Goal: Task Accomplishment & Management: Complete application form

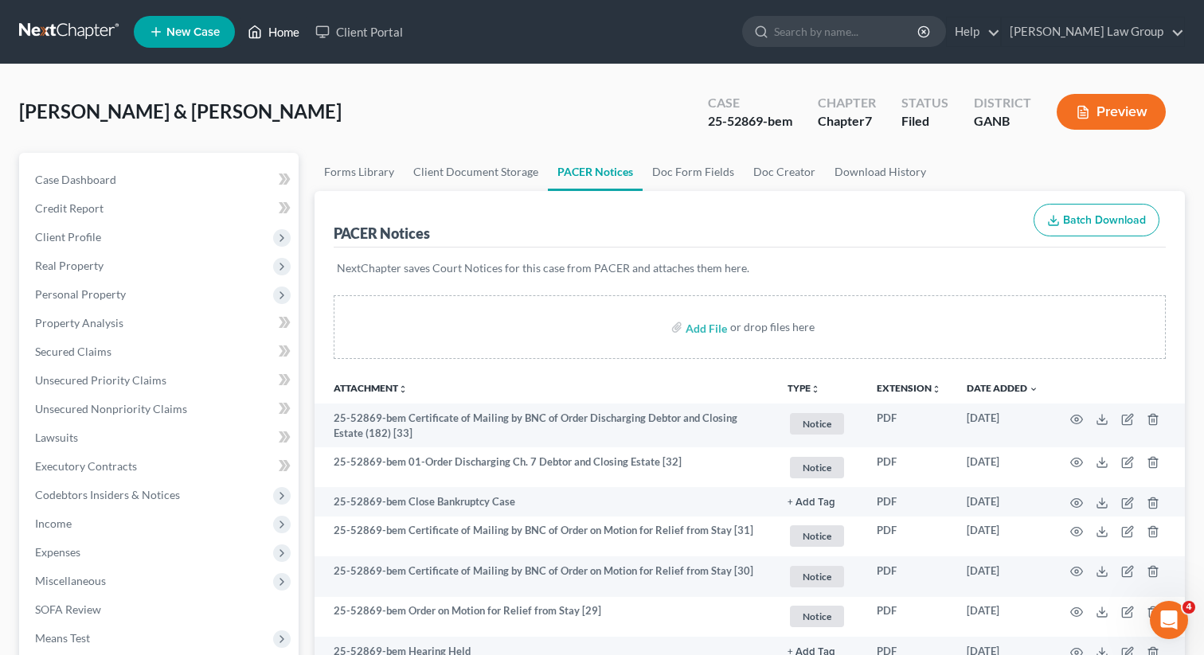
click at [275, 23] on link "Home" at bounding box center [274, 32] width 68 height 29
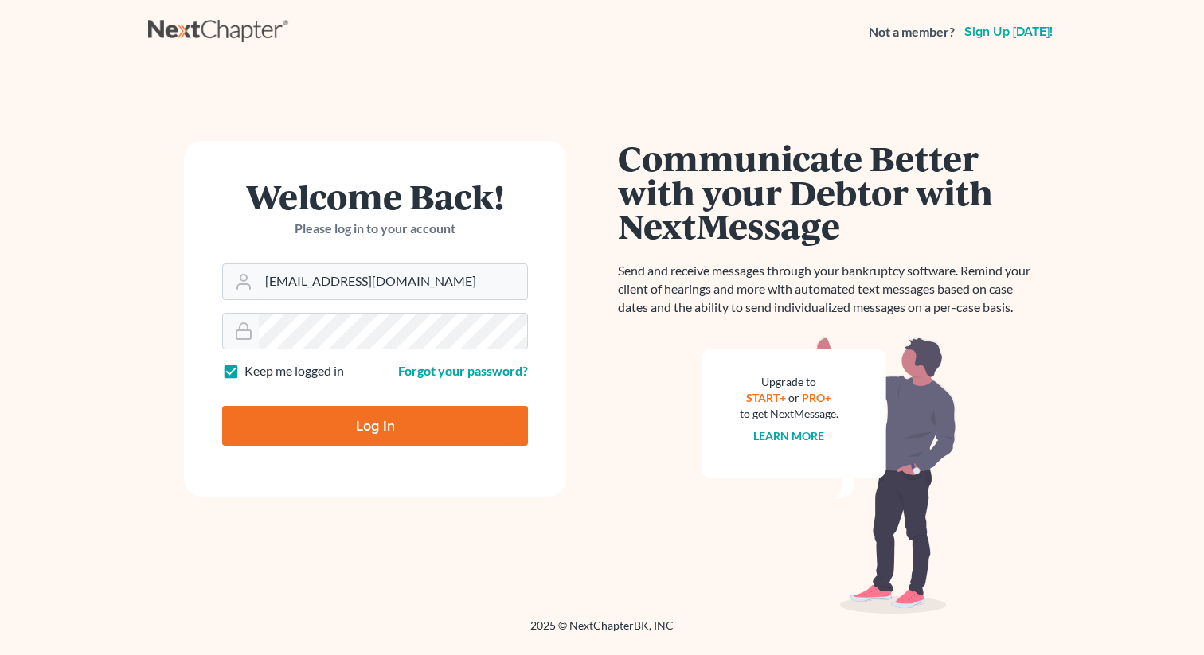
click at [581, 100] on div "Welcome Back! Please log in to your account Email Address [EMAIL_ADDRESS][DOMAI…" at bounding box center [601, 321] width 907 height 515
click at [357, 433] on input "Log In" at bounding box center [375, 426] width 306 height 40
type input "Thinking..."
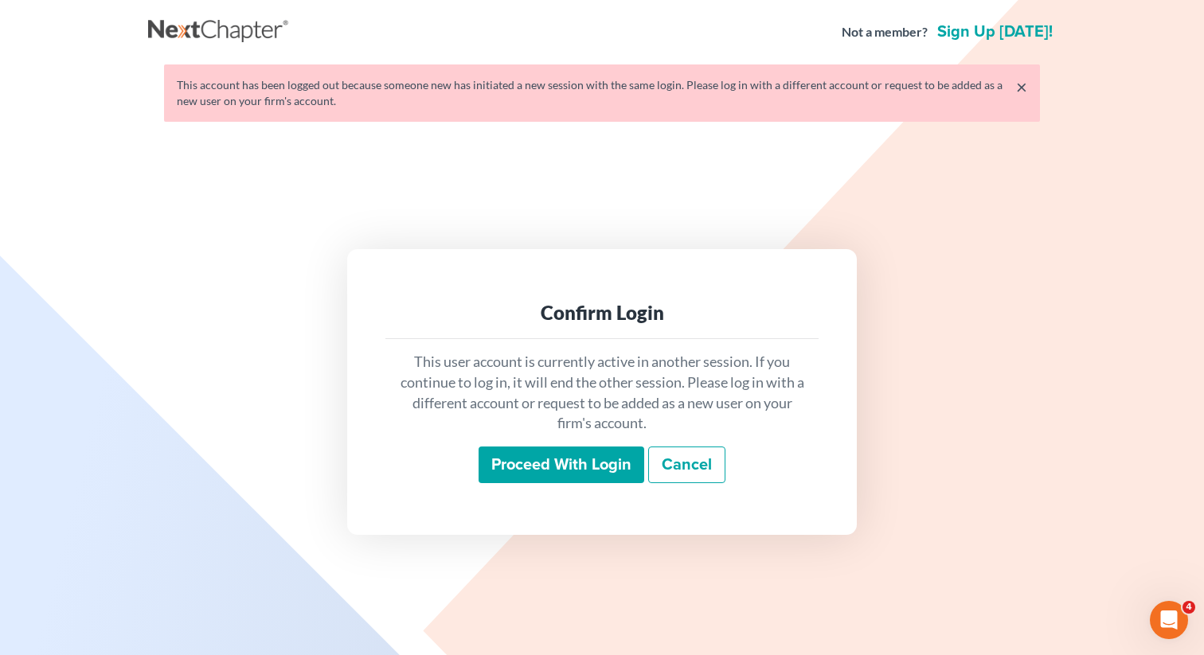
click at [540, 468] on input "Proceed with login" at bounding box center [561, 465] width 166 height 37
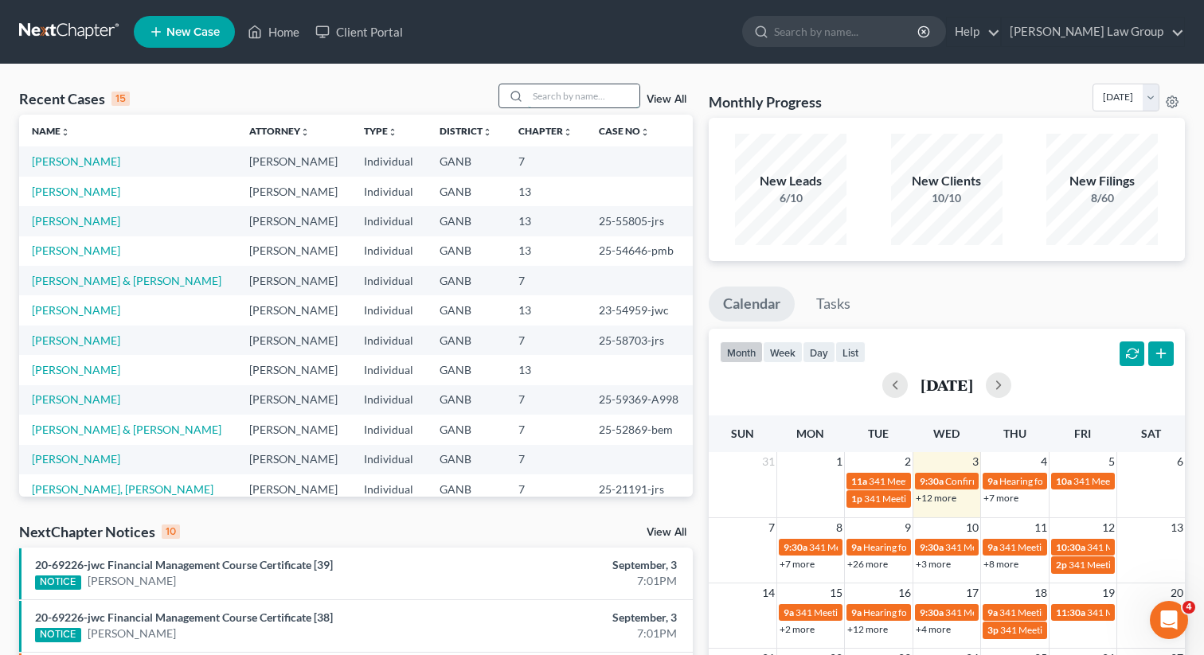
click at [539, 96] on input "search" at bounding box center [583, 95] width 111 height 23
type input "walco"
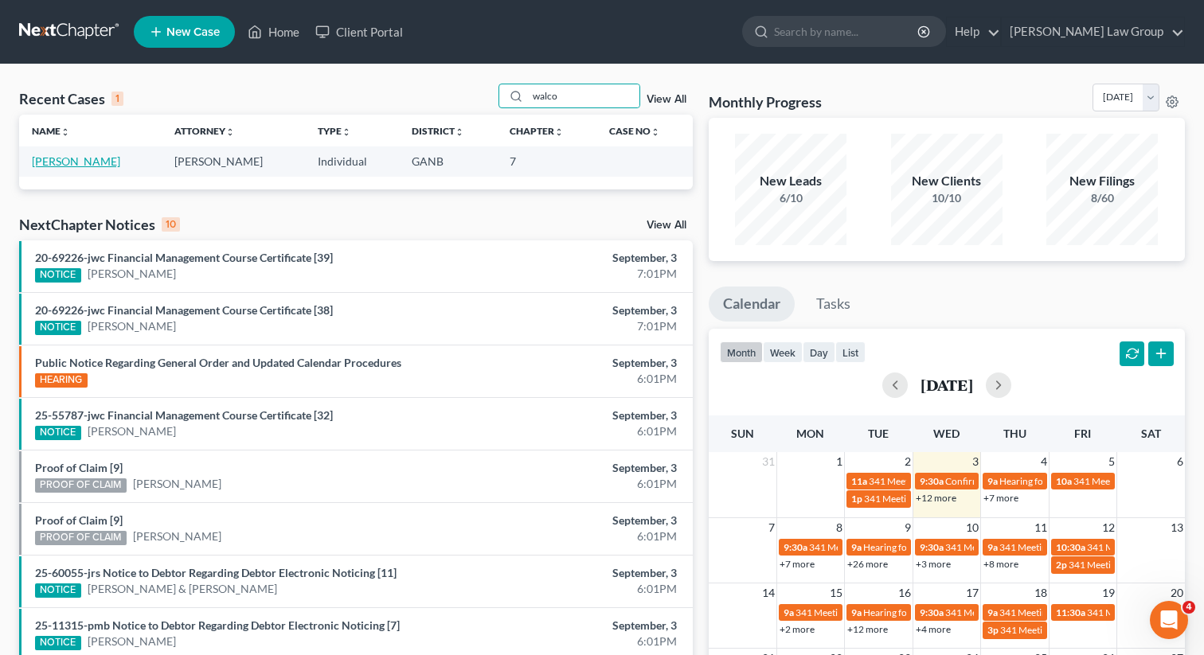
click at [80, 165] on link "[PERSON_NAME]" at bounding box center [76, 161] width 88 height 14
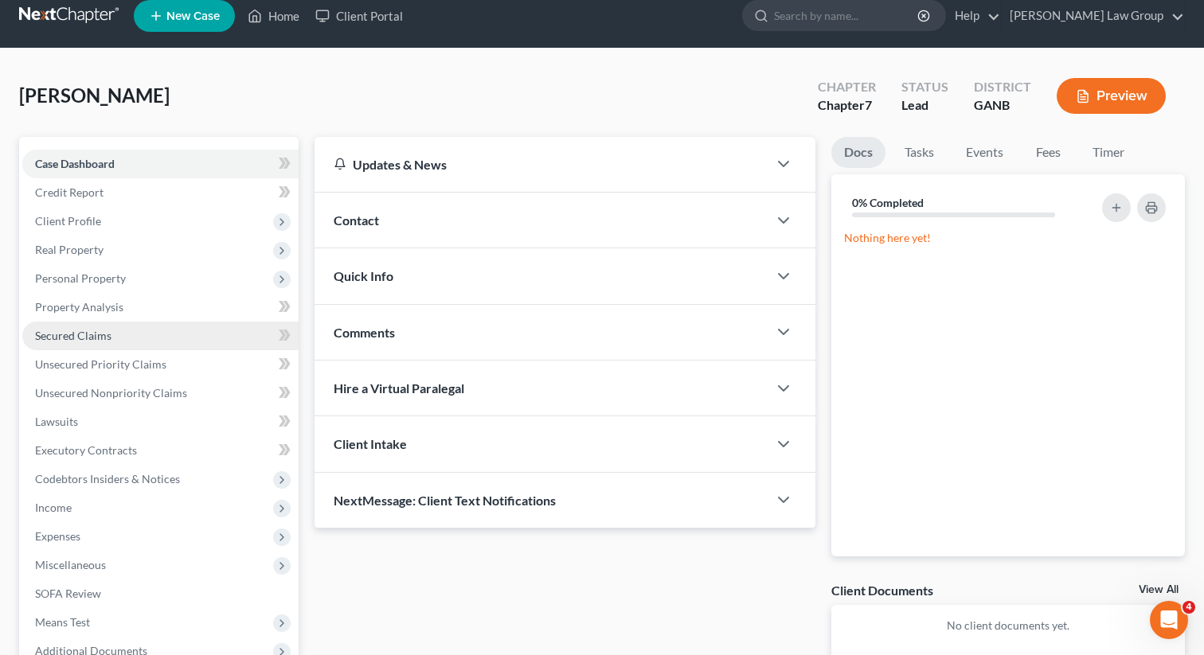
scroll to position [18, 0]
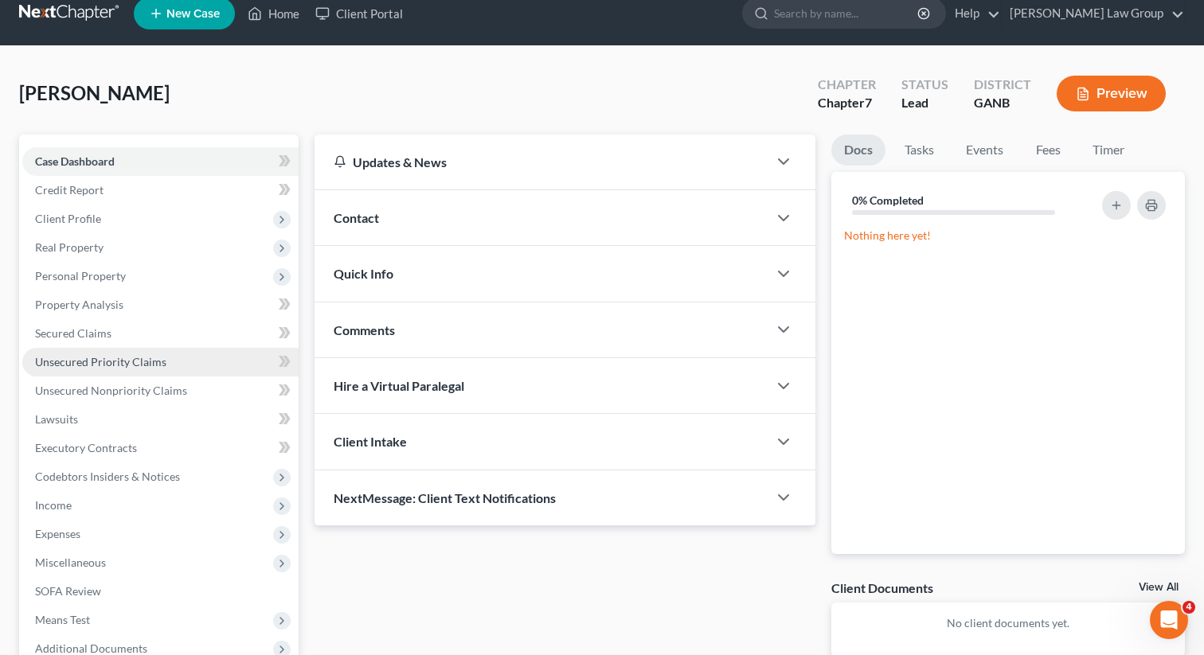
click at [79, 361] on span "Unsecured Priority Claims" at bounding box center [100, 362] width 131 height 14
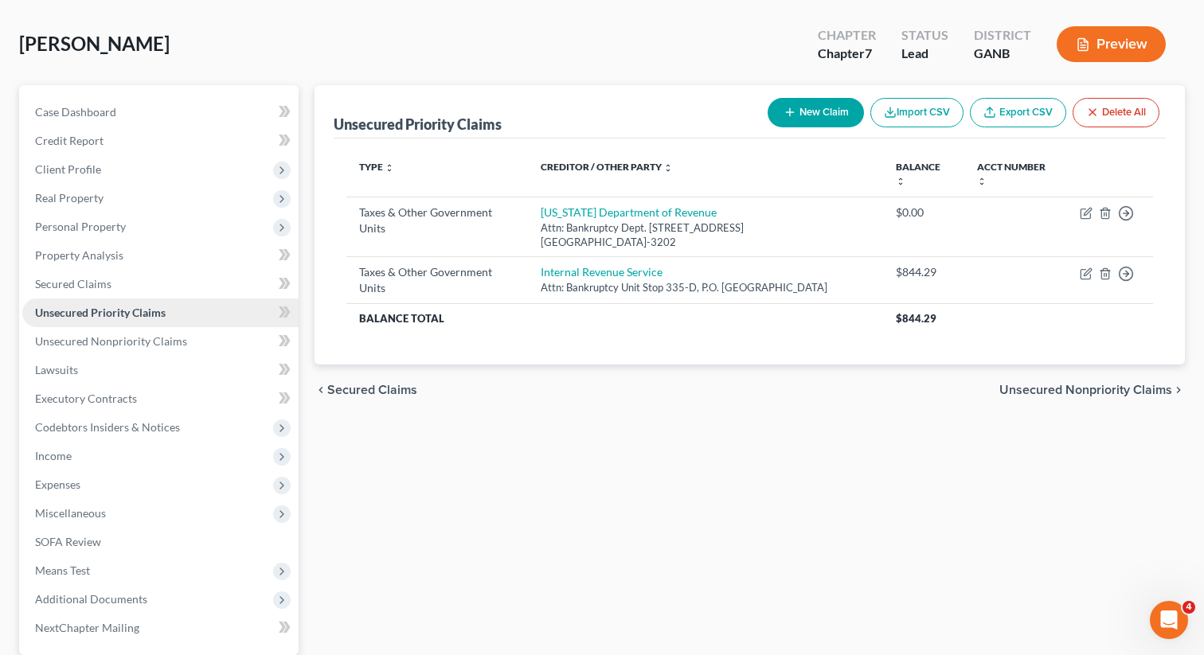
scroll to position [218, 0]
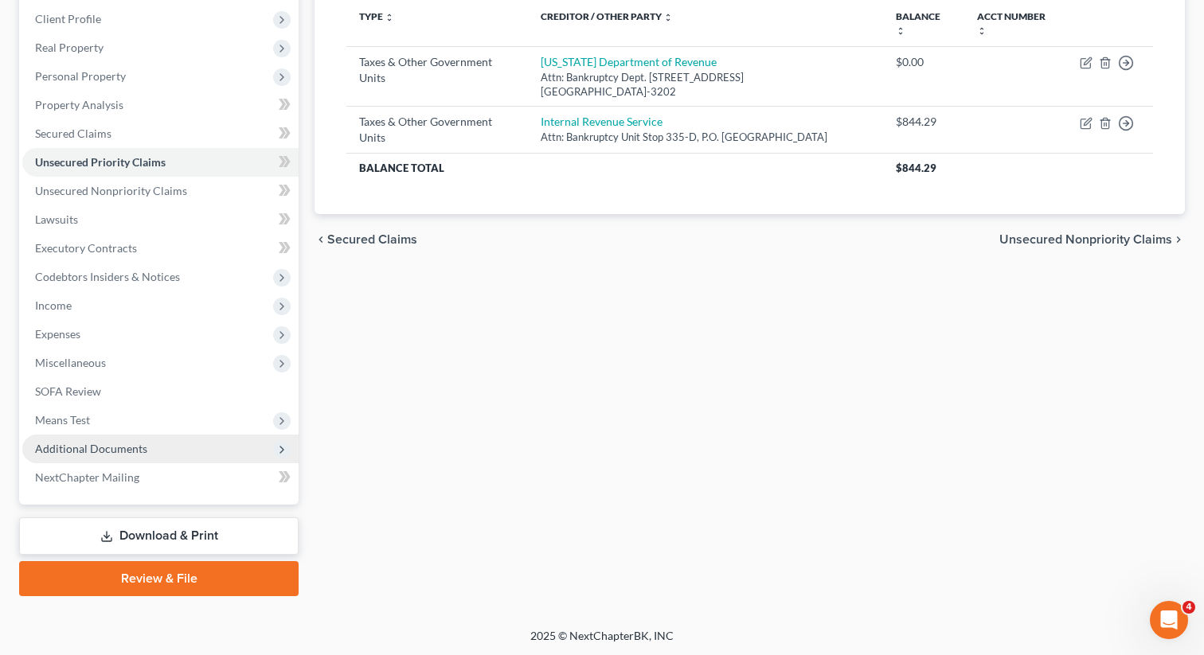
click at [118, 448] on span "Additional Documents" at bounding box center [91, 449] width 112 height 14
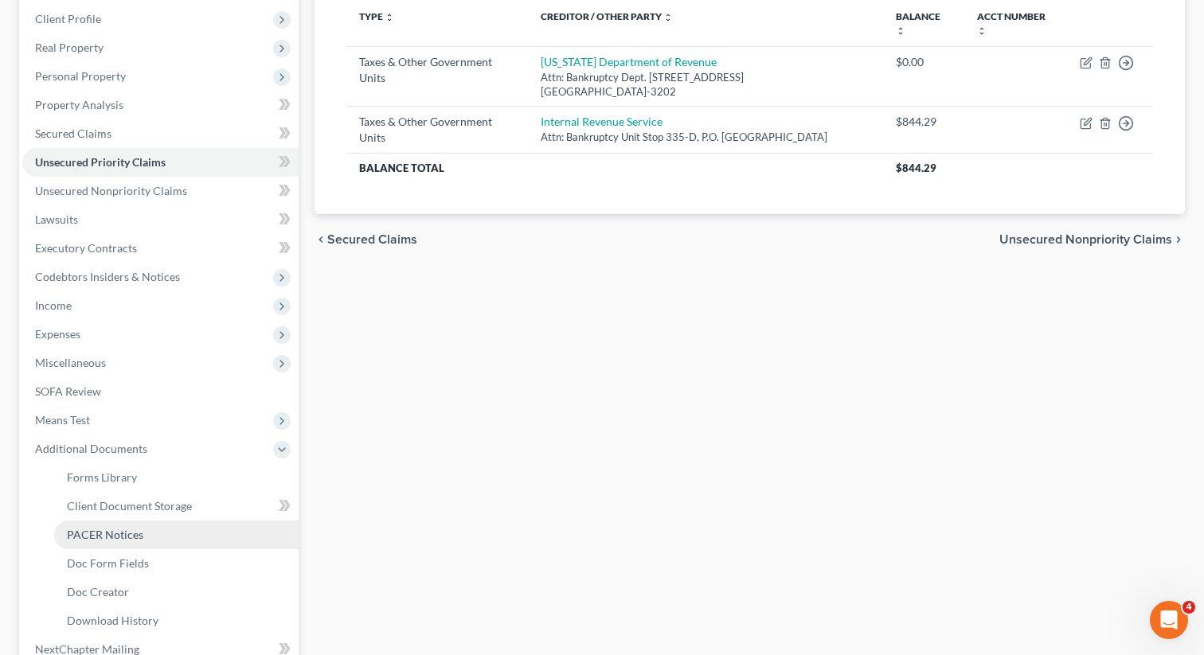
click at [112, 533] on span "PACER Notices" at bounding box center [105, 535] width 76 height 14
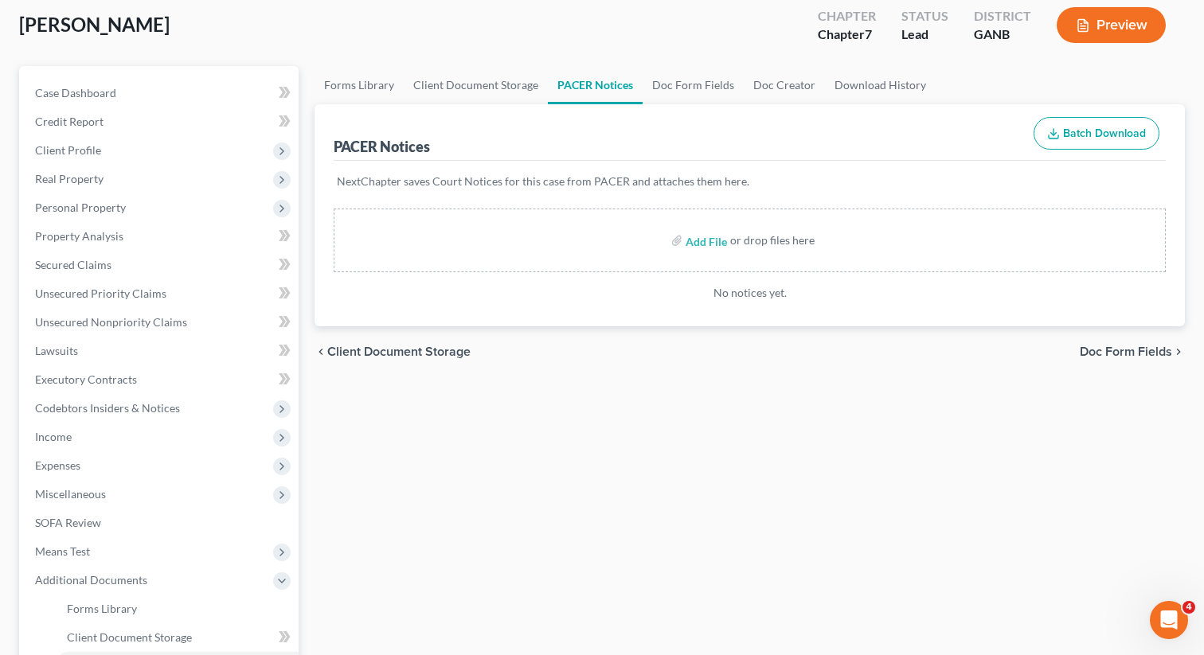
scroll to position [83, 0]
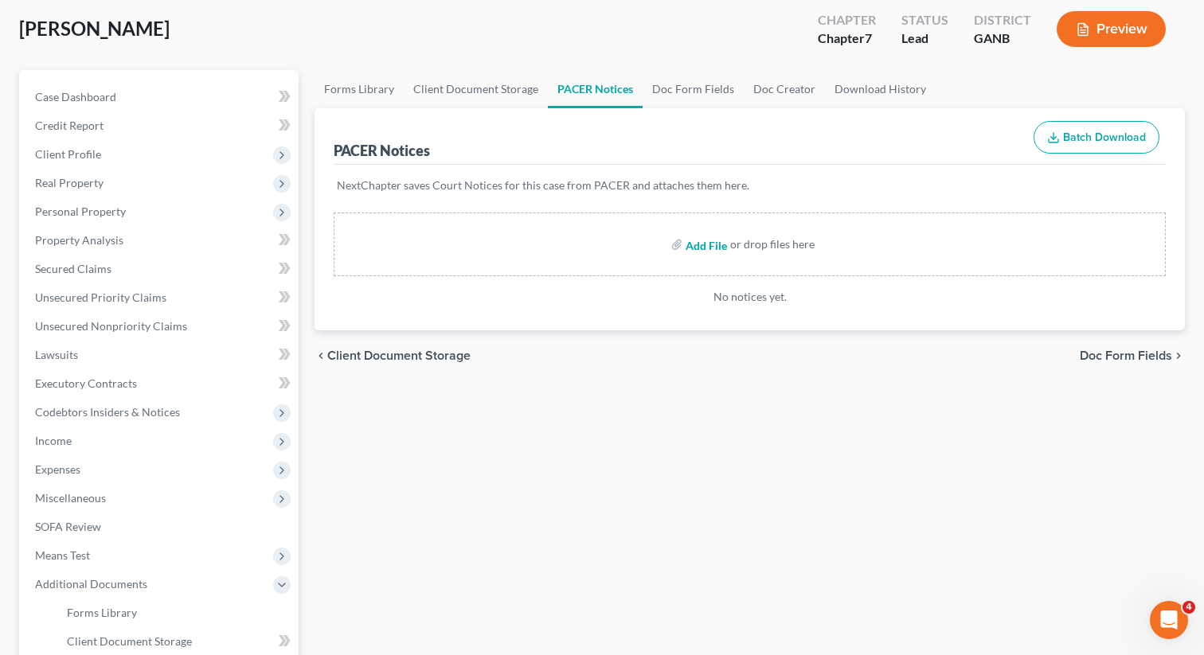
click at [689, 246] on input "file" at bounding box center [704, 244] width 38 height 29
type input "C:\fakepath\[PERSON_NAME][GEOGRAPHIC_DATA][PERSON_NAME] Condominium.pdf"
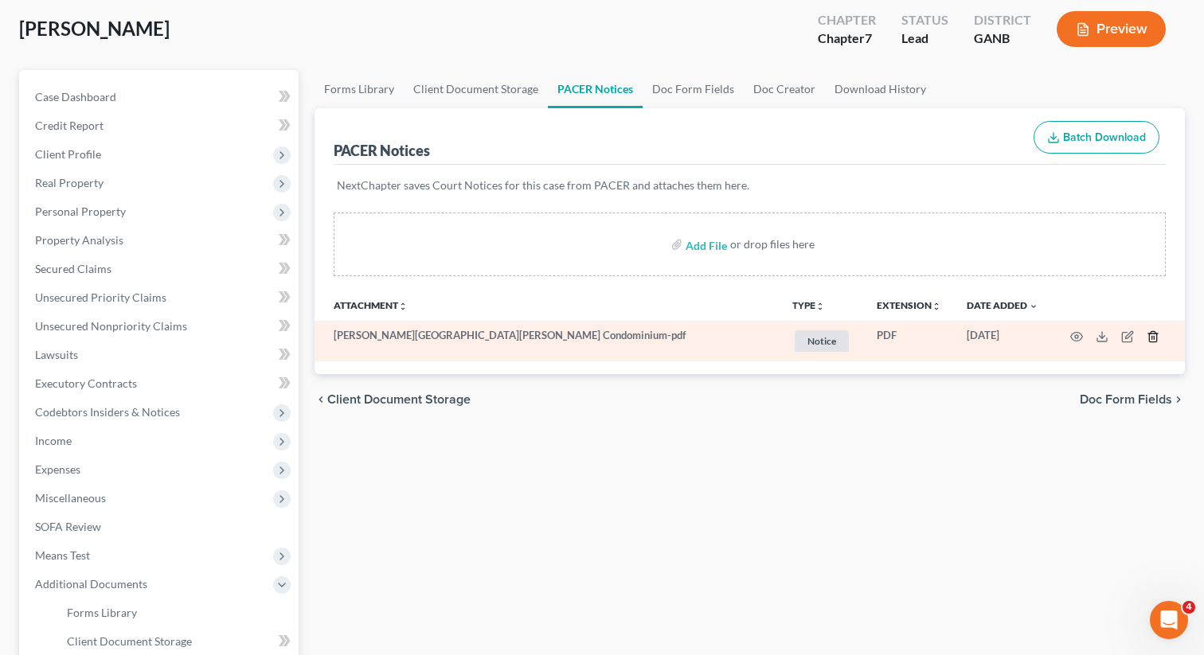
click at [1150, 336] on icon "button" at bounding box center [1152, 336] width 13 height 13
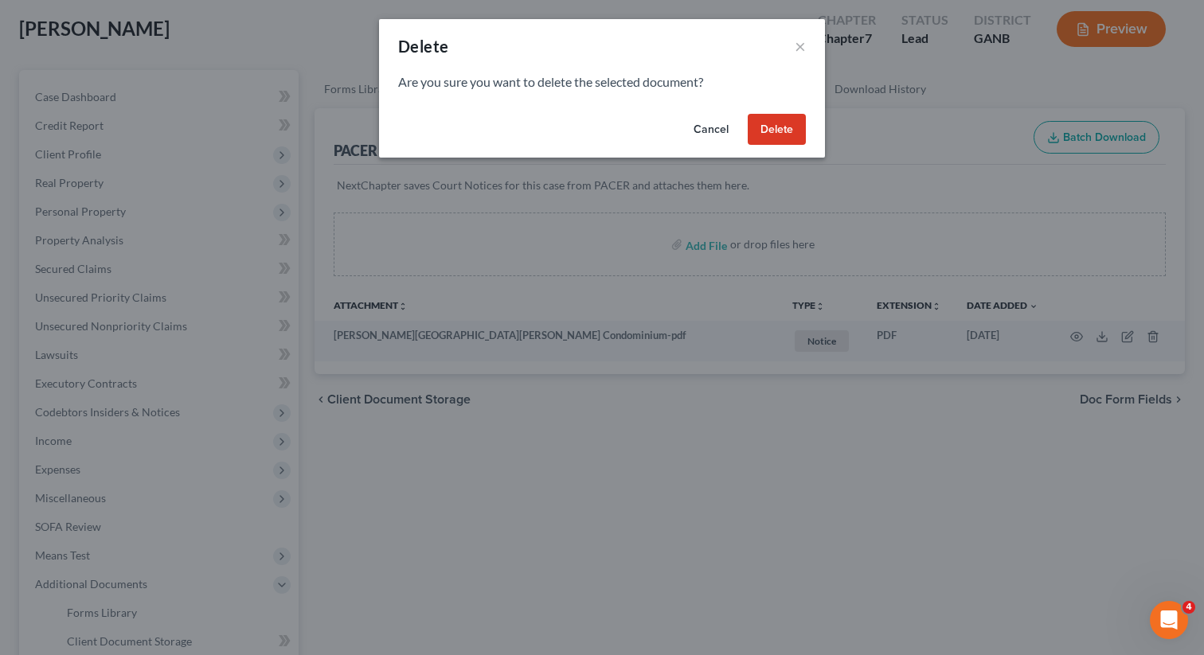
click at [778, 134] on button "Delete" at bounding box center [776, 130] width 58 height 32
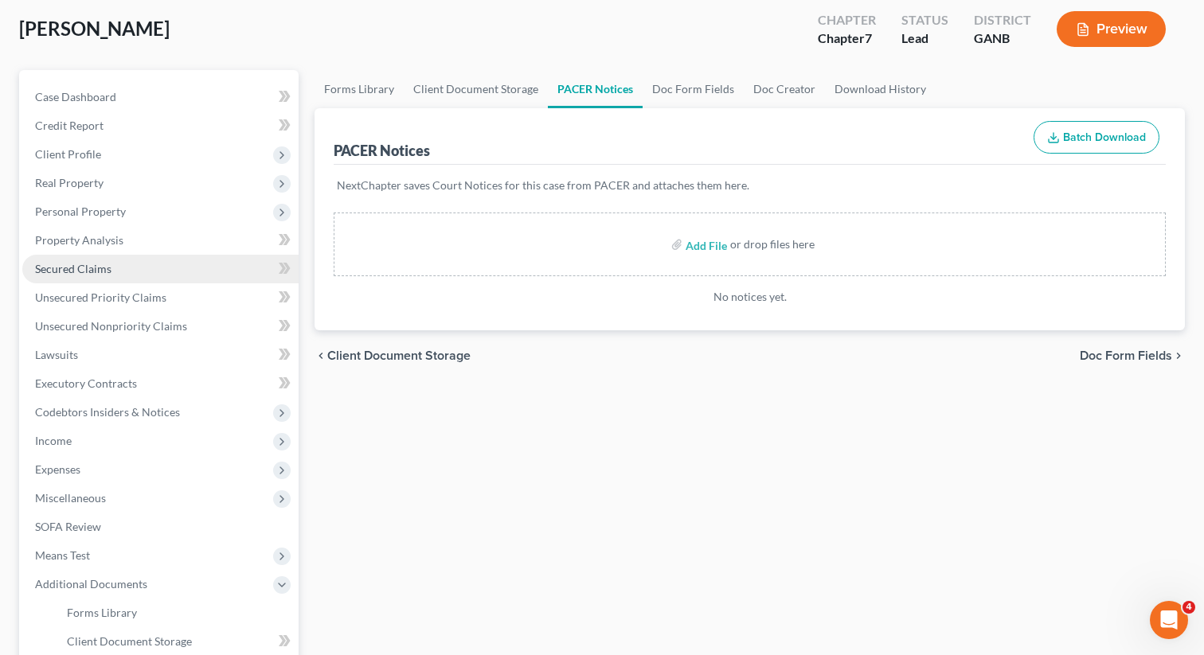
click at [93, 267] on span "Secured Claims" at bounding box center [73, 269] width 76 height 14
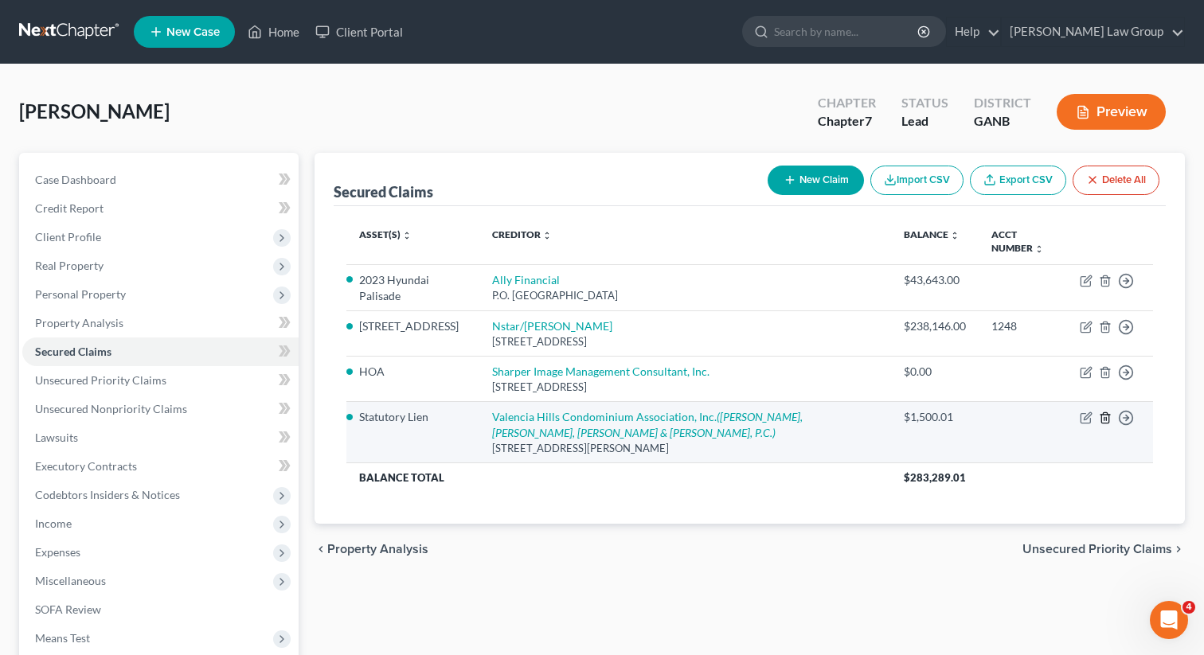
click at [1110, 421] on icon "button" at bounding box center [1104, 418] width 13 height 13
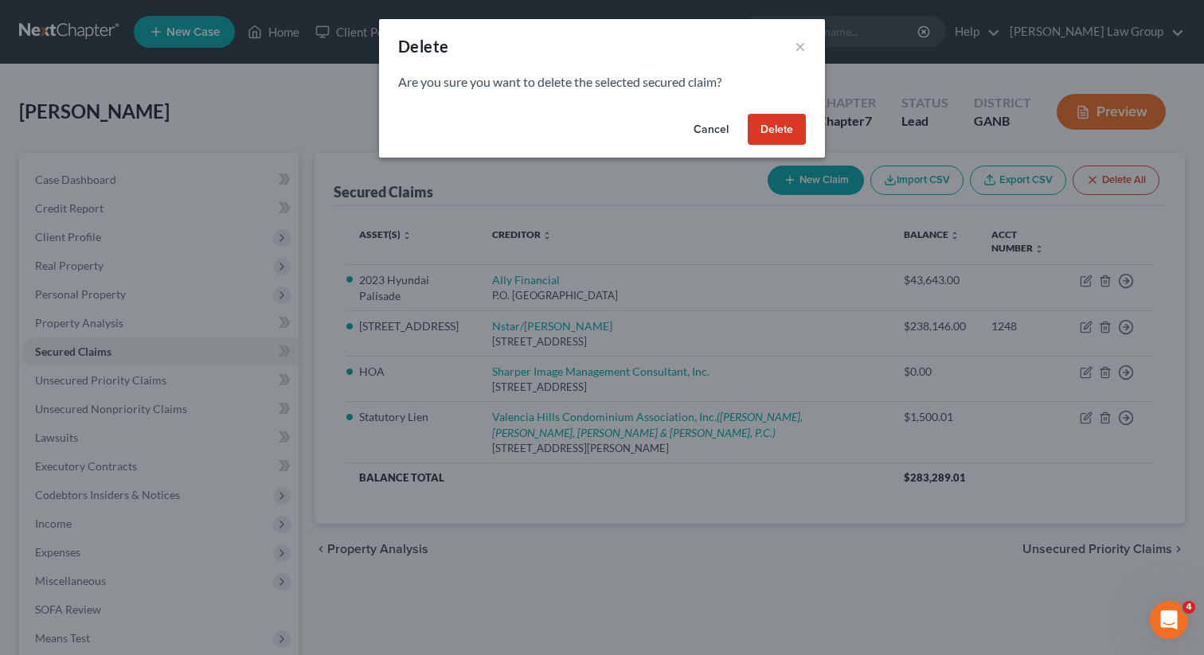
click at [776, 125] on button "Delete" at bounding box center [776, 130] width 58 height 32
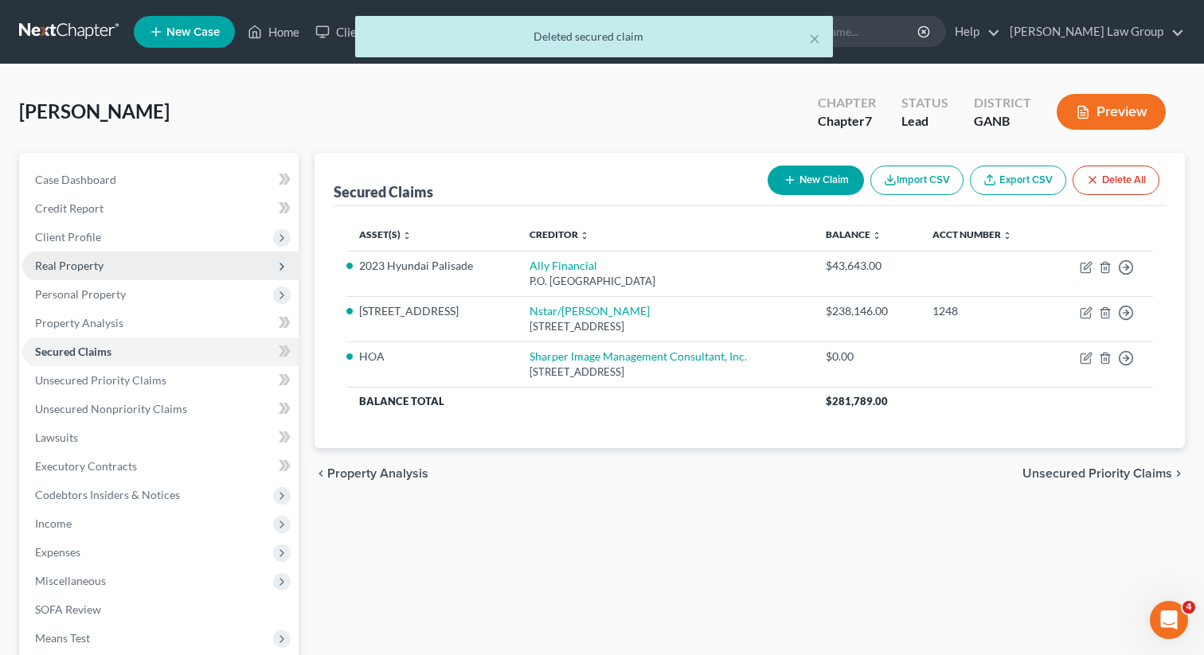
click at [84, 263] on span "Real Property" at bounding box center [69, 266] width 68 height 14
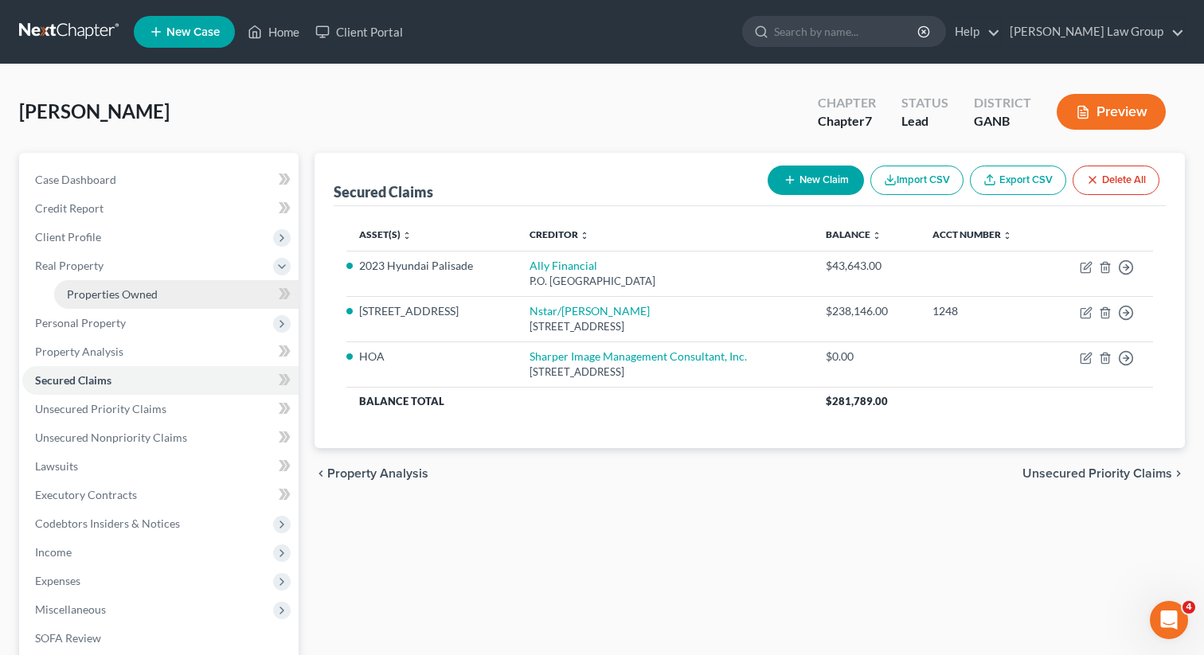
click at [92, 289] on span "Properties Owned" at bounding box center [112, 294] width 91 height 14
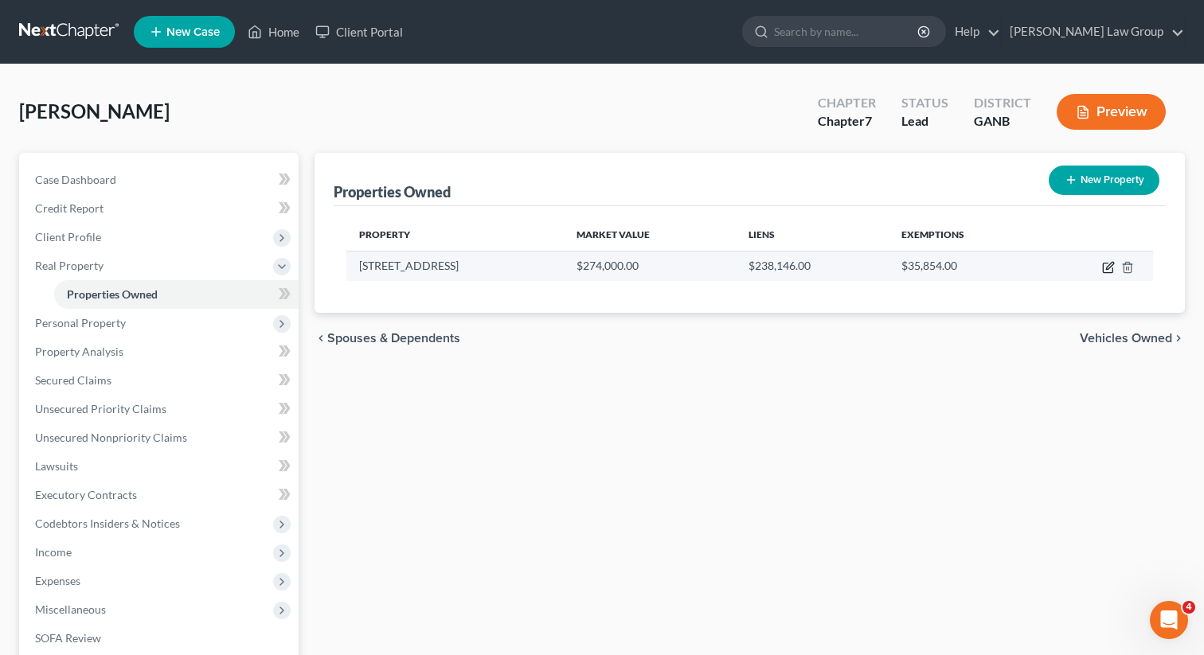
click at [1103, 264] on icon "button" at bounding box center [1108, 267] width 13 height 13
select select "10"
select select "0"
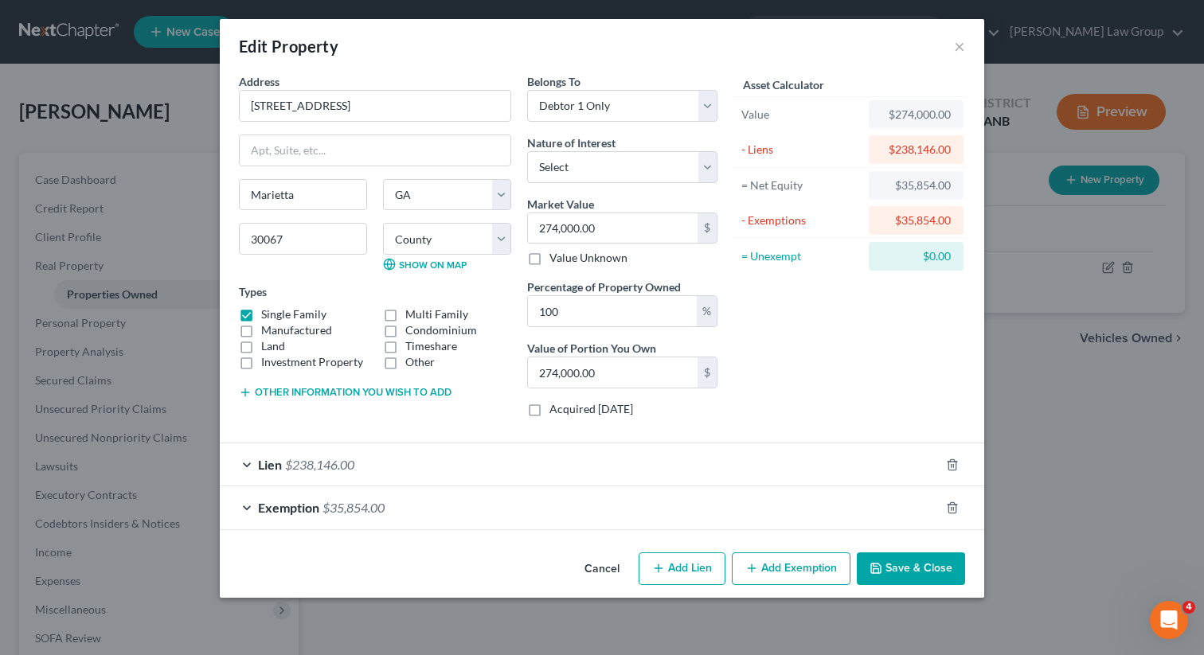
click at [907, 580] on button "Save & Close" at bounding box center [911, 568] width 108 height 33
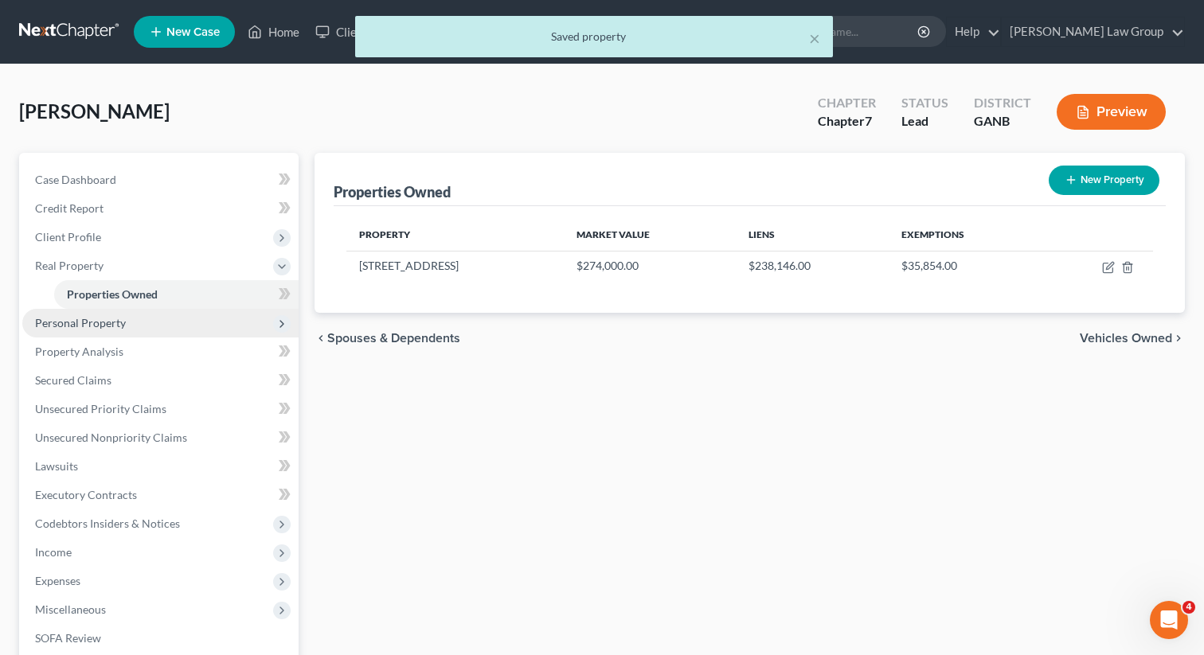
click at [118, 314] on span "Personal Property" at bounding box center [160, 323] width 276 height 29
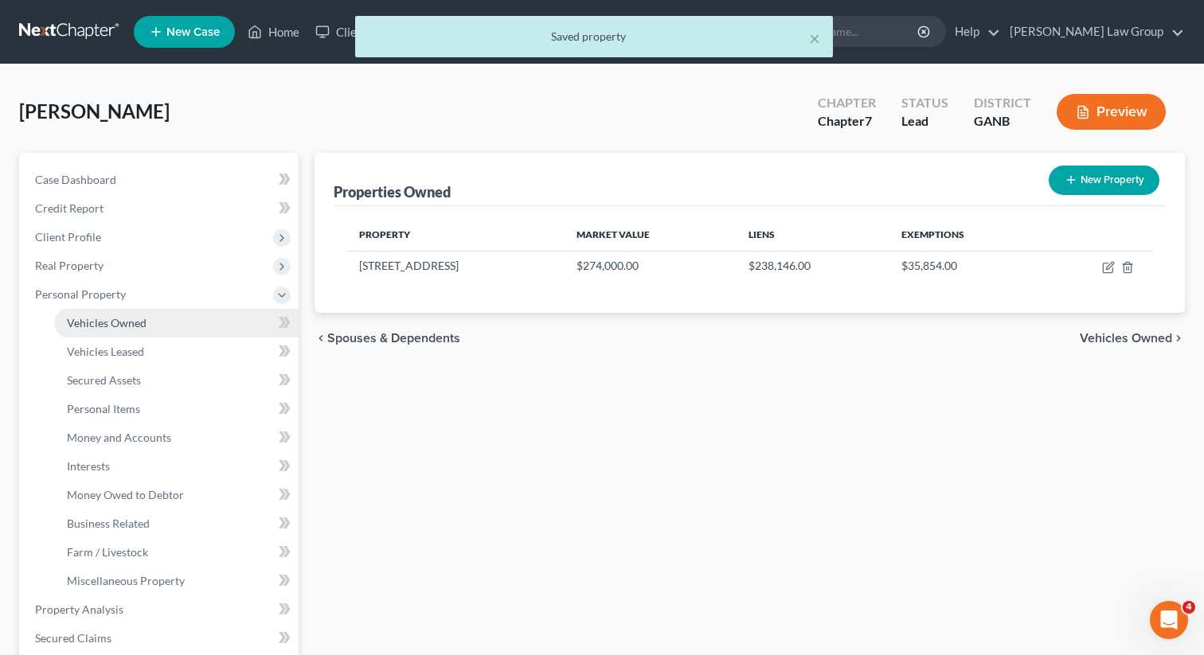
click at [108, 318] on span "Vehicles Owned" at bounding box center [107, 323] width 80 height 14
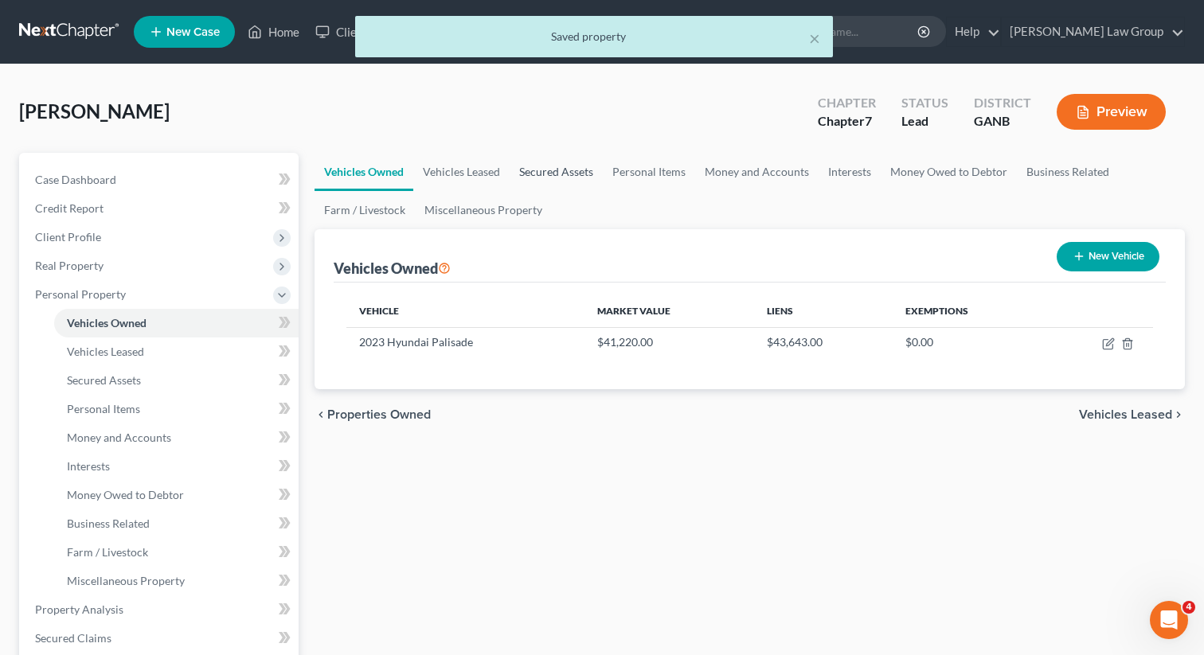
click at [556, 168] on link "Secured Assets" at bounding box center [555, 172] width 93 height 38
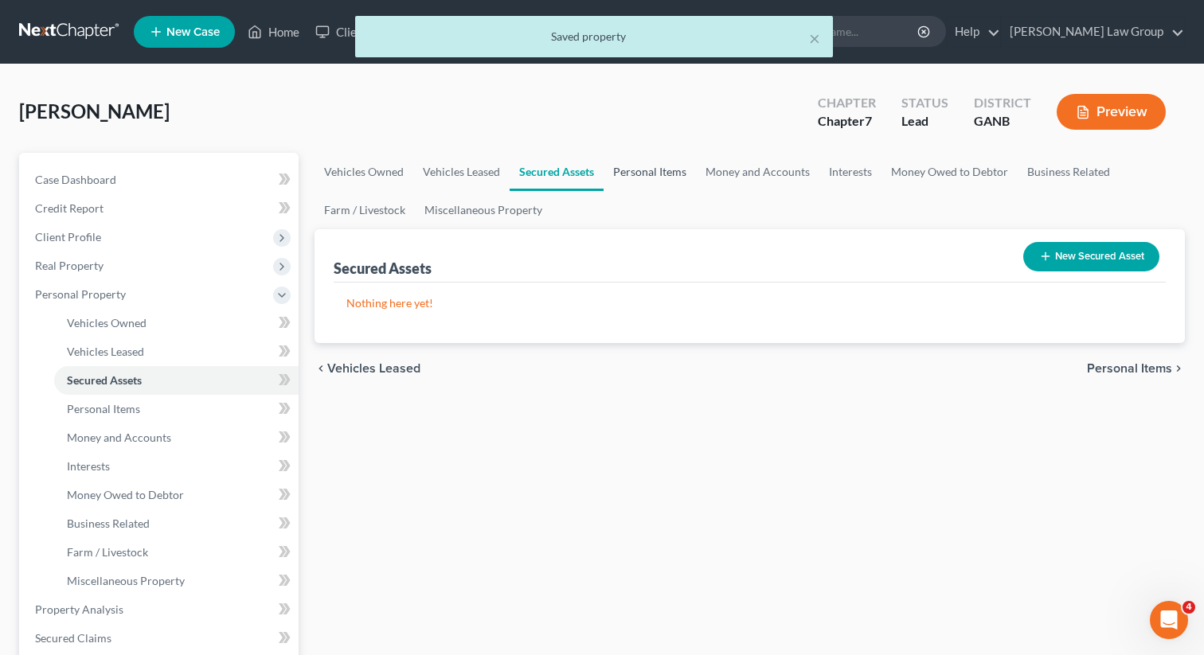
click at [636, 173] on link "Personal Items" at bounding box center [649, 172] width 92 height 38
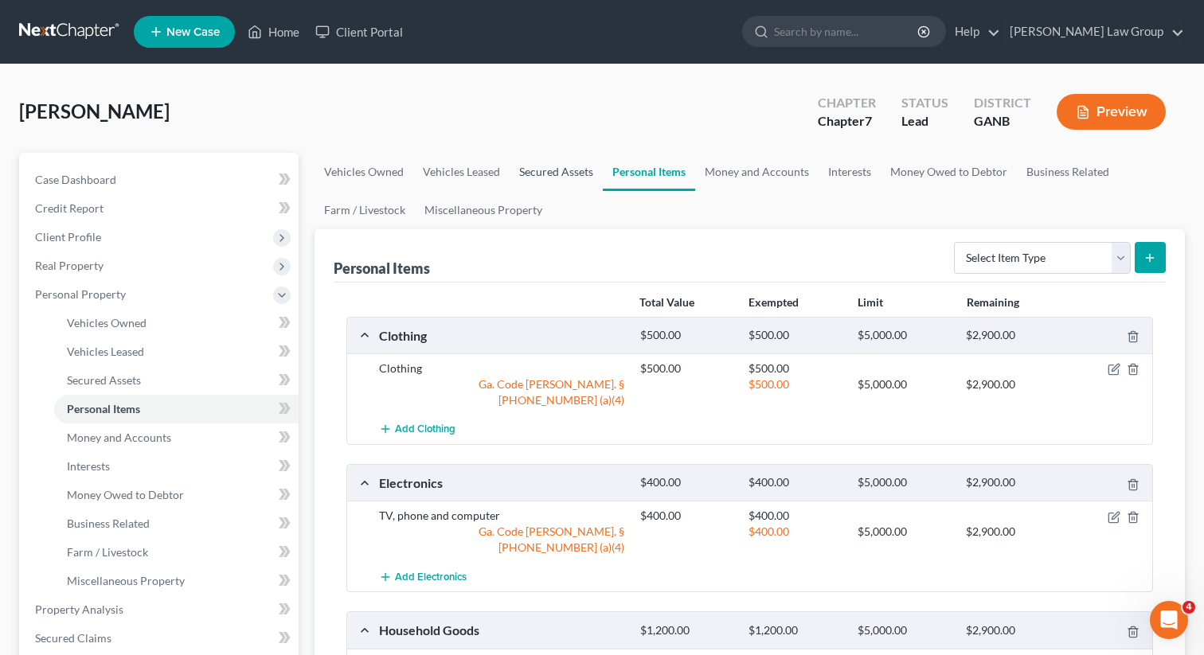
click at [568, 173] on link "Secured Assets" at bounding box center [555, 172] width 93 height 38
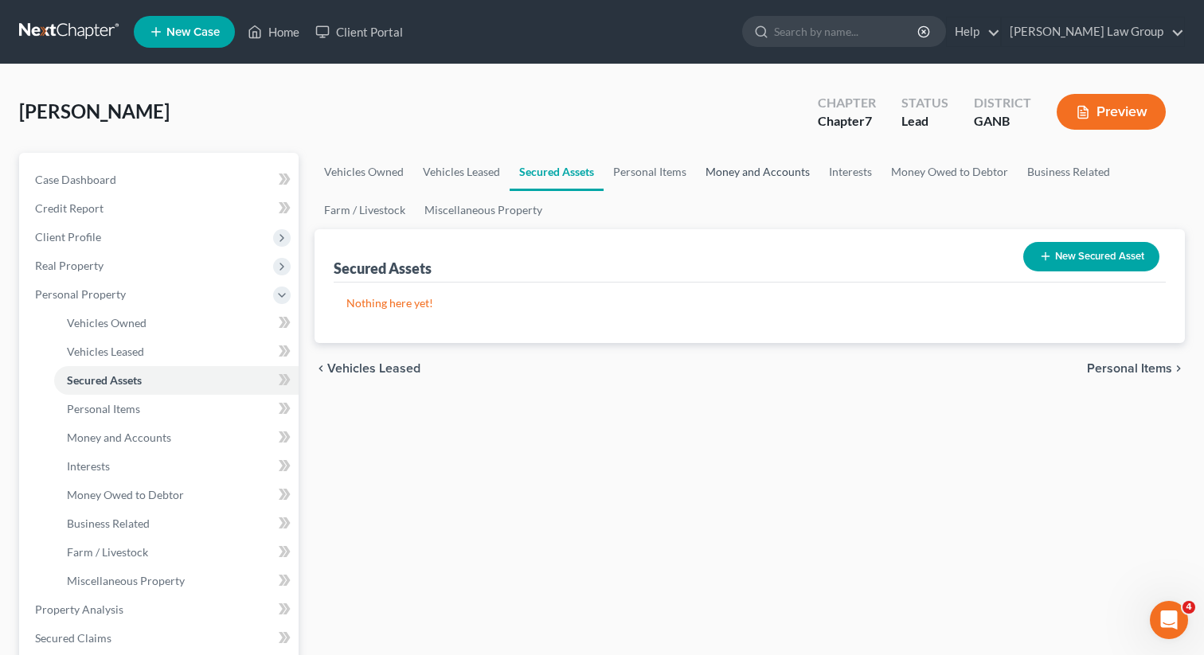
click at [760, 166] on link "Money and Accounts" at bounding box center [757, 172] width 123 height 38
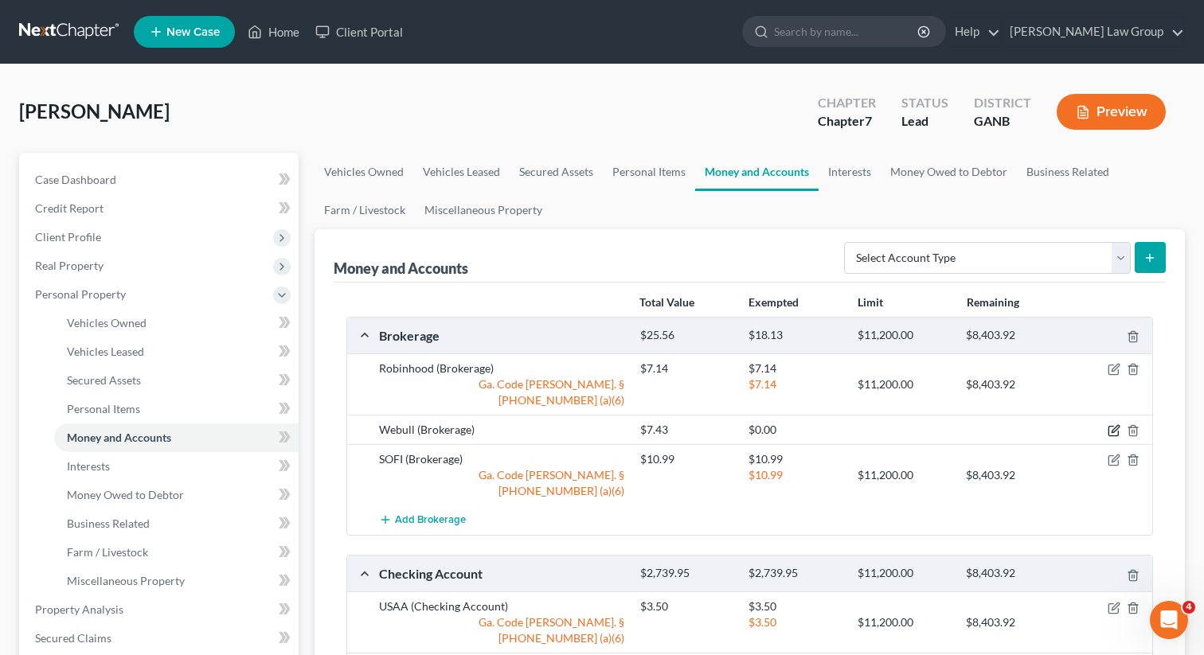
click at [1113, 426] on icon "button" at bounding box center [1114, 429] width 7 height 7
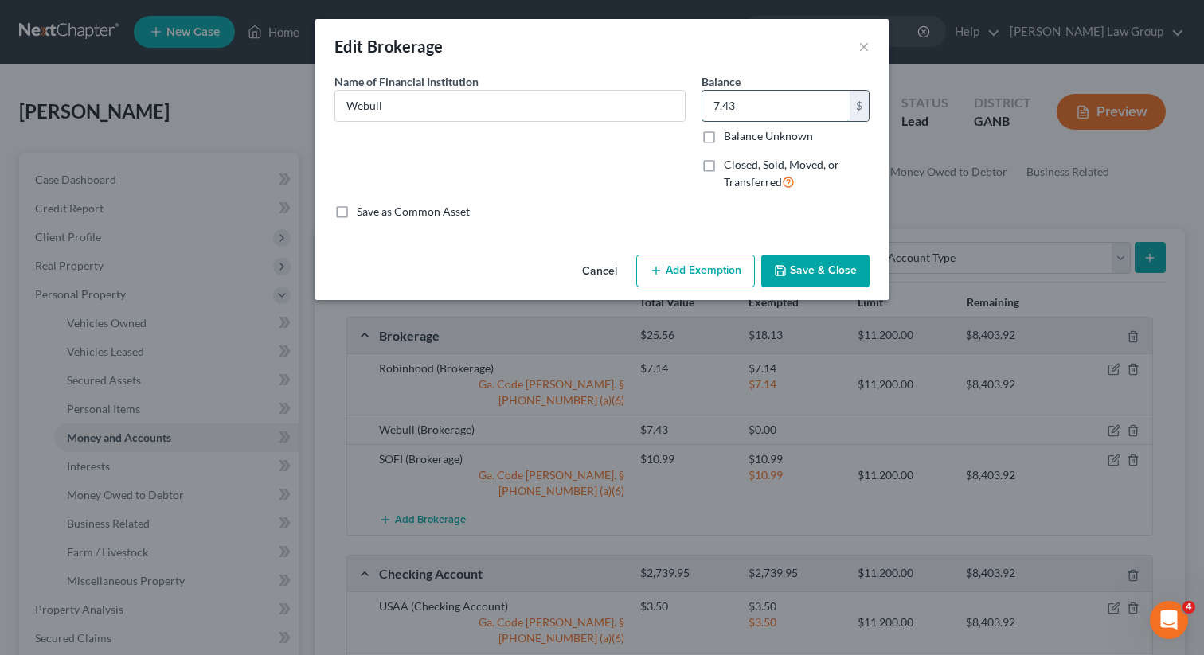
click at [743, 107] on input "7.43" at bounding box center [775, 106] width 147 height 30
click at [689, 267] on button "Add Exemption" at bounding box center [695, 271] width 119 height 33
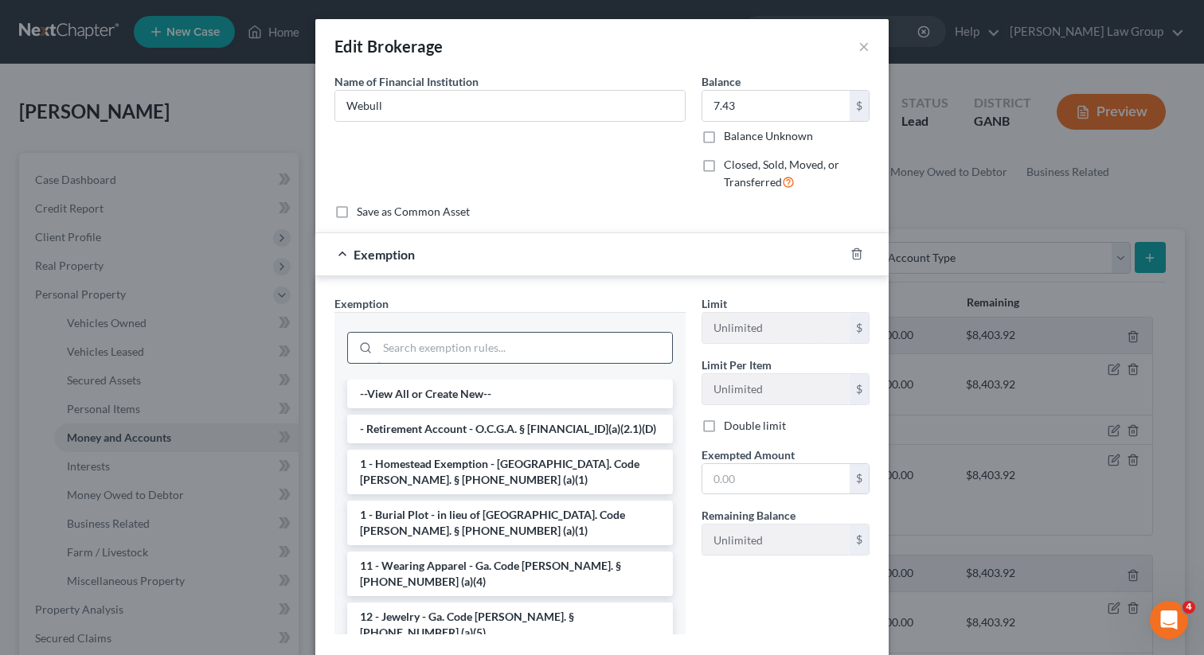
click at [442, 357] on input "search" at bounding box center [524, 348] width 295 height 30
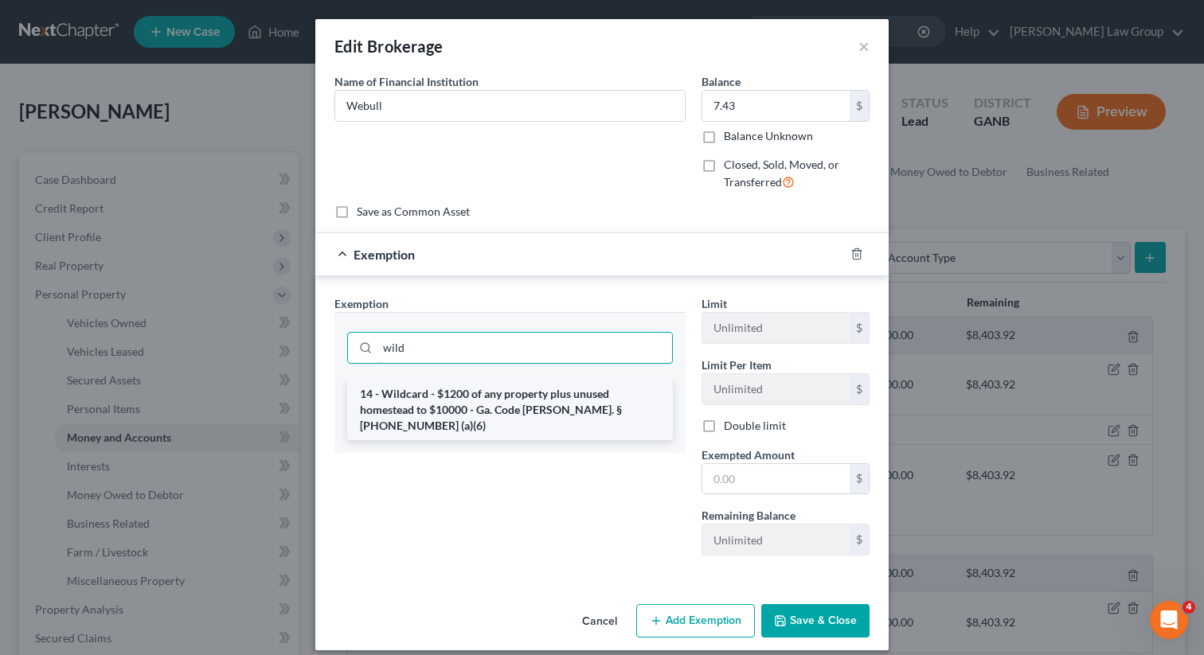
type input "wild"
click at [450, 401] on li "14 - Wildcard - $1200 of any property plus unused homestead to $10000 - Ga. Cod…" at bounding box center [510, 410] width 326 height 60
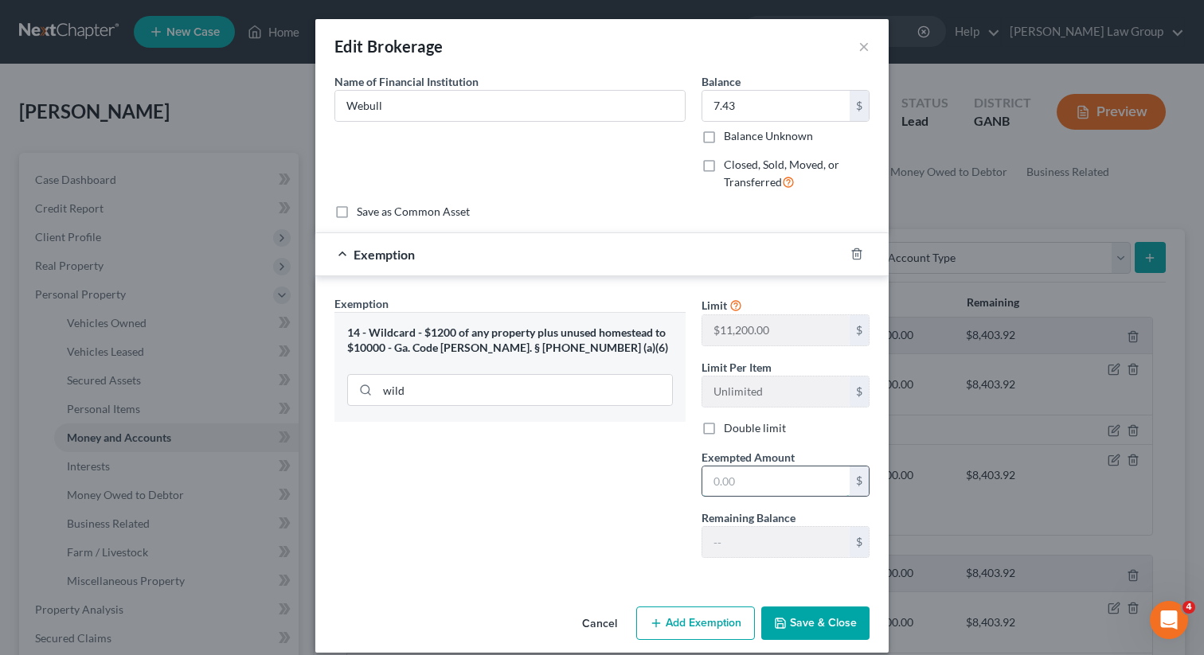
click at [747, 489] on input "text" at bounding box center [775, 481] width 147 height 30
paste input "7.43"
type input "7.43"
click at [802, 625] on button "Save & Close" at bounding box center [815, 623] width 108 height 33
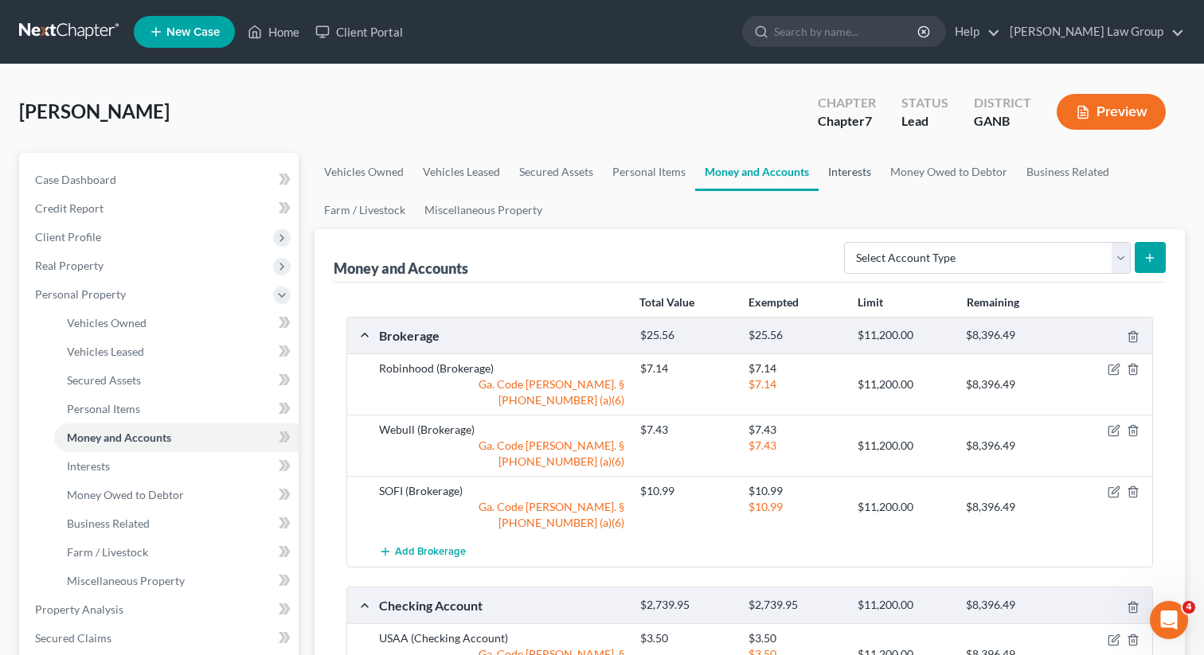
click at [838, 169] on link "Interests" at bounding box center [849, 172] width 62 height 38
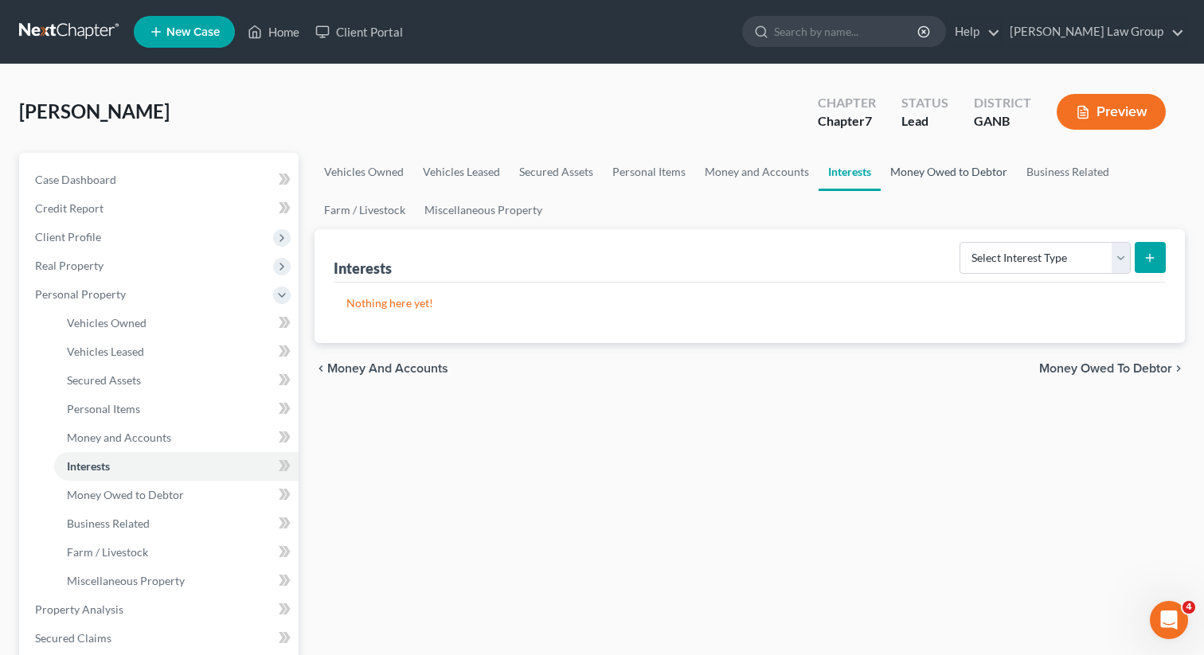
click at [946, 170] on link "Money Owed to Debtor" at bounding box center [948, 172] width 136 height 38
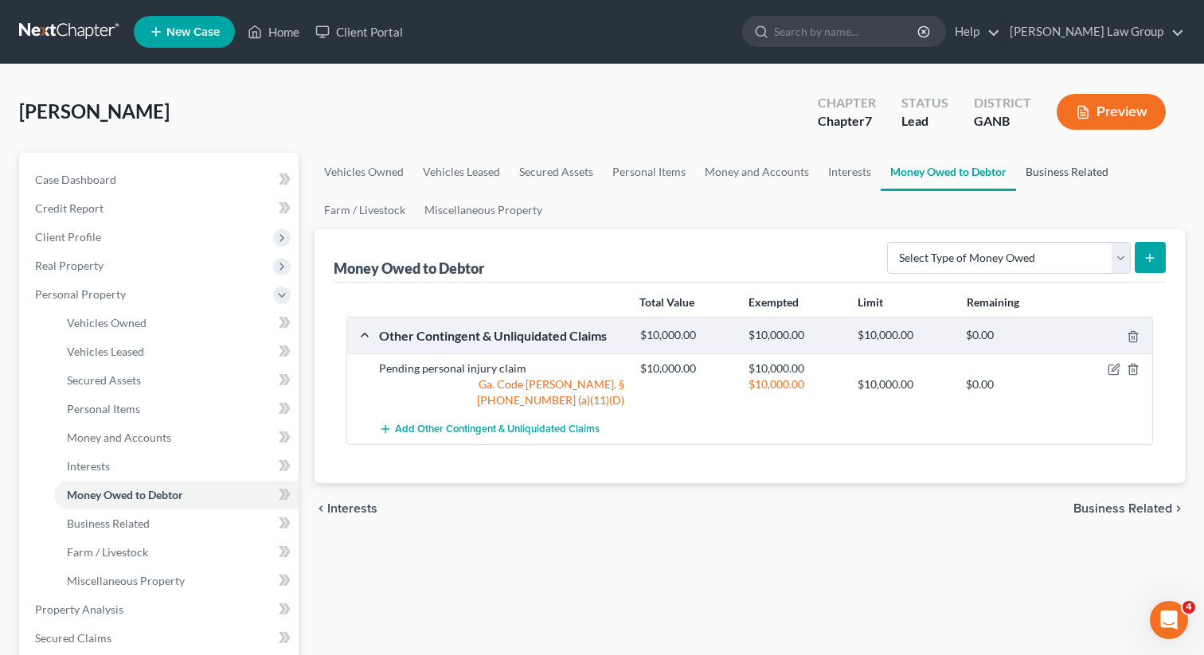
click at [1071, 178] on link "Business Related" at bounding box center [1067, 172] width 102 height 38
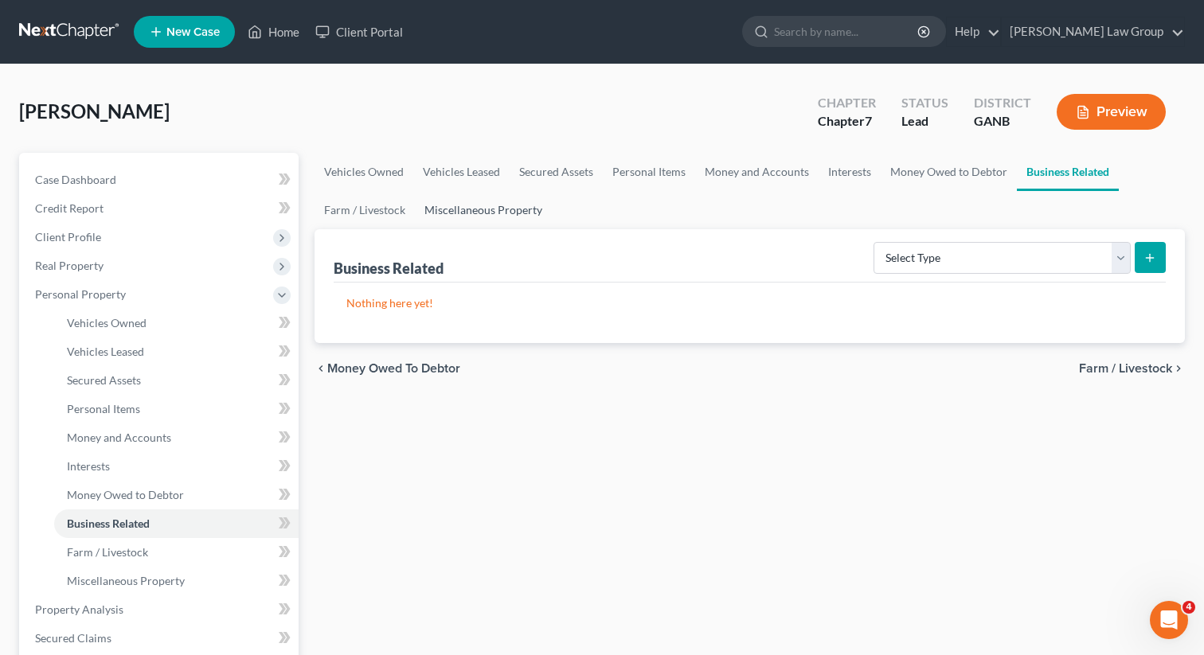
click at [432, 209] on link "Miscellaneous Property" at bounding box center [483, 210] width 137 height 38
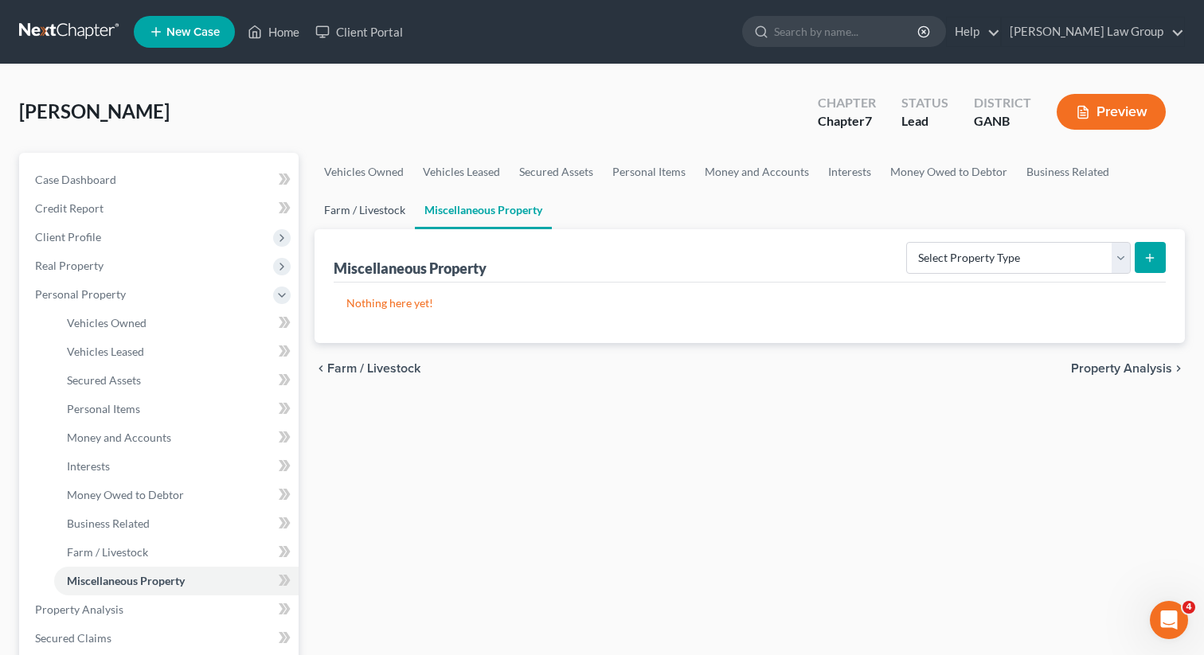
click at [339, 211] on link "Farm / Livestock" at bounding box center [364, 210] width 100 height 38
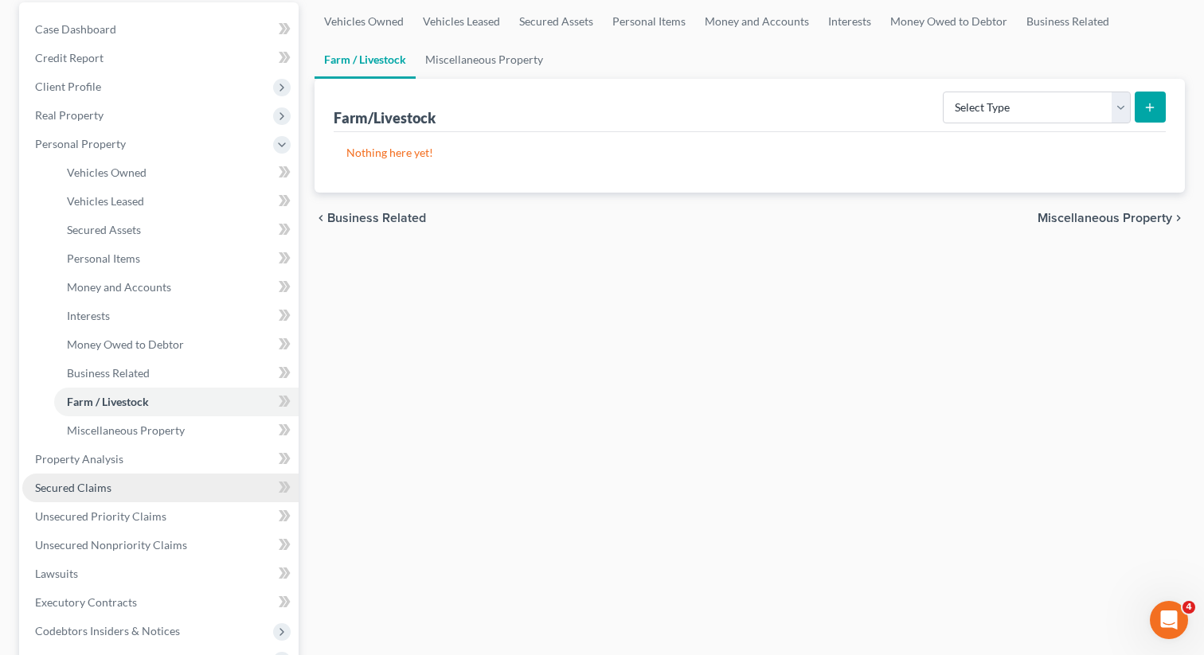
click at [101, 498] on link "Secured Claims" at bounding box center [160, 488] width 276 height 29
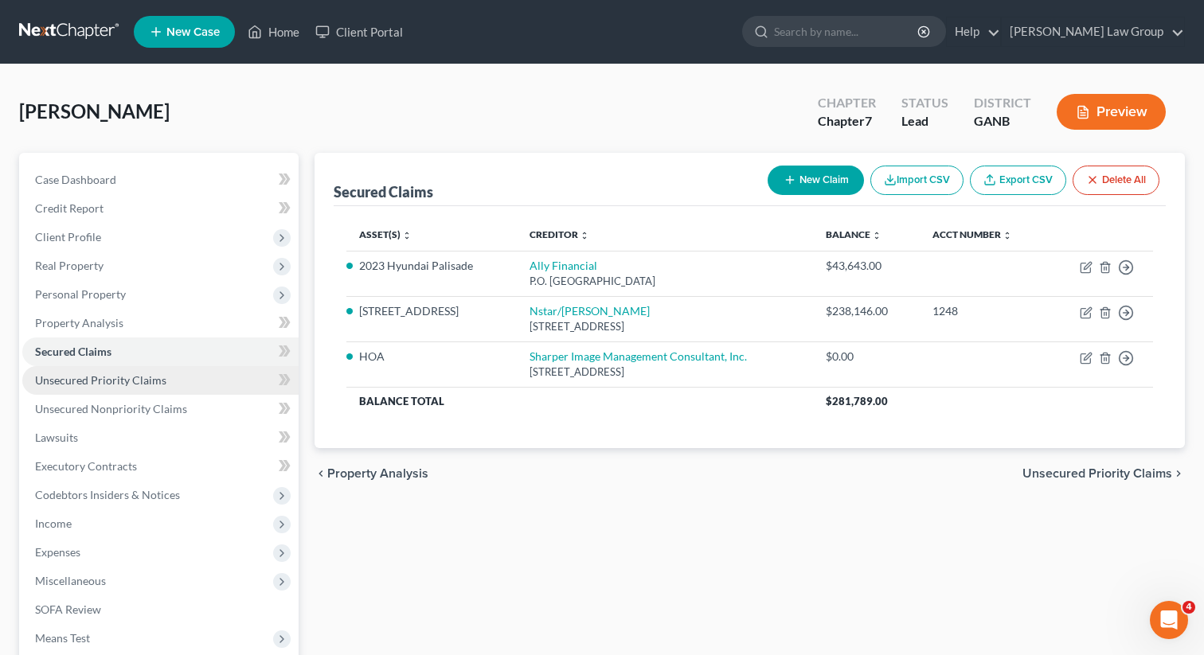
click at [130, 384] on span "Unsecured Priority Claims" at bounding box center [100, 380] width 131 height 14
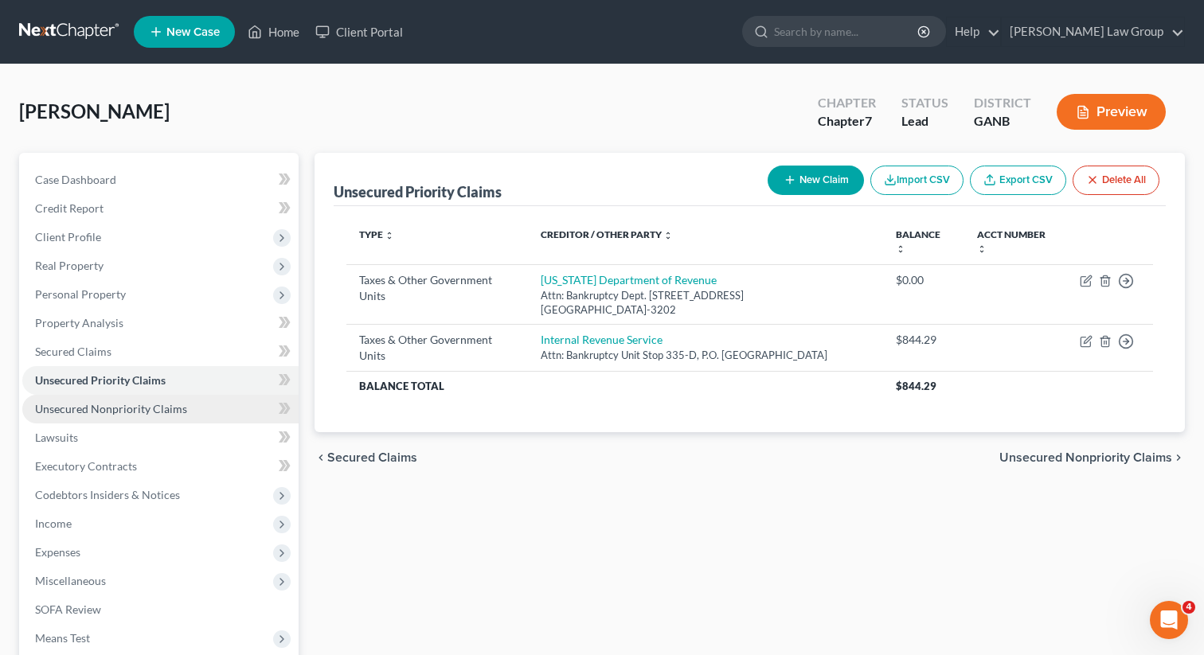
click at [127, 406] on span "Unsecured Nonpriority Claims" at bounding box center [111, 409] width 152 height 14
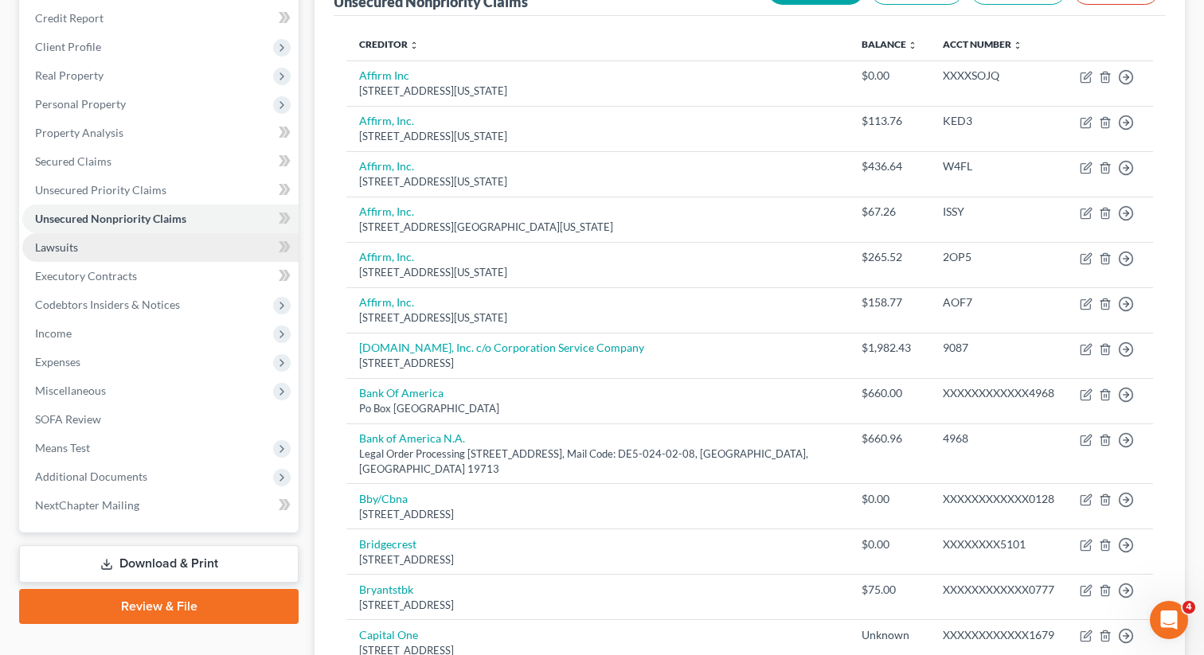
scroll to position [211, 0]
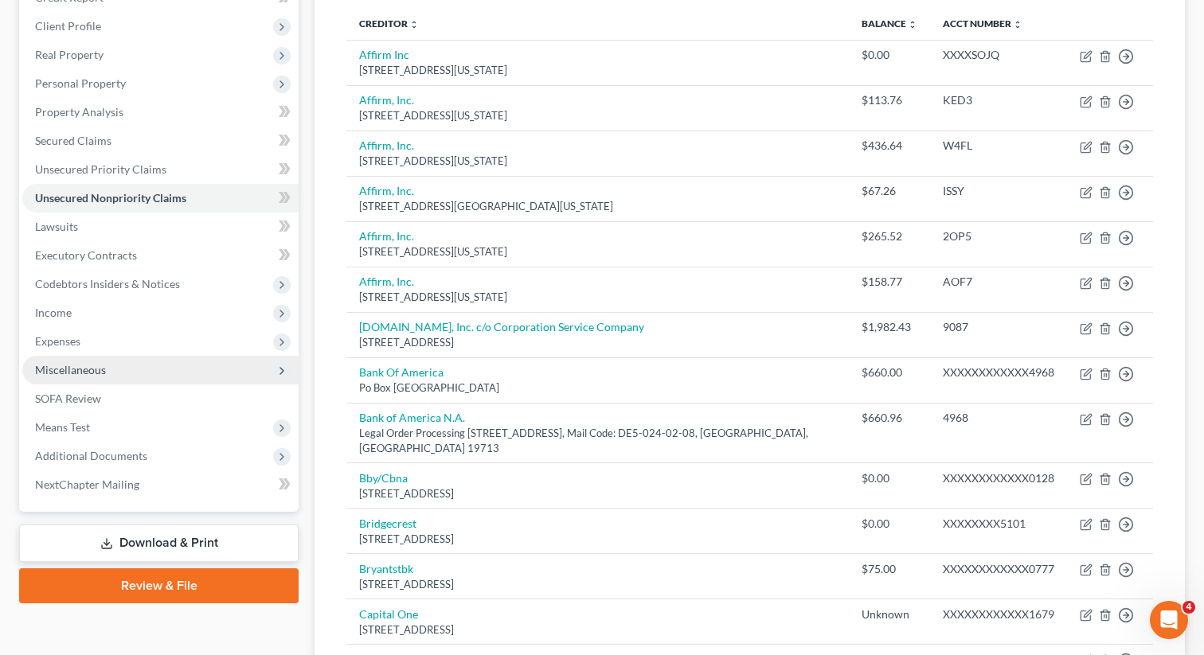
click at [127, 374] on span "Miscellaneous" at bounding box center [160, 370] width 276 height 29
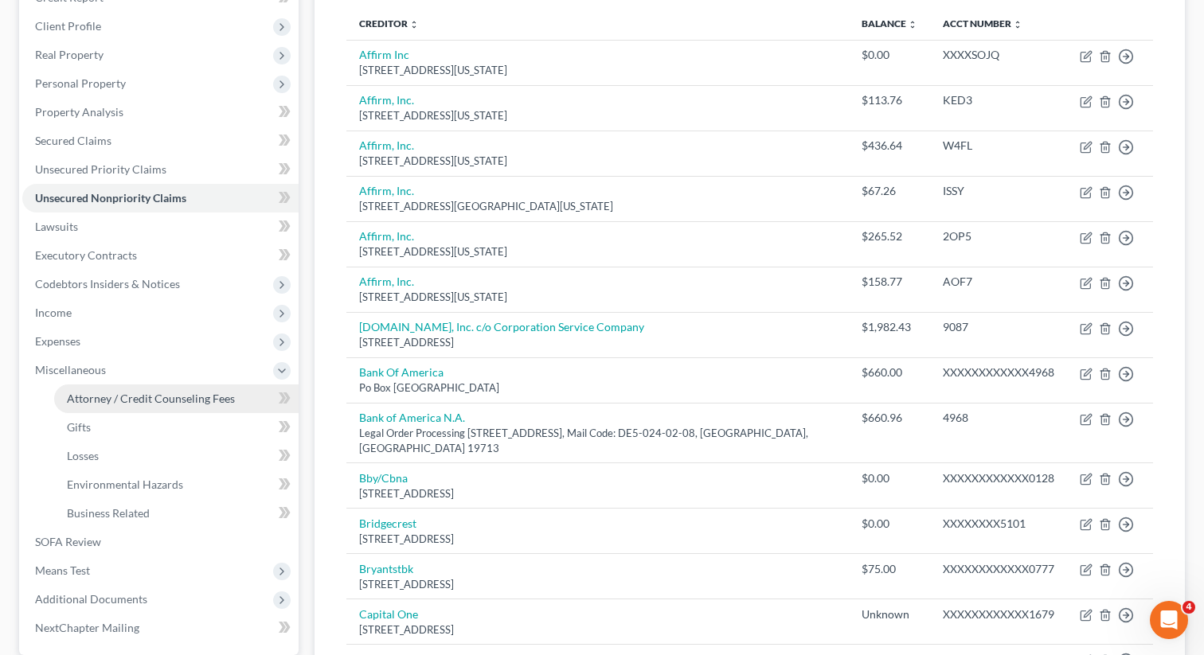
click at [107, 401] on span "Attorney / Credit Counseling Fees" at bounding box center [151, 399] width 168 height 14
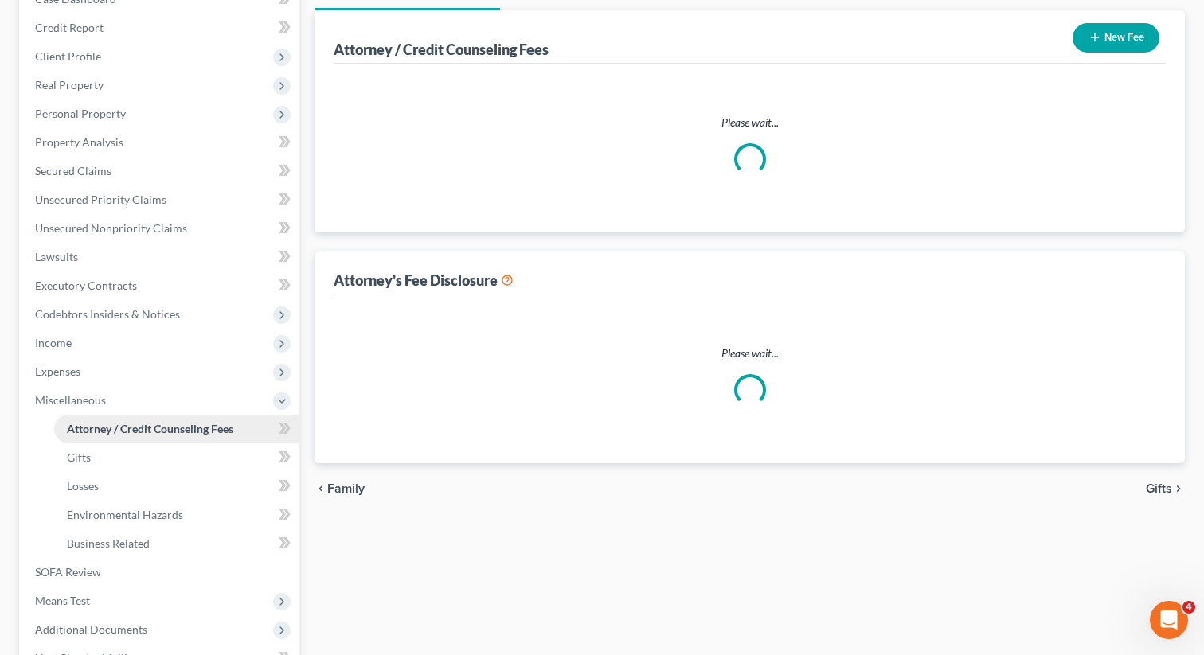
select select "0"
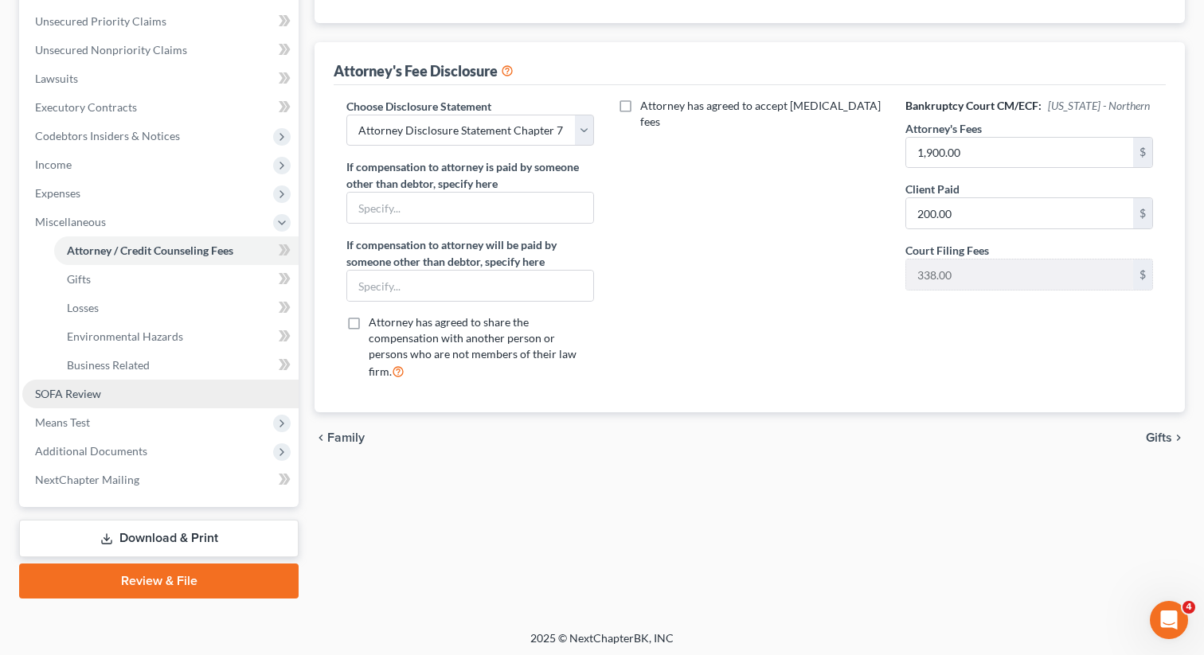
scroll to position [361, 0]
click at [116, 397] on link "SOFA Review" at bounding box center [160, 392] width 276 height 29
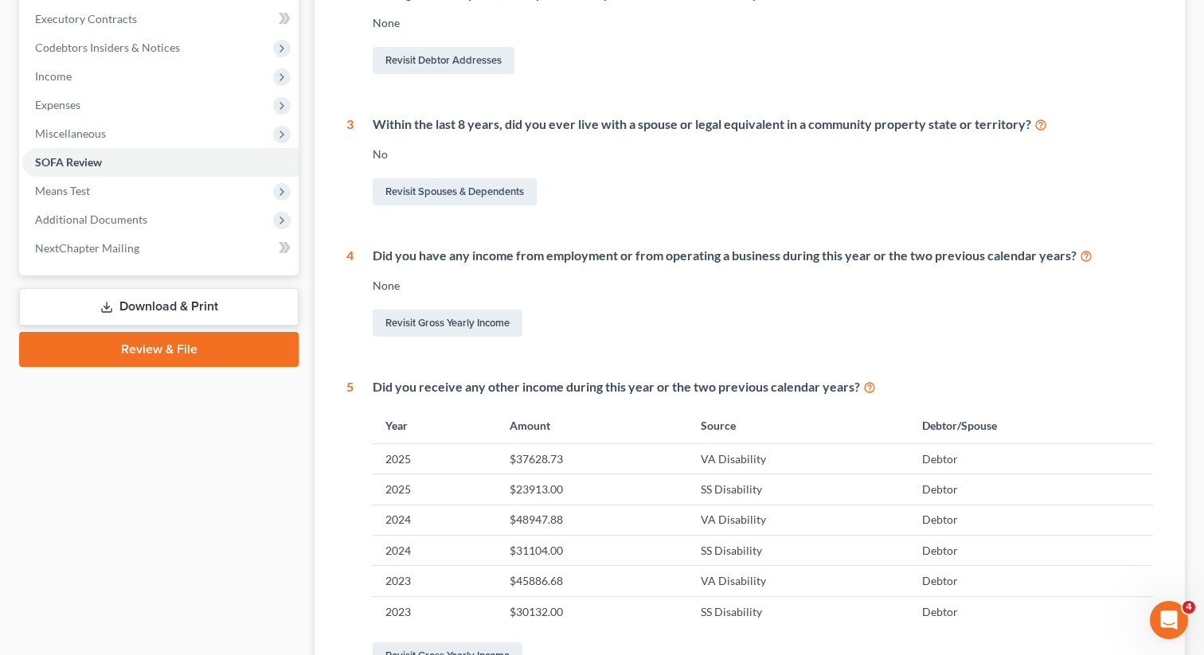
scroll to position [398, 0]
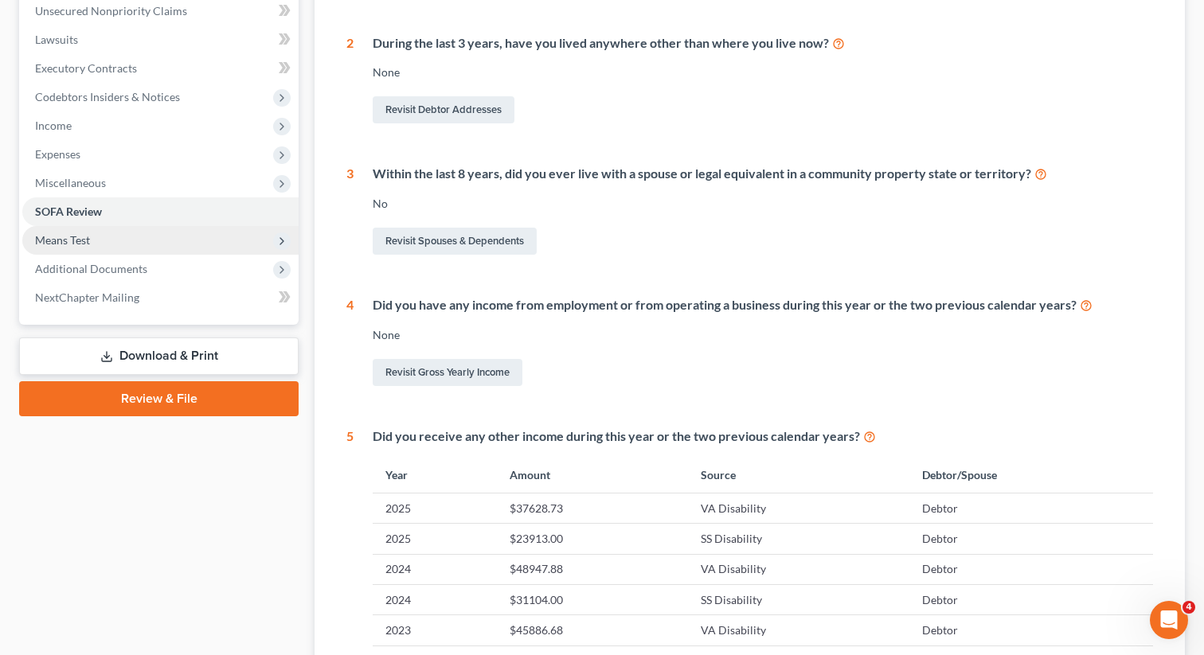
click at [161, 244] on span "Means Test" at bounding box center [160, 240] width 276 height 29
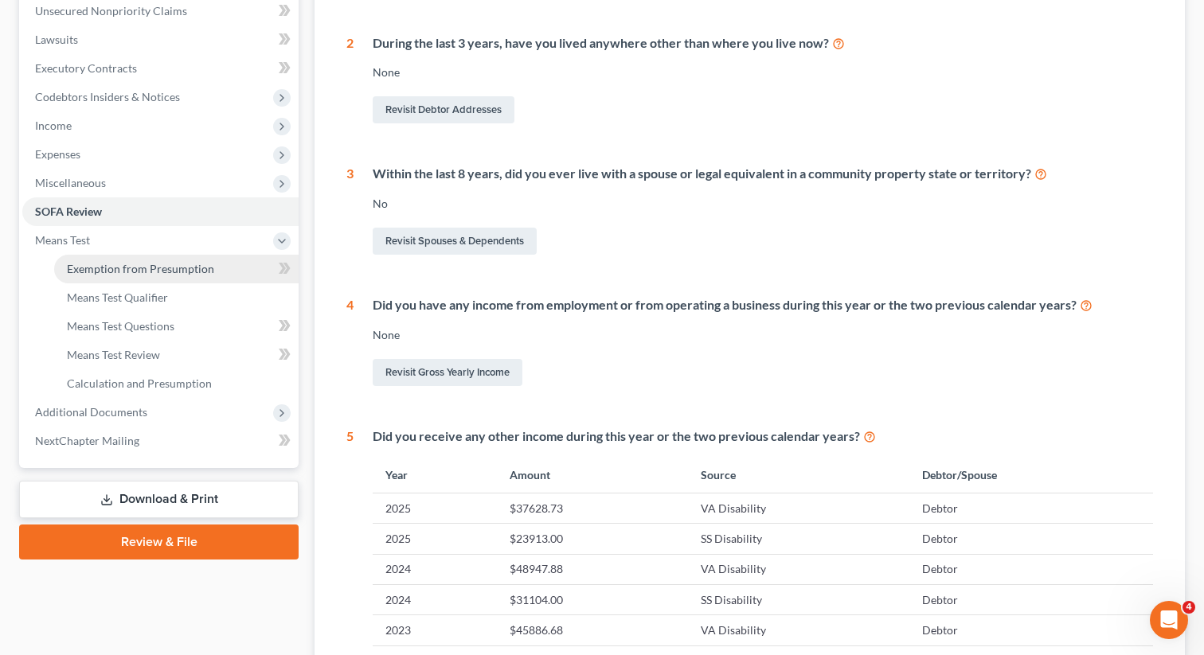
click at [127, 278] on link "Exemption from Presumption" at bounding box center [176, 269] width 244 height 29
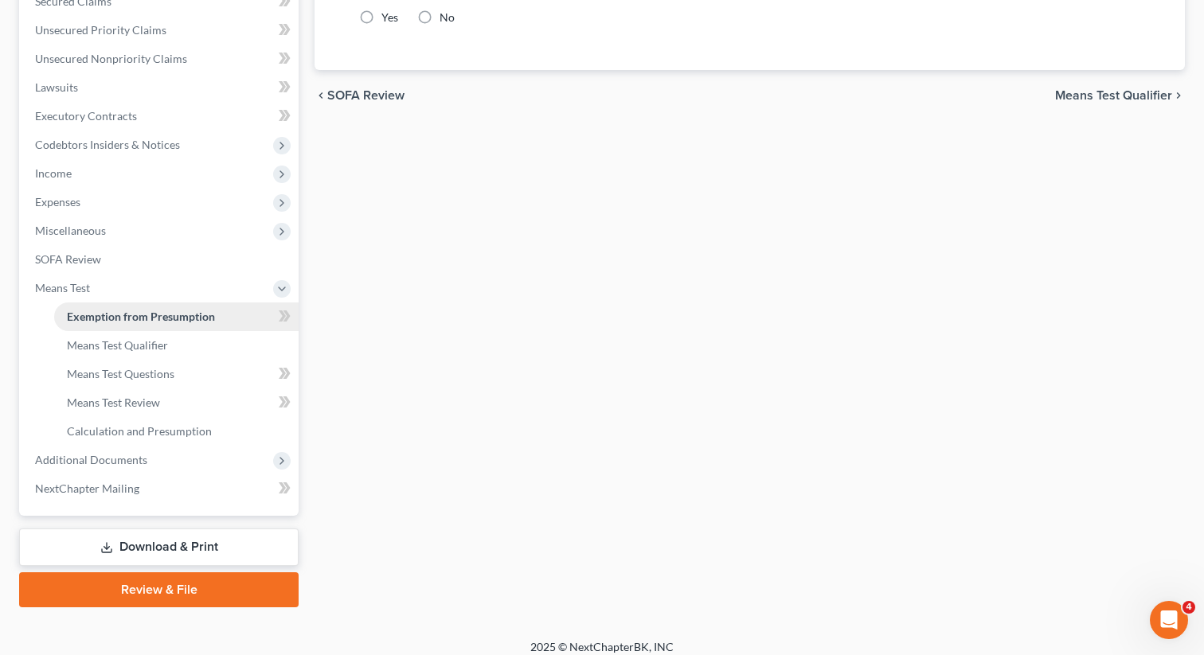
radio input "true"
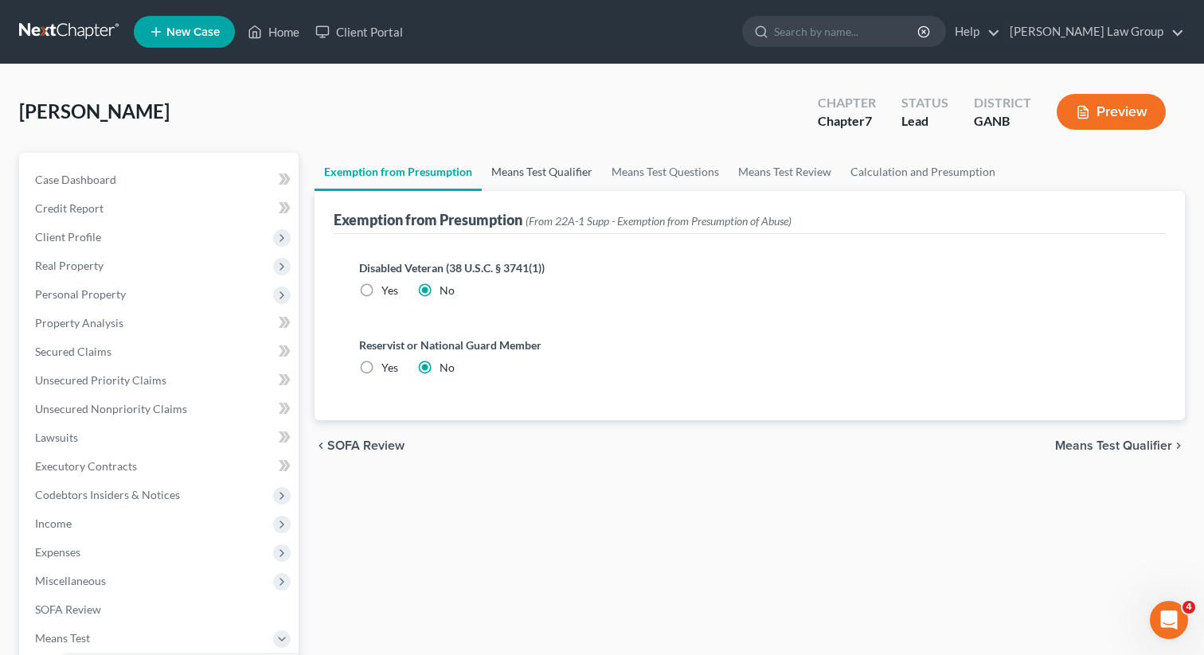
click at [524, 174] on link "Means Test Qualifier" at bounding box center [542, 172] width 120 height 38
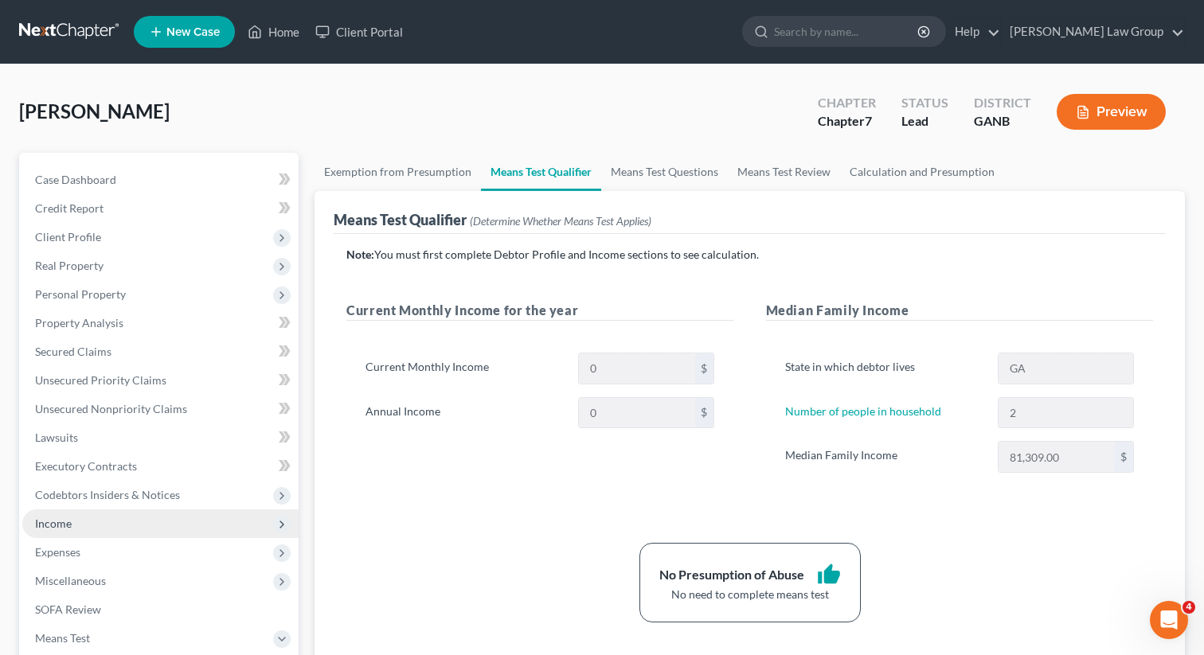
click at [82, 528] on span "Income" at bounding box center [160, 523] width 276 height 29
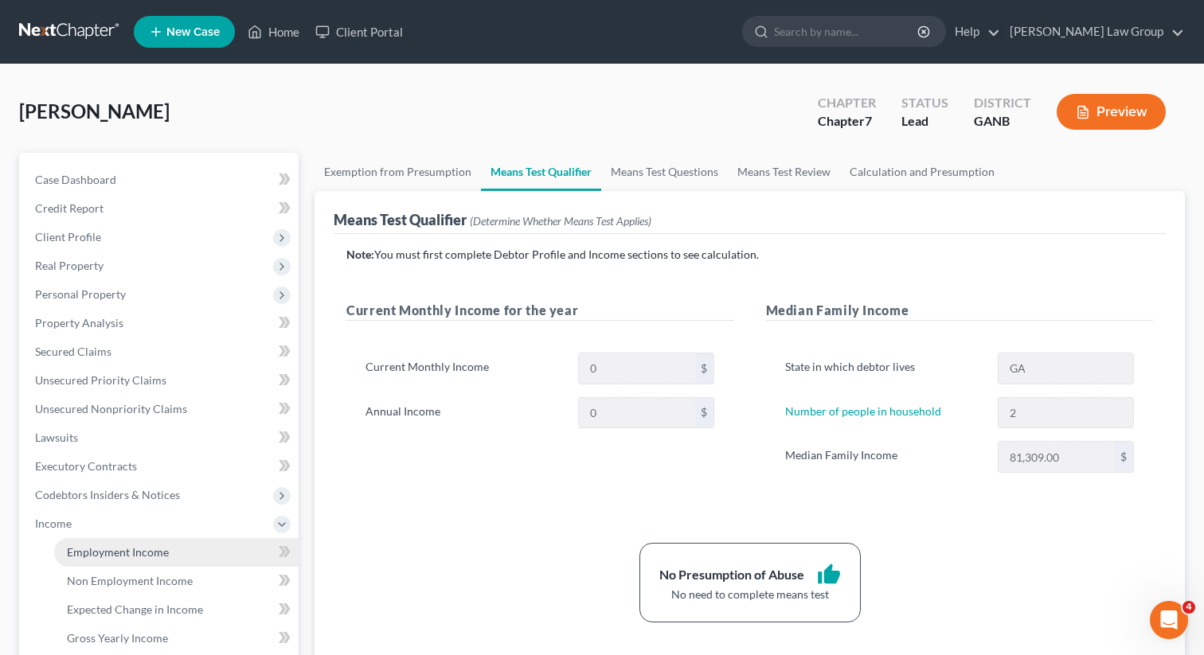
click at [103, 560] on link "Employment Income" at bounding box center [176, 552] width 244 height 29
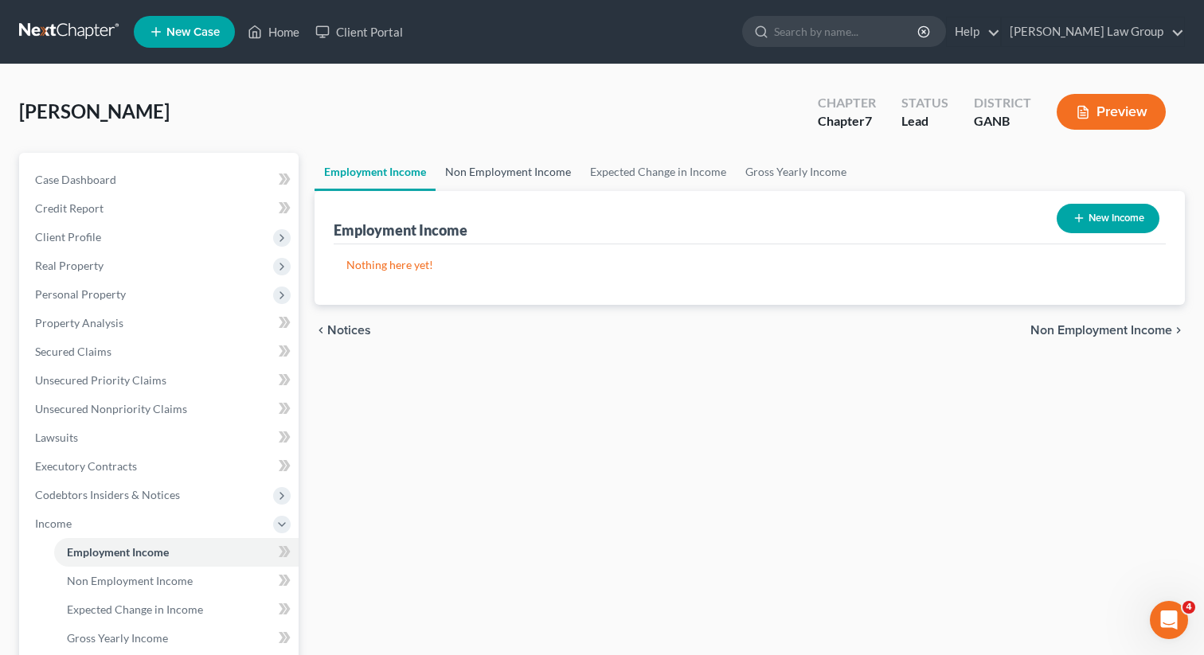
click at [489, 182] on link "Non Employment Income" at bounding box center [507, 172] width 145 height 38
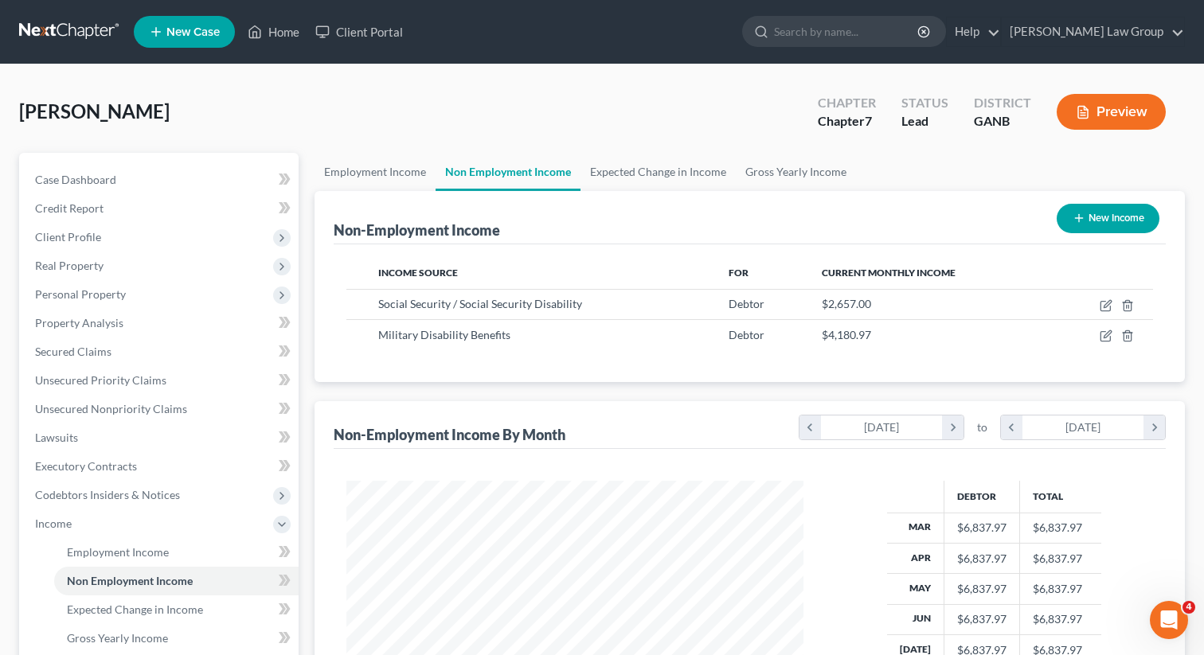
scroll to position [285, 489]
drag, startPoint x: 181, startPoint y: 115, endPoint x: 97, endPoint y: 114, distance: 83.6
copy span "[PERSON_NAME]"
click at [142, 93] on div "[PERSON_NAME] Upgraded Chapter Chapter 7 Status Lead District GANB Preview" at bounding box center [601, 118] width 1165 height 69
drag, startPoint x: 92, startPoint y: 111, endPoint x: 0, endPoint y: 111, distance: 91.5
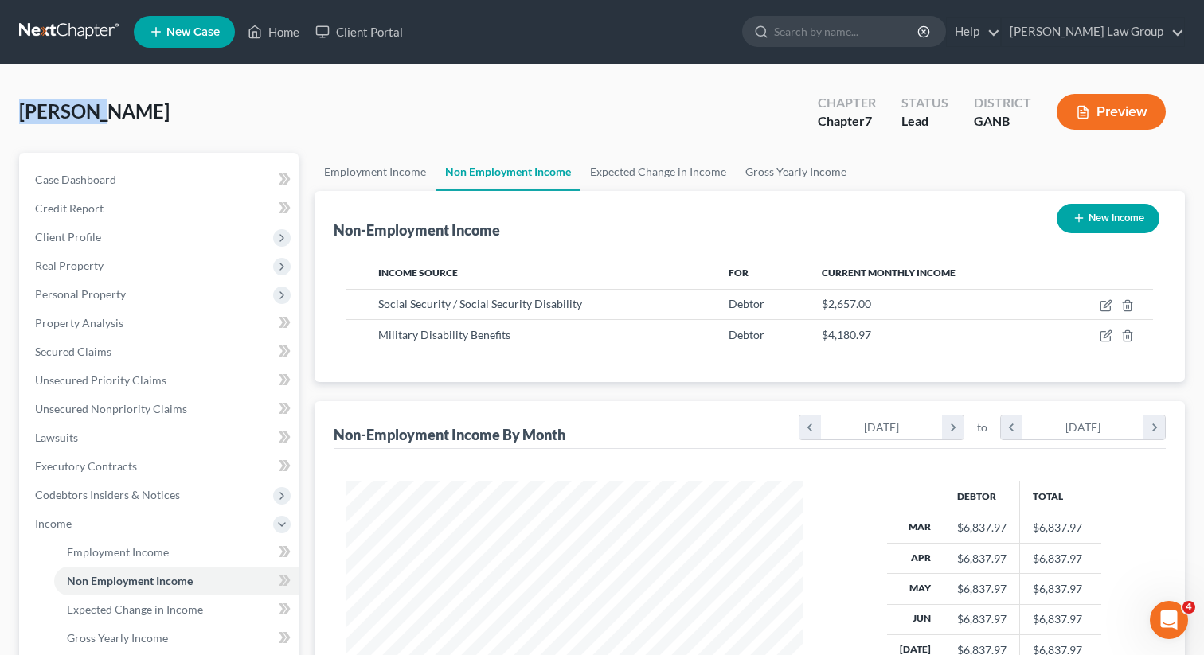
click at [0, 111] on div "[PERSON_NAME] Upgraded Chapter Chapter 7 Status Lead District GANB Preview Peti…" at bounding box center [602, 512] width 1204 height 896
copy span "Walcott,"
click at [121, 240] on span "Client Profile" at bounding box center [160, 237] width 276 height 29
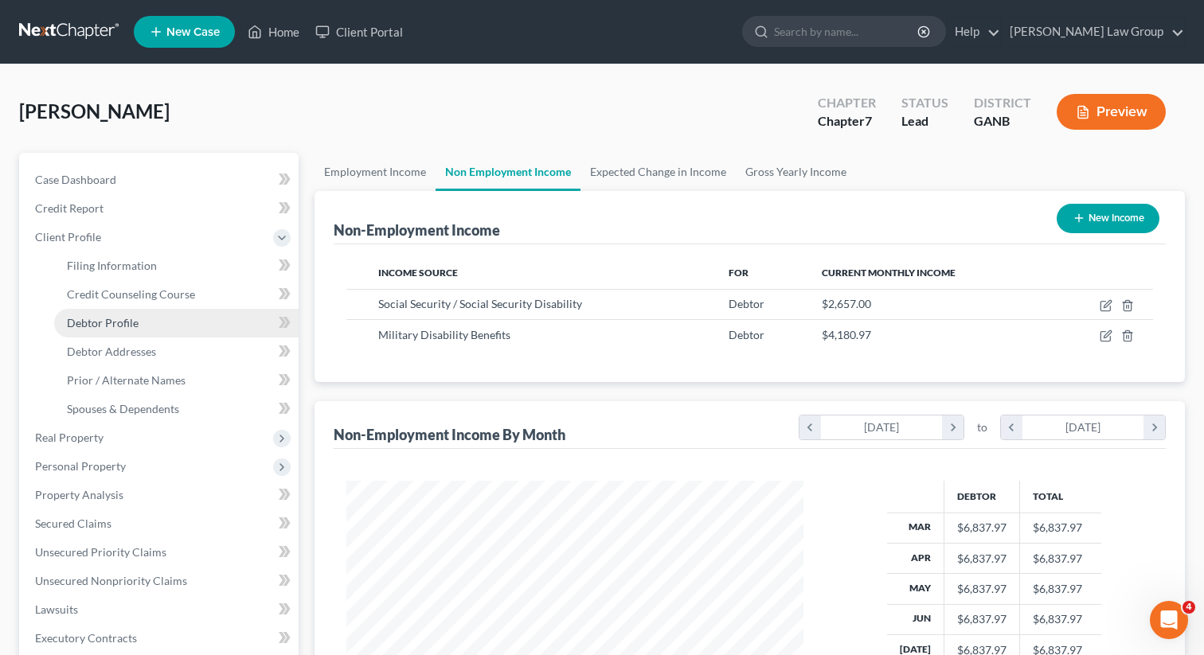
click at [118, 316] on span "Debtor Profile" at bounding box center [103, 323] width 72 height 14
select select "1"
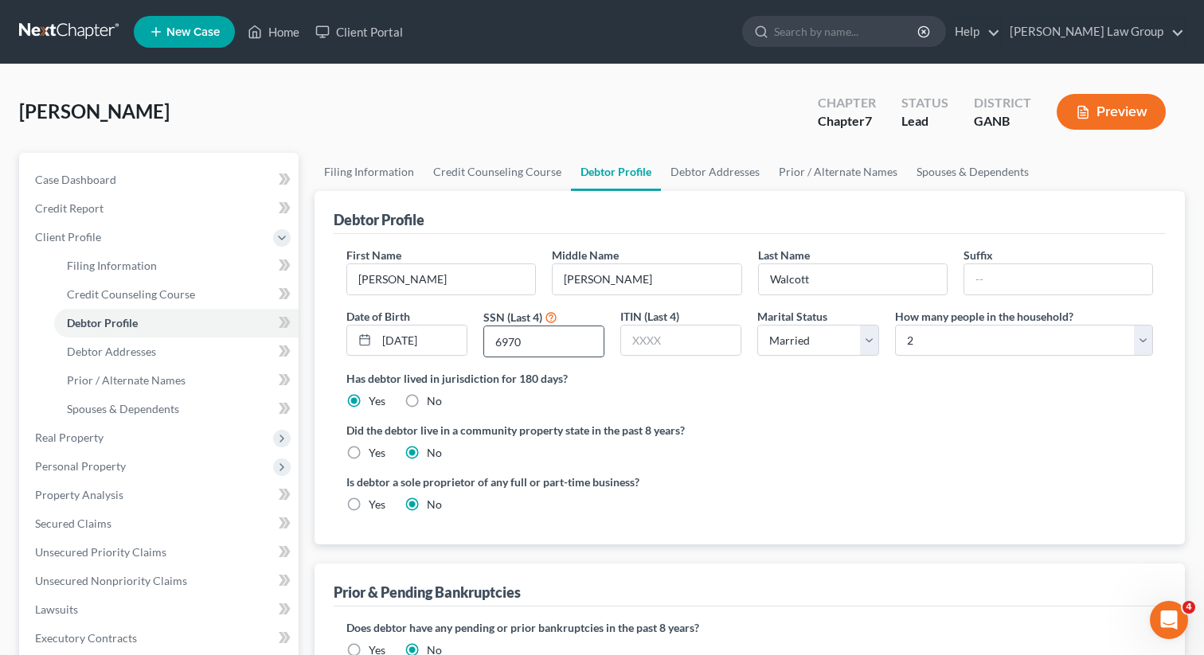
click at [521, 334] on input "6970" at bounding box center [543, 341] width 119 height 30
drag, startPoint x: 529, startPoint y: 339, endPoint x: 478, endPoint y: 339, distance: 51.7
click at [478, 339] on div "SSN (Last 4) 6970" at bounding box center [543, 333] width 137 height 50
click at [276, 29] on link "Home" at bounding box center [274, 32] width 68 height 29
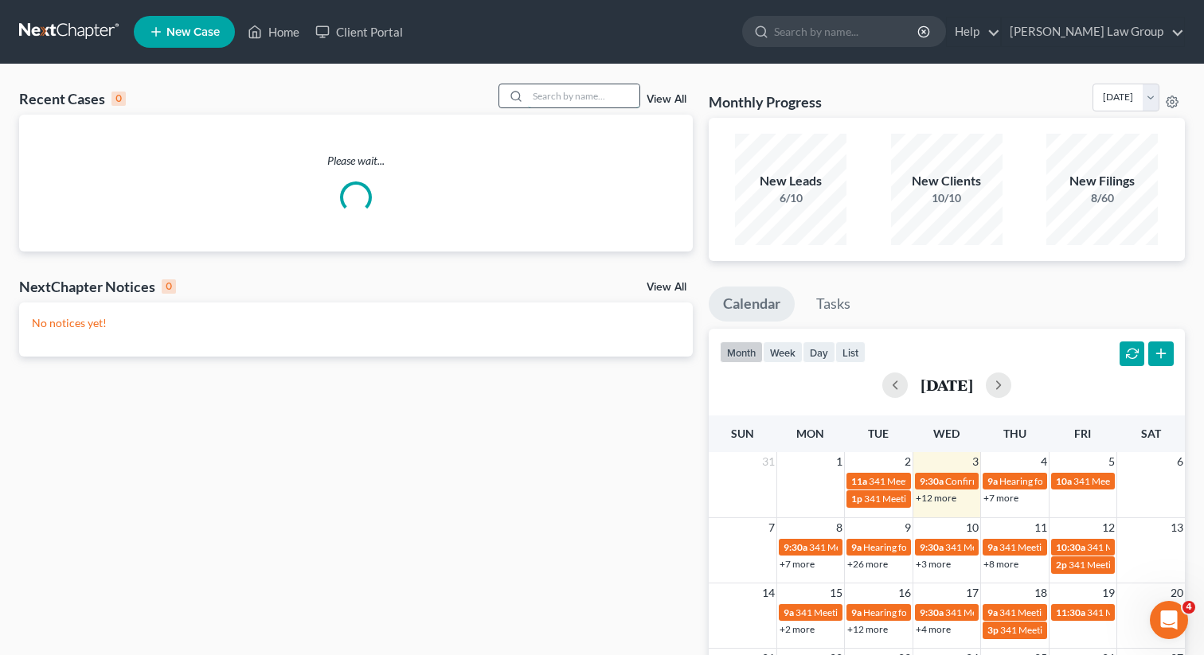
click at [547, 85] on input "search" at bounding box center [583, 95] width 111 height 23
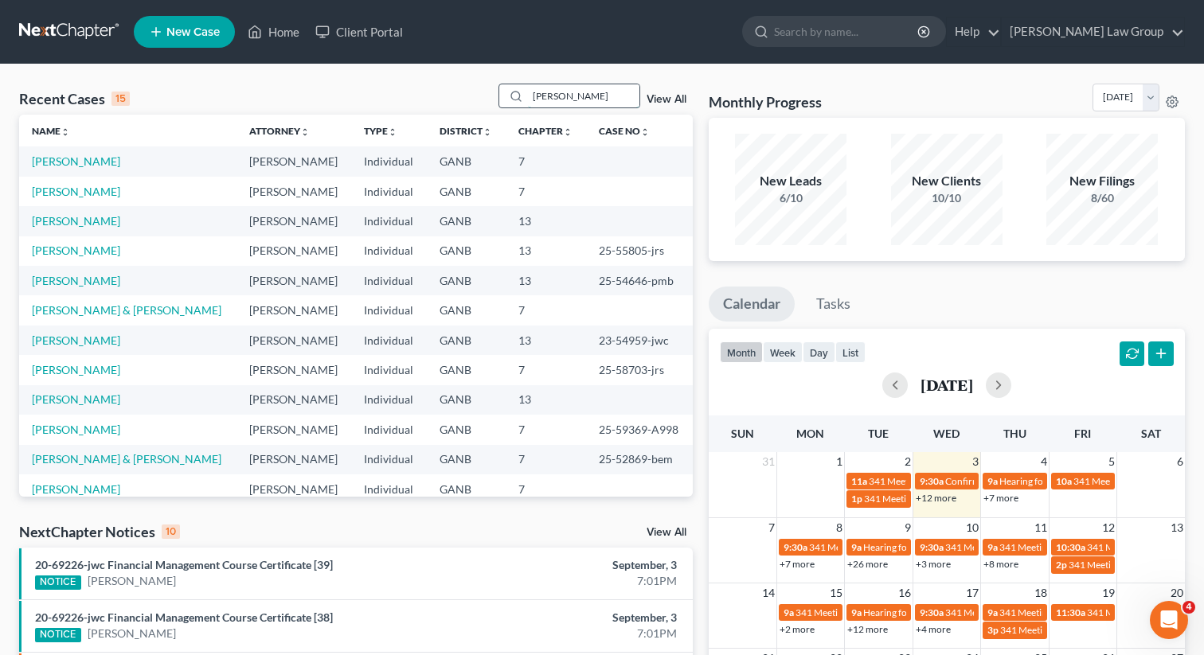
type input "[PERSON_NAME]"
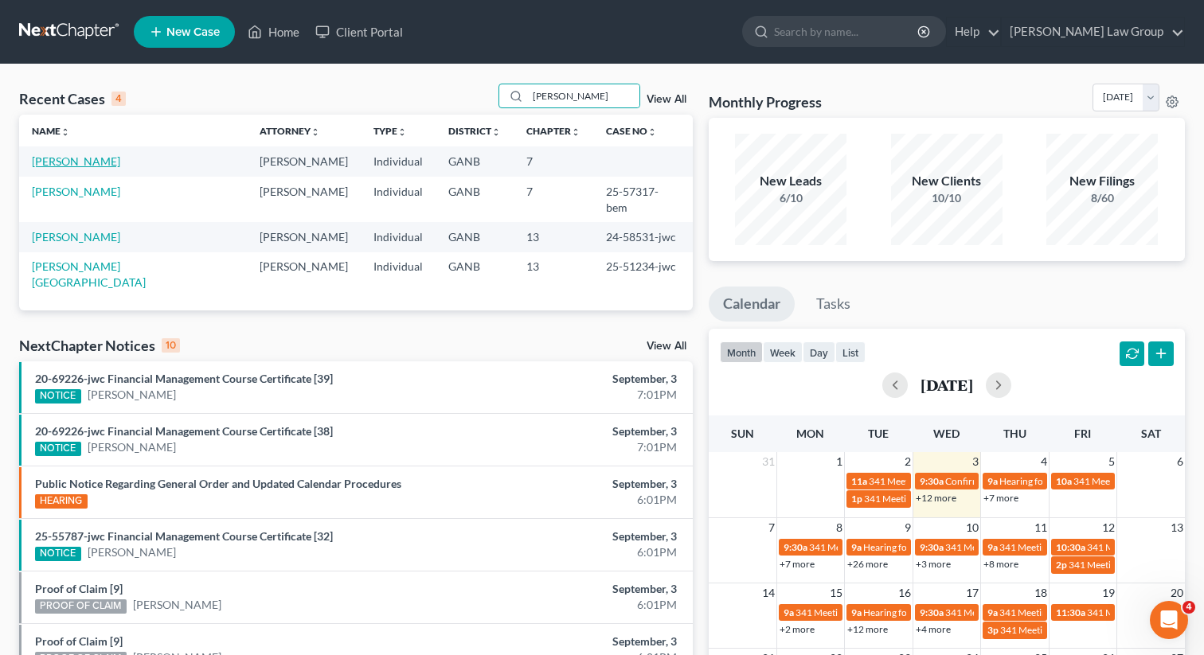
click at [50, 159] on link "[PERSON_NAME]" at bounding box center [76, 161] width 88 height 14
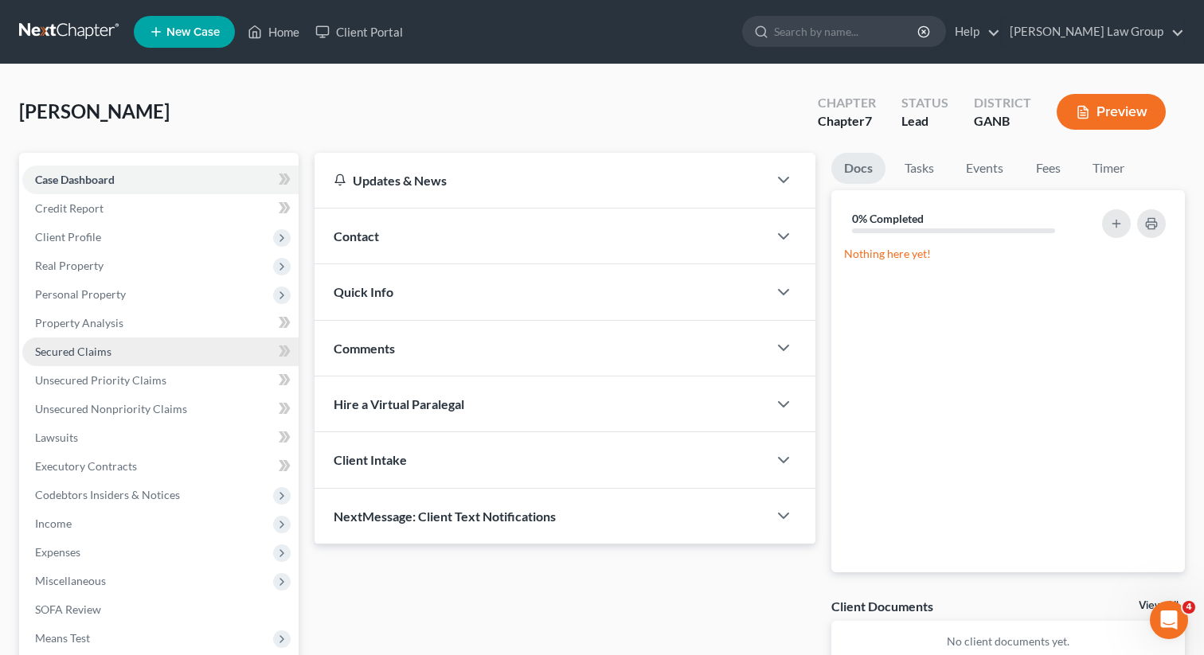
click at [76, 359] on link "Secured Claims" at bounding box center [160, 352] width 276 height 29
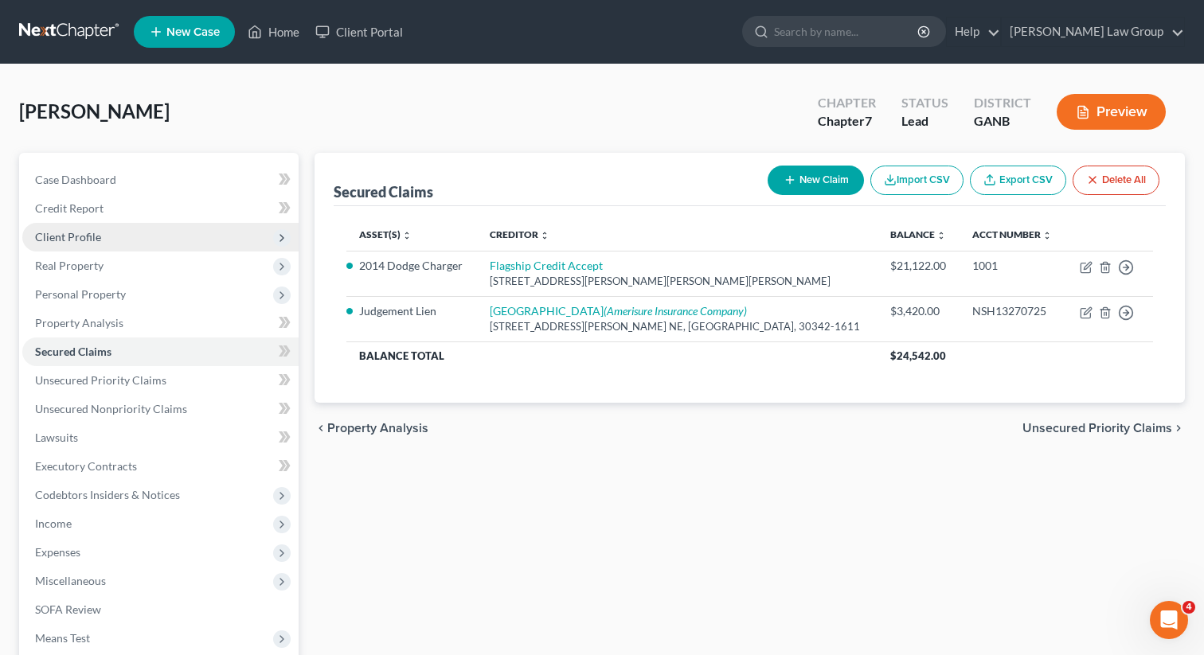
click at [82, 236] on span "Client Profile" at bounding box center [68, 237] width 66 height 14
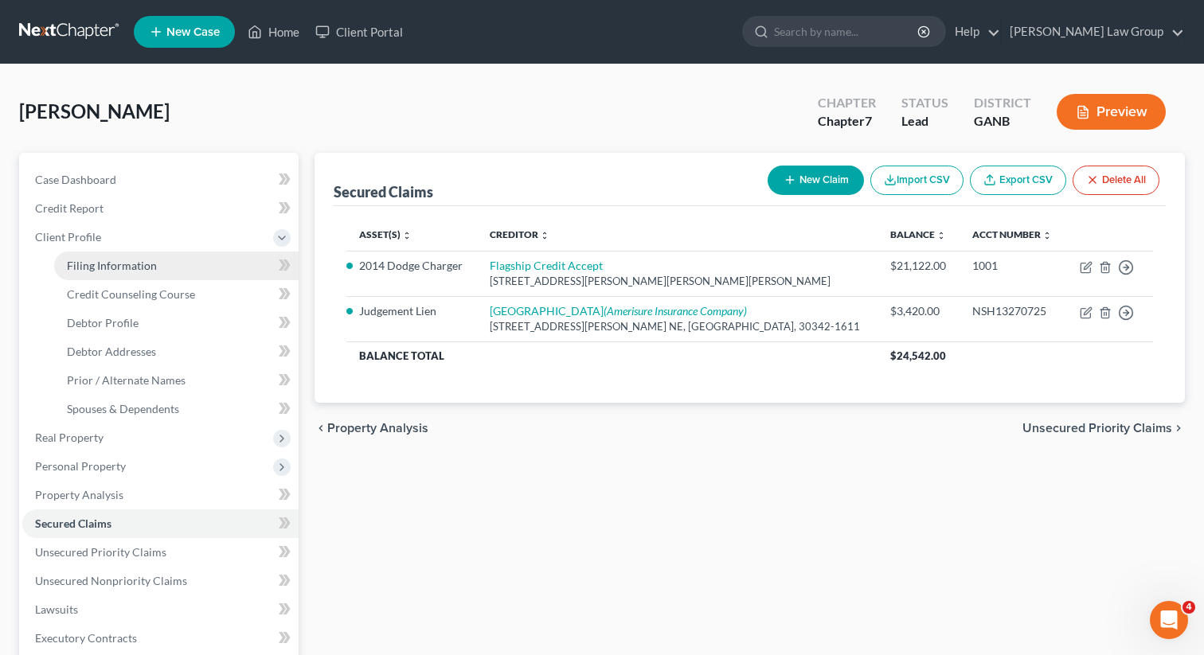
click at [86, 263] on span "Filing Information" at bounding box center [112, 266] width 90 height 14
select select "1"
select select "0"
select select "10"
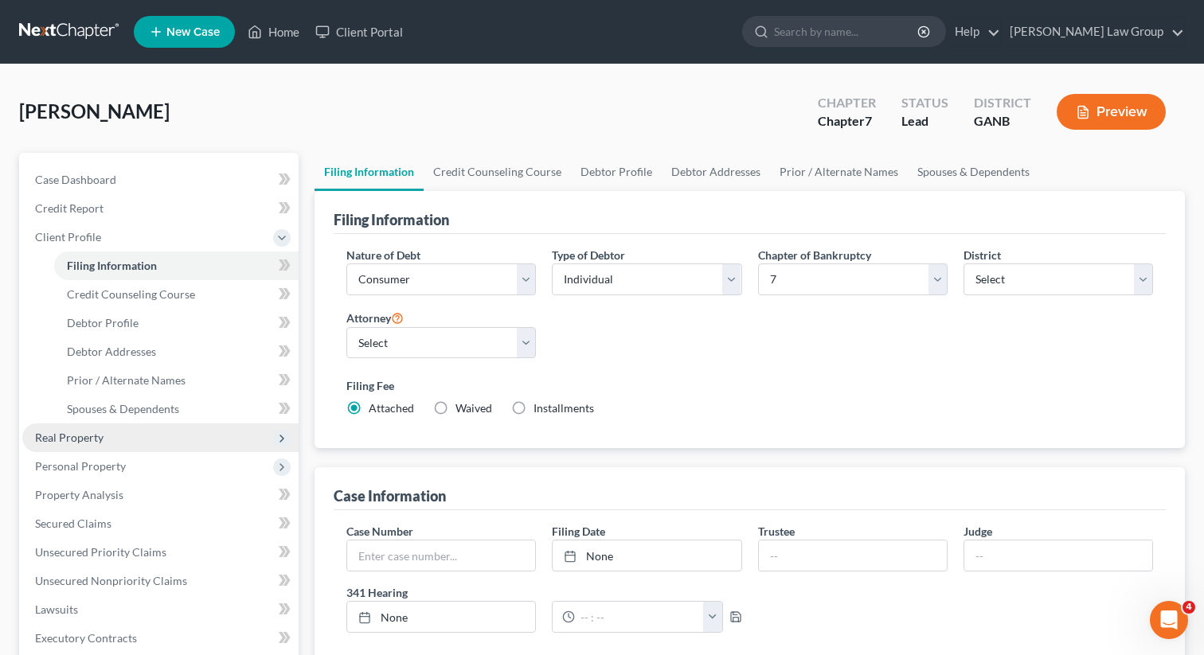
click at [54, 431] on span "Real Property" at bounding box center [69, 438] width 68 height 14
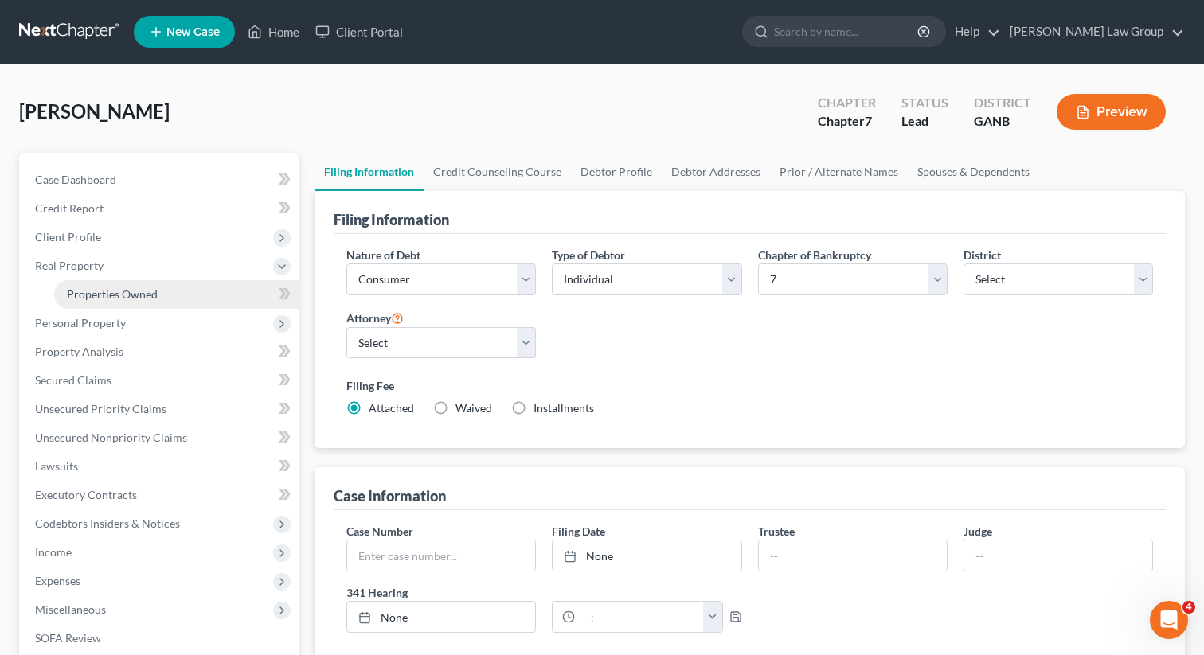
click at [119, 291] on span "Properties Owned" at bounding box center [112, 294] width 91 height 14
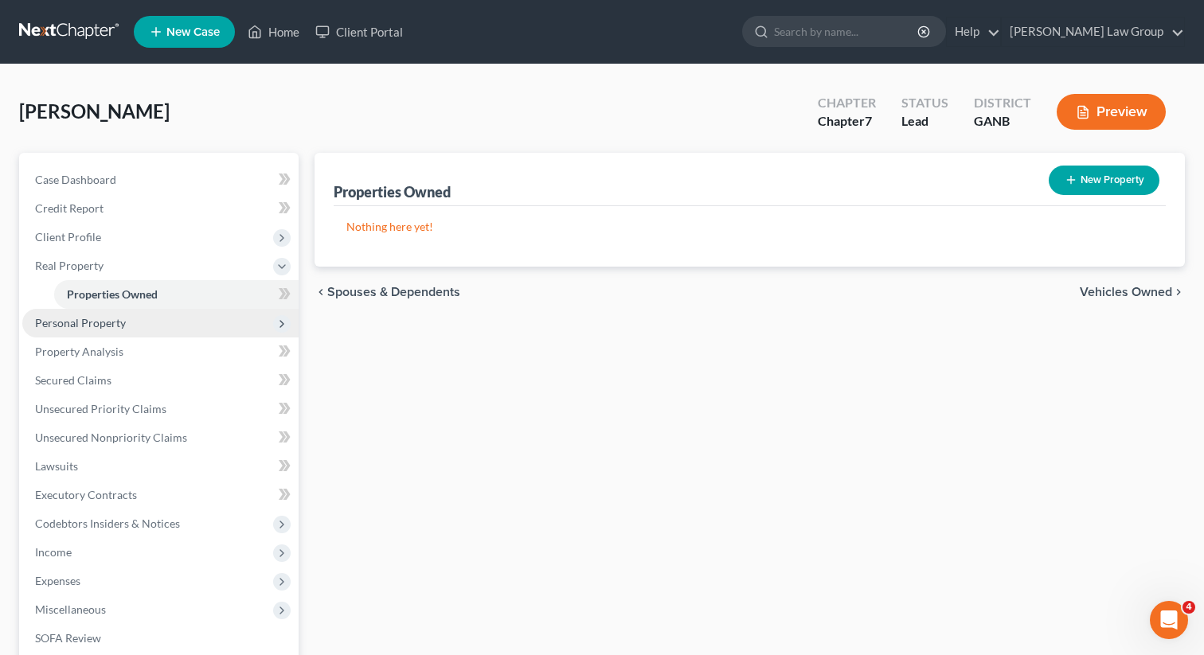
click at [100, 316] on span "Personal Property" at bounding box center [80, 323] width 91 height 14
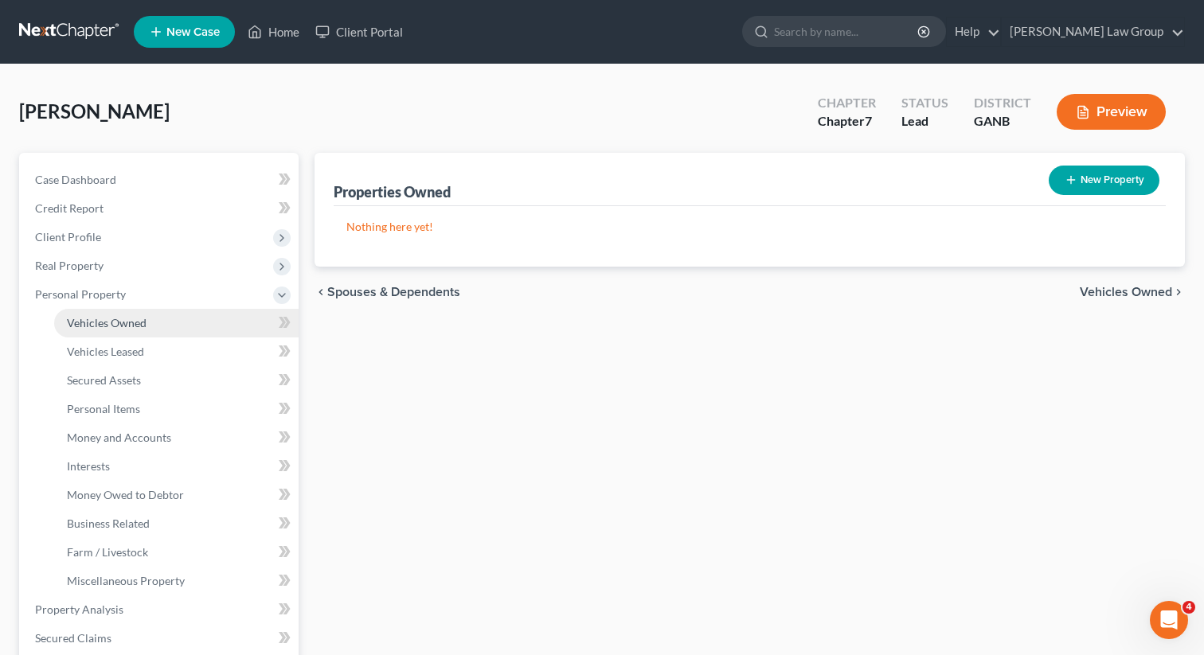
click at [96, 319] on span "Vehicles Owned" at bounding box center [107, 323] width 80 height 14
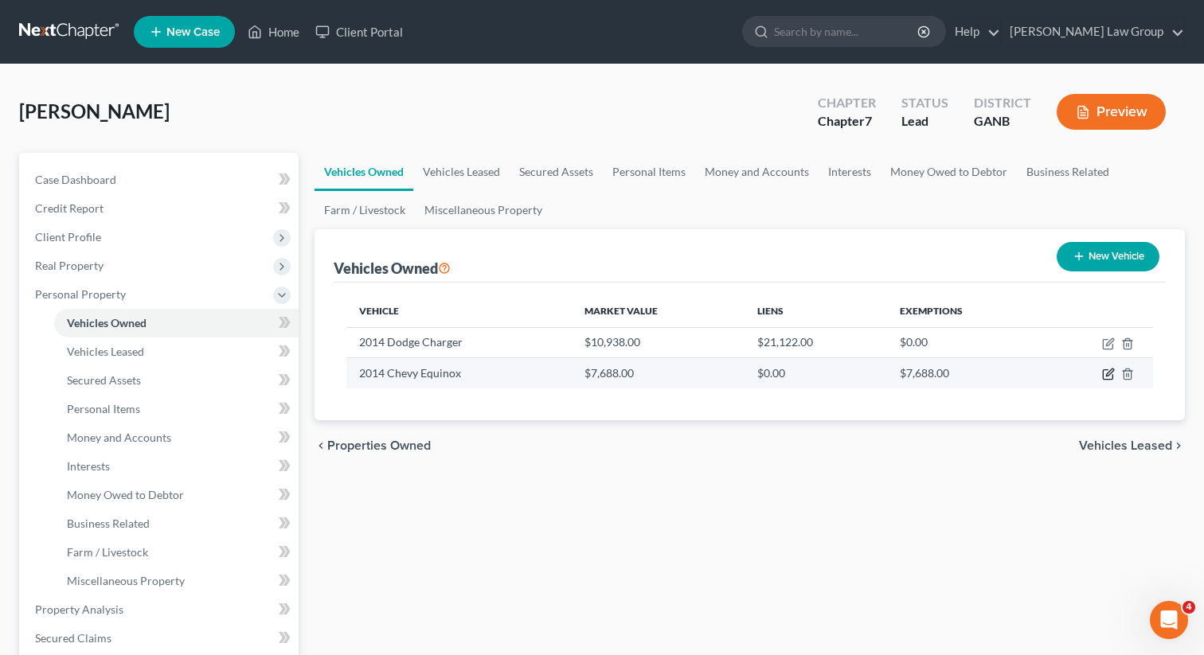
click at [1109, 368] on icon "button" at bounding box center [1108, 374] width 13 height 13
select select "0"
select select "12"
select select "3"
select select "0"
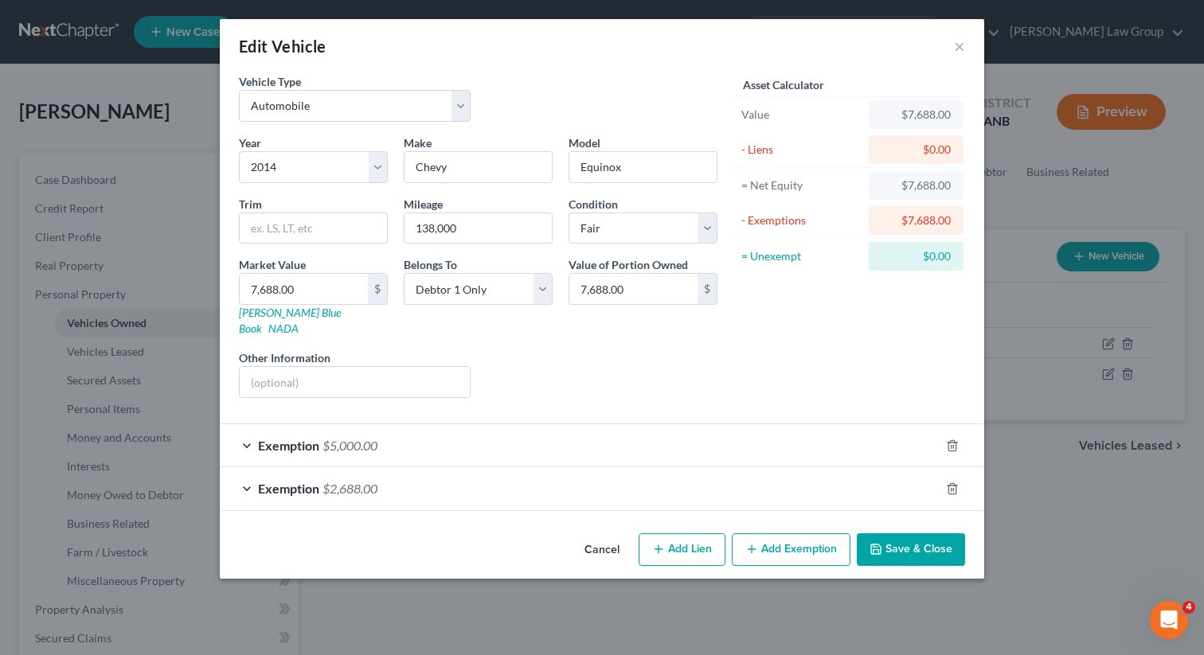
click at [892, 536] on button "Save & Close" at bounding box center [911, 549] width 108 height 33
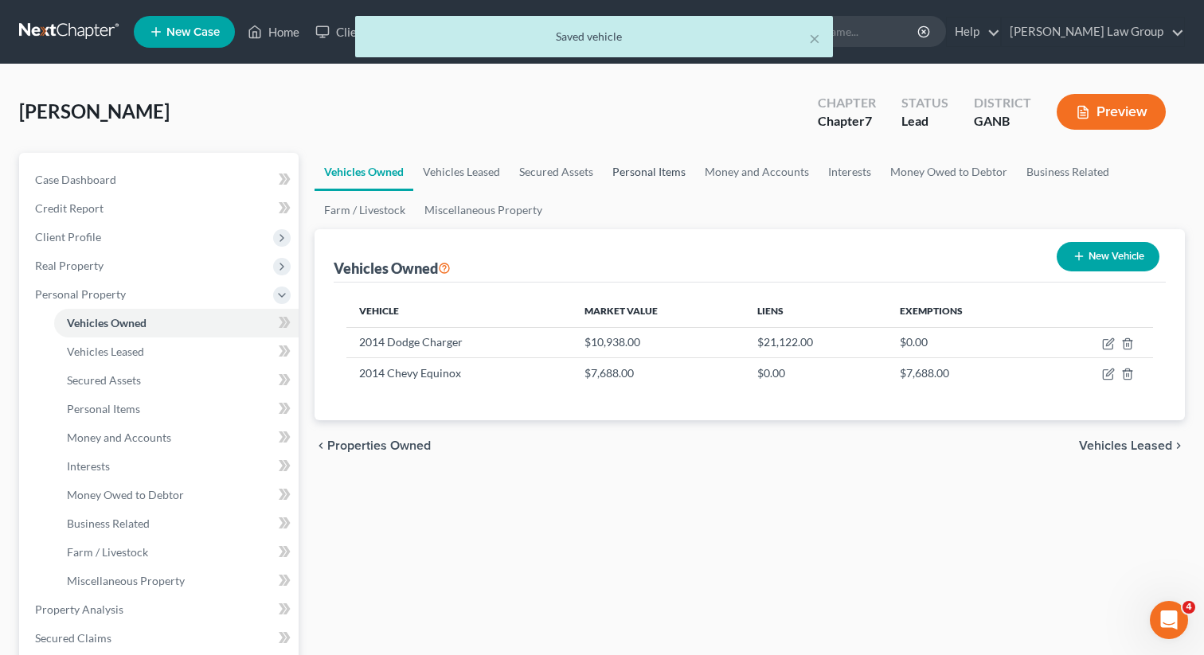
click at [649, 174] on link "Personal Items" at bounding box center [649, 172] width 92 height 38
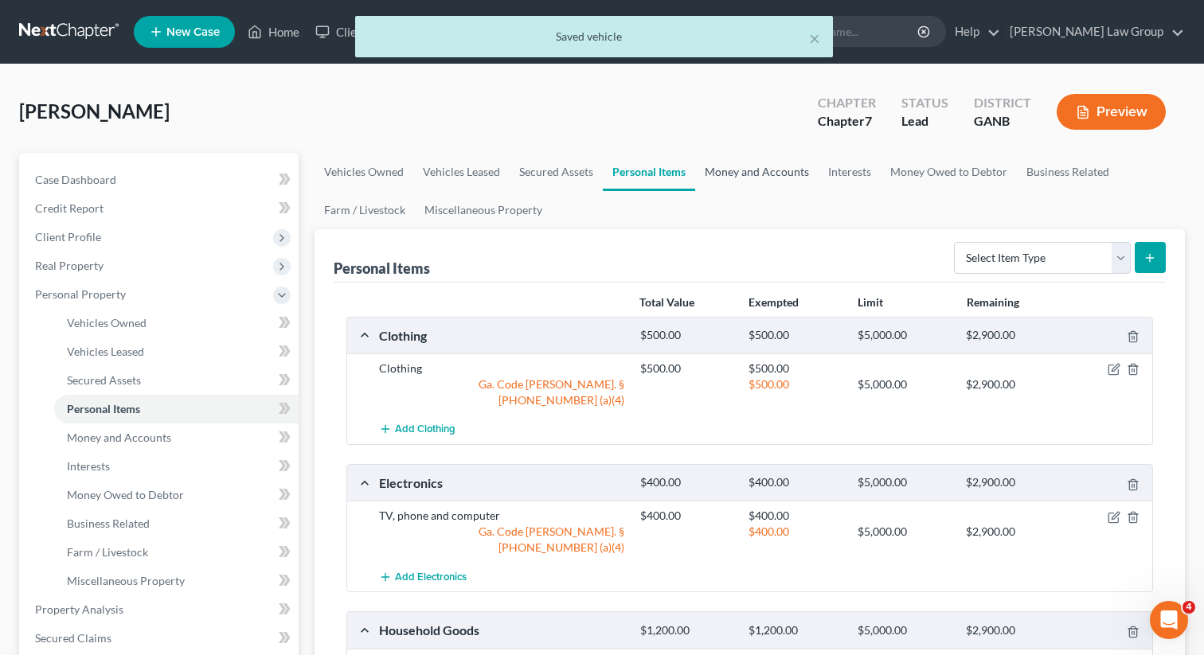
click at [733, 176] on link "Money and Accounts" at bounding box center [756, 172] width 123 height 38
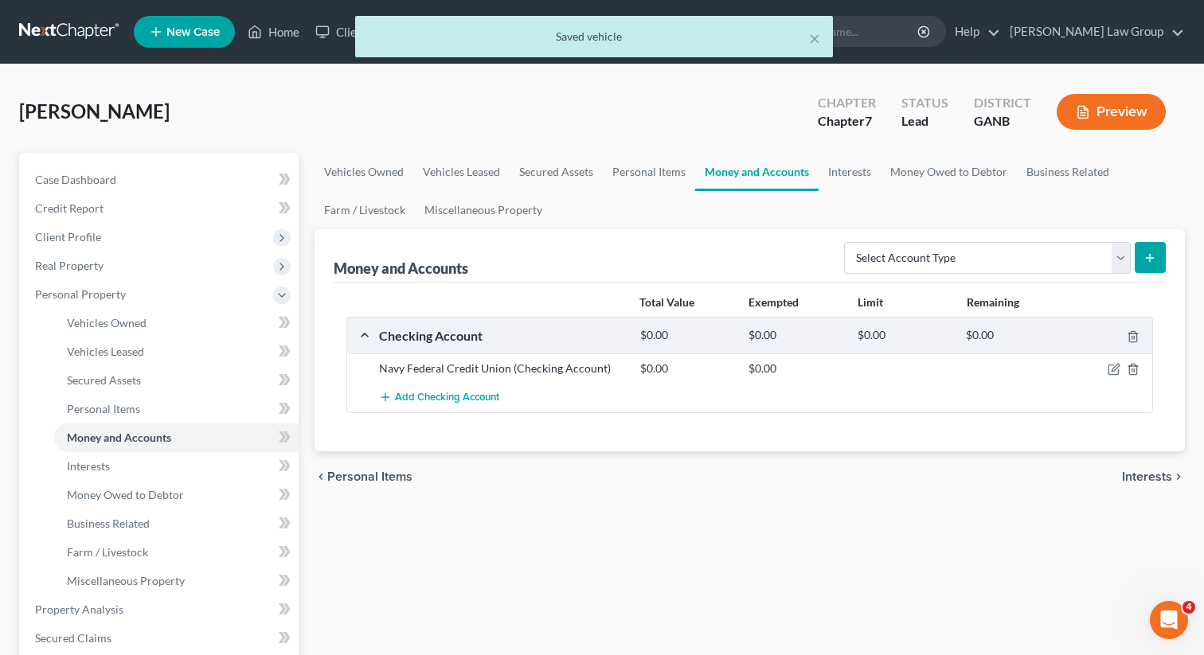
click at [811, 174] on link "Money and Accounts" at bounding box center [756, 172] width 123 height 38
click at [853, 177] on link "Interests" at bounding box center [849, 172] width 62 height 38
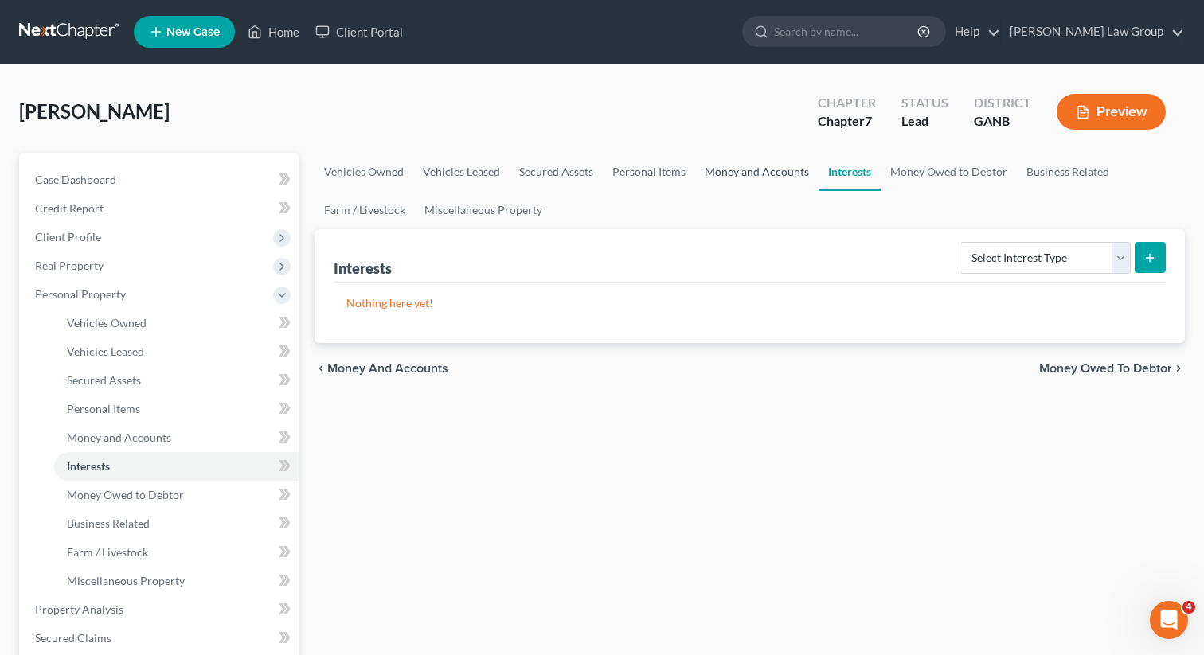
click at [732, 177] on link "Money and Accounts" at bounding box center [756, 172] width 123 height 38
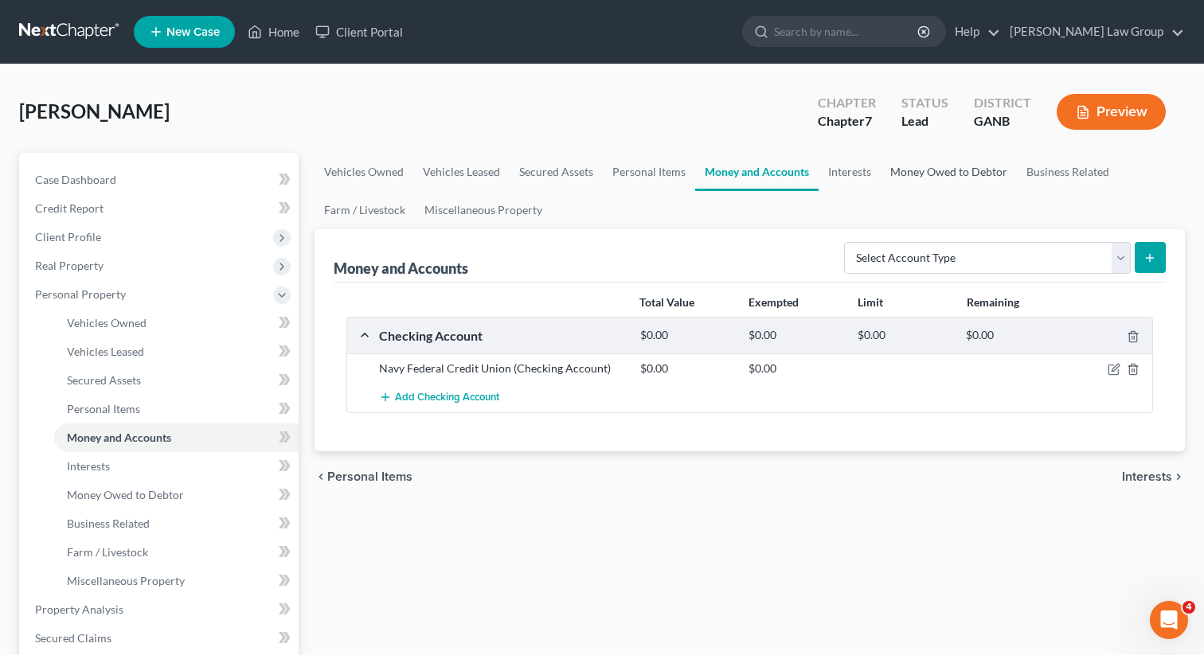
click at [936, 174] on link "Money Owed to Debtor" at bounding box center [948, 172] width 136 height 38
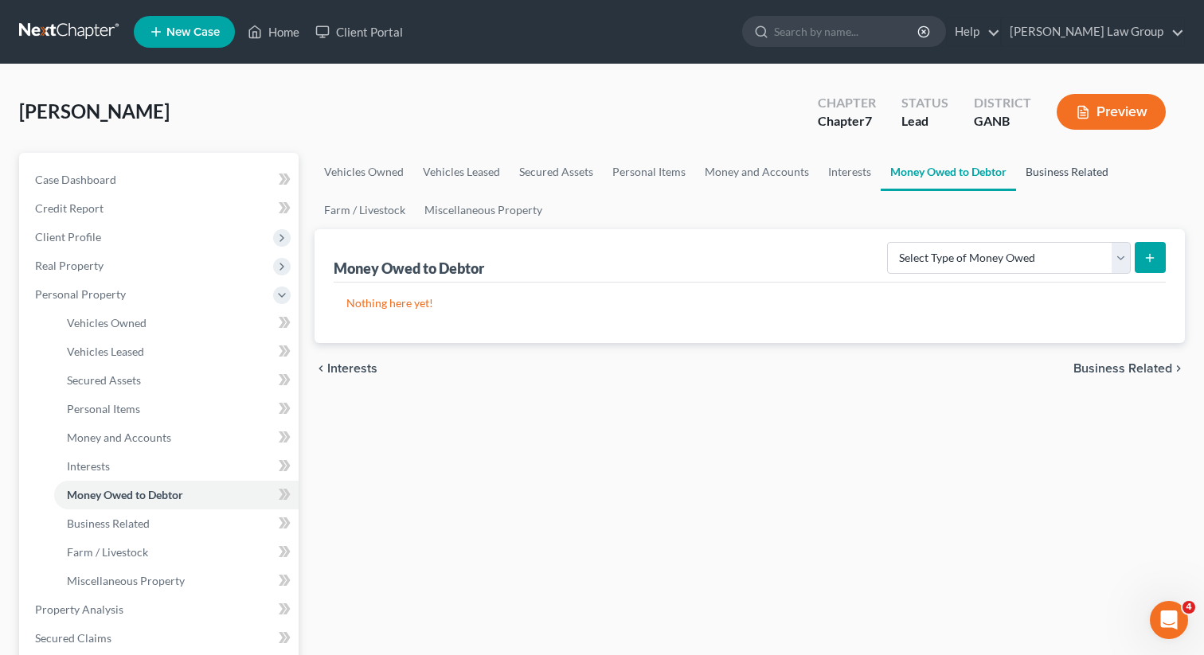
click at [1041, 174] on link "Business Related" at bounding box center [1067, 172] width 102 height 38
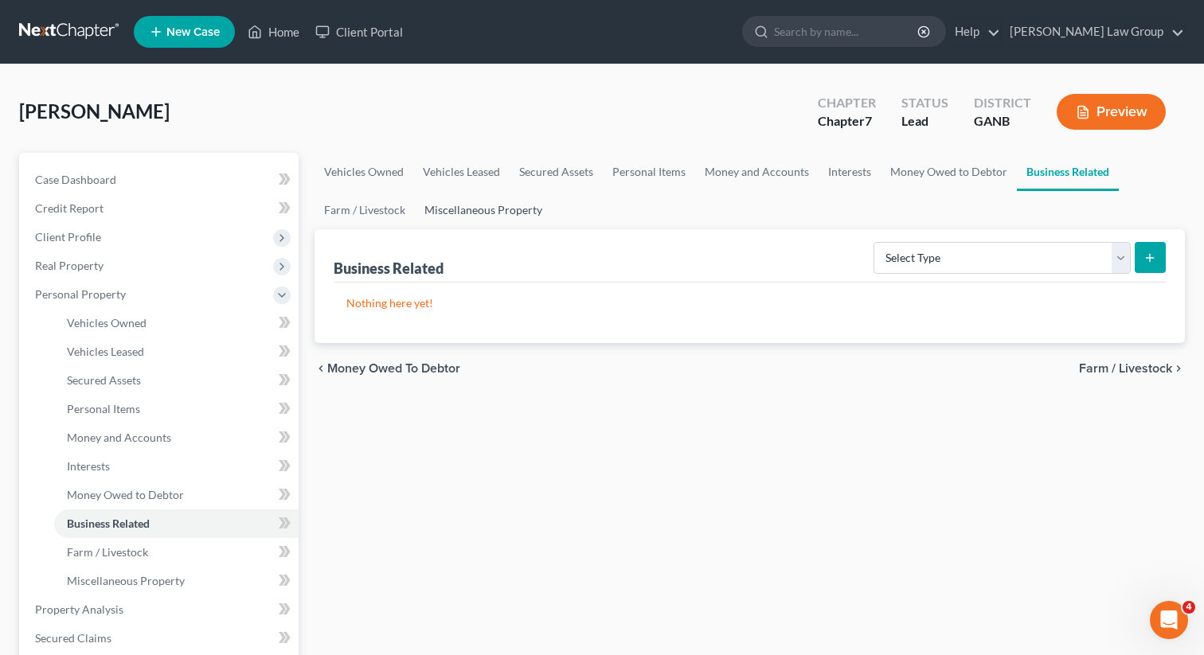
click at [466, 217] on link "Miscellaneous Property" at bounding box center [483, 210] width 137 height 38
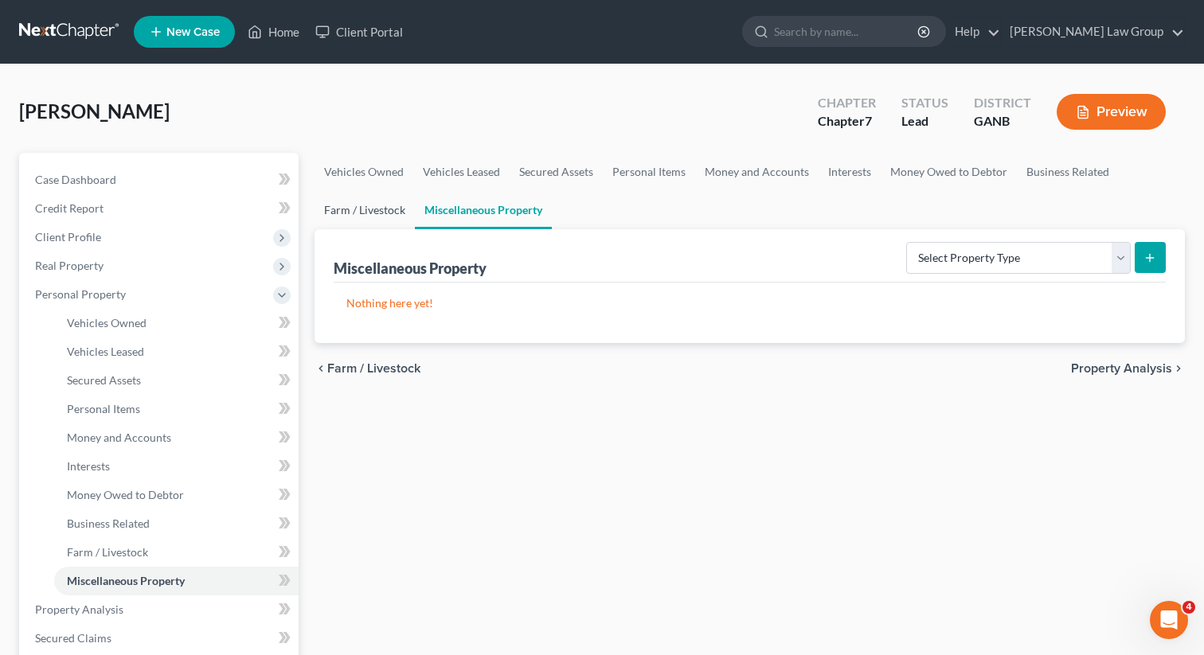
click at [353, 209] on link "Farm / Livestock" at bounding box center [364, 210] width 100 height 38
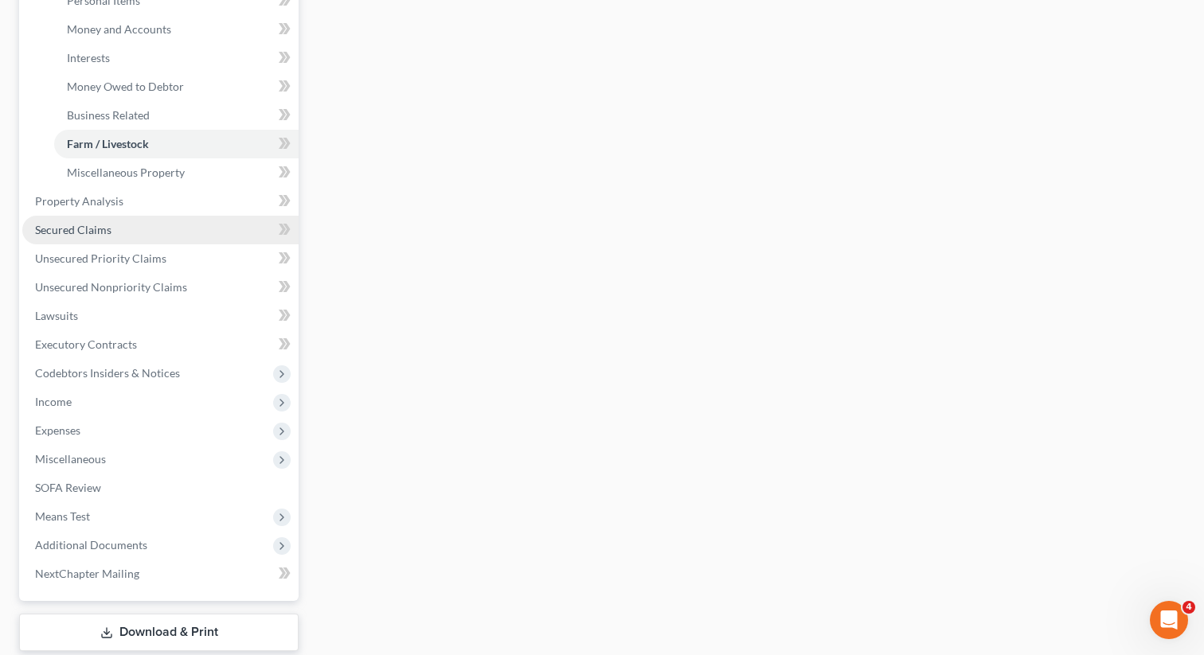
click at [86, 223] on span "Secured Claims" at bounding box center [73, 230] width 76 height 14
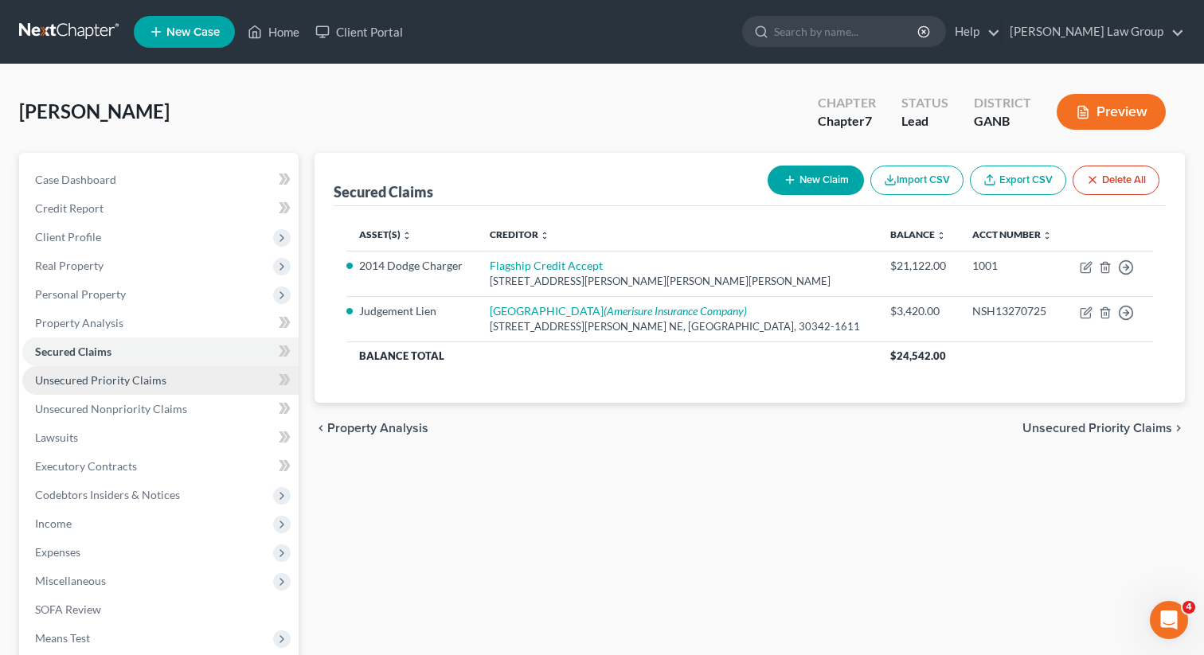
click at [103, 373] on span "Unsecured Priority Claims" at bounding box center [100, 380] width 131 height 14
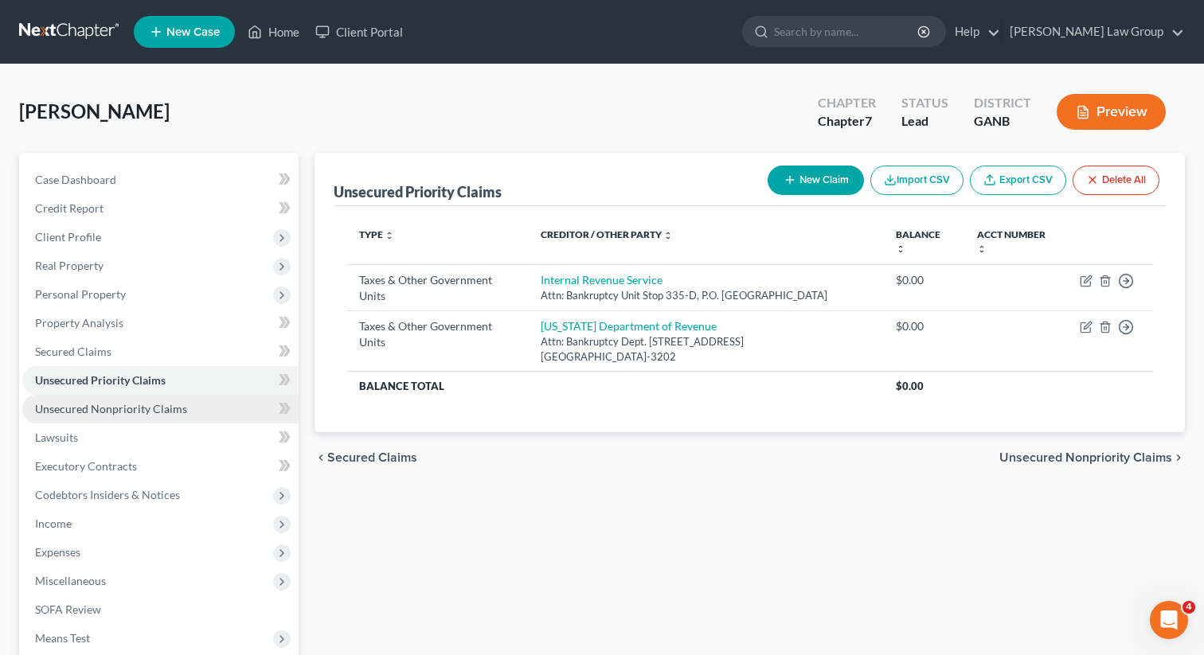
click at [145, 405] on span "Unsecured Nonpriority Claims" at bounding box center [111, 409] width 152 height 14
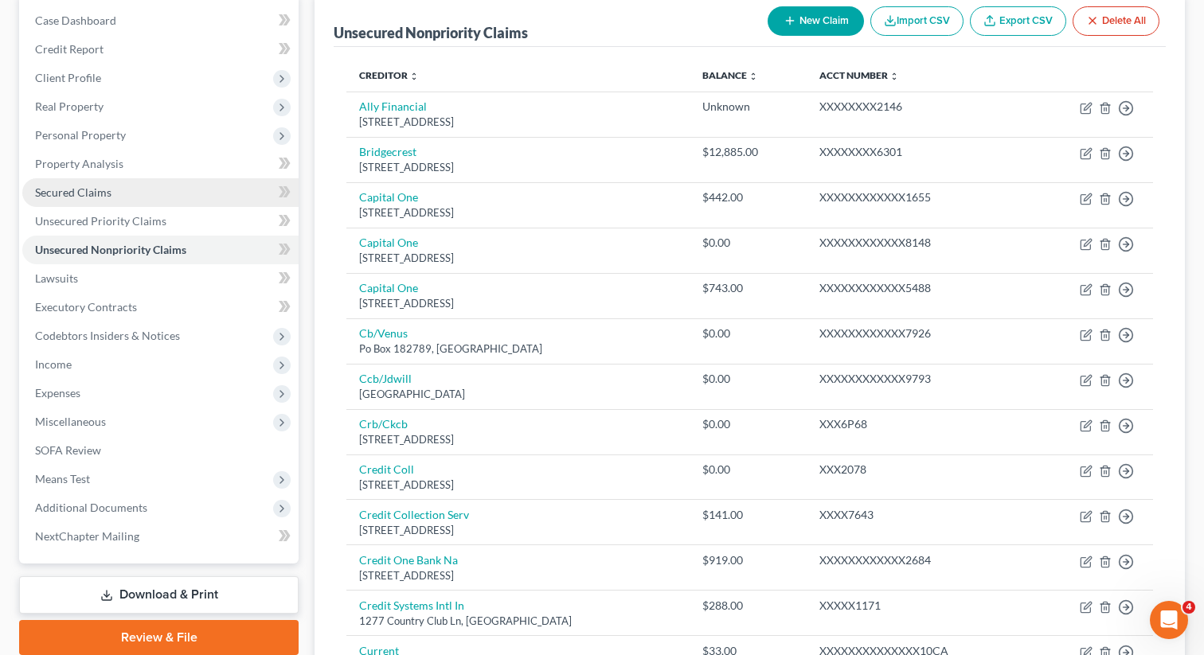
scroll to position [174, 0]
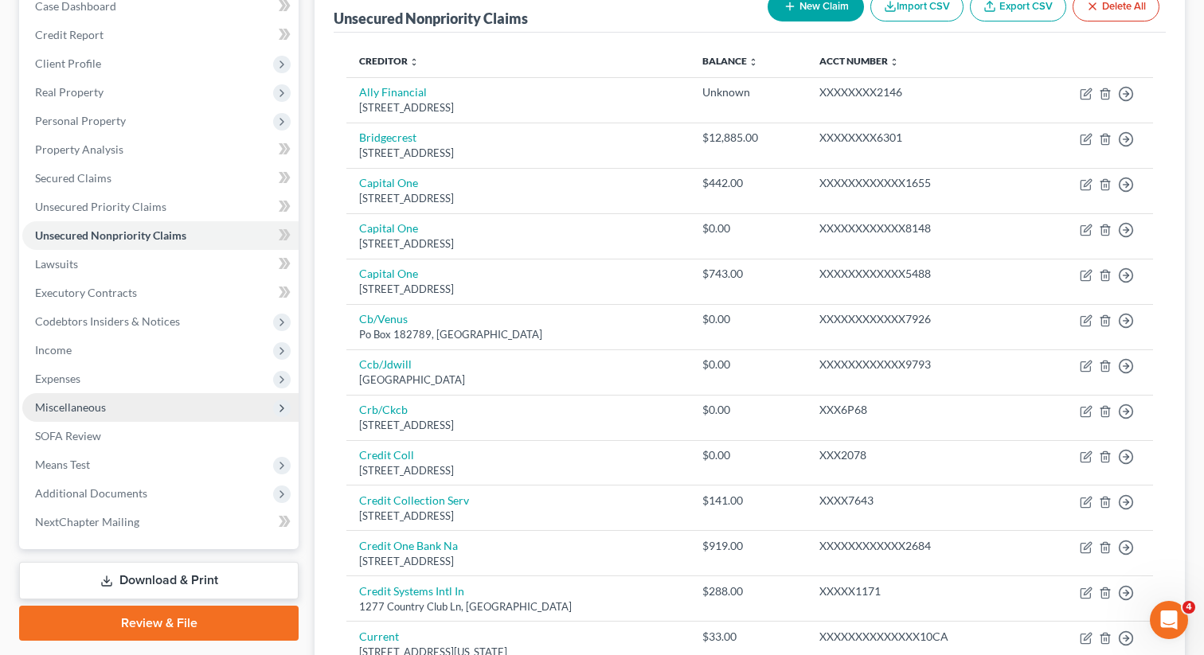
click at [82, 403] on span "Miscellaneous" at bounding box center [70, 407] width 71 height 14
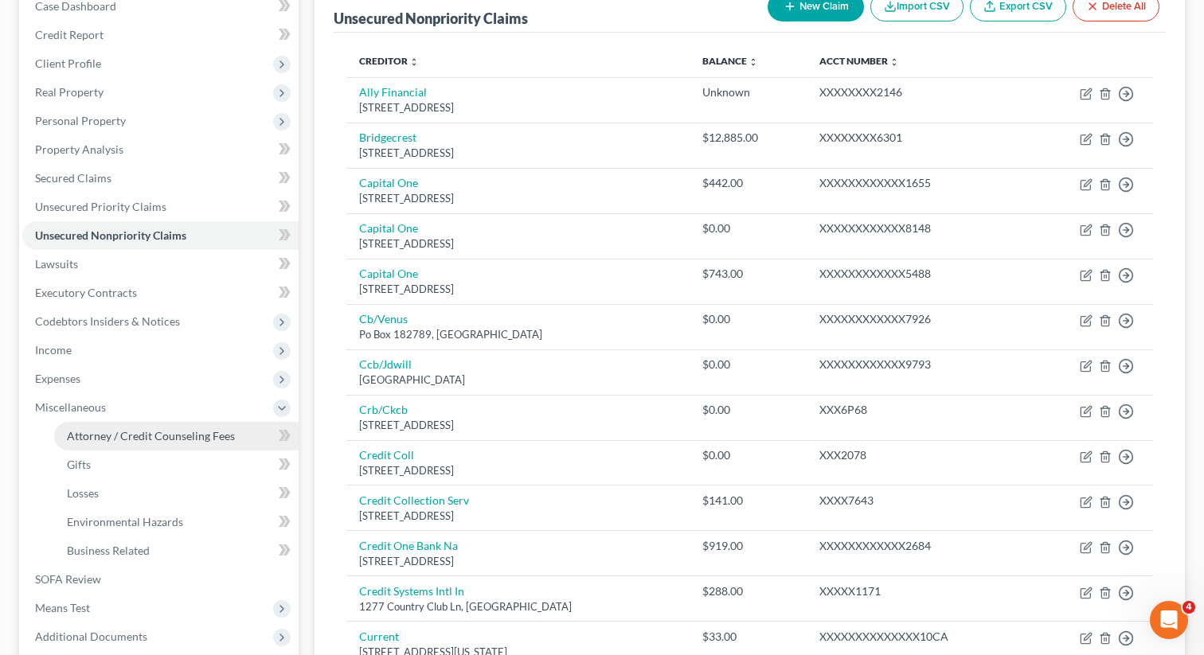
click at [95, 435] on span "Attorney / Credit Counseling Fees" at bounding box center [151, 436] width 168 height 14
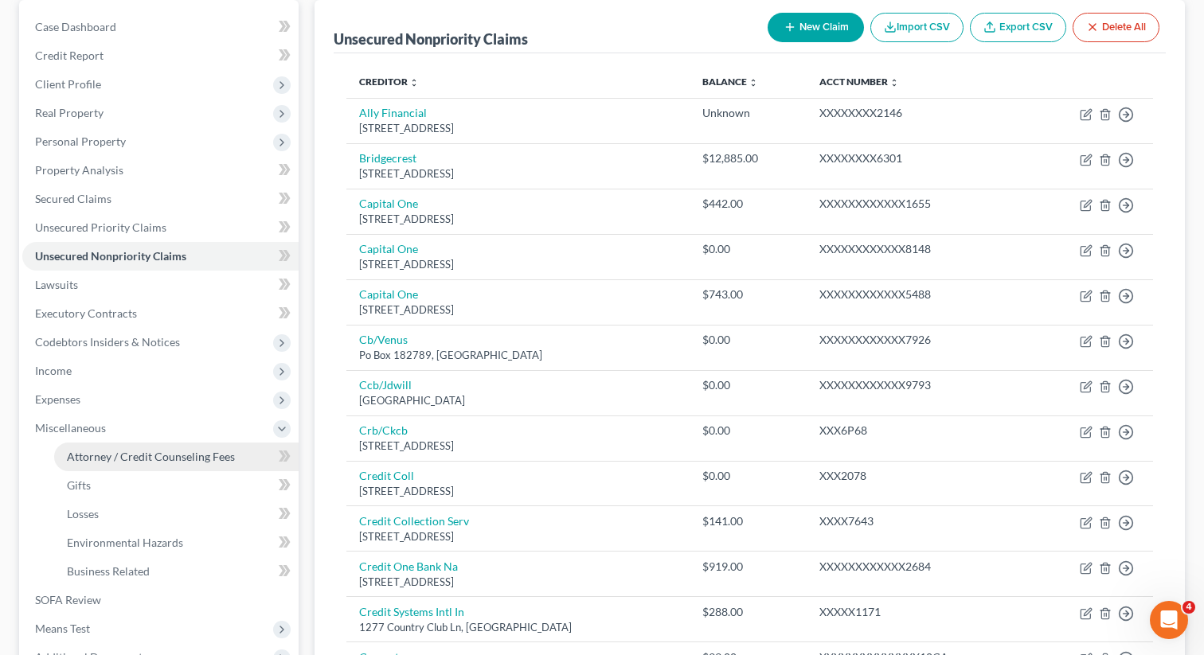
select select "0"
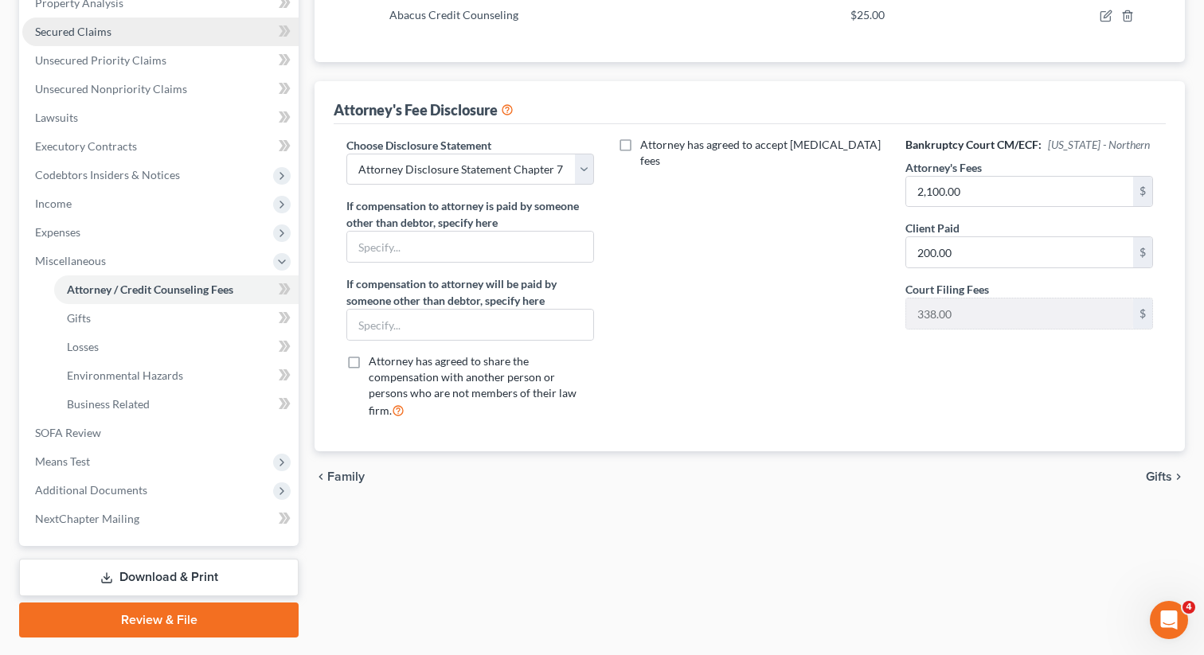
scroll to position [361, 0]
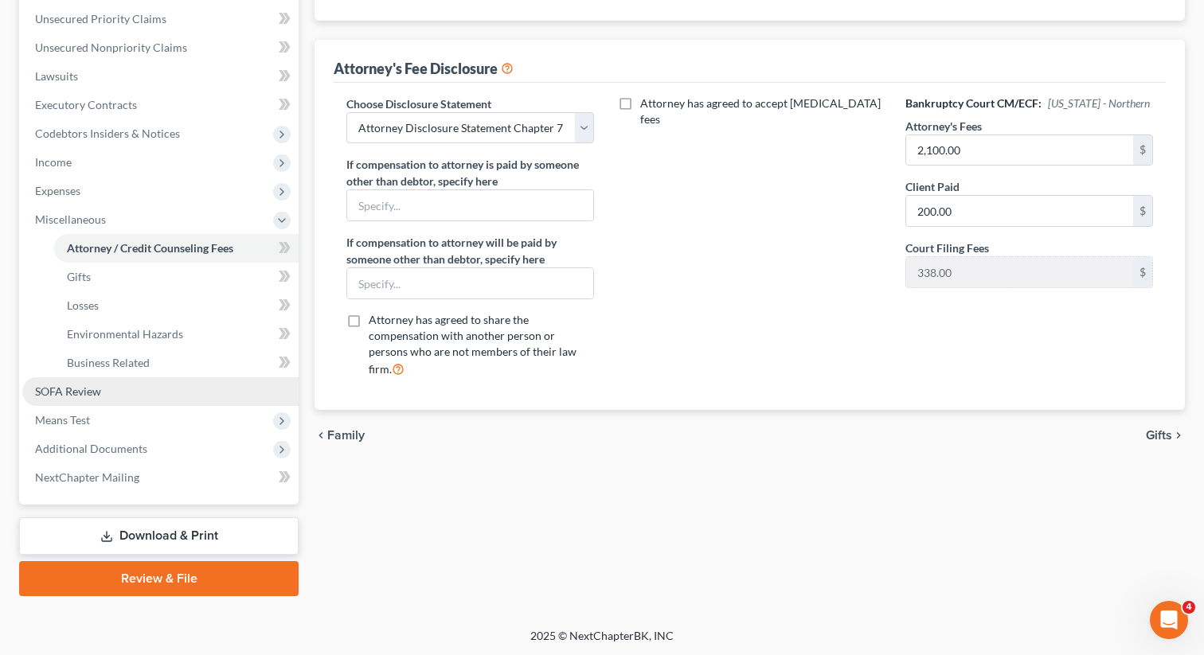
click at [77, 386] on span "SOFA Review" at bounding box center [68, 391] width 66 height 14
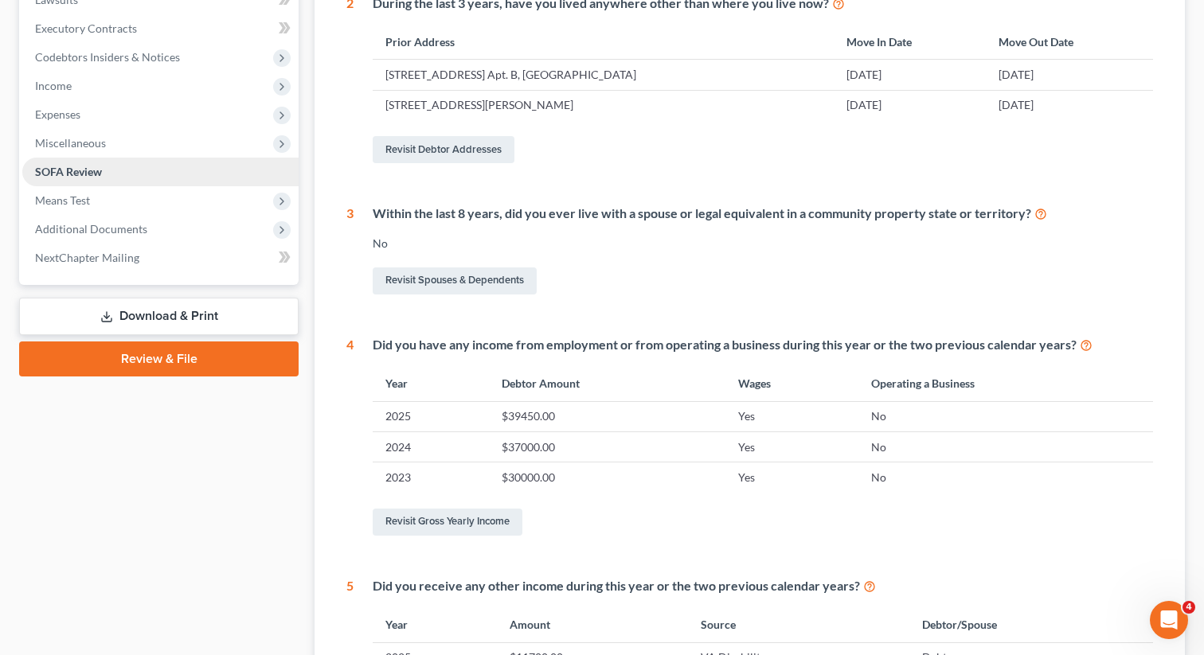
scroll to position [366, 0]
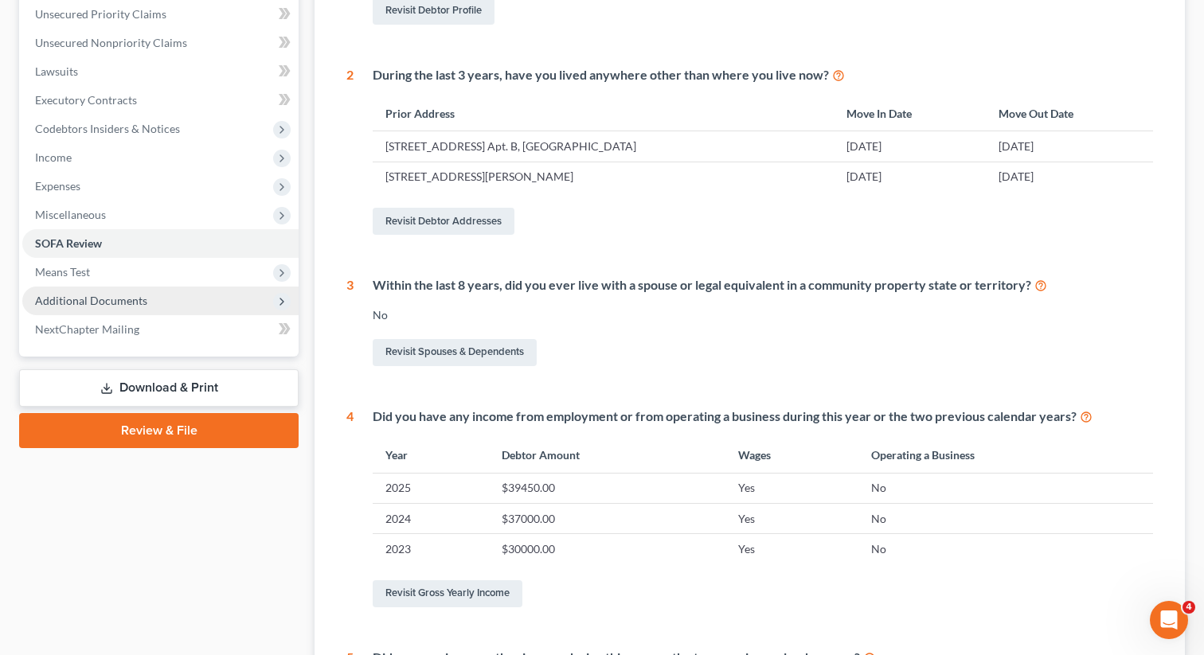
click at [76, 310] on span "Additional Documents" at bounding box center [160, 301] width 276 height 29
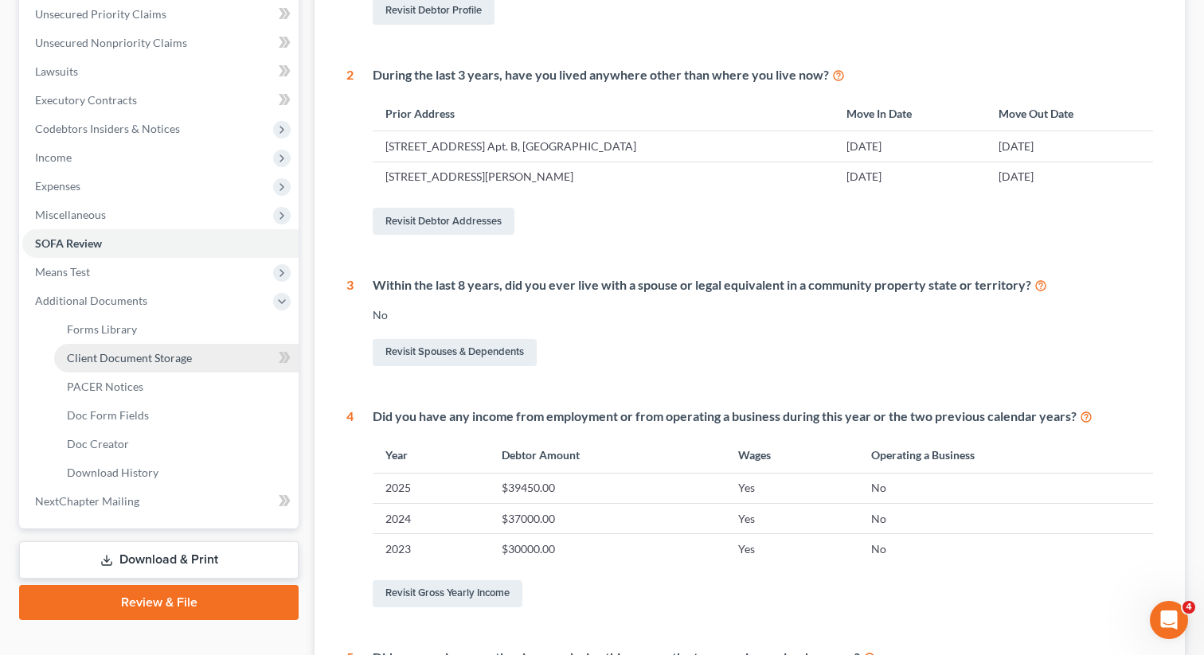
click at [148, 359] on span "Client Document Storage" at bounding box center [129, 358] width 125 height 14
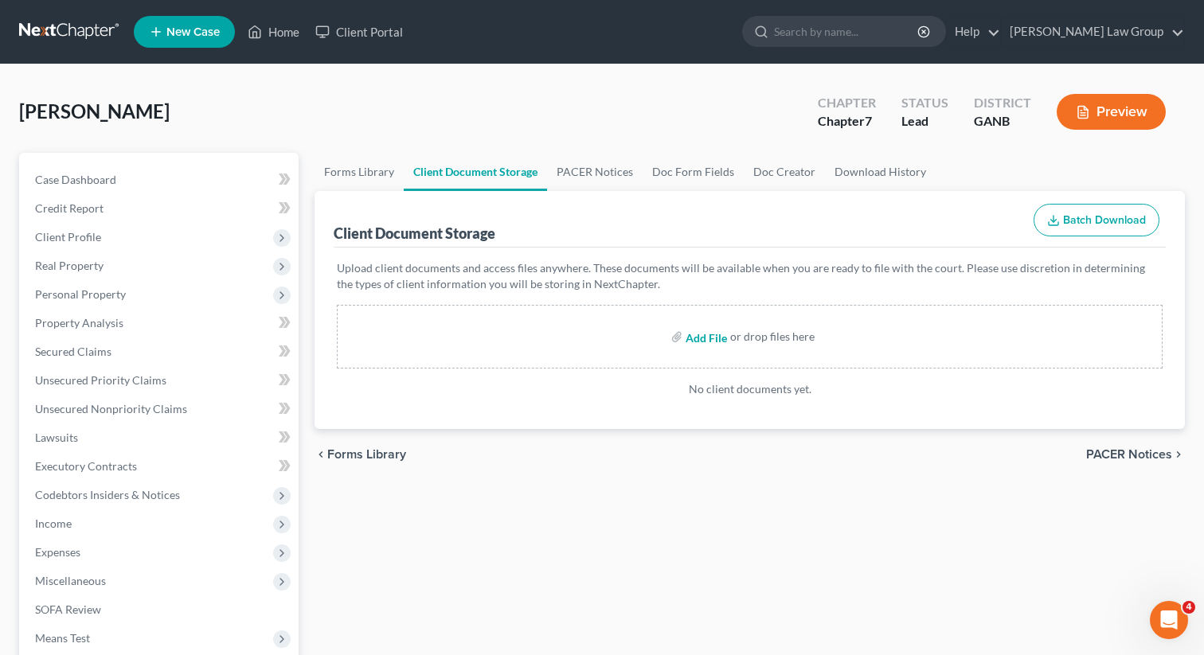
click at [704, 337] on input "file" at bounding box center [704, 336] width 38 height 29
click at [692, 341] on input "file" at bounding box center [704, 336] width 38 height 29
type input "C:\fakepath\Abacus_cert.pdf"
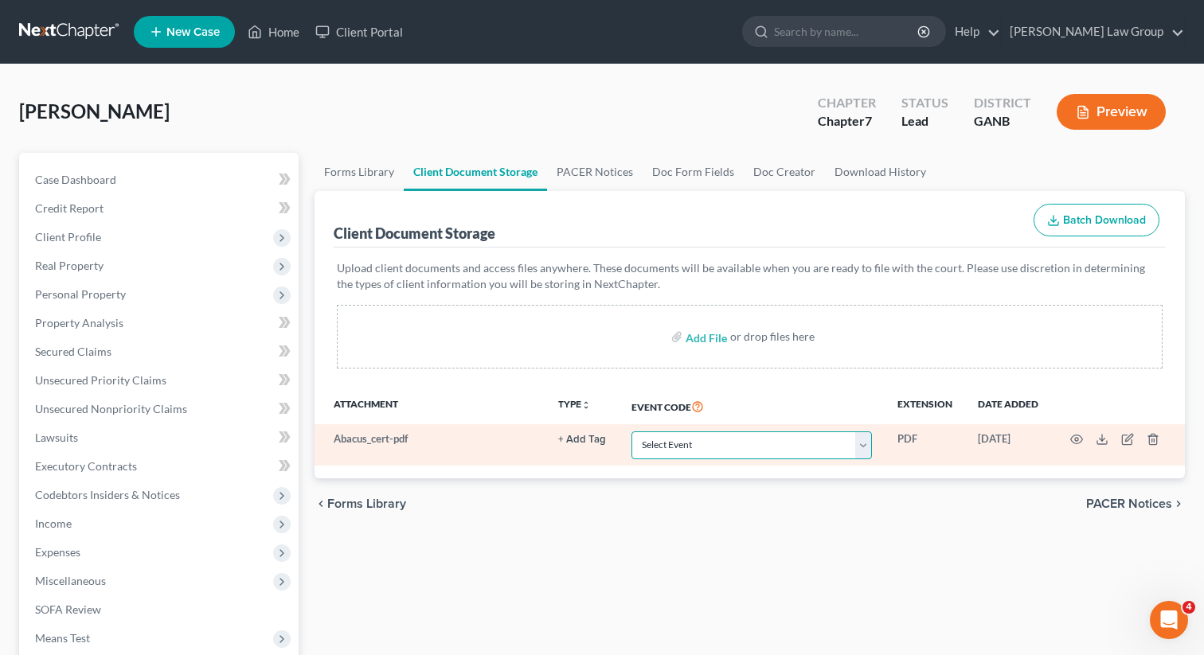
click at [680, 447] on select "Select Event 01 - Chapter 13 Plan - Initial Plan 02-Application to Pay Filing F…" at bounding box center [751, 445] width 240 height 28
select select "5"
click at [633, 431] on select "Select Event 01 - Chapter 13 Plan - Initial Plan 02-Application to Pay Filing F…" at bounding box center [751, 445] width 240 height 28
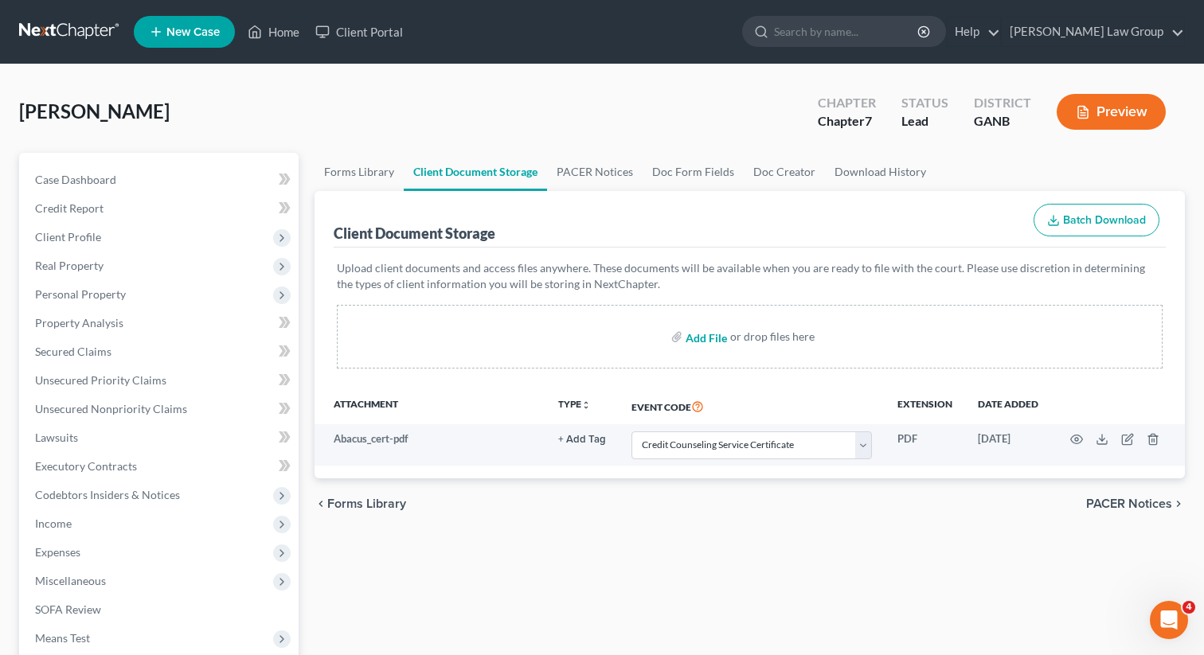
click at [705, 338] on input "file" at bounding box center [704, 336] width 38 height 29
type input "C:\fakepath\POI 8-28.pdf"
select select "5"
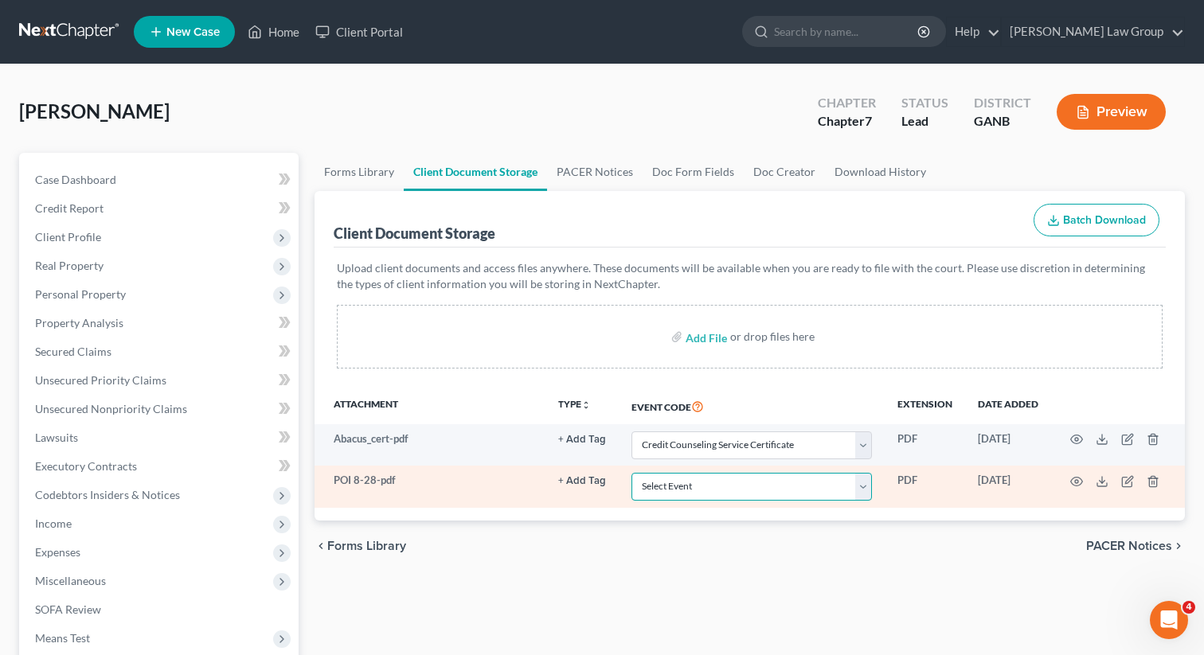
click at [706, 482] on select "Select Event 01 - Chapter 13 Plan - Initial Plan 02-Application to Pay Filing F…" at bounding box center [751, 487] width 240 height 28
select select "35"
click at [633, 473] on select "Select Event 01 - Chapter 13 Plan - Initial Plan 02-Application to Pay Filing F…" at bounding box center [751, 487] width 240 height 28
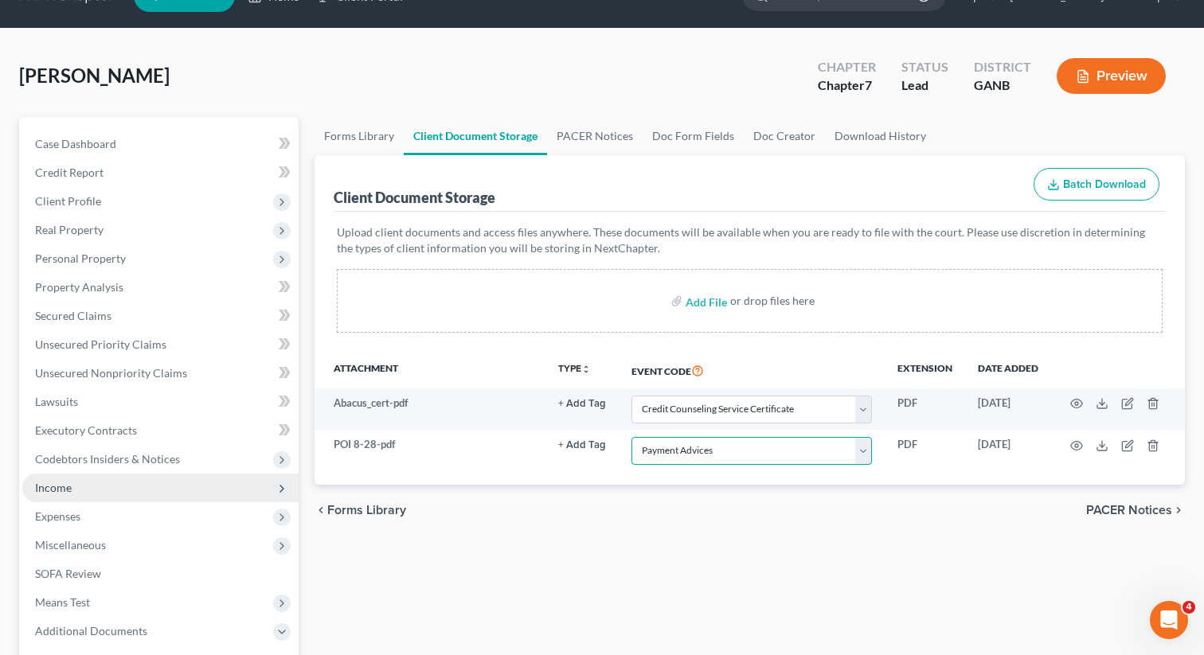
scroll to position [44, 0]
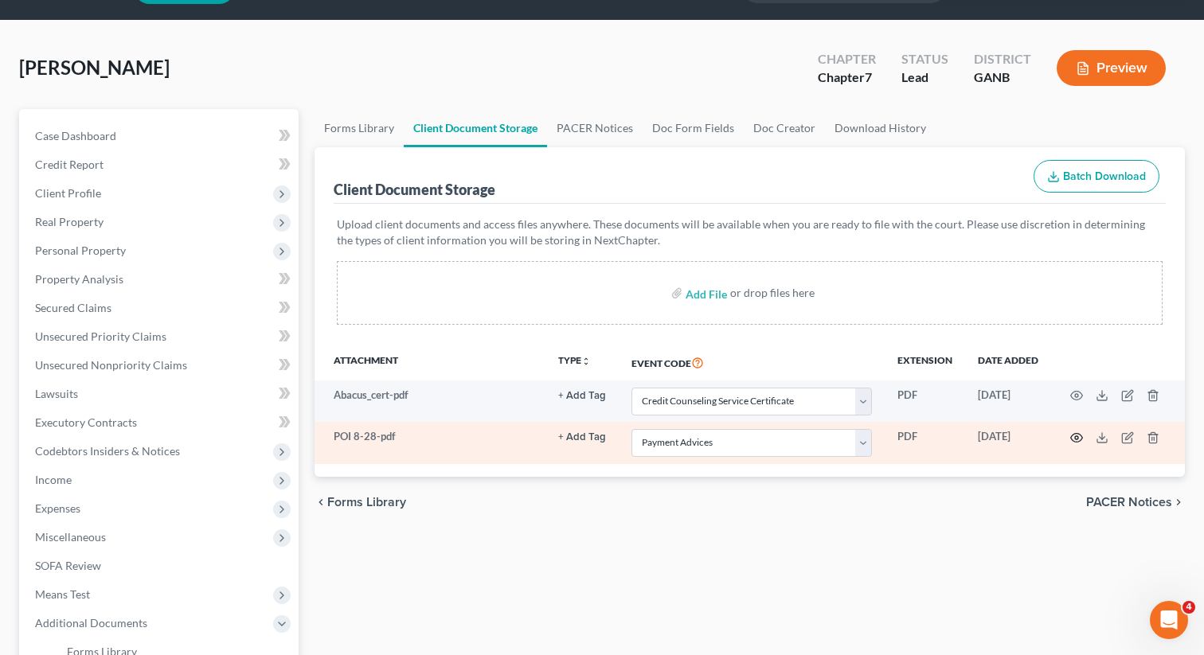
click at [1071, 435] on icon "button" at bounding box center [1077, 437] width 12 height 9
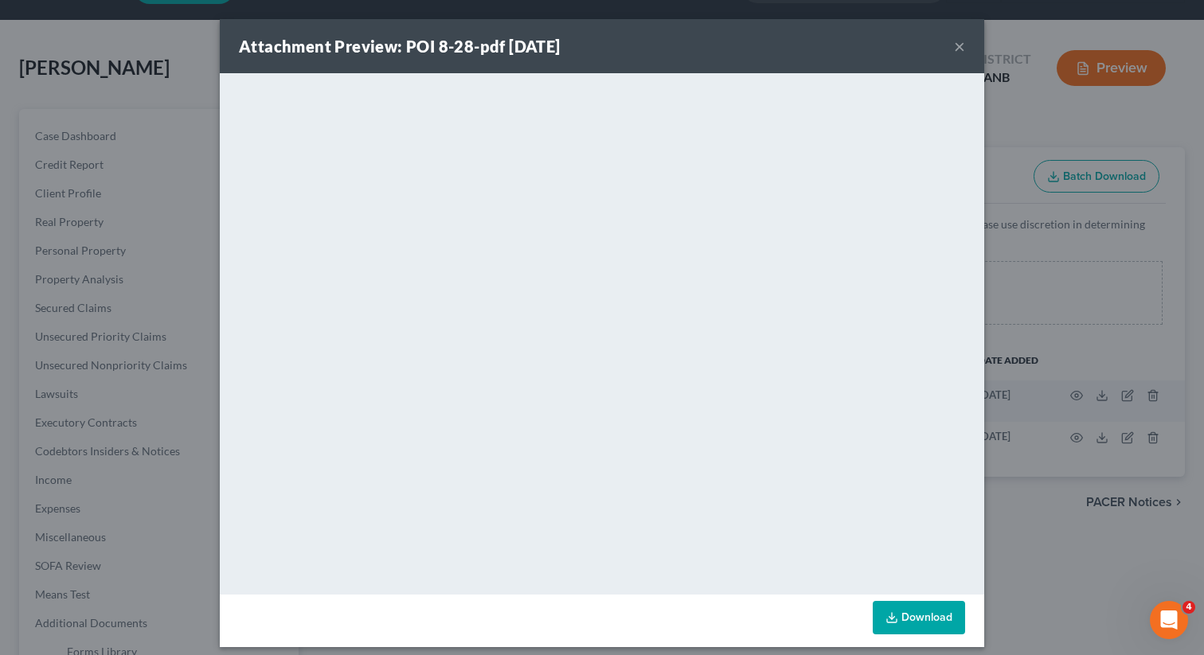
click at [961, 48] on button "×" at bounding box center [959, 46] width 11 height 19
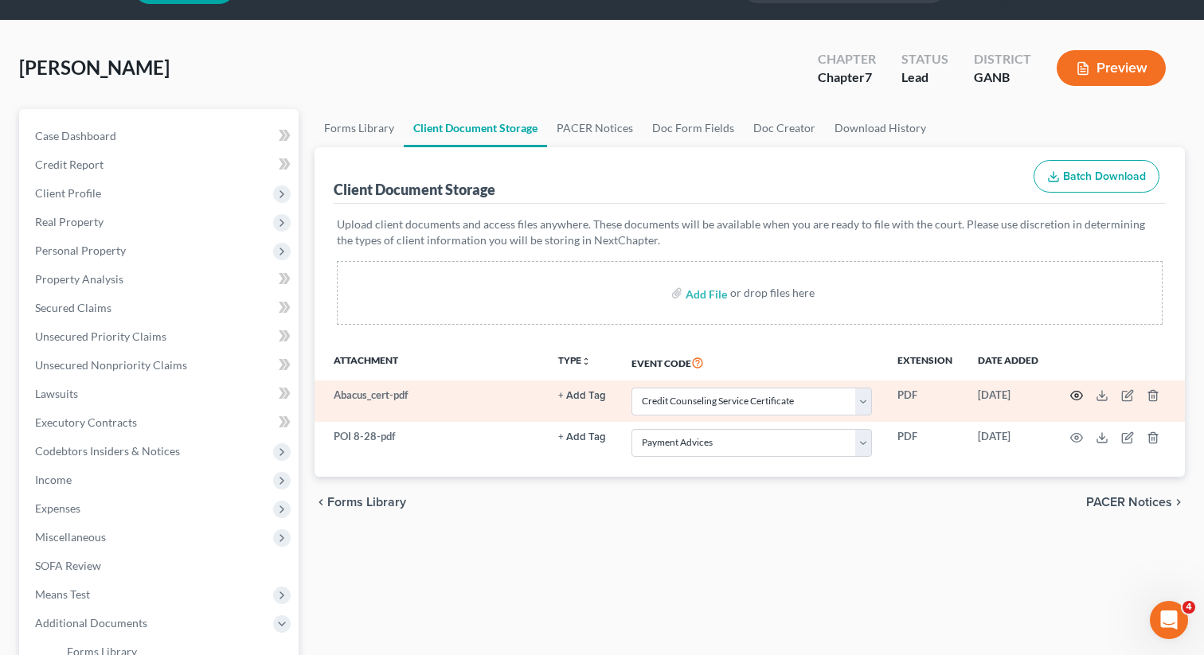
click at [1075, 396] on icon "button" at bounding box center [1076, 395] width 13 height 13
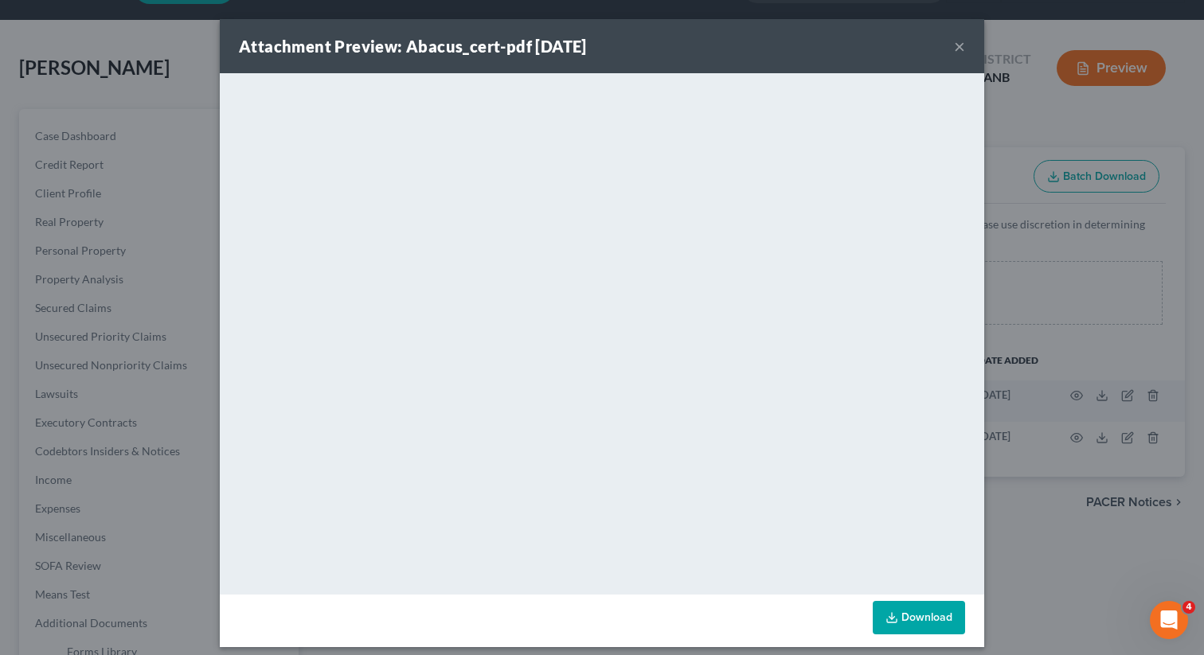
click at [959, 44] on button "×" at bounding box center [959, 46] width 11 height 19
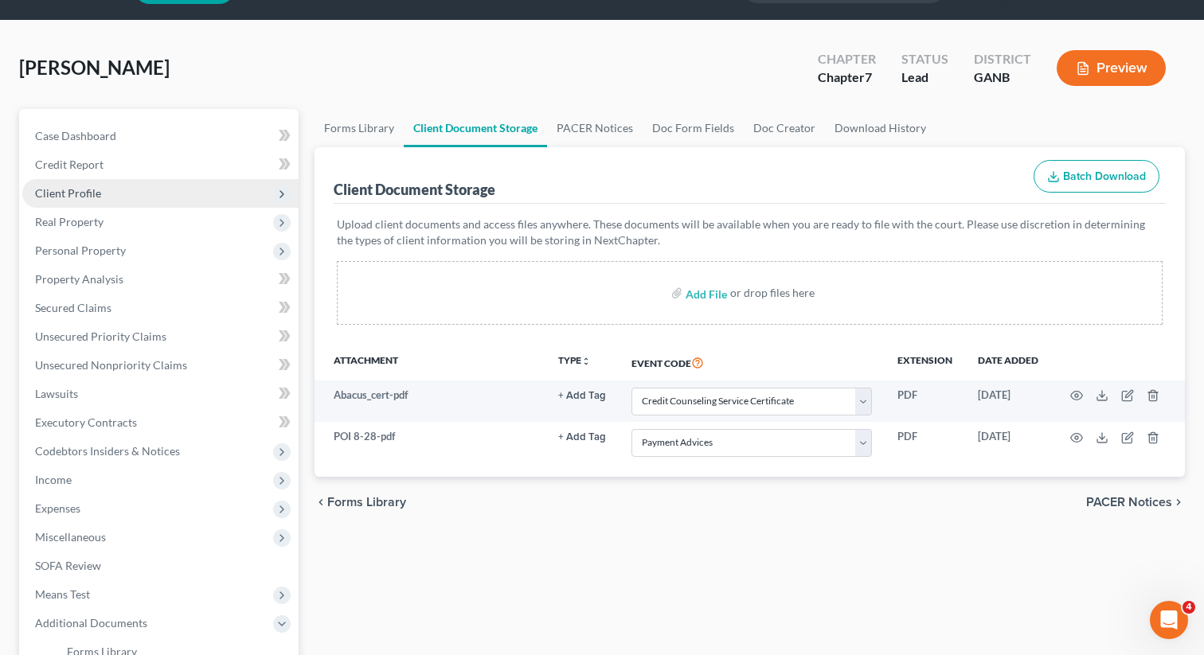
click at [90, 193] on span "Client Profile" at bounding box center [68, 193] width 66 height 14
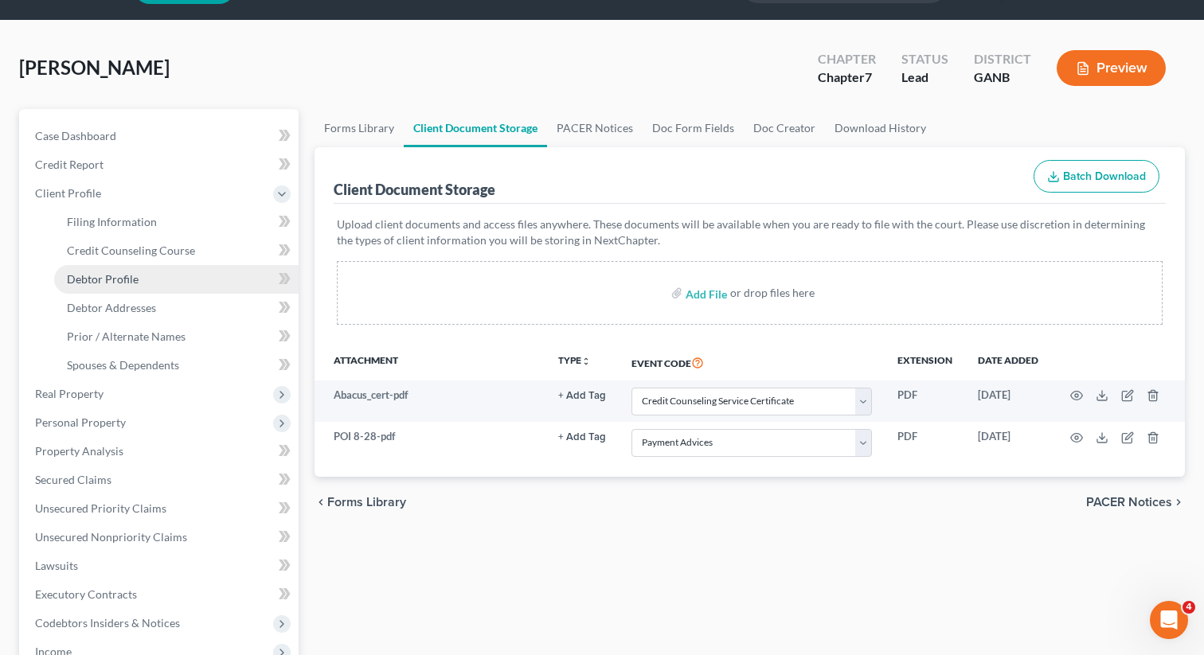
click at [108, 277] on span "Debtor Profile" at bounding box center [103, 279] width 72 height 14
select select "0"
select select "2"
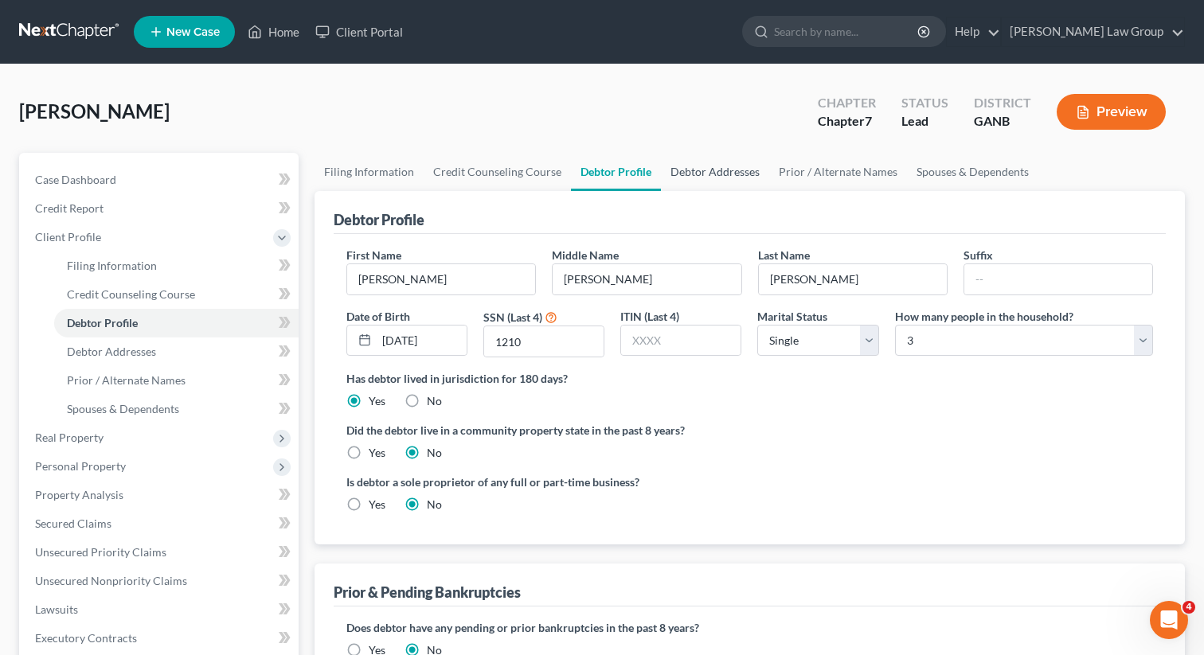
click at [704, 174] on link "Debtor Addresses" at bounding box center [715, 172] width 108 height 38
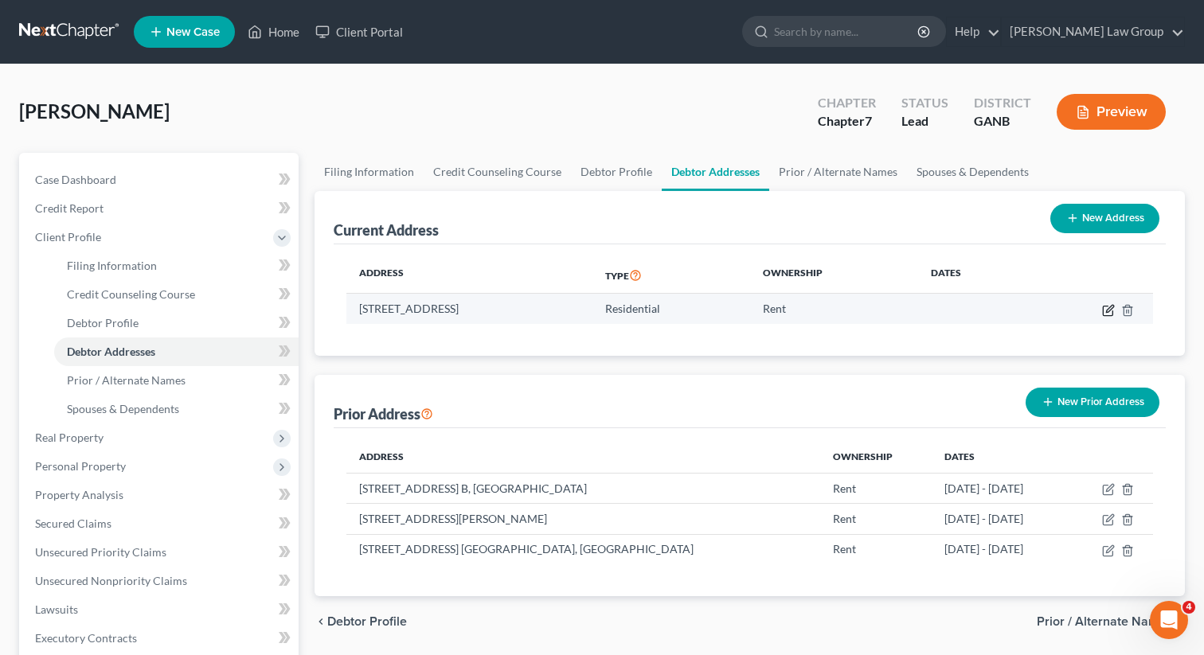
click at [1106, 307] on icon "button" at bounding box center [1108, 310] width 13 height 13
select select "10"
select select "59"
select select "0"
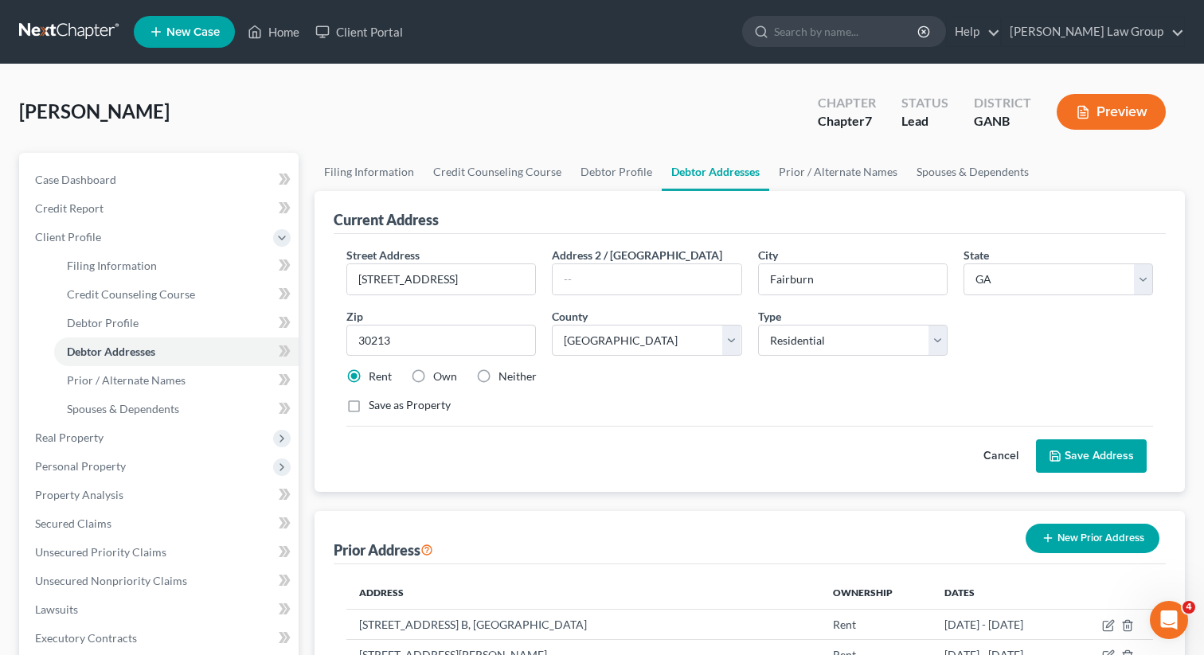
click at [1092, 452] on button "Save Address" at bounding box center [1091, 455] width 111 height 33
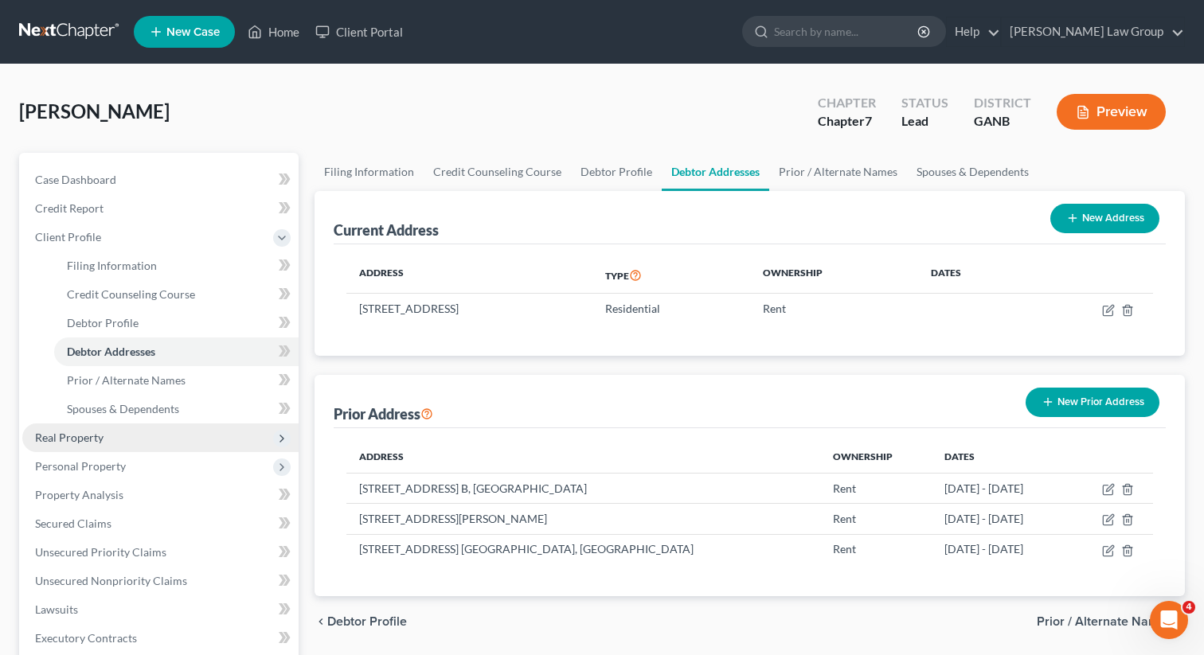
click at [91, 439] on span "Real Property" at bounding box center [69, 438] width 68 height 14
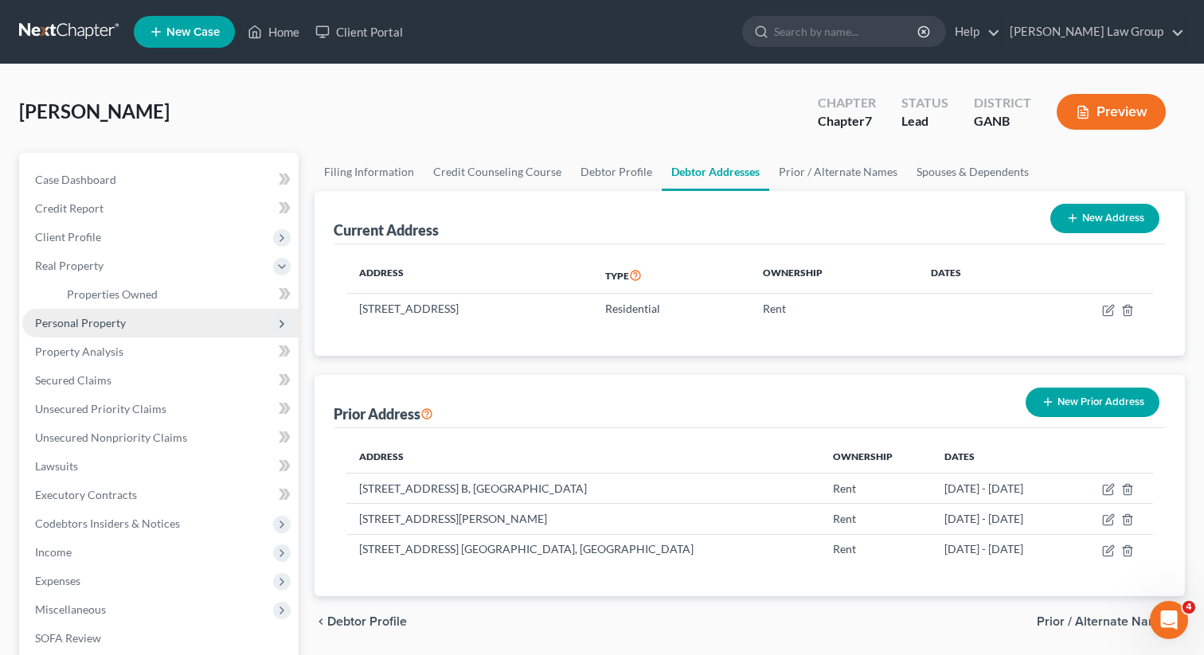
click at [88, 314] on span "Personal Property" at bounding box center [160, 323] width 276 height 29
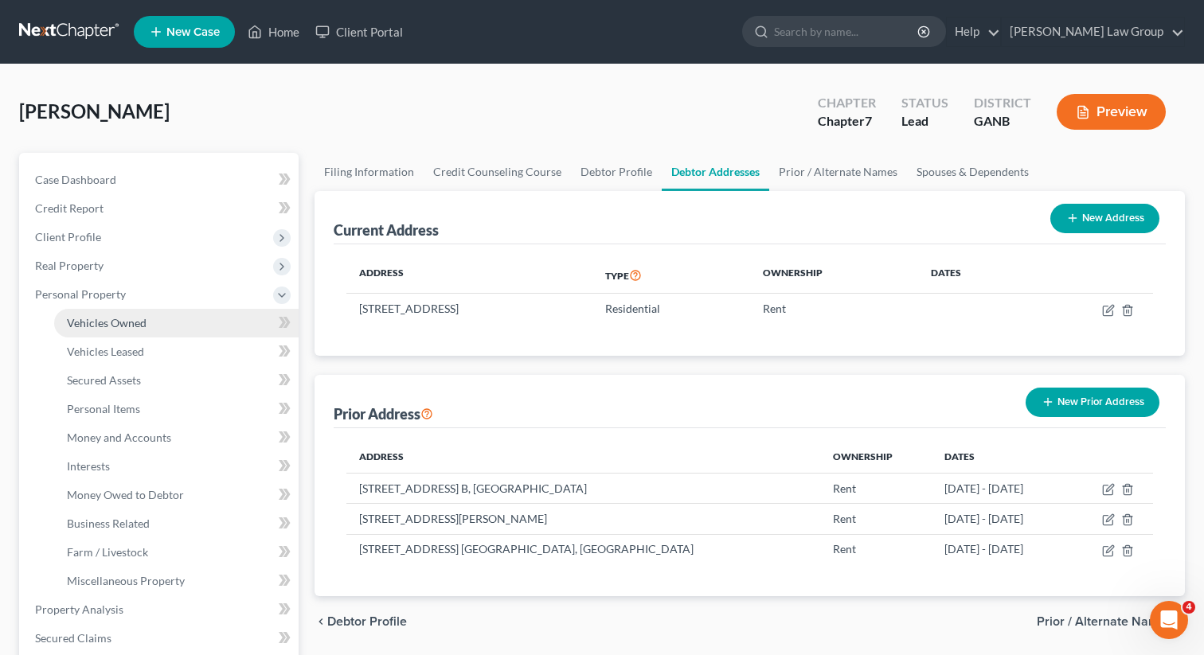
click at [100, 322] on span "Vehicles Owned" at bounding box center [107, 323] width 80 height 14
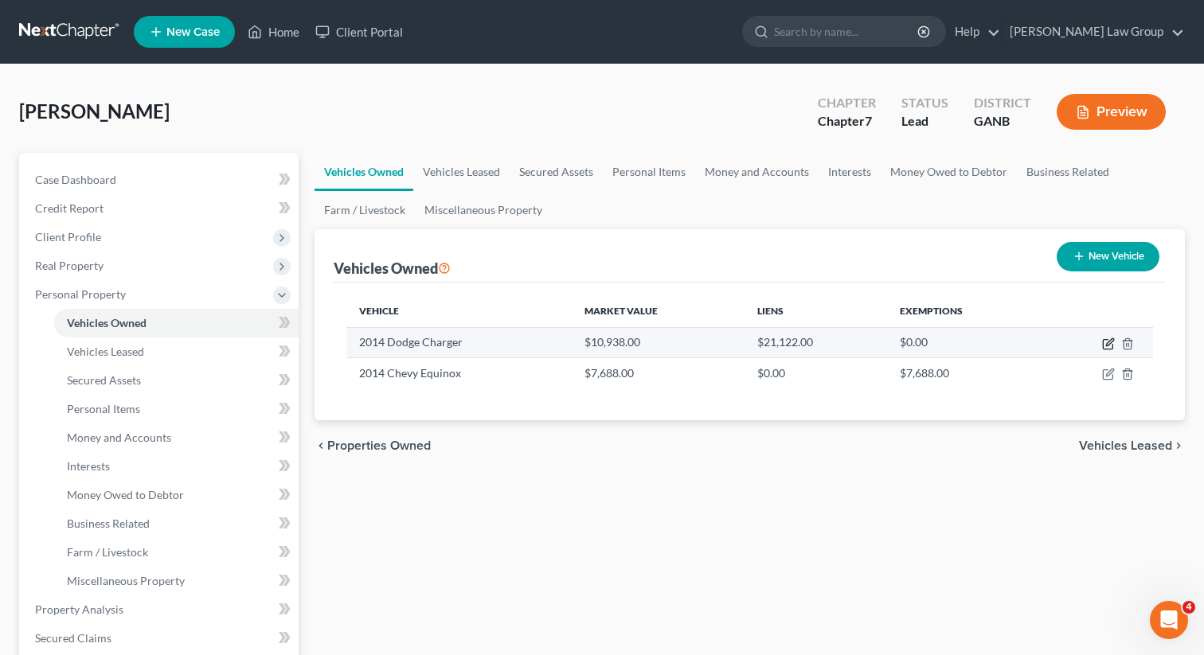
click at [1106, 340] on icon "button" at bounding box center [1107, 345] width 10 height 10
select select "0"
select select "12"
select select "3"
select select "0"
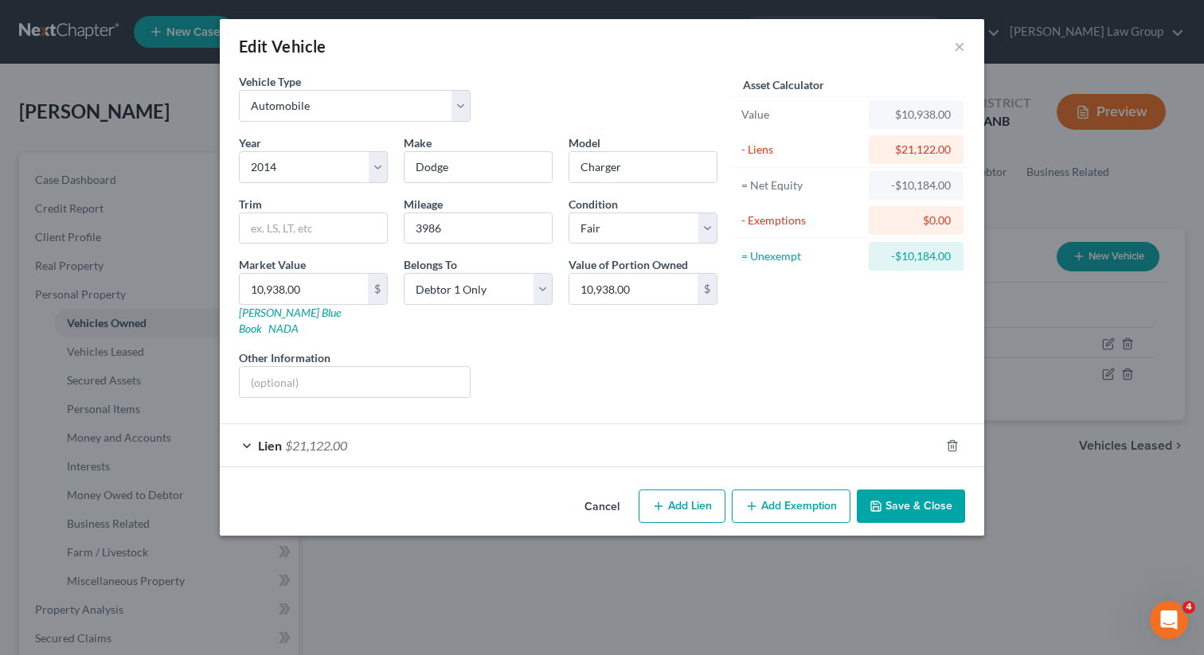
click at [284, 424] on div "Lien $21,122.00" at bounding box center [580, 445] width 720 height 42
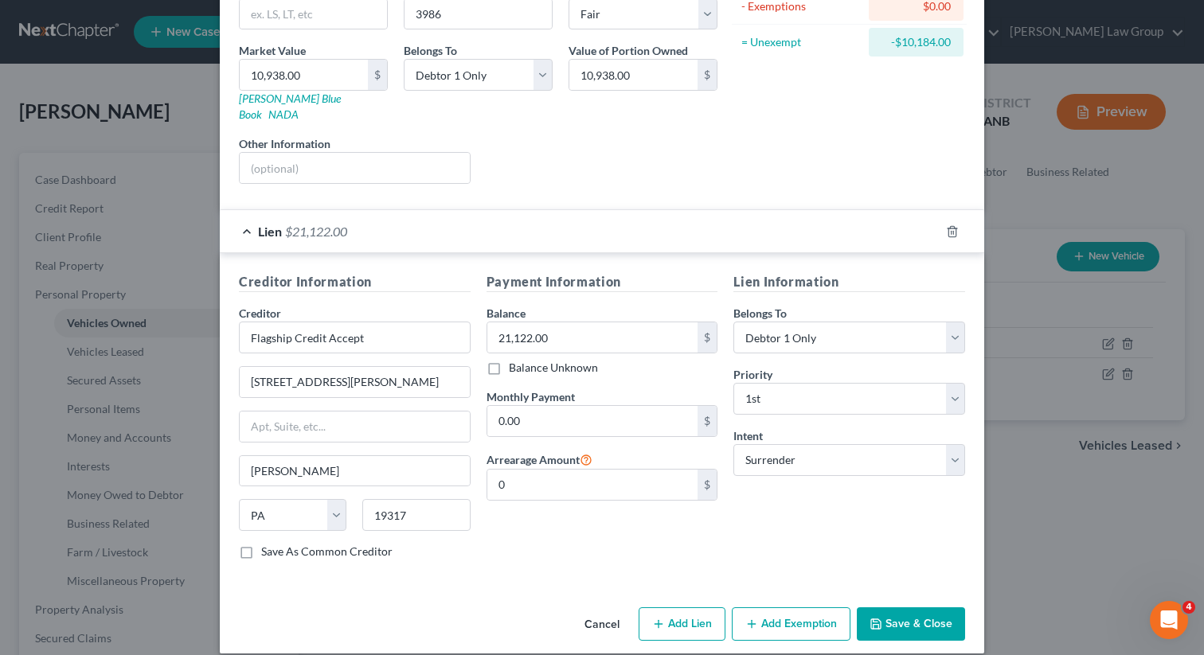
scroll to position [216, 0]
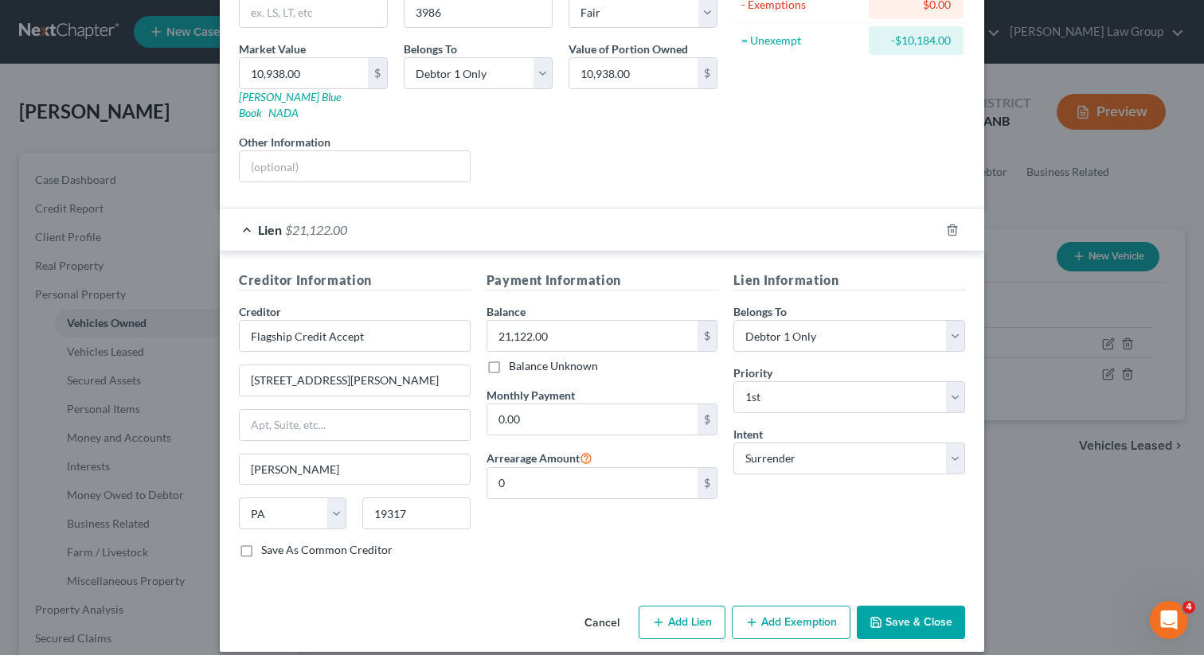
click at [902, 611] on button "Save & Close" at bounding box center [911, 622] width 108 height 33
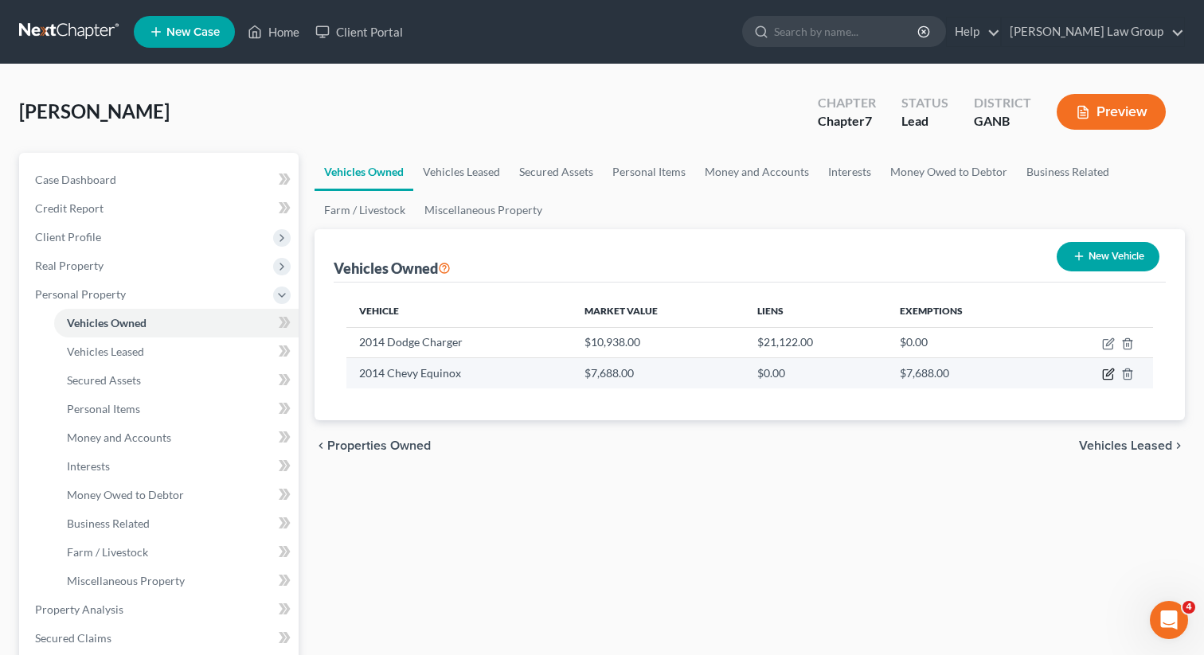
click at [1110, 372] on icon "button" at bounding box center [1108, 374] width 13 height 13
select select "0"
select select "12"
select select "3"
select select "0"
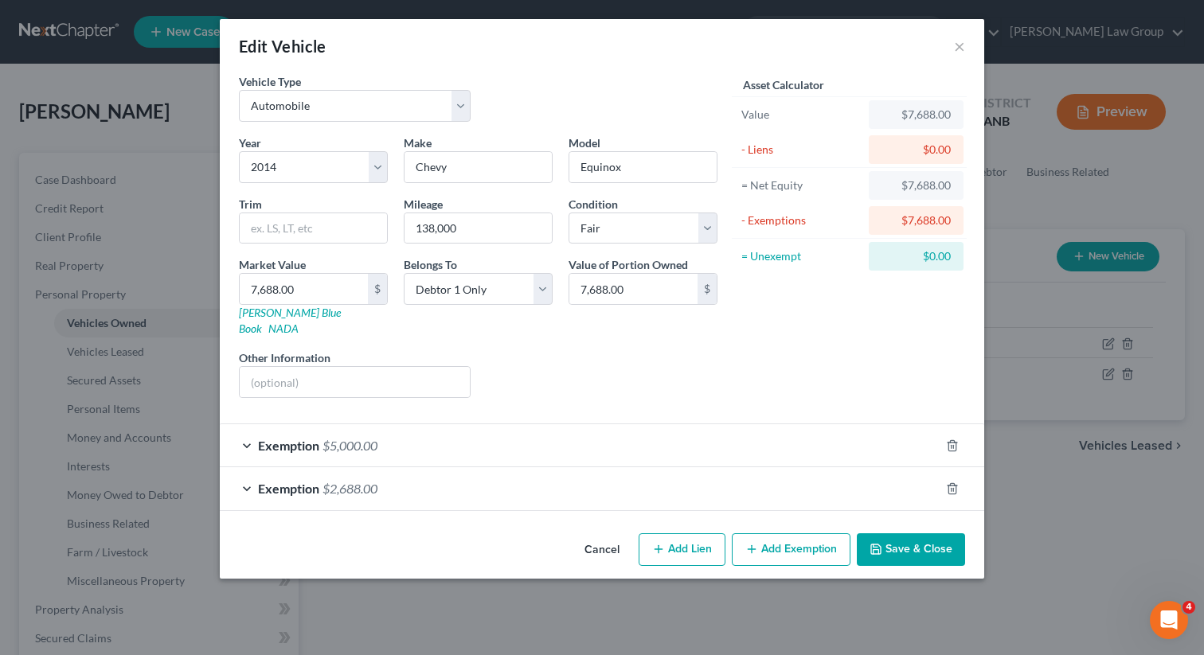
click at [916, 533] on button "Save & Close" at bounding box center [911, 549] width 108 height 33
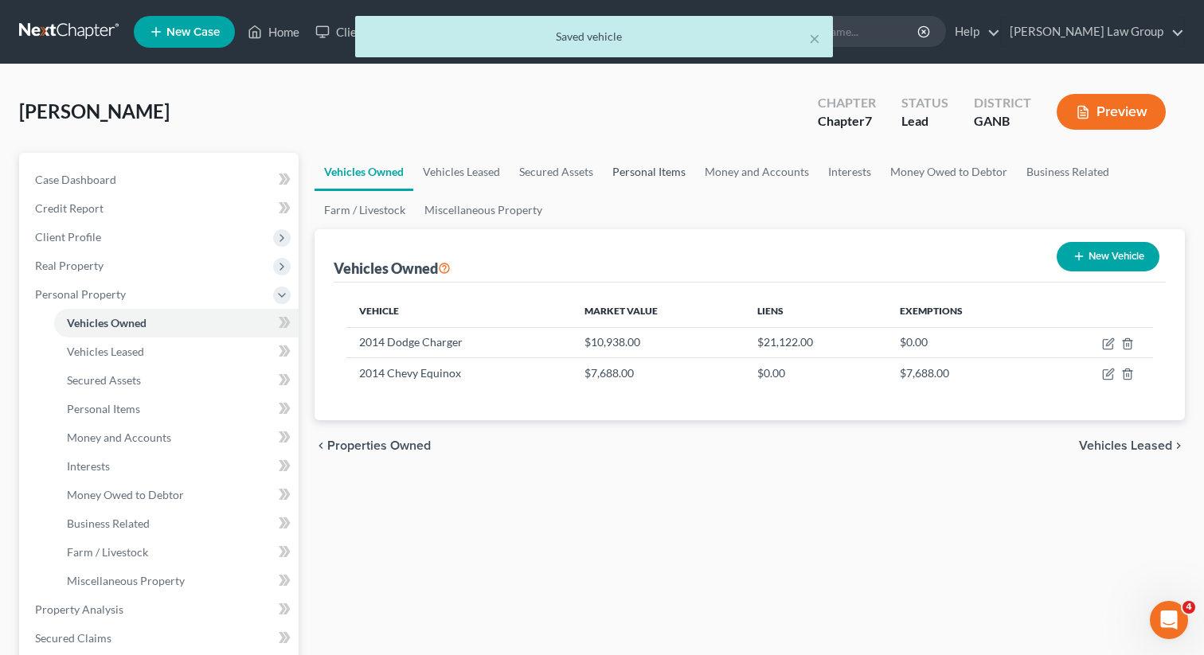
click at [615, 162] on link "Personal Items" at bounding box center [649, 172] width 92 height 38
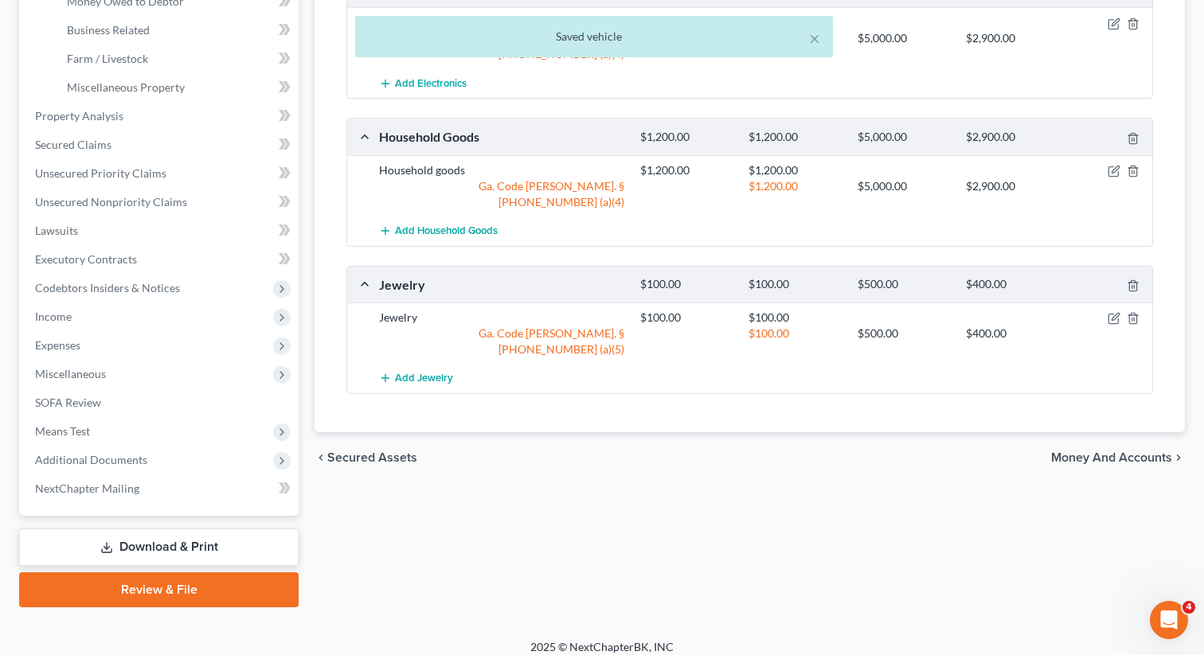
scroll to position [505, 0]
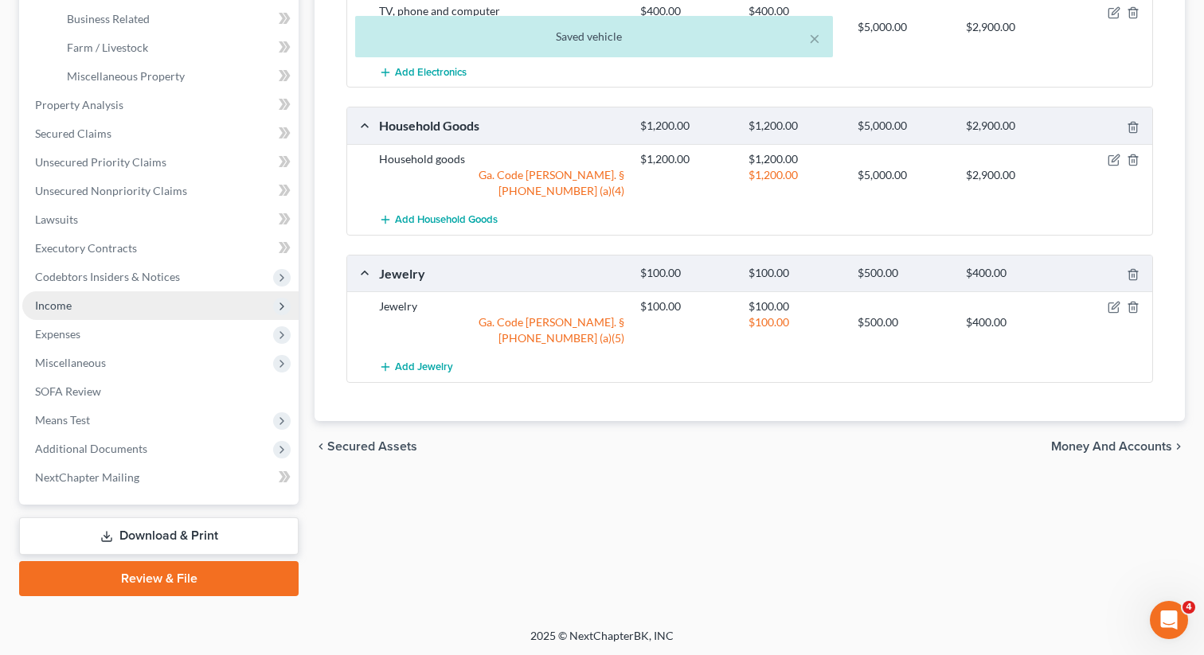
click at [70, 307] on span "Income" at bounding box center [53, 306] width 37 height 14
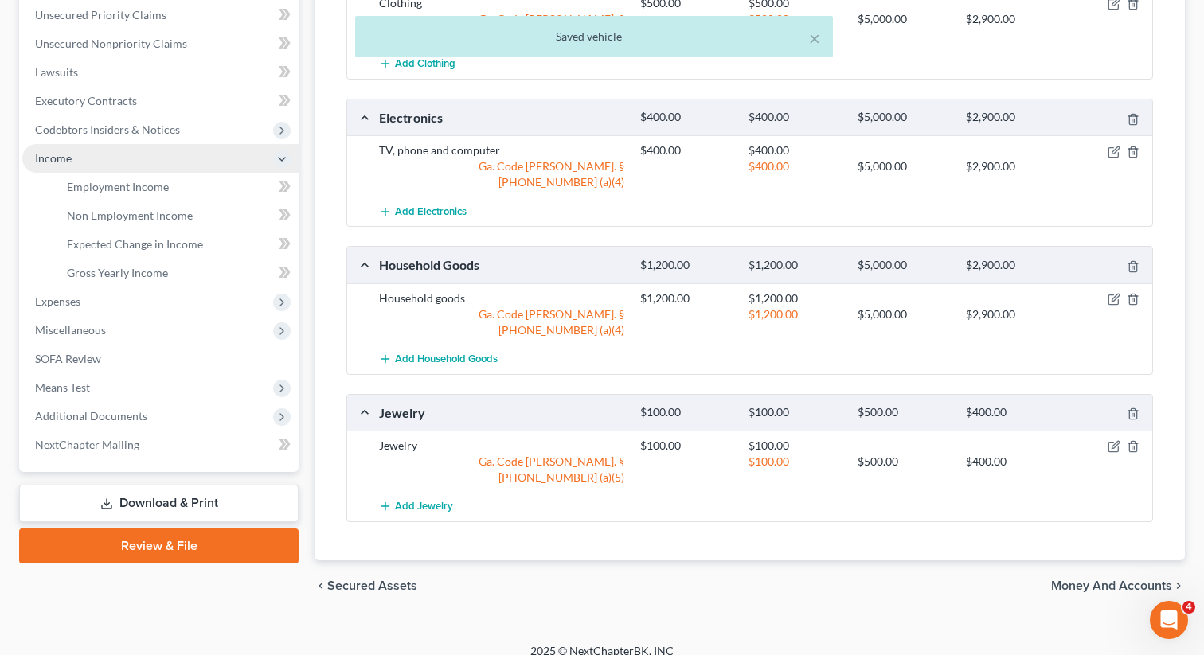
scroll to position [333, 0]
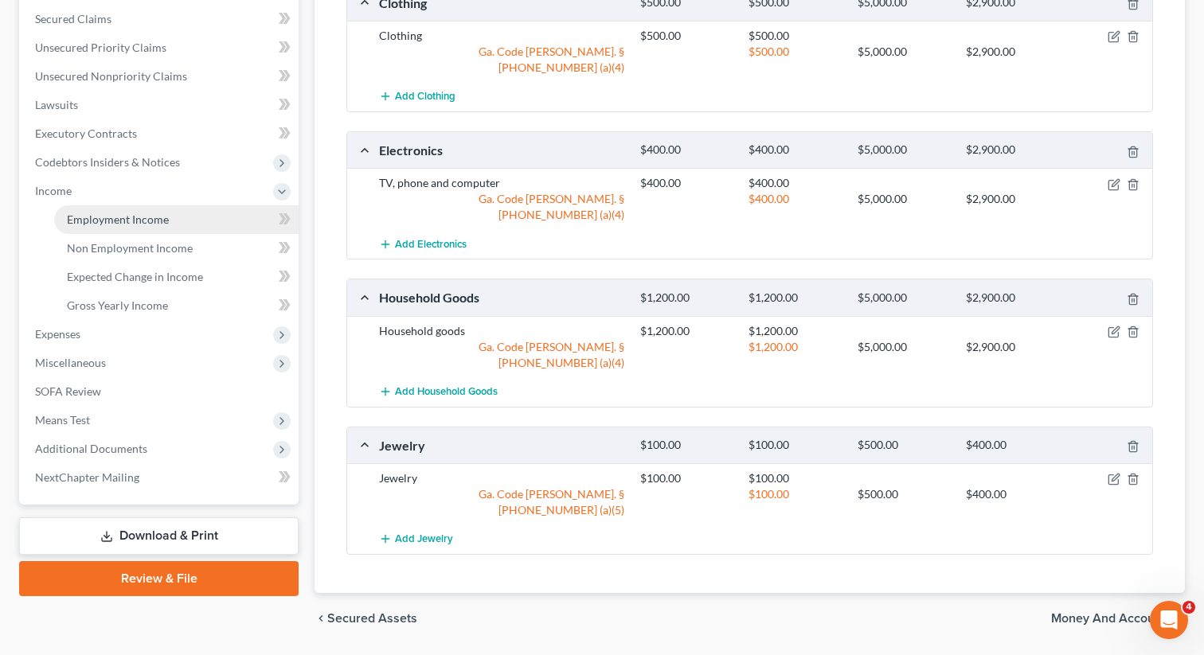
click at [130, 213] on span "Employment Income" at bounding box center [118, 220] width 102 height 14
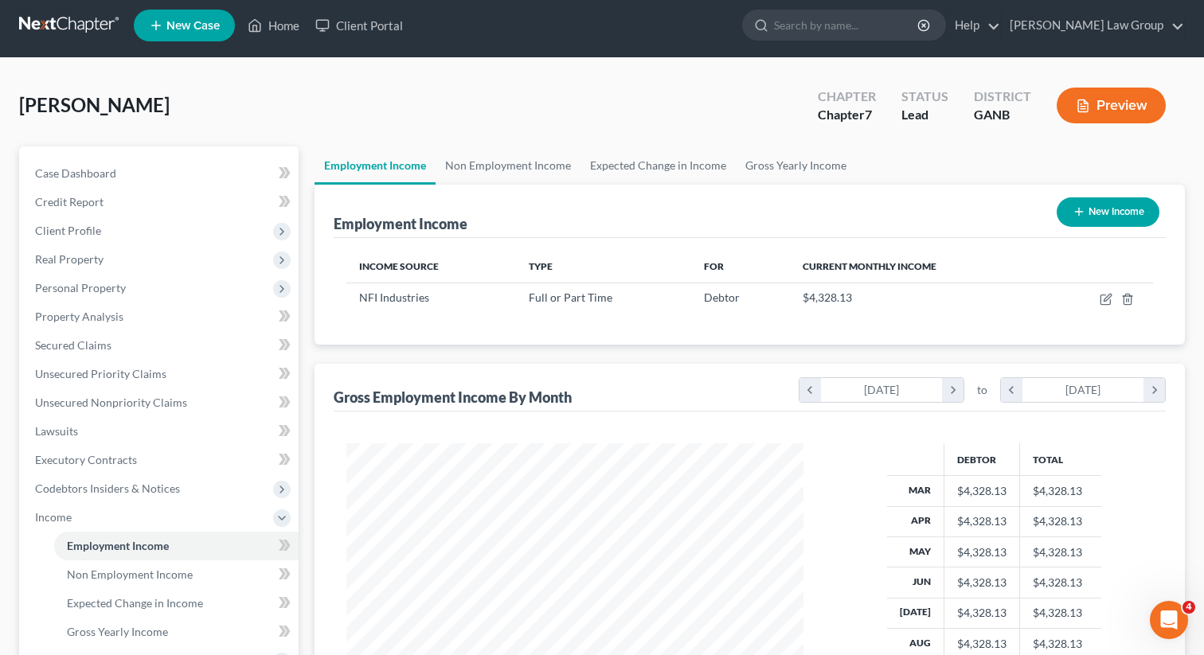
scroll to position [285, 489]
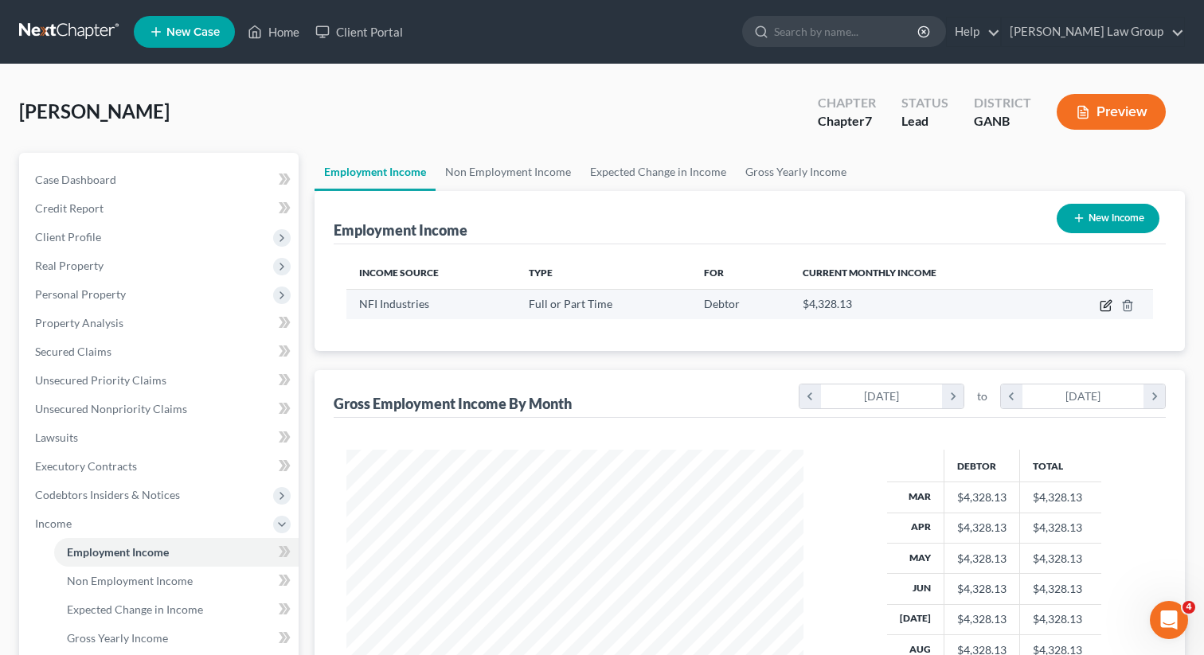
click at [1104, 302] on icon "button" at bounding box center [1105, 305] width 13 height 13
select select "0"
select select "10"
select select "3"
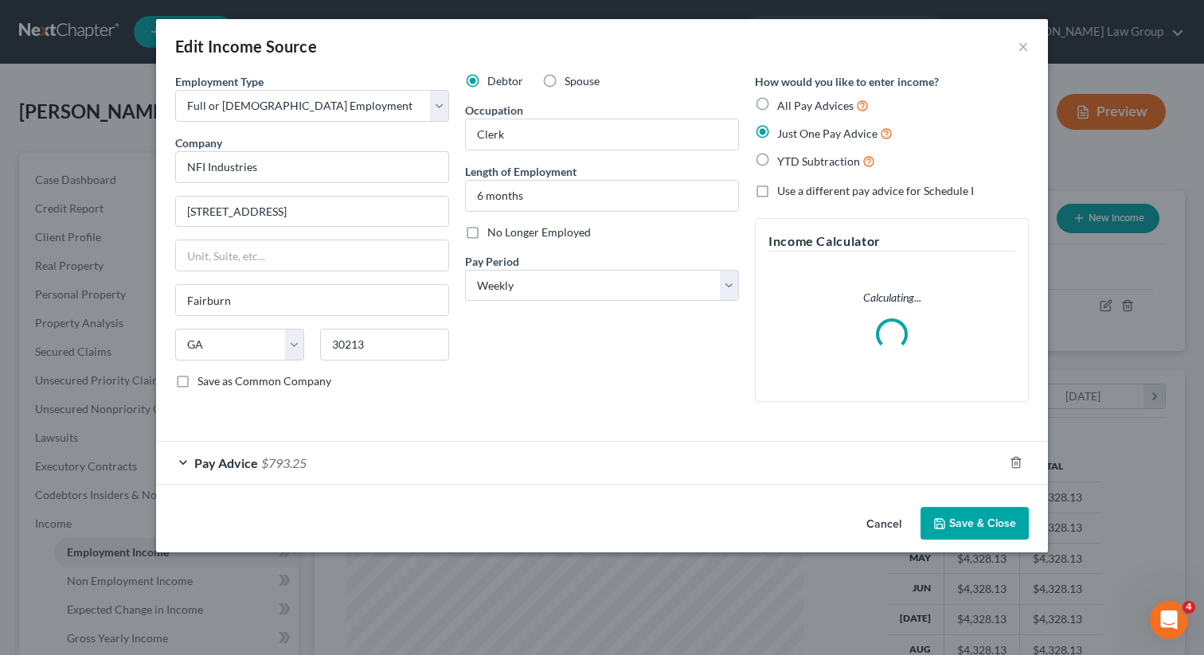
click at [967, 531] on button "Save & Close" at bounding box center [974, 523] width 108 height 33
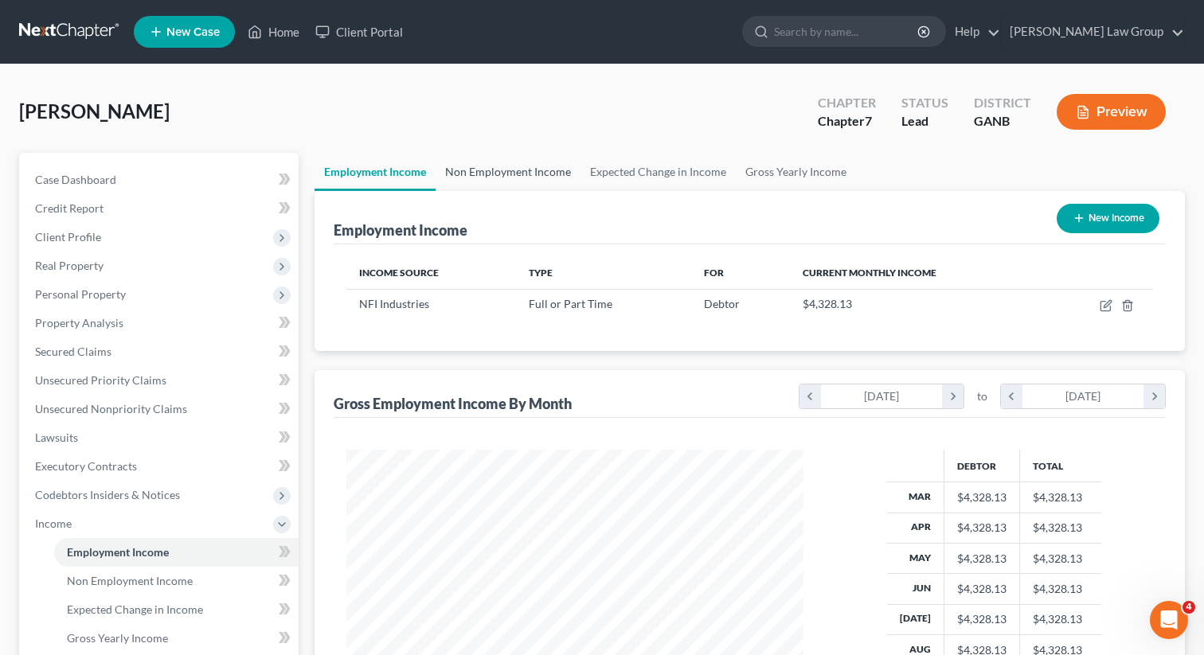
click at [459, 166] on link "Non Employment Income" at bounding box center [507, 172] width 145 height 38
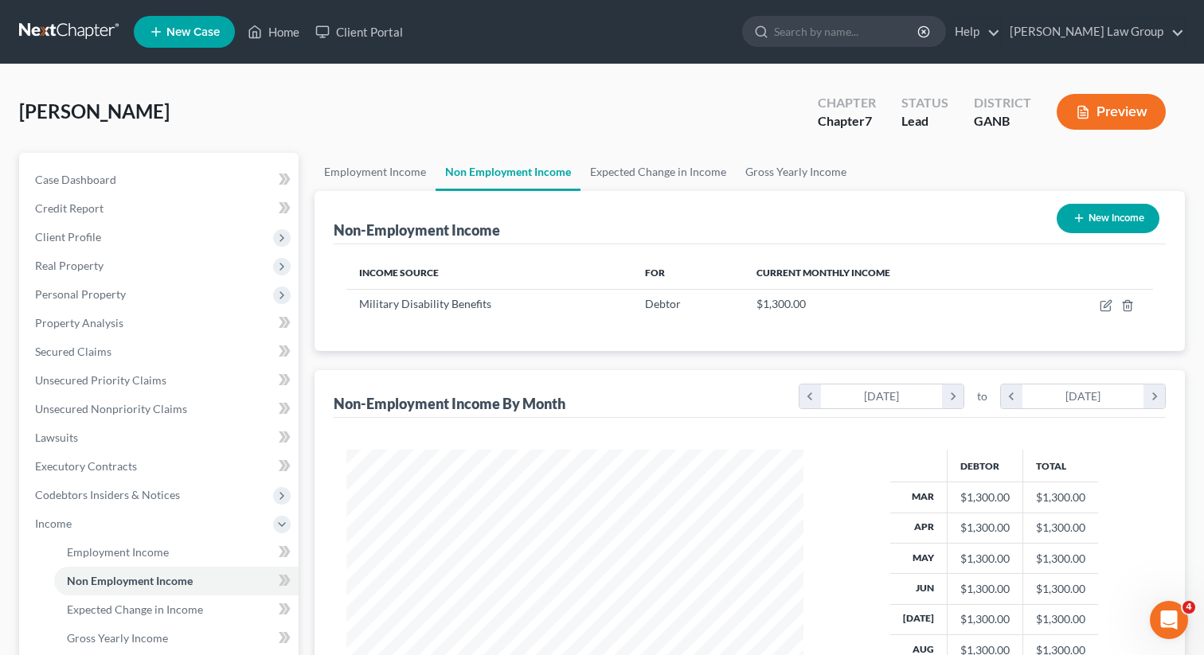
scroll to position [285, 489]
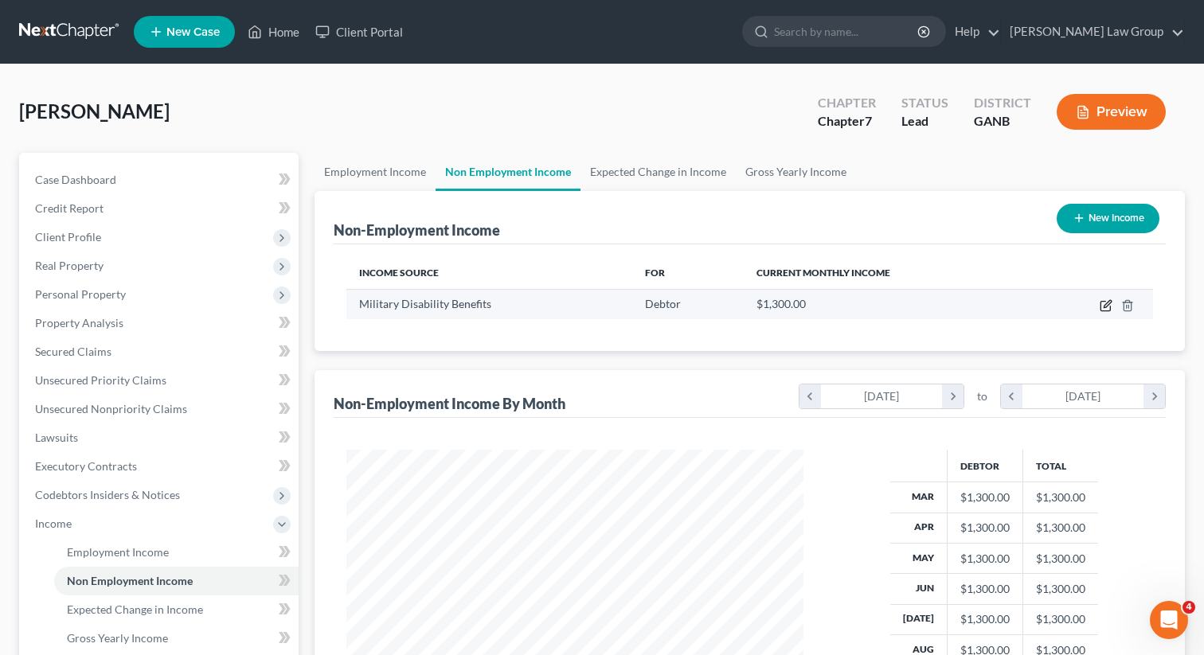
click at [1105, 306] on icon "button" at bounding box center [1105, 305] width 13 height 13
select select "12"
select select "0"
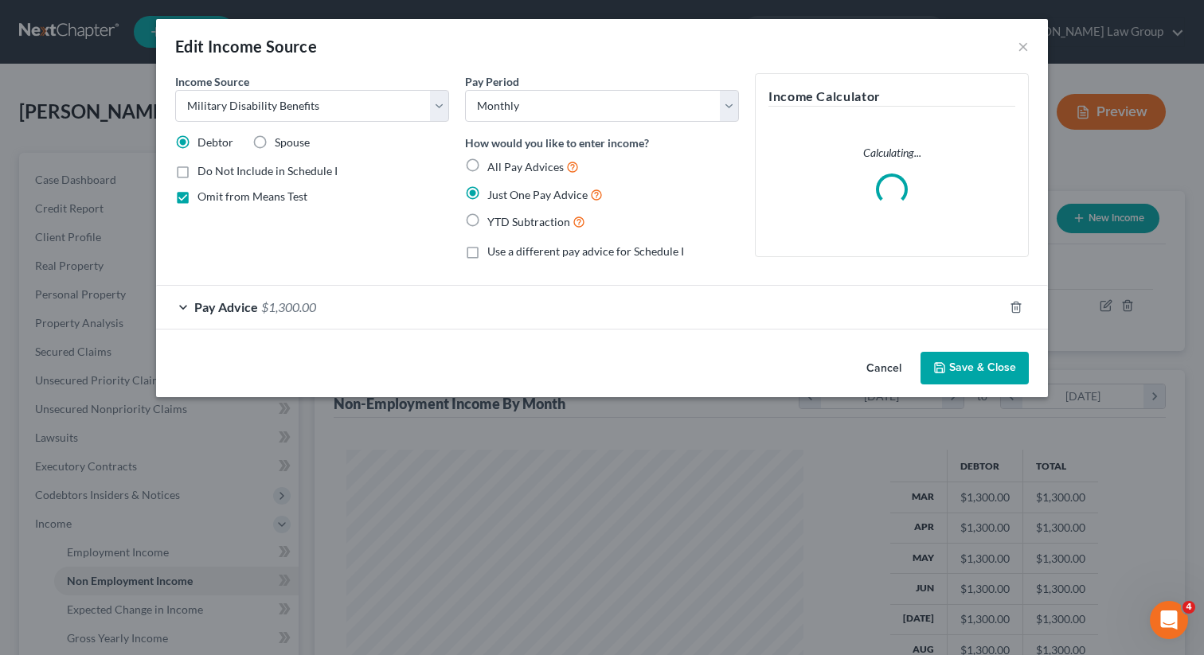
click at [990, 368] on button "Save & Close" at bounding box center [974, 368] width 108 height 33
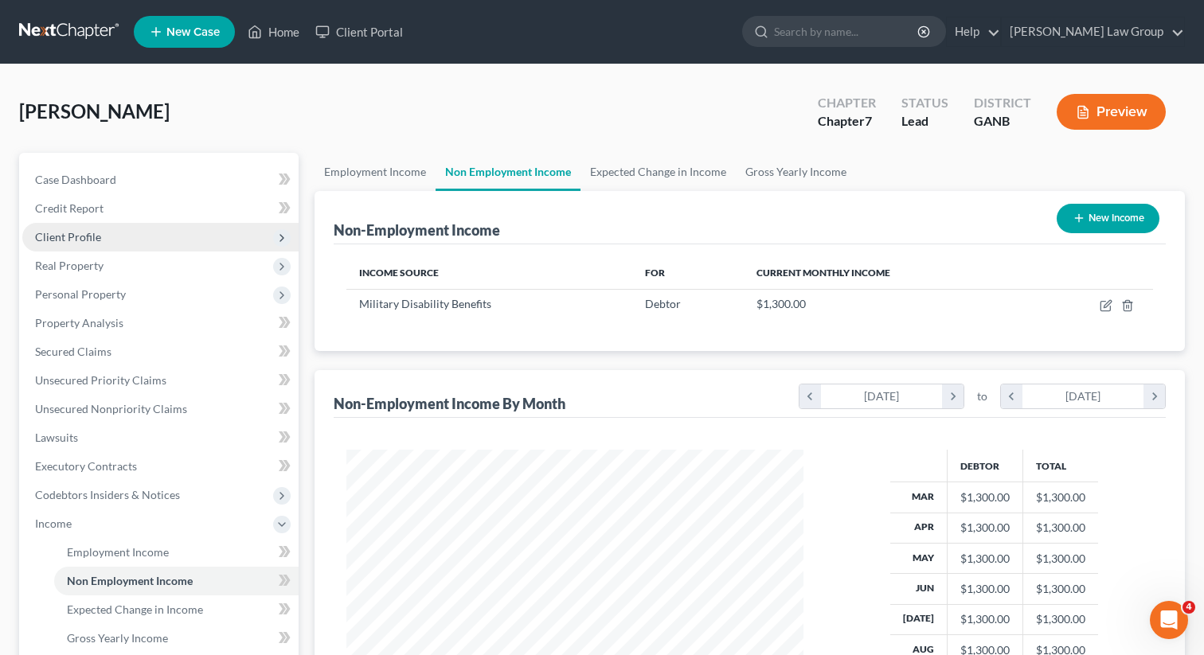
click at [72, 233] on span "Client Profile" at bounding box center [68, 237] width 66 height 14
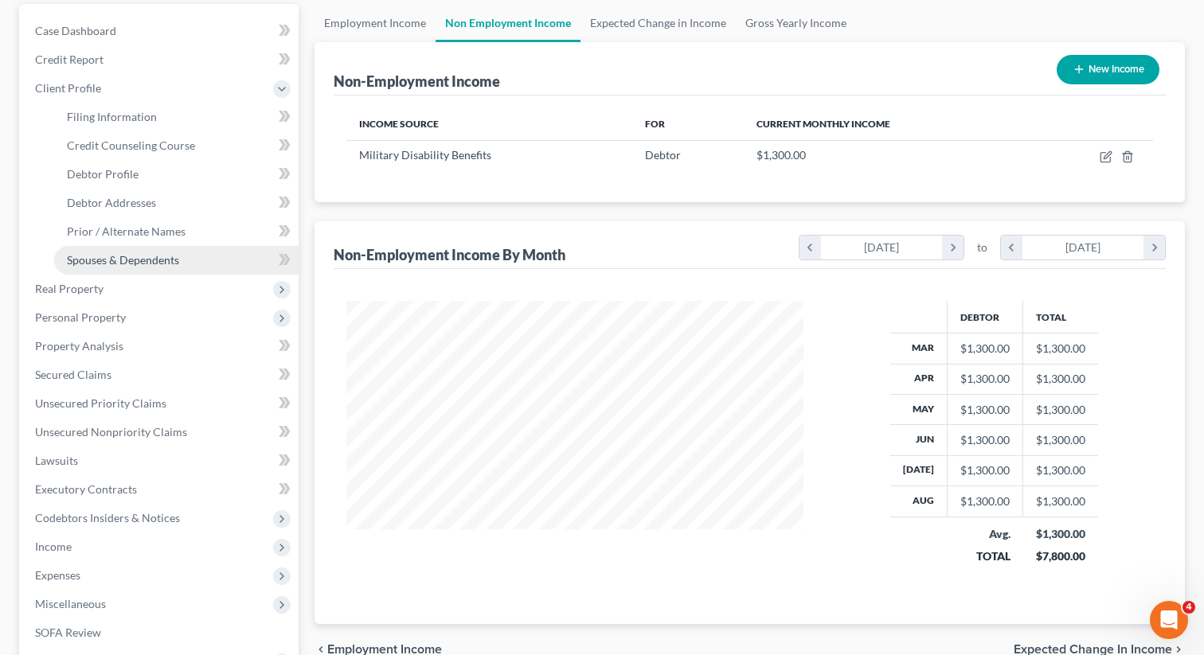
scroll to position [22, 0]
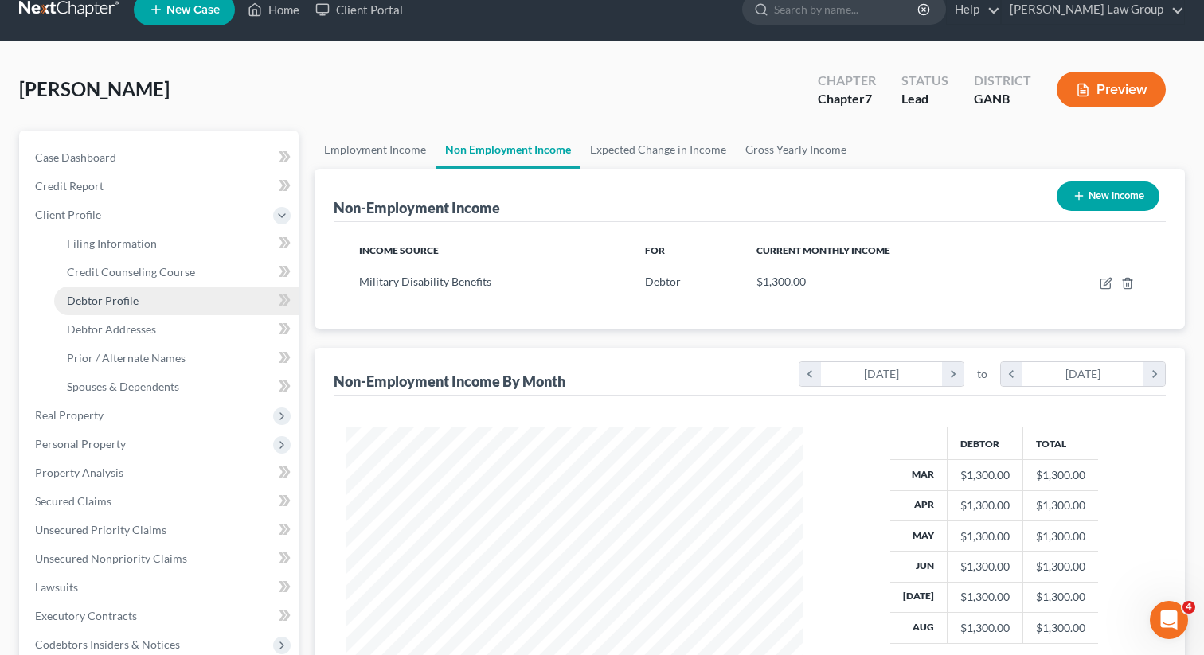
click at [86, 290] on link "Debtor Profile" at bounding box center [176, 301] width 244 height 29
select select "0"
select select "2"
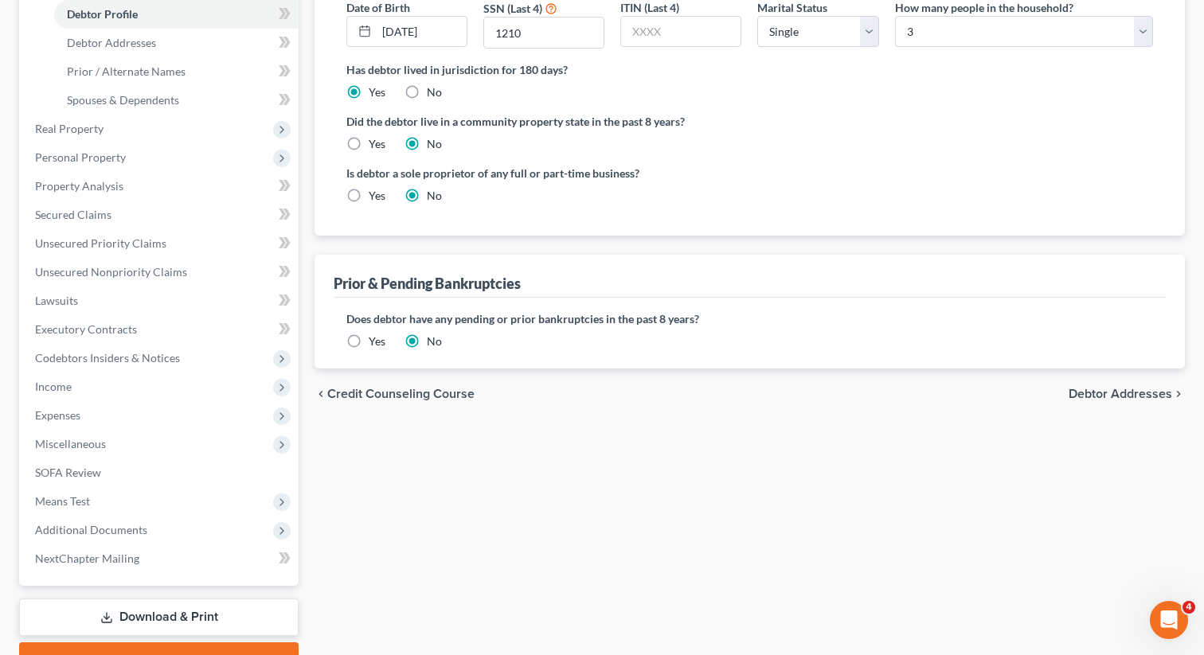
scroll to position [390, 0]
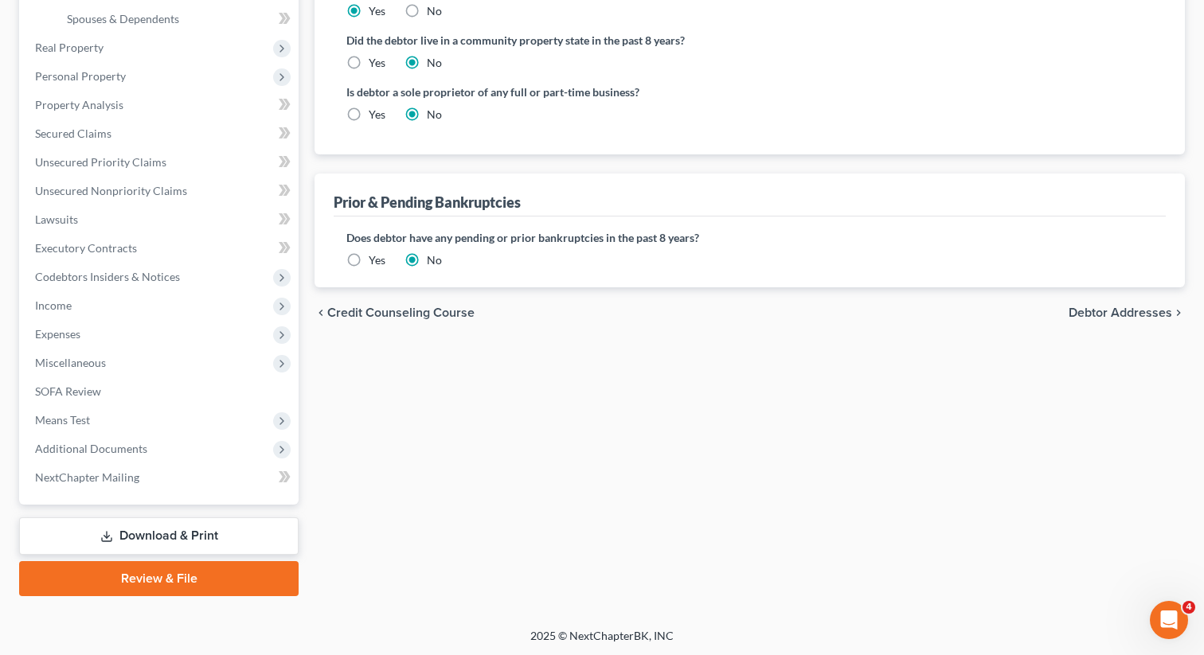
click at [162, 572] on link "Review & File" at bounding box center [158, 578] width 279 height 35
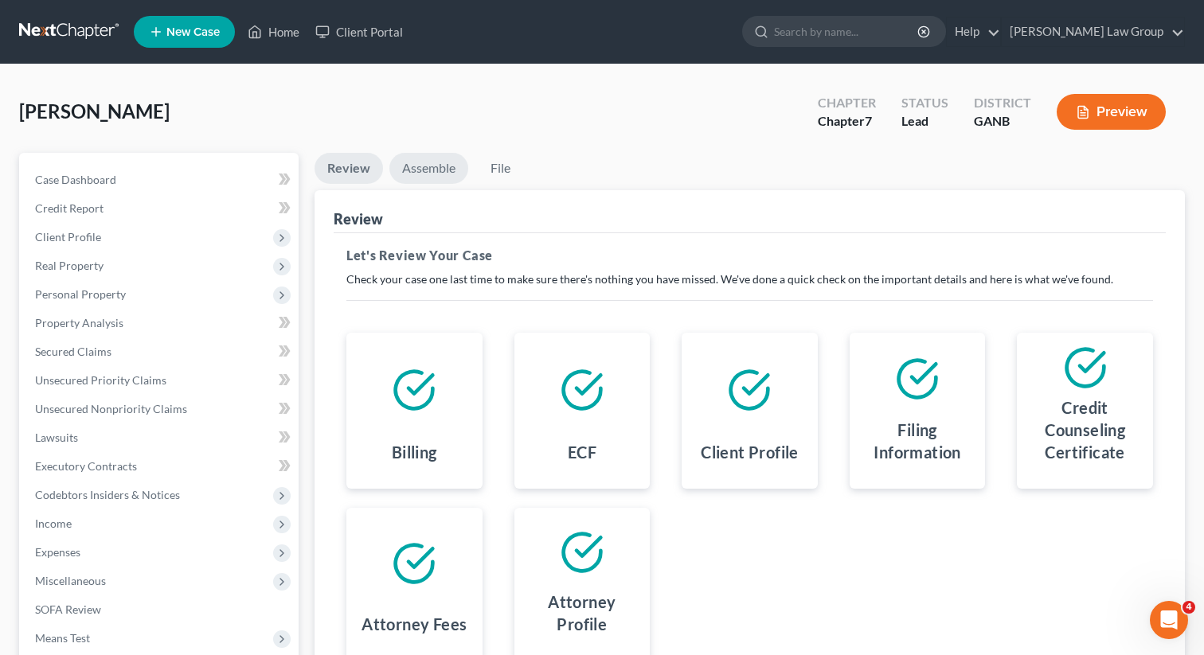
click at [443, 170] on link "Assemble" at bounding box center [428, 168] width 79 height 31
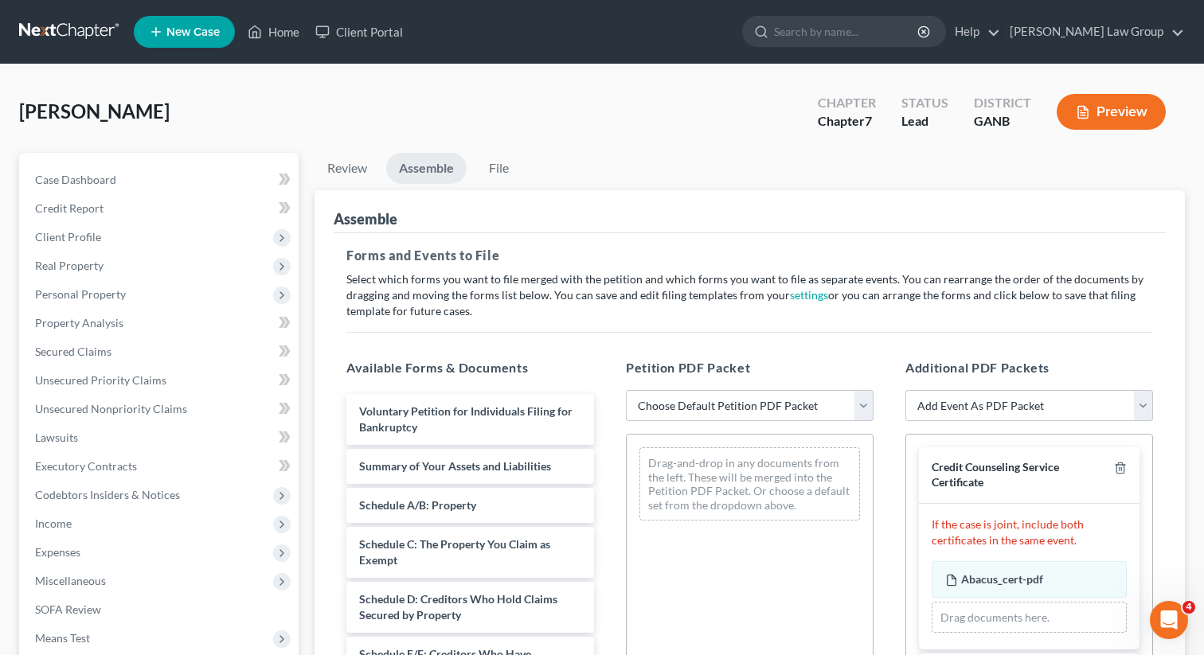
click at [699, 409] on select "Choose Default Petition PDF Packet Complete Bankruptcy Petition (all forms and …" at bounding box center [750, 406] width 248 height 32
select select "0"
click at [626, 390] on select "Choose Default Petition PDF Packet Complete Bankruptcy Petition (all forms and …" at bounding box center [750, 406] width 248 height 32
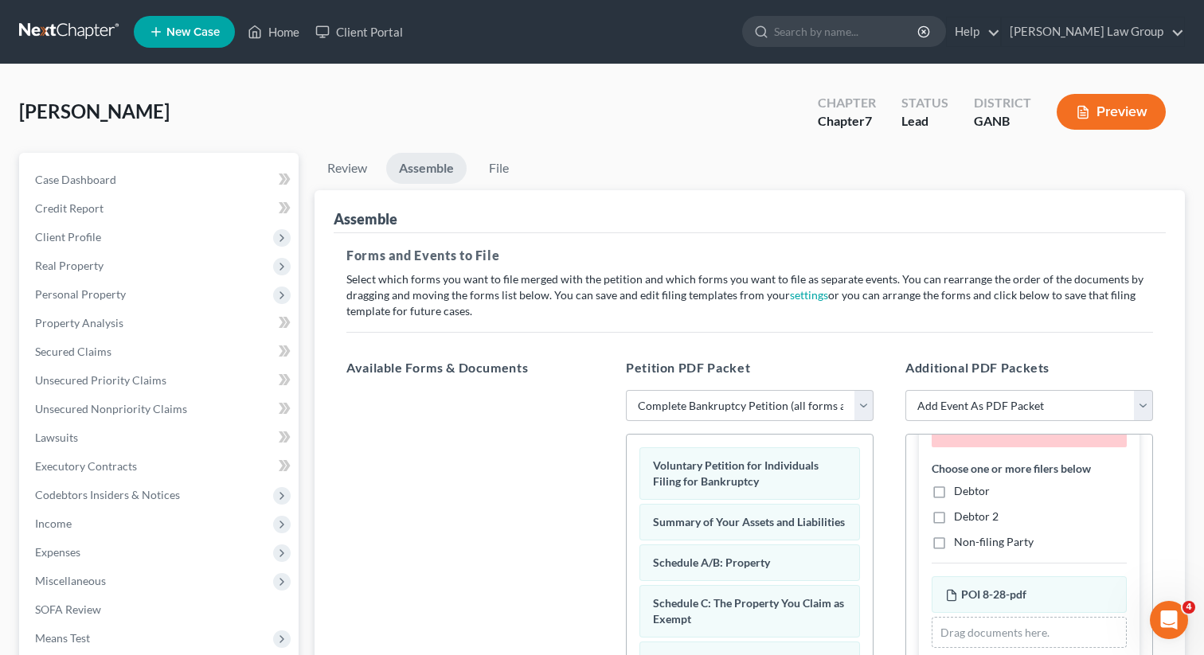
click at [954, 489] on label "Debtor" at bounding box center [972, 491] width 36 height 16
click at [960, 489] on input "Debtor" at bounding box center [965, 488] width 10 height 10
checkbox input "true"
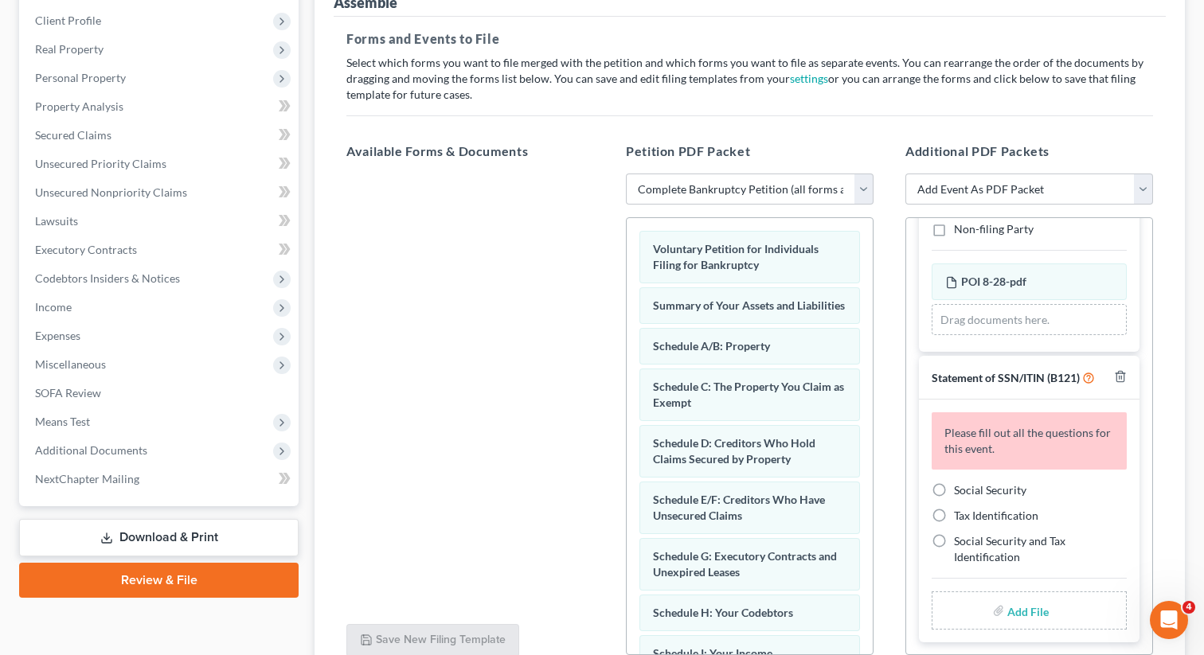
scroll to position [226, 0]
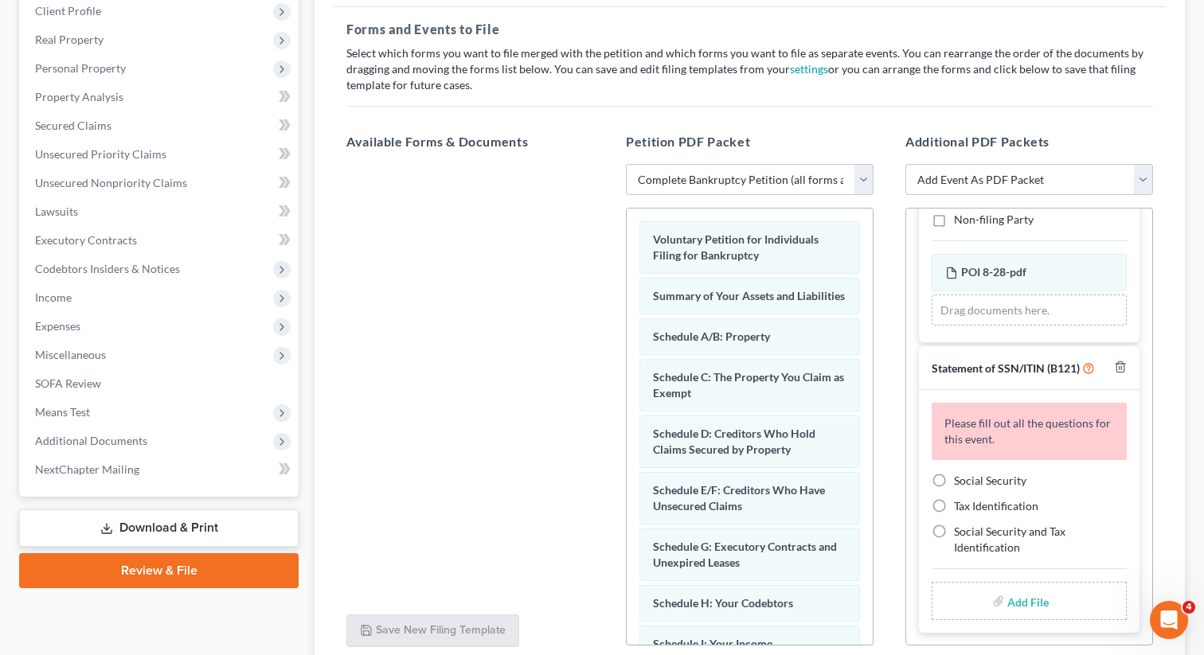
click at [954, 473] on label "Social Security" at bounding box center [990, 481] width 72 height 16
click at [960, 473] on input "Social Security" at bounding box center [965, 478] width 10 height 10
radio input "true"
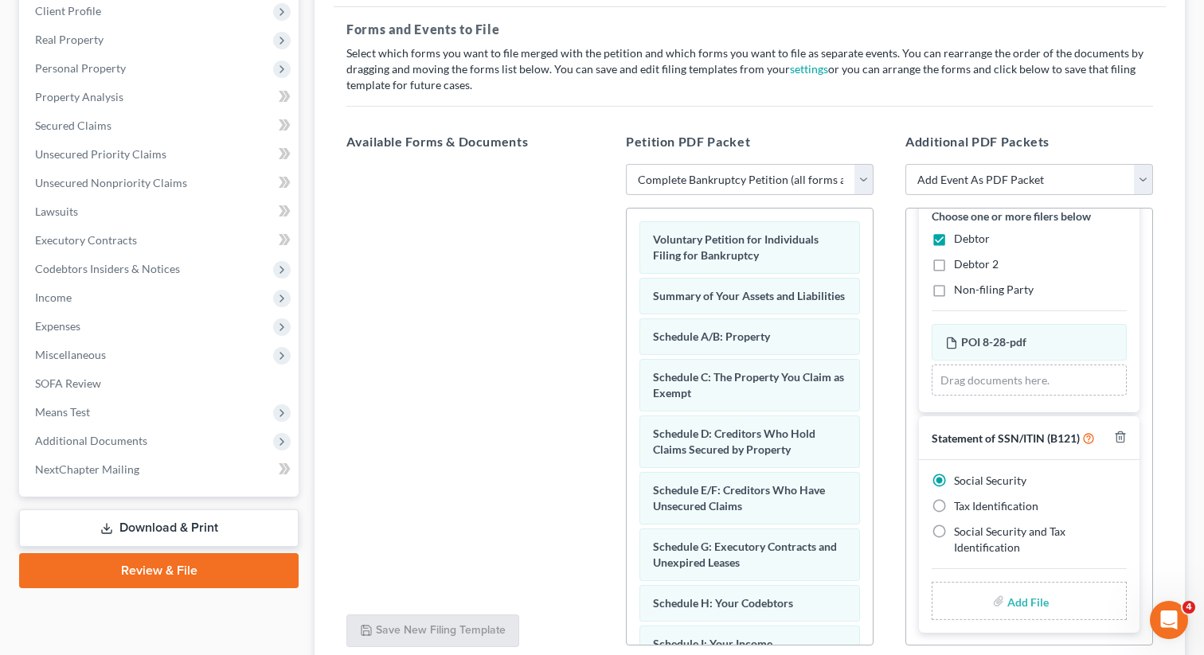
click at [1035, 605] on input "file" at bounding box center [1026, 601] width 38 height 29
type input "C:\fakepath\SSN to file in case [PERSON_NAME].pdf"
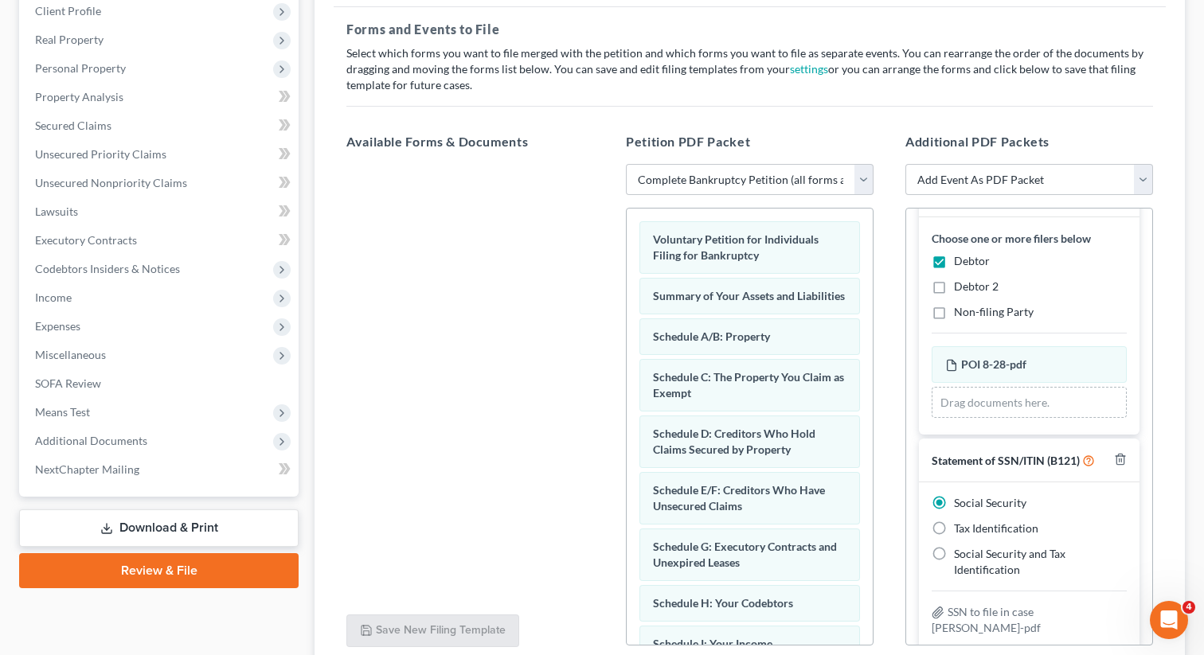
scroll to position [0, 0]
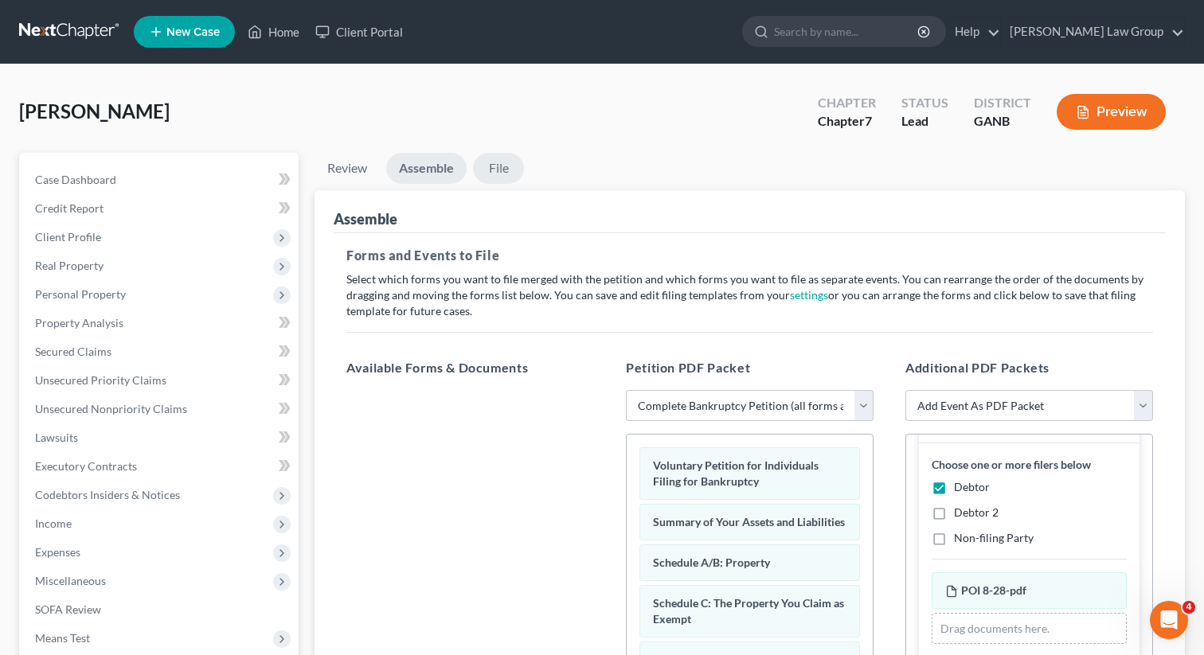
click at [502, 156] on link "File" at bounding box center [498, 168] width 51 height 31
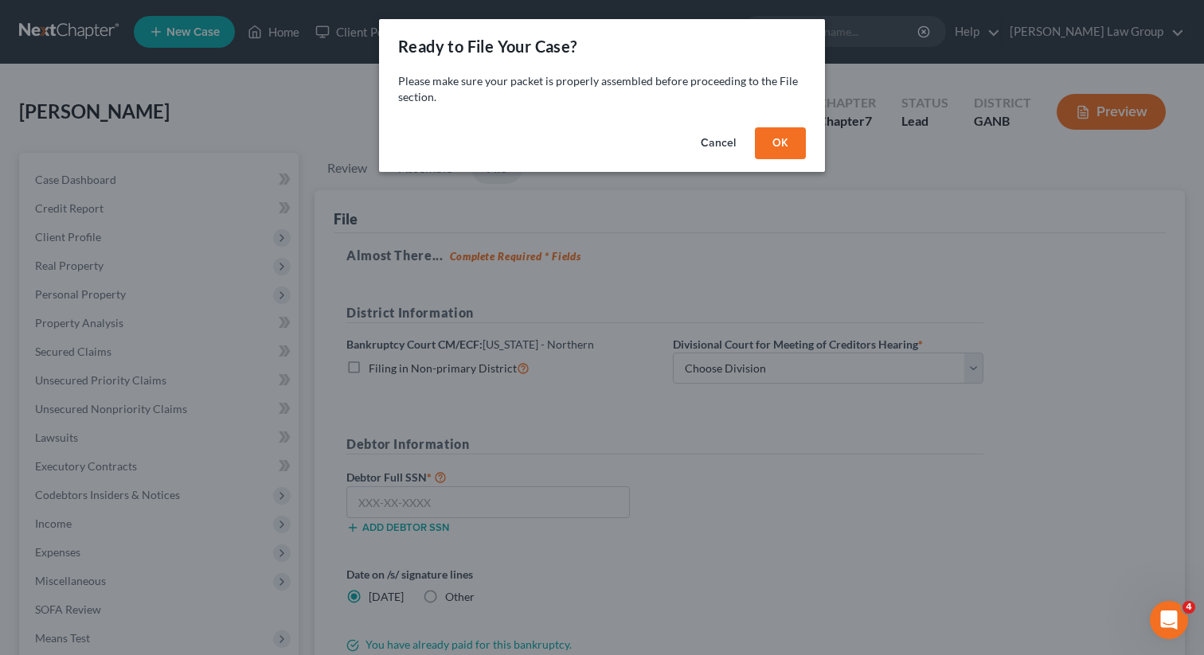
click at [786, 154] on button "OK" at bounding box center [780, 143] width 51 height 32
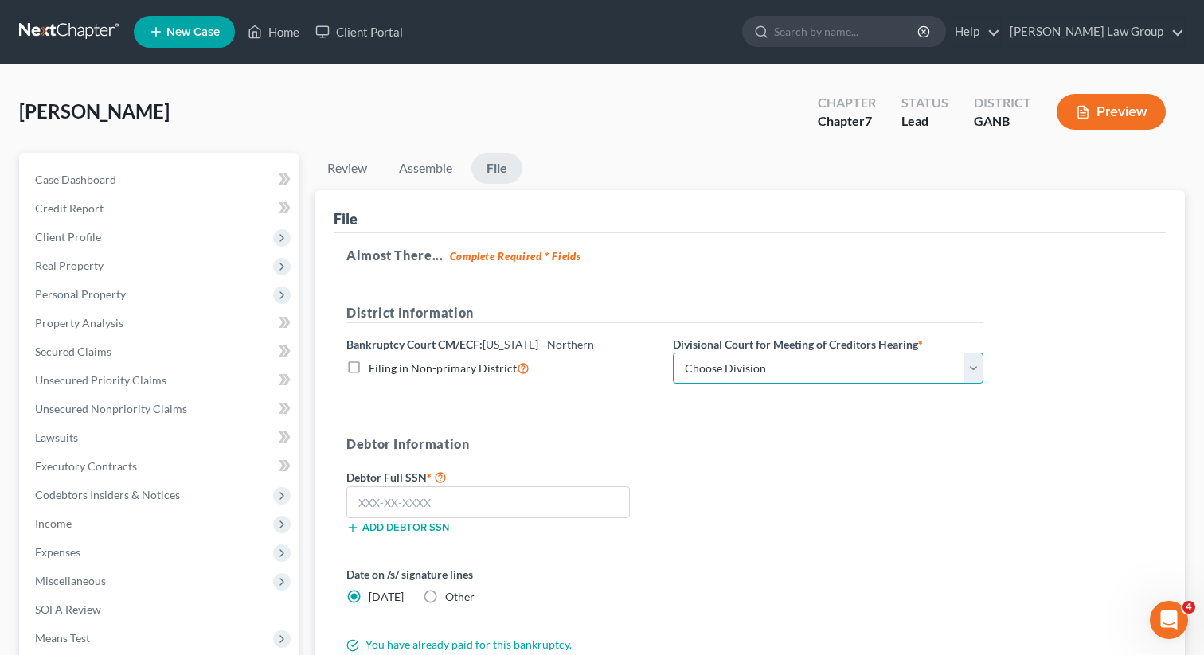
click at [705, 369] on select "Choose Division [GEOGRAPHIC_DATA] [GEOGRAPHIC_DATA] [GEOGRAPHIC_DATA] [GEOGRAPH…" at bounding box center [828, 369] width 310 height 32
select select "0"
click at [673, 353] on select "Choose Division [GEOGRAPHIC_DATA] [GEOGRAPHIC_DATA] [GEOGRAPHIC_DATA] [GEOGRAPH…" at bounding box center [828, 369] width 310 height 32
click at [481, 503] on input "text" at bounding box center [487, 502] width 283 height 32
paste input "427-87-1210"
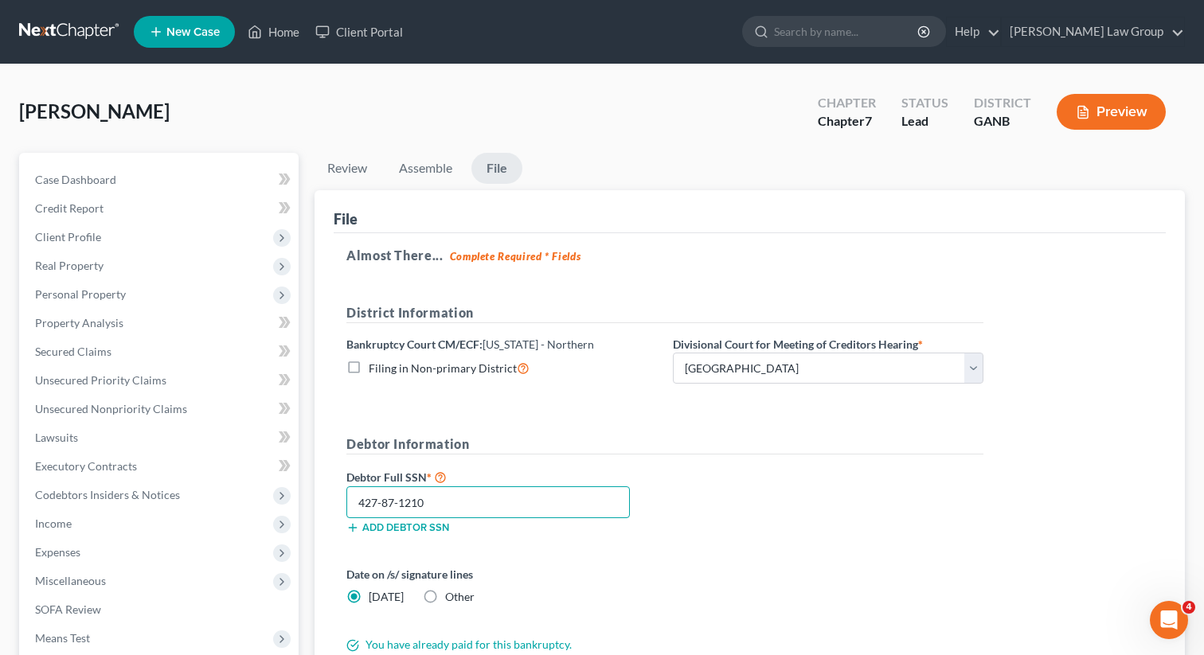
type input "427-87-1210"
drag, startPoint x: 438, startPoint y: 504, endPoint x: 353, endPoint y: 500, distance: 84.5
click at [353, 500] on input "427-87-1210" at bounding box center [487, 502] width 283 height 32
click at [770, 485] on div "Debtor Full SSN * 427-87-1210 Add debtor SSN" at bounding box center [664, 507] width 653 height 80
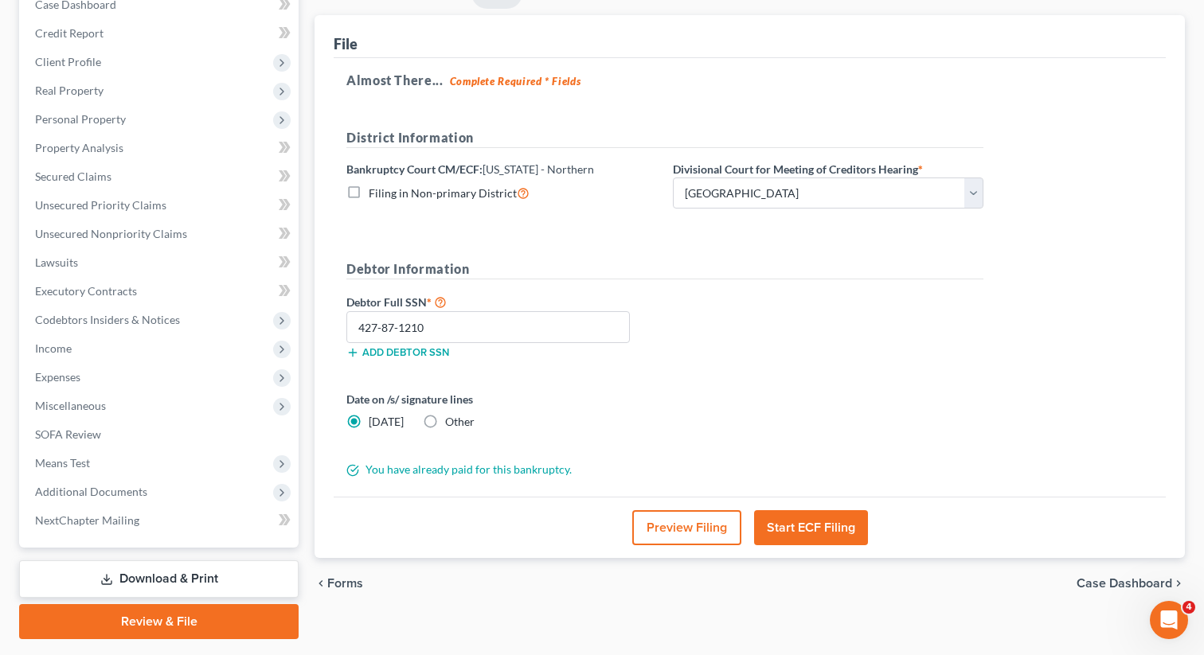
scroll to position [207, 0]
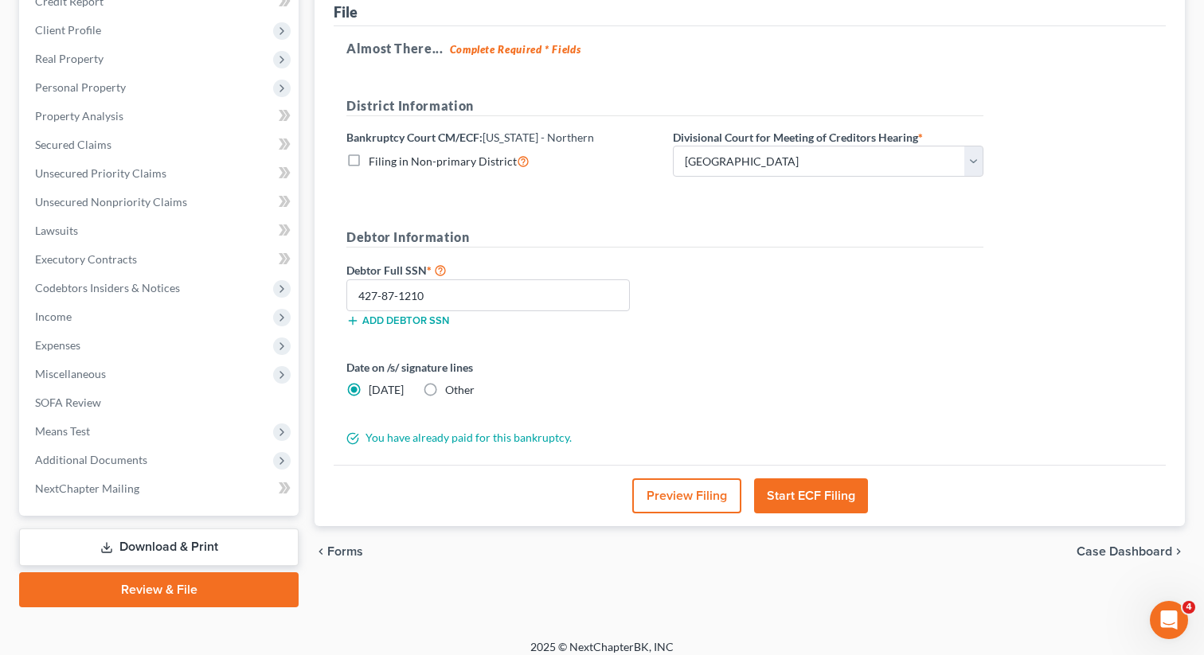
click at [781, 500] on button "Start ECF Filing" at bounding box center [811, 495] width 114 height 35
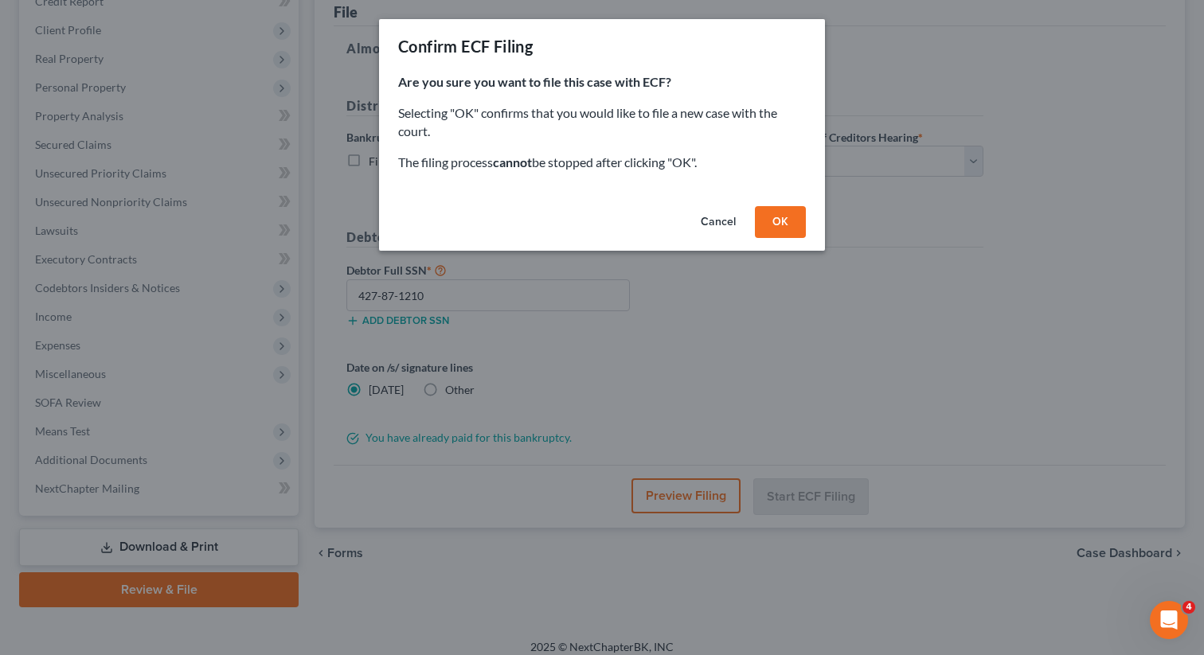
click at [771, 222] on button "OK" at bounding box center [780, 222] width 51 height 32
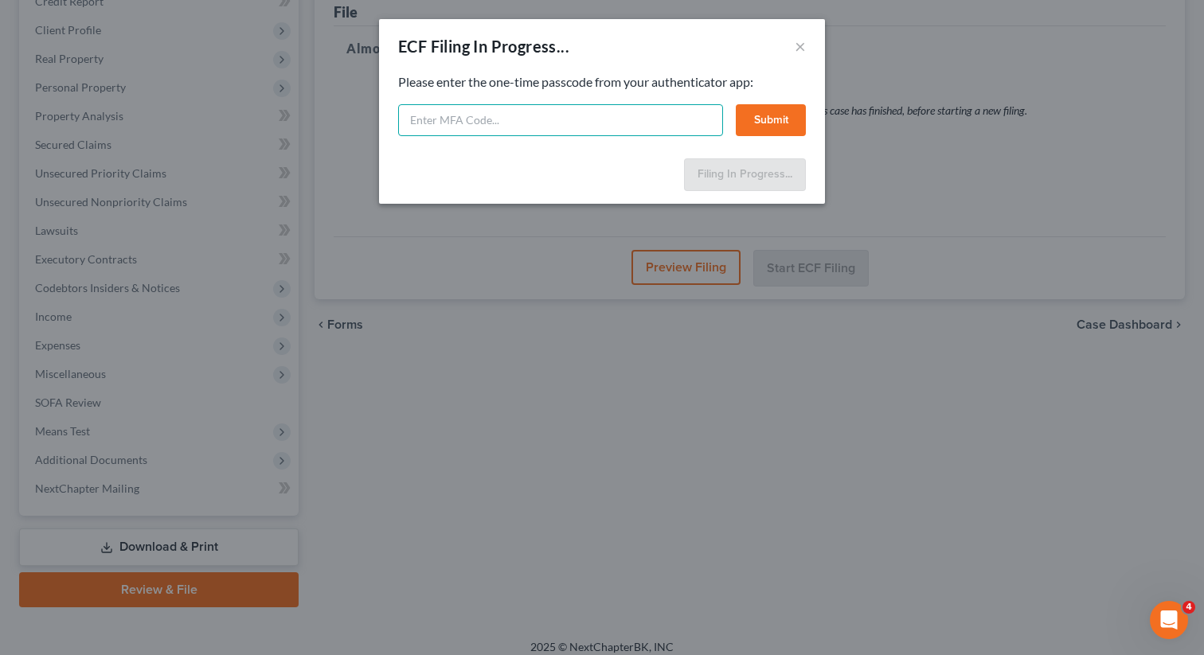
click at [435, 128] on input "text" at bounding box center [560, 120] width 325 height 32
type input "722407"
click at [756, 111] on button "Submit" at bounding box center [771, 120] width 70 height 32
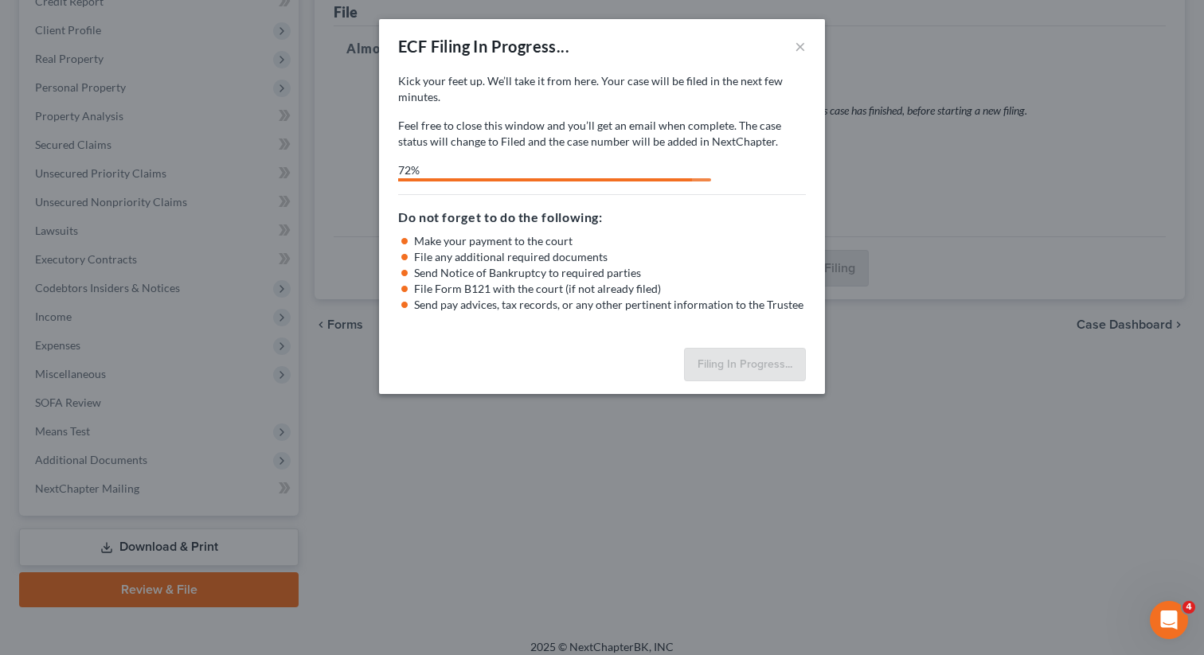
select select "0"
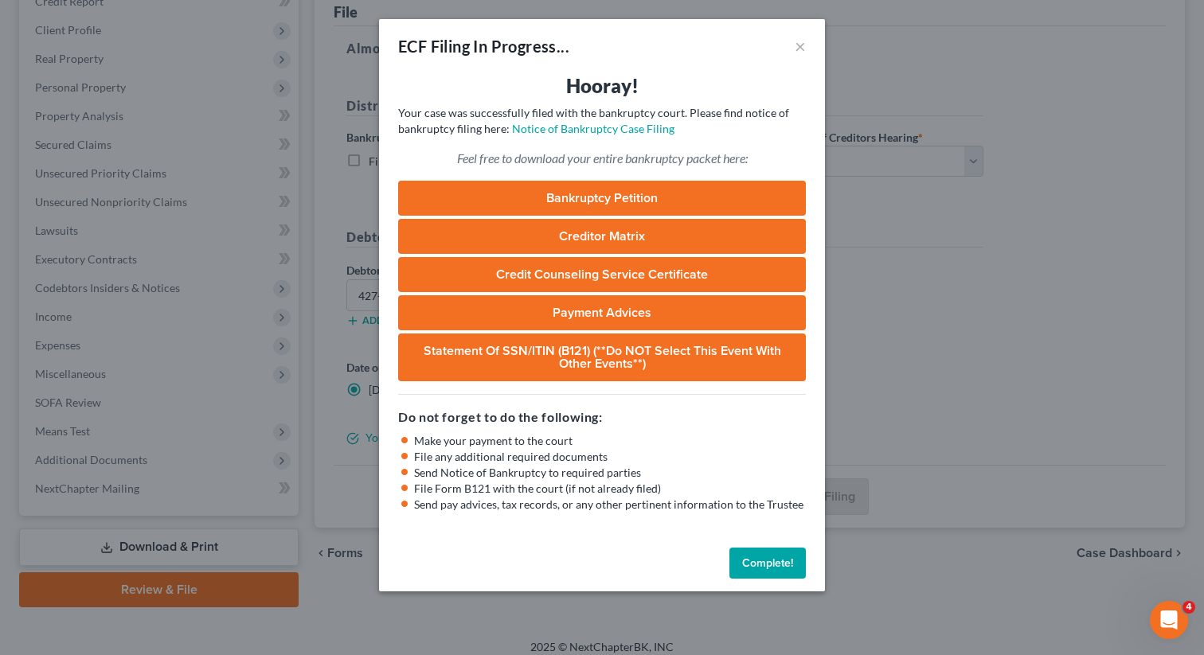
click at [760, 570] on button "Complete!" at bounding box center [767, 564] width 76 height 32
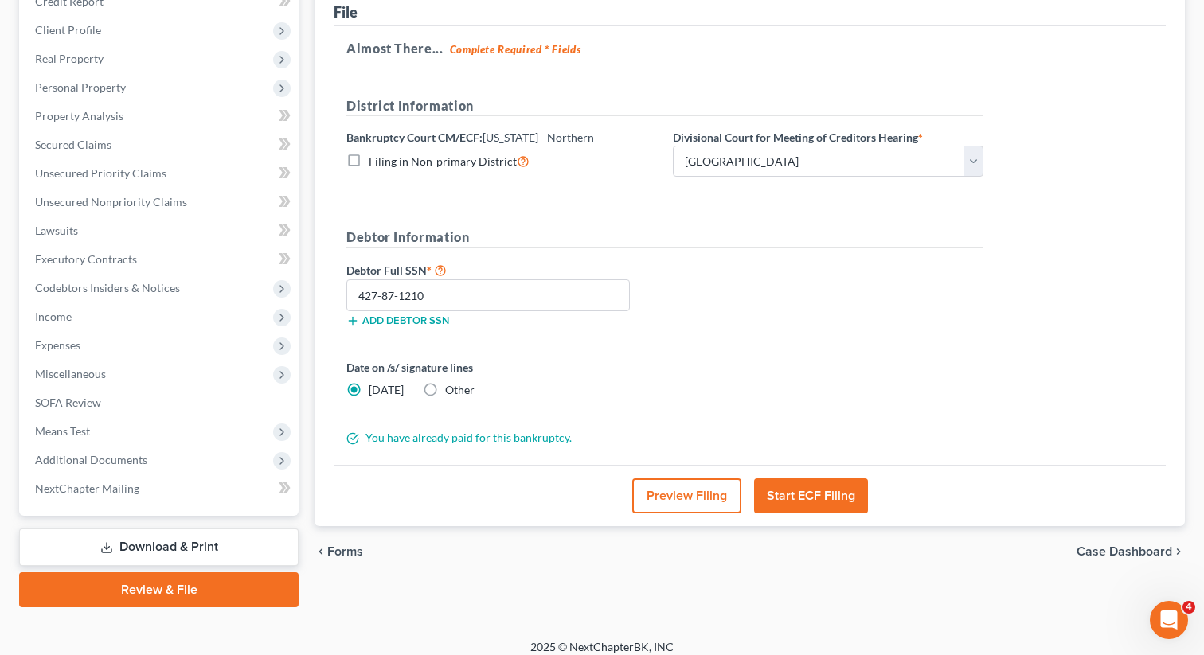
scroll to position [0, 0]
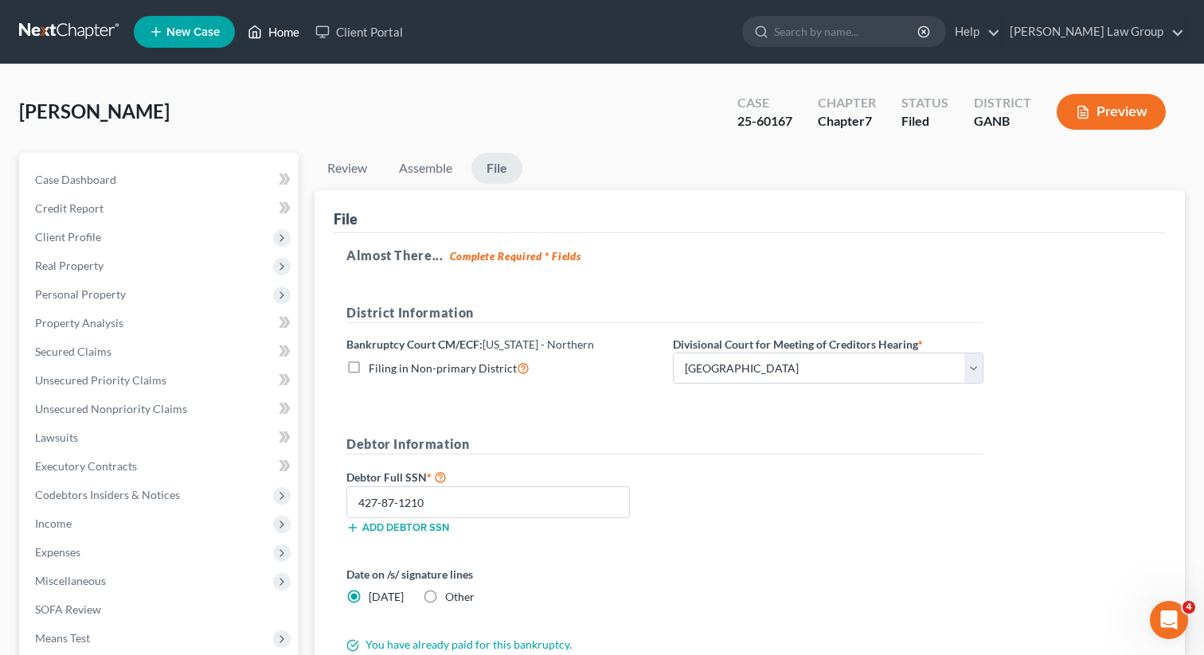
click at [279, 25] on link "Home" at bounding box center [274, 32] width 68 height 29
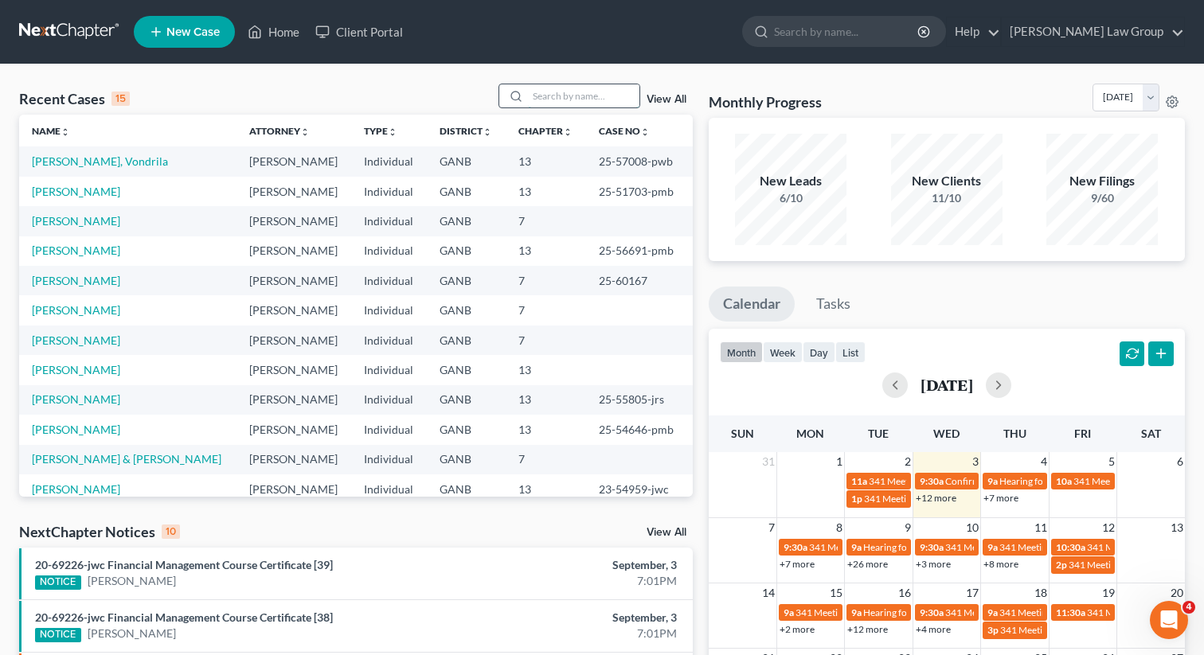
click at [583, 99] on input "search" at bounding box center [583, 95] width 111 height 23
click at [573, 94] on input "search" at bounding box center [583, 95] width 111 height 23
type input "[PERSON_NAME]"
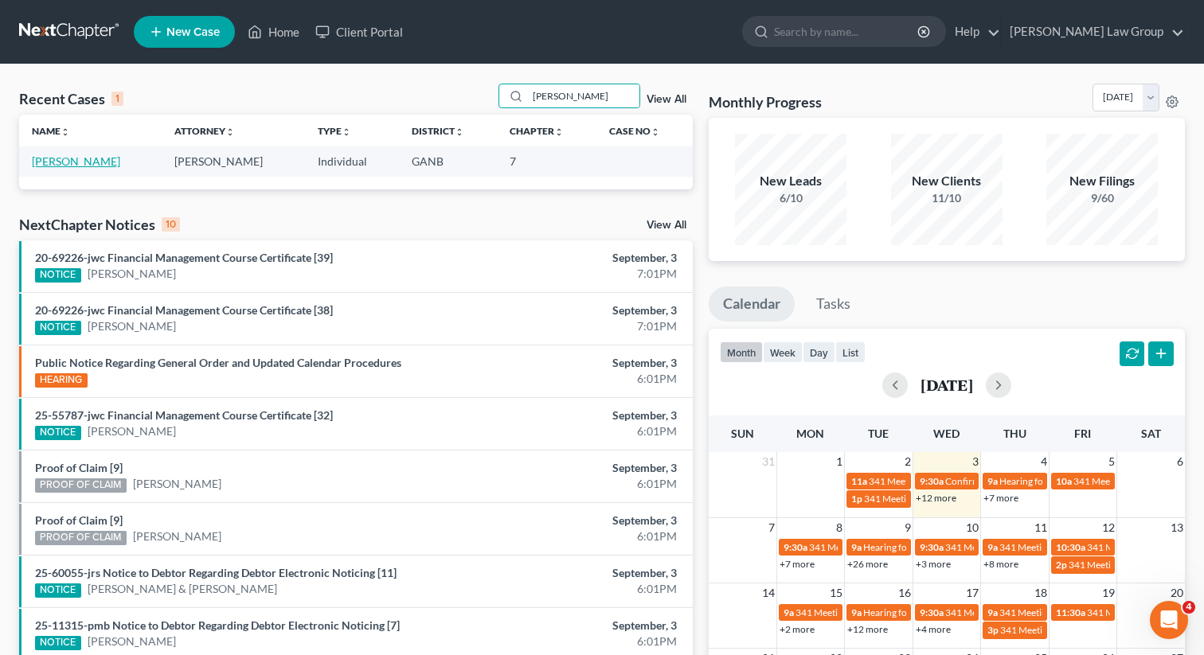
click at [73, 162] on link "[PERSON_NAME]" at bounding box center [76, 161] width 88 height 14
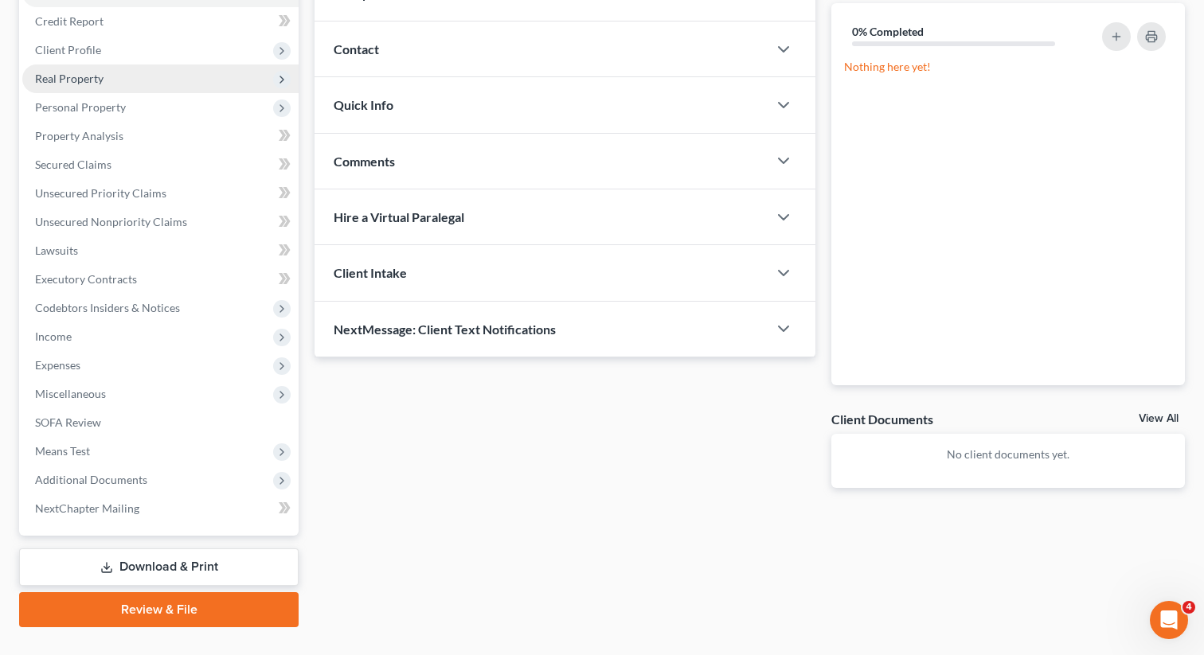
scroll to position [218, 0]
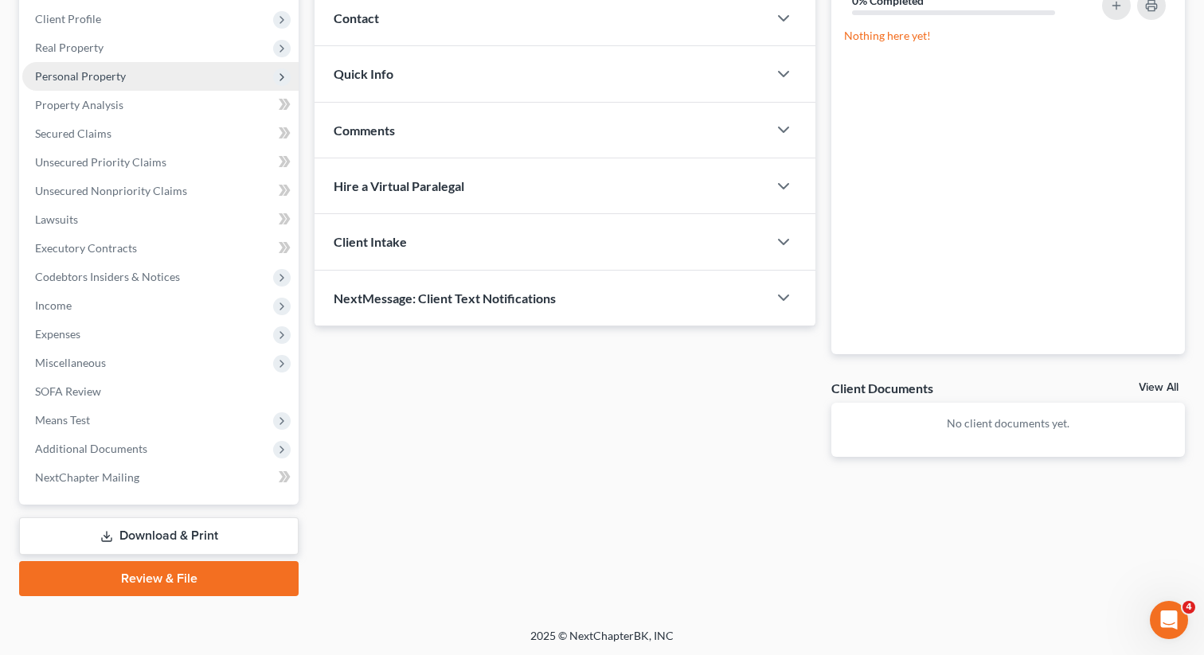
click at [93, 72] on span "Personal Property" at bounding box center [80, 76] width 91 height 14
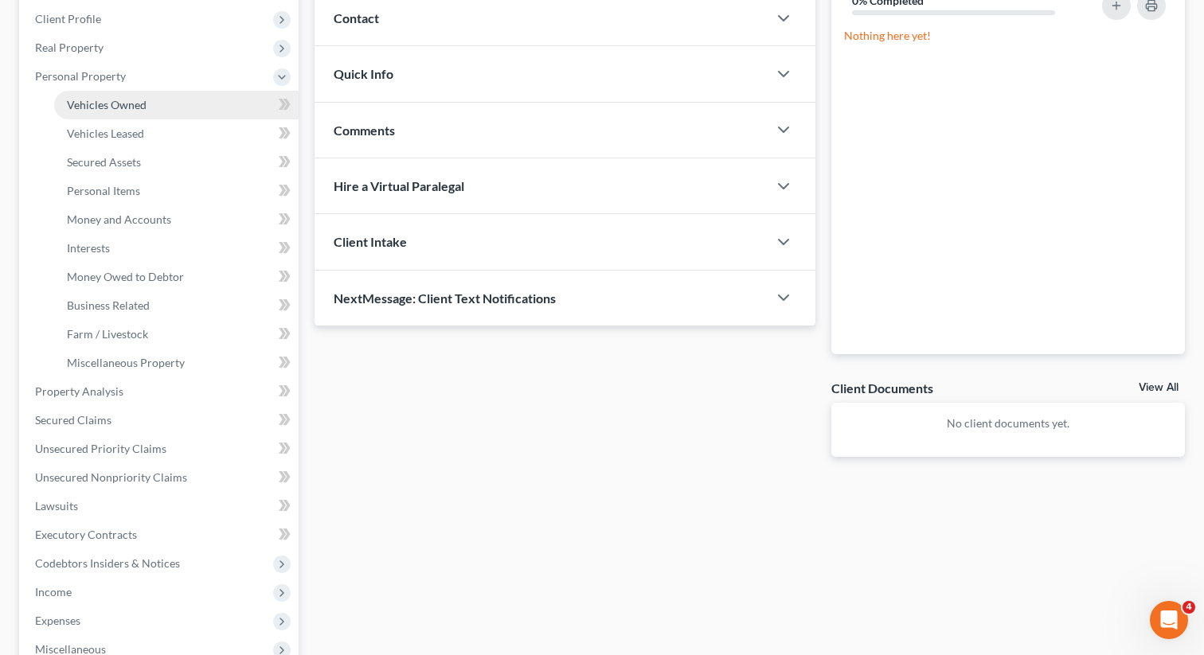
click at [87, 102] on span "Vehicles Owned" at bounding box center [107, 105] width 80 height 14
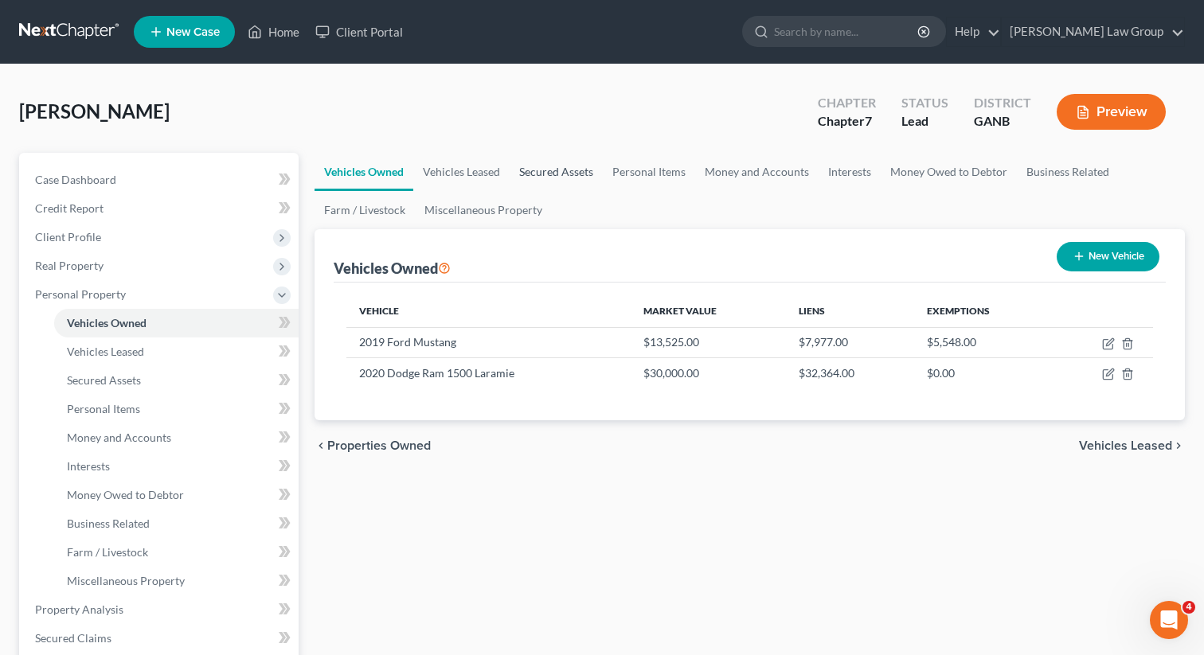
click at [577, 163] on link "Secured Assets" at bounding box center [555, 172] width 93 height 38
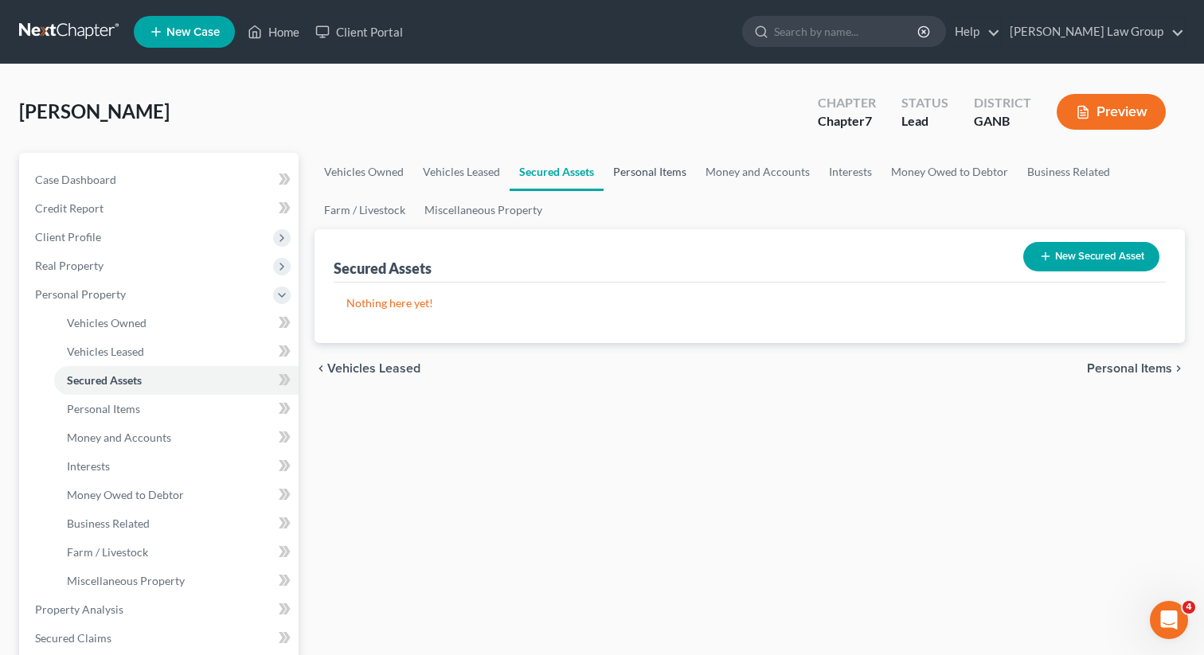
click at [639, 172] on link "Personal Items" at bounding box center [649, 172] width 92 height 38
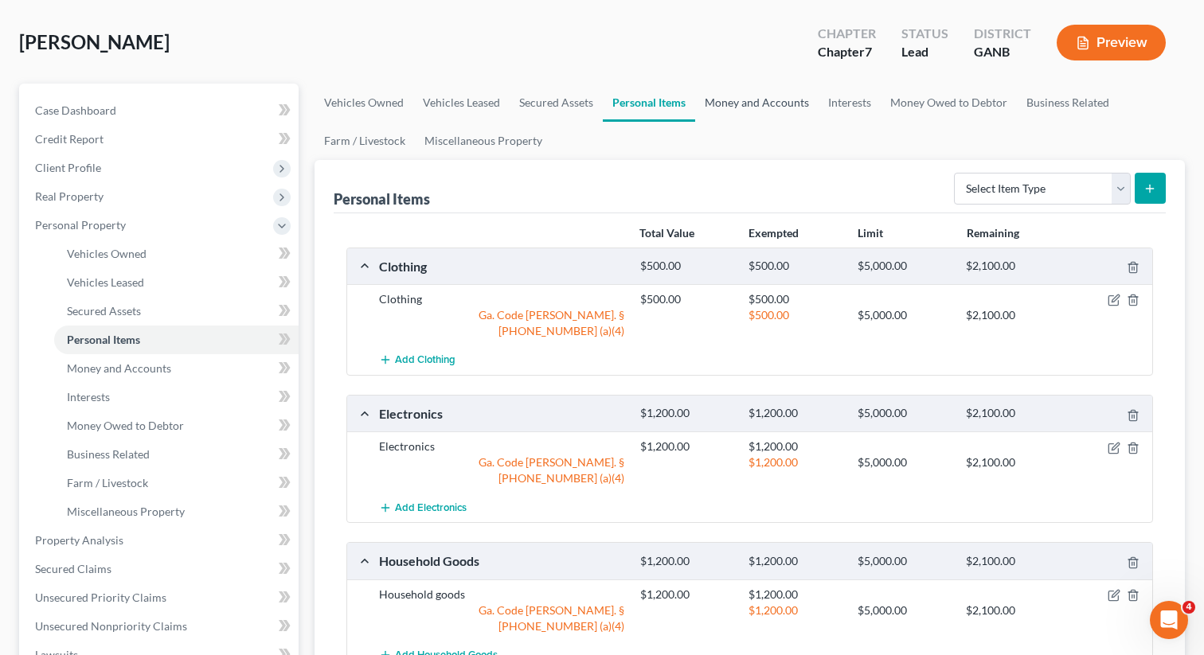
click at [750, 100] on link "Money and Accounts" at bounding box center [756, 103] width 123 height 38
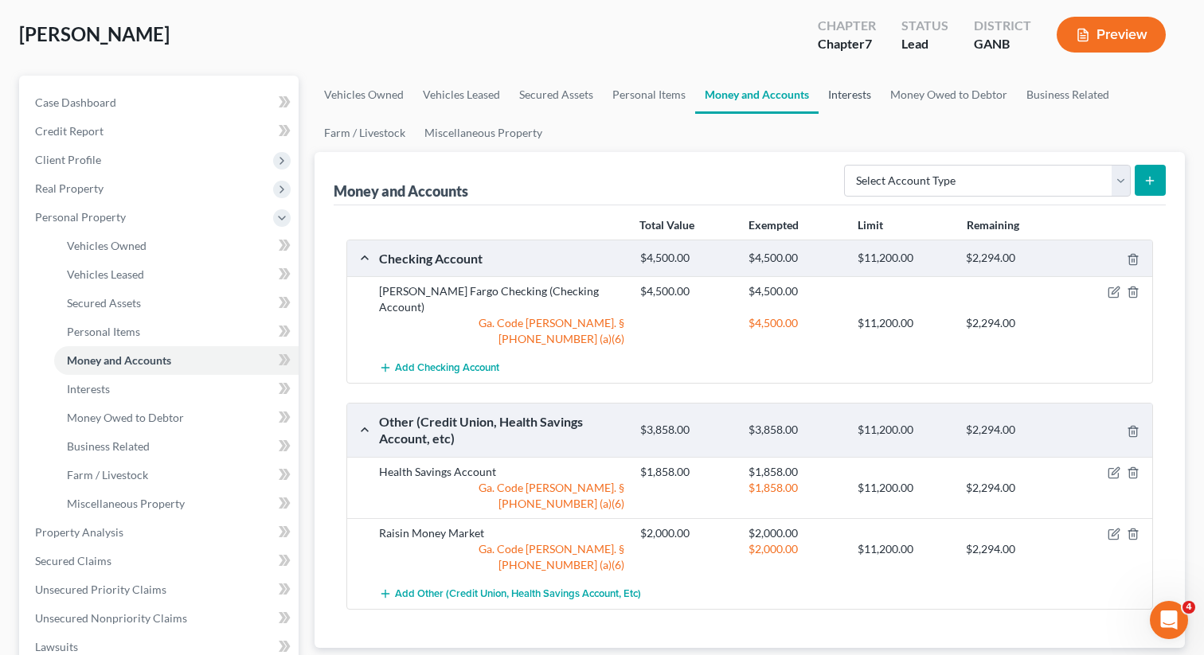
click at [846, 88] on link "Interests" at bounding box center [849, 95] width 62 height 38
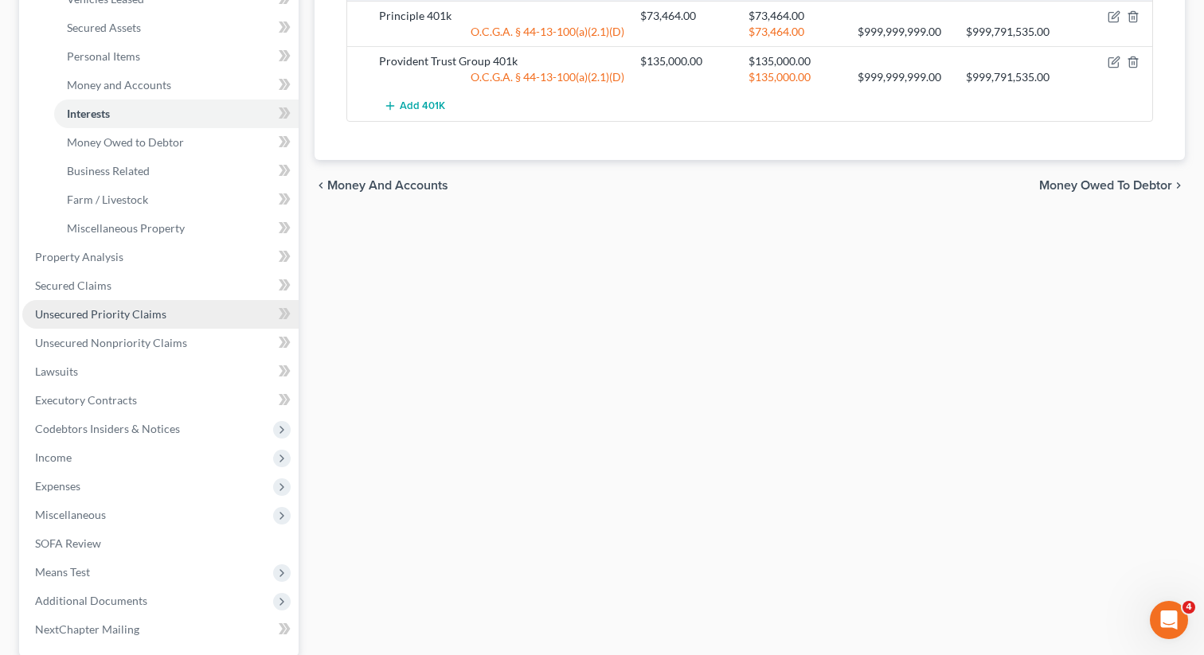
click at [143, 311] on span "Unsecured Priority Claims" at bounding box center [100, 314] width 131 height 14
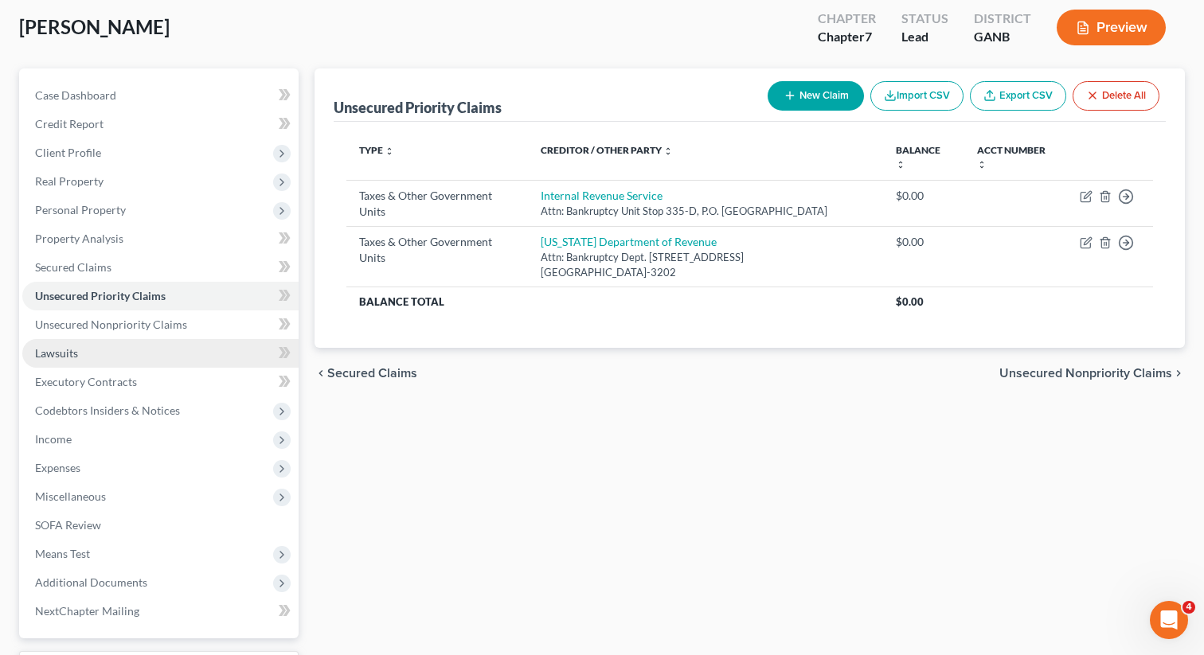
click at [135, 340] on link "Lawsuits" at bounding box center [160, 353] width 276 height 29
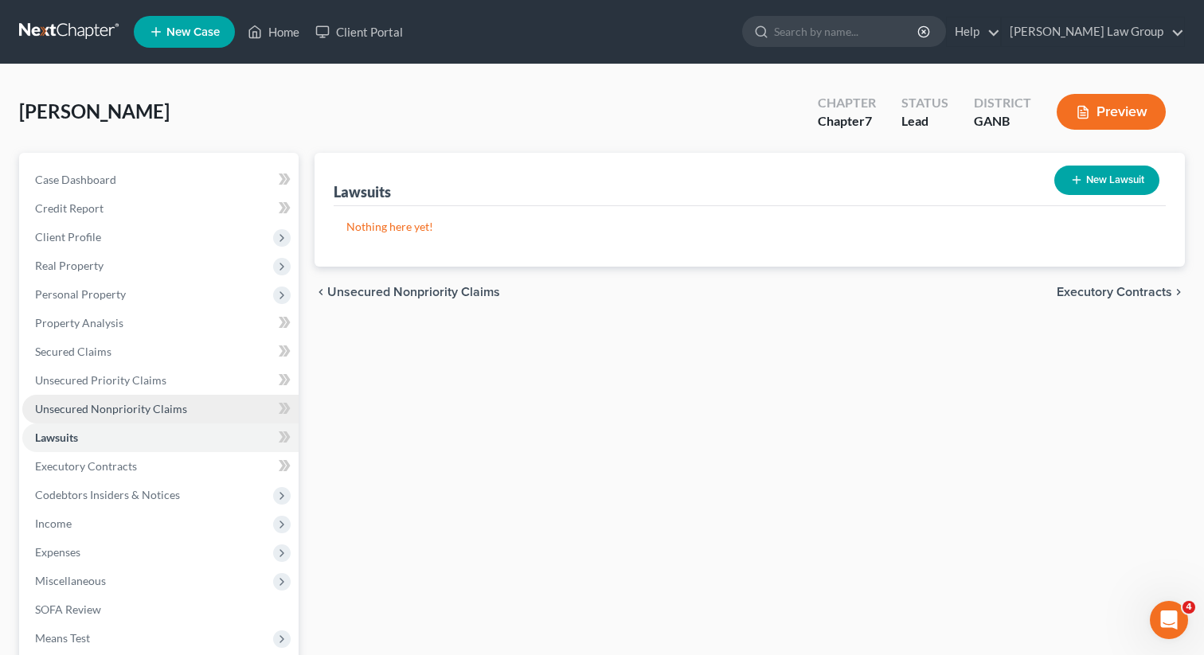
click at [128, 404] on span "Unsecured Nonpriority Claims" at bounding box center [111, 409] width 152 height 14
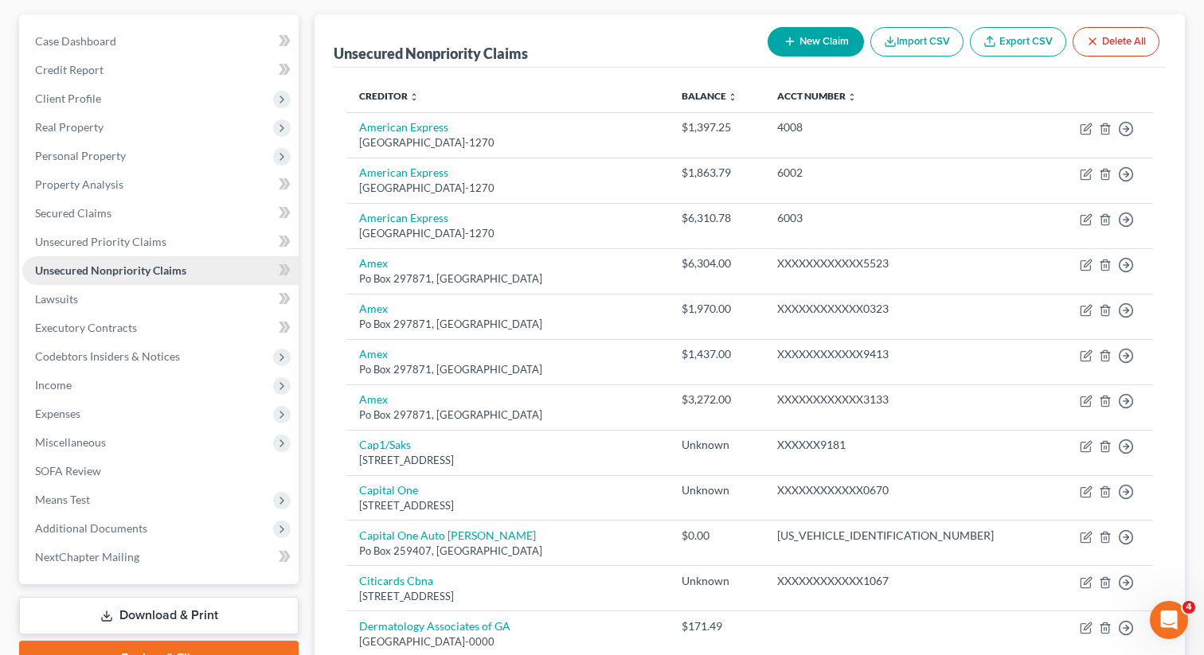
scroll to position [162, 0]
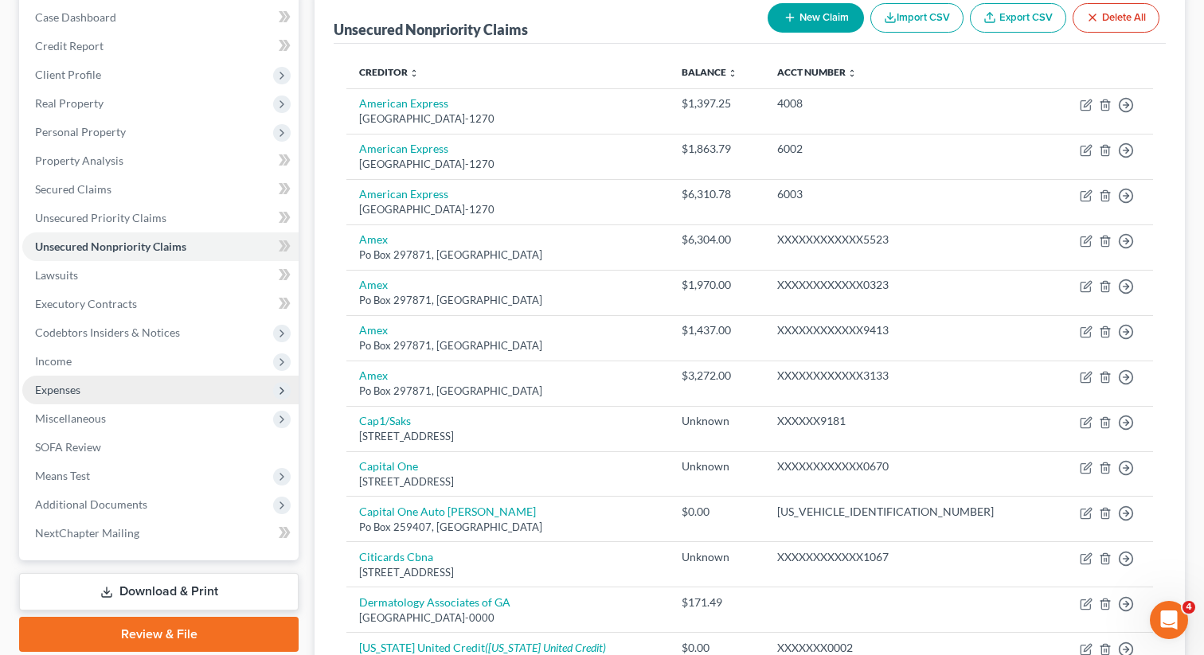
click at [83, 389] on span "Expenses" at bounding box center [160, 390] width 276 height 29
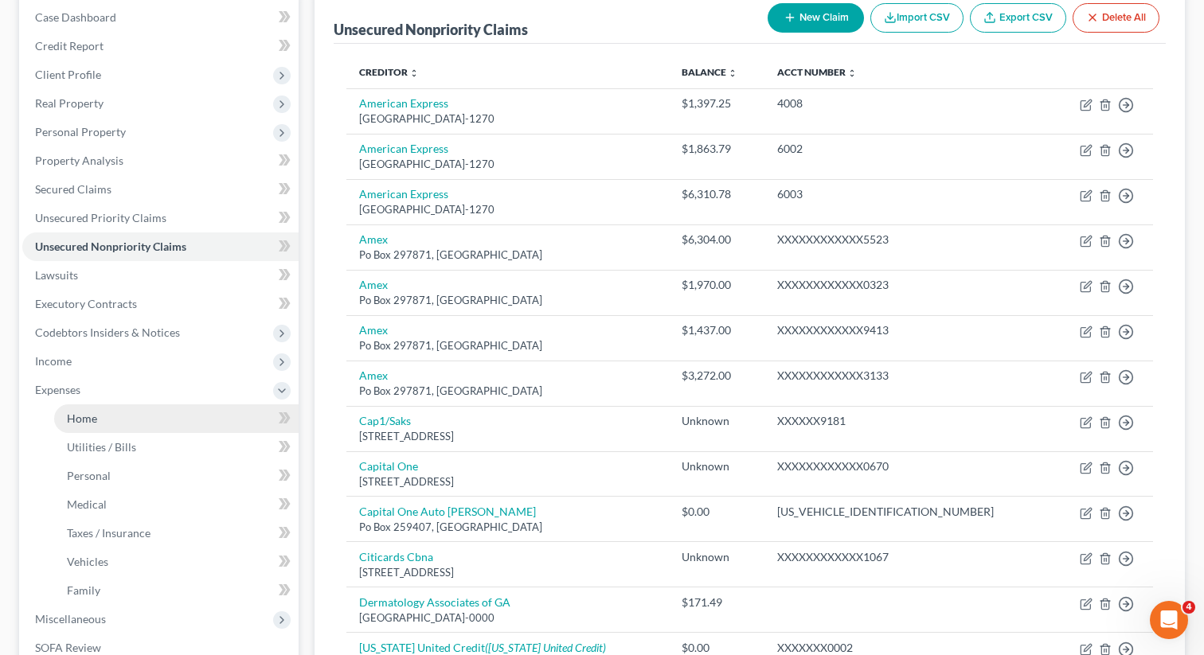
click at [78, 416] on span "Home" at bounding box center [82, 419] width 30 height 14
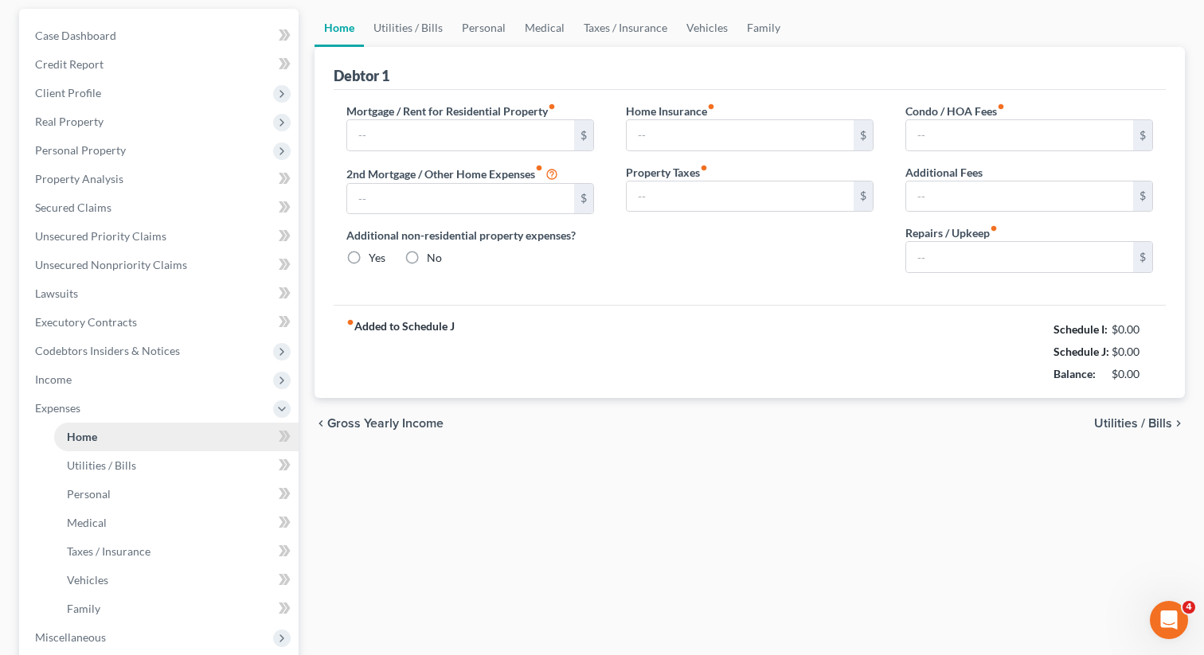
type input "2,000.00"
type input "0.00"
radio input "true"
type input "0.00"
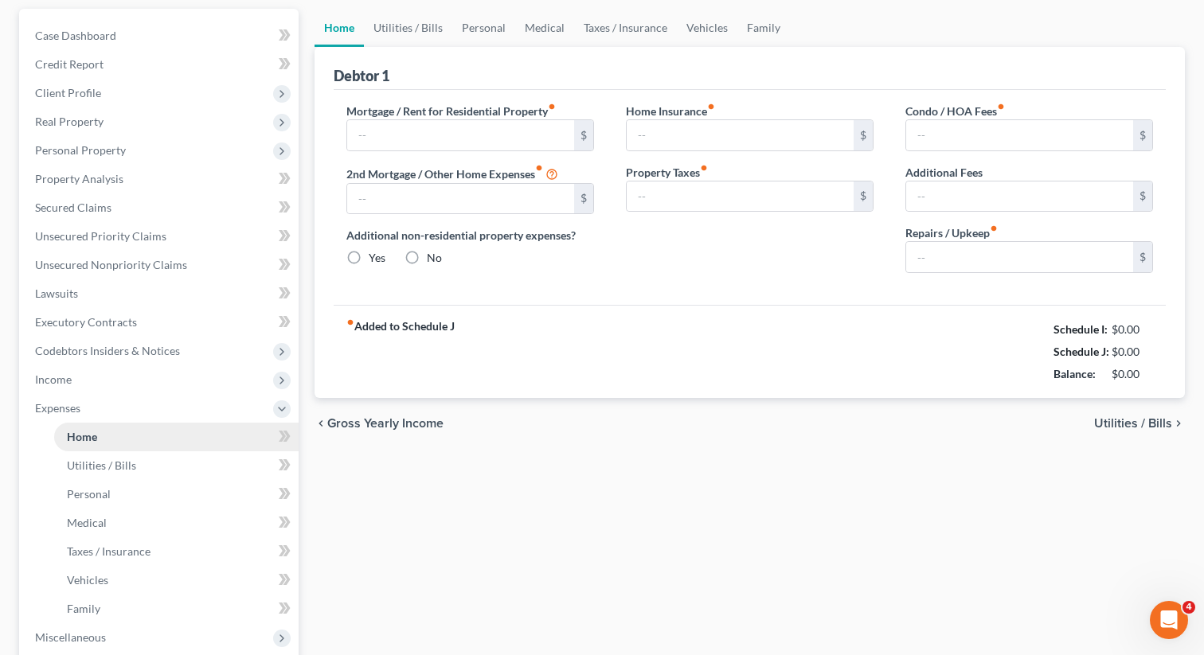
type input "0.00"
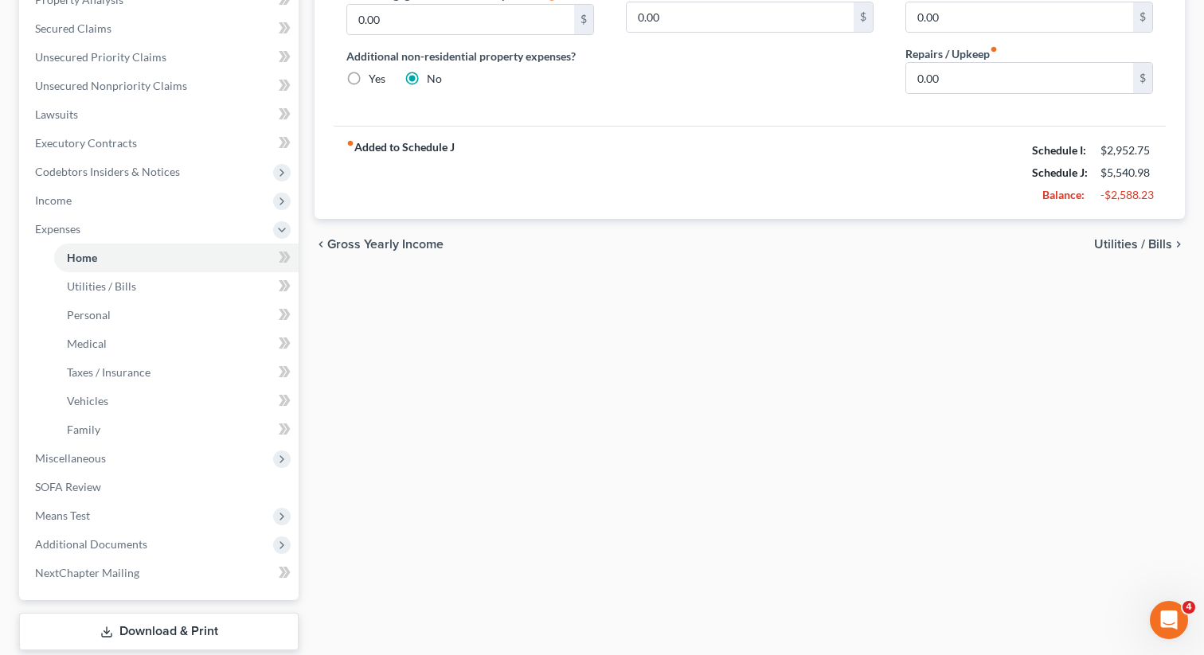
scroll to position [340, 0]
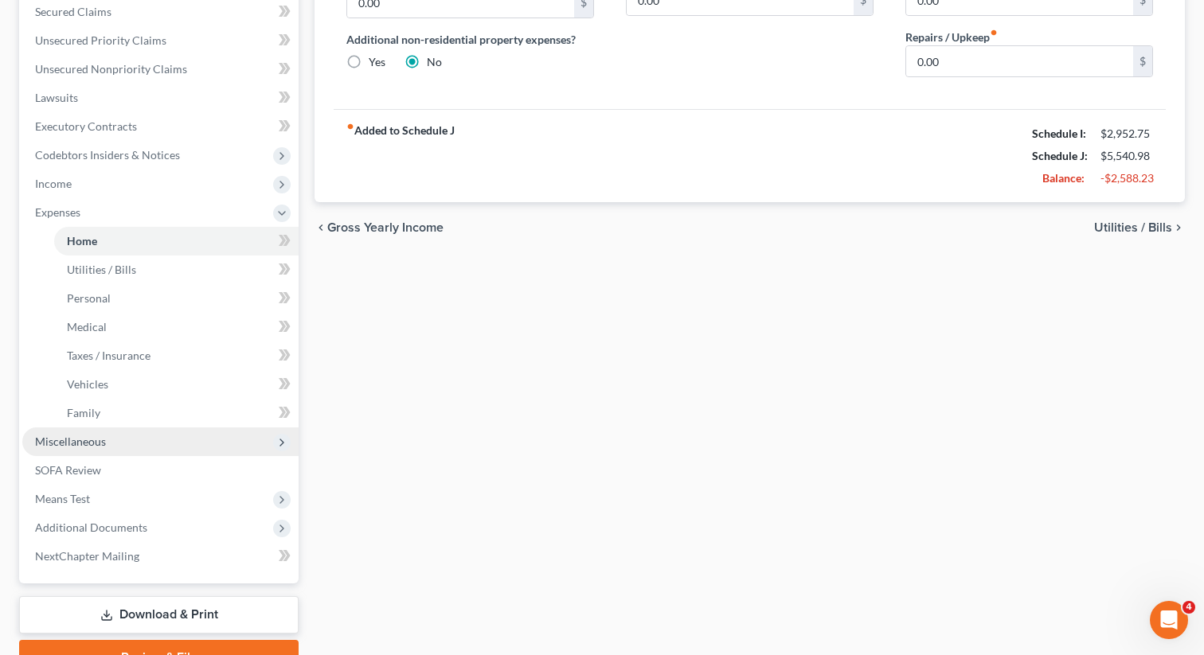
click at [157, 439] on span "Miscellaneous" at bounding box center [160, 441] width 276 height 29
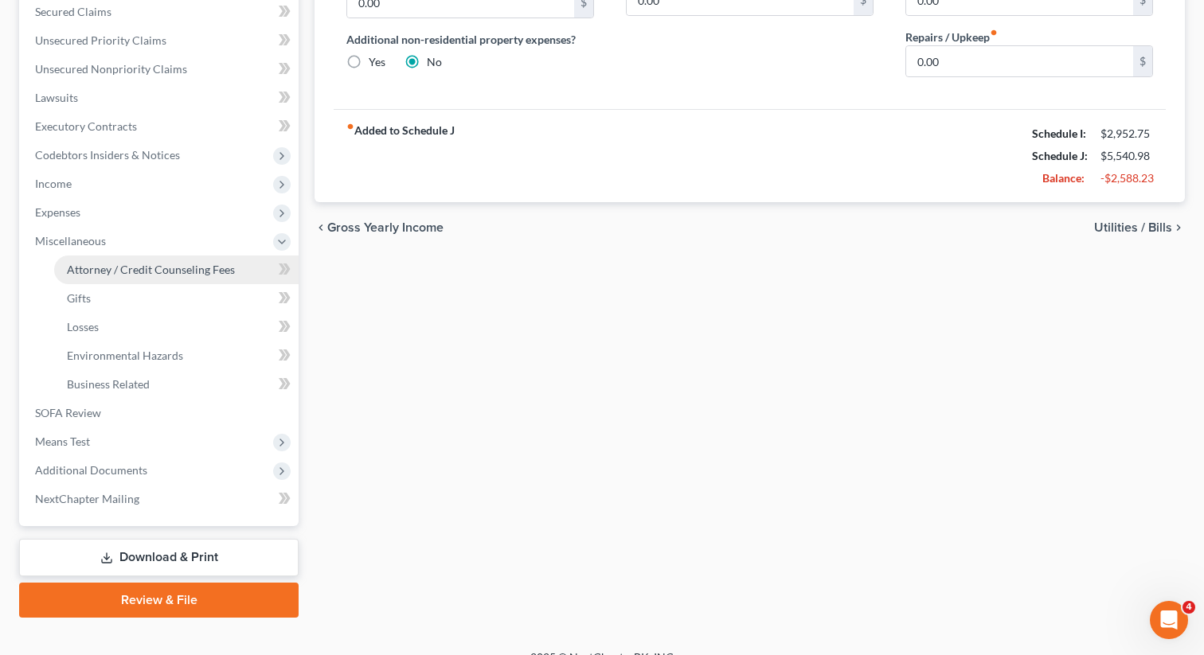
click at [214, 271] on span "Attorney / Credit Counseling Fees" at bounding box center [151, 270] width 168 height 14
select select "0"
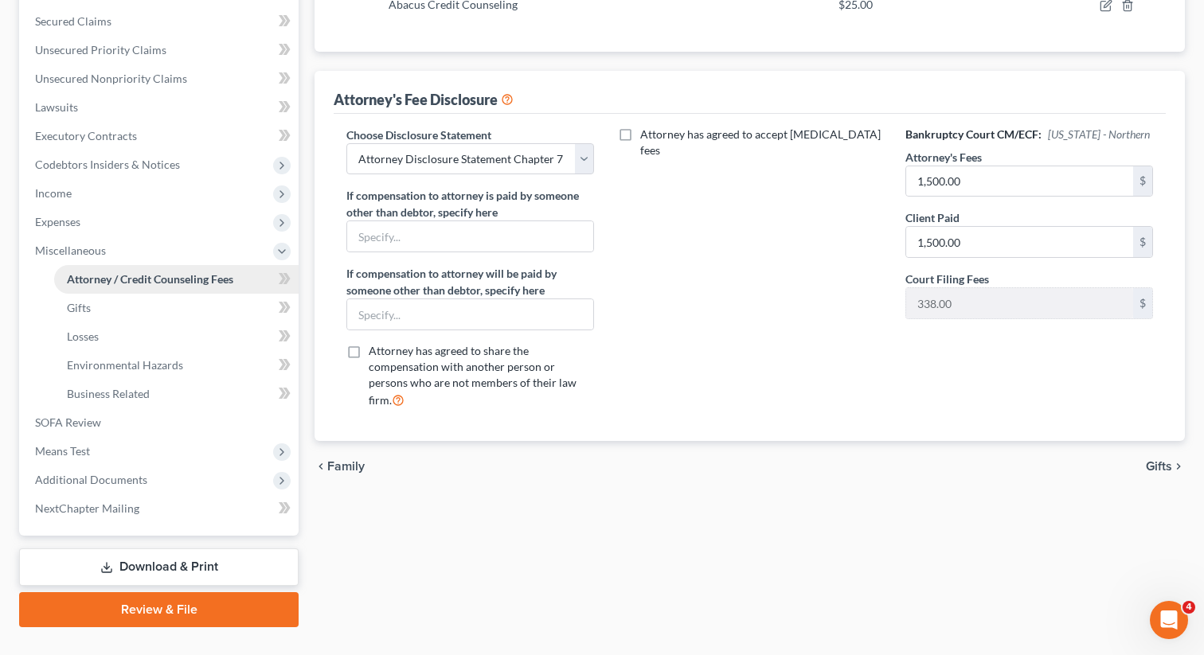
scroll to position [361, 0]
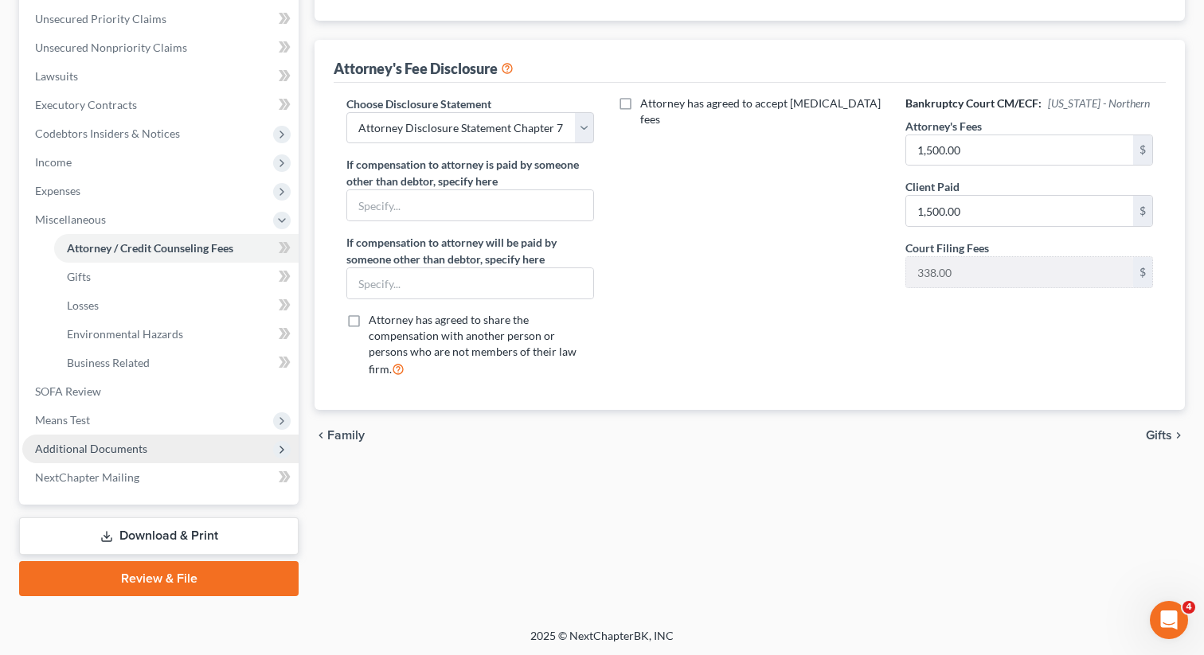
click at [121, 453] on span "Additional Documents" at bounding box center [91, 449] width 112 height 14
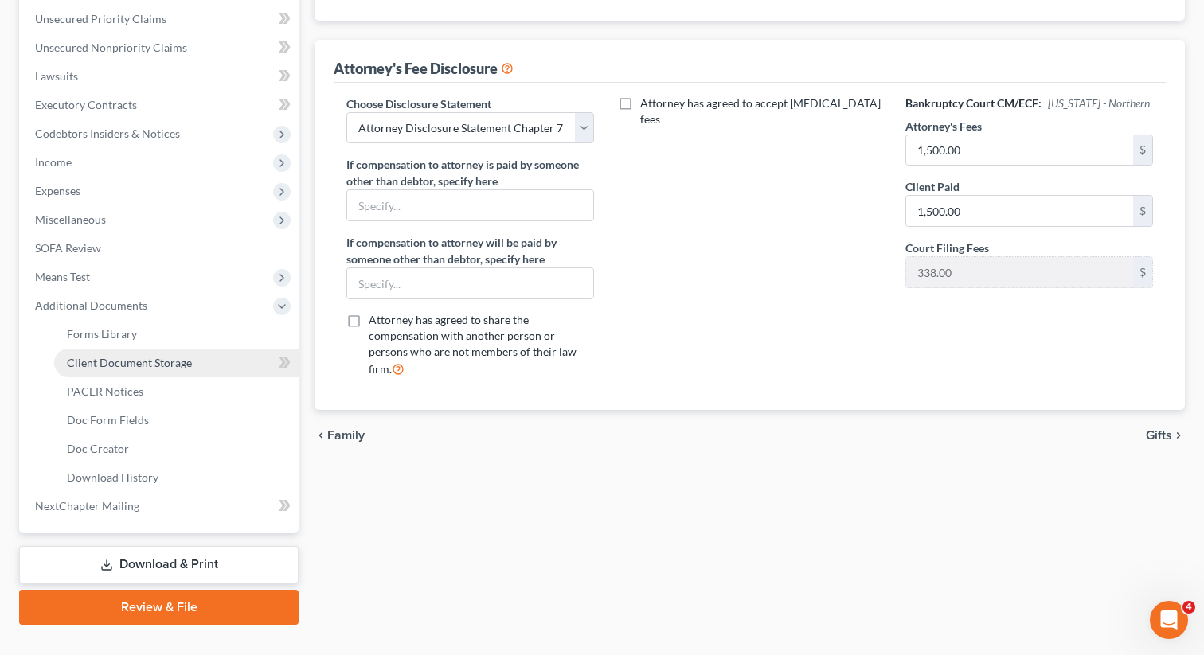
click at [126, 365] on span "Client Document Storage" at bounding box center [129, 363] width 125 height 14
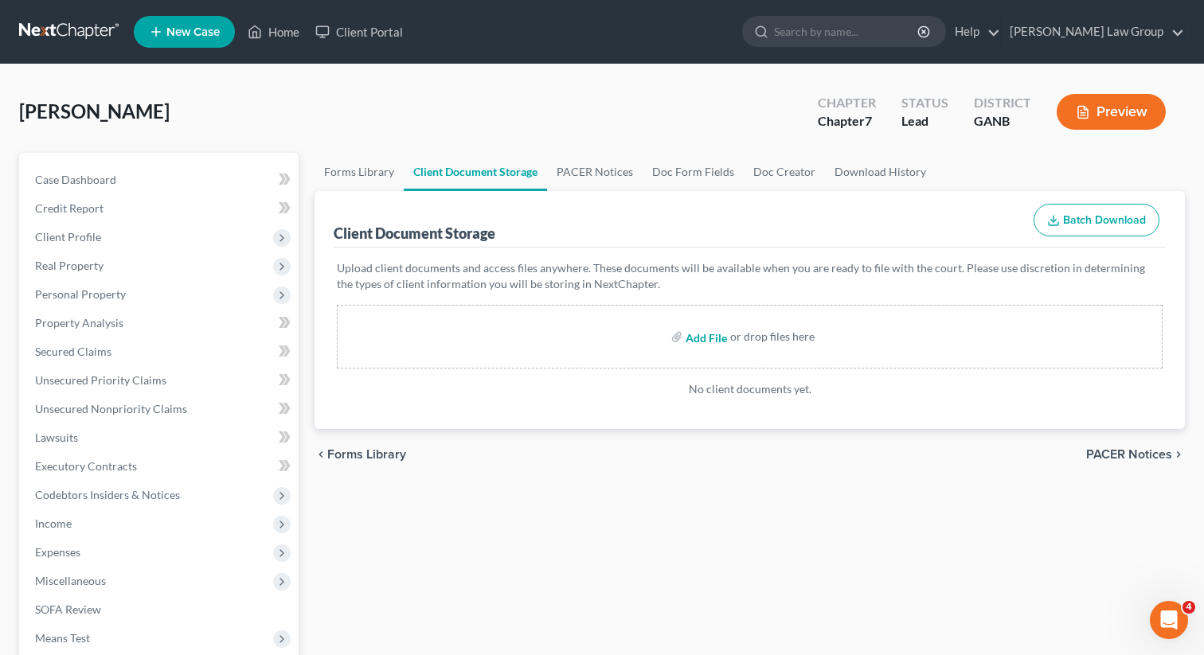
click at [704, 334] on input "file" at bounding box center [704, 336] width 38 height 29
type input "C:\fakepath\Abacus_cert.pdf"
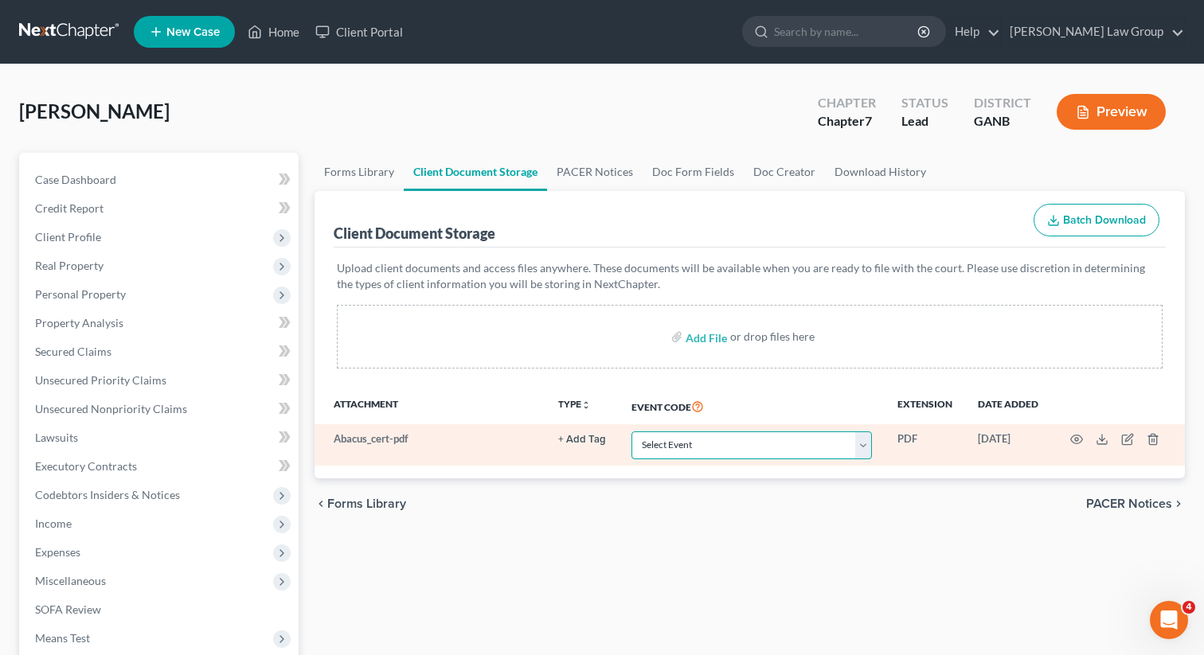
click at [688, 437] on select "Select Event 01 - Chapter 13 Plan - Initial Plan 02-Application to Pay Filing F…" at bounding box center [751, 445] width 240 height 28
select select "5"
click at [633, 431] on select "Select Event 01 - Chapter 13 Plan - Initial Plan 02-Application to Pay Filing F…" at bounding box center [751, 445] width 240 height 28
click at [1075, 435] on icon "button" at bounding box center [1077, 439] width 12 height 9
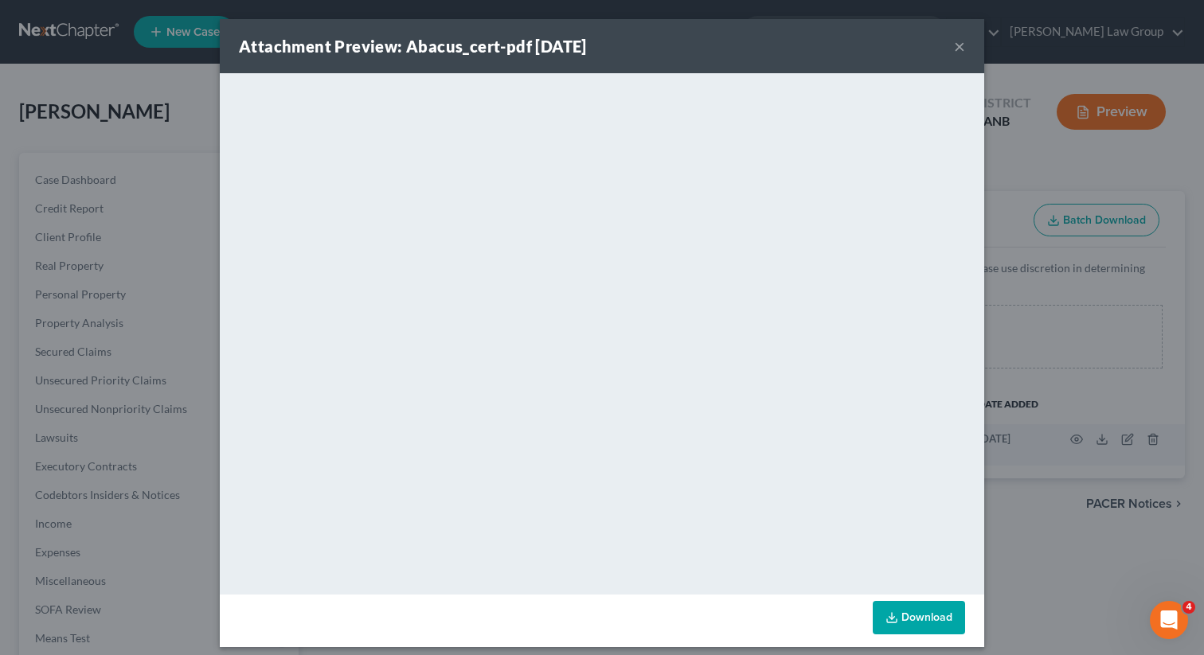
click at [960, 44] on button "×" at bounding box center [959, 46] width 11 height 19
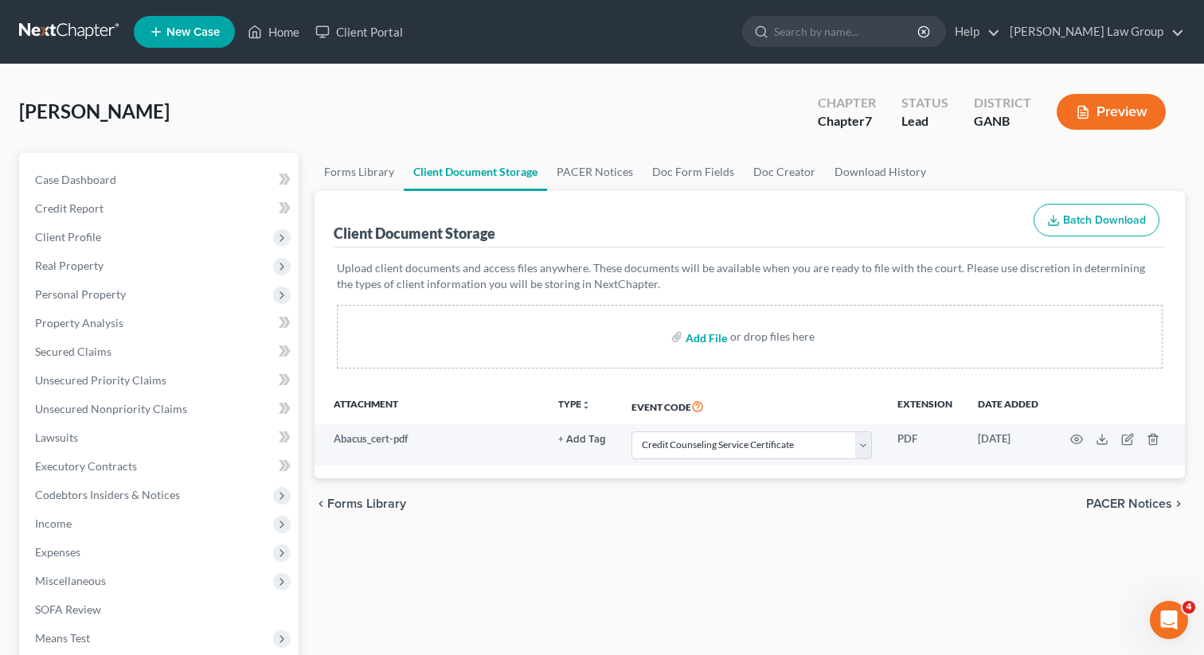
click at [705, 333] on input "file" at bounding box center [704, 336] width 38 height 29
type input "C:\fakepath\PayStubsTOFILE.pdf"
select select "5"
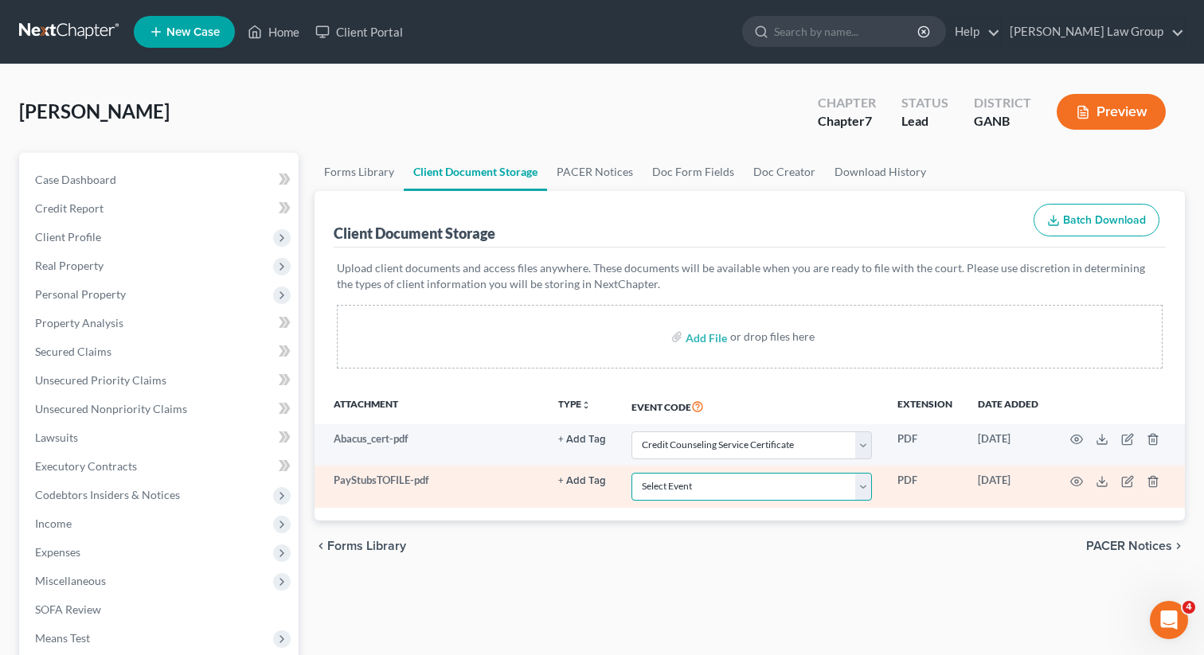
click at [685, 481] on select "Select Event 01 - Chapter 13 Plan - Initial Plan 02-Application to Pay Filing F…" at bounding box center [751, 487] width 240 height 28
select select "35"
click at [633, 473] on select "Select Event 01 - Chapter 13 Plan - Initial Plan 02-Application to Pay Filing F…" at bounding box center [751, 487] width 240 height 28
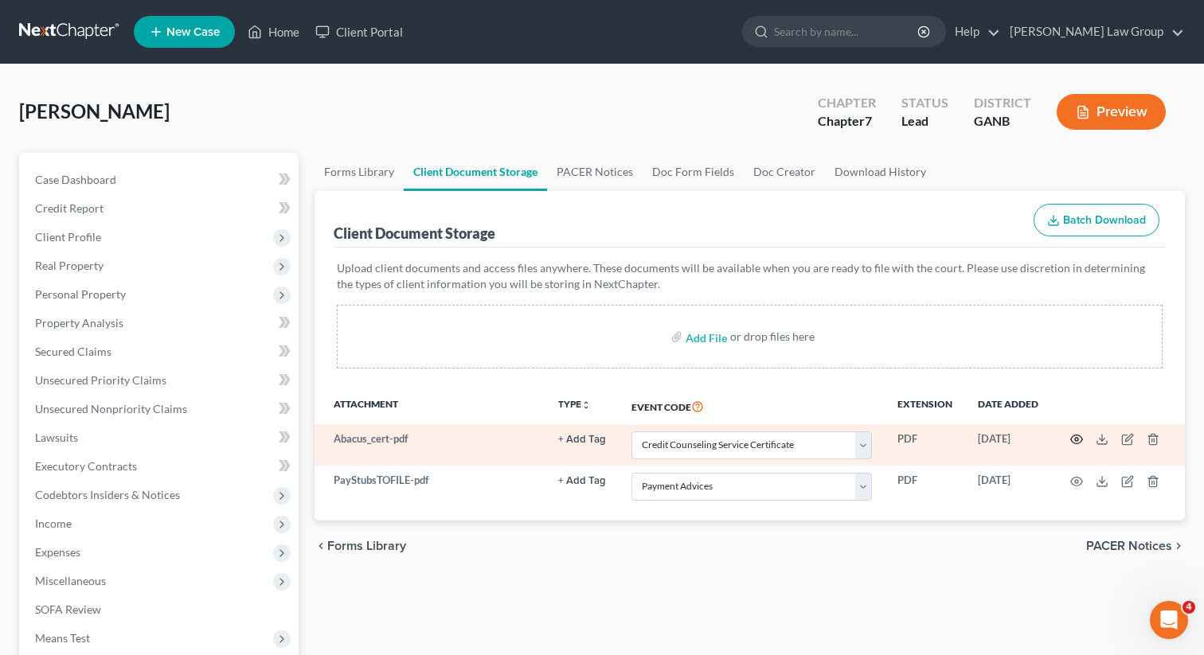
click at [1076, 439] on icon "button" at bounding box center [1076, 439] width 13 height 13
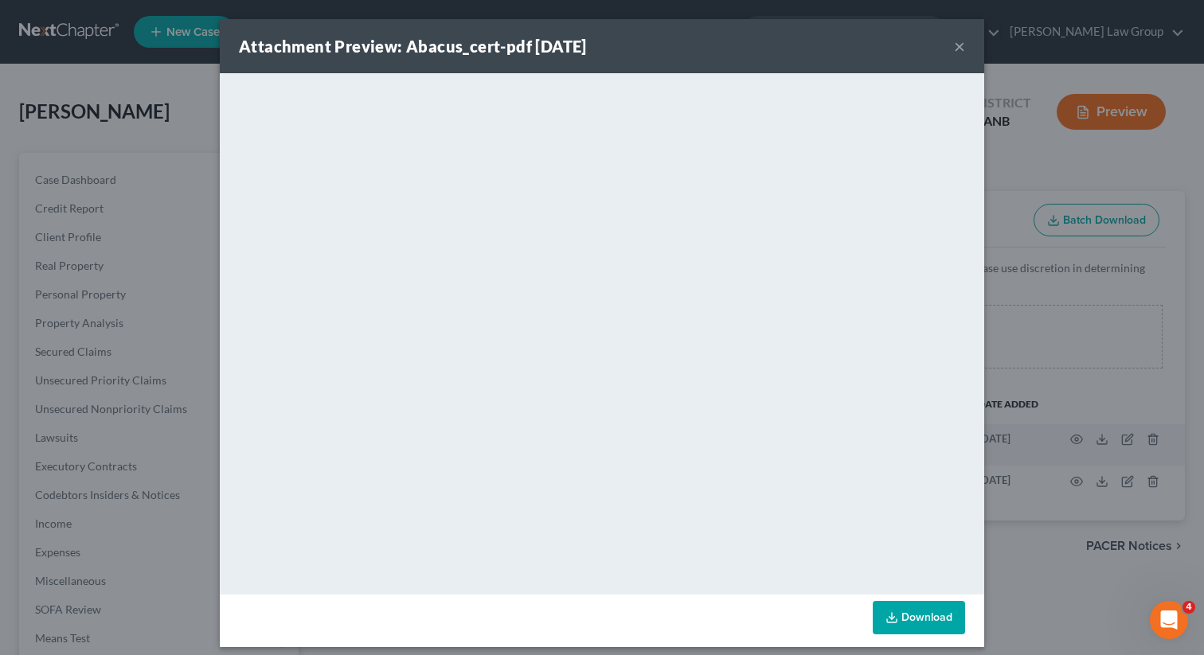
click at [956, 41] on button "×" at bounding box center [959, 46] width 11 height 19
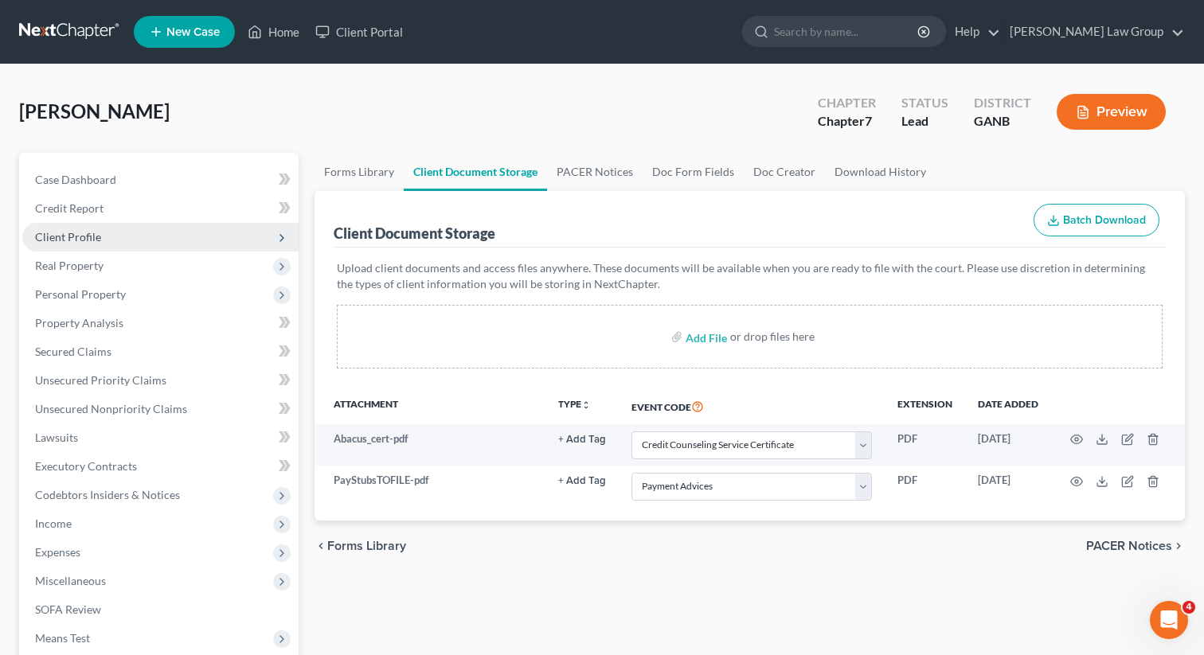
click at [89, 238] on span "Client Profile" at bounding box center [68, 237] width 66 height 14
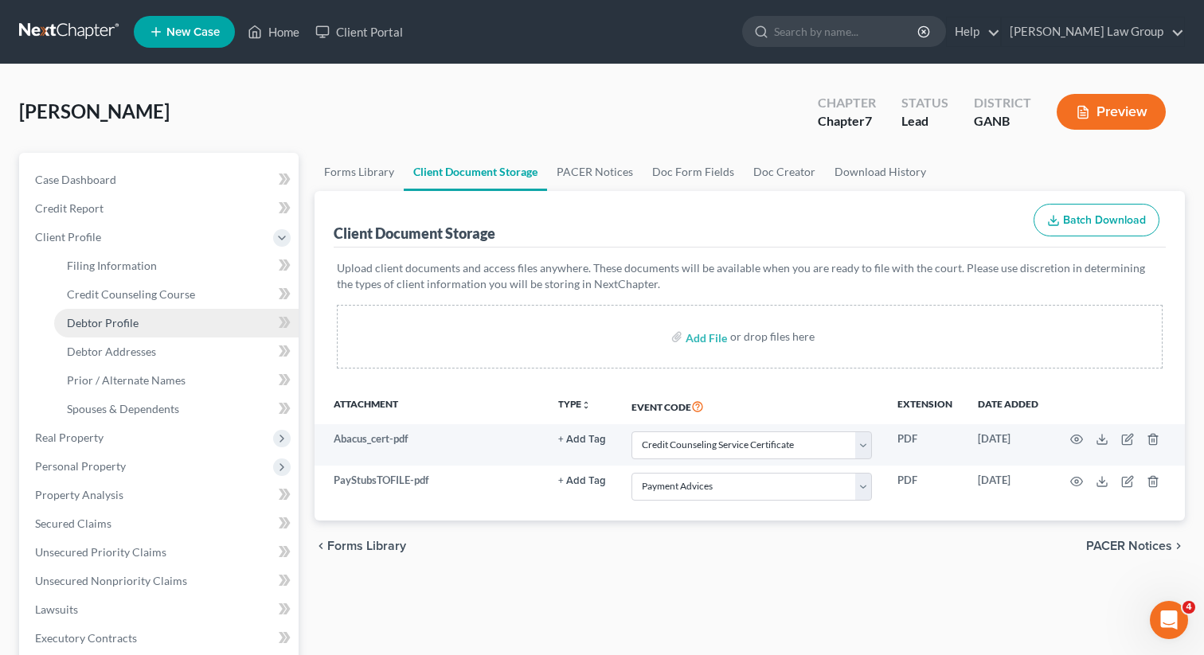
click at [142, 318] on link "Debtor Profile" at bounding box center [176, 323] width 244 height 29
select select "0"
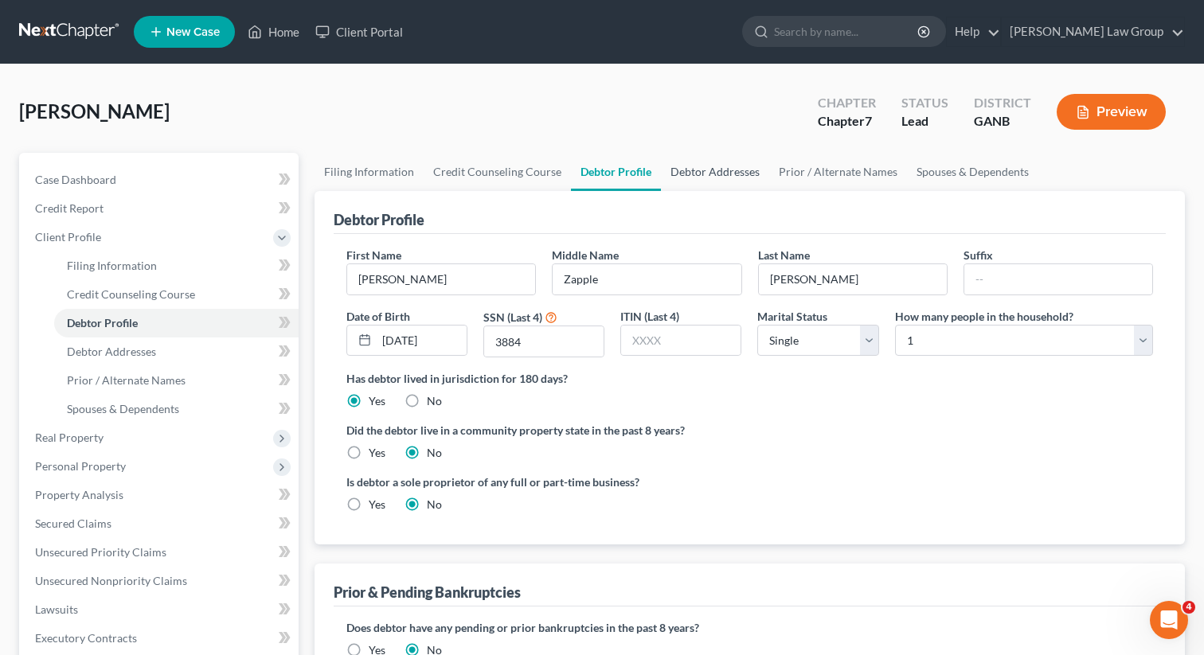
click at [708, 170] on link "Debtor Addresses" at bounding box center [715, 172] width 108 height 38
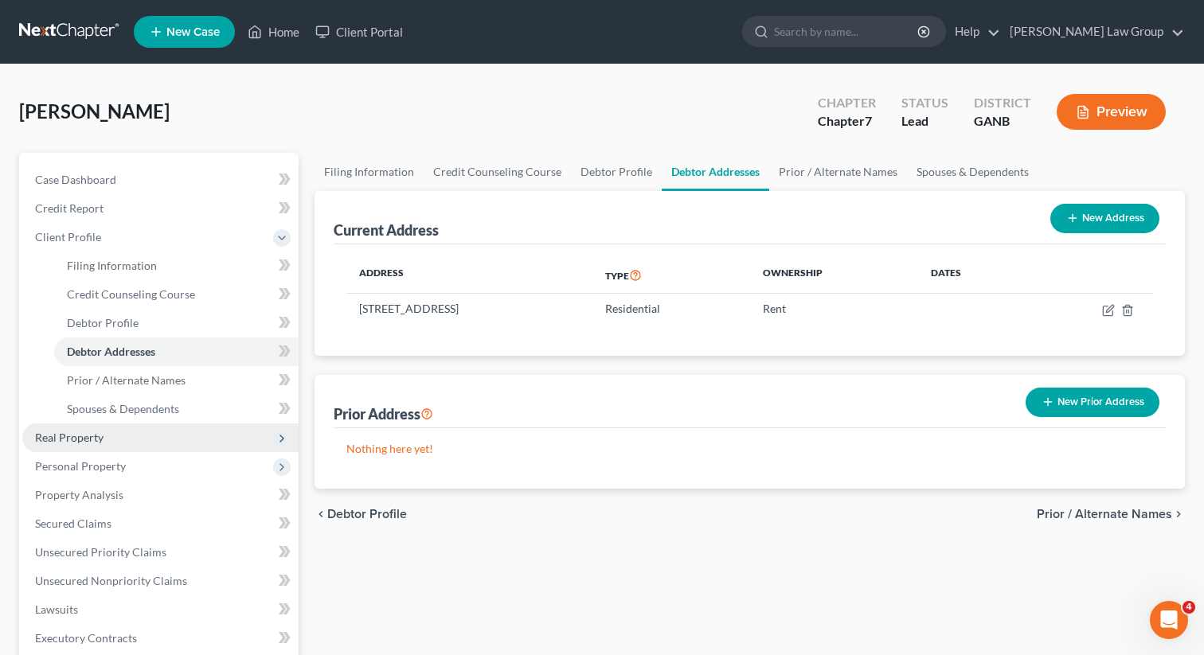
click at [72, 436] on span "Real Property" at bounding box center [69, 438] width 68 height 14
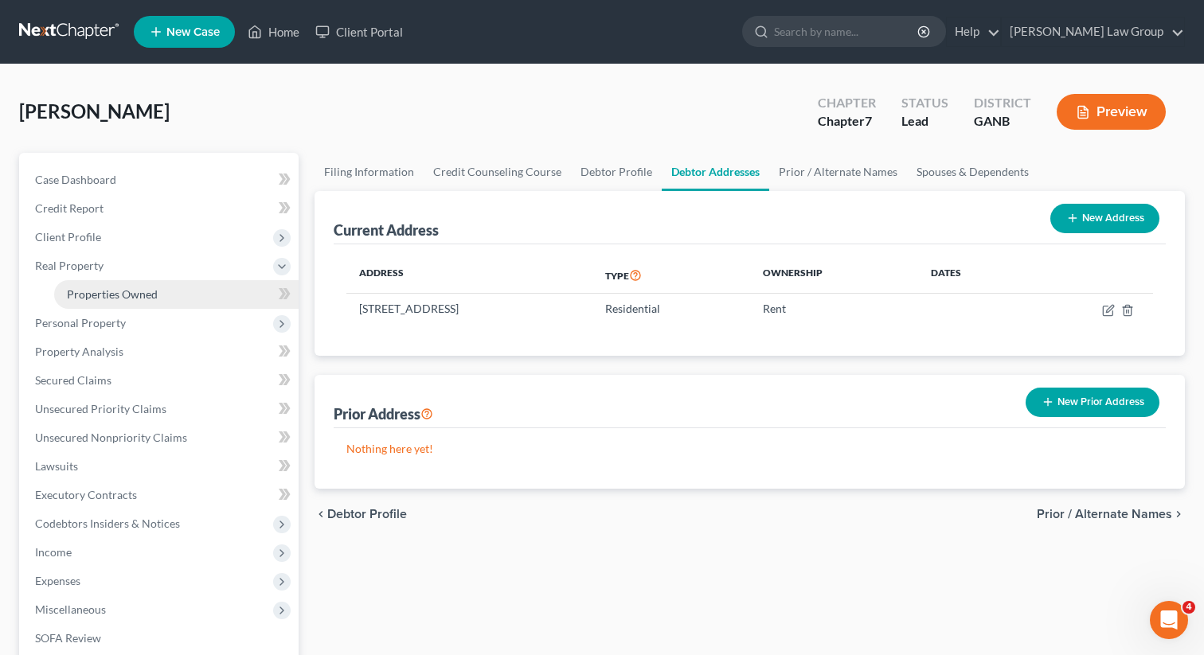
click at [110, 301] on link "Properties Owned" at bounding box center [176, 294] width 244 height 29
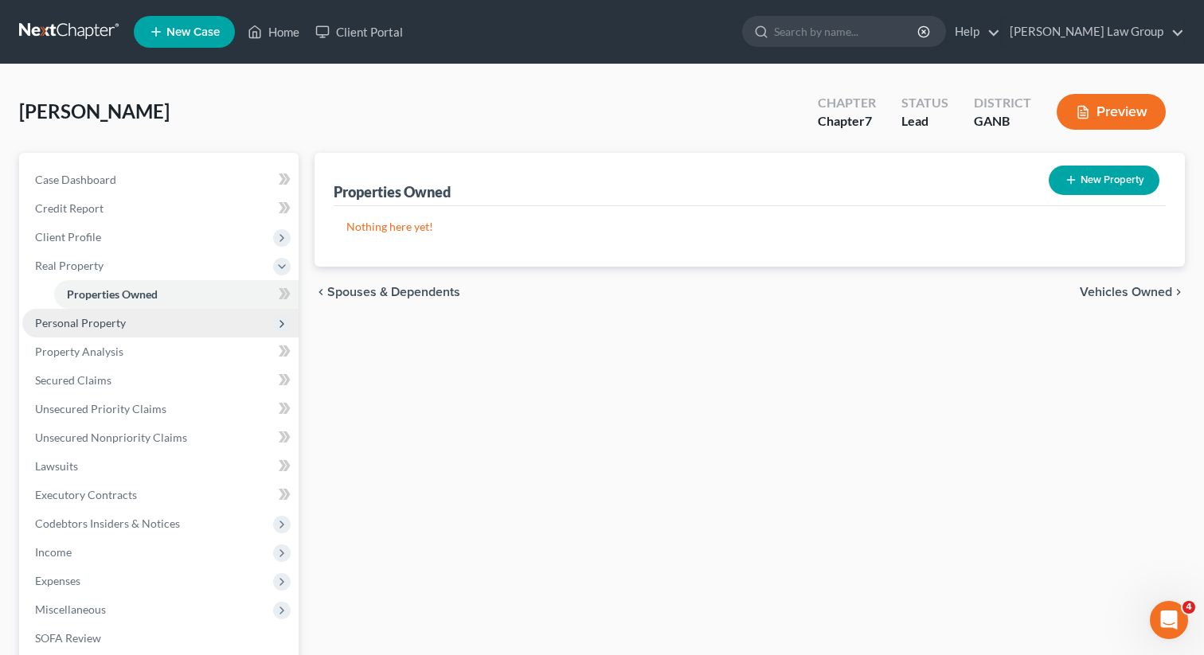
click at [137, 323] on span "Personal Property" at bounding box center [160, 323] width 276 height 29
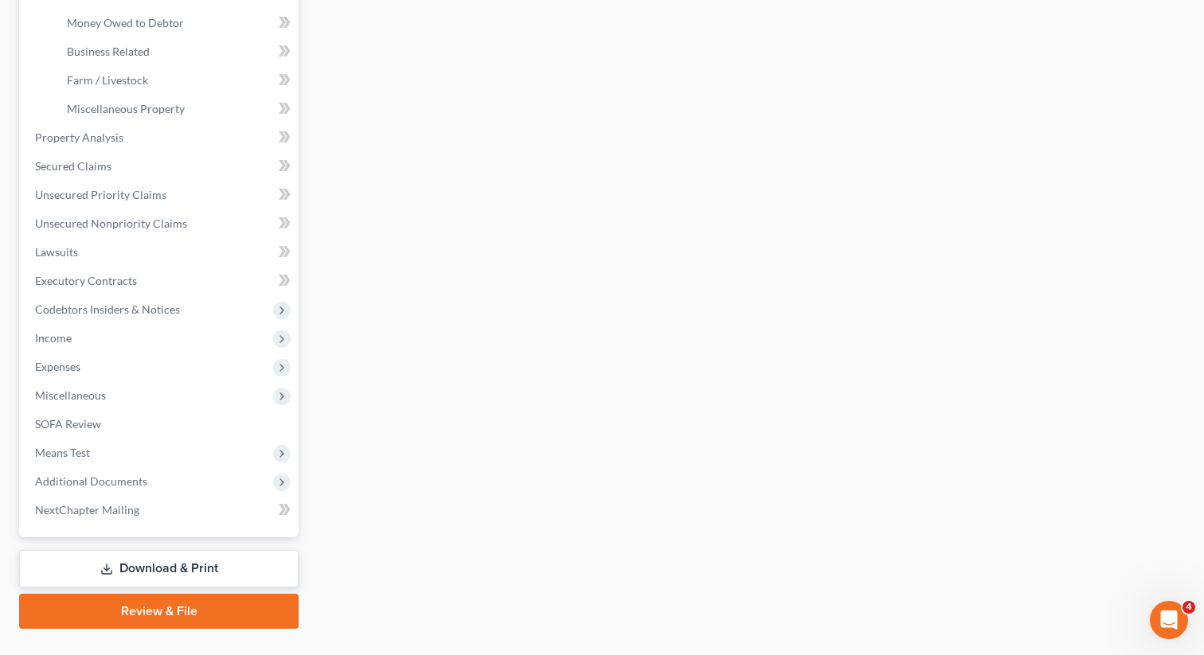
scroll to position [505, 0]
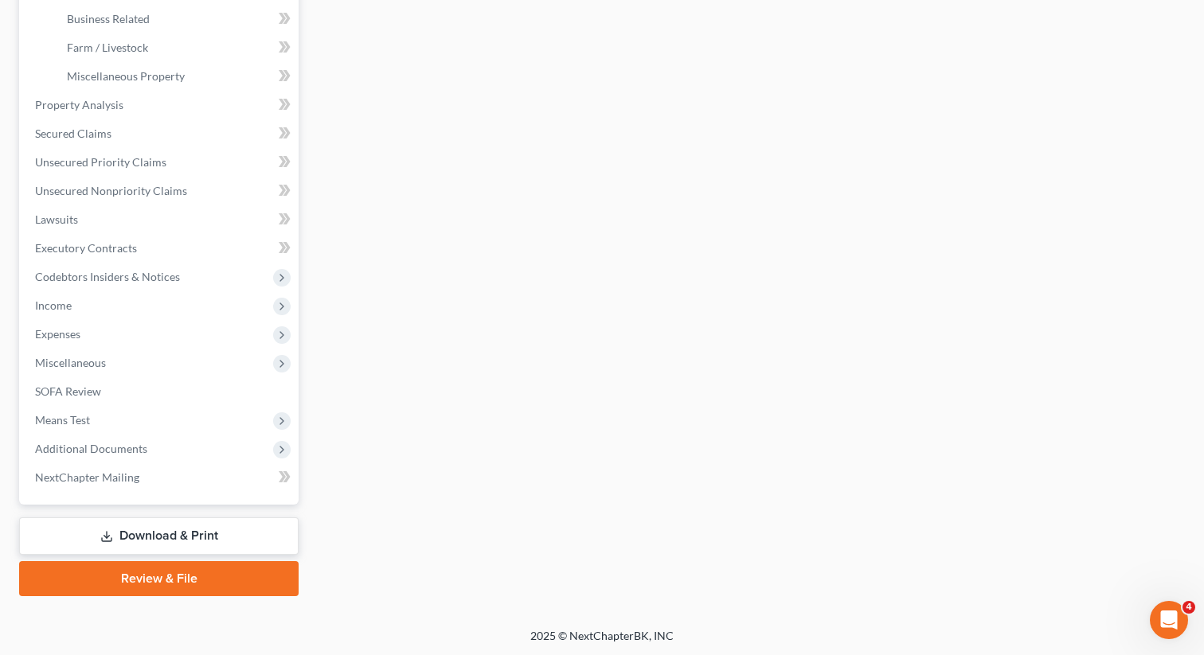
click at [142, 535] on link "Download & Print" at bounding box center [158, 535] width 279 height 37
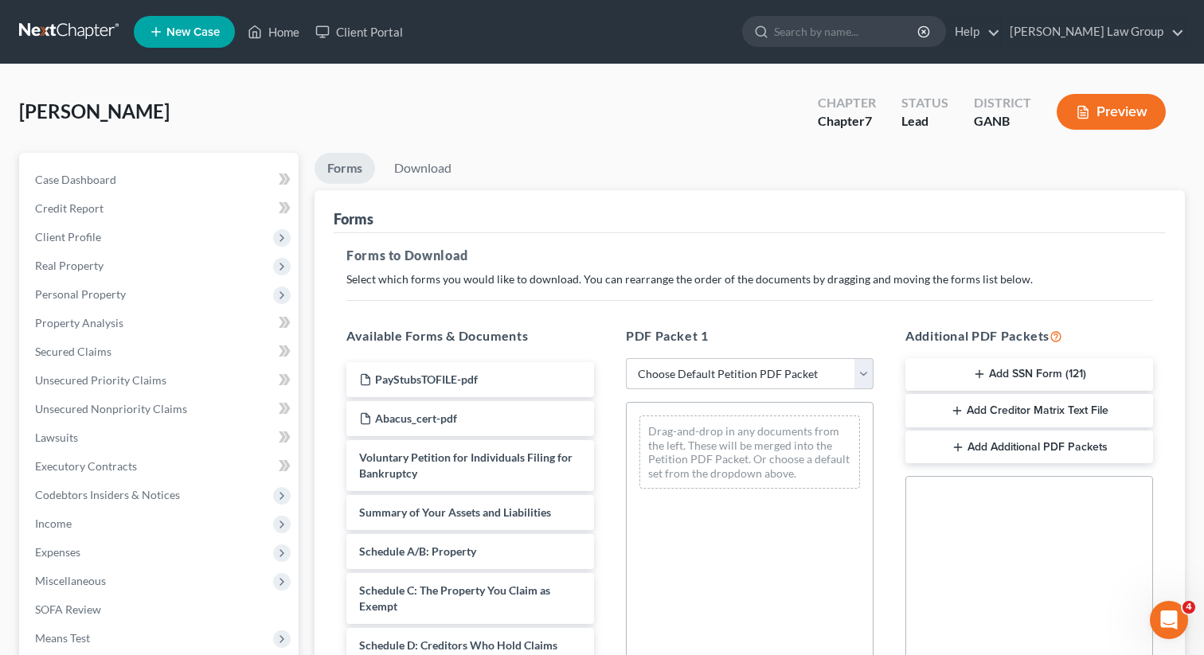
click at [712, 373] on select "Choose Default Petition PDF Packet Complete Bankruptcy Petition (all forms and …" at bounding box center [750, 374] width 248 height 32
select select "0"
click at [626, 358] on select "Choose Default Petition PDF Packet Complete Bankruptcy Petition (all forms and …" at bounding box center [750, 374] width 248 height 32
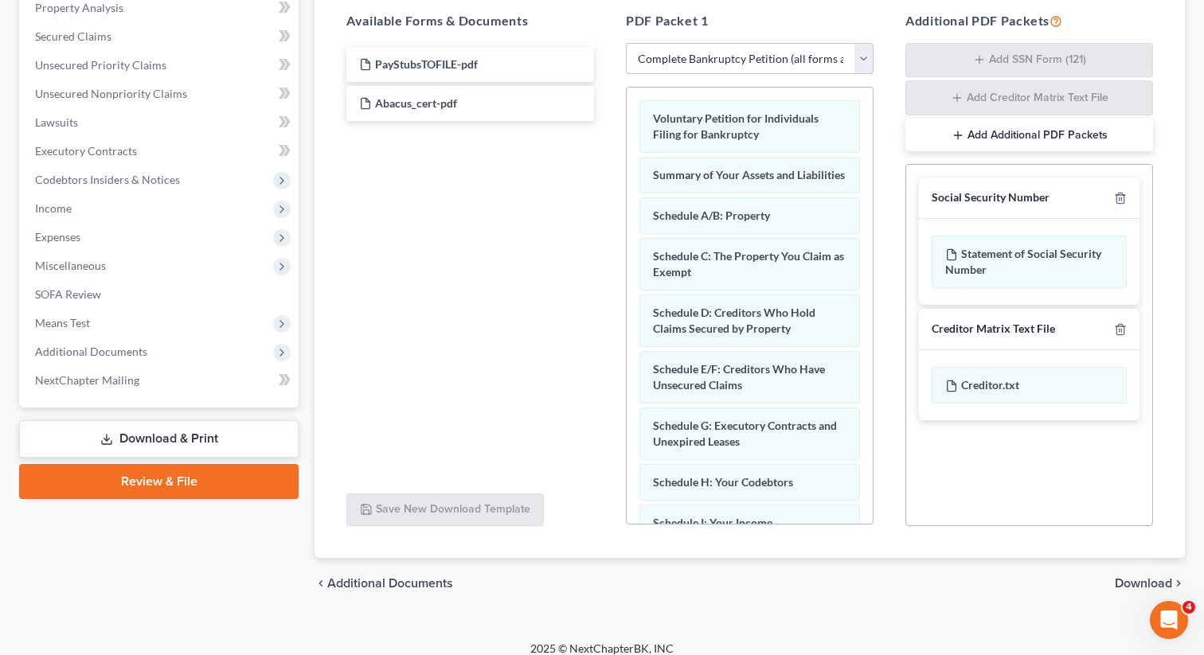
scroll to position [329, 0]
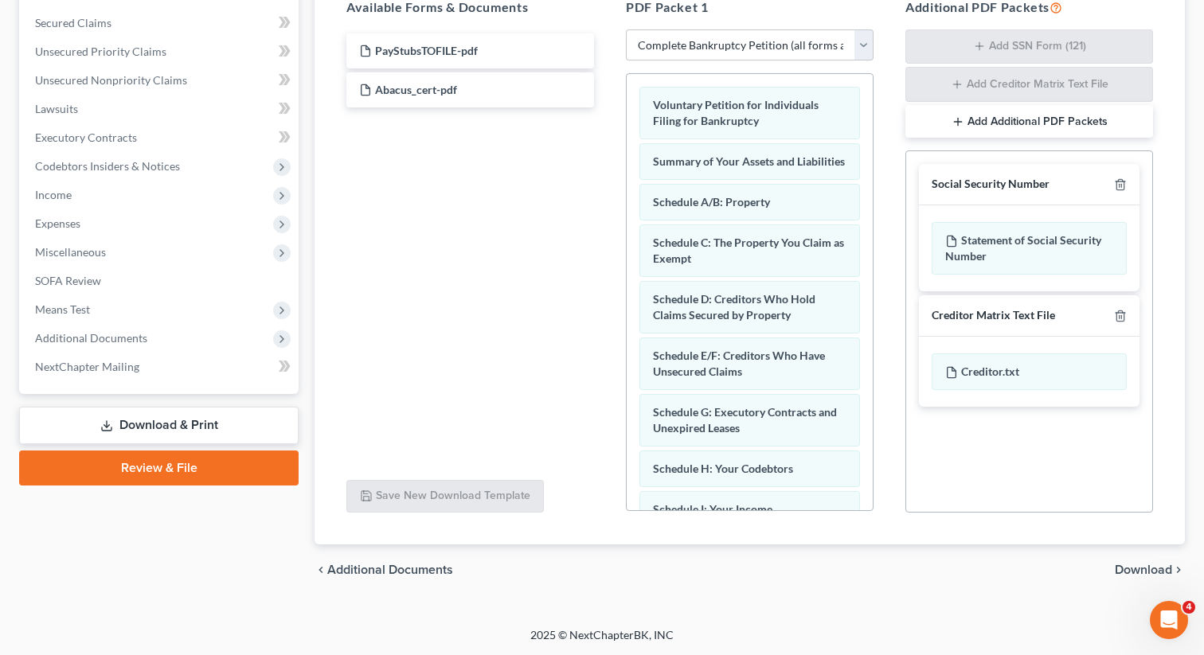
click at [125, 482] on link "Review & File" at bounding box center [158, 468] width 279 height 35
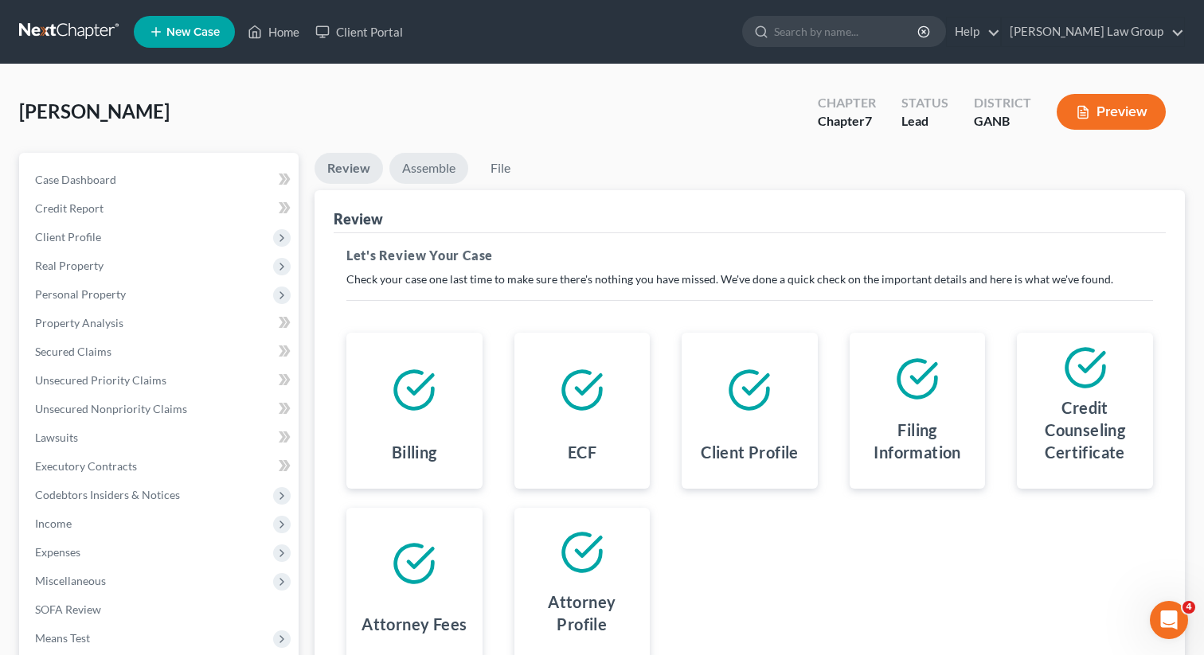
click at [418, 181] on link "Assemble" at bounding box center [428, 168] width 79 height 31
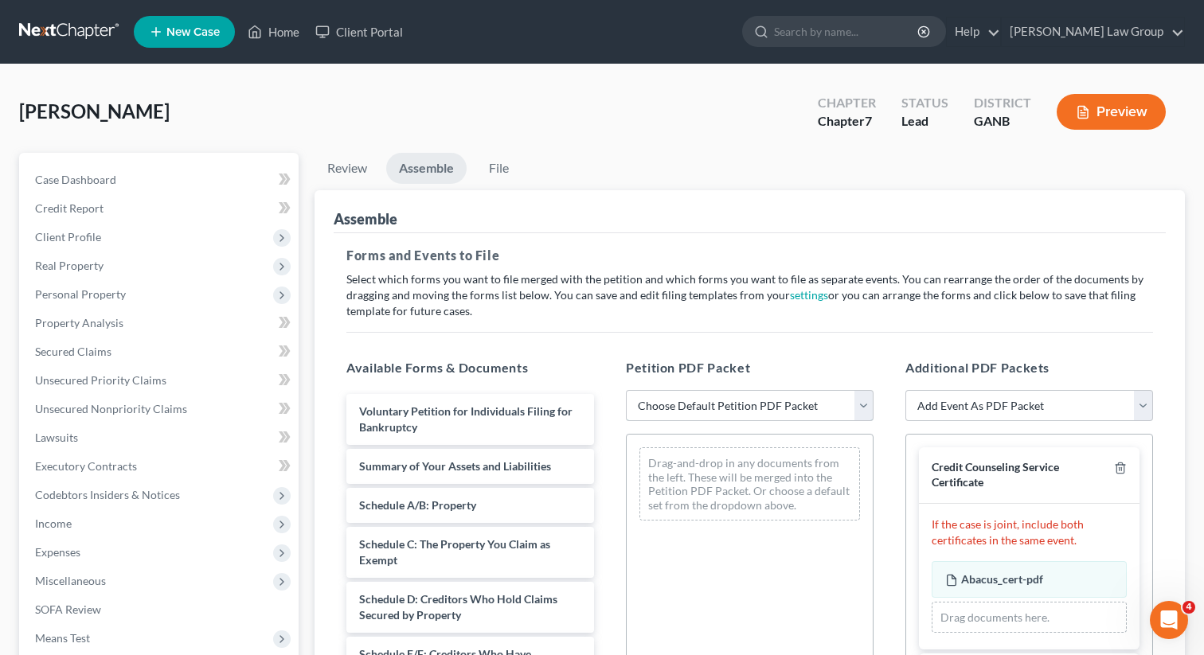
click at [736, 407] on select "Choose Default Petition PDF Packet Complete Bankruptcy Petition (all forms and …" at bounding box center [750, 406] width 248 height 32
select select "0"
click at [626, 390] on select "Choose Default Petition PDF Packet Complete Bankruptcy Petition (all forms and …" at bounding box center [750, 406] width 248 height 32
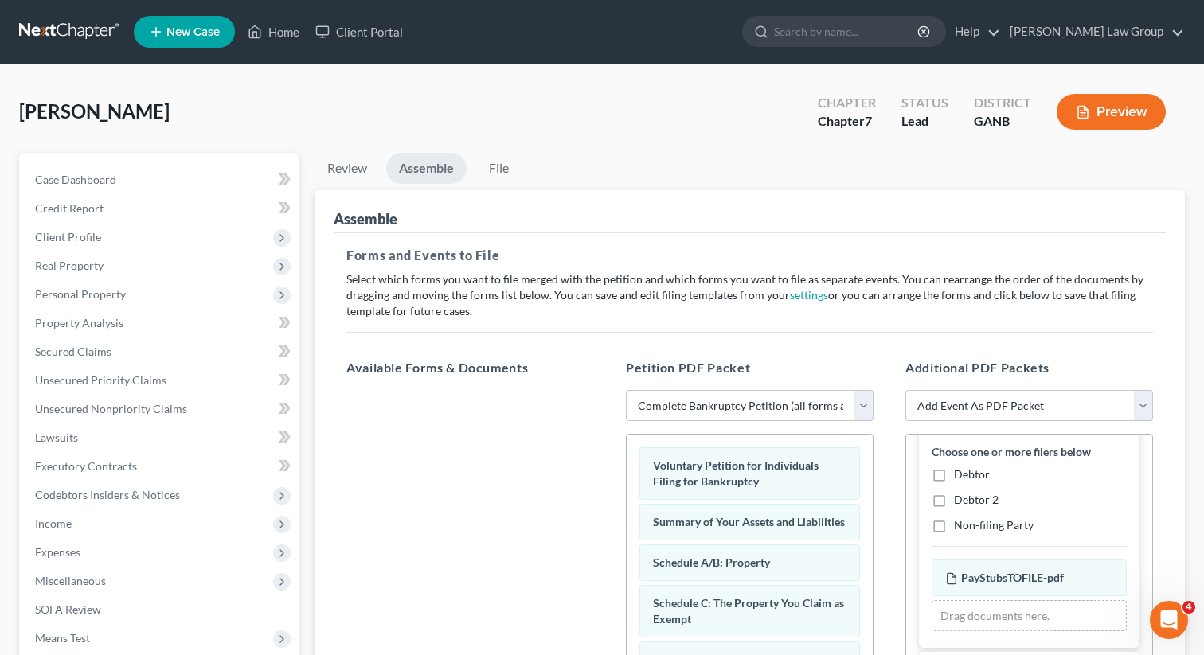
click at [954, 482] on label "Debtor" at bounding box center [972, 474] width 36 height 16
click at [960, 477] on input "Debtor" at bounding box center [965, 471] width 10 height 10
checkbox input "true"
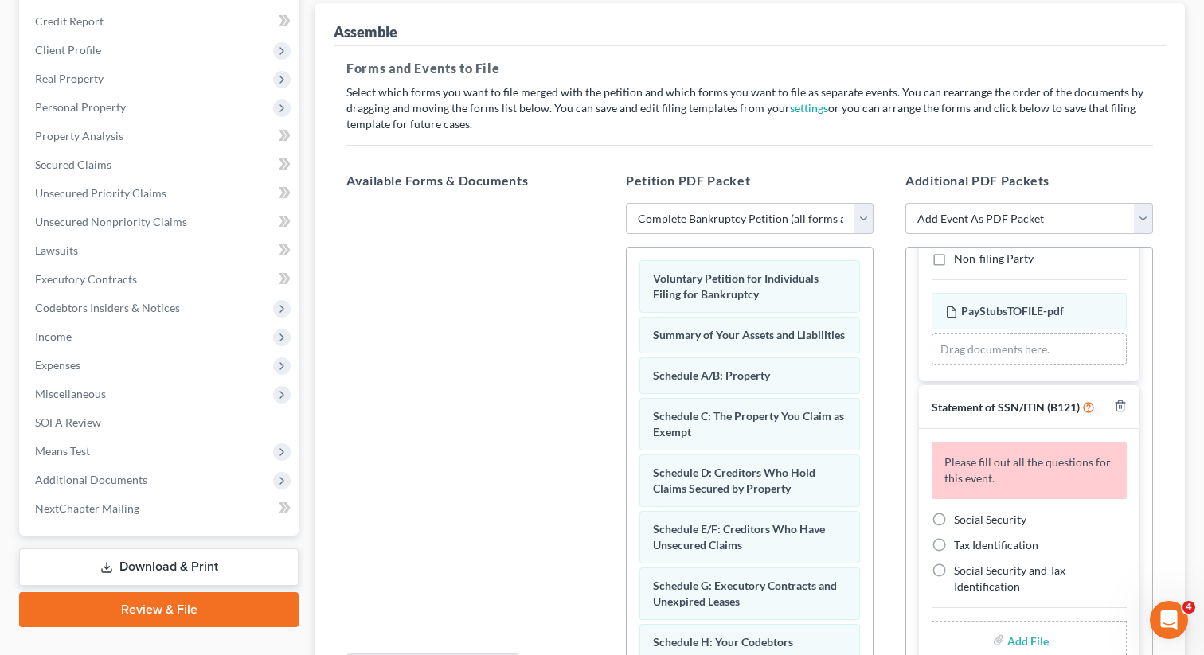
scroll to position [193, 0]
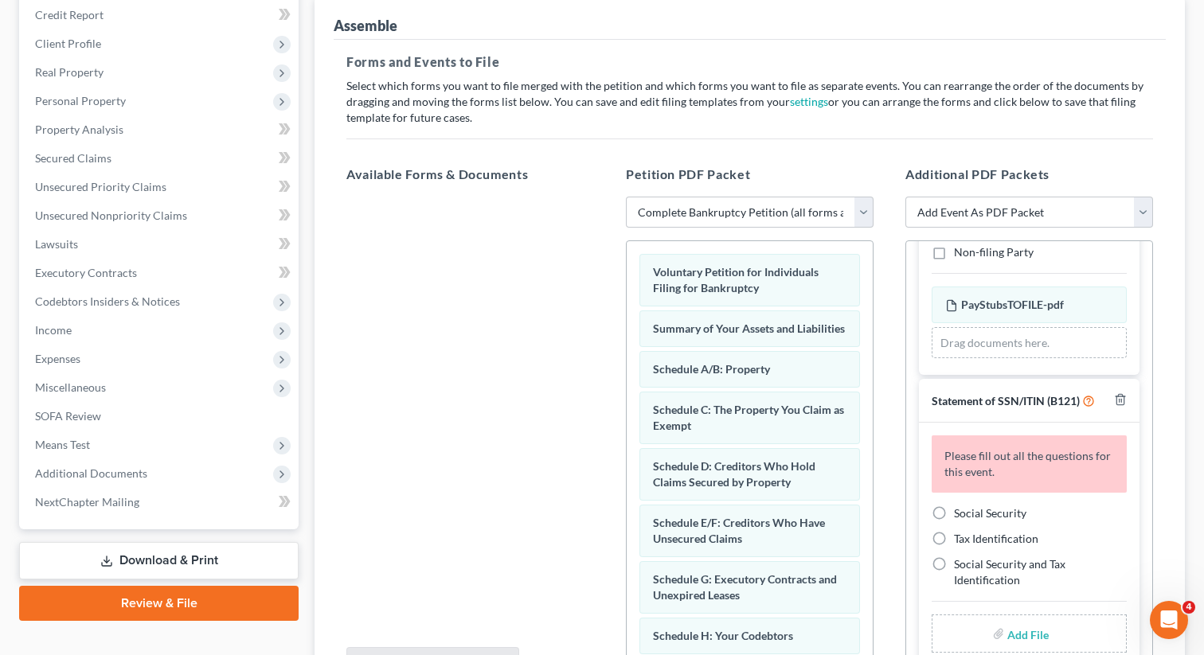
click at [954, 515] on label "Social Security" at bounding box center [990, 513] width 72 height 16
click at [960, 515] on input "Social Security" at bounding box center [965, 510] width 10 height 10
radio input "true"
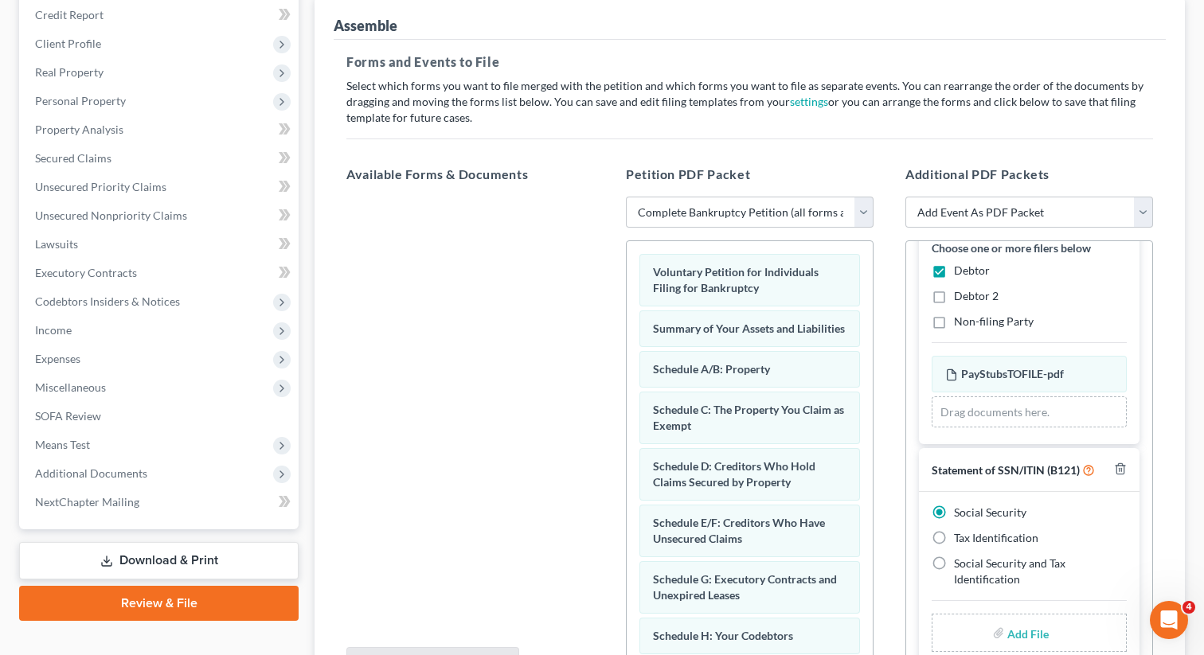
scroll to position [274, 0]
click at [1028, 630] on input "file" at bounding box center [1026, 633] width 38 height 29
type input "C:\fakepath\SSN to file in case [PERSON_NAME].pdf"
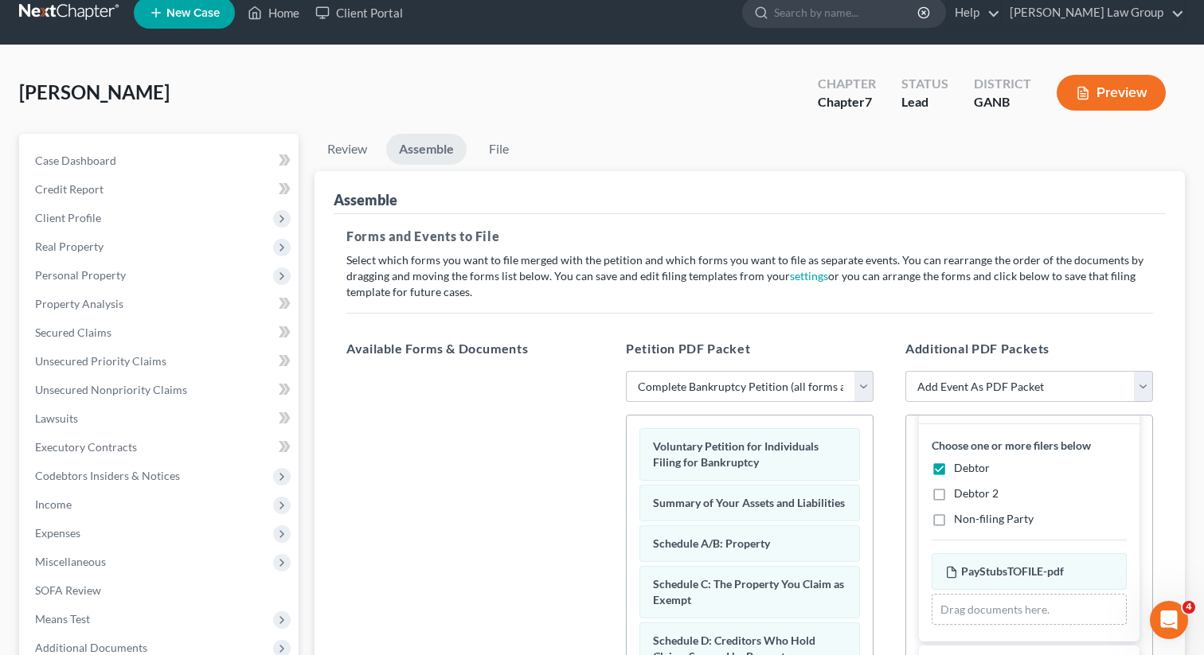
scroll to position [0, 0]
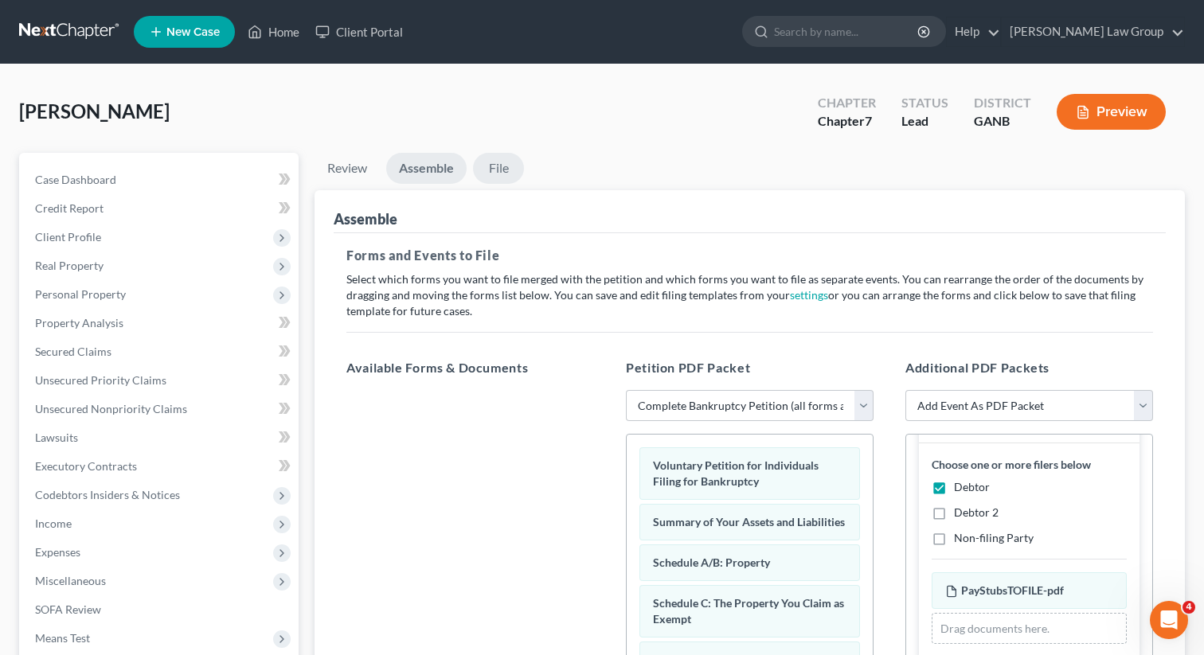
click at [510, 173] on link "File" at bounding box center [498, 168] width 51 height 31
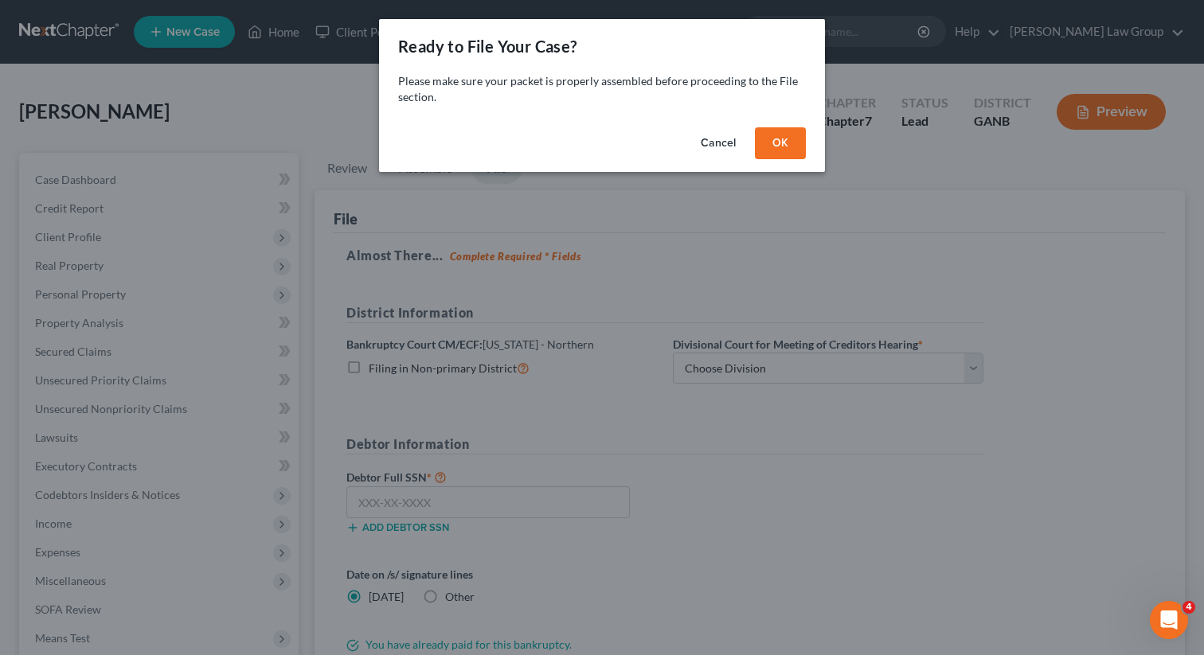
click at [782, 144] on button "OK" at bounding box center [780, 143] width 51 height 32
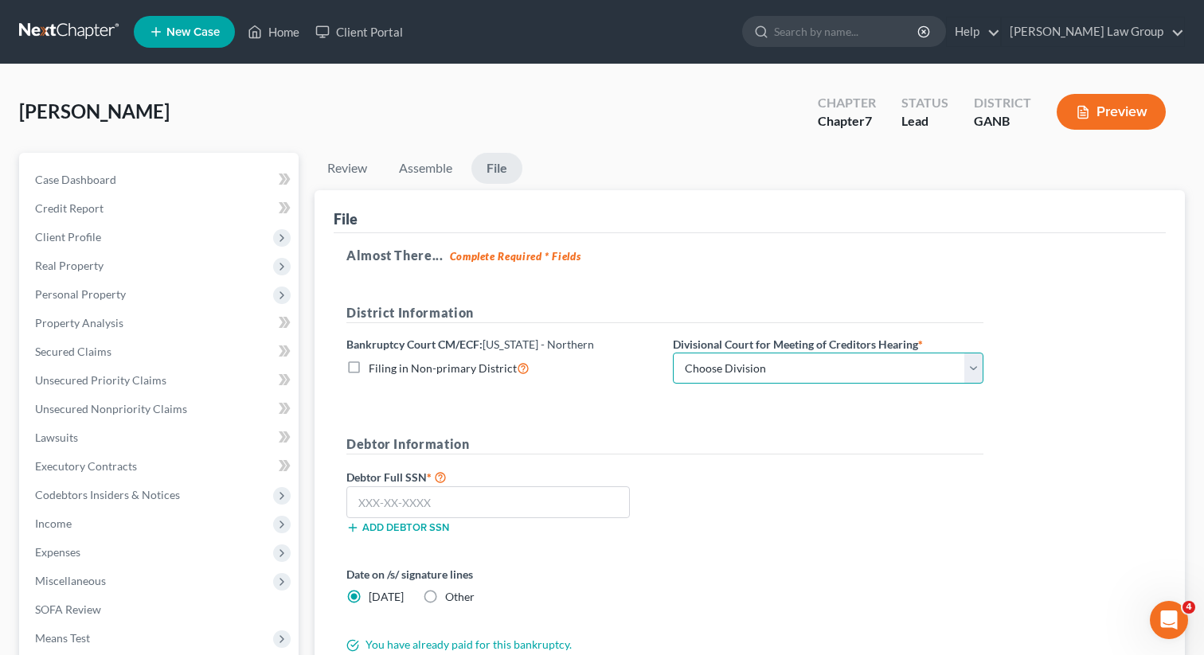
click at [712, 366] on select "Choose Division [GEOGRAPHIC_DATA] [GEOGRAPHIC_DATA] [GEOGRAPHIC_DATA] [GEOGRAPH…" at bounding box center [828, 369] width 310 height 32
select select "0"
click at [673, 353] on select "Choose Division [GEOGRAPHIC_DATA] [GEOGRAPHIC_DATA] [GEOGRAPHIC_DATA] [GEOGRAPH…" at bounding box center [828, 369] width 310 height 32
click at [414, 509] on input "text" at bounding box center [487, 502] width 283 height 32
paste input "546-33-3884"
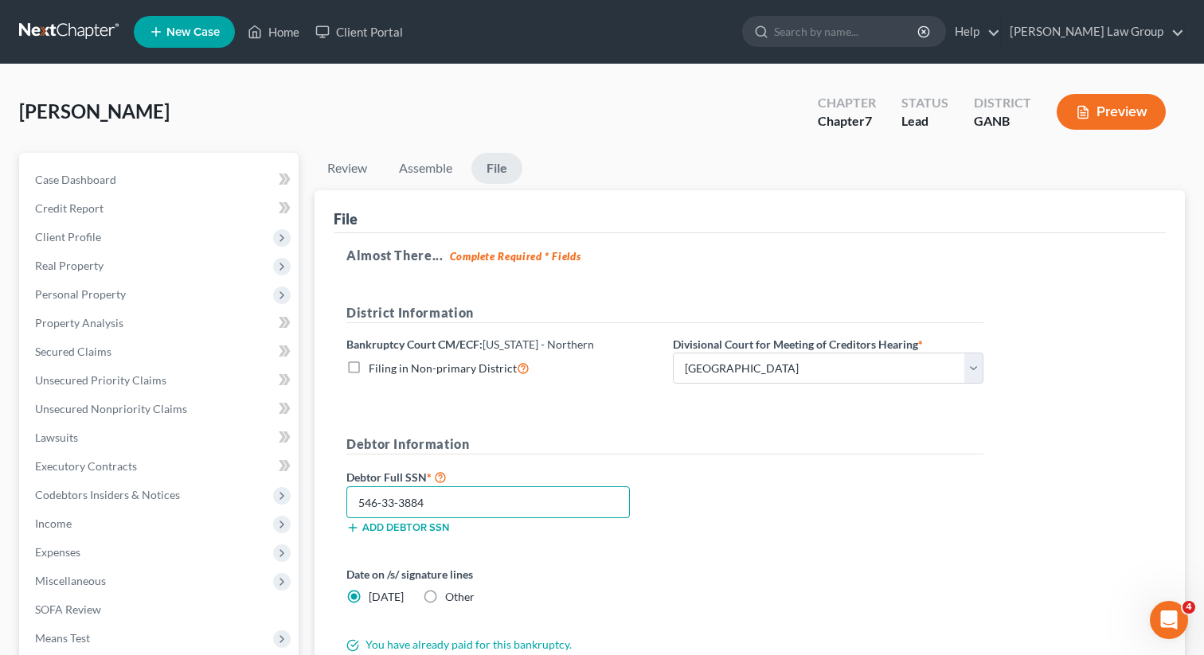
type input "546-33-3884"
click at [785, 500] on div "Debtor Full SSN * 546-33-3884 Add debtor SSN" at bounding box center [664, 507] width 653 height 80
click at [724, 509] on div "Debtor Full SSN * 546-33-3884 Add debtor SSN" at bounding box center [664, 507] width 653 height 80
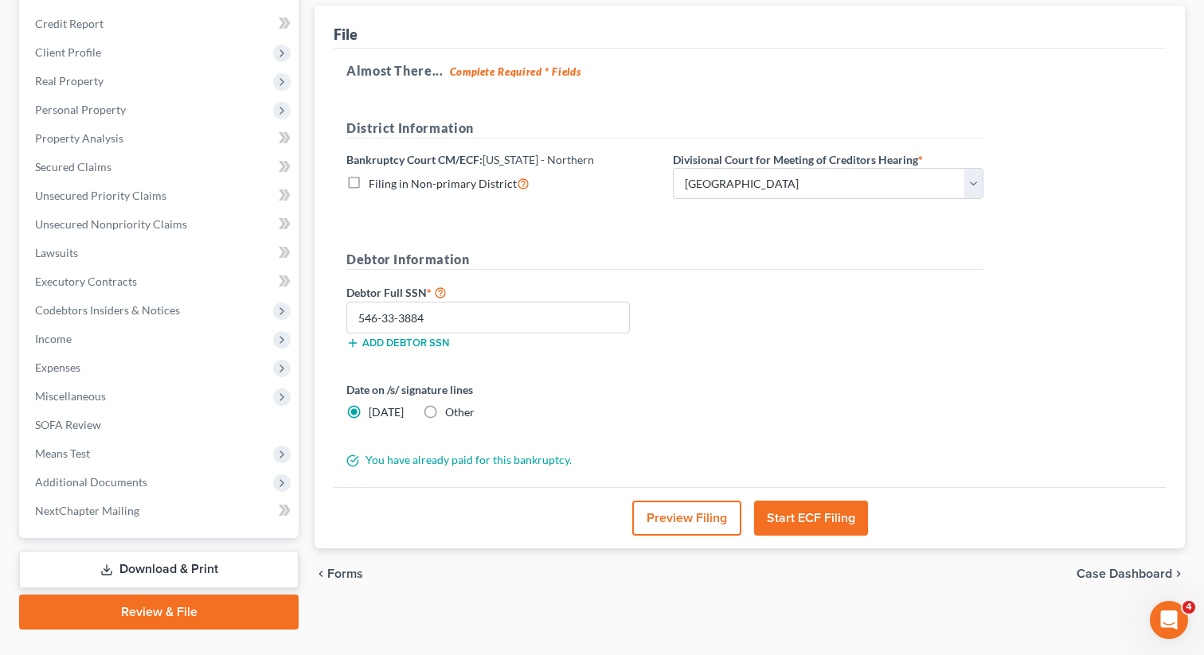
scroll to position [218, 0]
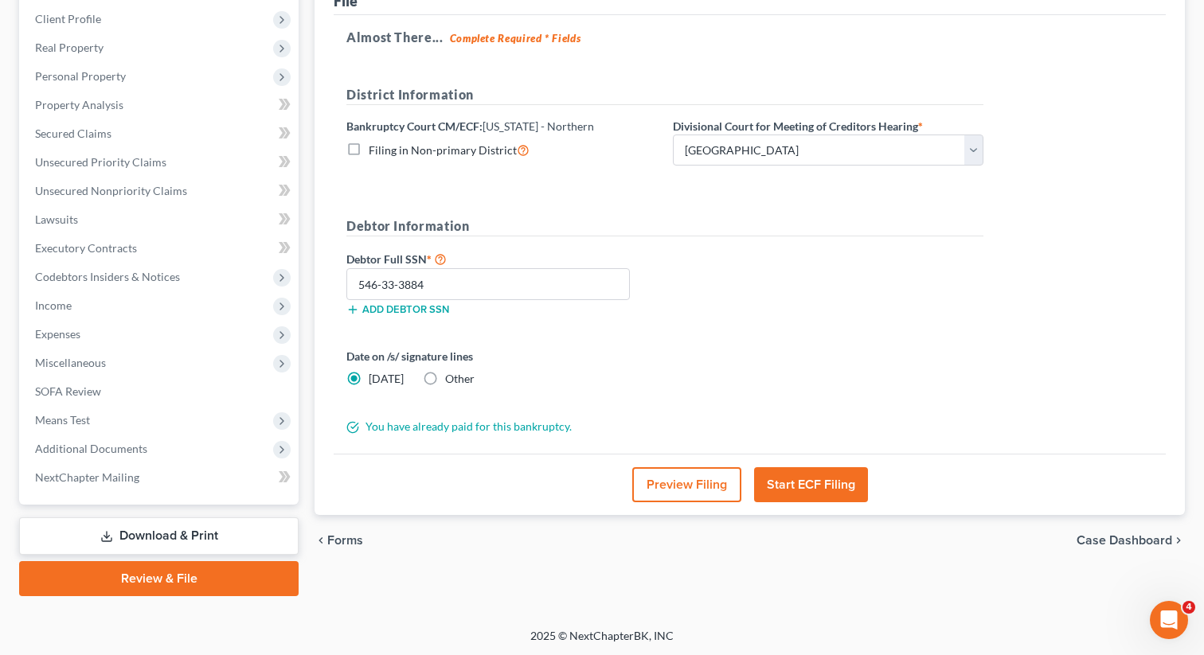
click at [810, 485] on button "Start ECF Filing" at bounding box center [811, 484] width 114 height 35
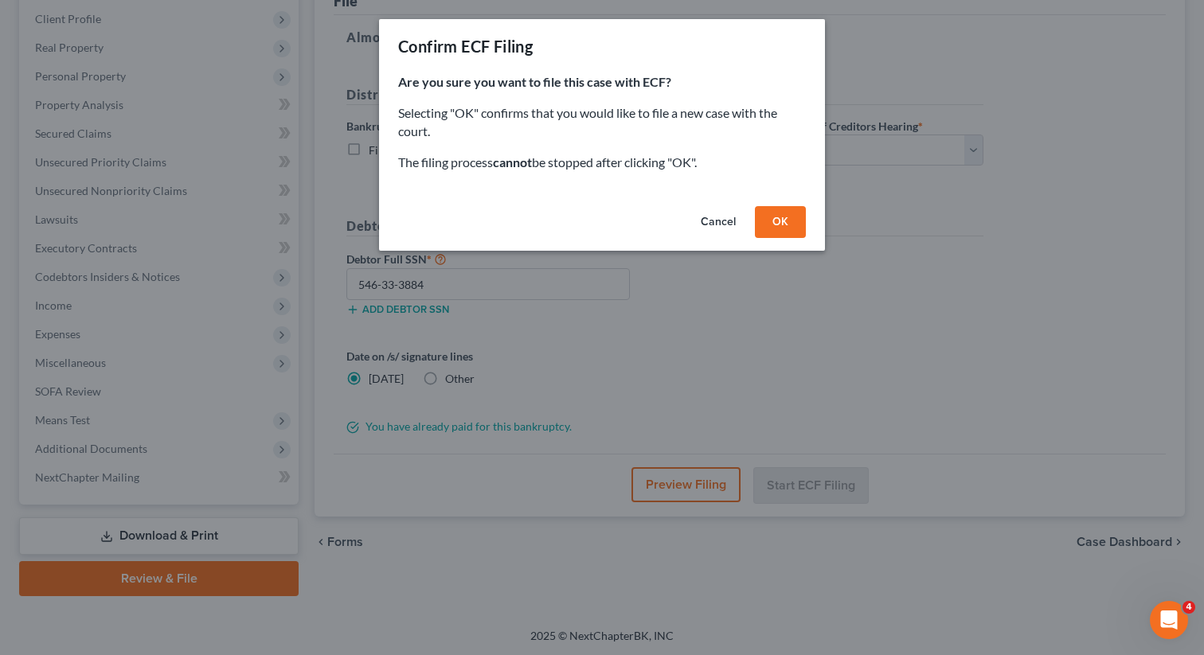
click at [762, 225] on button "OK" at bounding box center [780, 222] width 51 height 32
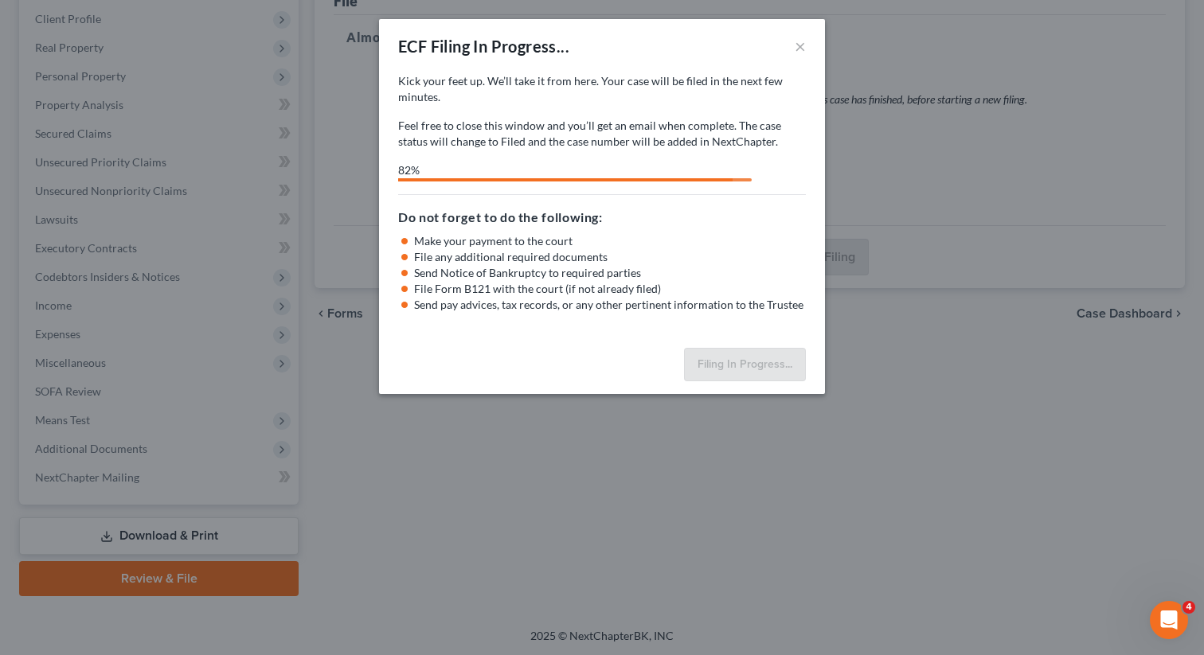
select select "0"
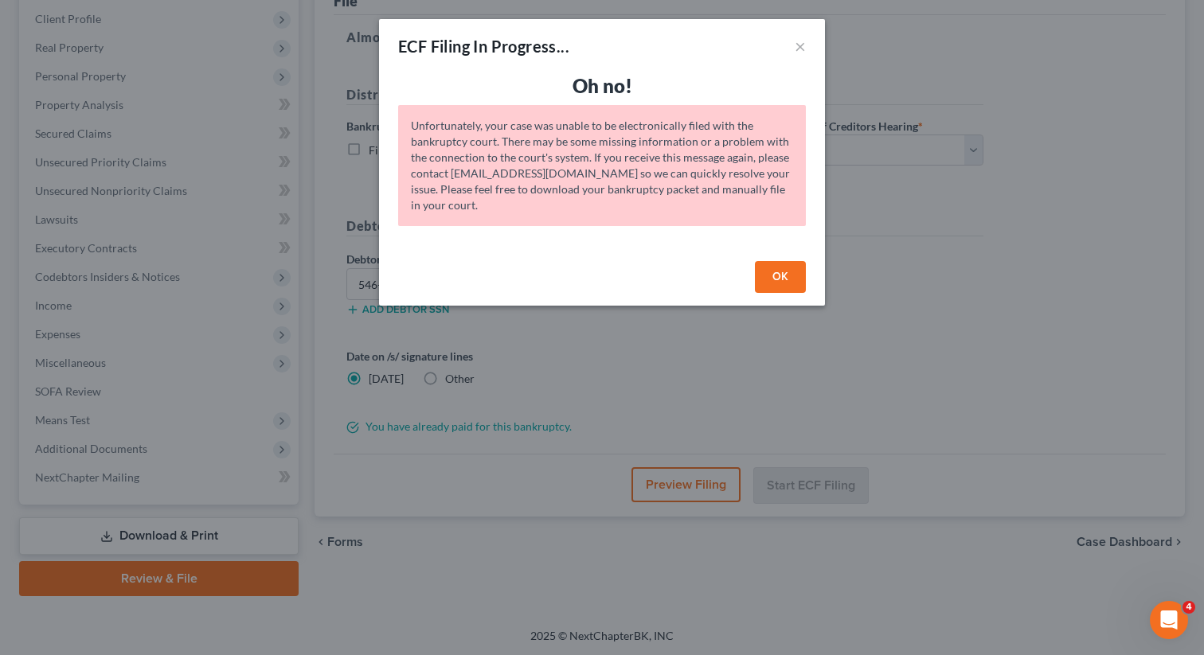
click at [779, 280] on button "OK" at bounding box center [780, 277] width 51 height 32
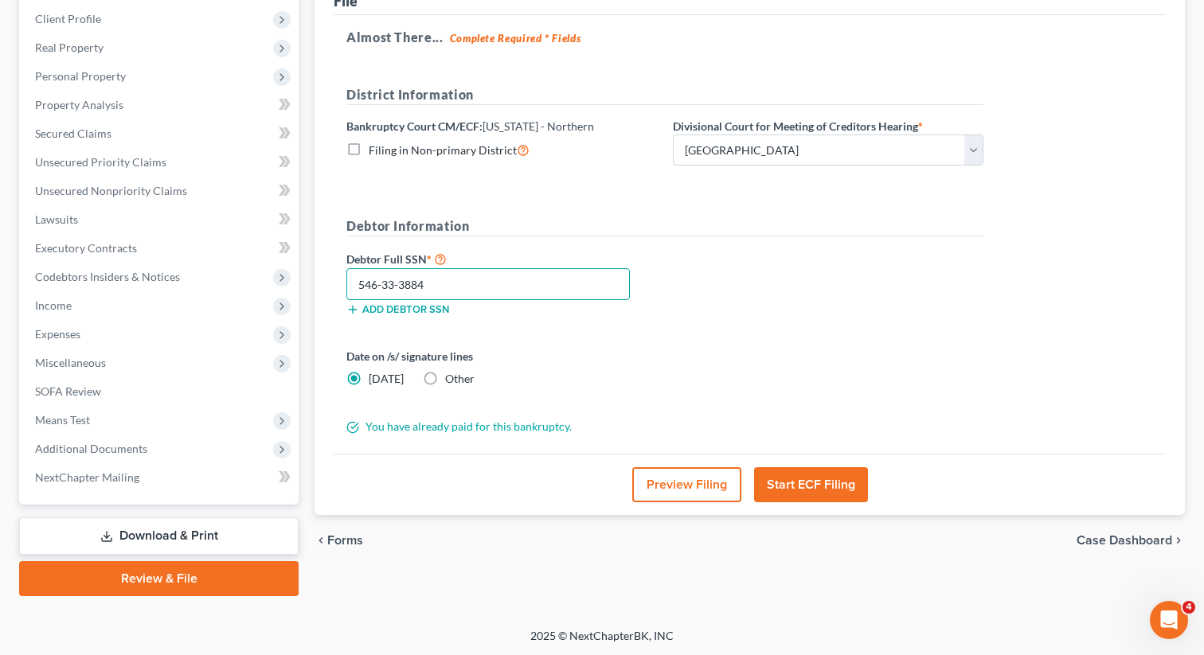
drag, startPoint x: 444, startPoint y: 286, endPoint x: 319, endPoint y: 281, distance: 125.1
click at [319, 281] on div "File Almost There... Complete Required * Fields District Information Bankruptcy…" at bounding box center [749, 244] width 870 height 544
click at [954, 234] on h5 "Debtor Information" at bounding box center [664, 227] width 637 height 20
click at [454, 292] on input "546-33-3884" at bounding box center [487, 284] width 283 height 32
drag, startPoint x: 462, startPoint y: 290, endPoint x: 337, endPoint y: 283, distance: 125.9
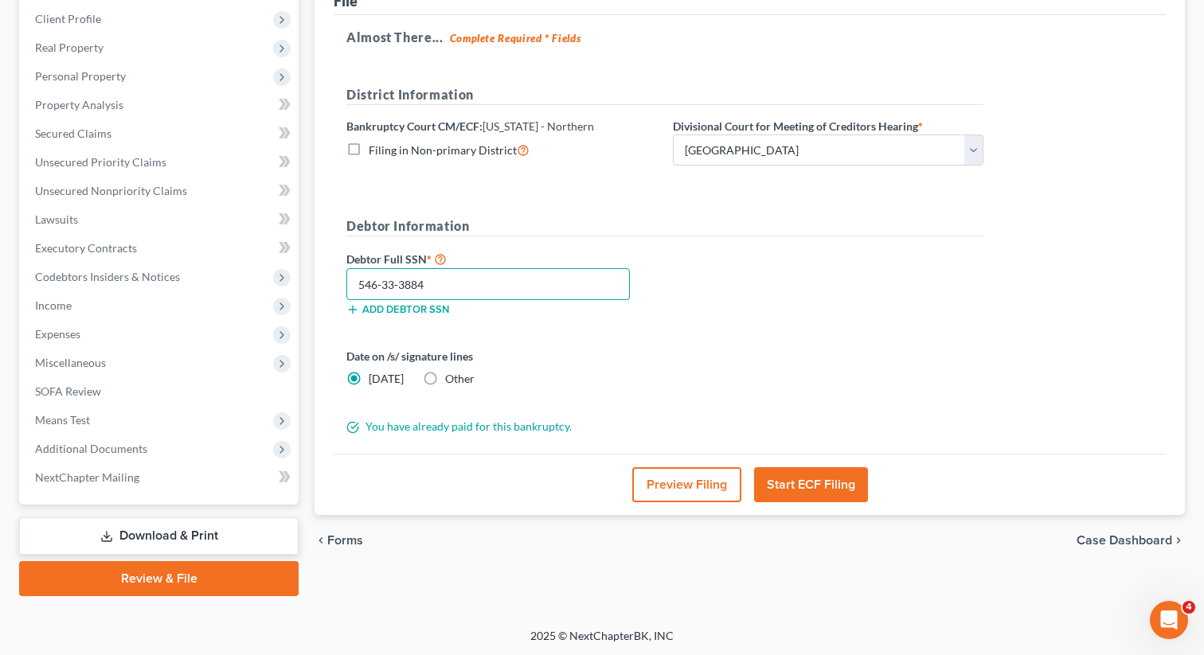
click at [337, 283] on div "Almost There... Complete Required * Fields District Information Bankruptcy Cour…" at bounding box center [750, 234] width 832 height 439
click at [706, 202] on form "District Information Bankruptcy Court CM/ECF: [US_STATE] - Northern Filing in N…" at bounding box center [664, 260] width 637 height 350
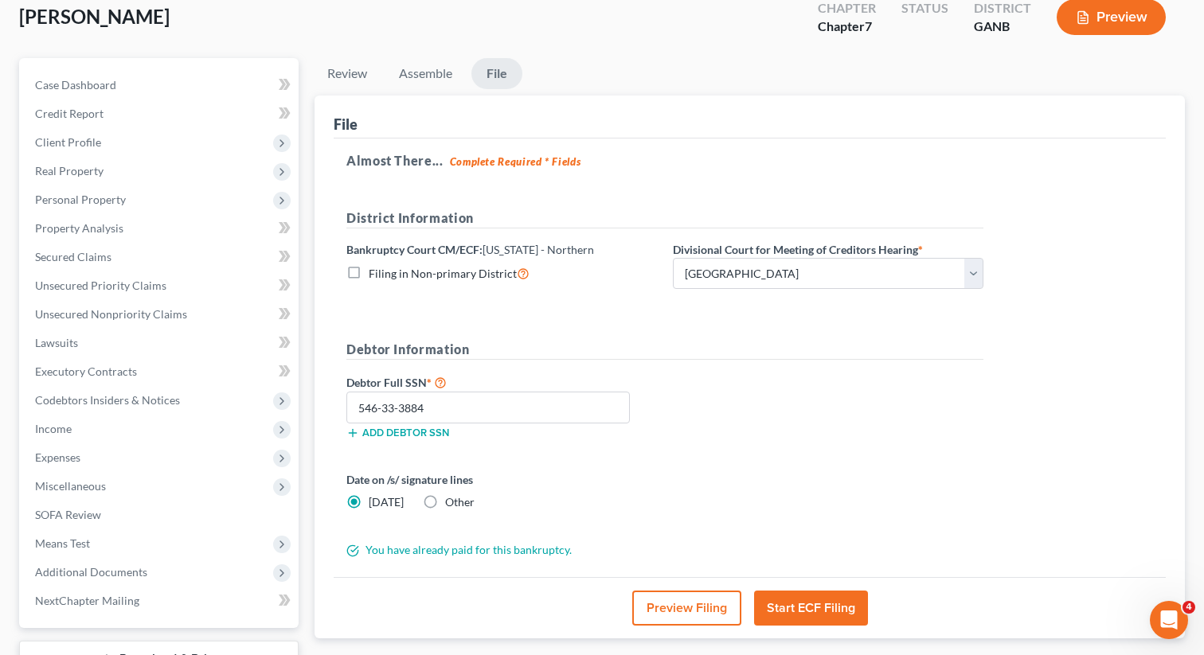
scroll to position [96, 0]
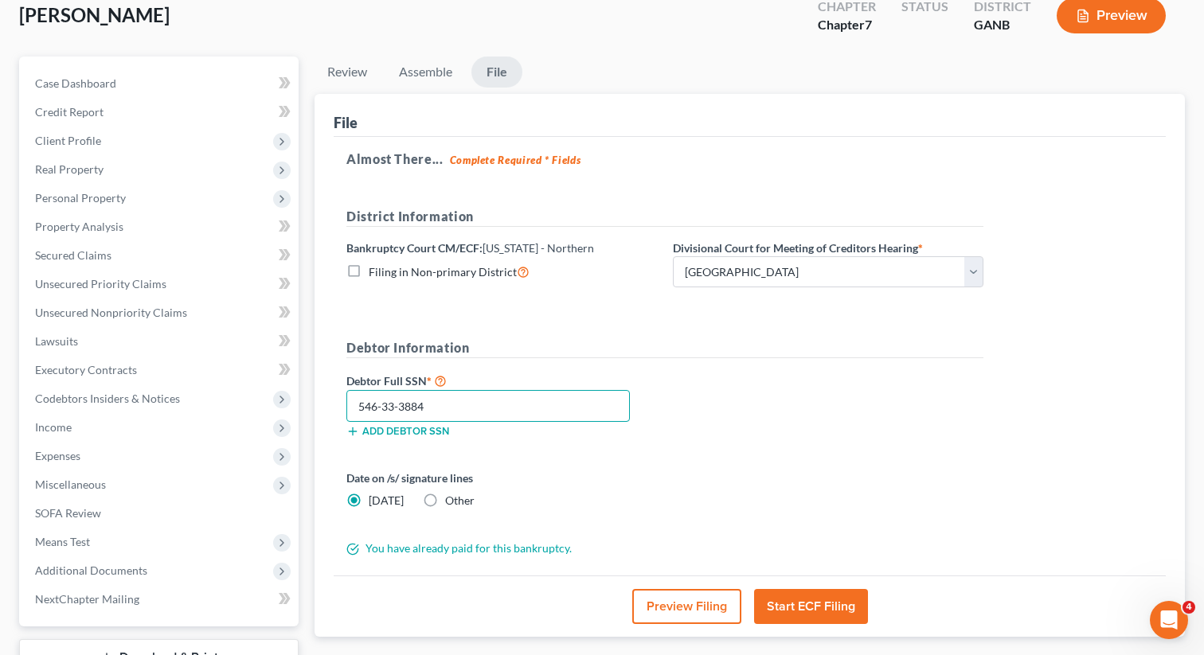
click at [525, 401] on input "546-33-3884" at bounding box center [487, 406] width 283 height 32
drag, startPoint x: 452, startPoint y: 401, endPoint x: 334, endPoint y: 403, distance: 118.6
click at [334, 403] on div "Almost There... Complete Required * Fields District Information Bankruptcy Cour…" at bounding box center [750, 356] width 832 height 439
click at [714, 426] on div "Debtor Full SSN * 546-33-3884 Add debtor SSN" at bounding box center [664, 411] width 653 height 80
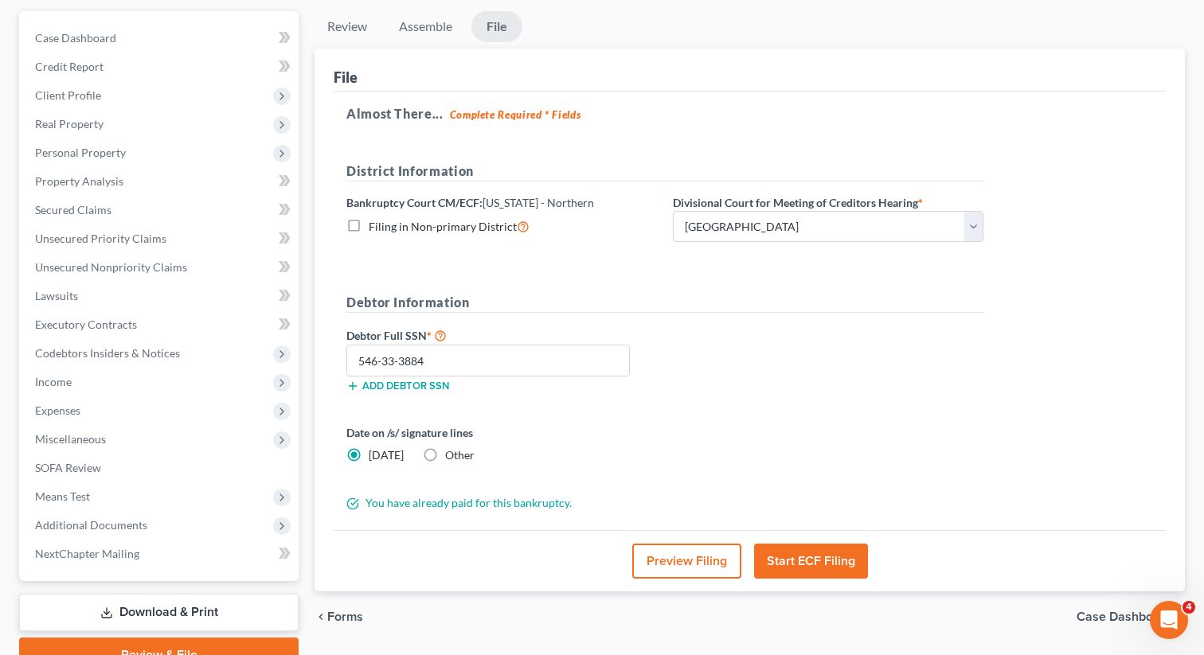
scroll to position [162, 0]
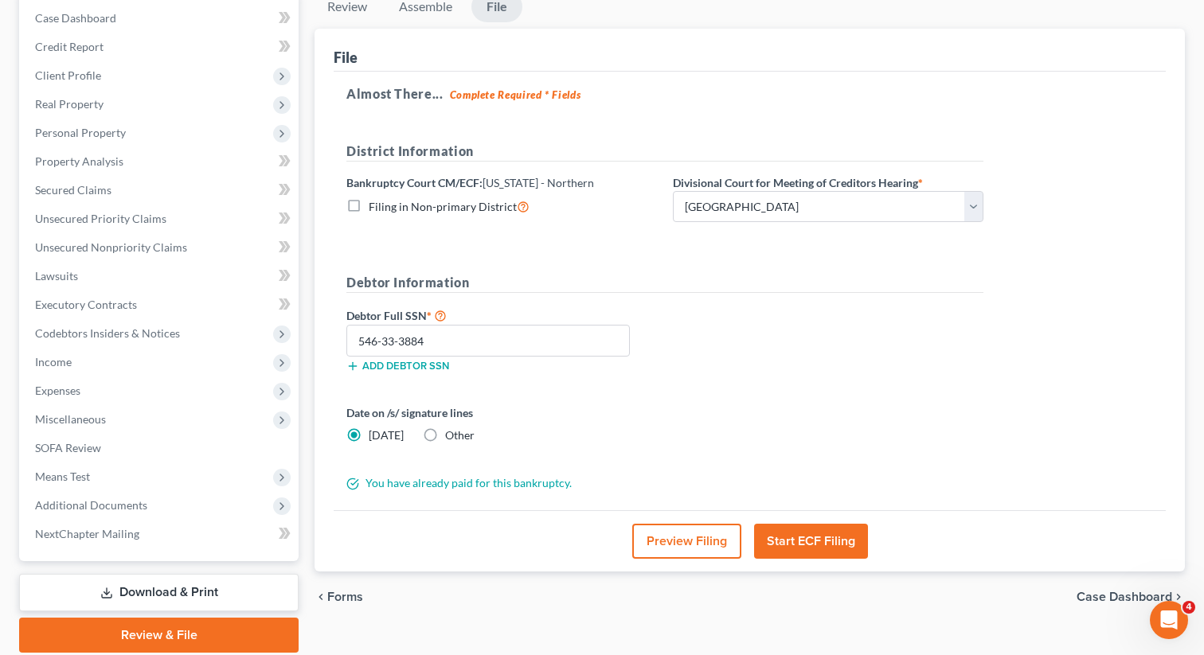
click at [752, 329] on div "Debtor Full SSN * 546-33-3884 Add debtor SSN" at bounding box center [664, 346] width 653 height 80
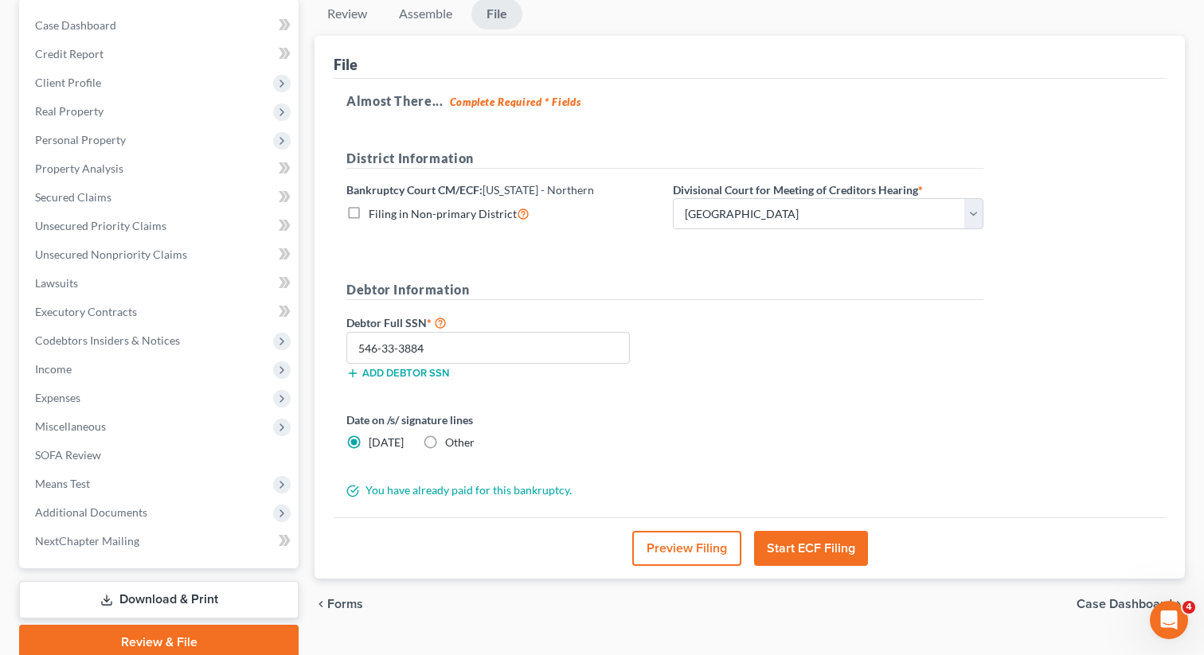
scroll to position [194, 0]
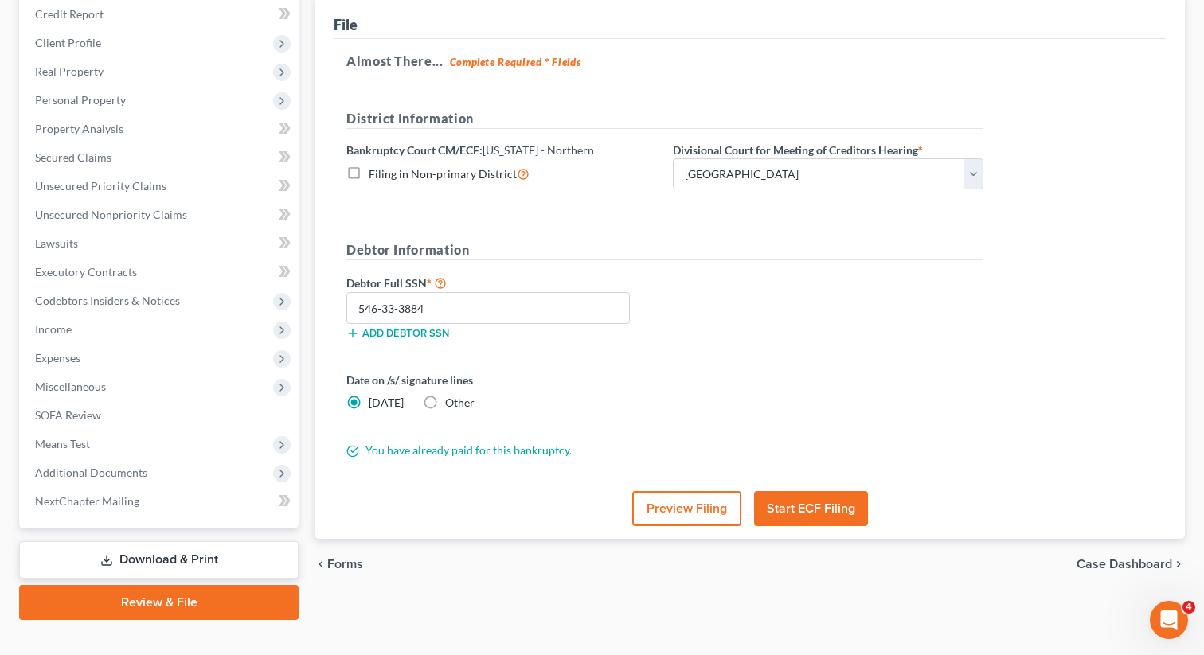
click at [791, 509] on button "Start ECF Filing" at bounding box center [811, 508] width 114 height 35
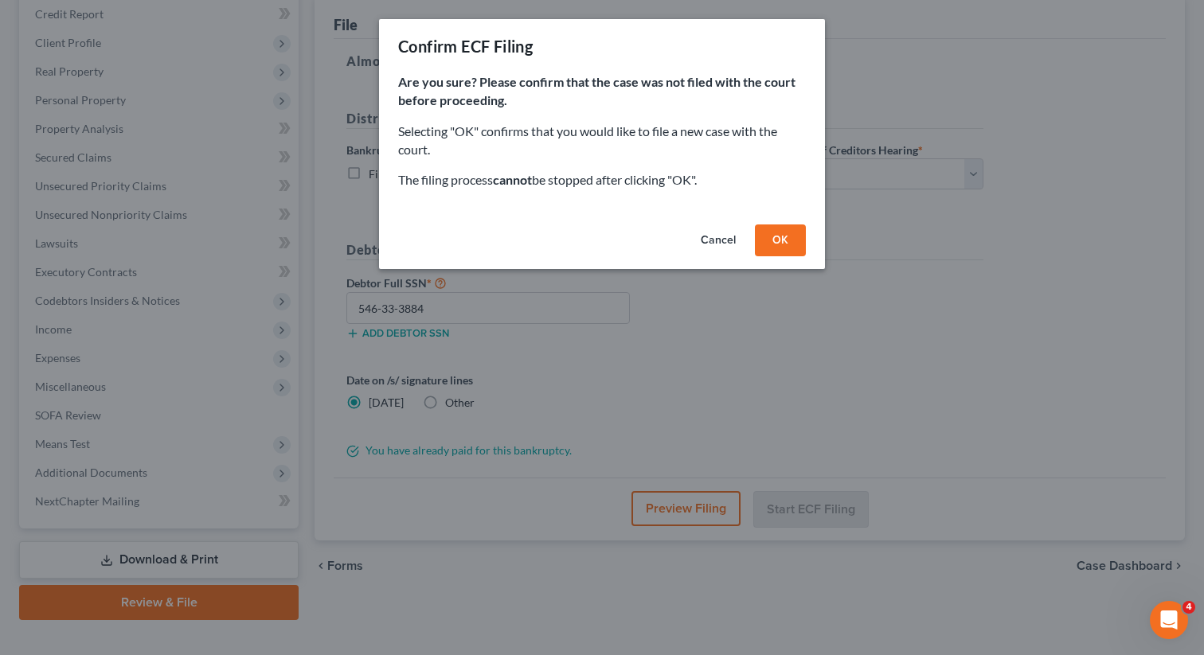
click at [775, 241] on button "OK" at bounding box center [780, 240] width 51 height 32
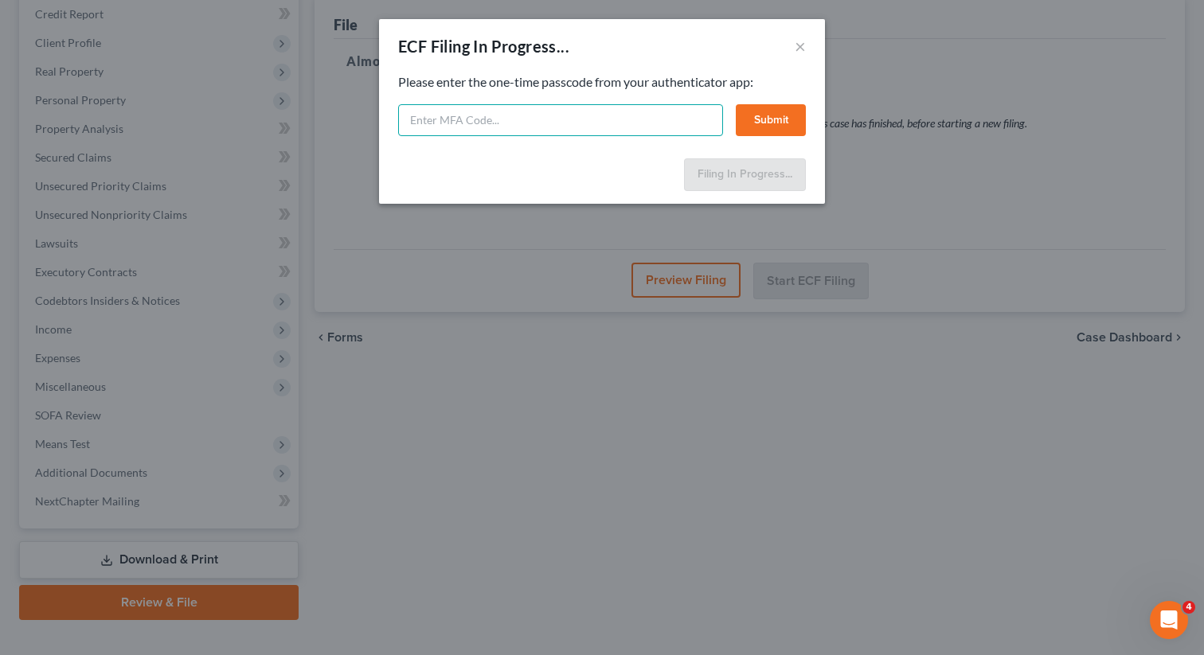
click at [479, 120] on input "text" at bounding box center [560, 120] width 325 height 32
type input "045175"
click at [748, 127] on button "Submit" at bounding box center [771, 120] width 70 height 32
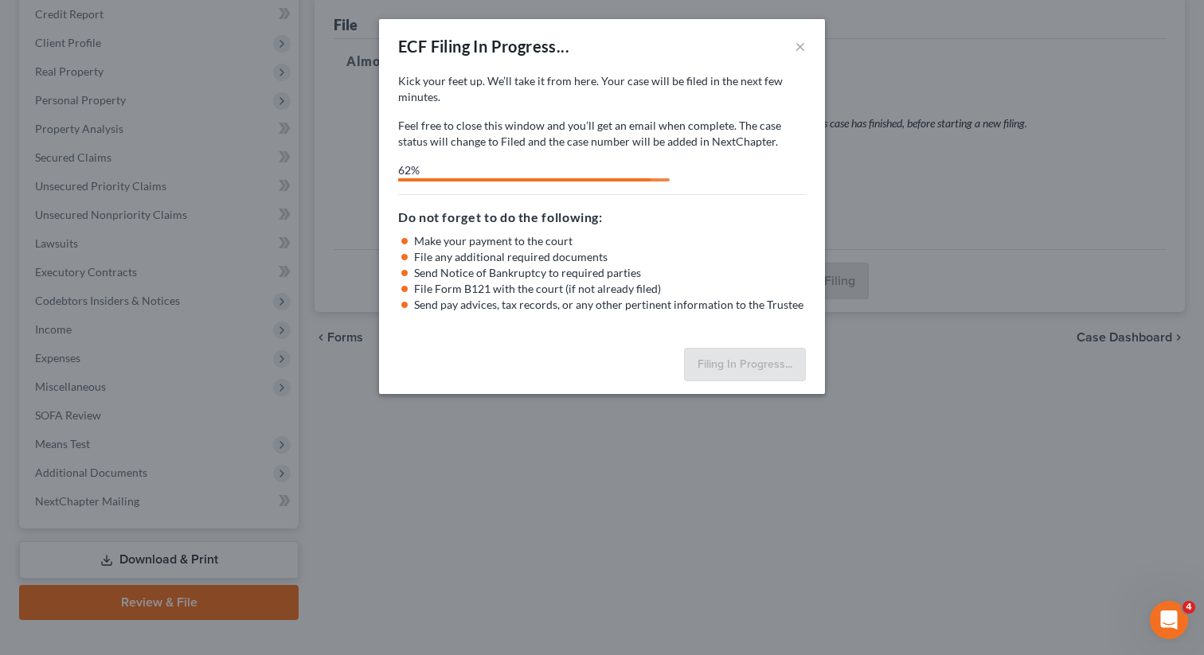
select select "0"
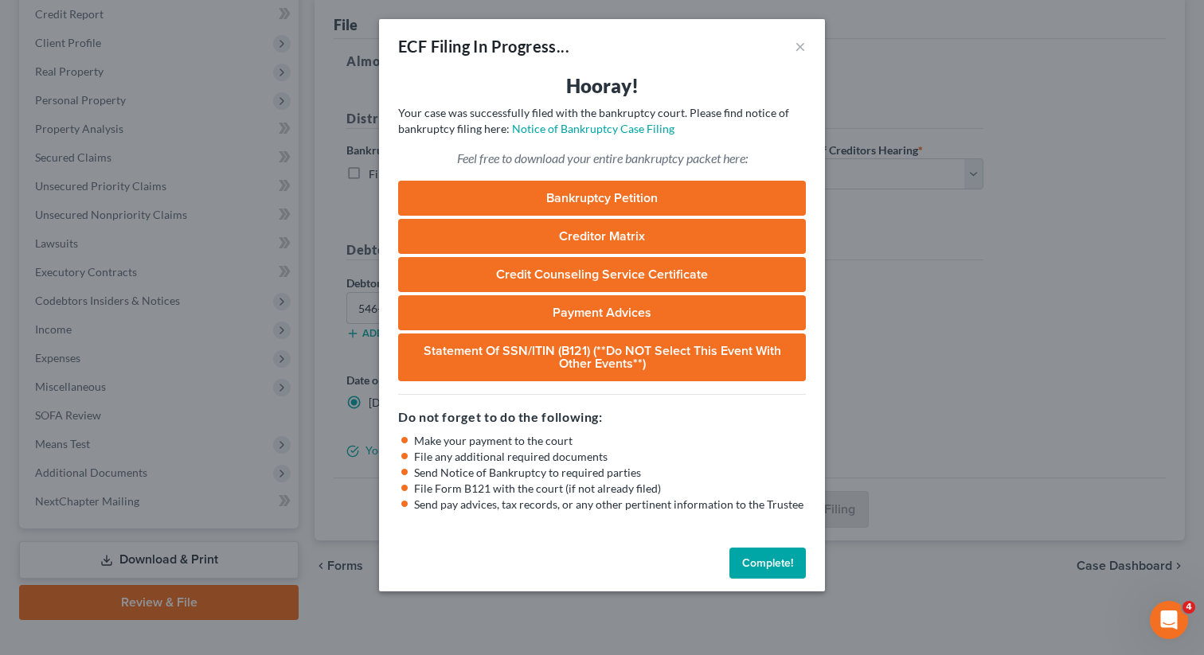
click at [770, 548] on button "Complete!" at bounding box center [767, 564] width 76 height 32
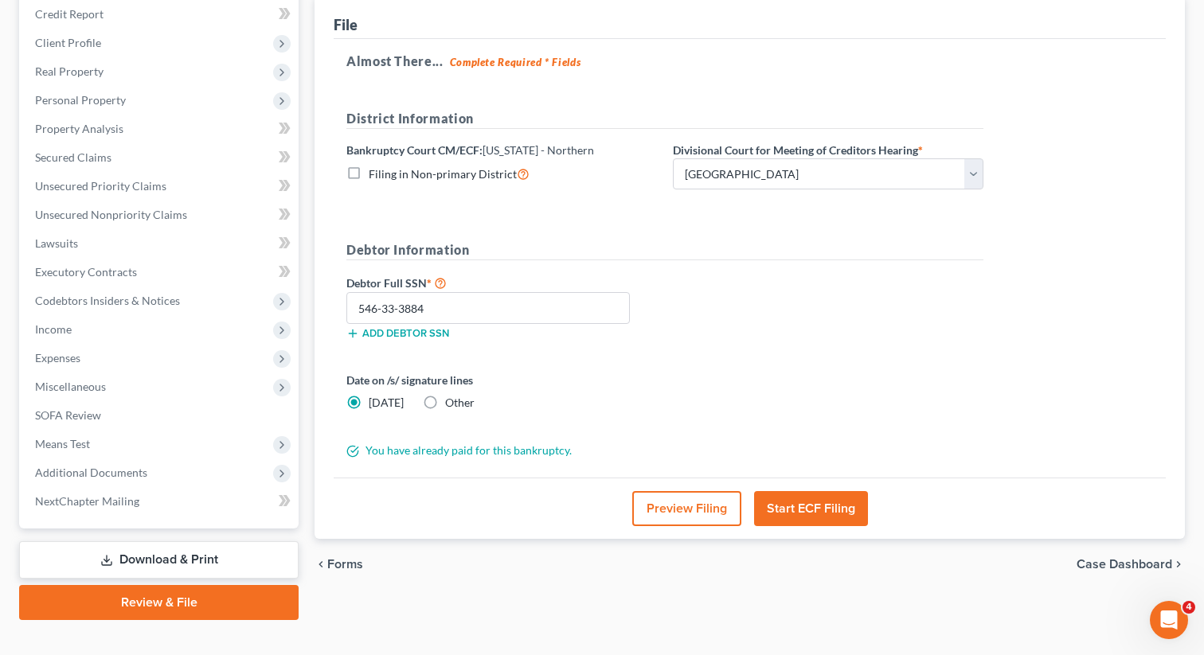
scroll to position [0, 0]
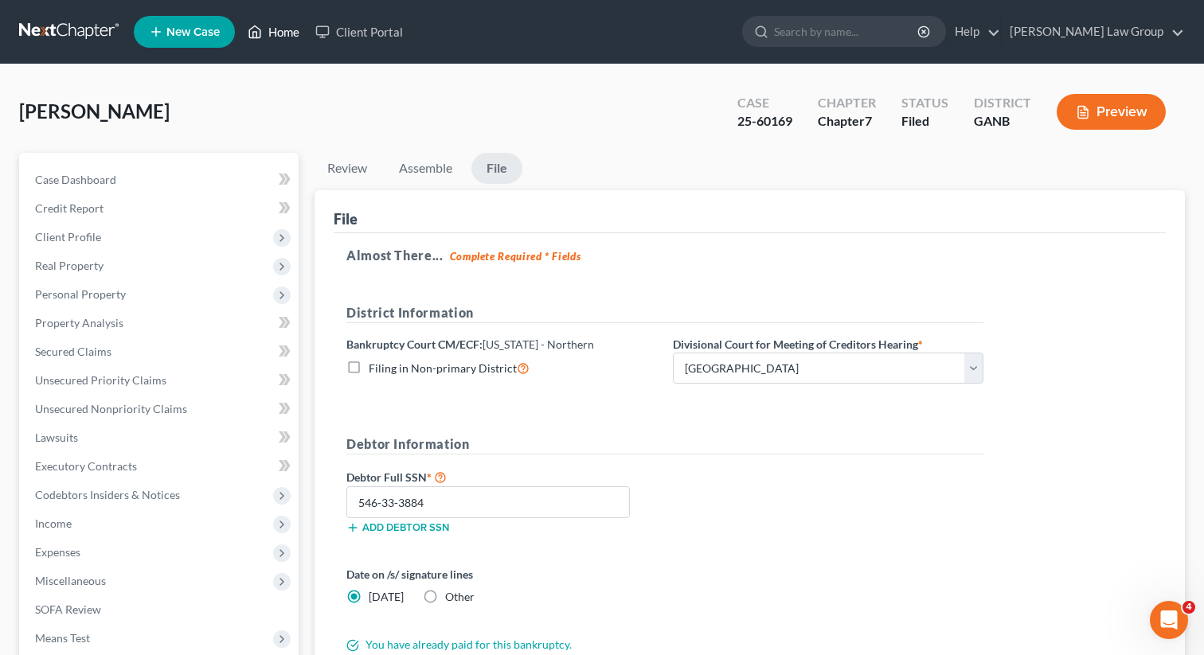
click at [278, 29] on link "Home" at bounding box center [274, 32] width 68 height 29
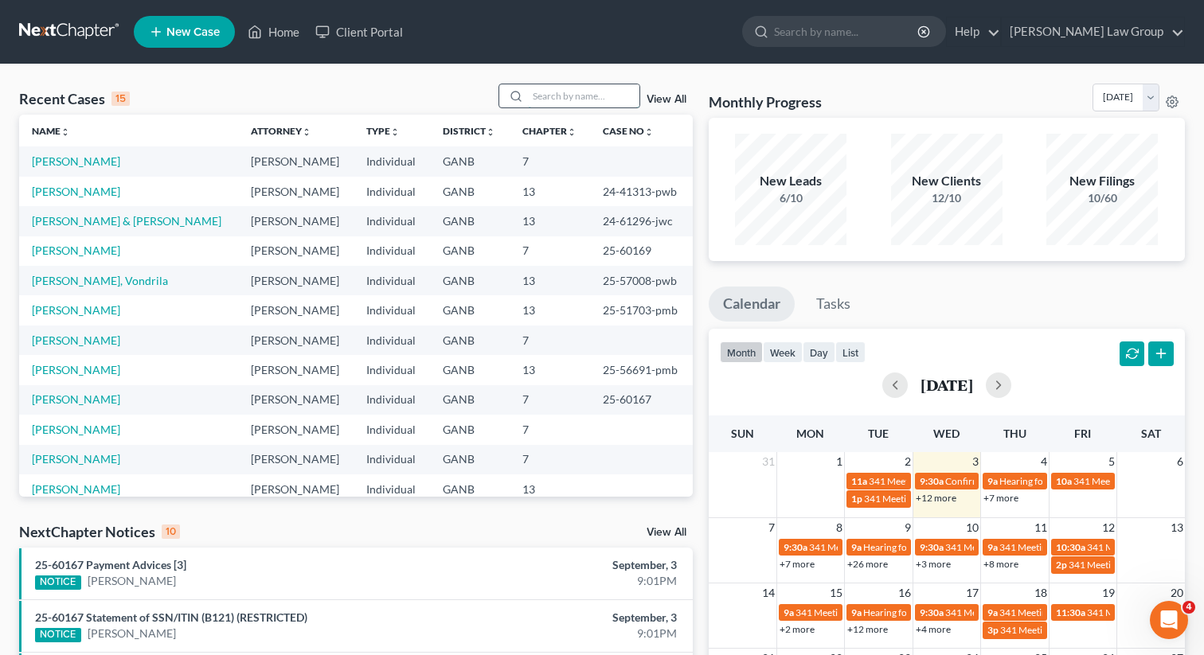
click at [556, 97] on input "search" at bounding box center [583, 95] width 111 height 23
type input "dent"
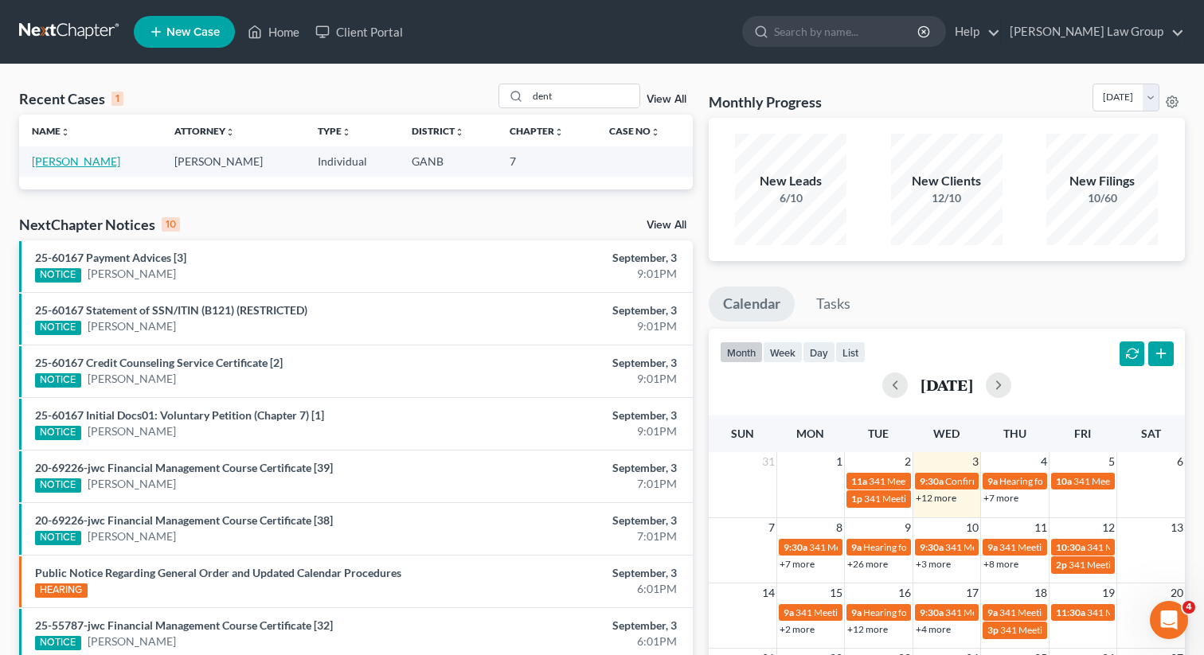
click at [82, 158] on link "[PERSON_NAME]" at bounding box center [76, 161] width 88 height 14
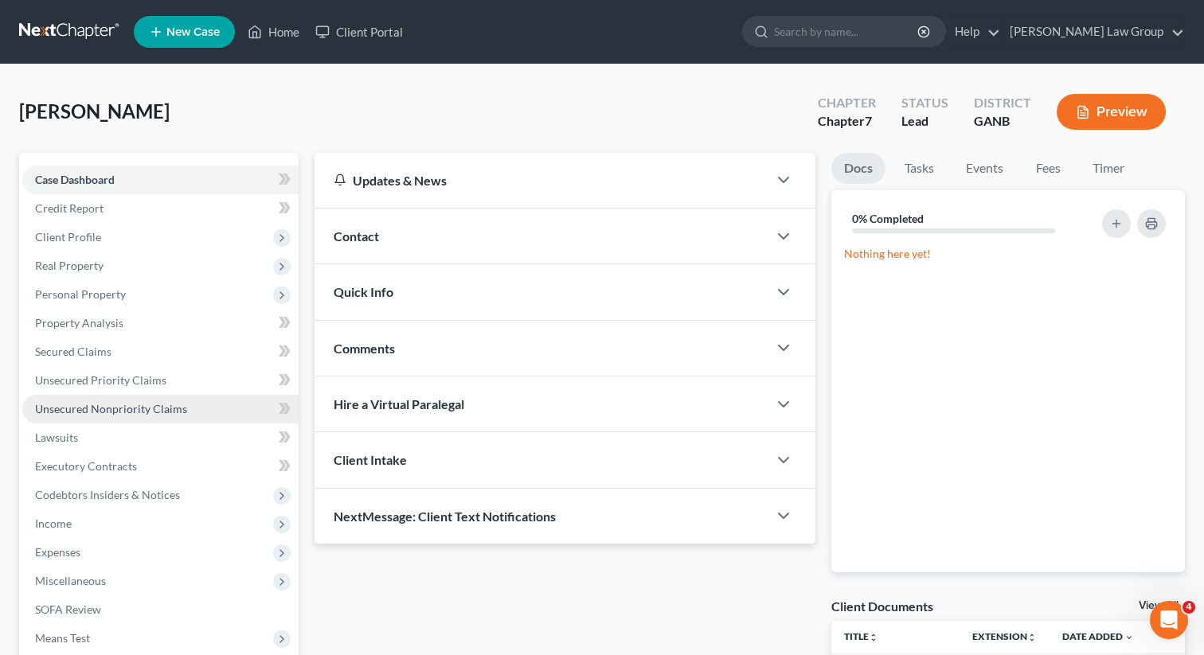
click at [88, 408] on span "Unsecured Nonpriority Claims" at bounding box center [111, 409] width 152 height 14
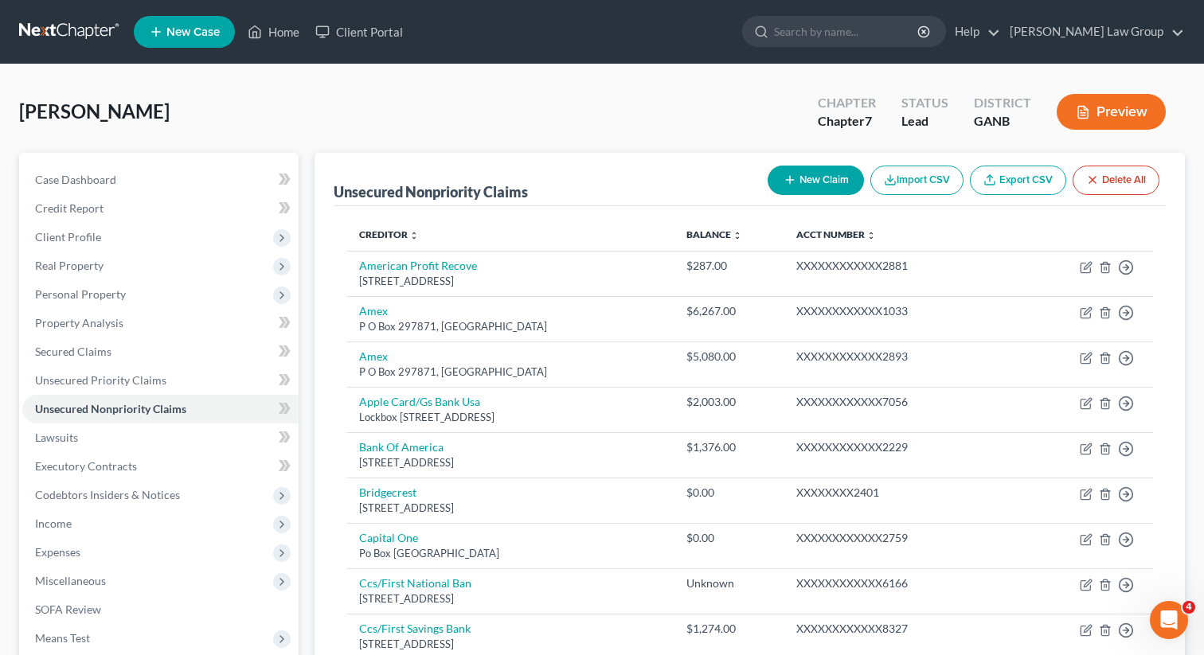
click at [800, 182] on button "New Claim" at bounding box center [815, 180] width 96 height 29
select select "0"
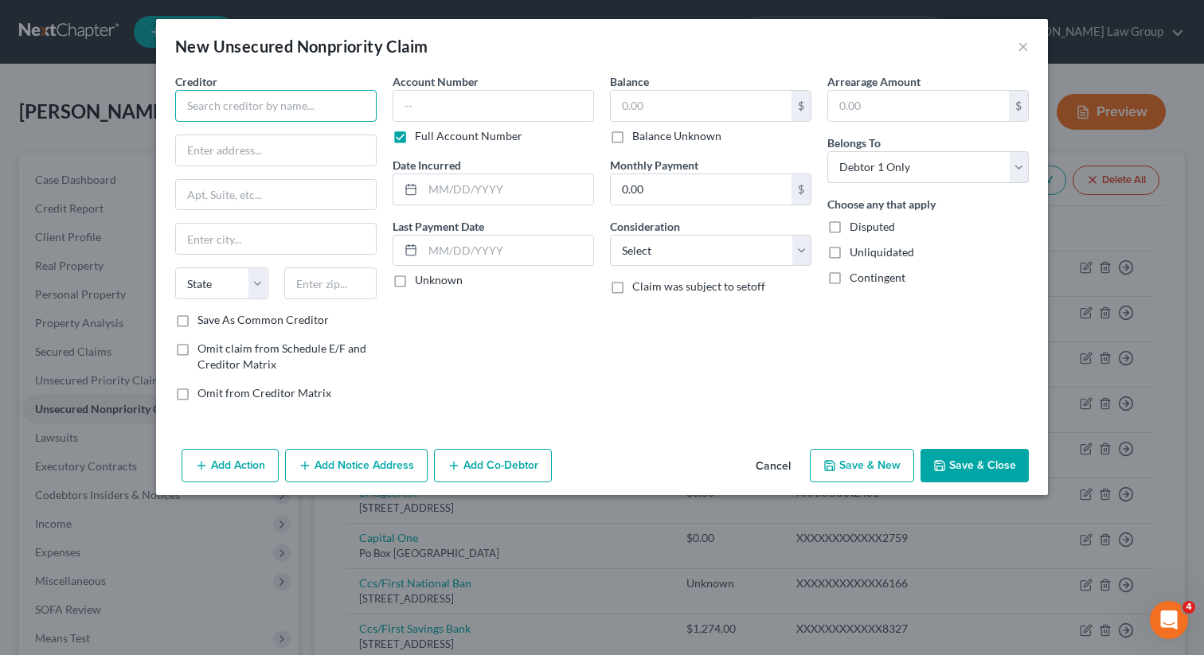
click at [287, 111] on input "text" at bounding box center [275, 106] width 201 height 32
type input "delta dental"
drag, startPoint x: 325, startPoint y: 116, endPoint x: 76, endPoint y: 97, distance: 249.1
click at [76, 97] on div "New Unsecured Nonpriority Claim × Creditor * delta dental State [US_STATE] AK A…" at bounding box center [602, 327] width 1204 height 655
type input "Delta Dental"
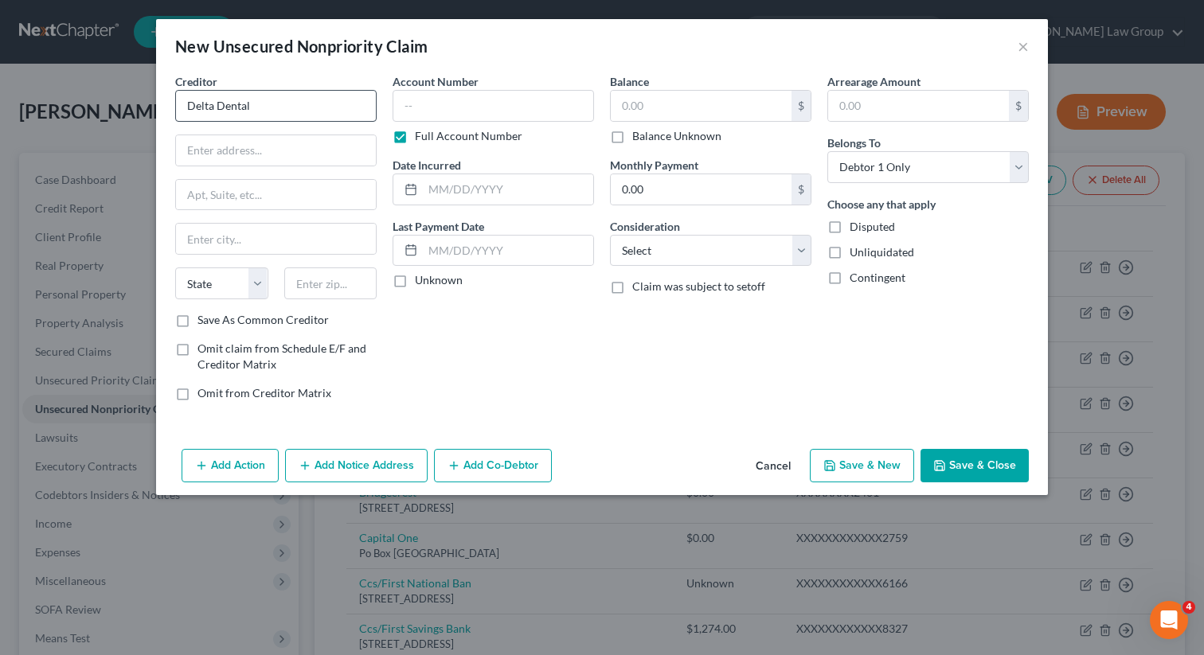
drag, startPoint x: 271, startPoint y: 124, endPoint x: 271, endPoint y: 115, distance: 8.8
click at [270, 112] on div "Creditor * Delta Dental State [US_STATE] AK AR AZ CA CO [GEOGRAPHIC_DATA] DE DC…" at bounding box center [275, 192] width 201 height 239
drag, startPoint x: 271, startPoint y: 115, endPoint x: 176, endPoint y: 111, distance: 95.6
click at [274, 149] on input "text" at bounding box center [276, 150] width 200 height 30
paste input "P.O. Box 1809"
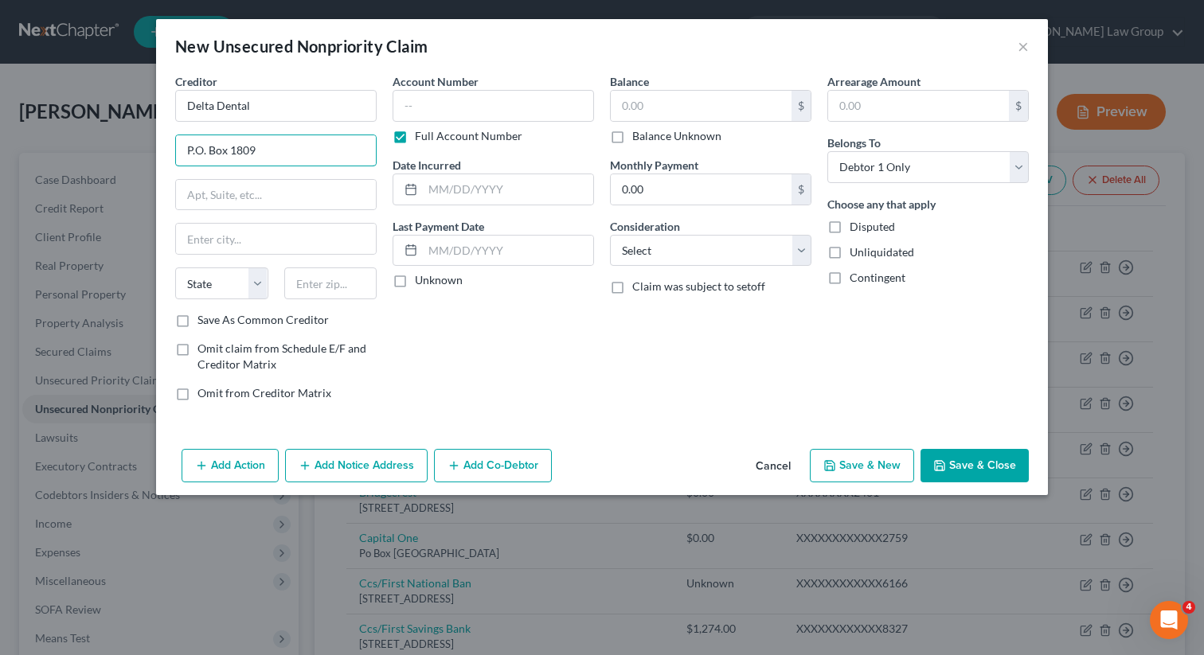
type input "P.O. Box 1809"
click at [319, 256] on div "Creditor * Delta Dental P.O. Box 1809 State [US_STATE] AK AR AZ CA CO CT DE DC …" at bounding box center [275, 192] width 201 height 239
click at [314, 289] on input "text" at bounding box center [330, 283] width 93 height 32
type input "30023"
click at [558, 357] on div "Account Number Full Account Number Date Incurred Last Payment Date Unknown" at bounding box center [492, 243] width 217 height 341
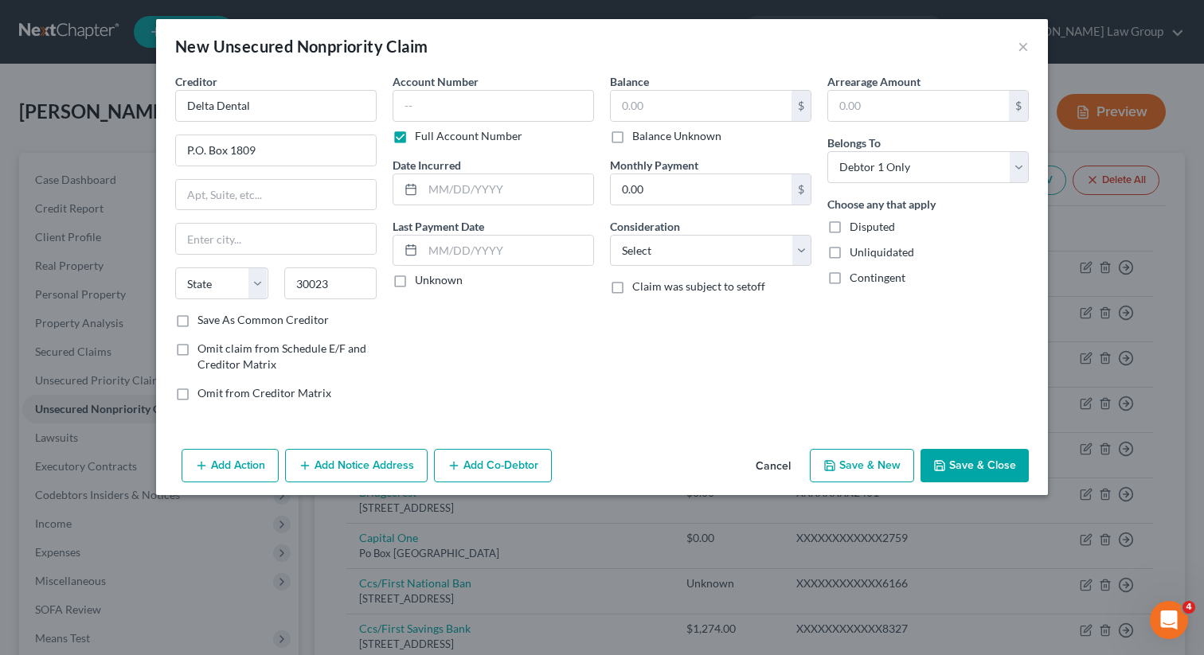
type input "Alpharetta"
select select "10"
click at [986, 466] on button "Save & Close" at bounding box center [974, 465] width 108 height 33
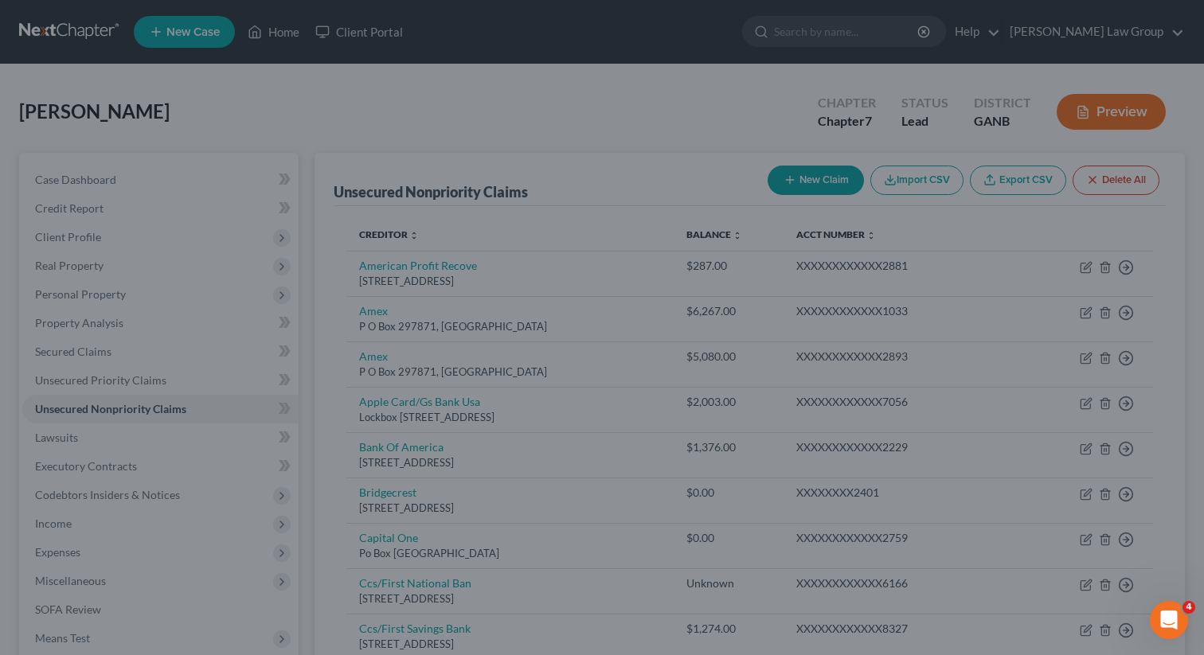
type input "0.00"
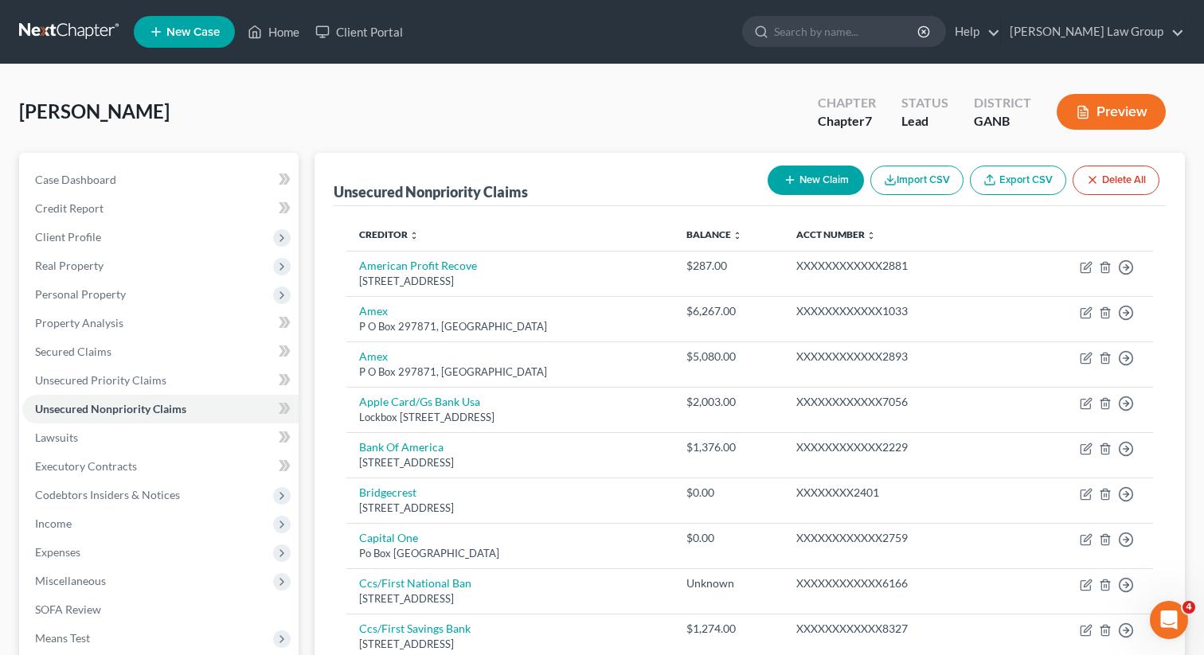
click at [797, 178] on button "New Claim" at bounding box center [815, 180] width 96 height 29
select select "0"
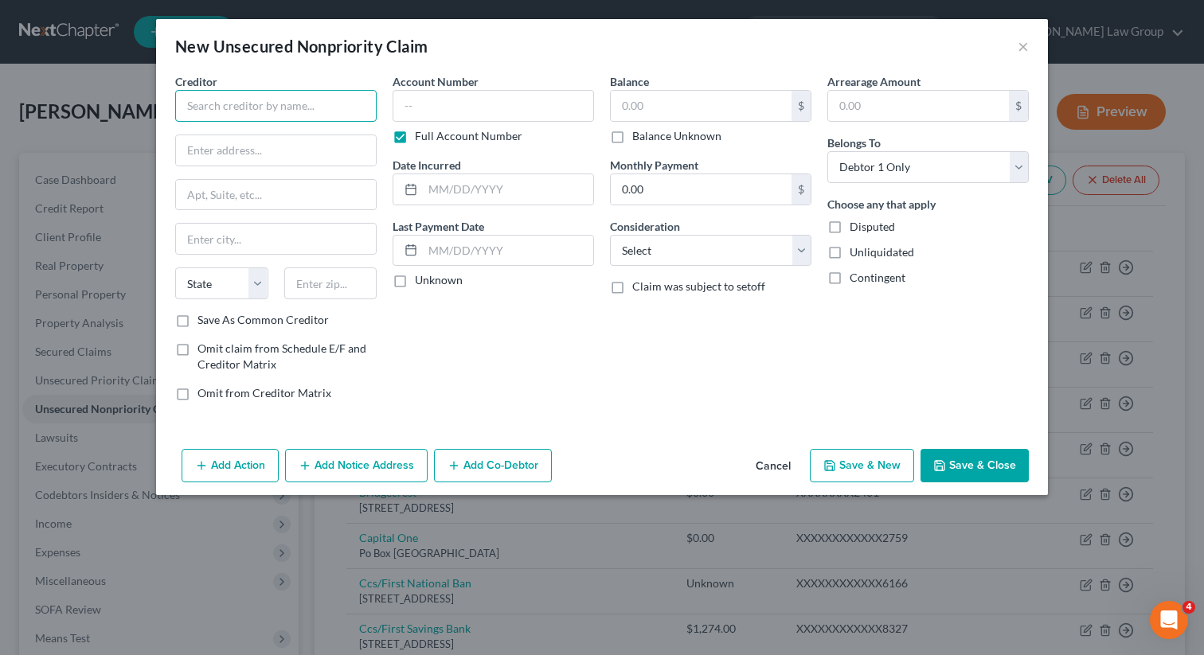
click at [284, 105] on input "text" at bounding box center [275, 106] width 201 height 32
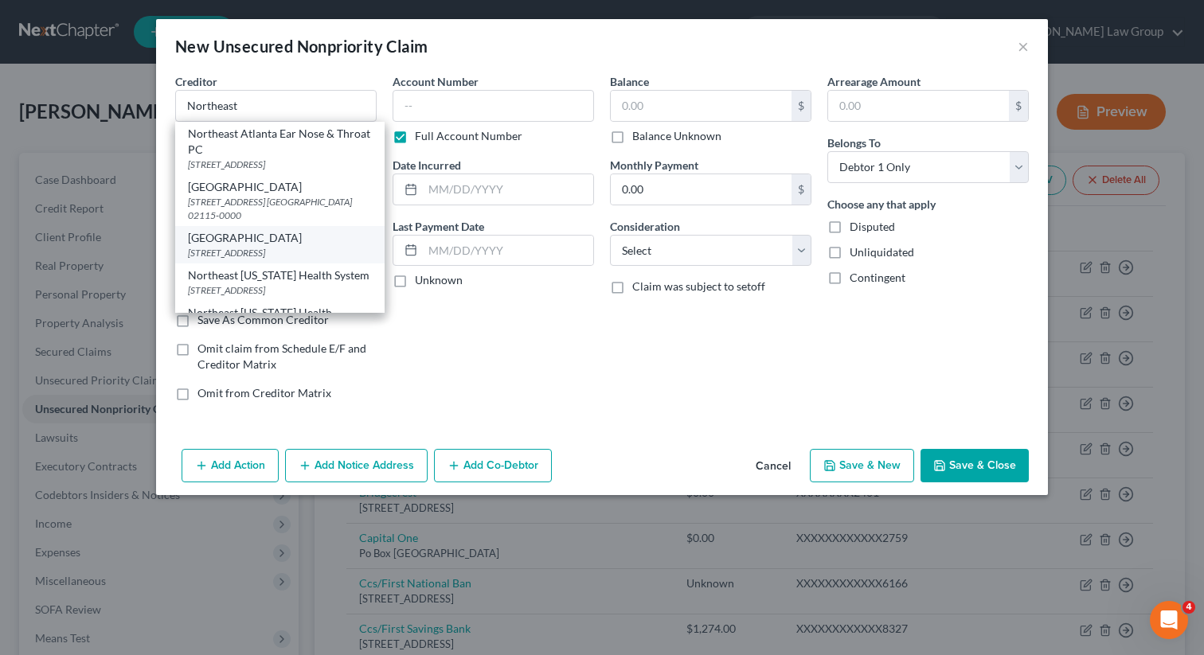
click at [317, 260] on div "[STREET_ADDRESS]" at bounding box center [280, 253] width 184 height 14
type input "[GEOGRAPHIC_DATA]"
type input "[STREET_ADDRESS]"
type input "[GEOGRAPHIC_DATA]"
select select "10"
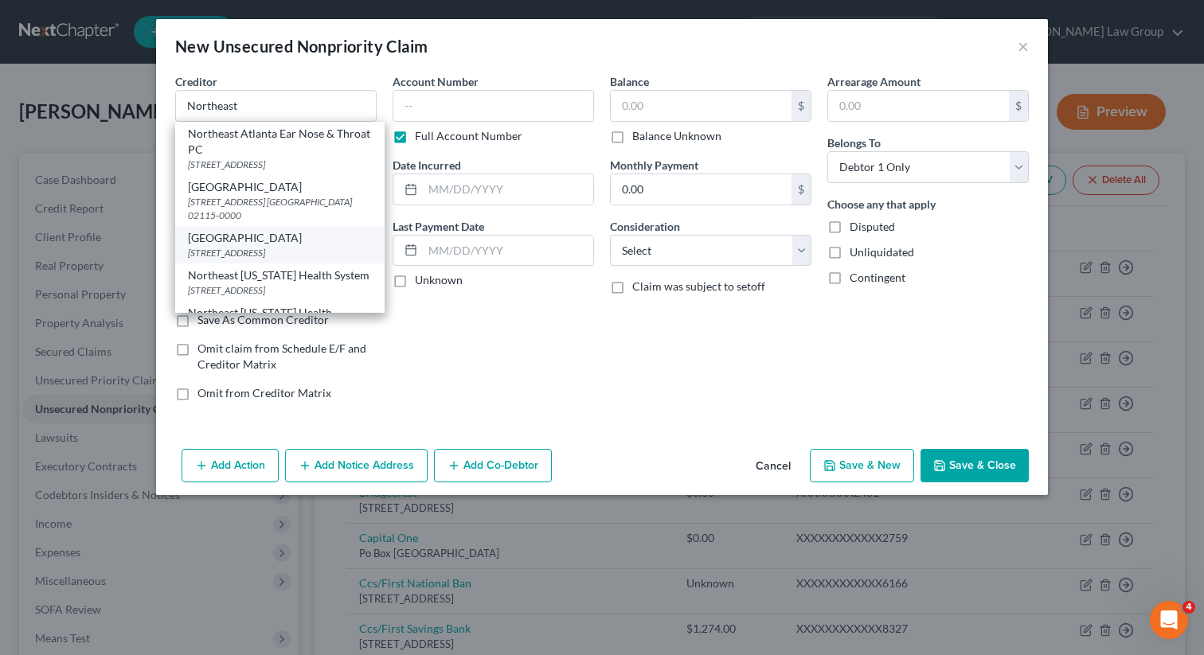
type input "30501-0000"
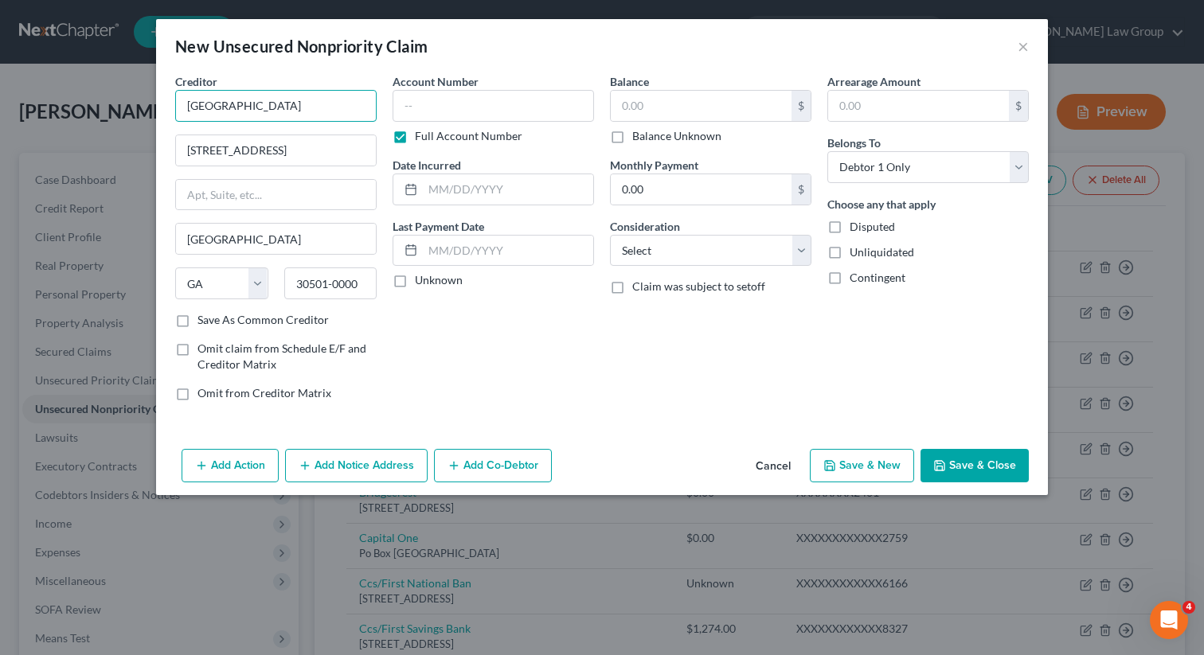
drag, startPoint x: 347, startPoint y: 112, endPoint x: 241, endPoint y: 105, distance: 106.1
click at [241, 105] on input "[GEOGRAPHIC_DATA]" at bounding box center [275, 106] width 201 height 32
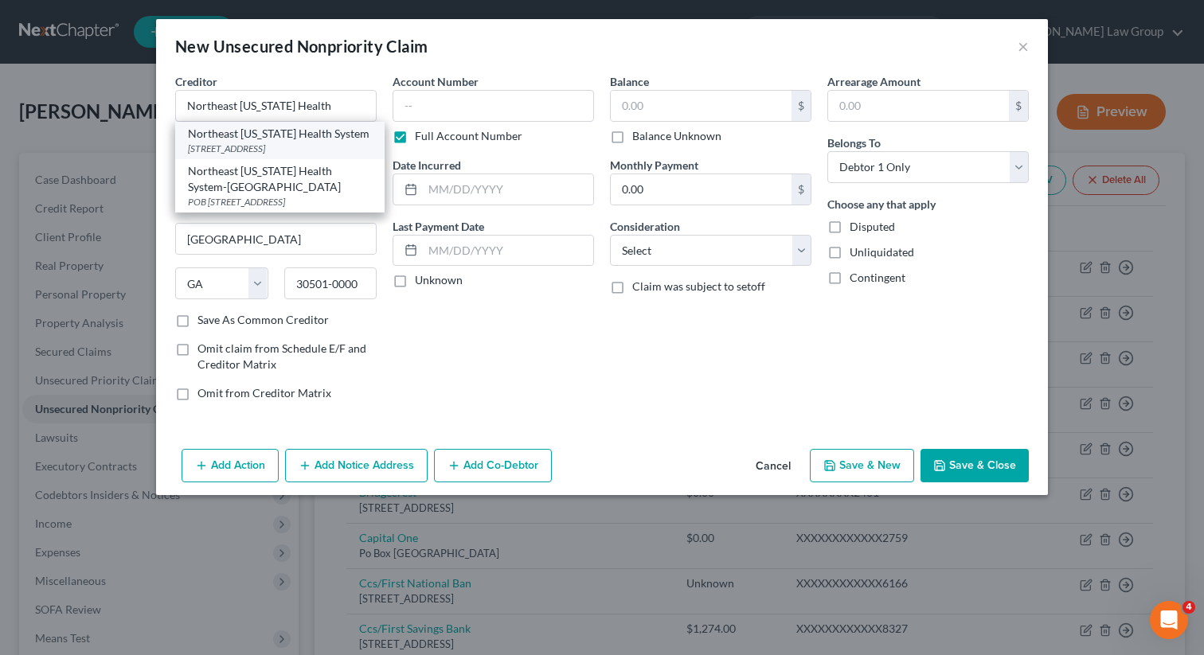
click at [232, 134] on div "Northeast [US_STATE] Health System" at bounding box center [280, 134] width 184 height 16
type input "Northeast [US_STATE] Health System"
type input "30501"
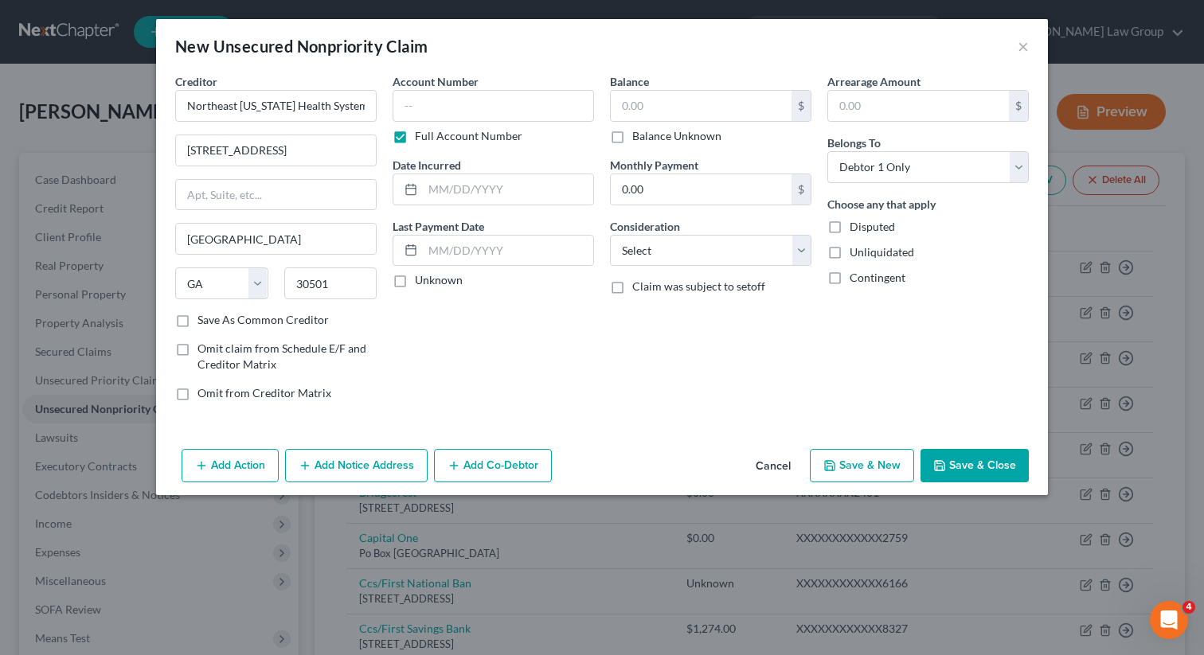
click at [1005, 470] on button "Save & Close" at bounding box center [974, 465] width 108 height 33
type input "0.00"
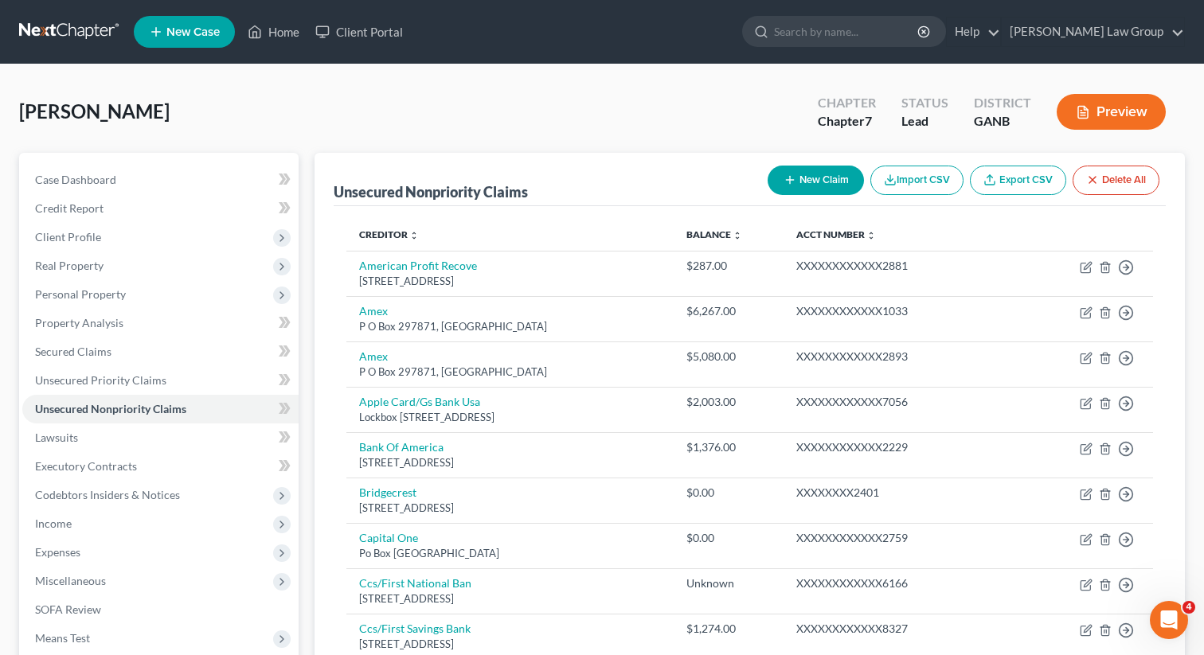
click at [786, 191] on button "New Claim" at bounding box center [815, 180] width 96 height 29
select select "0"
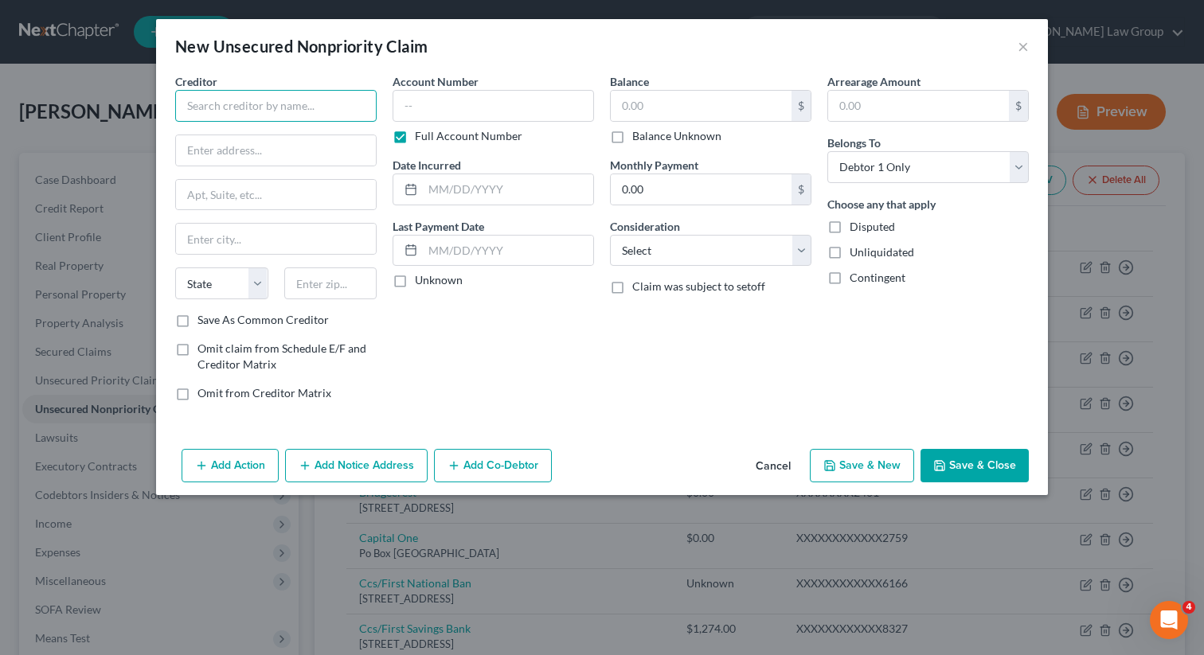
click at [277, 111] on input "text" at bounding box center [275, 106] width 201 height 32
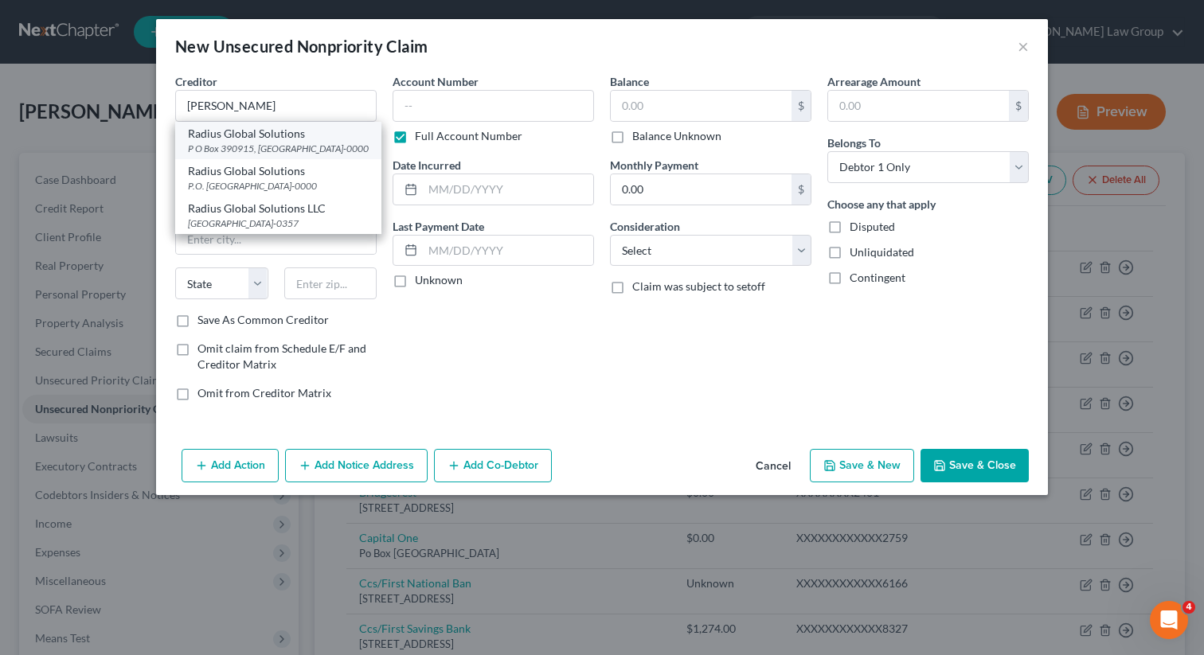
click at [245, 150] on div "P O Box 390915, [GEOGRAPHIC_DATA]-0000" at bounding box center [278, 149] width 181 height 14
type input "Radius Global Solutions"
type input "P O Box 390915"
type input "[GEOGRAPHIC_DATA]"
select select "24"
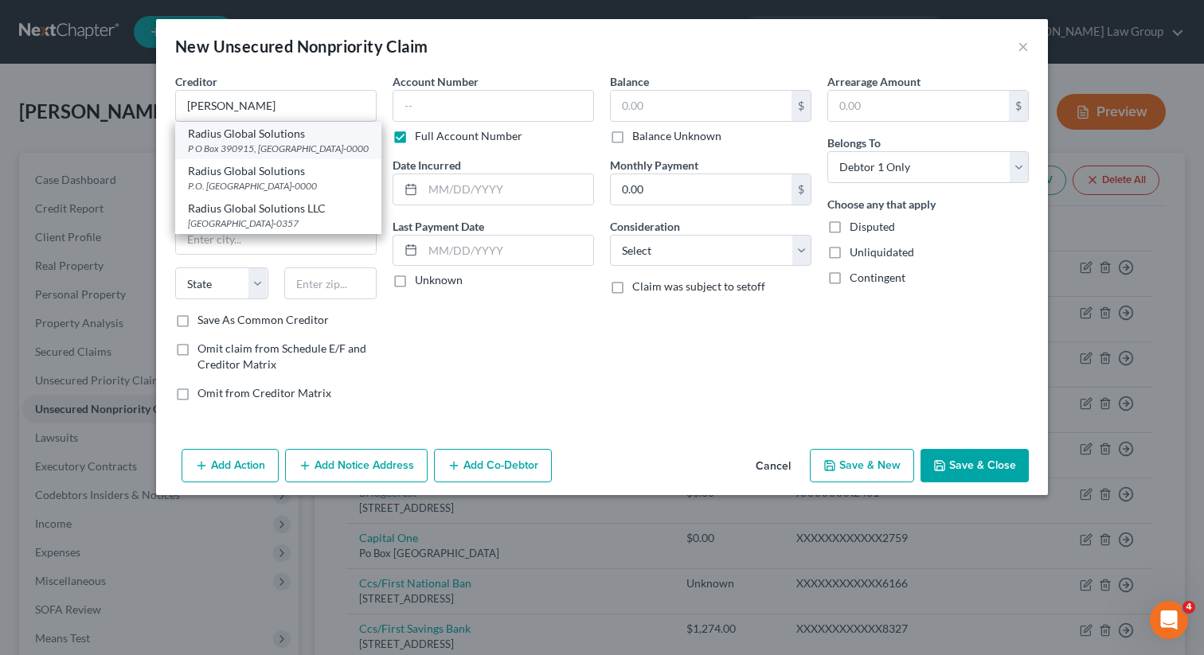
type input "55439-0000"
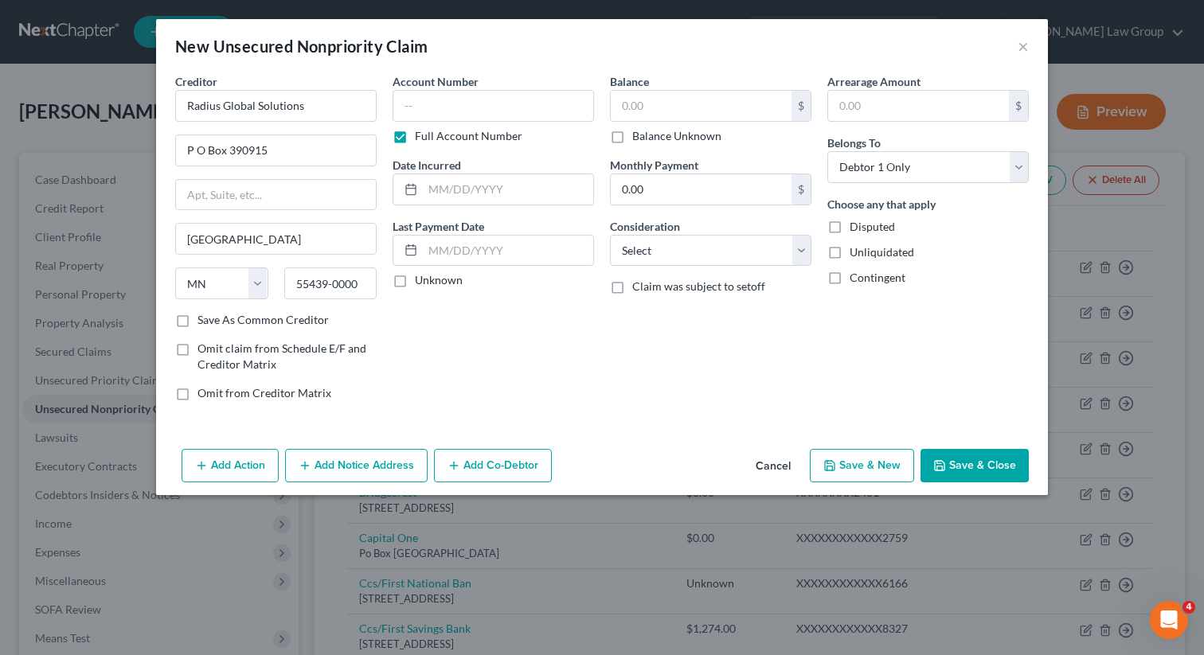
click at [603, 352] on div "Balance $ Balance Unknown Balance Undetermined $ Balance Unknown Monthly Paymen…" at bounding box center [710, 243] width 217 height 341
click at [970, 462] on button "Save & Close" at bounding box center [974, 465] width 108 height 33
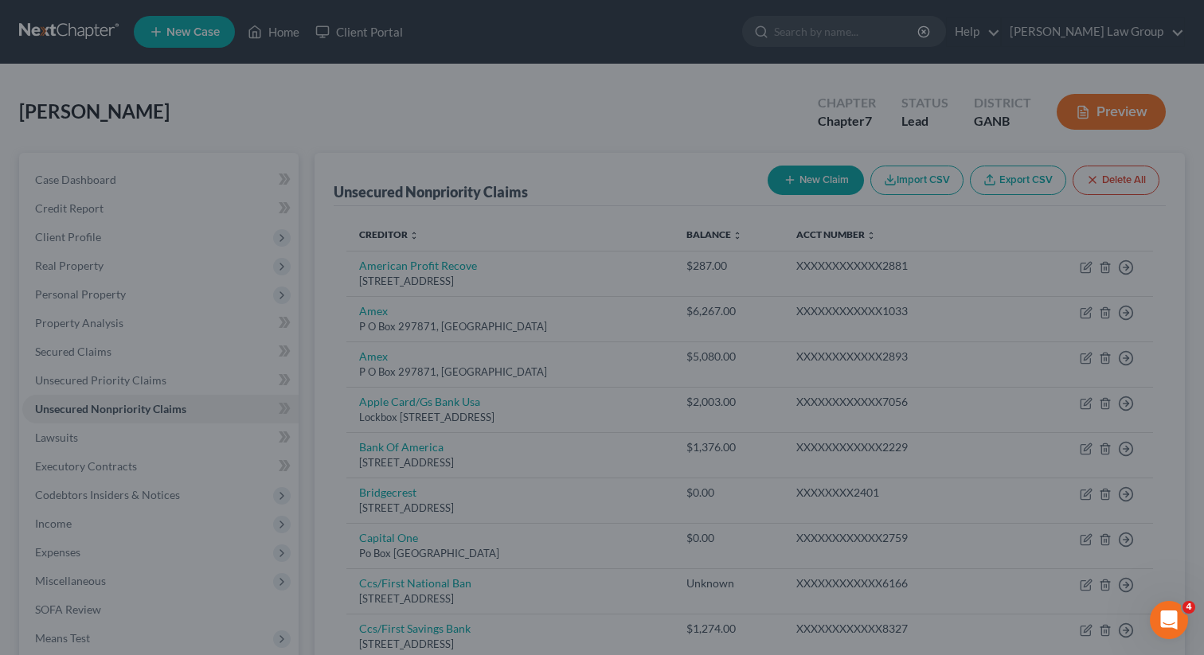
type input "0.00"
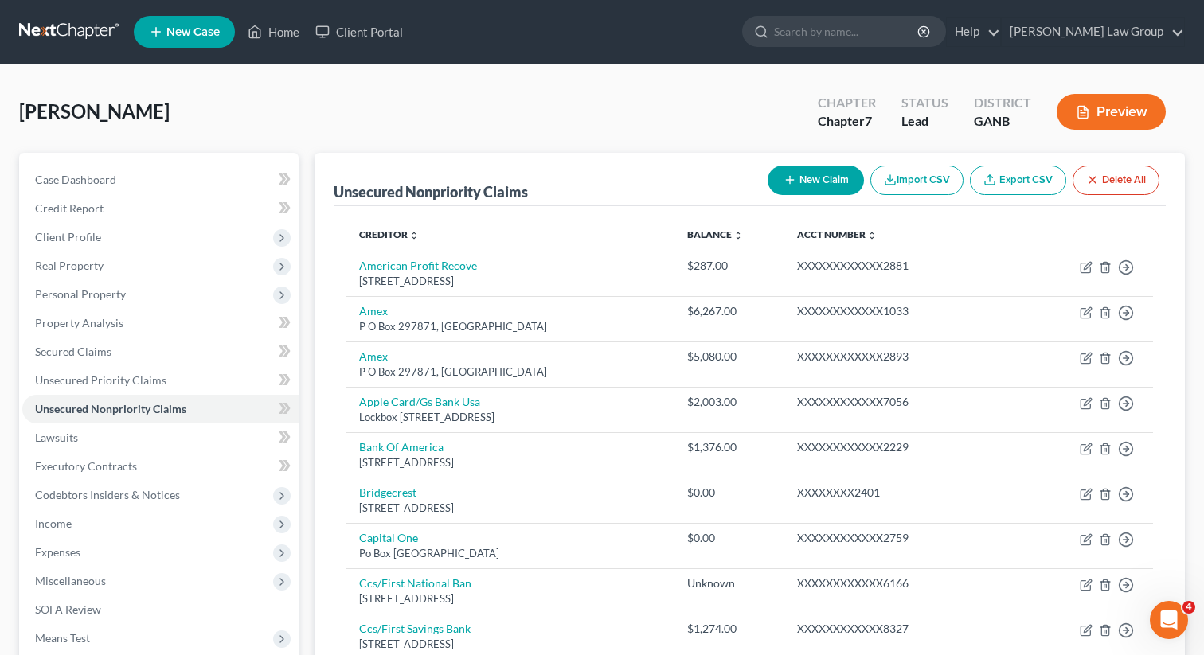
click at [814, 181] on button "New Claim" at bounding box center [815, 180] width 96 height 29
select select "0"
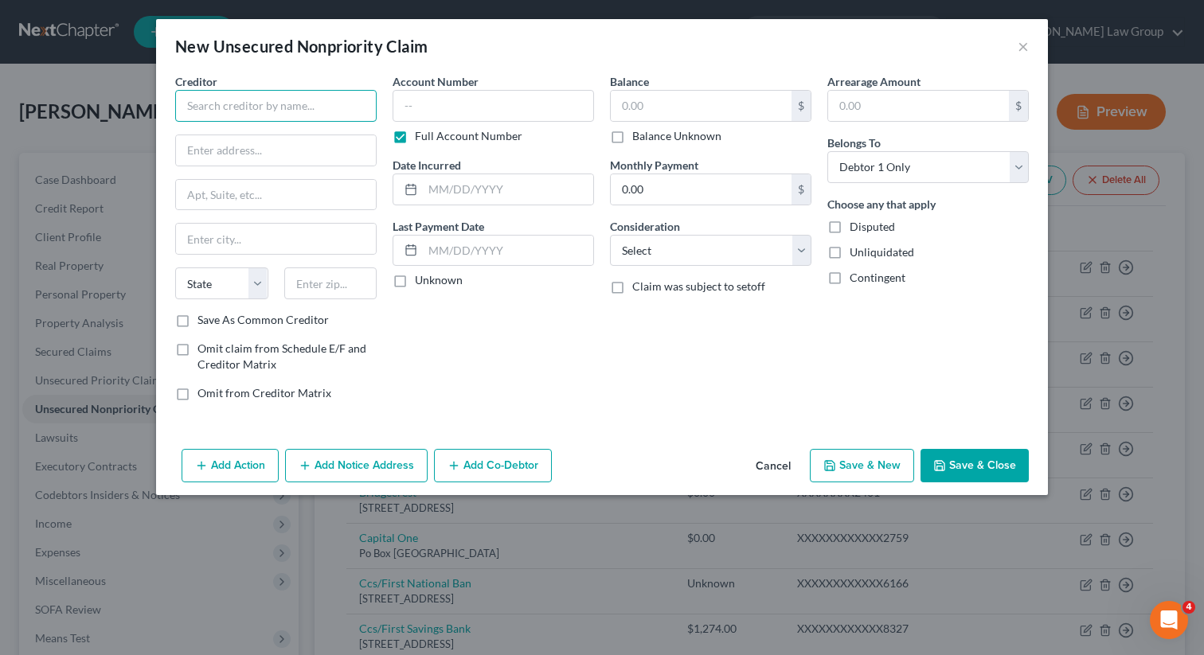
click at [240, 103] on input "text" at bounding box center [275, 106] width 201 height 32
type input "MRO"
drag, startPoint x: 240, startPoint y: 100, endPoint x: 142, endPoint y: 95, distance: 97.2
click at [142, 95] on div "New Unsecured Nonpriority Claim × Creditor * MRO State [US_STATE] AK AR [GEOGRA…" at bounding box center [602, 327] width 1204 height 655
click at [297, 161] on div "Creditor * MRO State [US_STATE] AK AR AZ CA CO CT DE DC [GEOGRAPHIC_DATA] [GEOG…" at bounding box center [275, 192] width 201 height 239
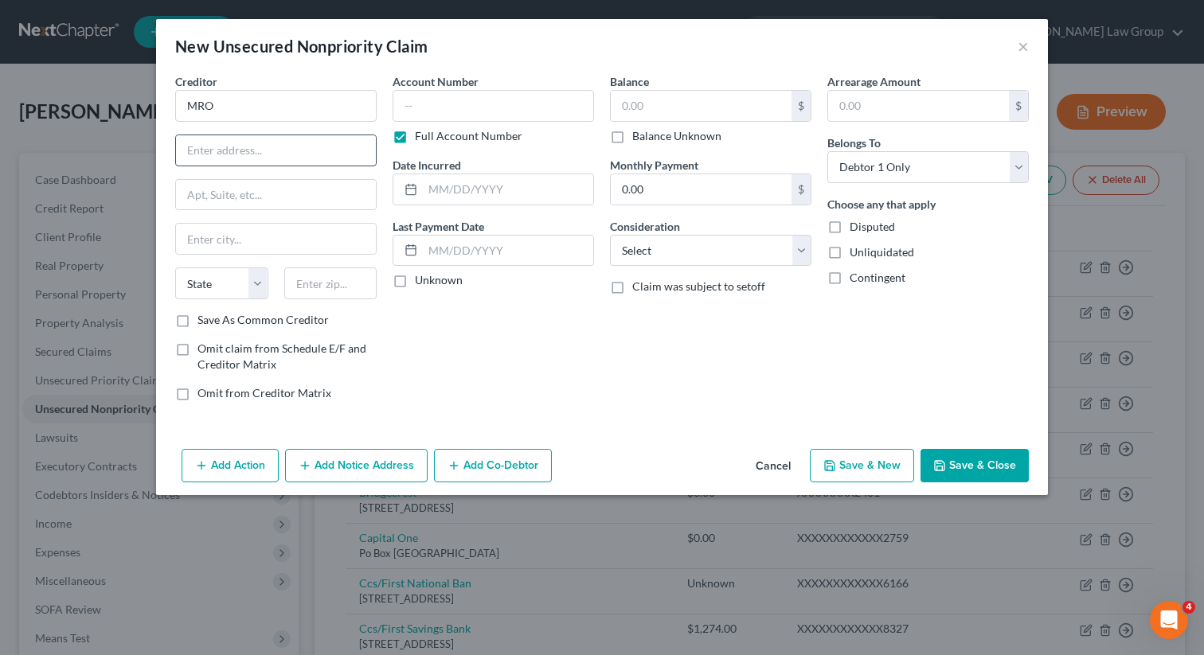
paste input "[STREET_ADDRESS]"
type input "[STREET_ADDRESS]"
click at [336, 278] on input "text" at bounding box center [330, 283] width 93 height 32
paste input "19403."
type input "19403."
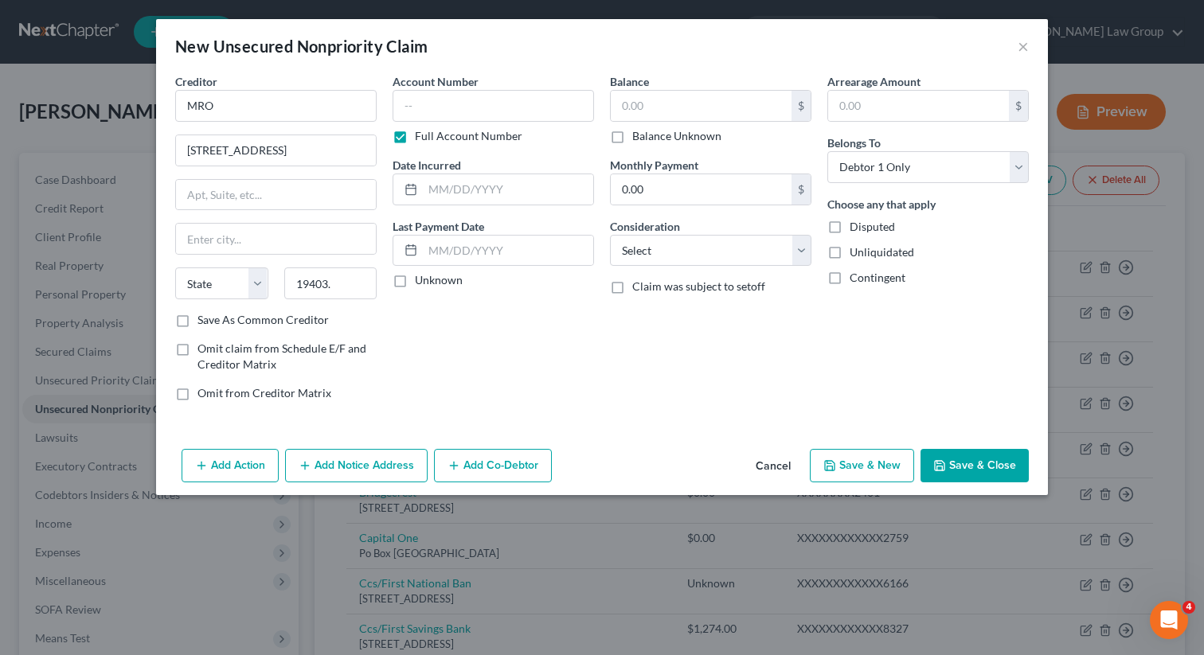
click at [624, 316] on div "Balance $ Balance Unknown Balance Undetermined $ Balance Unknown Monthly Paymen…" at bounding box center [710, 243] width 217 height 341
click at [963, 469] on button "Save & Close" at bounding box center [974, 465] width 108 height 33
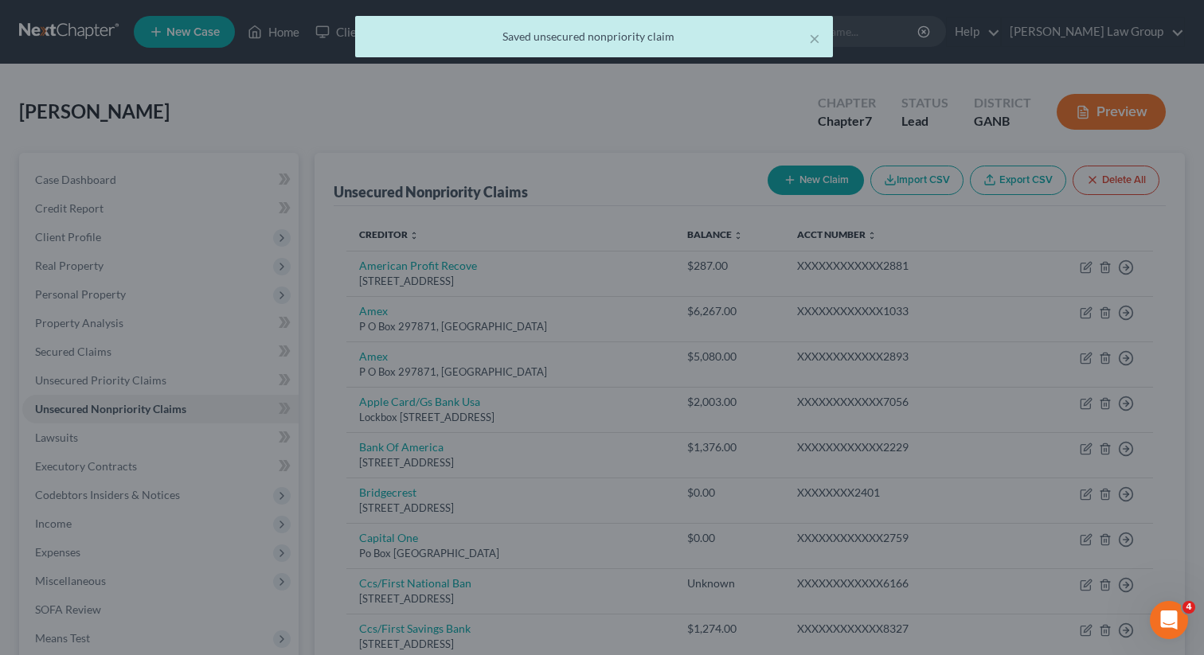
type input "0.00"
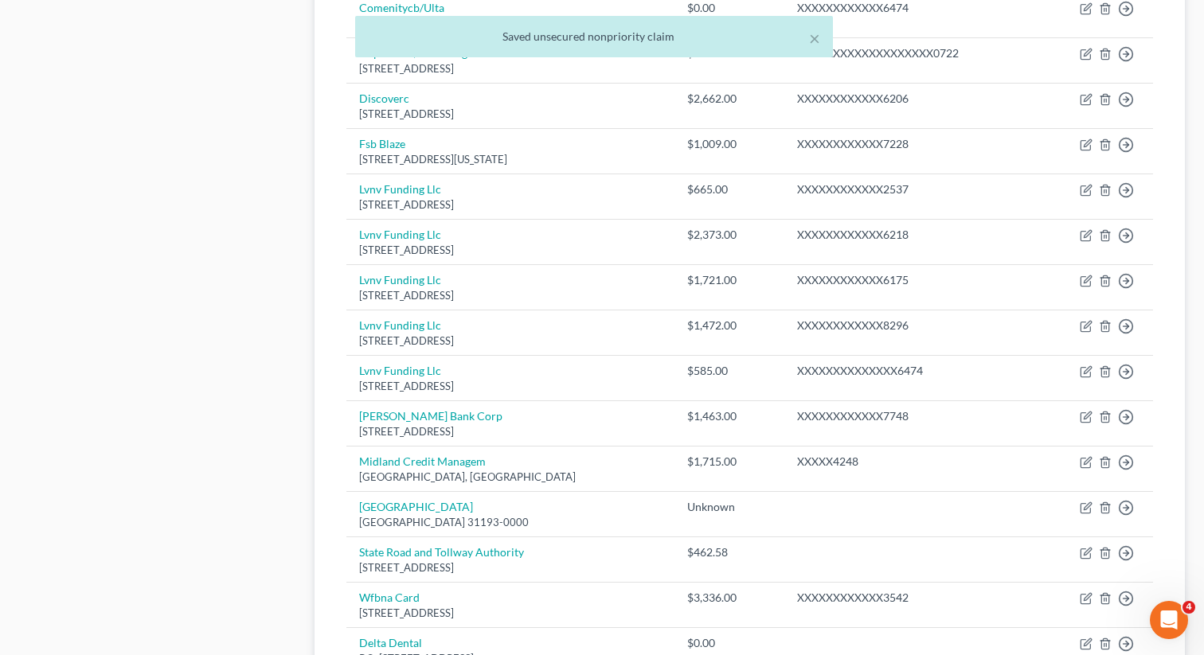
scroll to position [1219, 0]
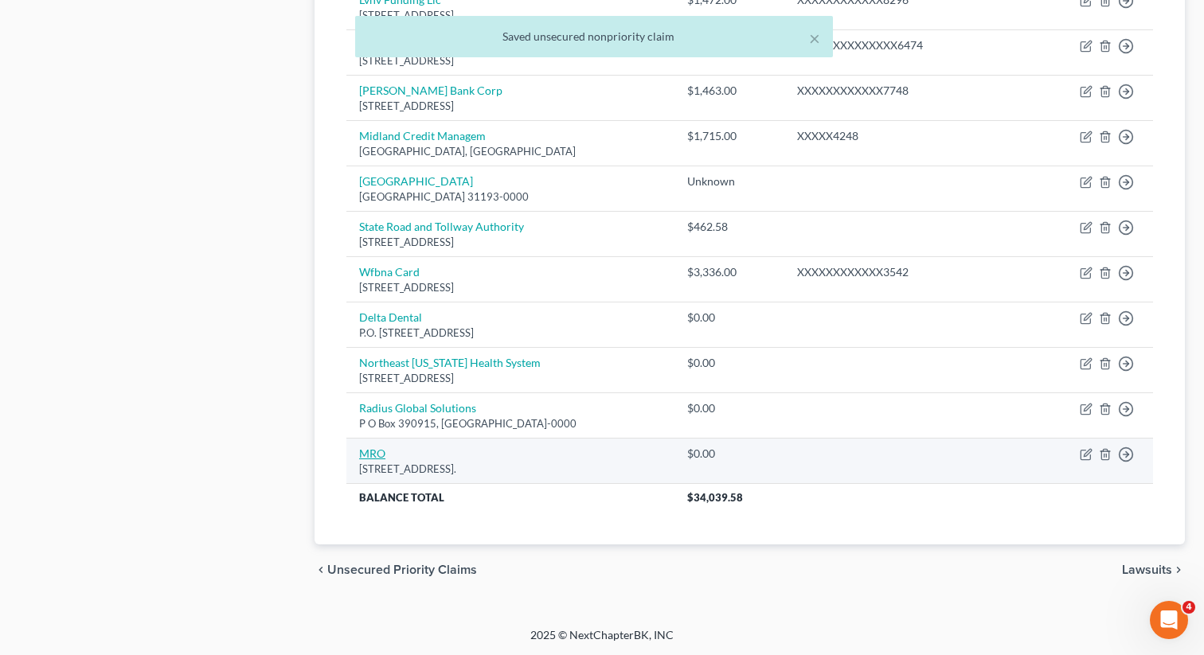
click at [373, 452] on link "MRO" at bounding box center [372, 454] width 26 height 14
select select "0"
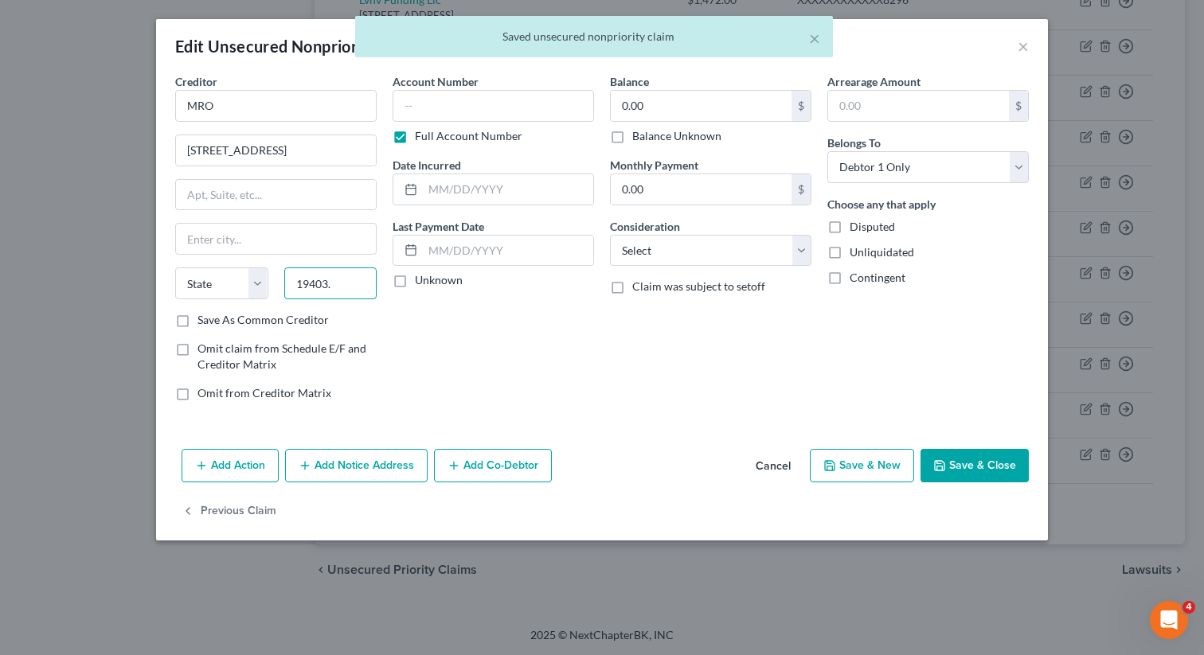
click at [357, 295] on input "19403." at bounding box center [330, 283] width 93 height 32
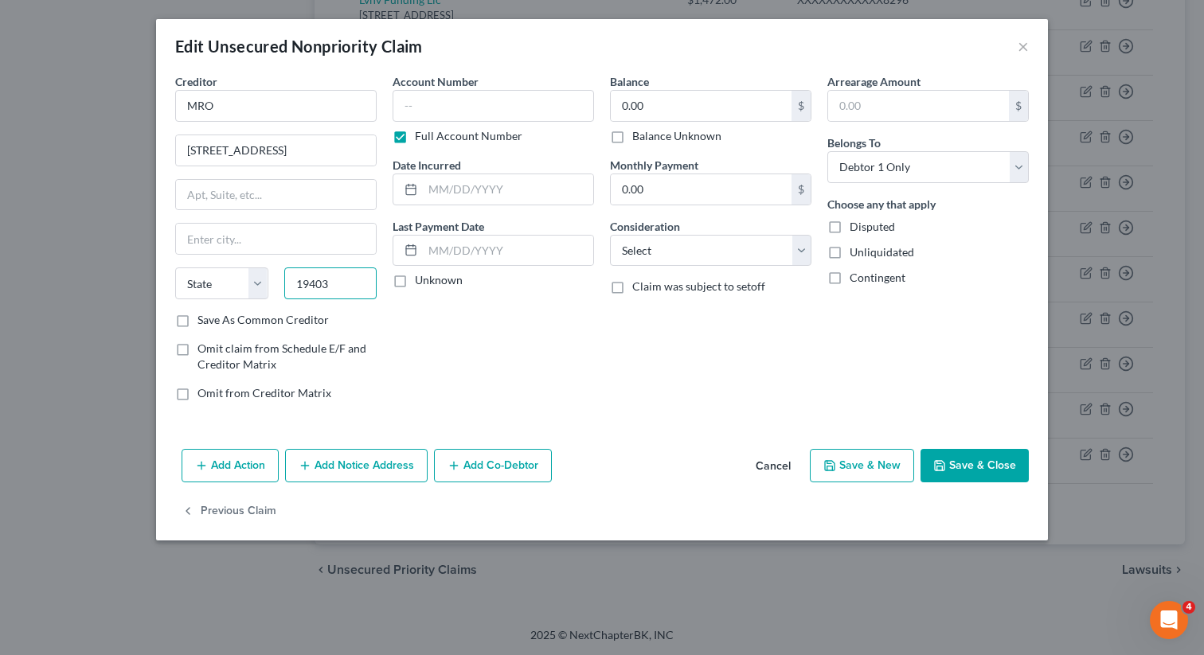
click at [296, 277] on input "19403" at bounding box center [330, 283] width 93 height 32
type input "19403"
type input "[GEOGRAPHIC_DATA]"
select select "39"
drag, startPoint x: 377, startPoint y: 276, endPoint x: 353, endPoint y: 273, distance: 23.3
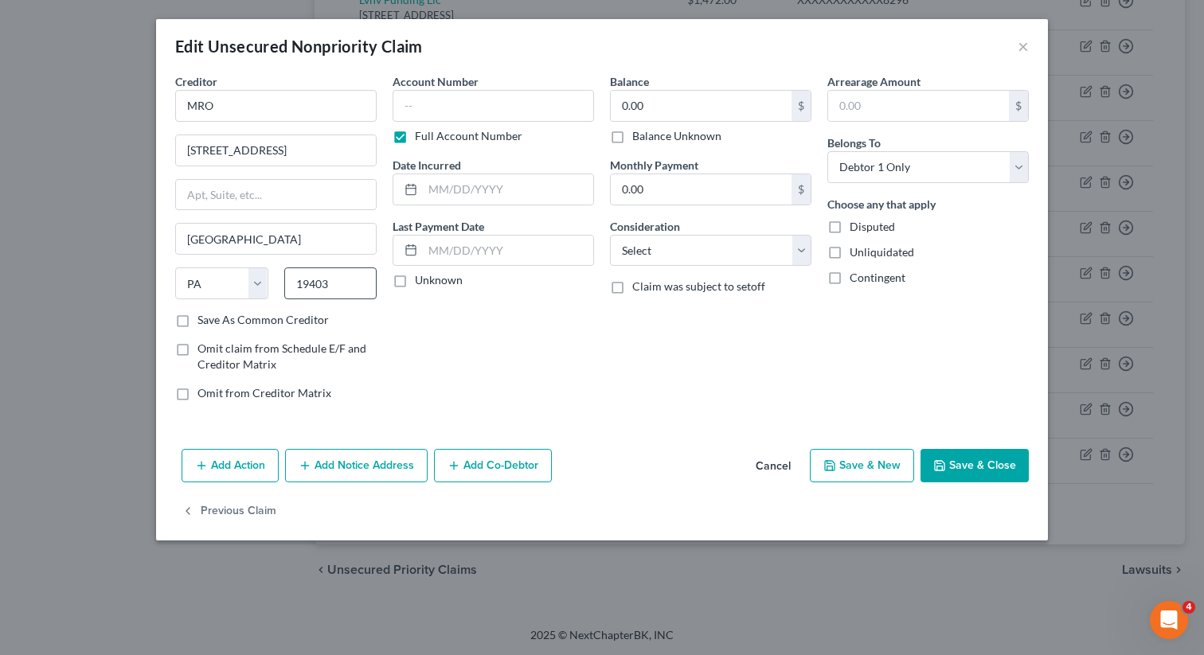
click at [353, 273] on div "19403" at bounding box center [330, 283] width 109 height 32
click at [345, 279] on input "19403" at bounding box center [330, 283] width 93 height 32
drag, startPoint x: 345, startPoint y: 279, endPoint x: 287, endPoint y: 277, distance: 58.2
click at [287, 277] on input "19403" at bounding box center [330, 283] width 93 height 32
click at [439, 322] on div "Account Number Full Account Number Date Incurred Last Payment Date Unknown" at bounding box center [492, 243] width 217 height 341
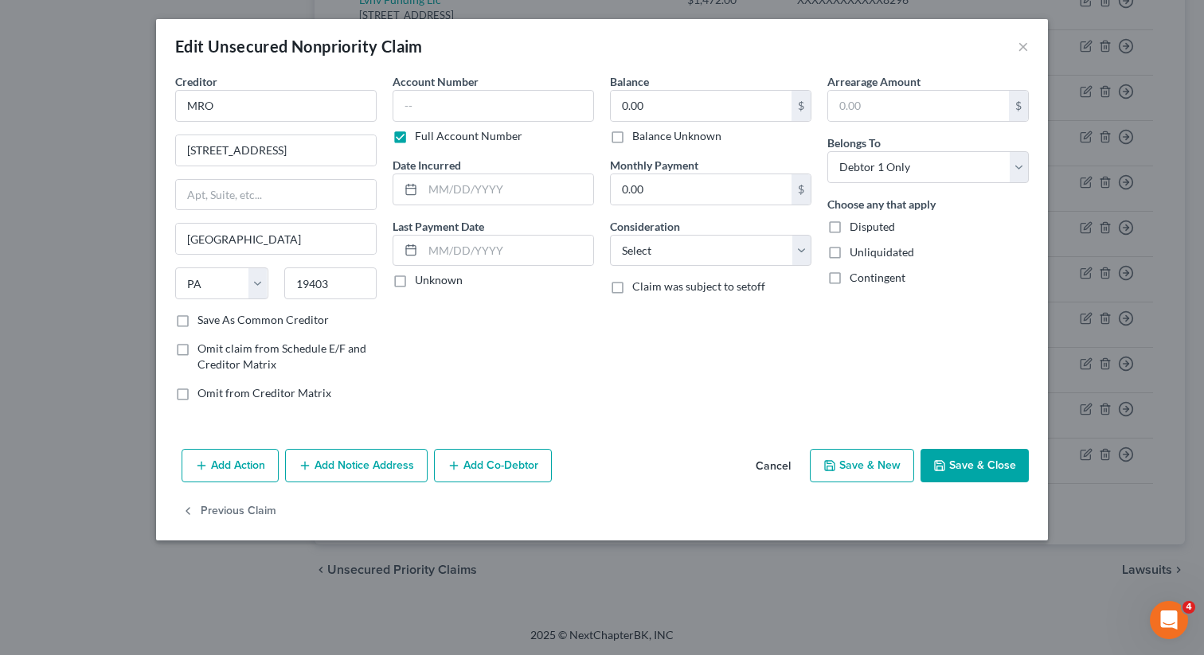
click at [974, 464] on button "Save & Close" at bounding box center [974, 465] width 108 height 33
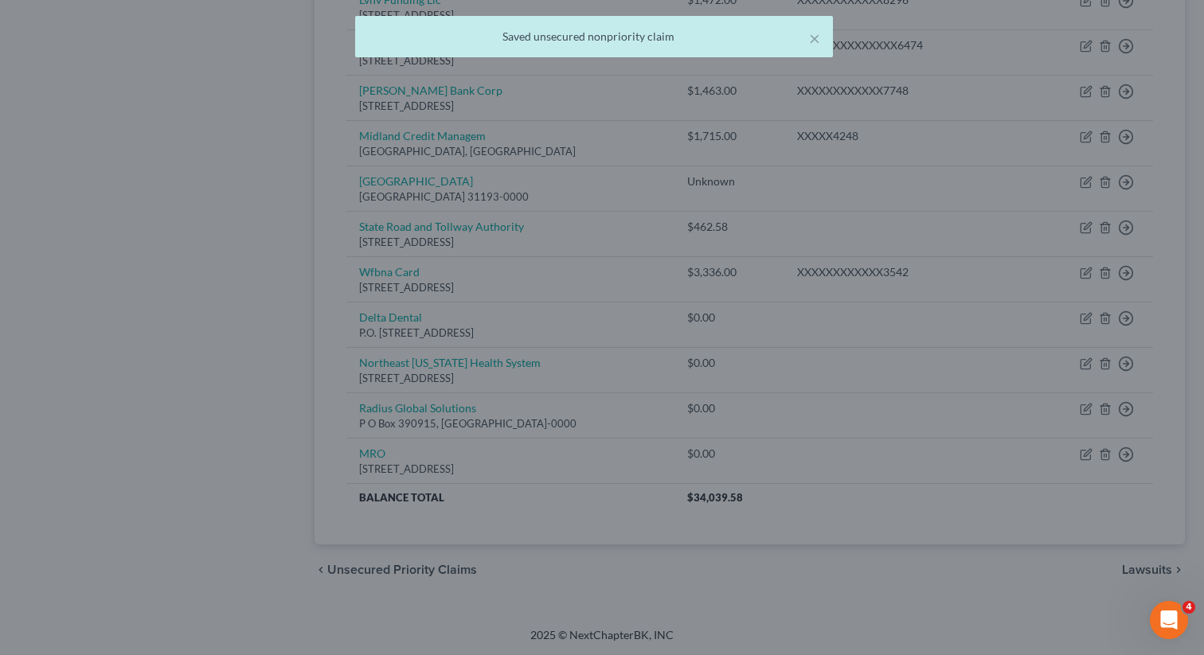
type input "0"
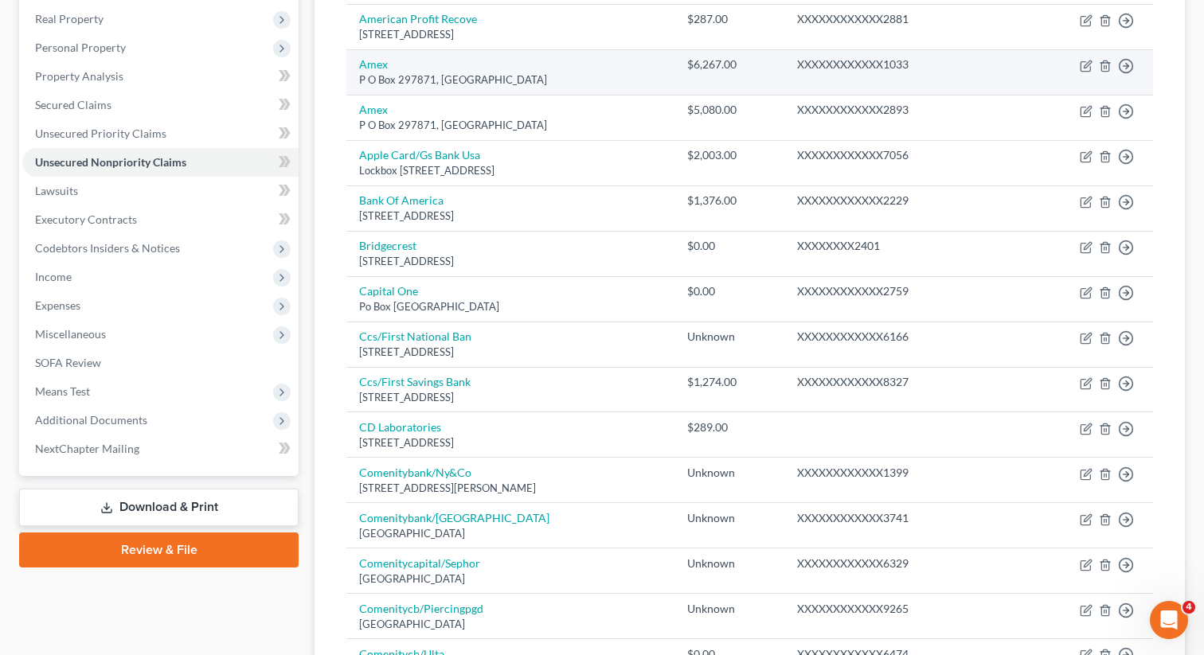
scroll to position [109, 0]
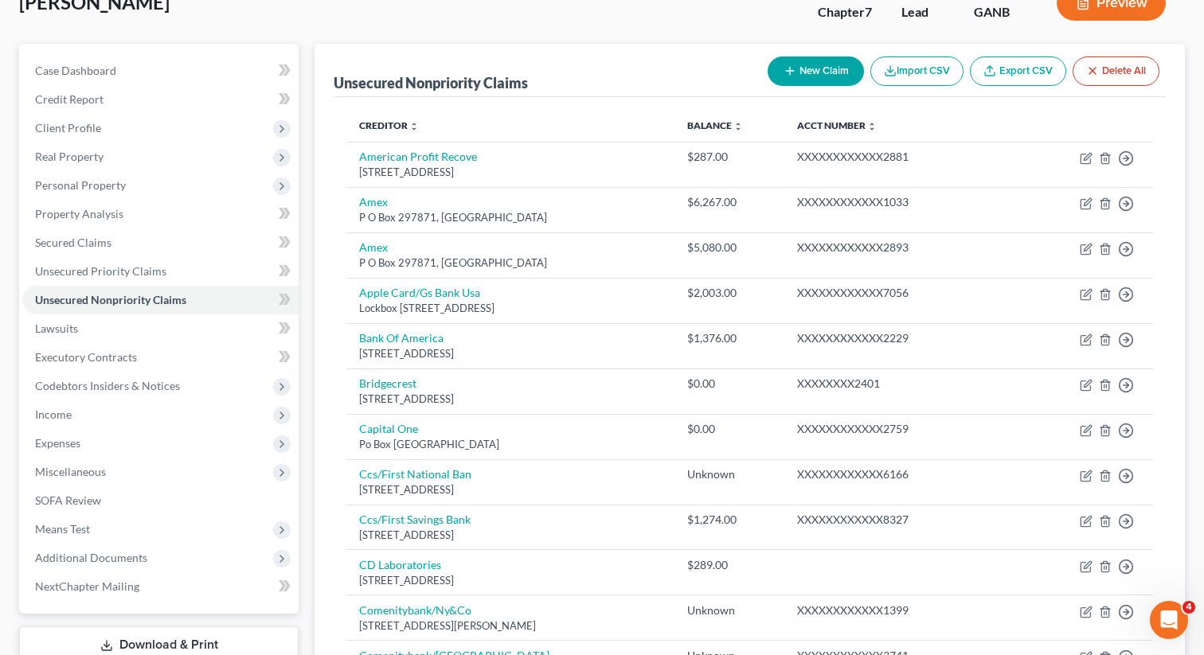
click at [817, 54] on div "New Claim Import CSV Export CSV Delete All" at bounding box center [963, 71] width 404 height 42
click at [807, 67] on button "New Claim" at bounding box center [815, 71] width 96 height 29
select select "0"
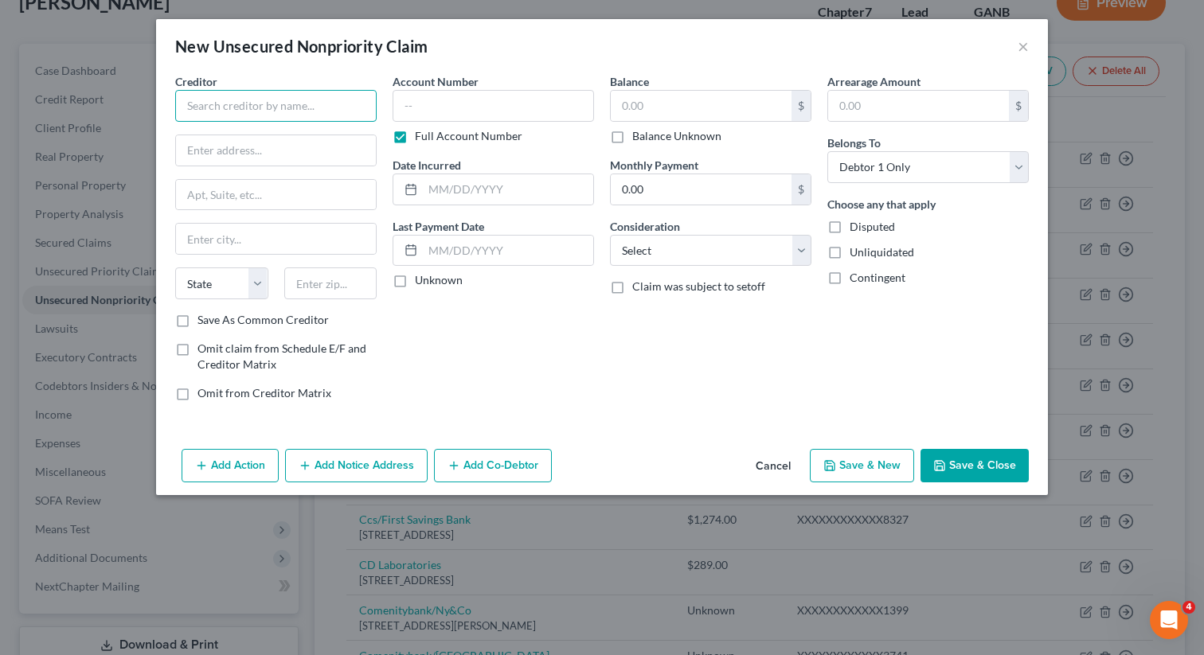
click at [297, 109] on input "text" at bounding box center [275, 106] width 201 height 32
drag, startPoint x: 334, startPoint y: 110, endPoint x: 115, endPoint y: 81, distance: 220.8
type input "Advanced Joint Surgery"
click at [270, 155] on input "text" at bounding box center [276, 150] width 200 height 30
paste input "[STREET_ADDRESS][PERSON_NAME]"
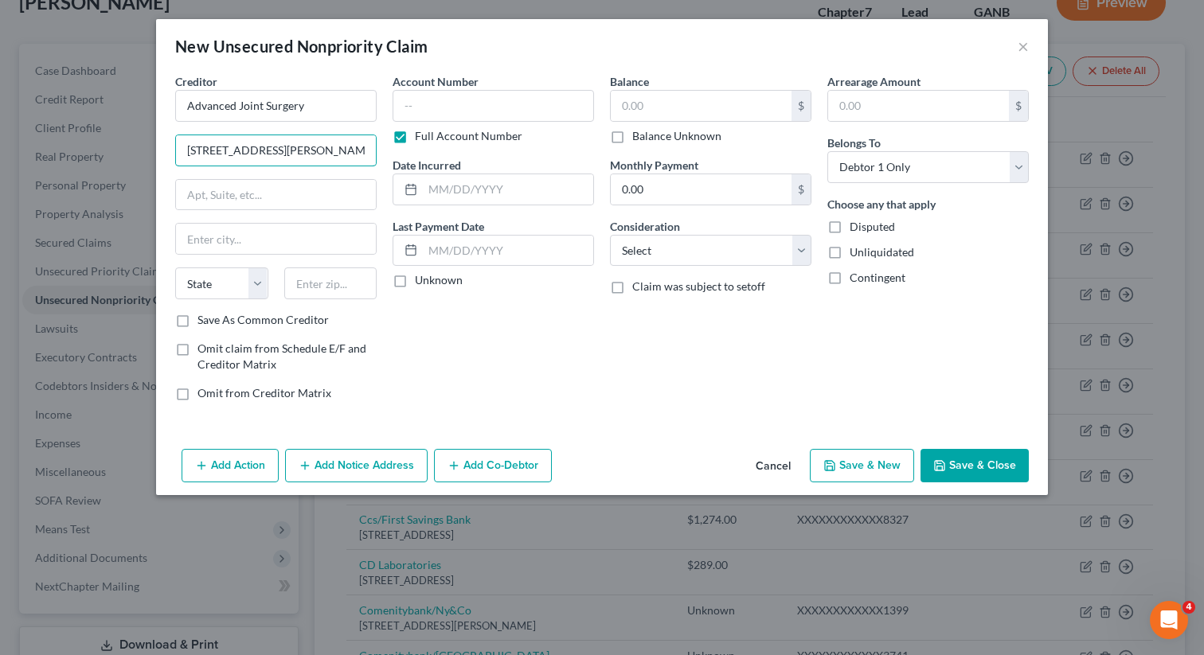
type input "[STREET_ADDRESS][PERSON_NAME]"
click at [302, 277] on input "text" at bounding box center [330, 283] width 93 height 32
paste input "30041"
type input "30041"
type input "Cumming"
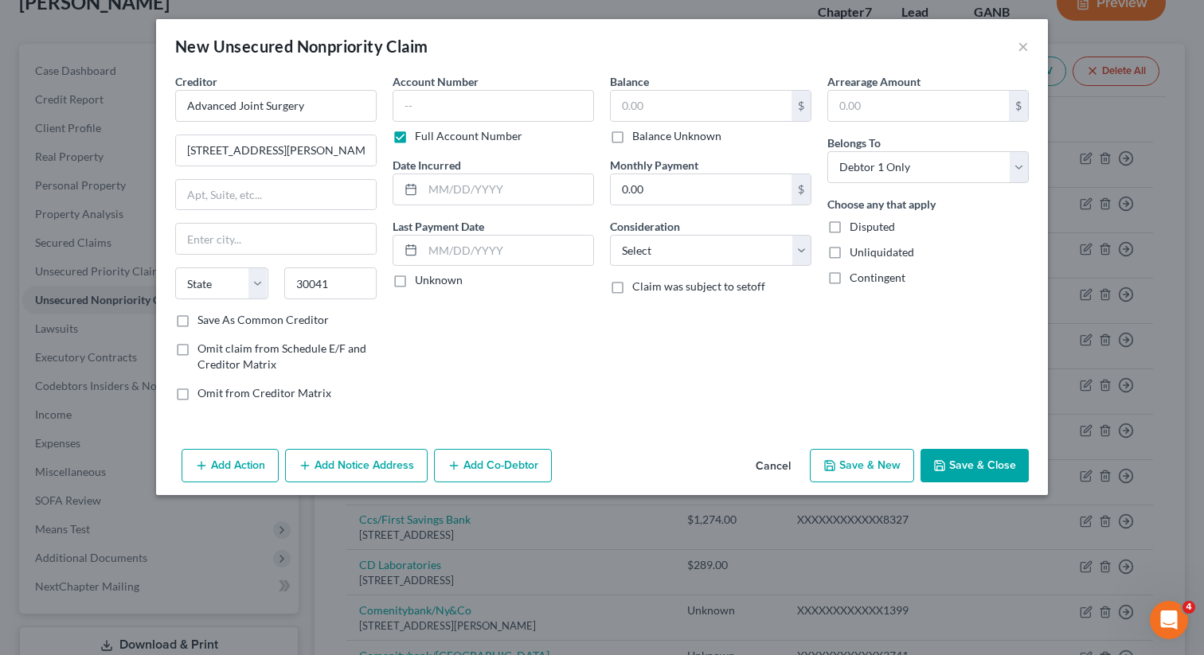
select select "10"
click at [451, 339] on div "Account Number Full Account Number Date Incurred Last Payment Date Unknown" at bounding box center [492, 243] width 217 height 341
click at [970, 474] on button "Save & Close" at bounding box center [974, 465] width 108 height 33
type input "0.00"
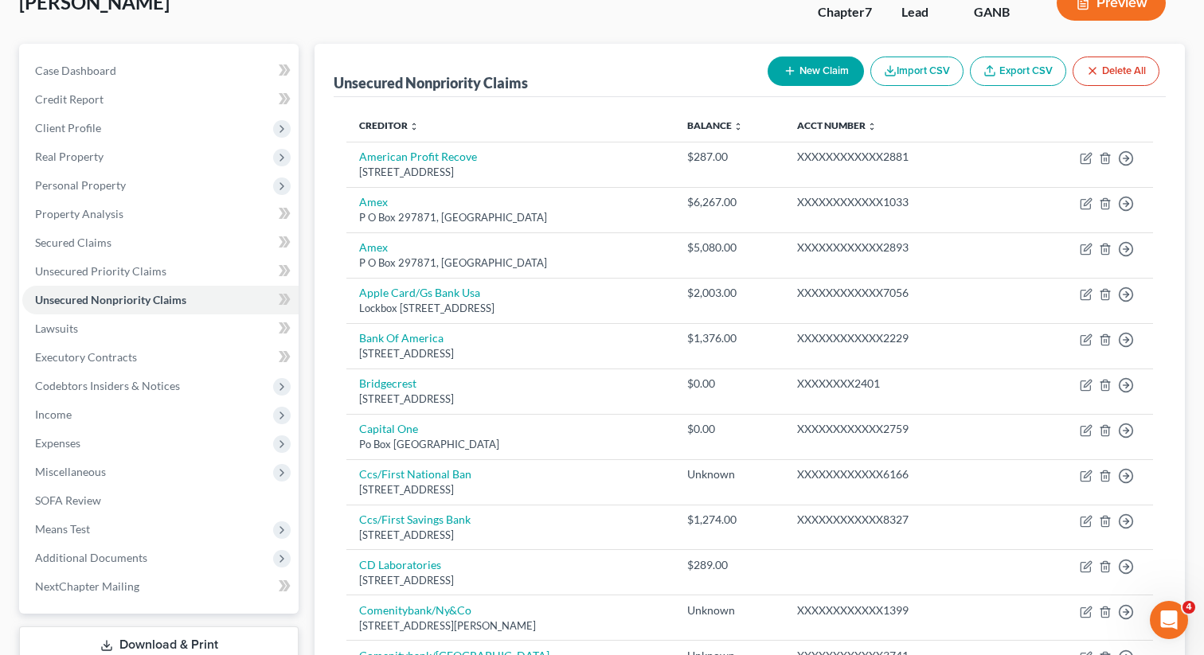
click at [812, 58] on button "New Claim" at bounding box center [815, 71] width 96 height 29
select select "0"
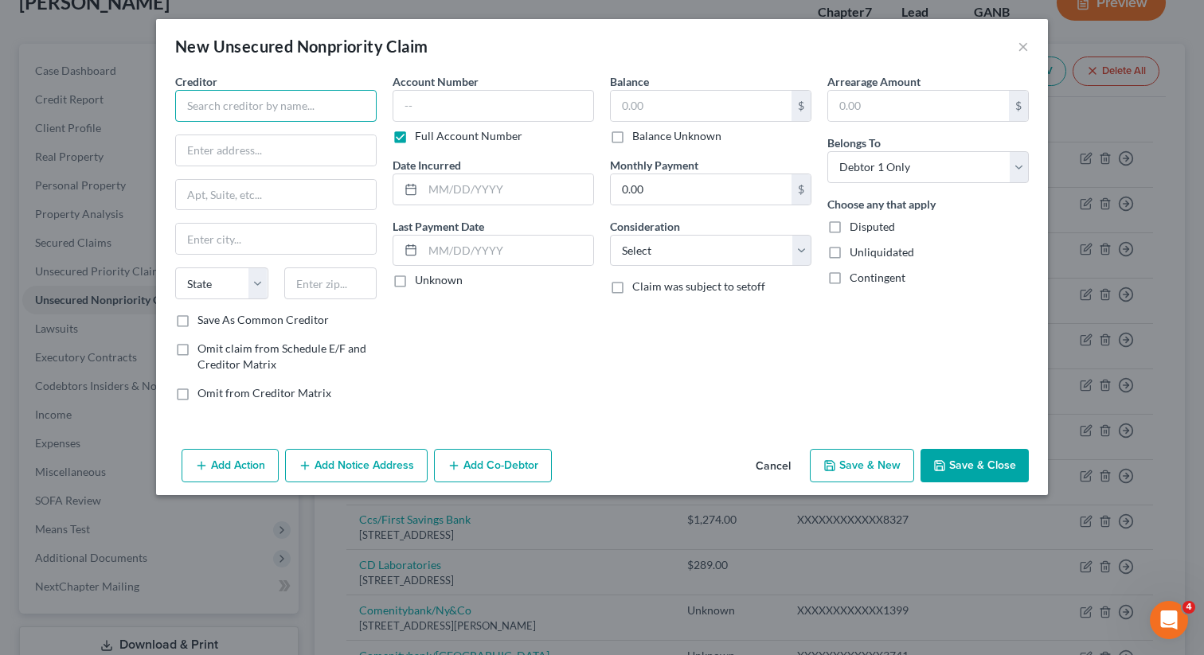
click at [299, 92] on input "text" at bounding box center [275, 106] width 201 height 32
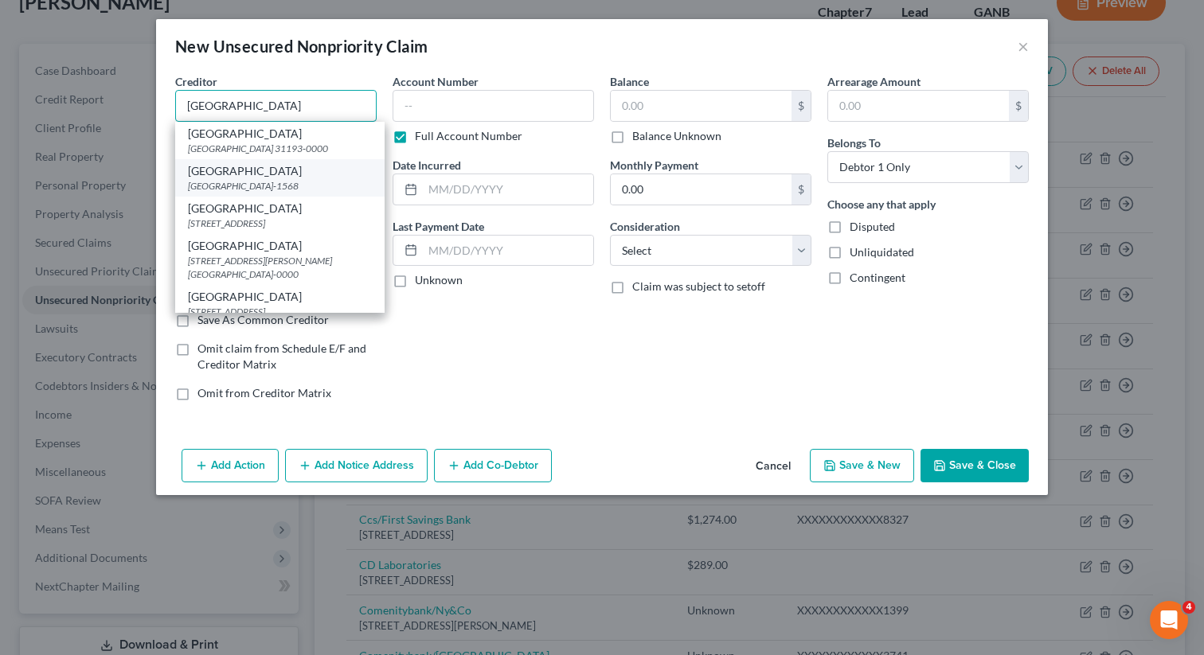
type input "[GEOGRAPHIC_DATA]"
click at [252, 177] on div "[GEOGRAPHIC_DATA]" at bounding box center [280, 171] width 184 height 16
type input "PO Box 101565"
type input "[GEOGRAPHIC_DATA]"
select select "10"
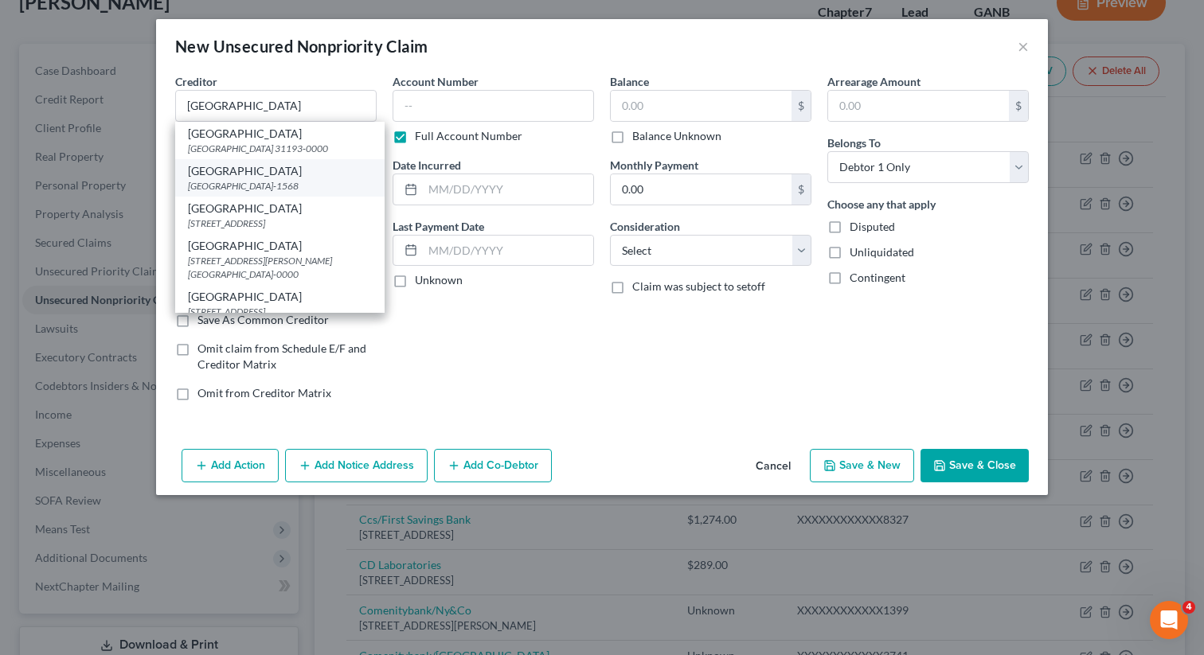
type input "30392-1568"
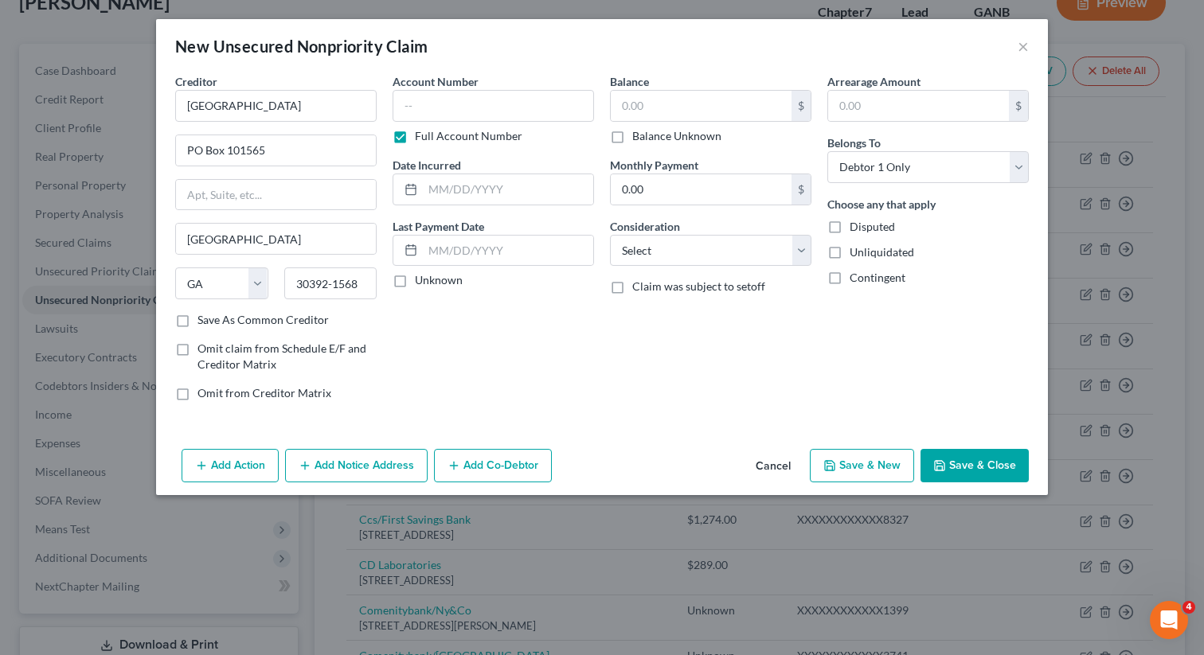
click at [961, 466] on button "Save & Close" at bounding box center [974, 465] width 108 height 33
type input "0.00"
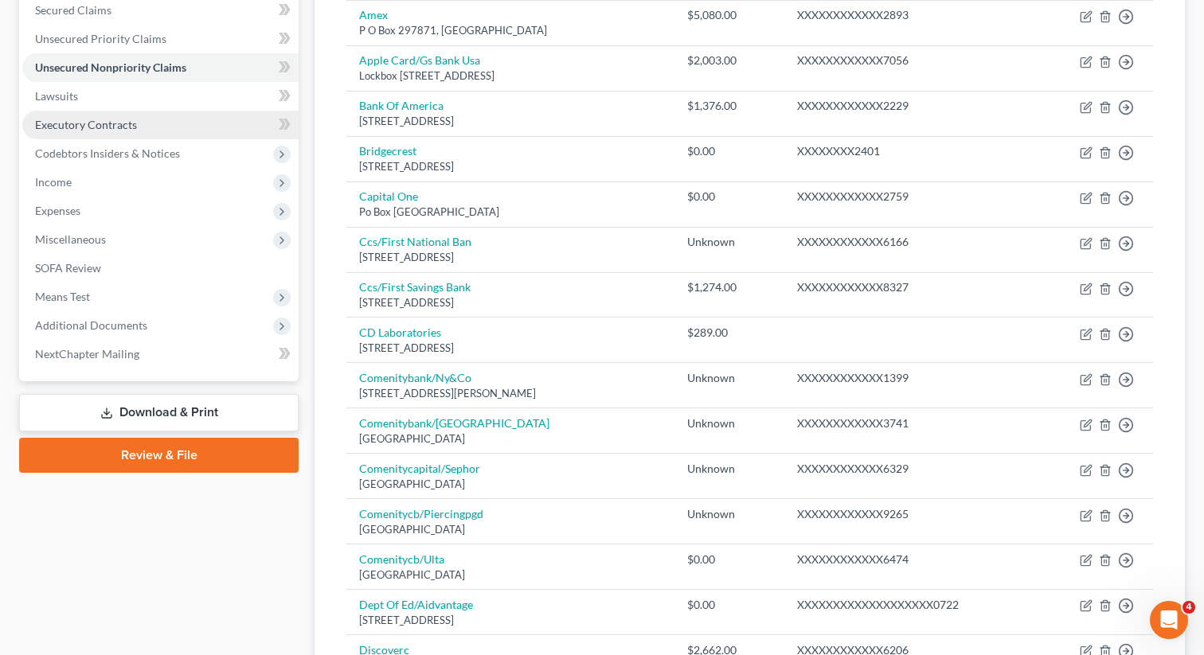
scroll to position [345, 0]
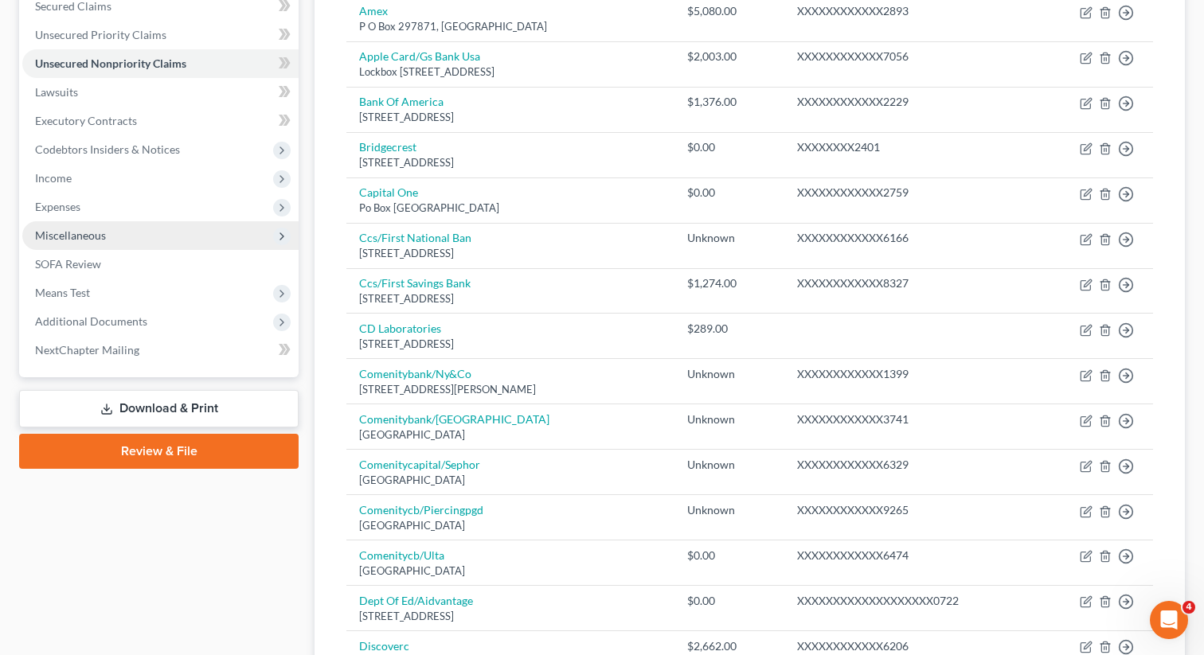
click at [92, 222] on span "Miscellaneous" at bounding box center [160, 235] width 276 height 29
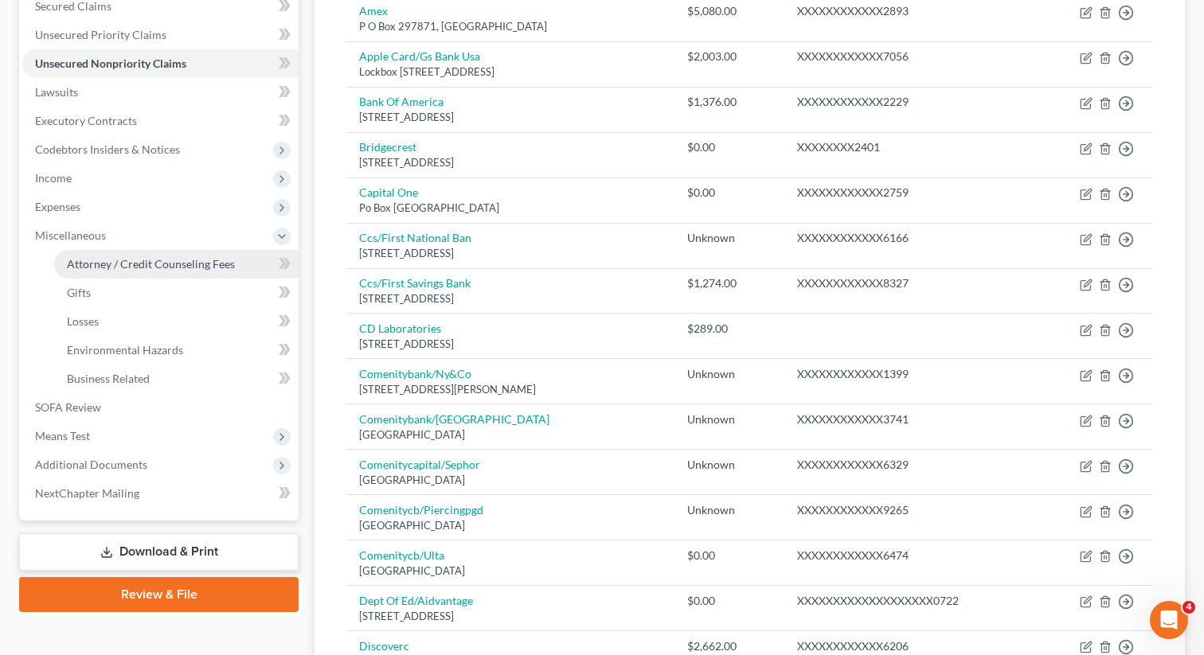
click at [117, 255] on link "Attorney / Credit Counseling Fees" at bounding box center [176, 264] width 244 height 29
select select "0"
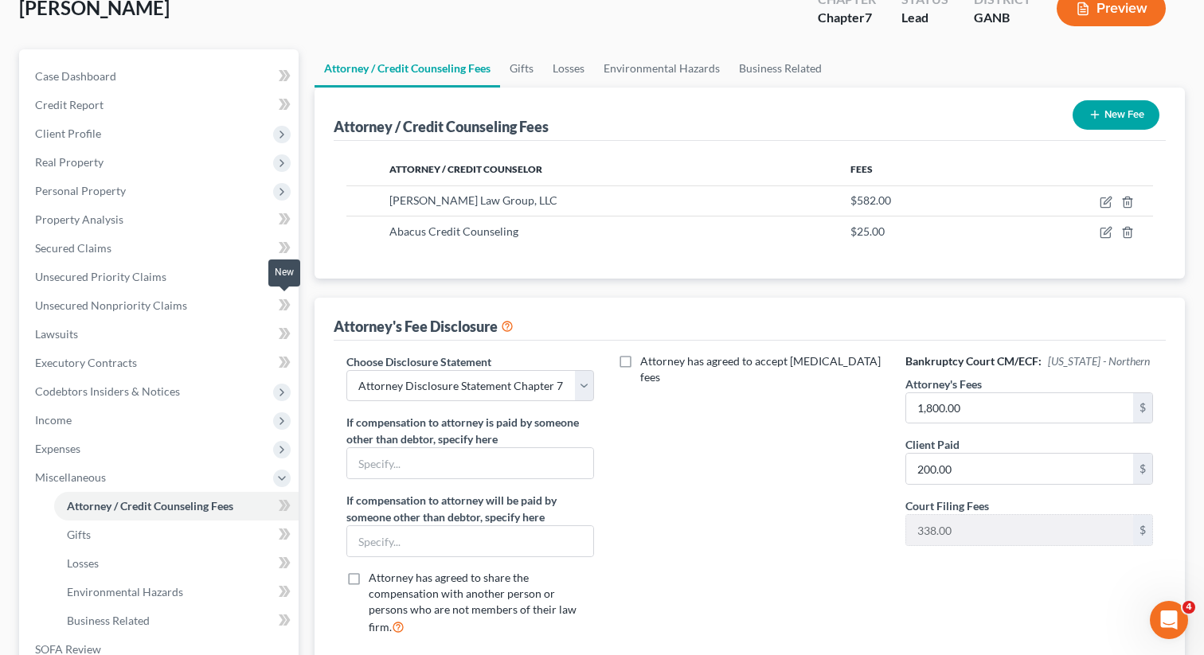
scroll to position [104, 0]
click at [87, 159] on span "Real Property" at bounding box center [69, 161] width 68 height 14
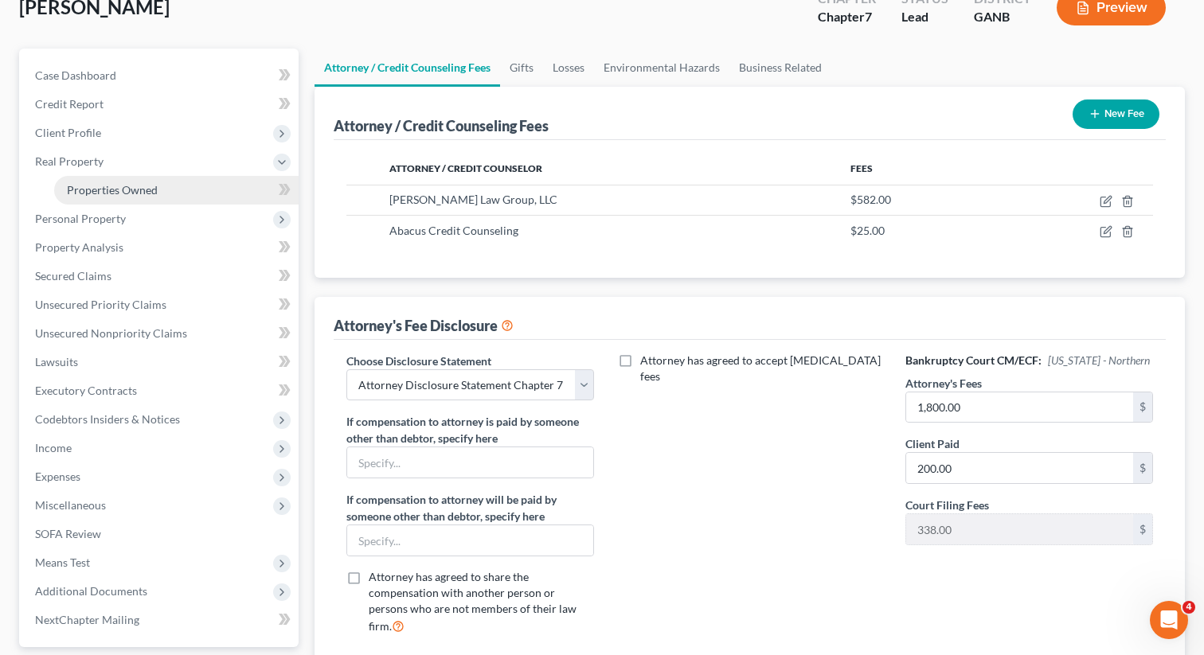
click at [88, 190] on span "Properties Owned" at bounding box center [112, 190] width 91 height 14
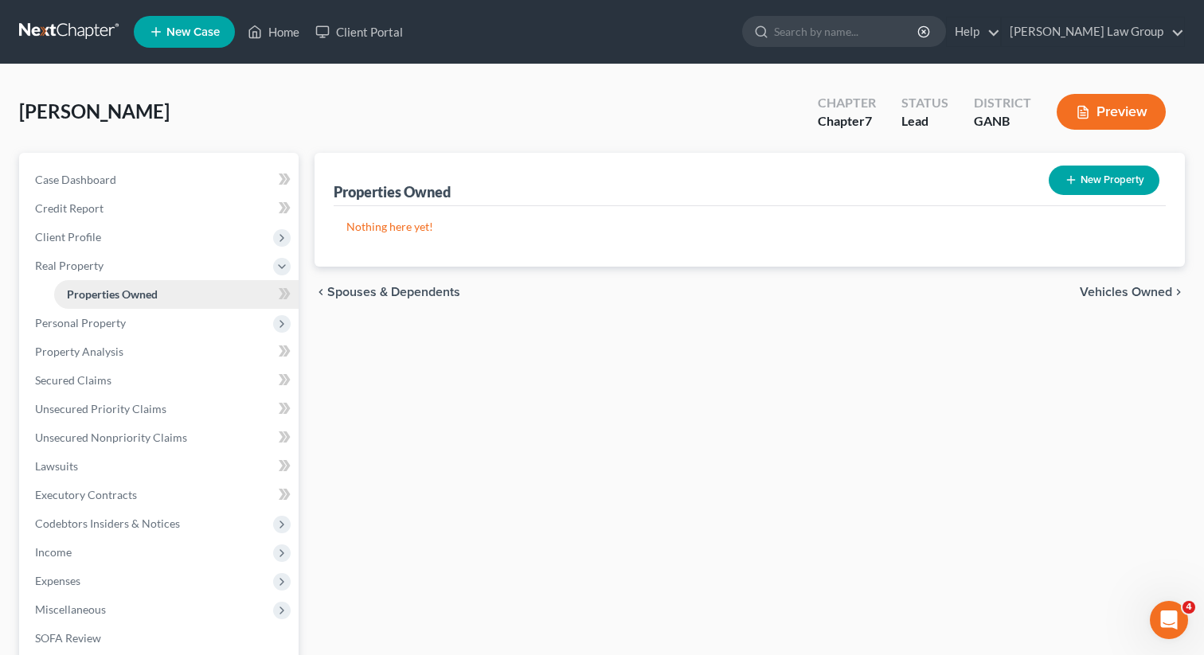
click at [112, 305] on link "Properties Owned" at bounding box center [176, 294] width 244 height 29
click at [92, 330] on span "Personal Property" at bounding box center [160, 323] width 276 height 29
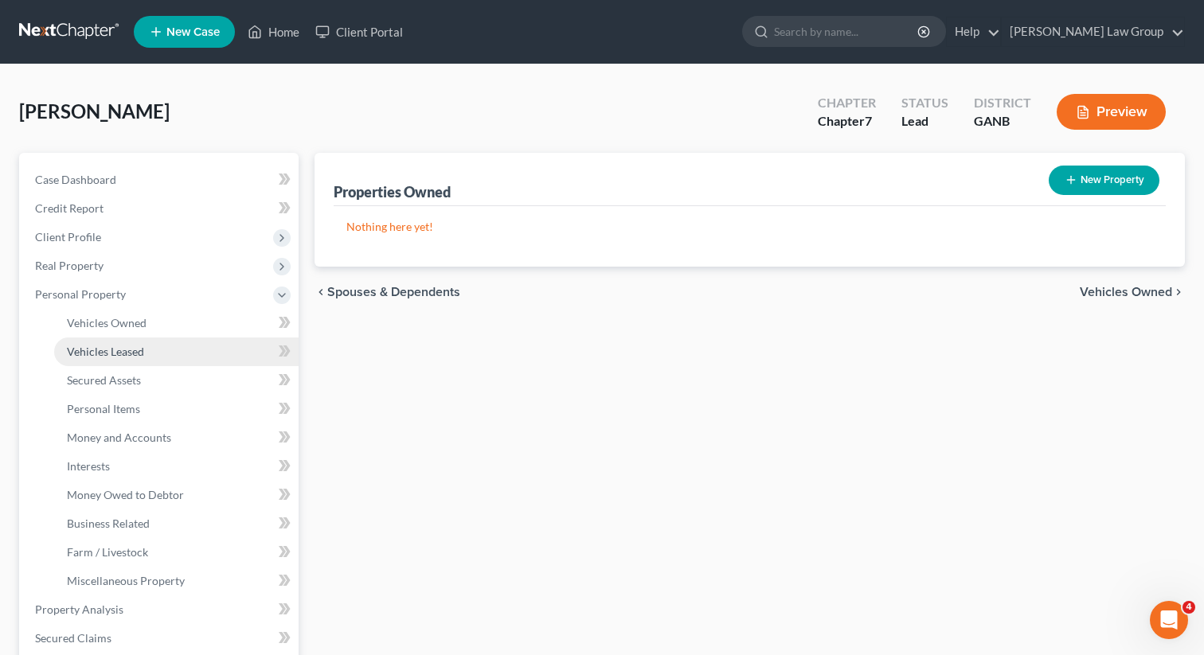
click at [92, 341] on link "Vehicles Leased" at bounding box center [176, 352] width 244 height 29
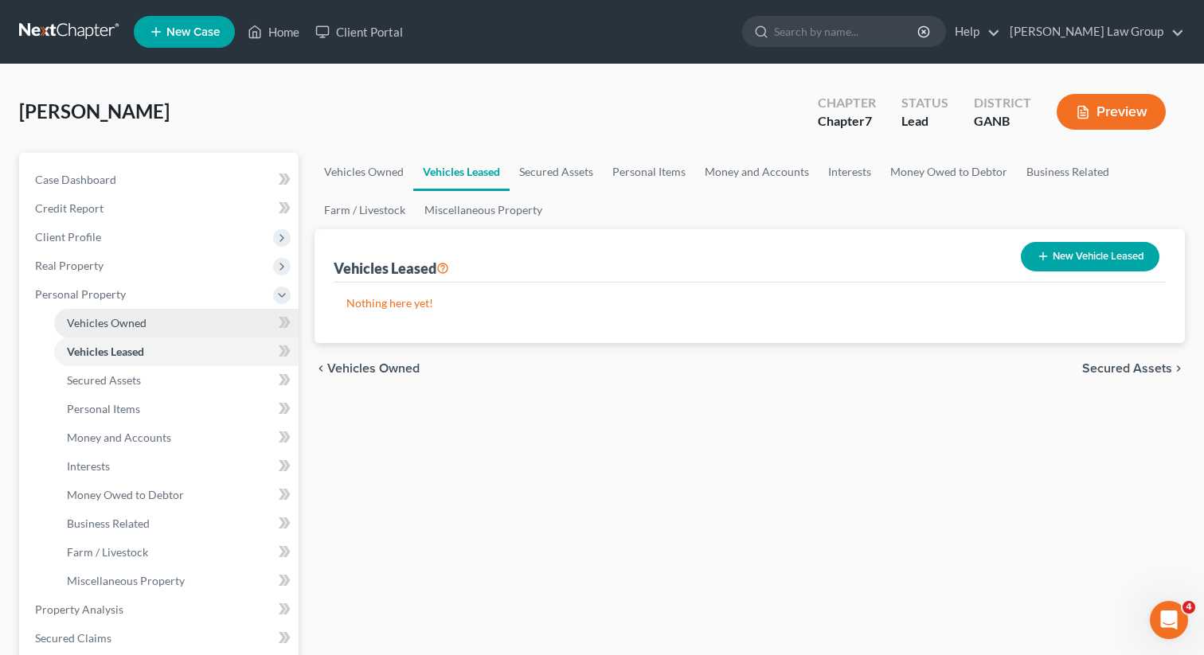
click at [95, 320] on span "Vehicles Owned" at bounding box center [107, 323] width 80 height 14
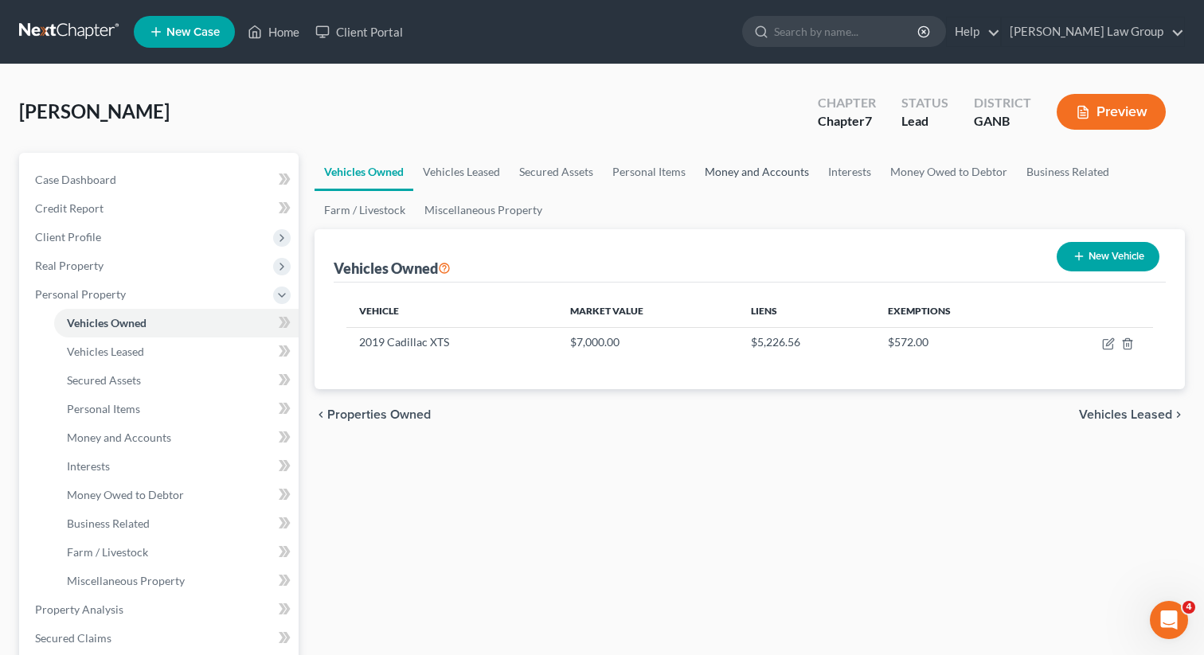
click at [695, 166] on link "Money and Accounts" at bounding box center [756, 172] width 123 height 38
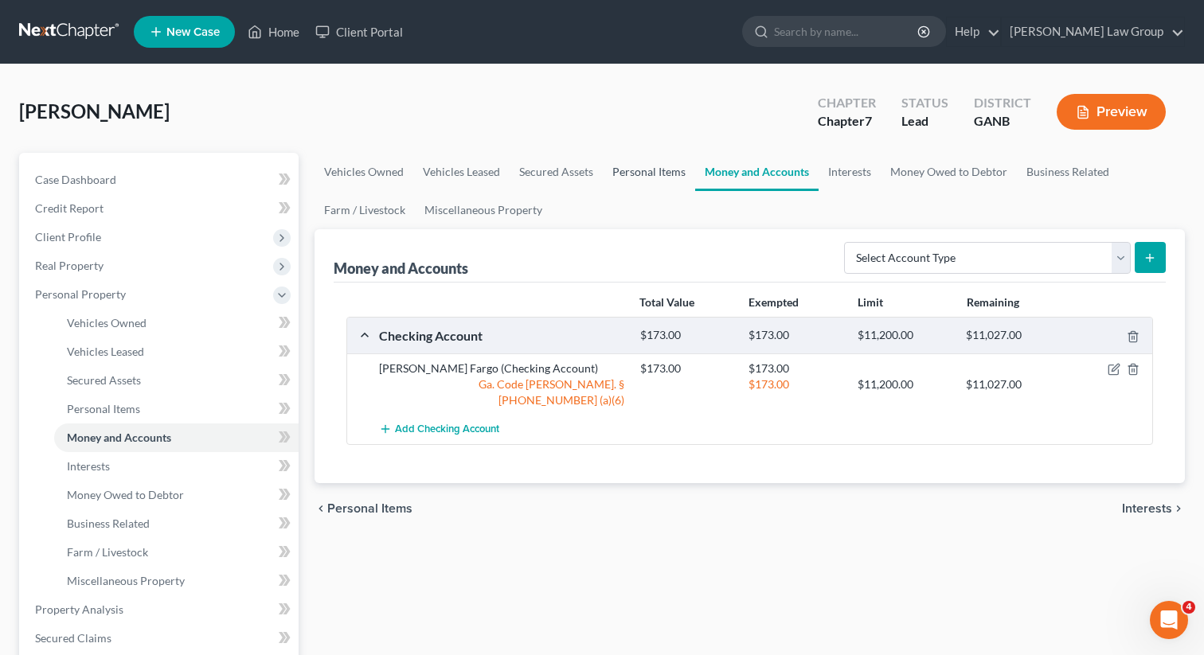
click at [673, 168] on link "Personal Items" at bounding box center [649, 172] width 92 height 38
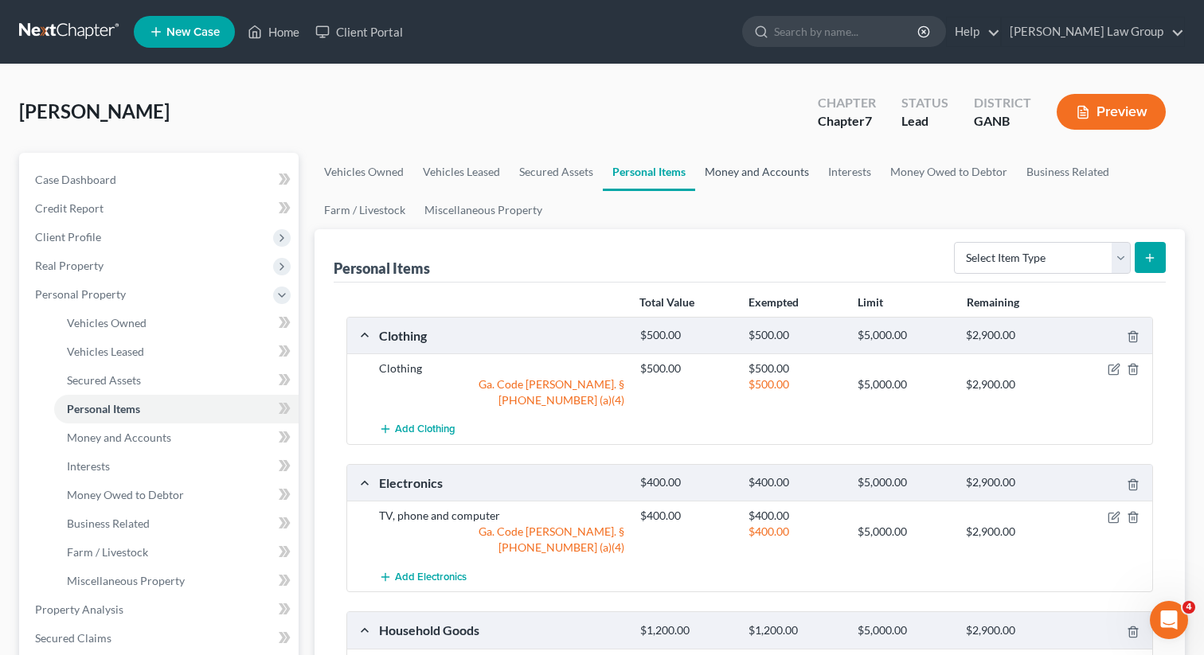
click at [732, 171] on link "Money and Accounts" at bounding box center [756, 172] width 123 height 38
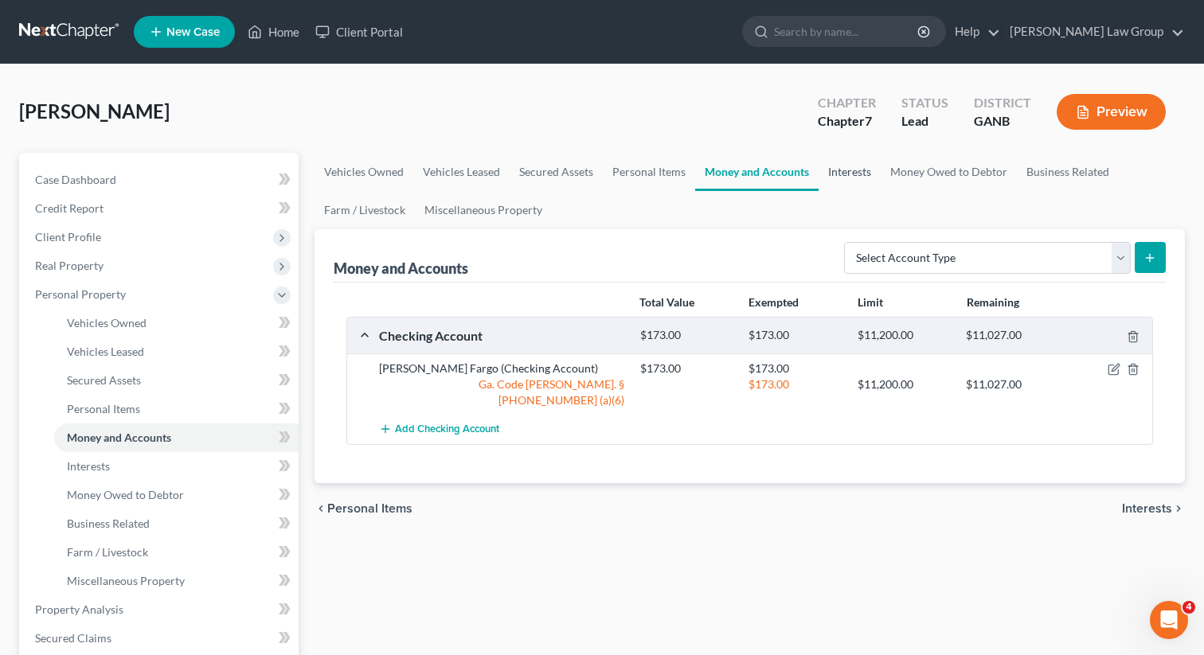
click at [852, 175] on link "Interests" at bounding box center [849, 172] width 62 height 38
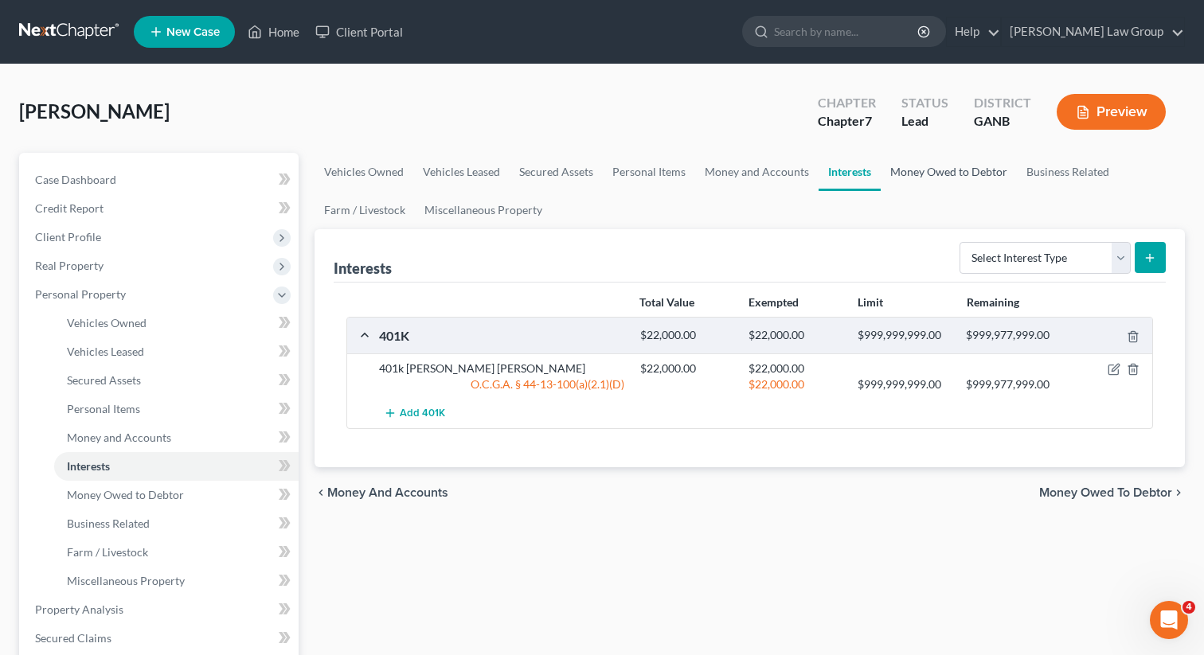
click at [910, 161] on link "Money Owed to Debtor" at bounding box center [948, 172] width 136 height 38
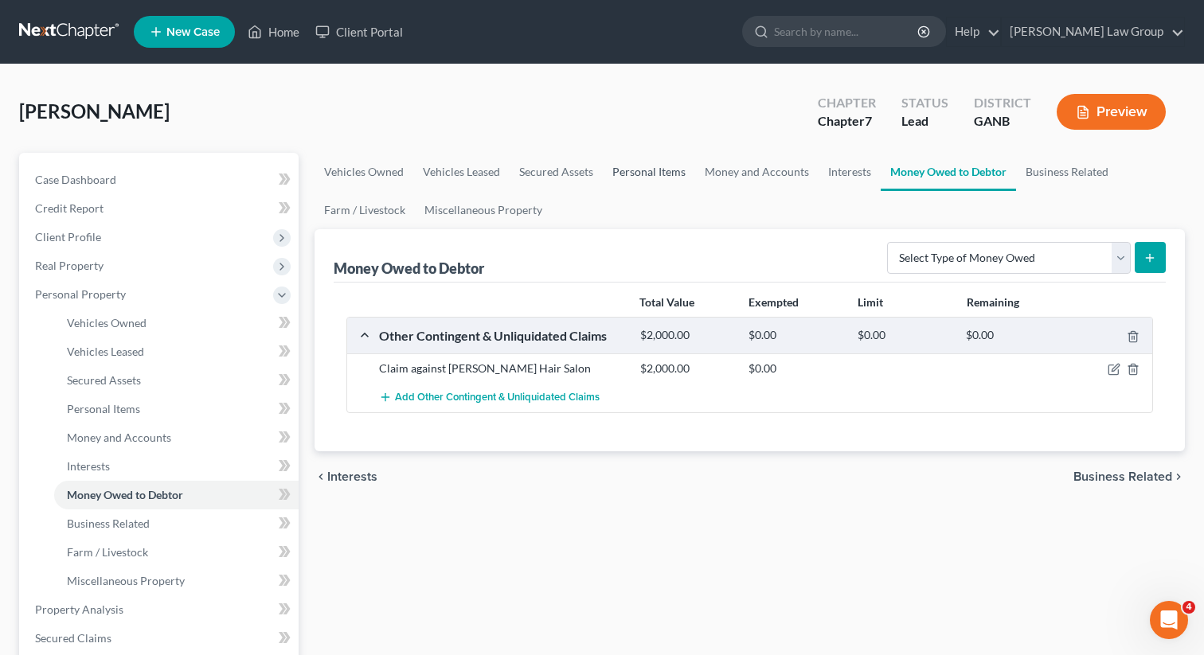
click at [622, 182] on link "Personal Items" at bounding box center [649, 172] width 92 height 38
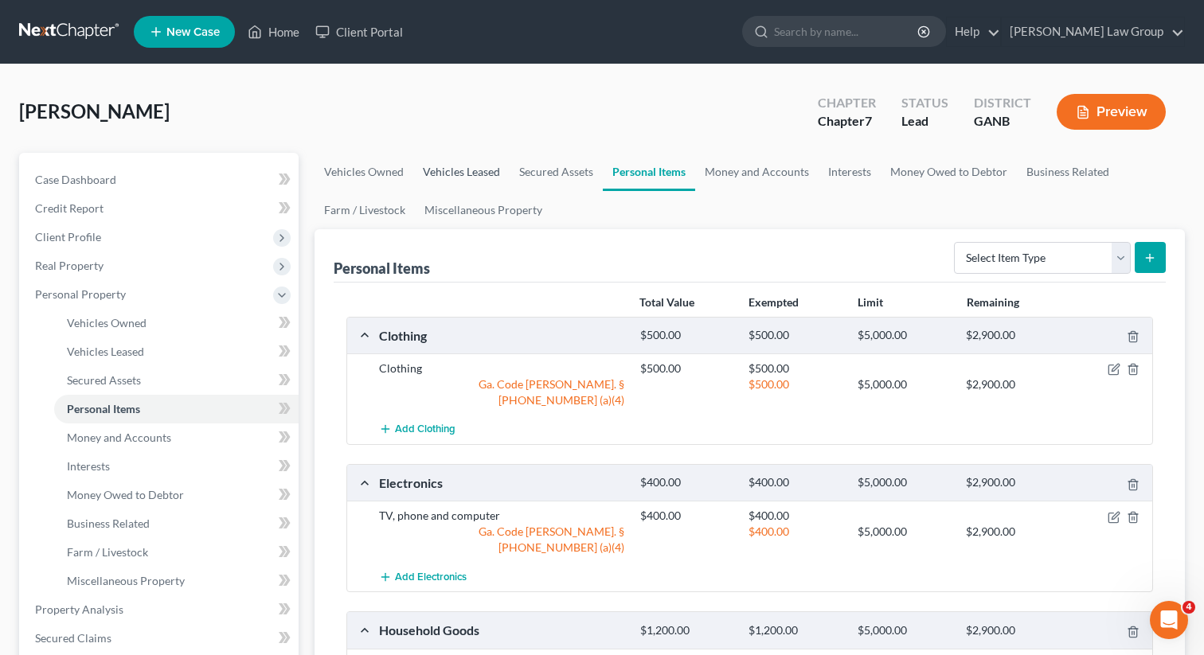
click at [446, 172] on link "Vehicles Leased" at bounding box center [461, 172] width 96 height 38
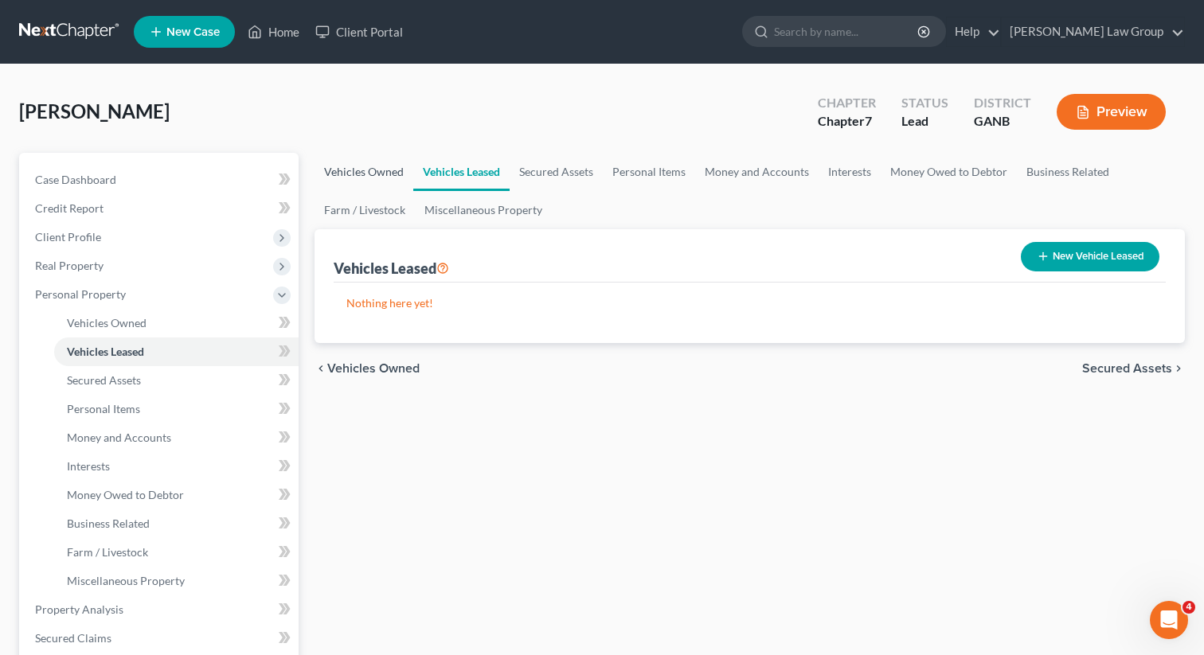
click at [355, 173] on link "Vehicles Owned" at bounding box center [363, 172] width 99 height 38
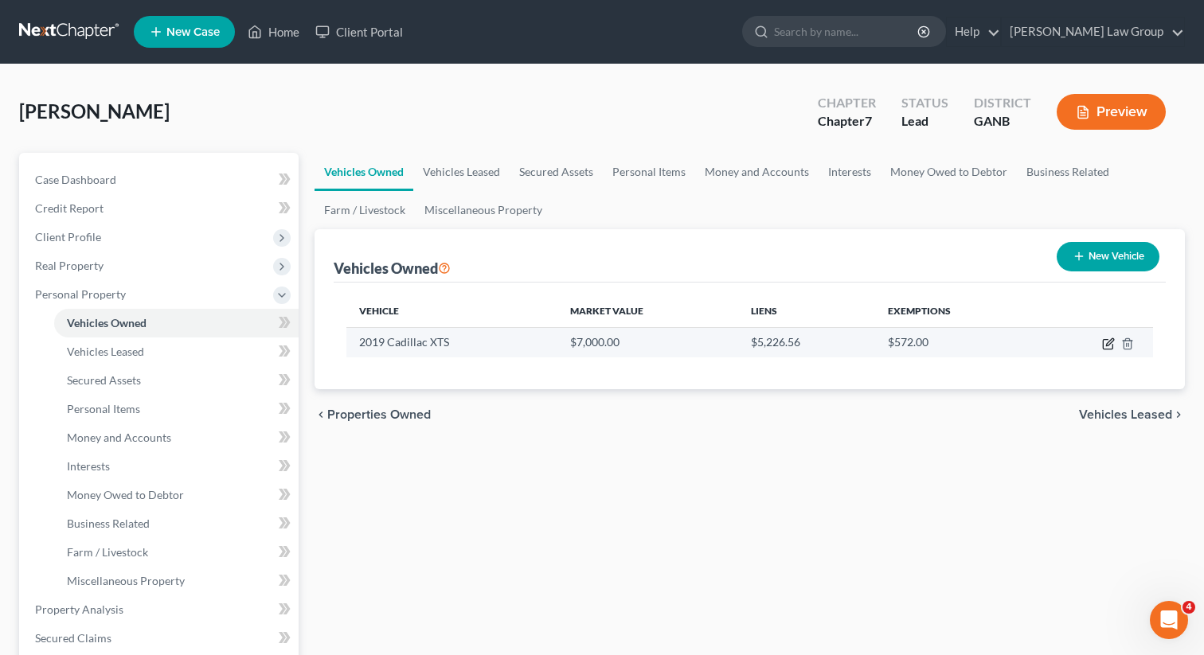
click at [1108, 339] on icon "button" at bounding box center [1108, 344] width 13 height 13
select select "0"
select select "7"
select select "2"
select select "0"
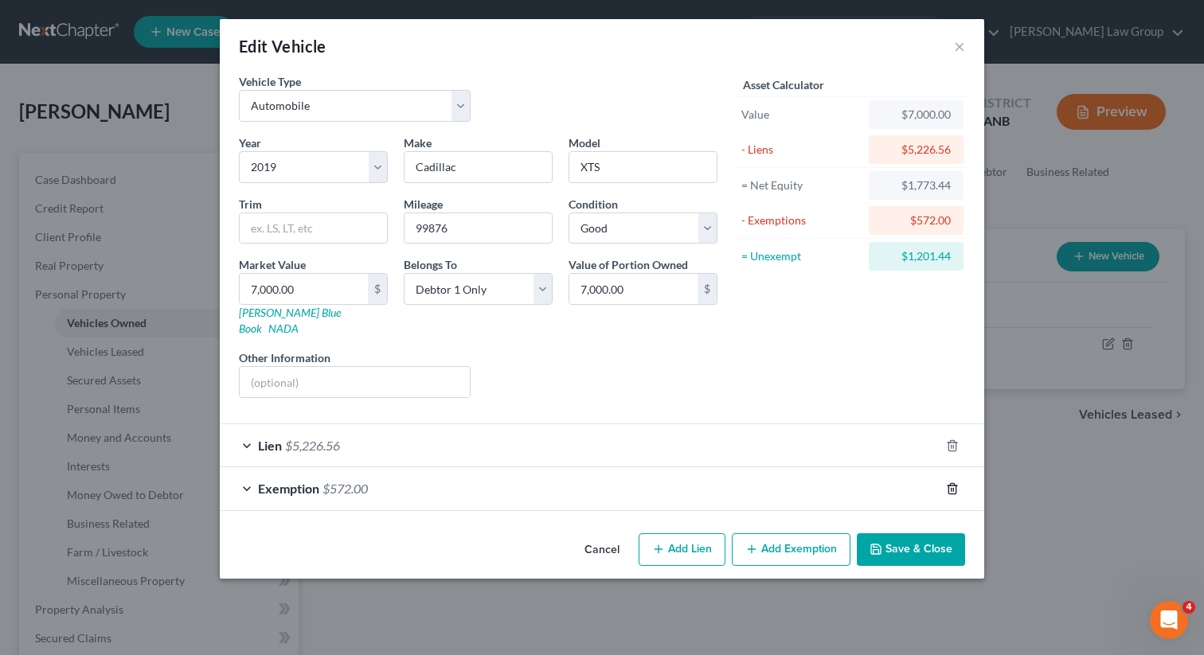
click at [953, 488] on line "button" at bounding box center [953, 489] width 0 height 3
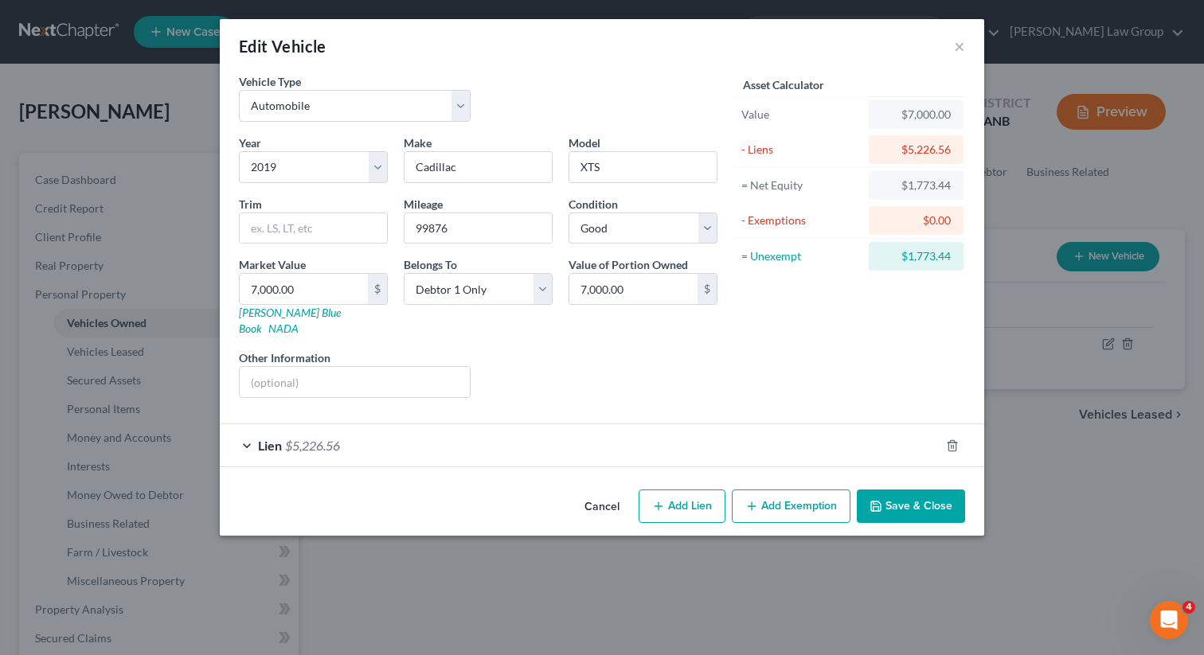
click at [767, 490] on button "Add Exemption" at bounding box center [791, 506] width 119 height 33
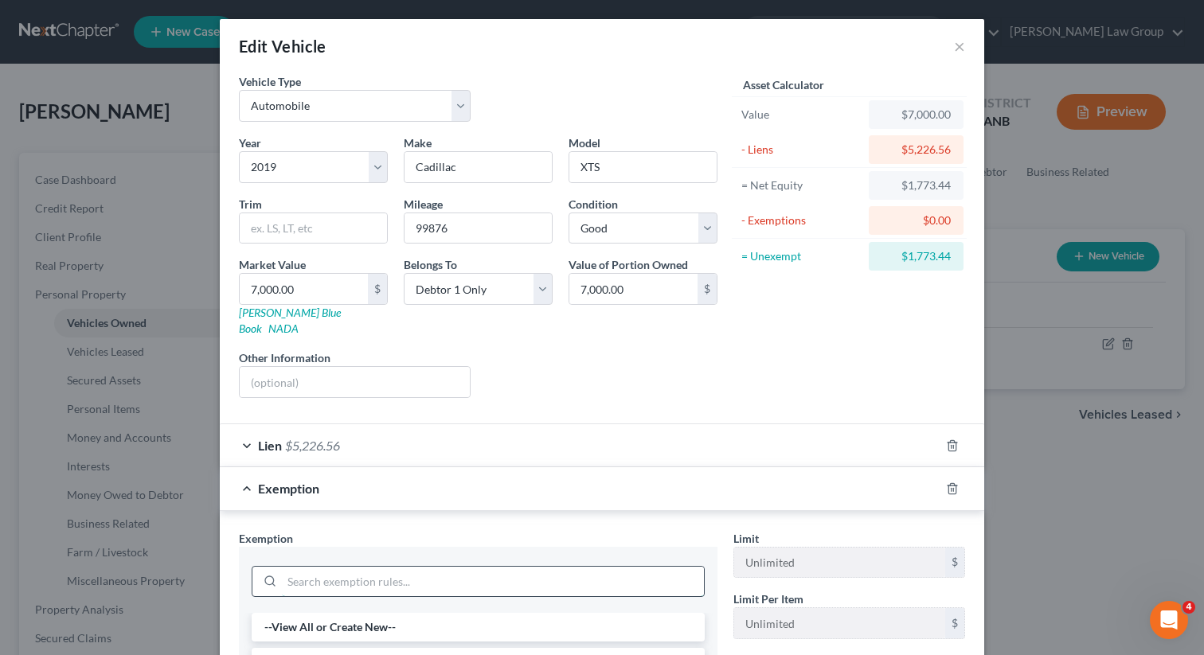
click at [340, 579] on input "search" at bounding box center [493, 582] width 422 height 30
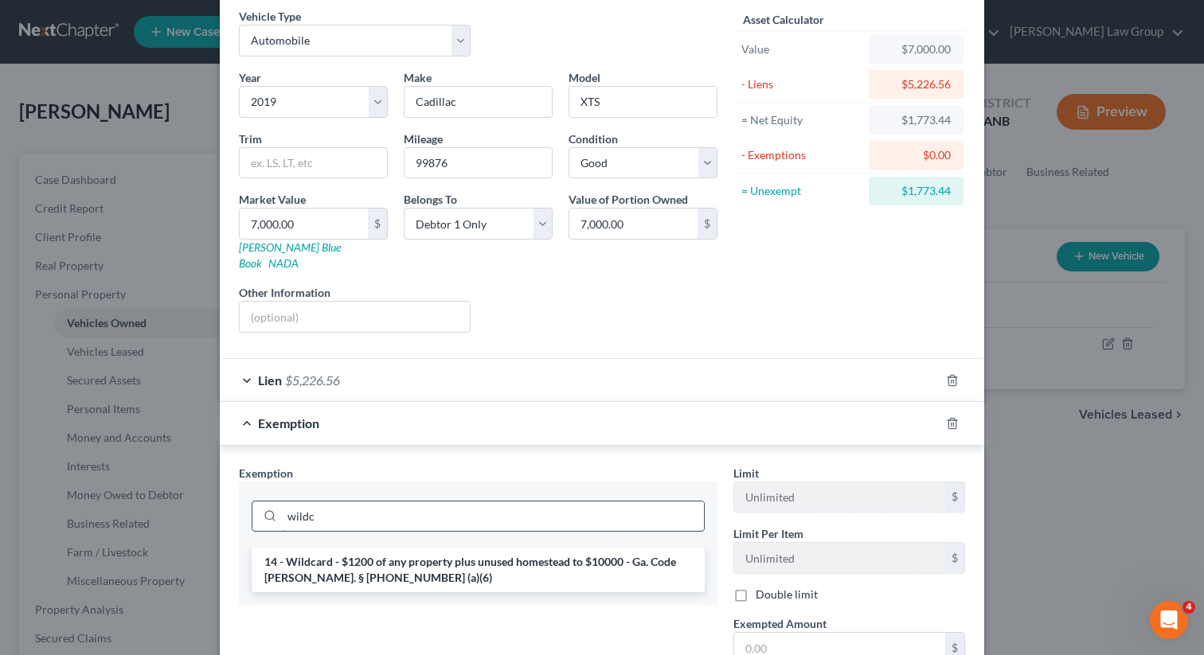
scroll to position [93, 0]
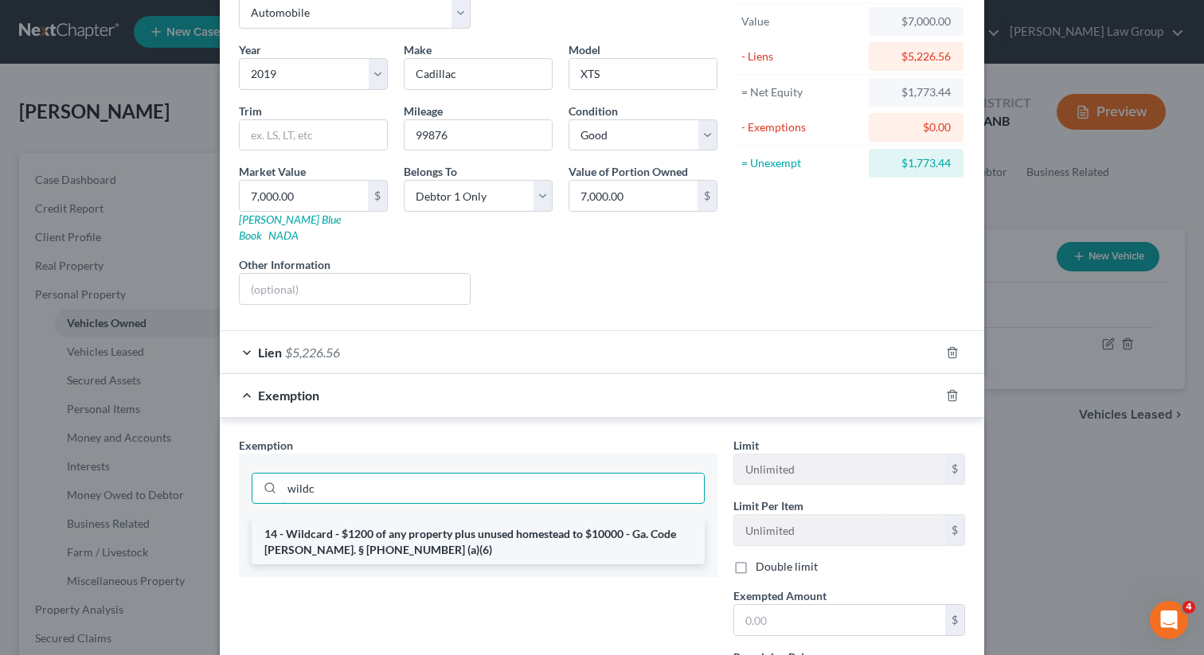
type input "wildc"
click at [377, 527] on li "14 - Wildcard - $1200 of any property plus unused homestead to $10000 - Ga. Cod…" at bounding box center [478, 542] width 453 height 45
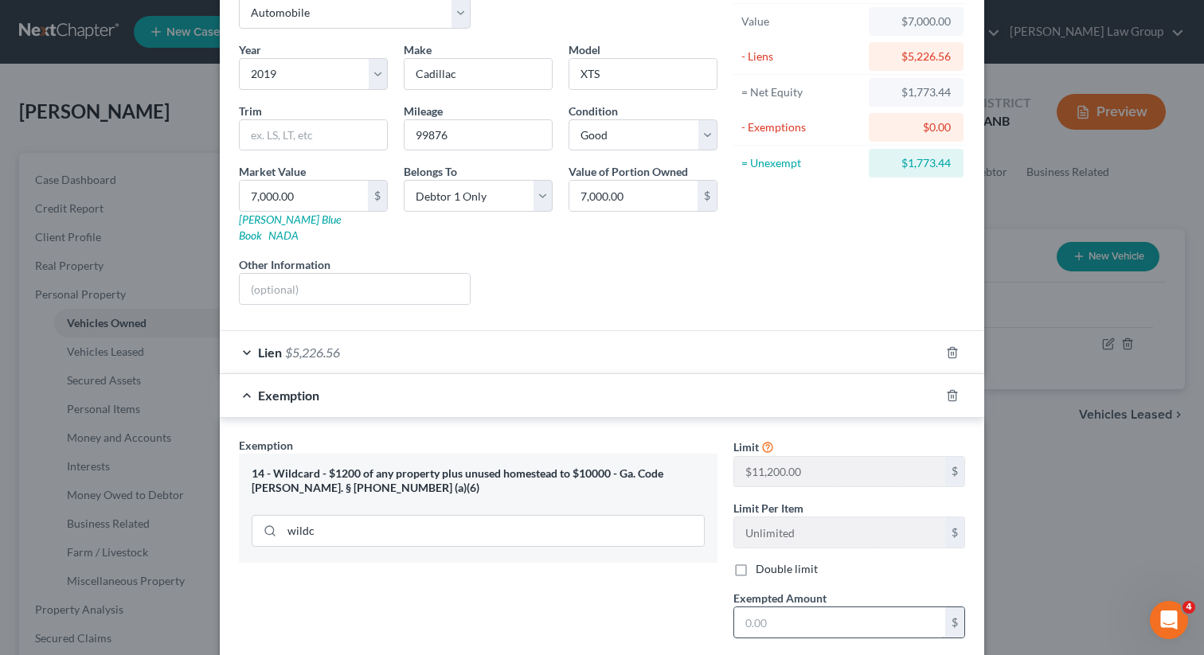
scroll to position [235, 0]
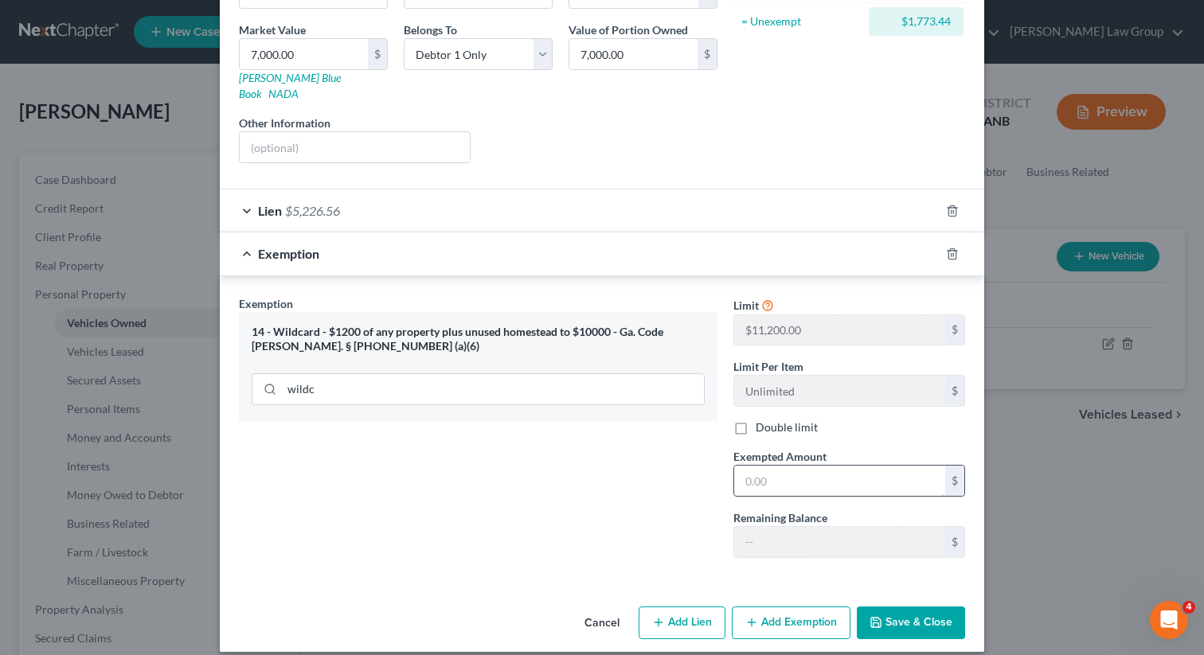
click at [787, 470] on input "text" at bounding box center [839, 481] width 211 height 30
type input "1,773.44"
click at [636, 486] on div "Exemption Set must be selected for CA. Exemption * 14 - Wildcard - $1200 of any…" at bounding box center [478, 432] width 494 height 275
click at [888, 607] on button "Save & Close" at bounding box center [911, 623] width 108 height 33
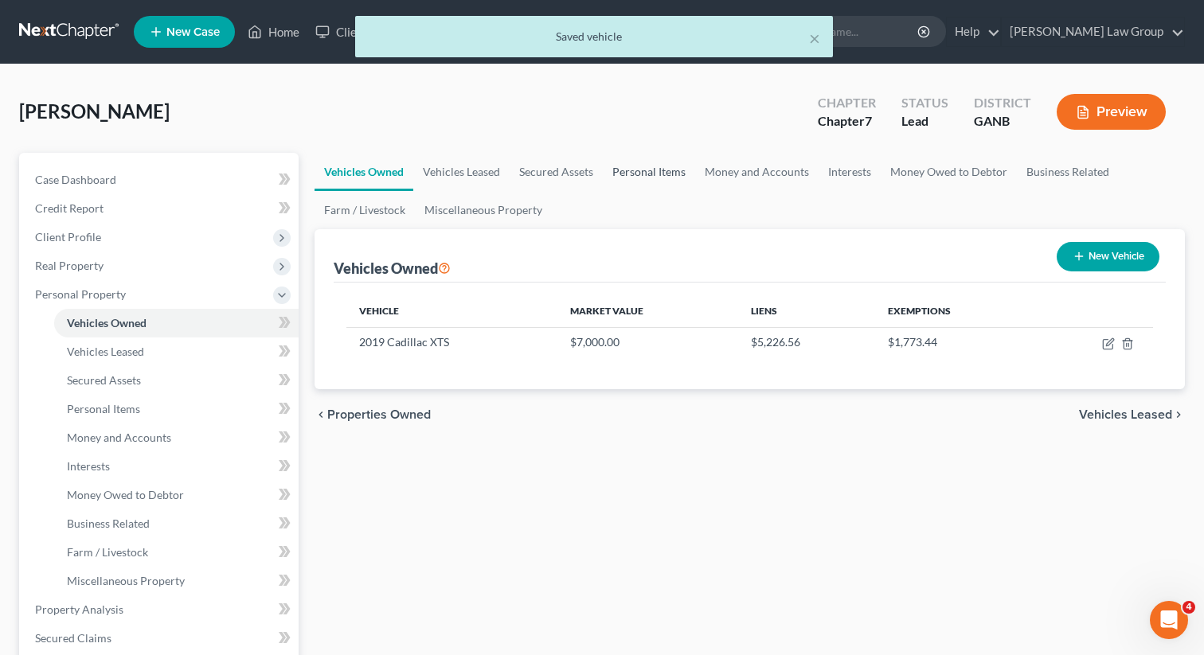
click at [661, 174] on link "Personal Items" at bounding box center [649, 172] width 92 height 38
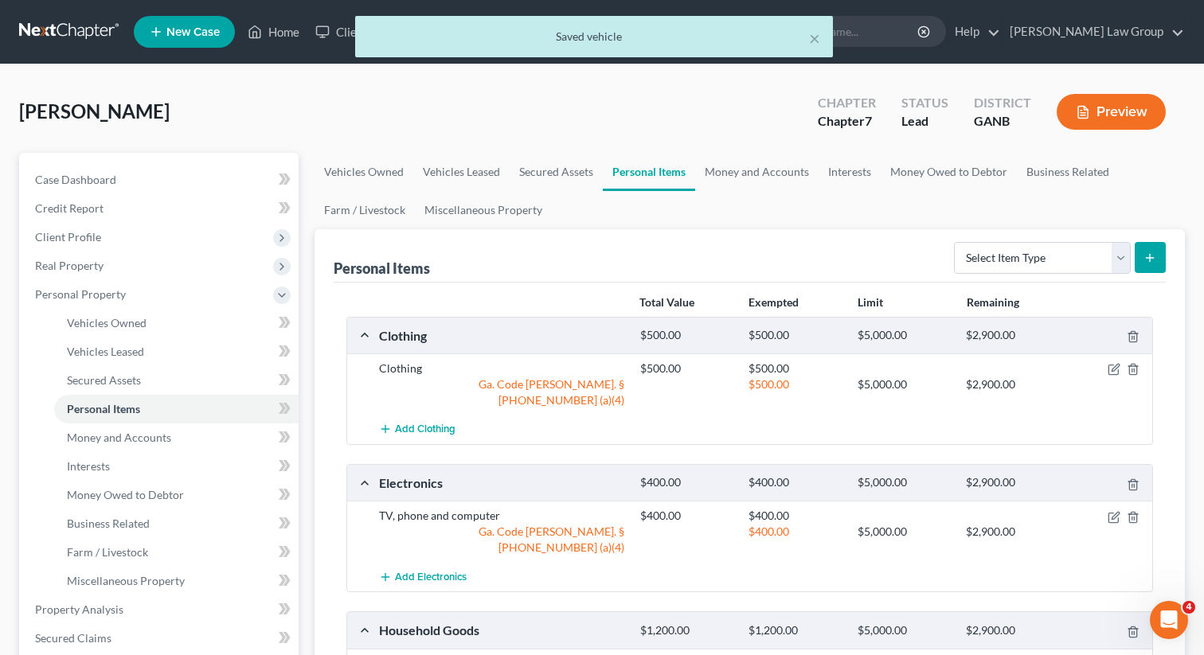
click at [739, 150] on div "[PERSON_NAME] Upgraded Chapter Chapter 7 Status Lead District GANB Preview" at bounding box center [601, 118] width 1165 height 69
click at [731, 174] on link "Money and Accounts" at bounding box center [756, 172] width 123 height 38
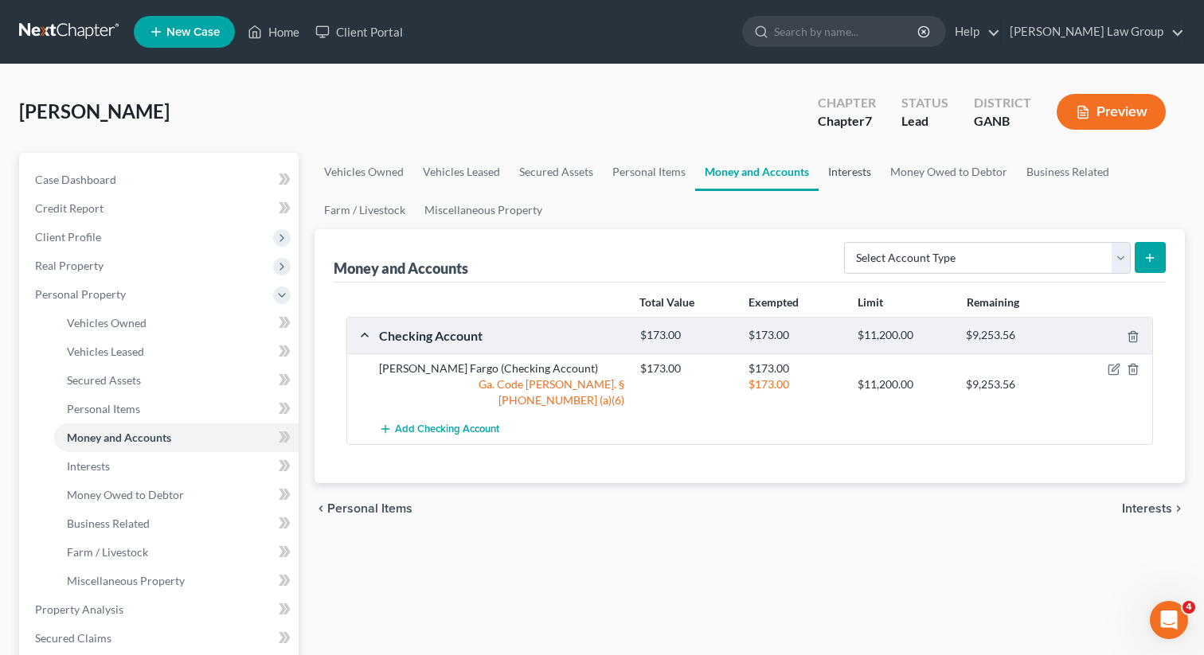
click at [845, 172] on link "Interests" at bounding box center [849, 172] width 62 height 38
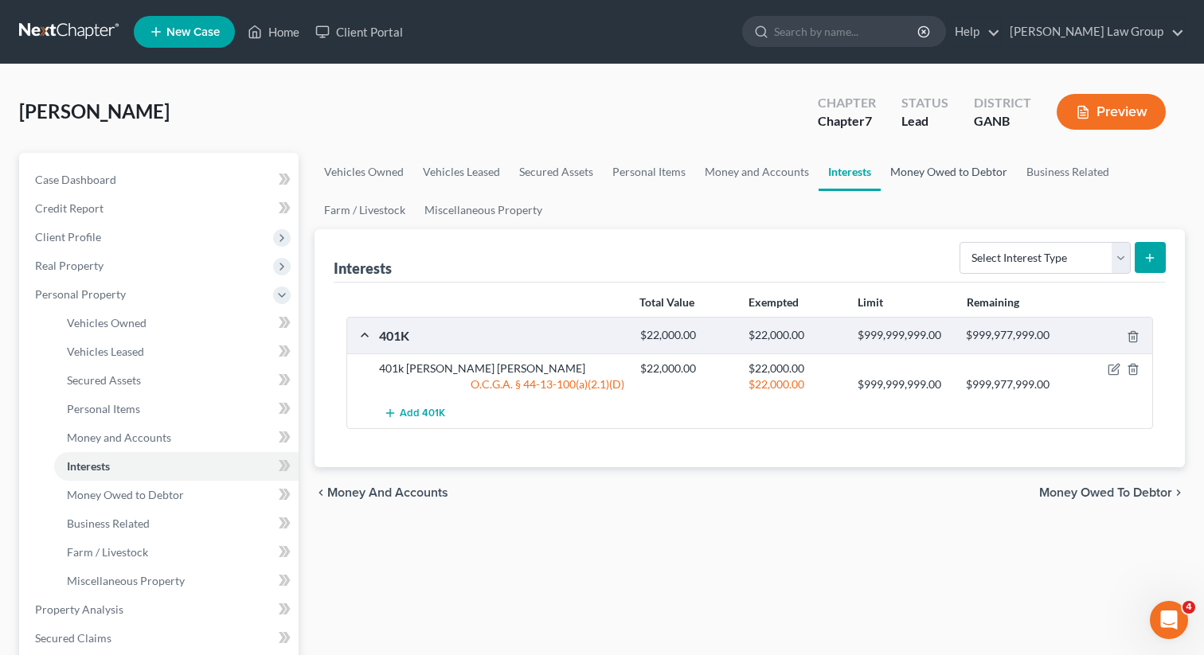
click at [926, 172] on link "Money Owed to Debtor" at bounding box center [948, 172] width 136 height 38
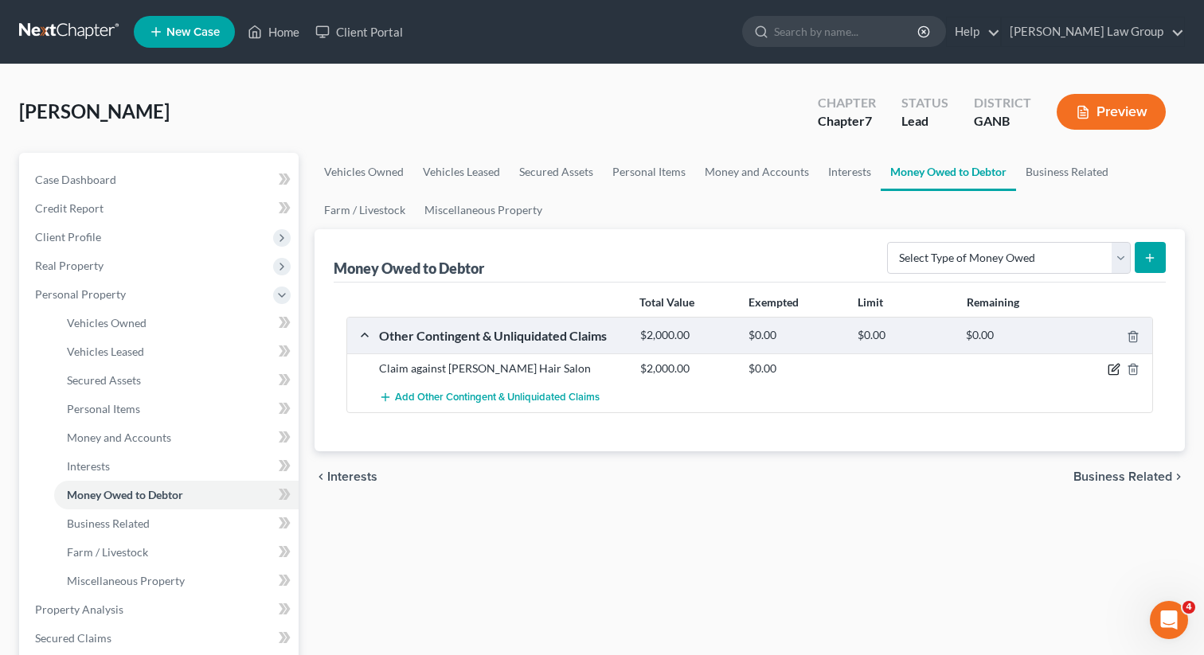
click at [1108, 372] on icon "button" at bounding box center [1113, 370] width 10 height 10
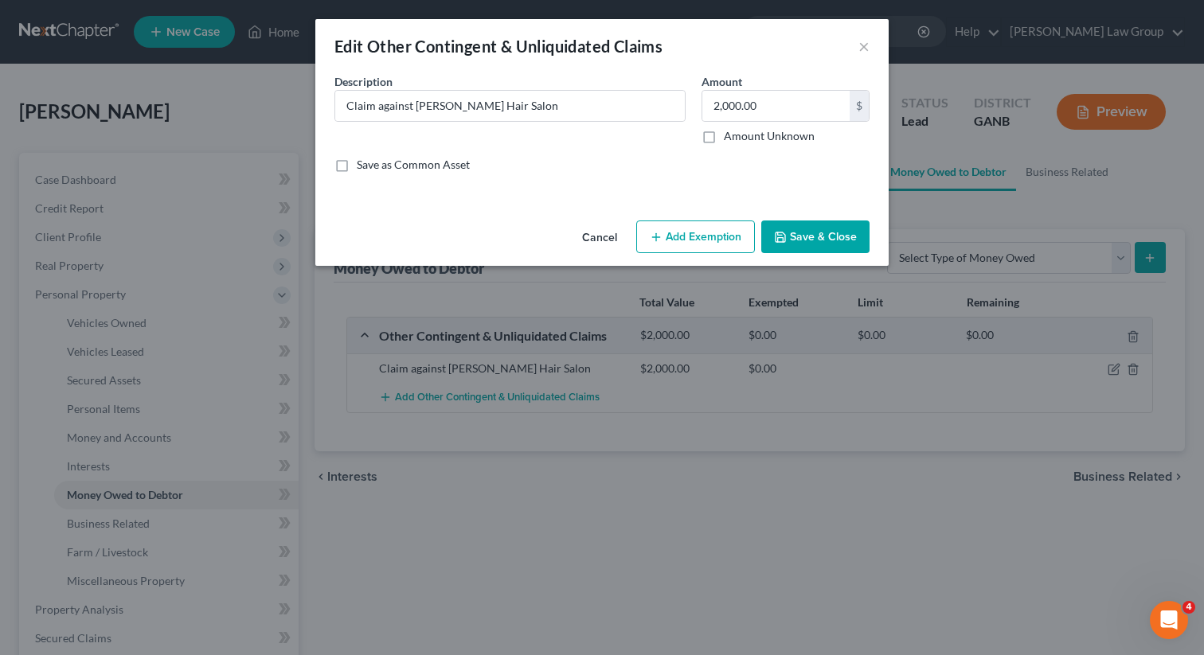
click at [679, 256] on div "Cancel Add Exemption Save & Close" at bounding box center [601, 240] width 573 height 53
click at [664, 234] on button "Add Exemption" at bounding box center [695, 236] width 119 height 33
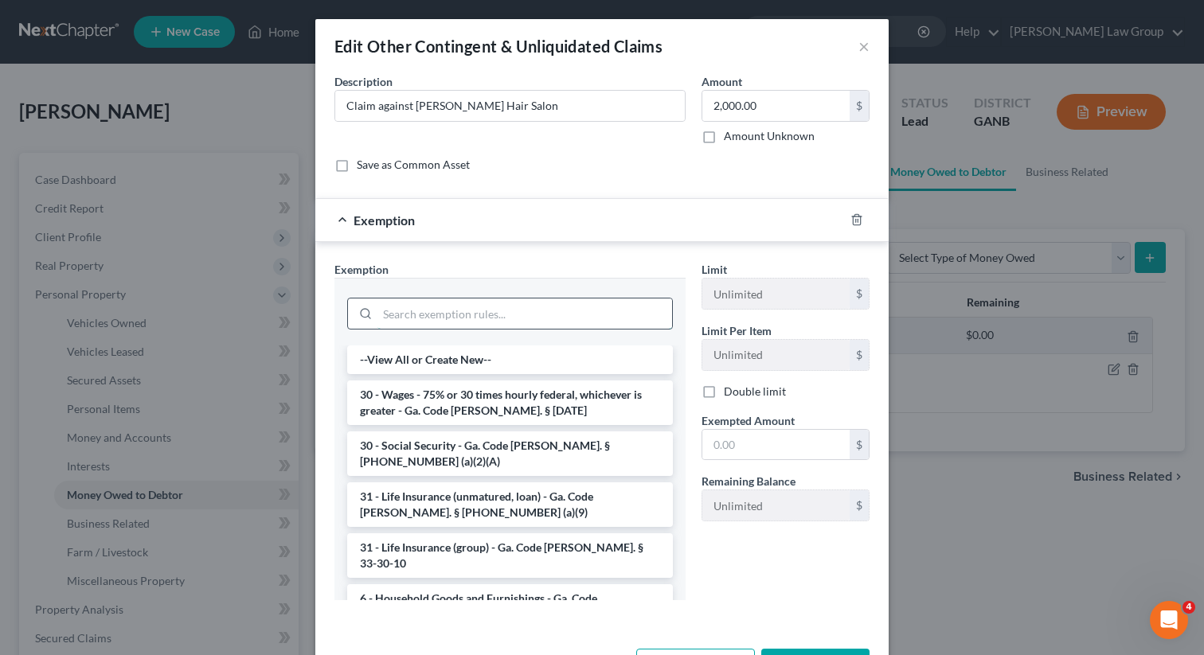
click at [521, 314] on input "search" at bounding box center [524, 314] width 295 height 30
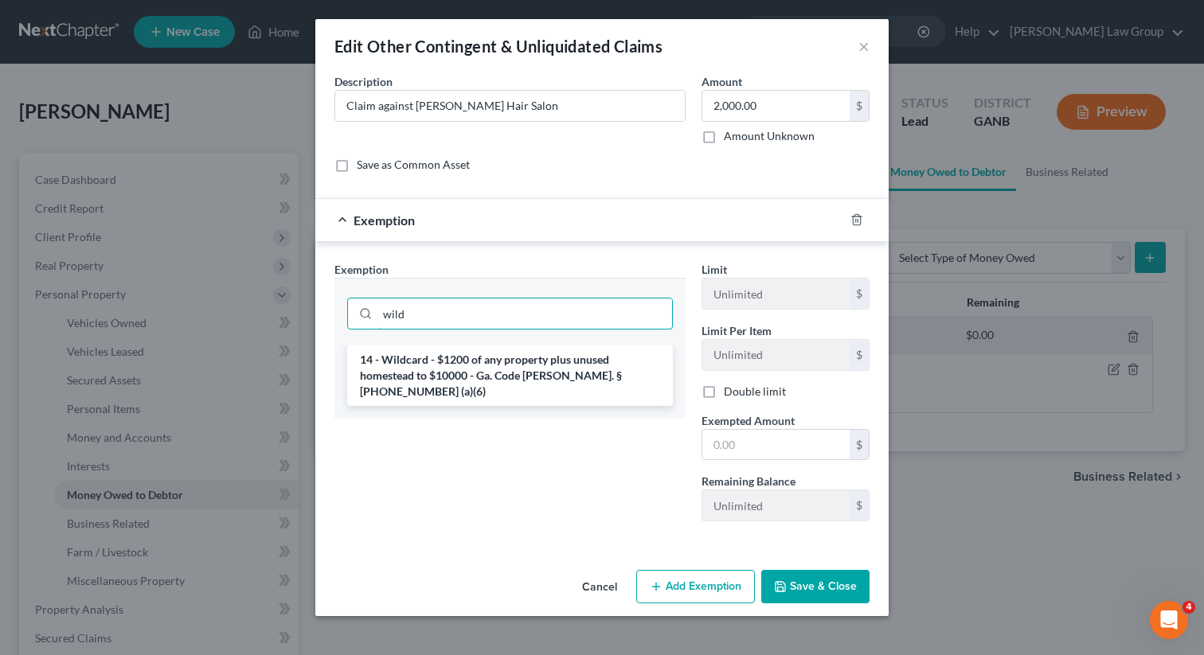
type input "wild"
click at [506, 366] on li "14 - Wildcard - $1200 of any property plus unused homestead to $10000 - Ga. Cod…" at bounding box center [510, 375] width 326 height 60
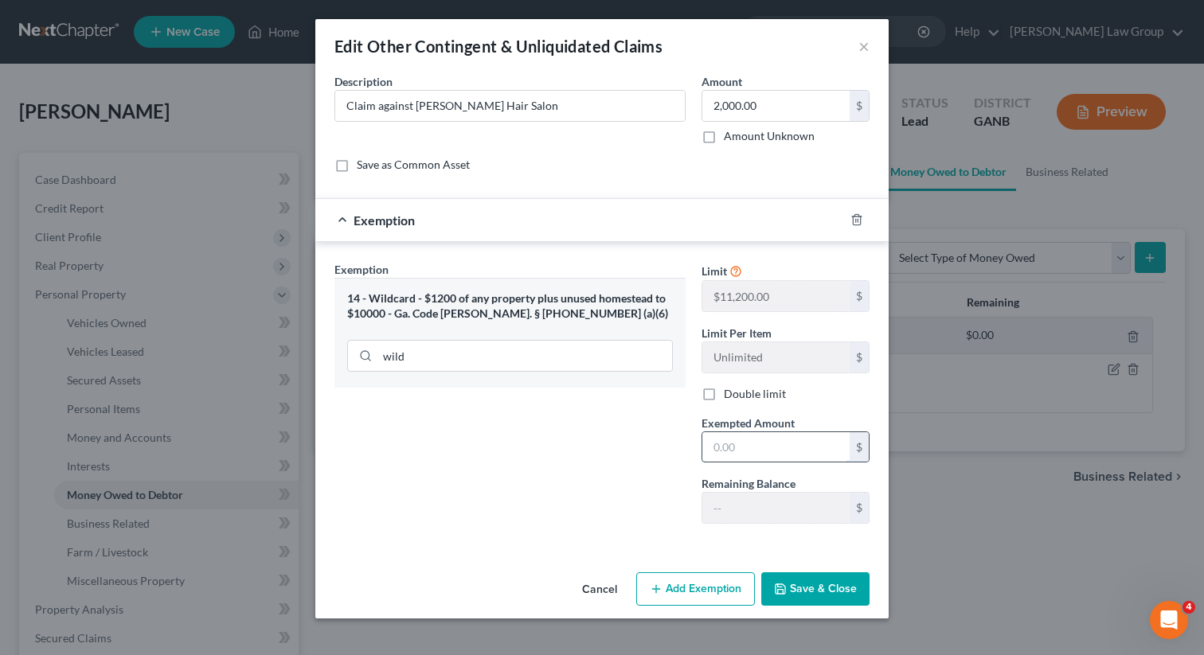
click at [763, 457] on input "text" at bounding box center [775, 447] width 147 height 30
type input "2,000"
click at [814, 590] on button "Save & Close" at bounding box center [815, 588] width 108 height 33
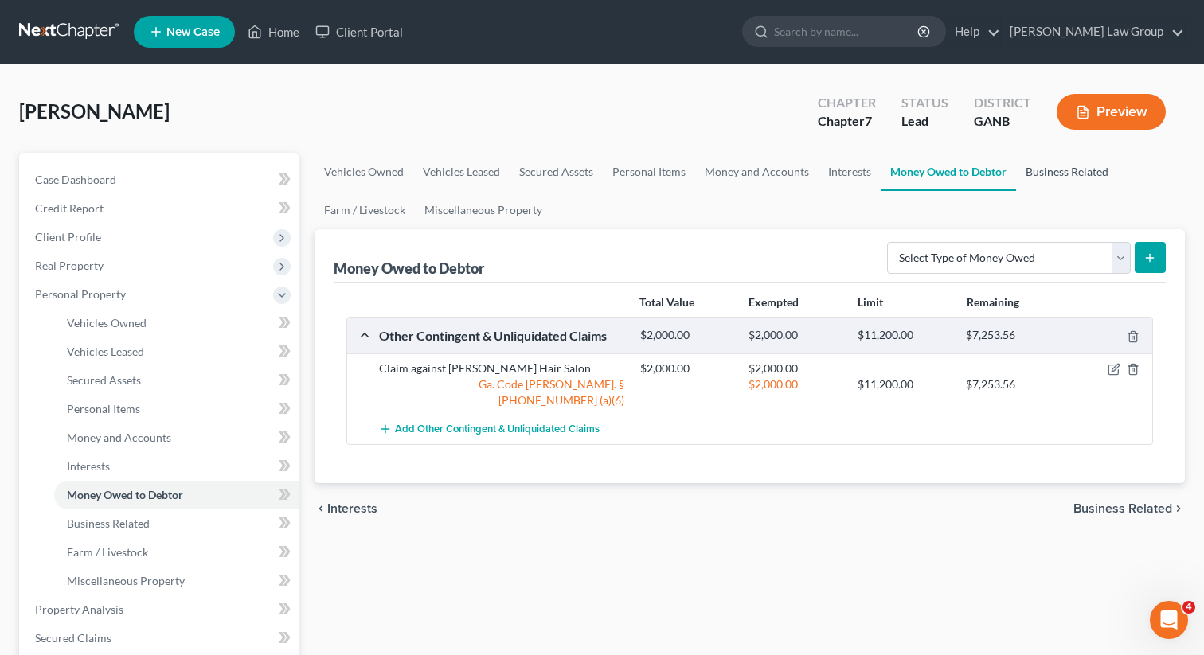
click at [1052, 178] on link "Business Related" at bounding box center [1067, 172] width 102 height 38
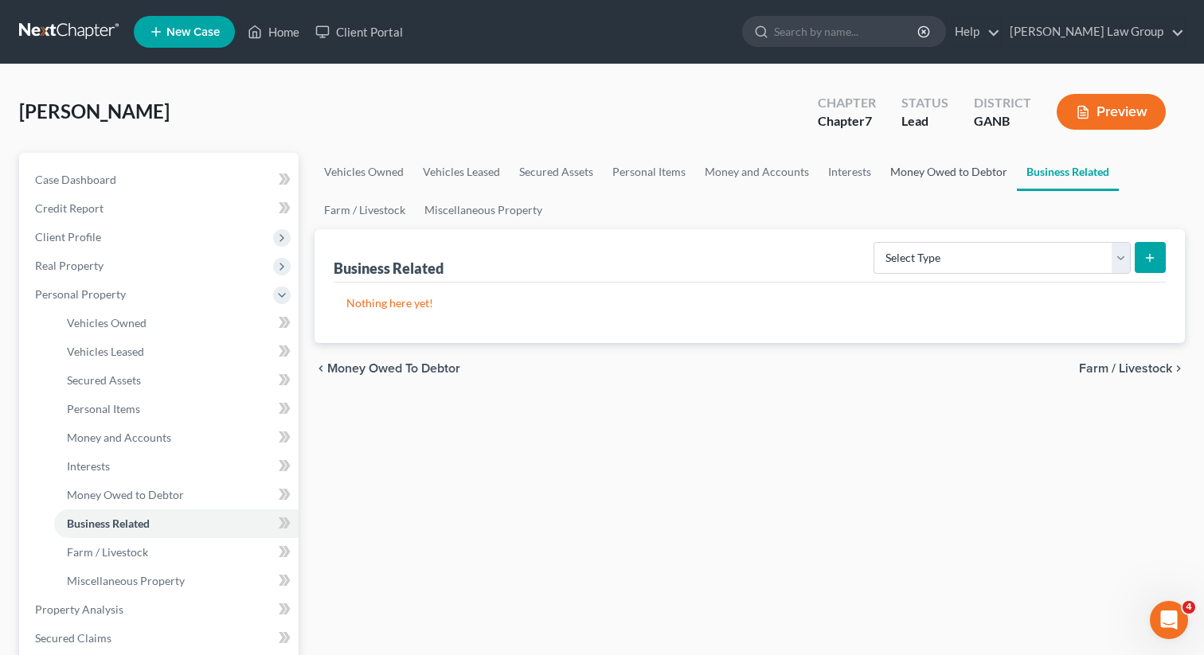
click at [936, 175] on link "Money Owed to Debtor" at bounding box center [948, 172] width 136 height 38
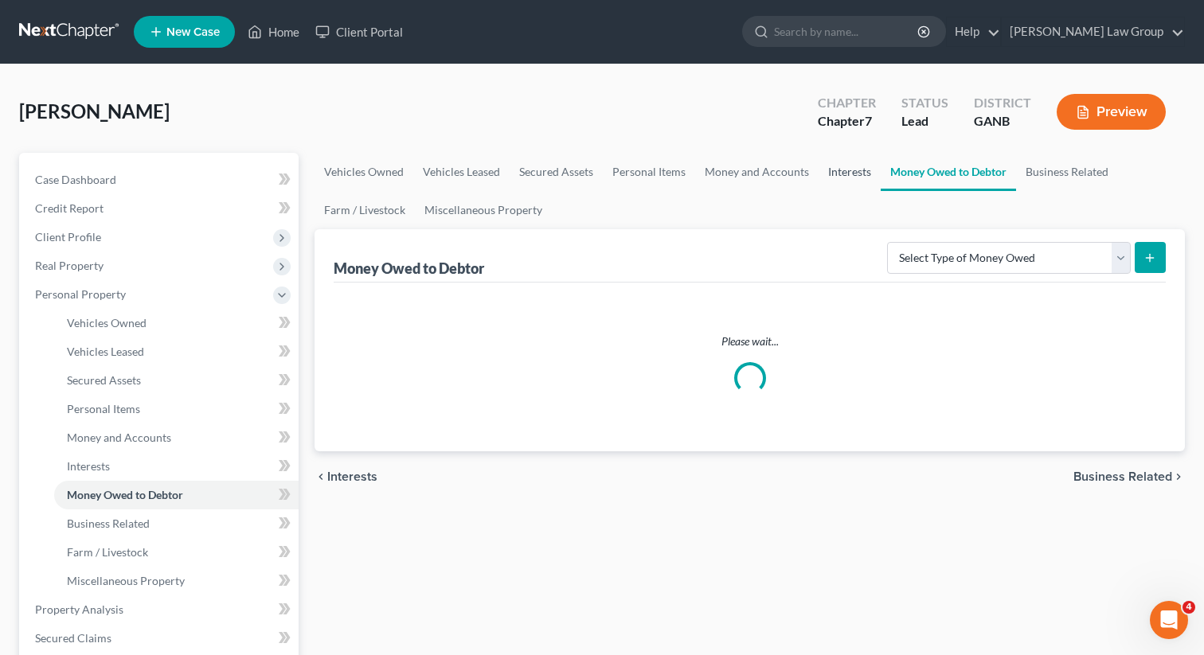
click at [841, 167] on link "Interests" at bounding box center [849, 172] width 62 height 38
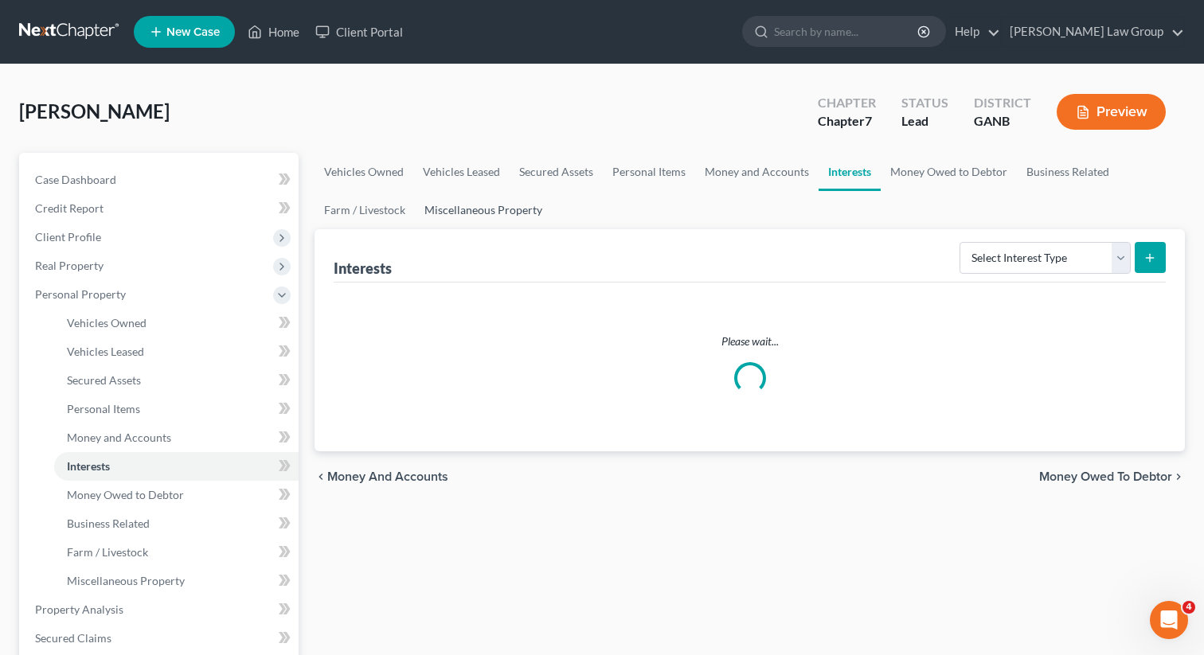
click at [526, 222] on link "Miscellaneous Property" at bounding box center [483, 210] width 137 height 38
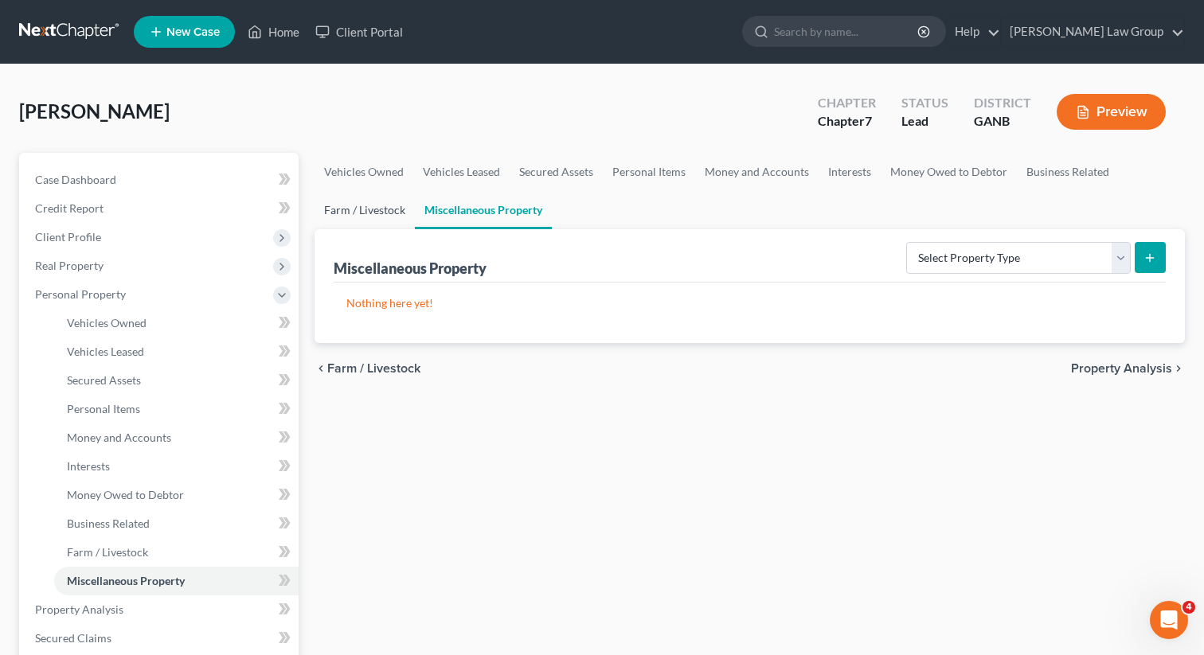
click at [356, 215] on link "Farm / Livestock" at bounding box center [364, 210] width 100 height 38
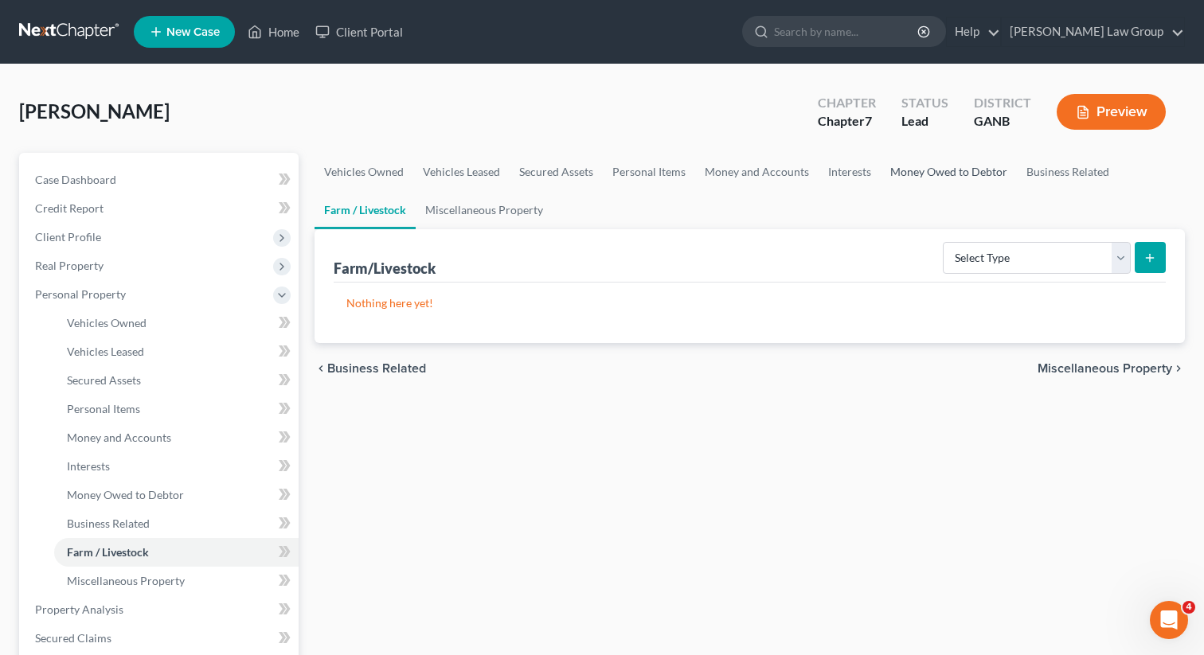
click at [956, 169] on link "Money Owed to Debtor" at bounding box center [948, 172] width 136 height 38
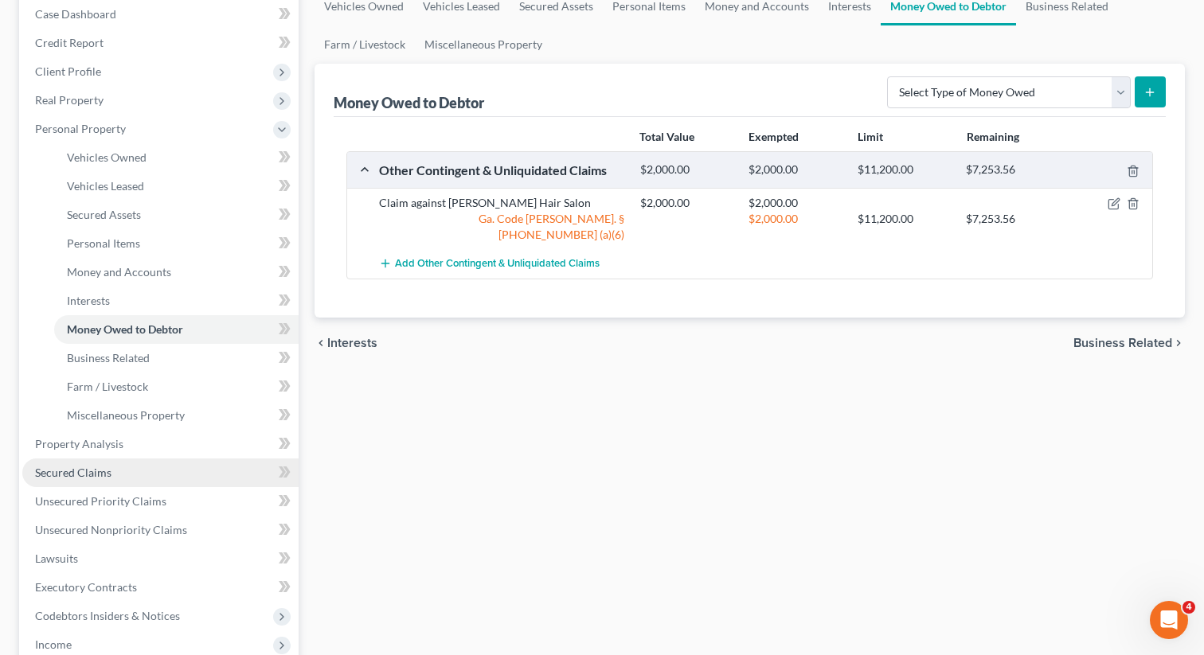
click at [65, 471] on span "Secured Claims" at bounding box center [73, 473] width 76 height 14
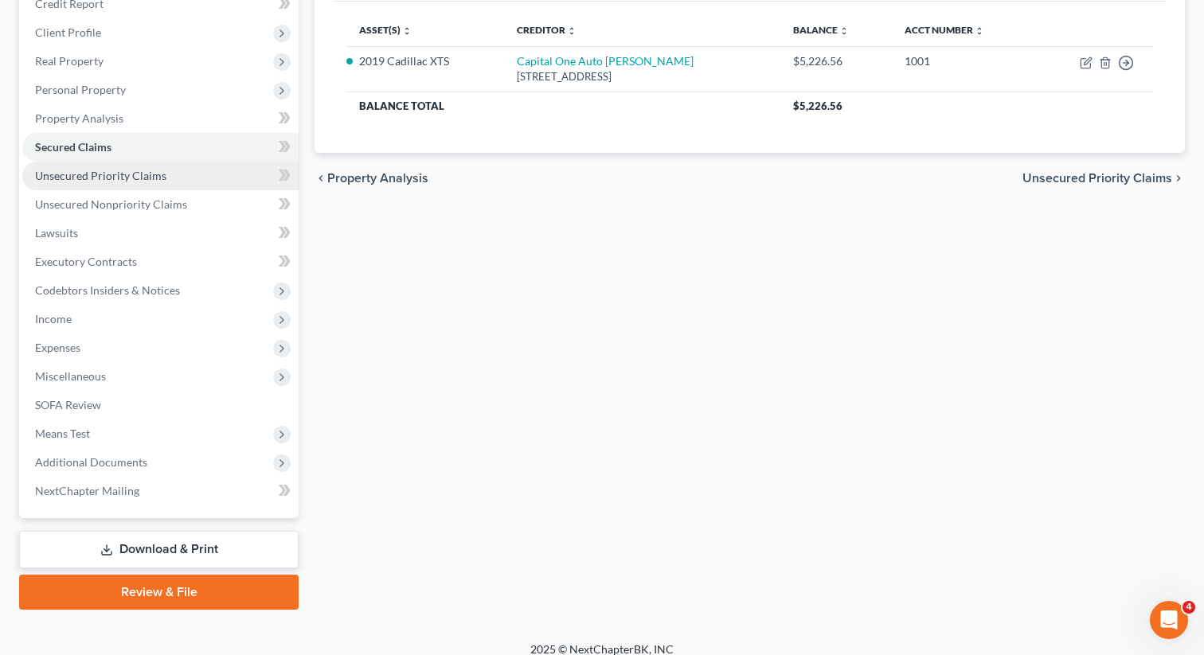
scroll to position [218, 0]
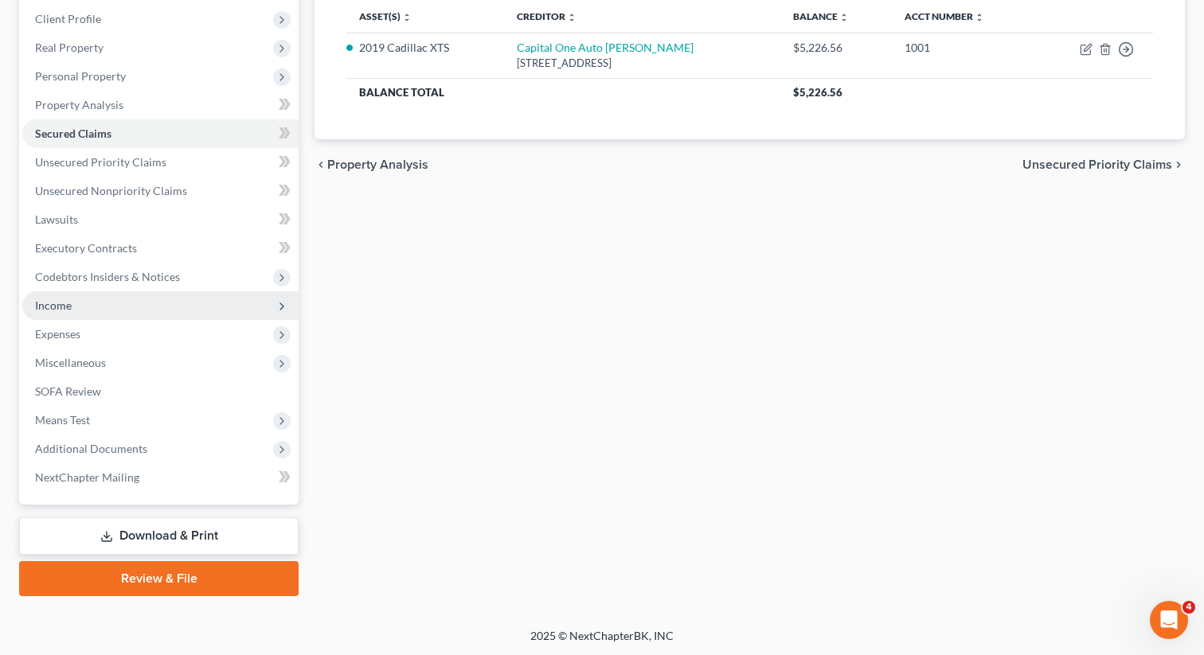
click at [131, 306] on span "Income" at bounding box center [160, 305] width 276 height 29
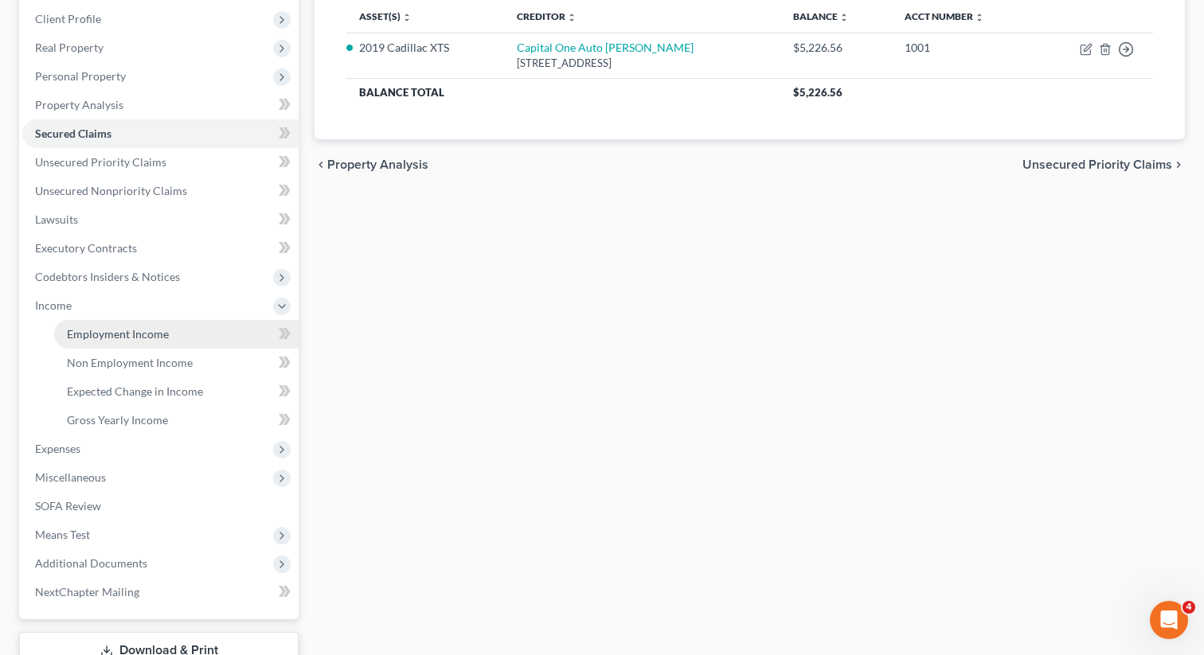
click at [107, 334] on span "Employment Income" at bounding box center [118, 334] width 102 height 14
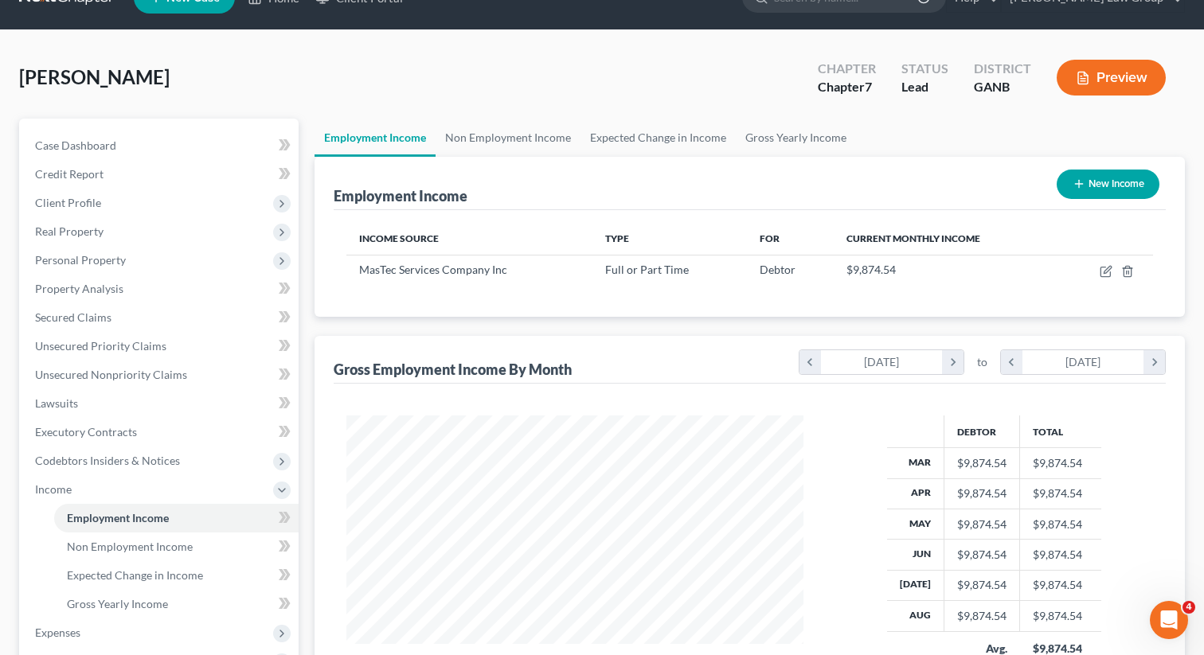
scroll to position [285, 489]
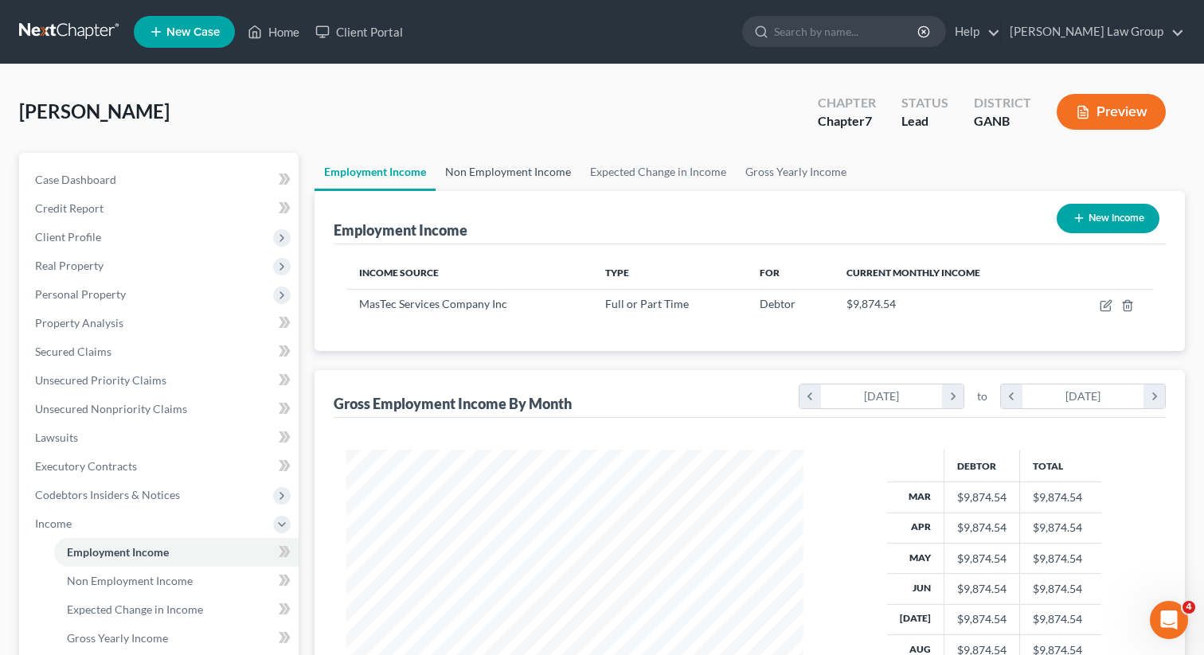
click at [455, 176] on link "Non Employment Income" at bounding box center [507, 172] width 145 height 38
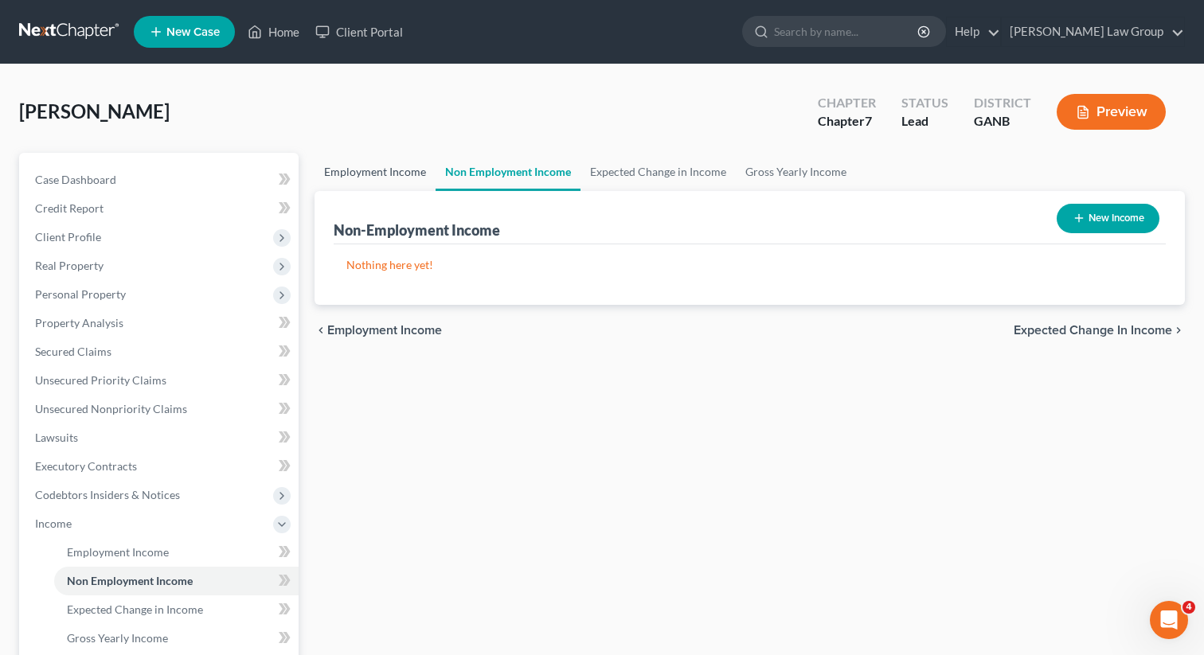
click at [377, 169] on link "Employment Income" at bounding box center [374, 172] width 121 height 38
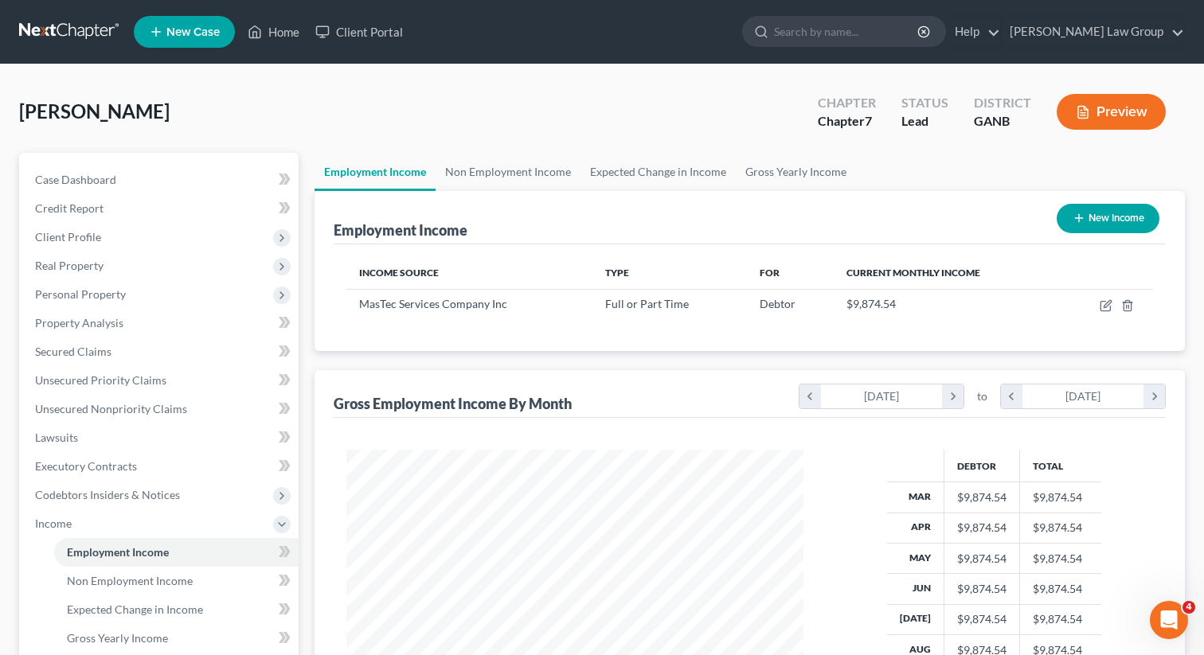
scroll to position [285, 489]
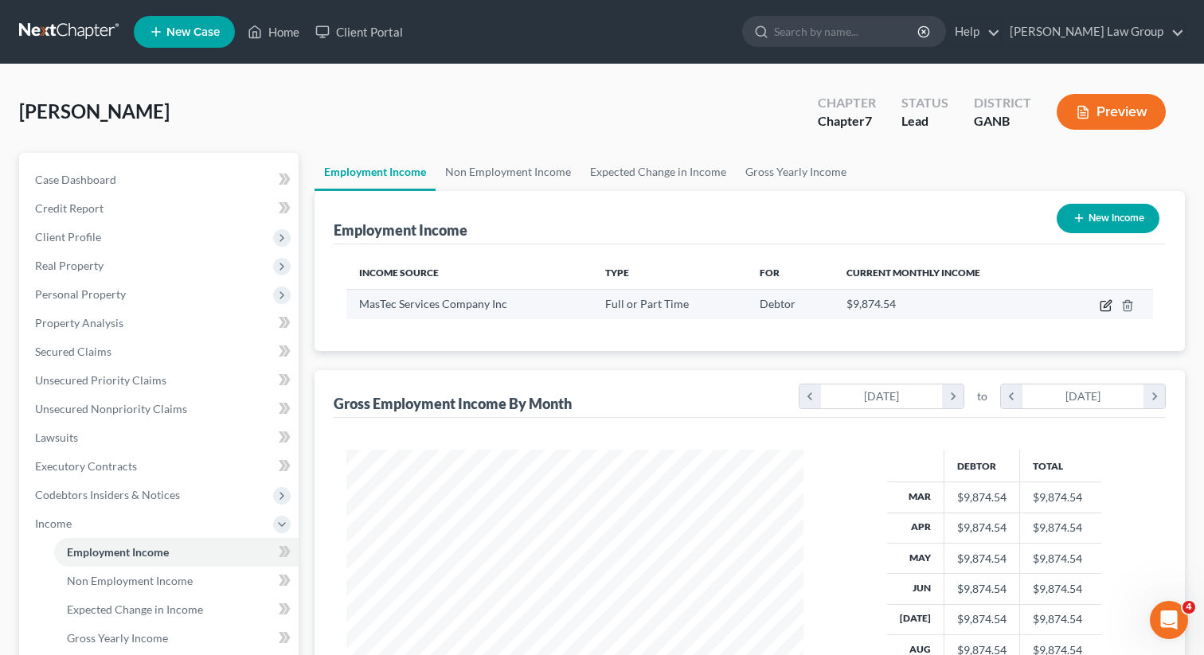
click at [1107, 303] on icon "button" at bounding box center [1105, 305] width 13 height 13
select select "0"
select select "9"
select select "2"
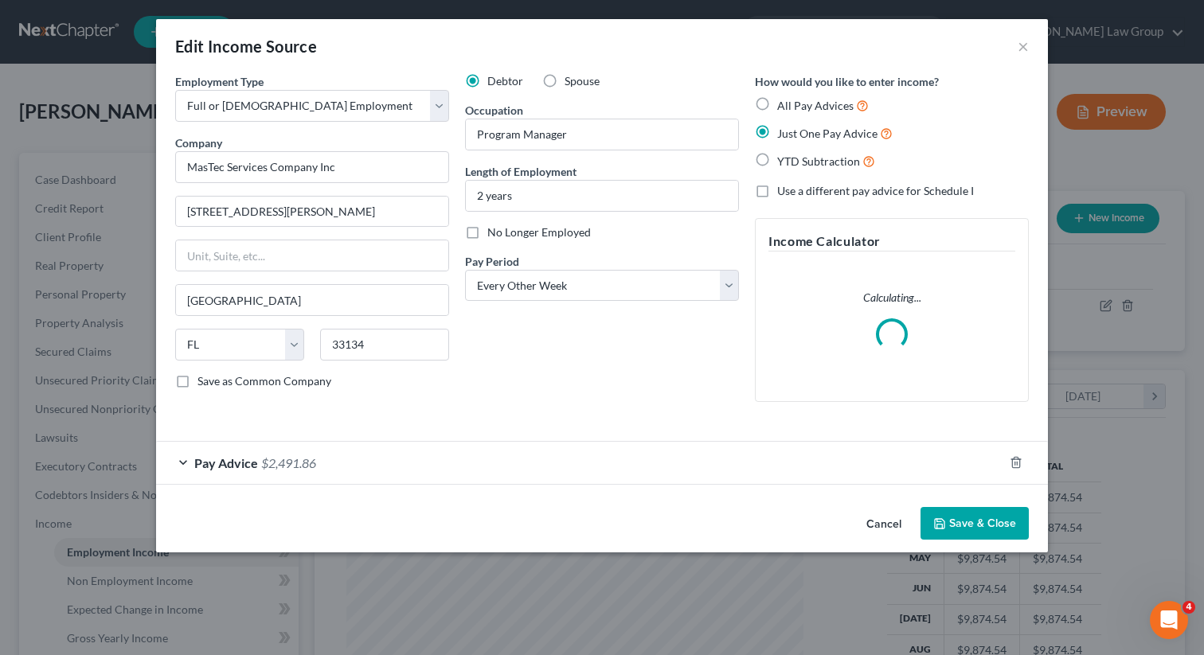
click at [268, 463] on span "$2,491.86" at bounding box center [288, 462] width 55 height 15
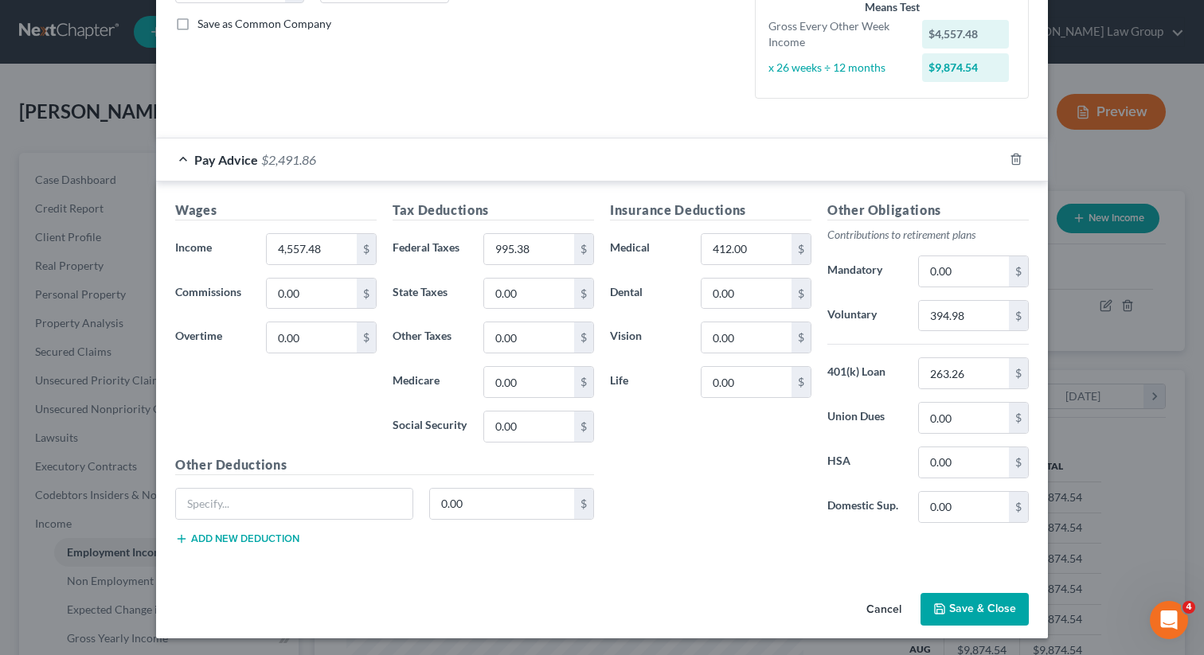
scroll to position [360, 0]
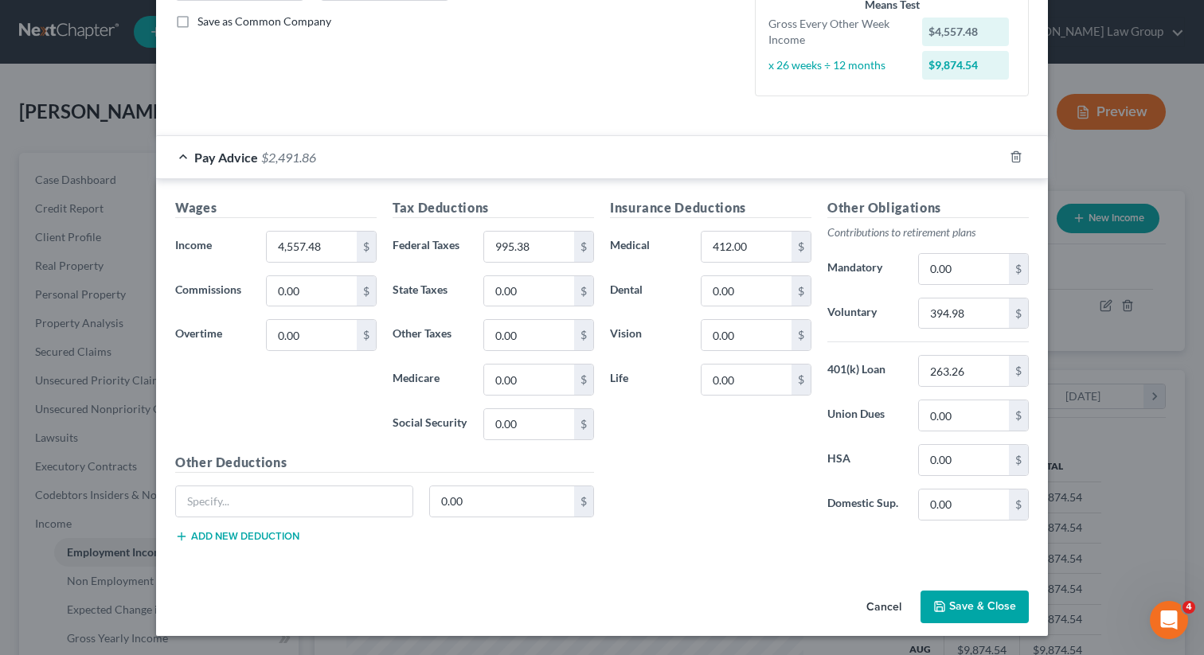
click at [954, 619] on button "Save & Close" at bounding box center [974, 607] width 108 height 33
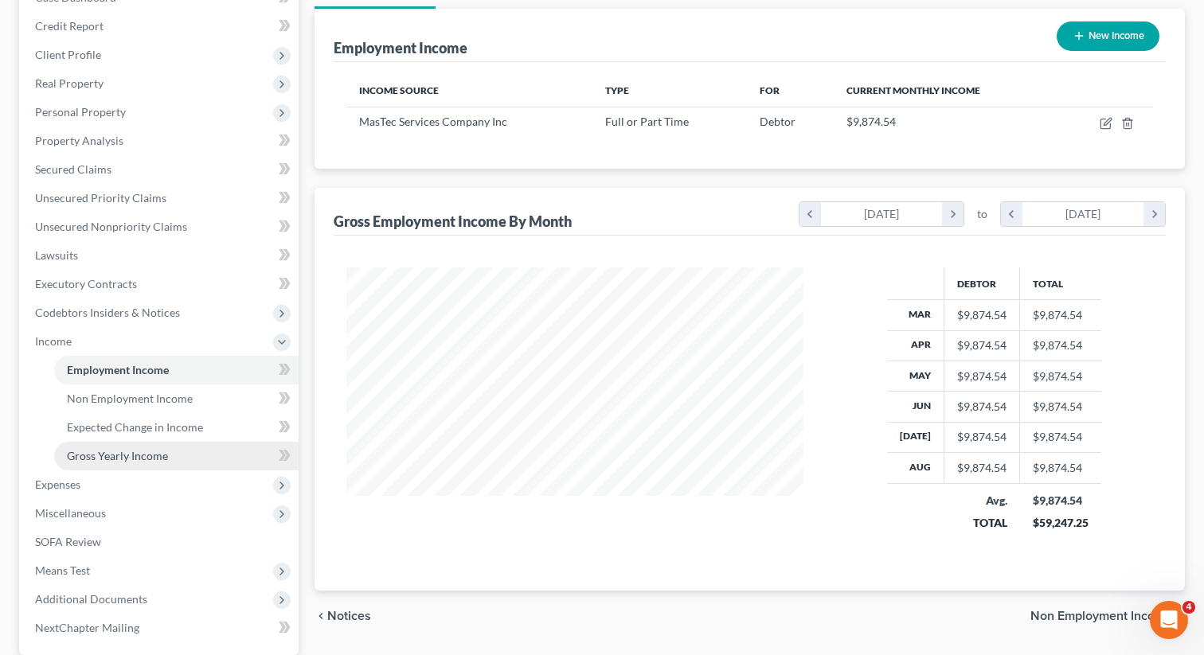
scroll to position [108, 0]
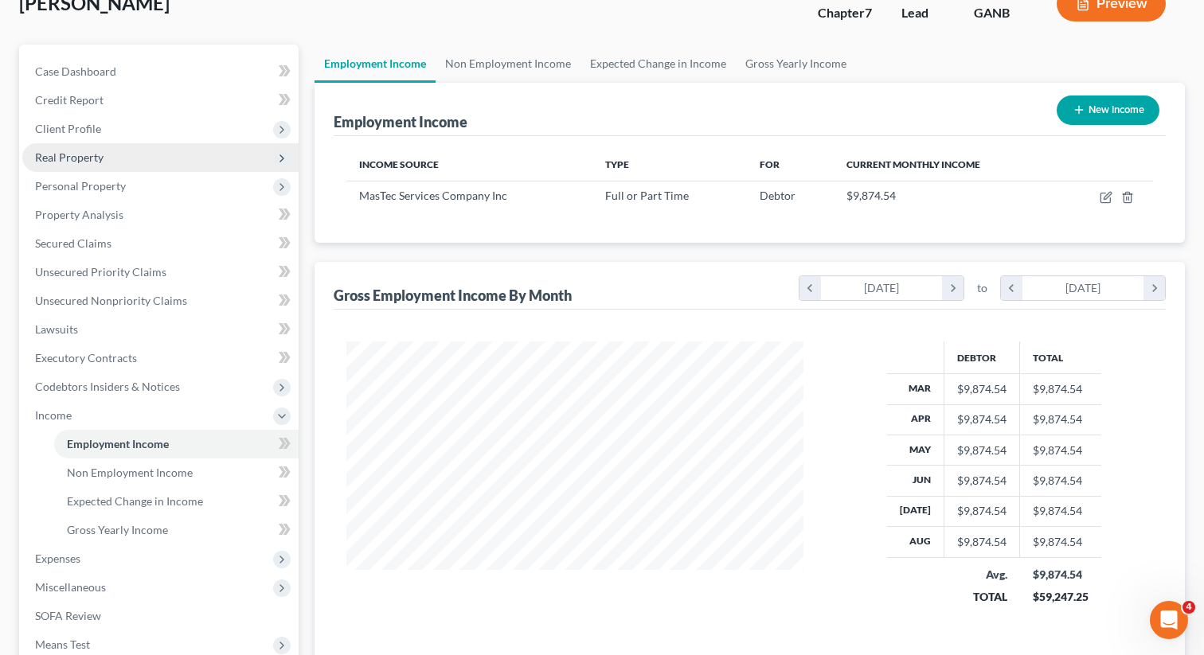
click at [103, 149] on span "Real Property" at bounding box center [160, 157] width 276 height 29
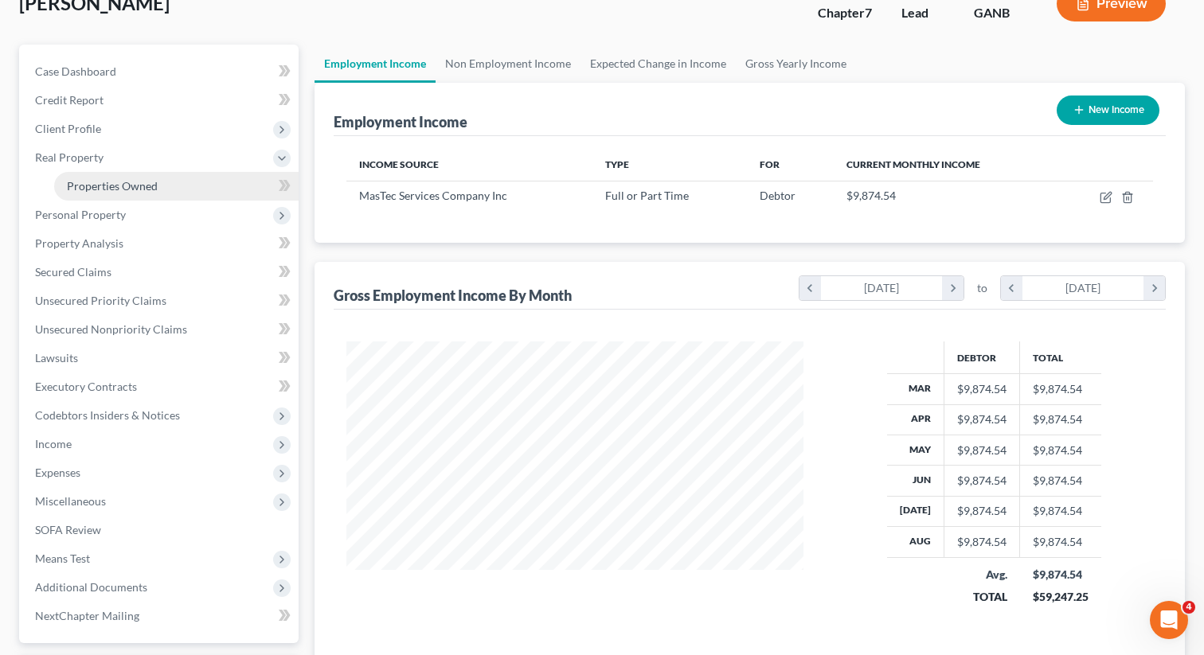
click at [93, 188] on span "Properties Owned" at bounding box center [112, 186] width 91 height 14
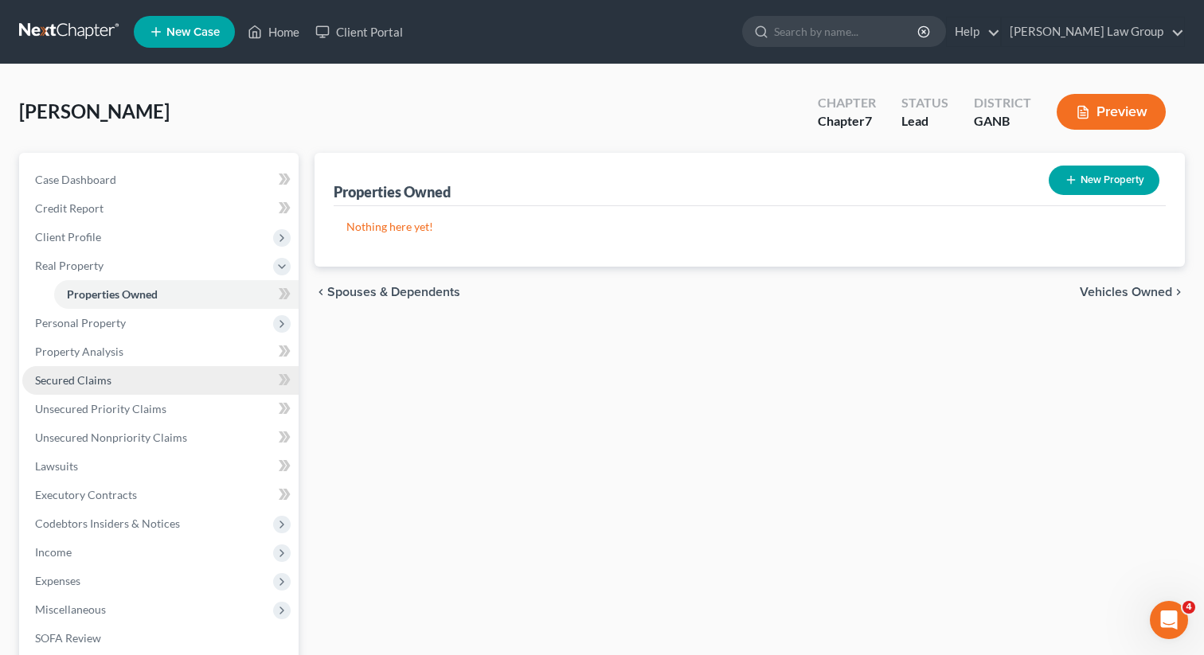
click at [85, 384] on span "Secured Claims" at bounding box center [73, 380] width 76 height 14
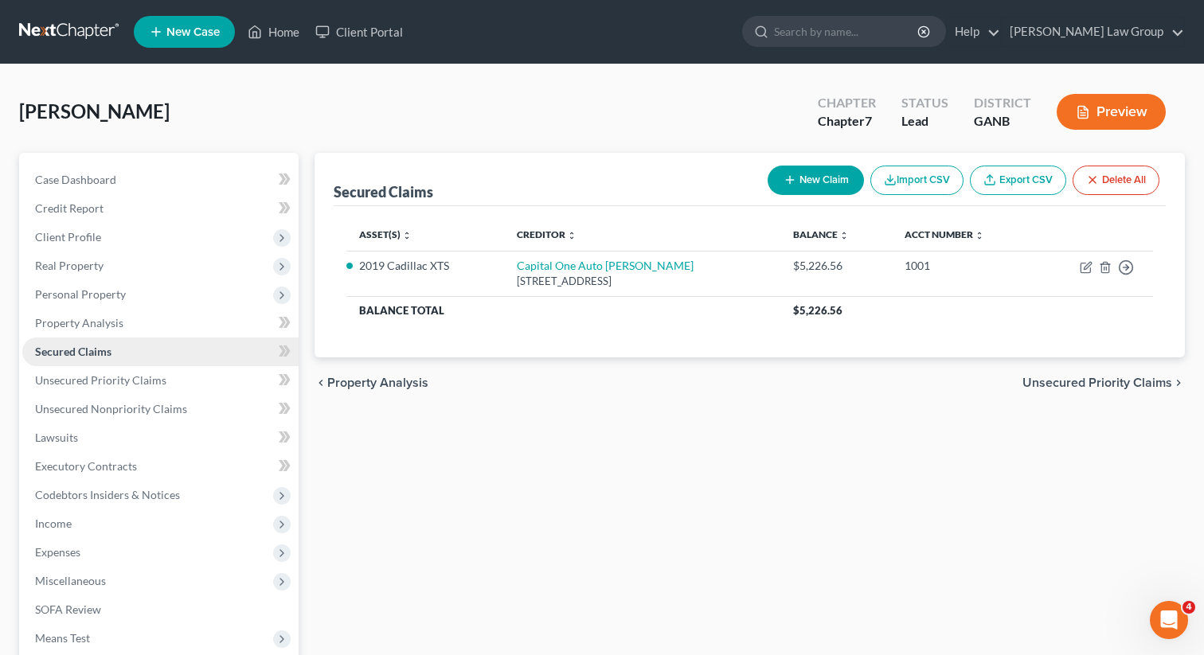
click at [84, 346] on span "Secured Claims" at bounding box center [73, 352] width 76 height 14
click at [87, 280] on span "Personal Property" at bounding box center [160, 294] width 276 height 29
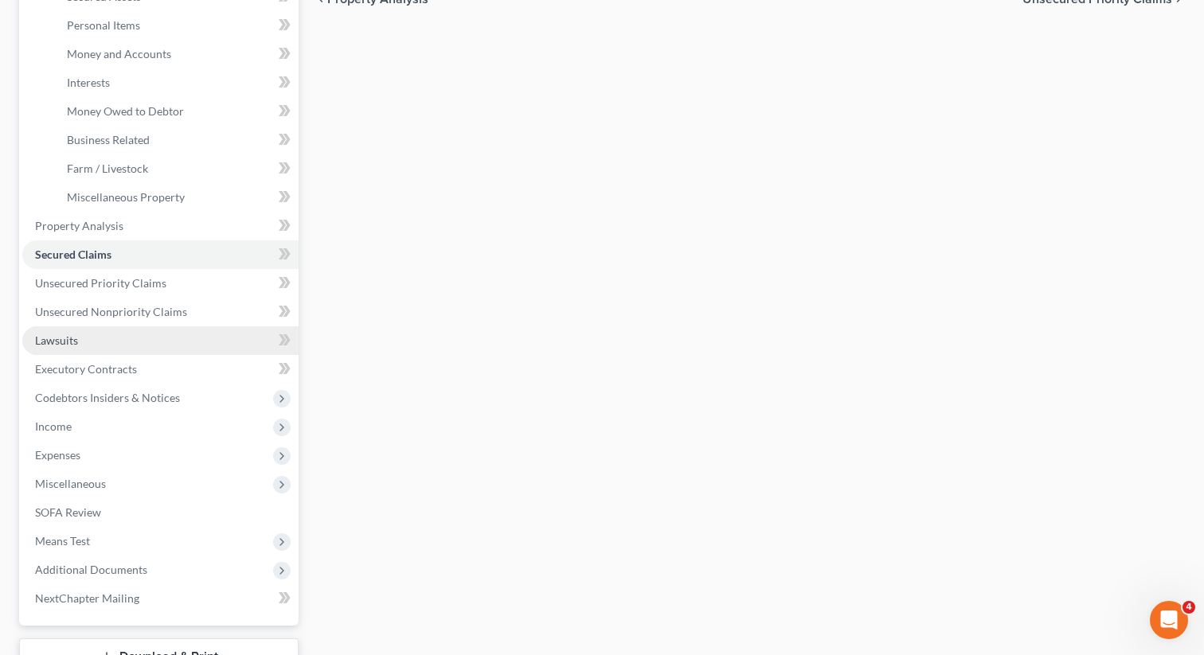
scroll to position [396, 0]
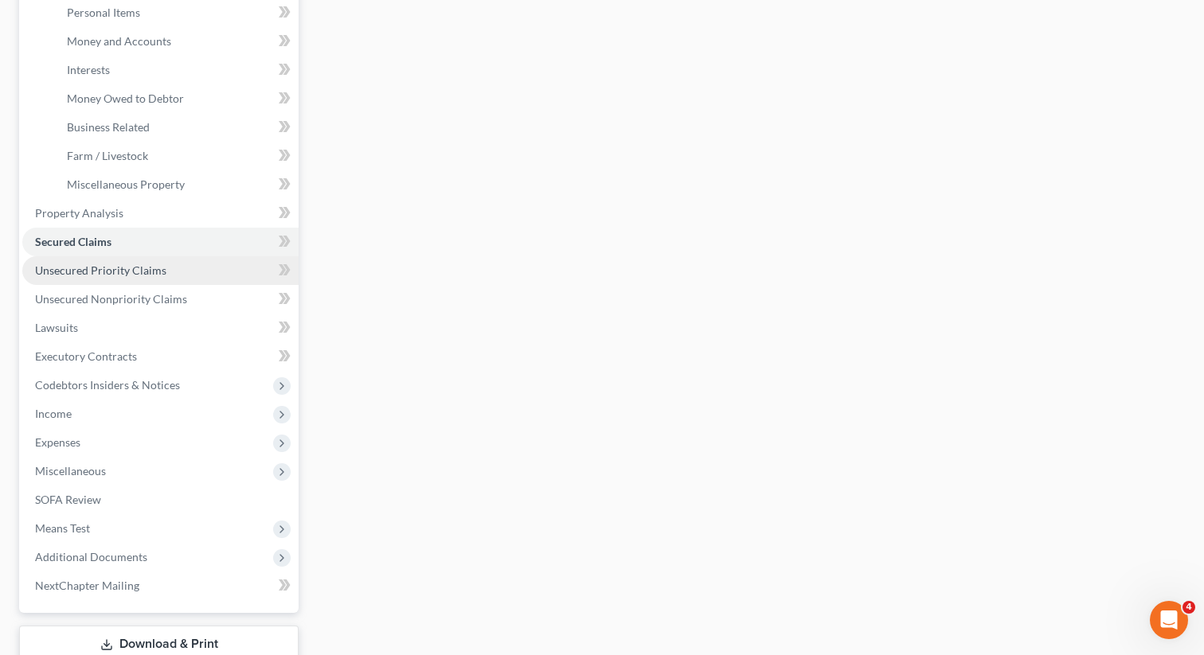
click at [101, 266] on span "Unsecured Priority Claims" at bounding box center [100, 270] width 131 height 14
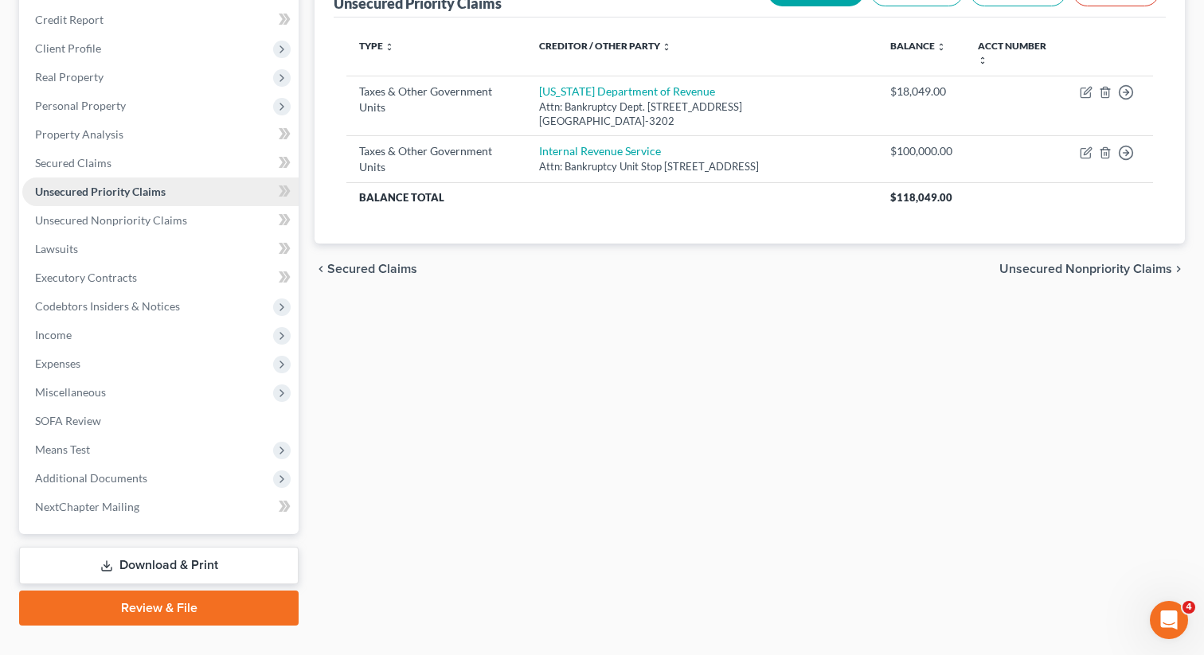
scroll to position [218, 0]
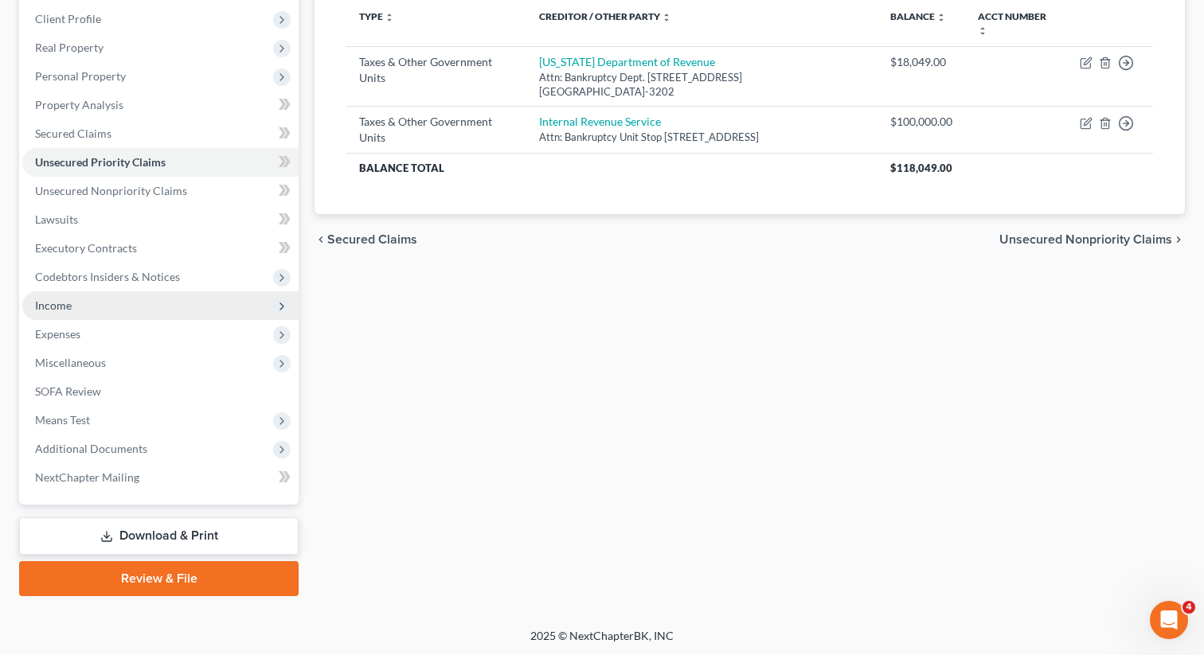
click at [76, 306] on span "Income" at bounding box center [160, 305] width 276 height 29
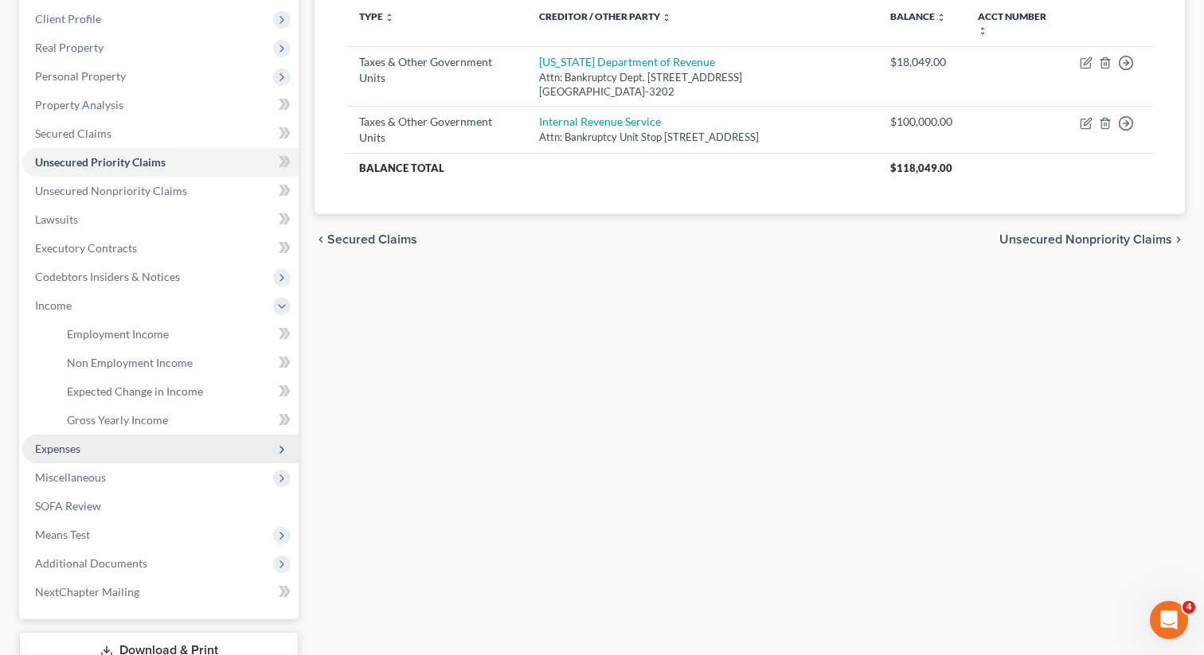
click at [48, 454] on span "Expenses" at bounding box center [57, 449] width 45 height 14
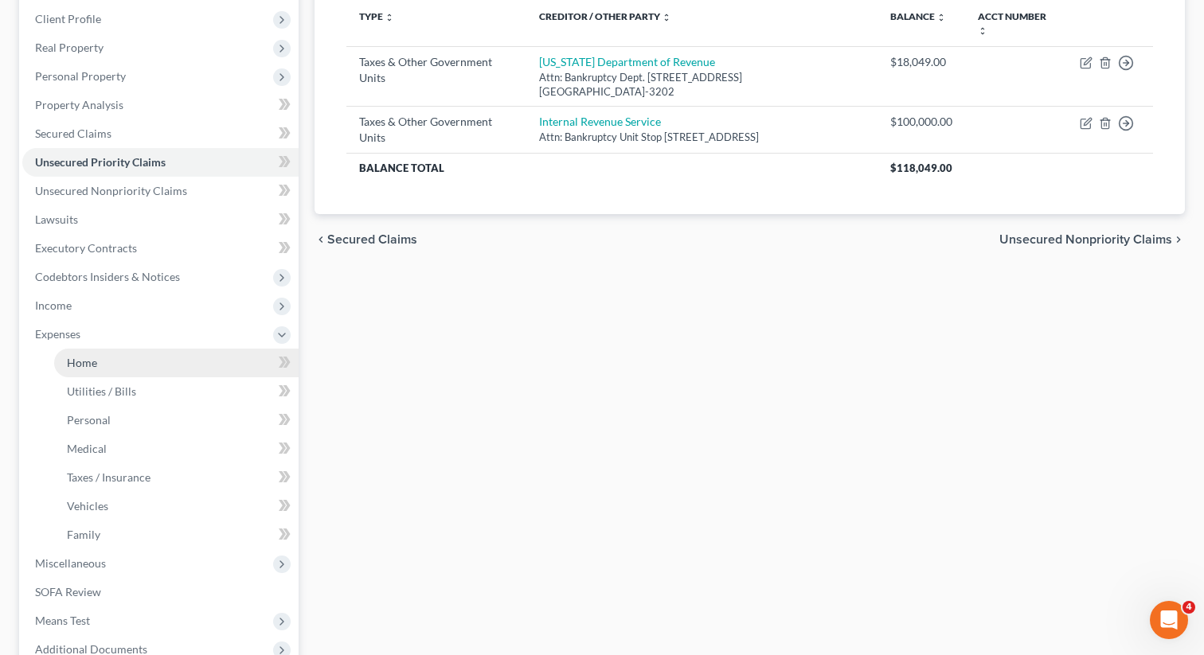
click at [107, 363] on link "Home" at bounding box center [176, 363] width 244 height 29
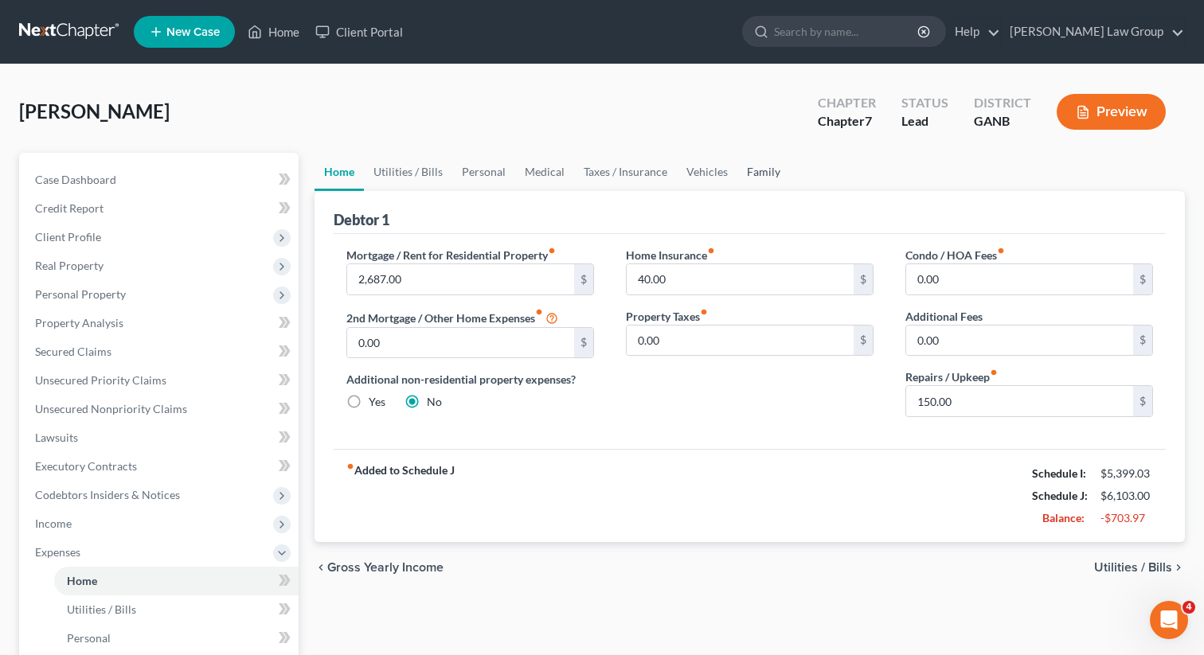
click at [763, 177] on link "Family" at bounding box center [763, 172] width 53 height 38
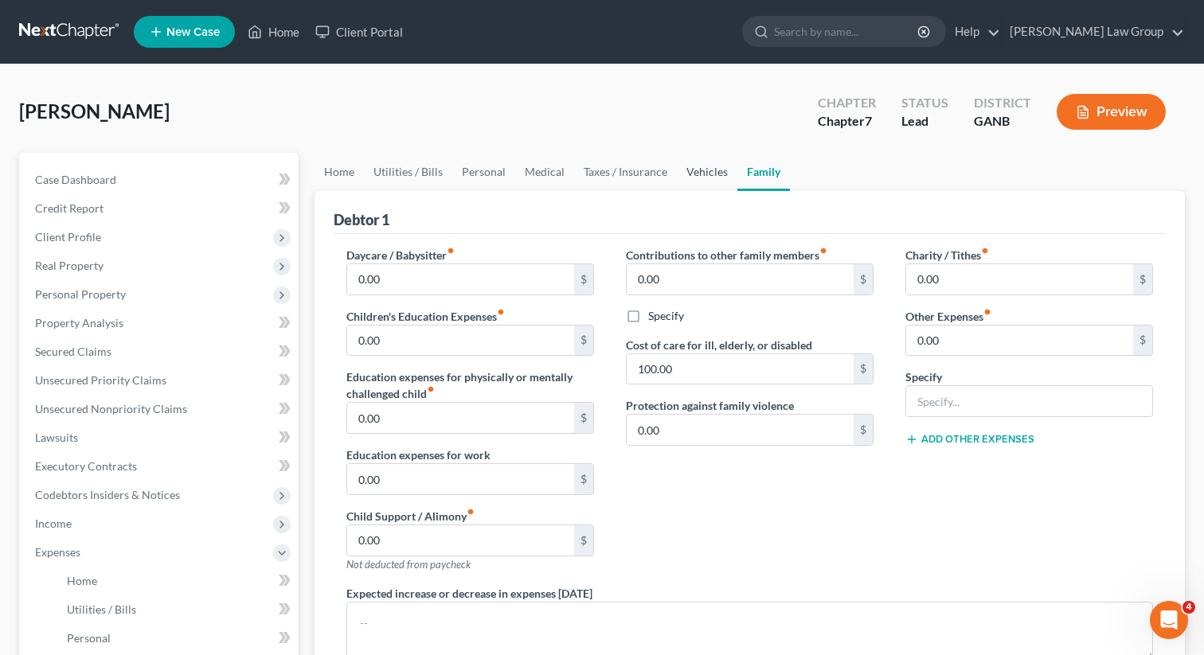
click at [696, 181] on link "Vehicles" at bounding box center [707, 172] width 60 height 38
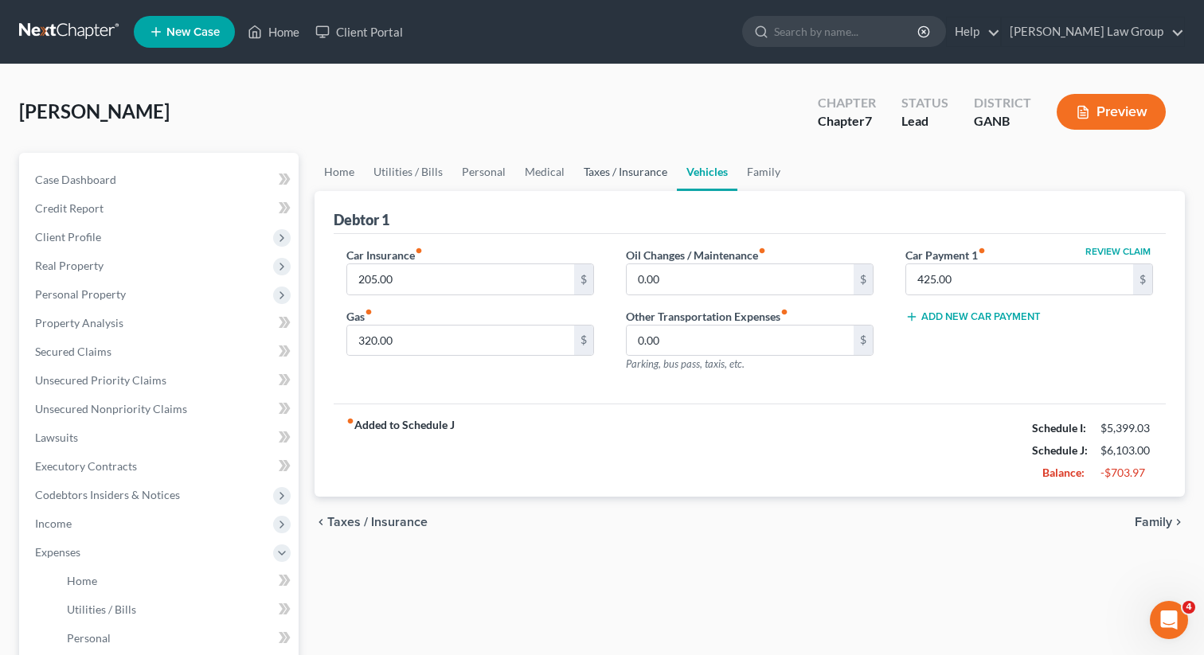
click at [649, 167] on link "Taxes / Insurance" at bounding box center [625, 172] width 103 height 38
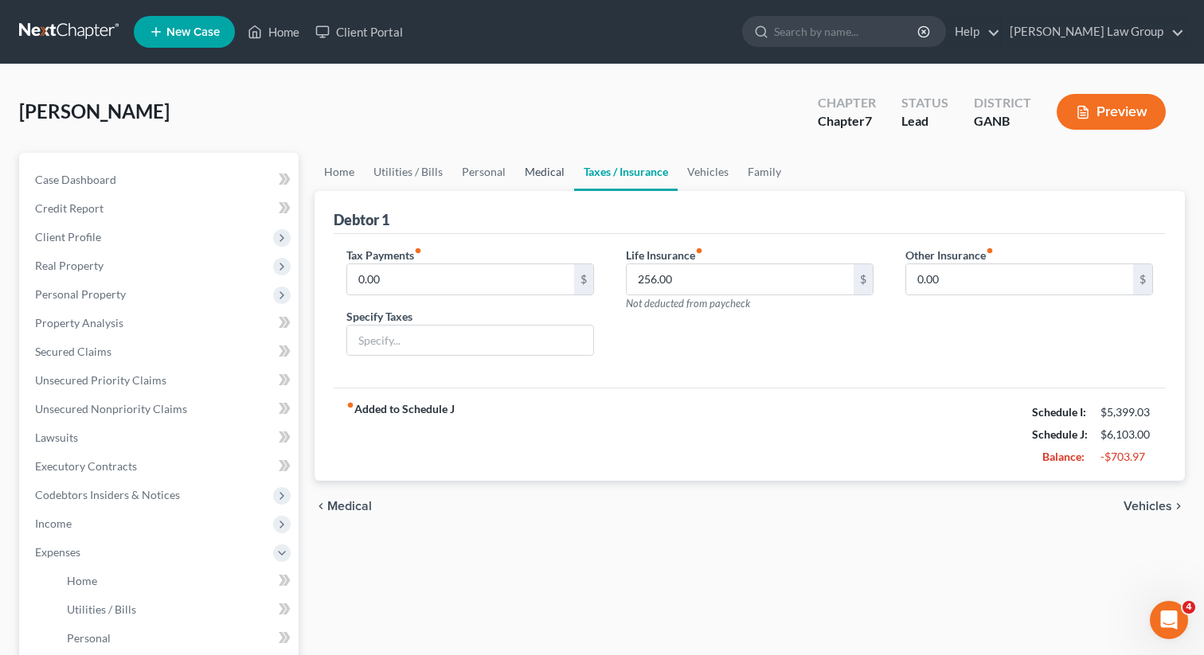
click at [541, 173] on link "Medical" at bounding box center [544, 172] width 59 height 38
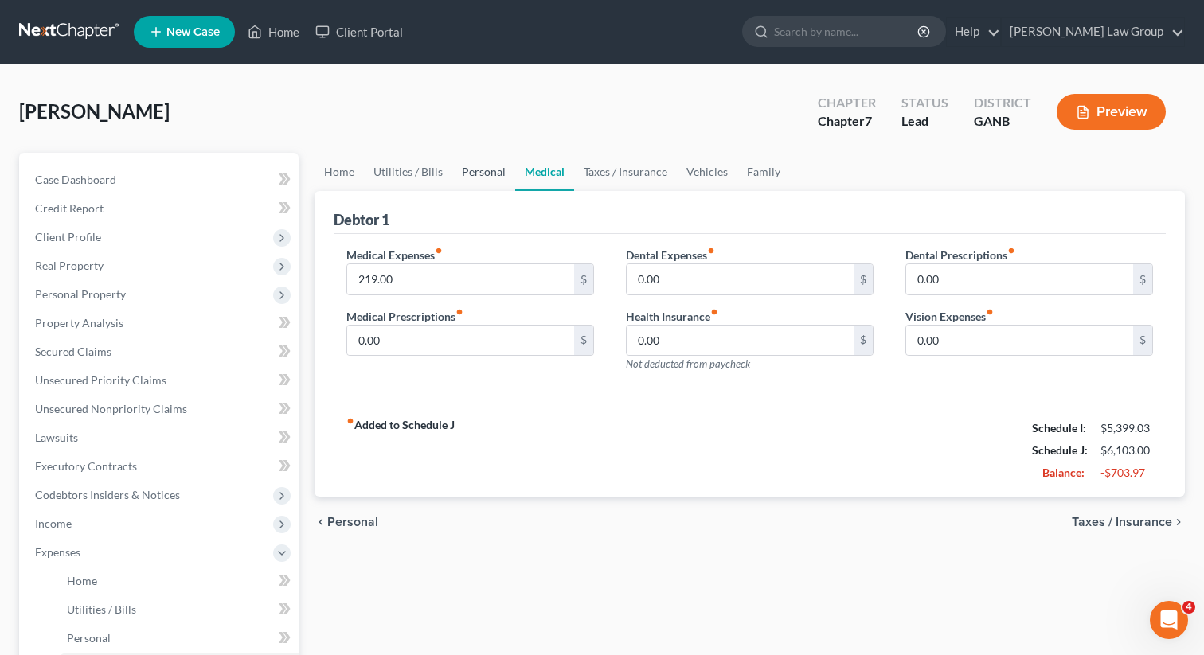
click at [486, 171] on link "Personal" at bounding box center [483, 172] width 63 height 38
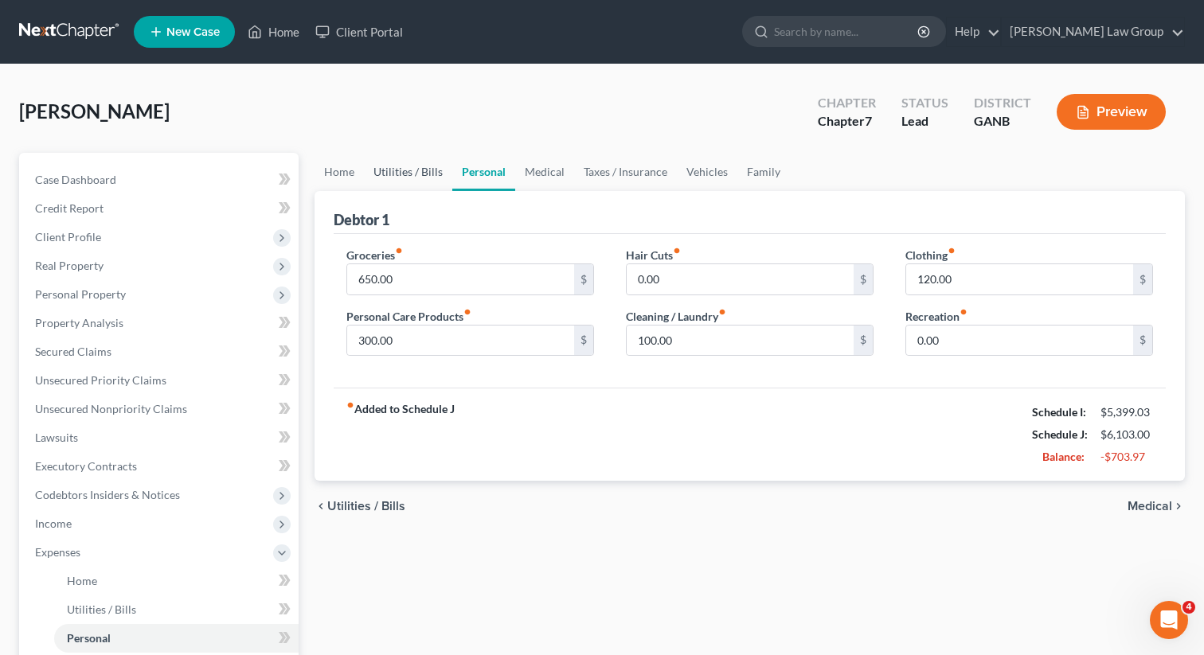
click at [411, 170] on link "Utilities / Bills" at bounding box center [408, 172] width 88 height 38
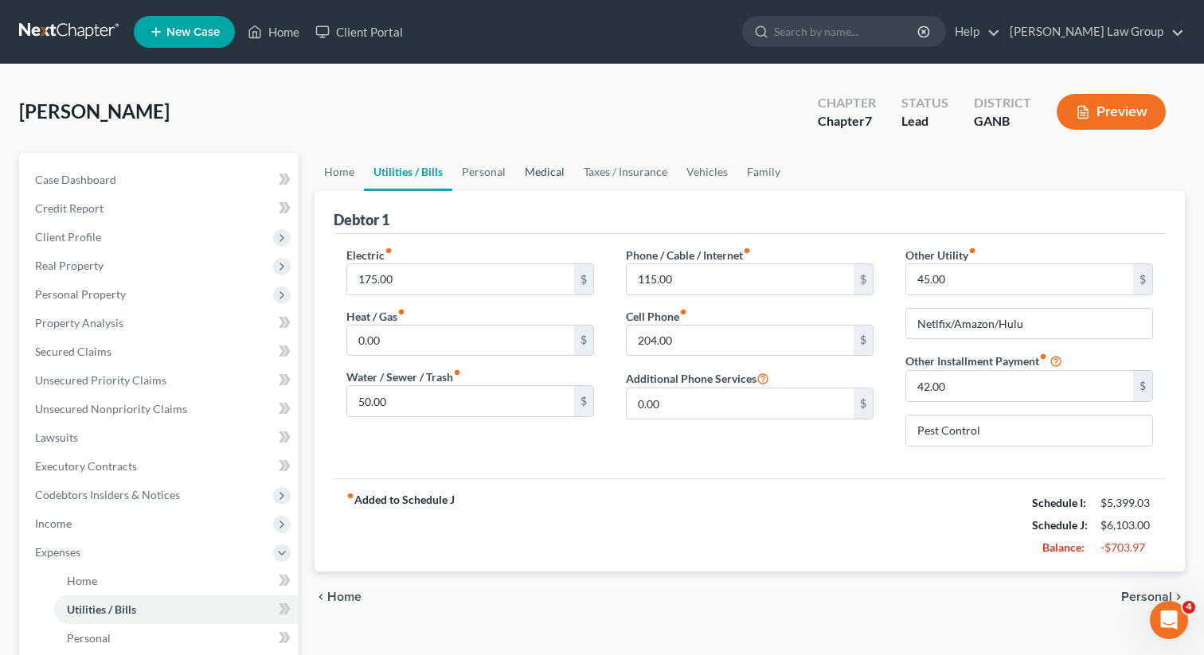
click at [563, 174] on link "Medical" at bounding box center [544, 172] width 59 height 38
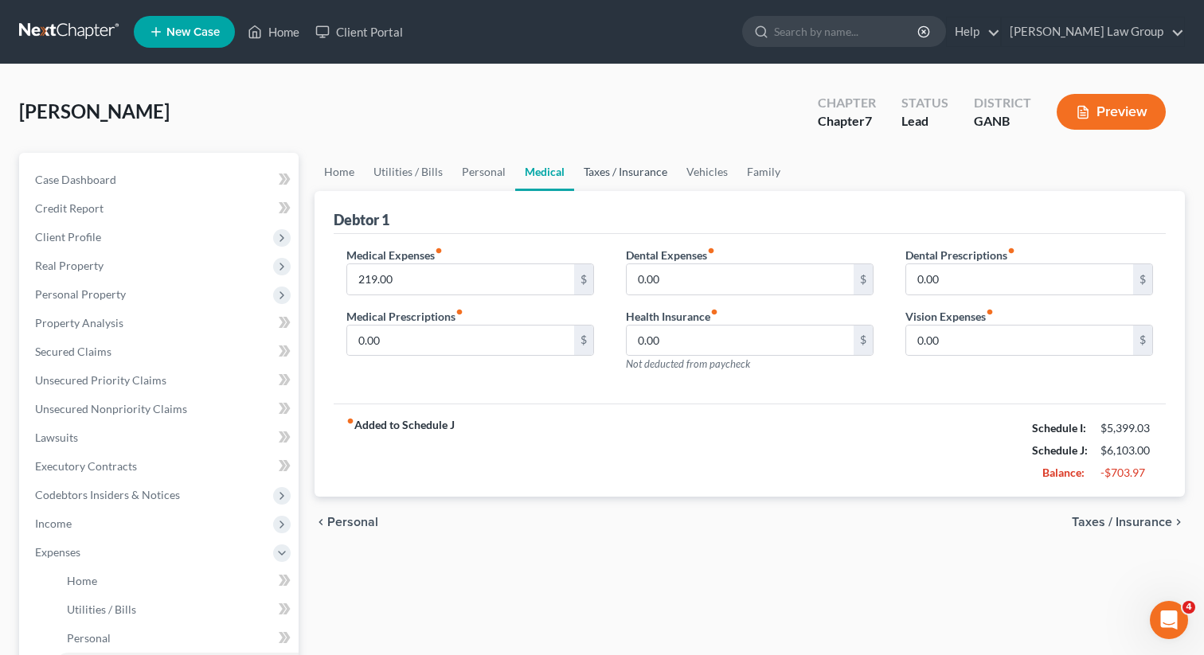
click at [603, 177] on link "Taxes / Insurance" at bounding box center [625, 172] width 103 height 38
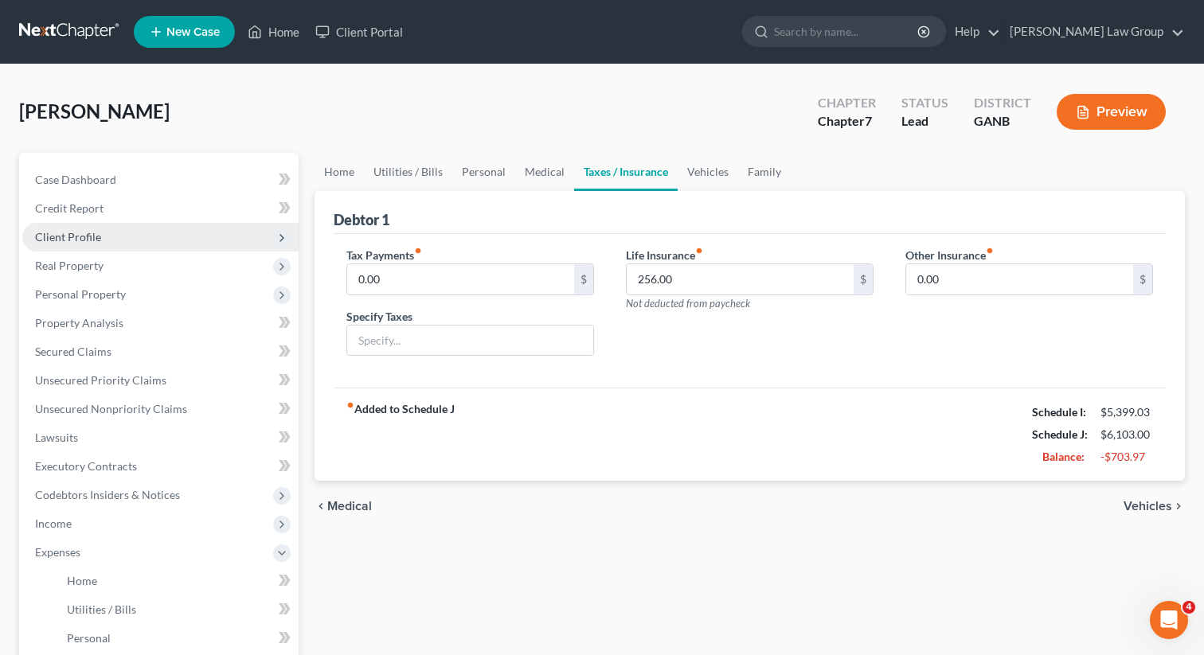
click at [92, 230] on span "Client Profile" at bounding box center [68, 237] width 66 height 14
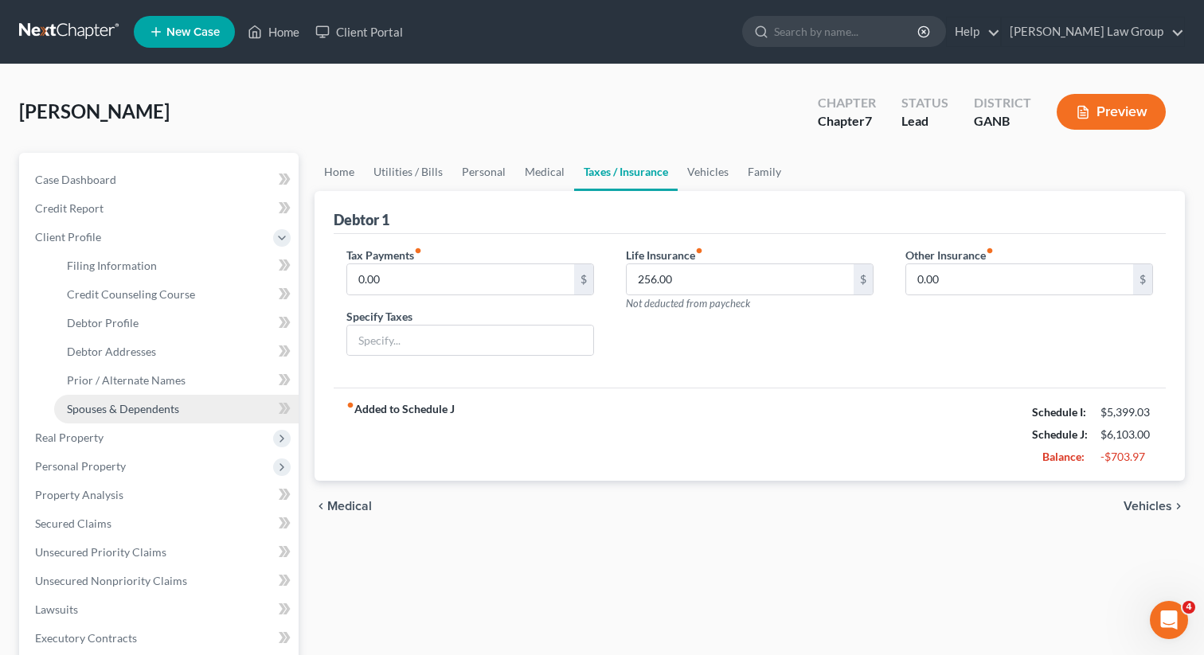
click at [111, 419] on link "Spouses & Dependents" at bounding box center [176, 409] width 244 height 29
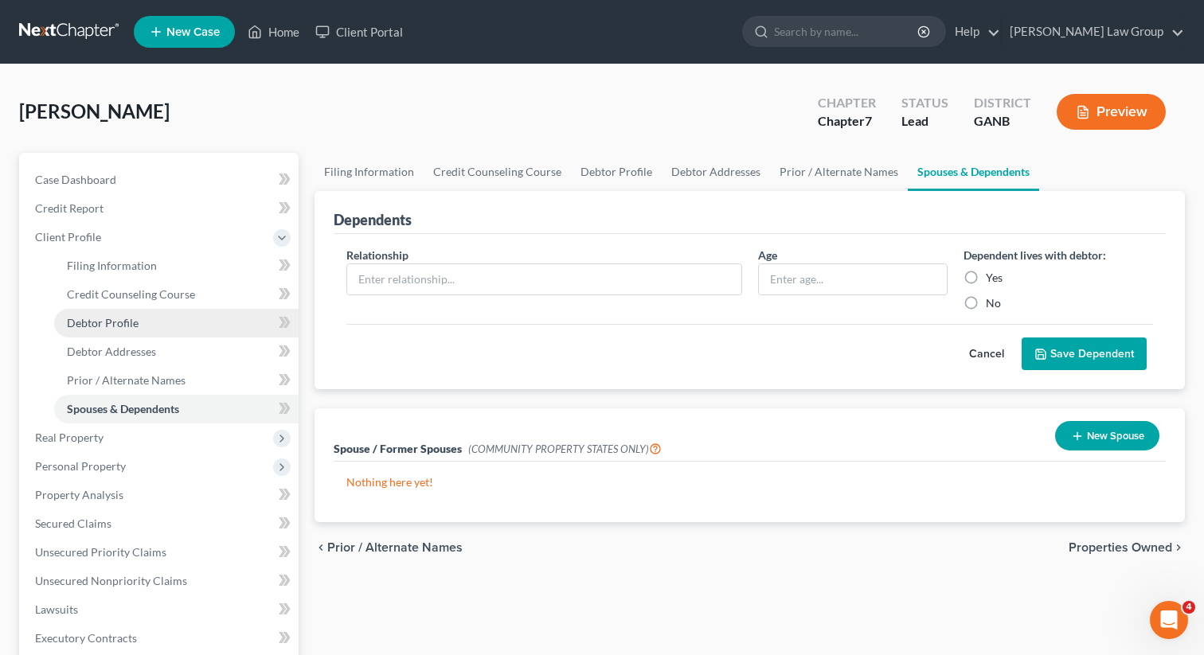
click at [114, 318] on span "Debtor Profile" at bounding box center [103, 323] width 72 height 14
select select "0"
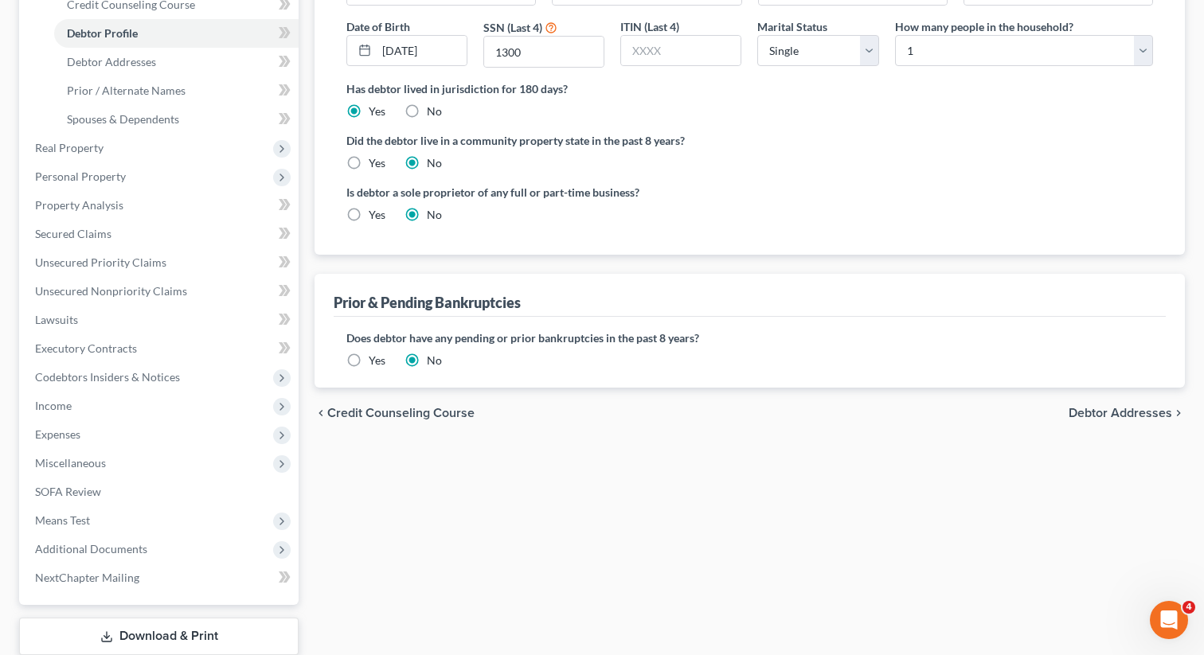
scroll to position [390, 0]
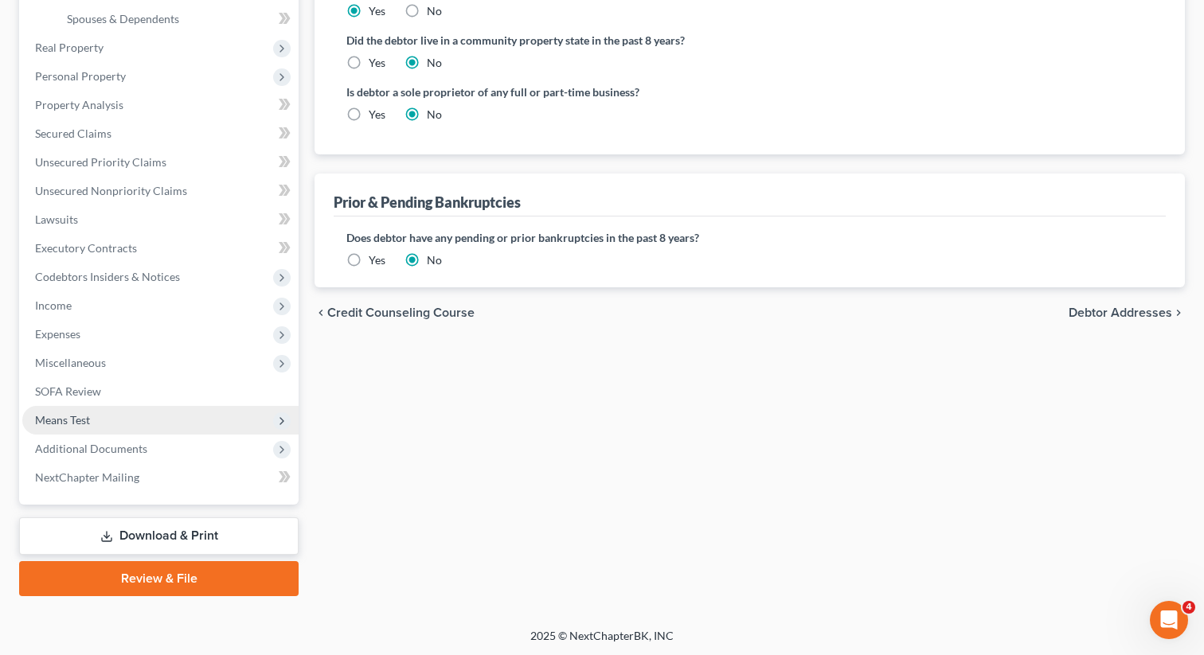
click at [82, 422] on span "Means Test" at bounding box center [62, 420] width 55 height 14
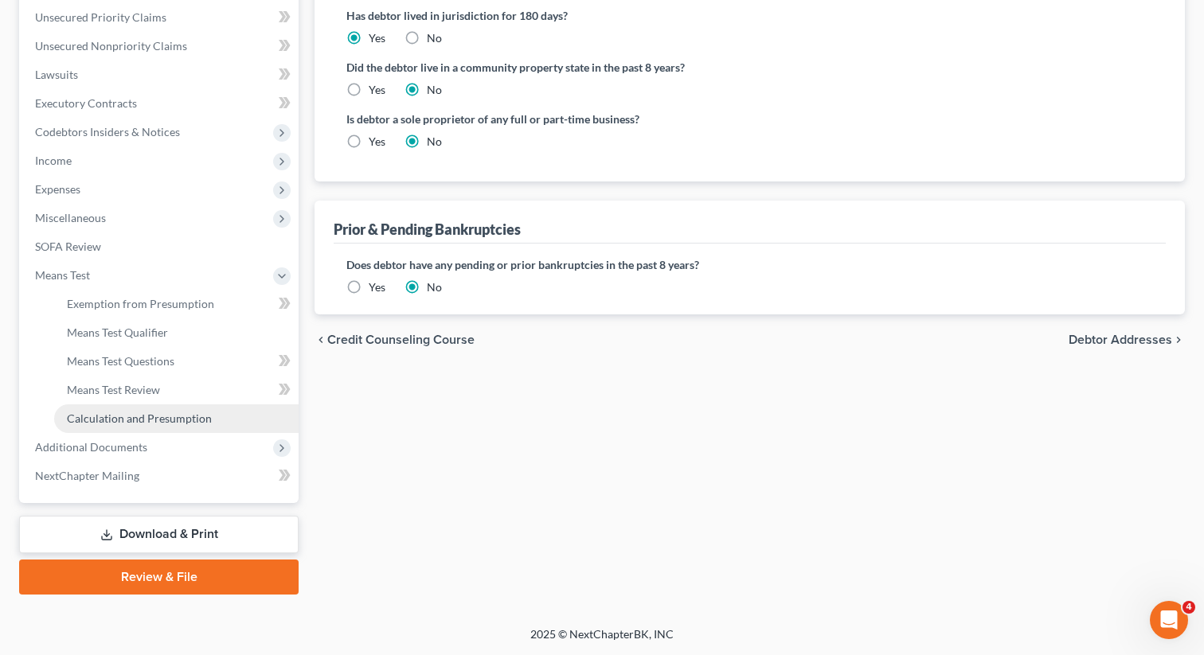
scroll to position [361, 0]
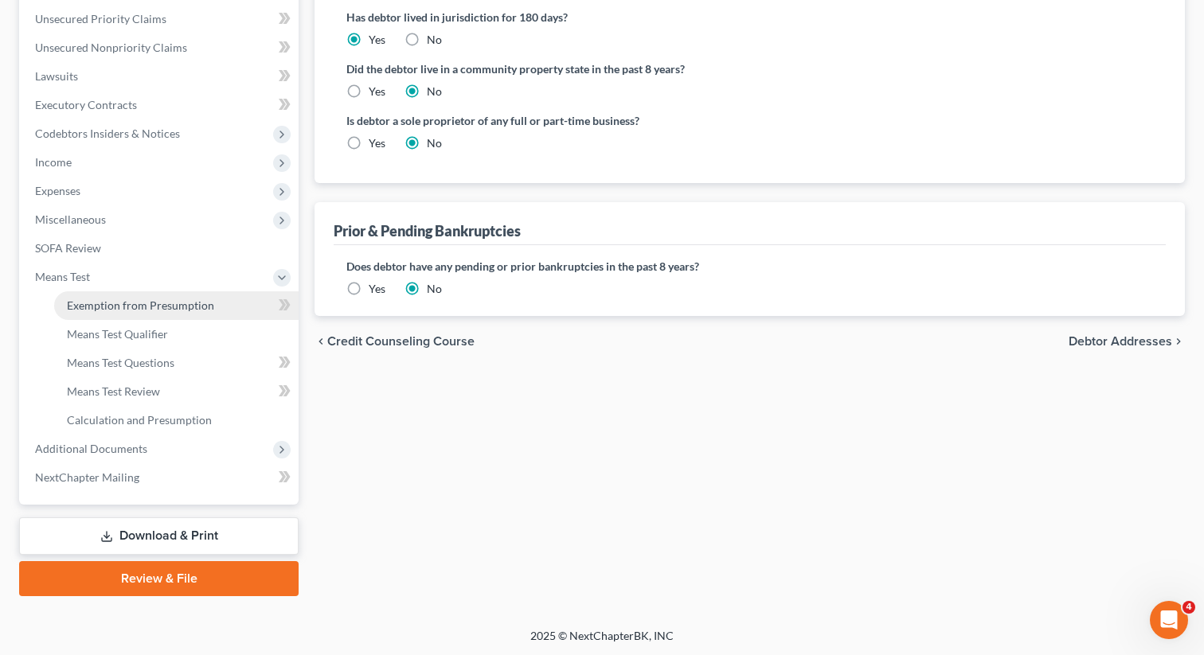
click at [146, 300] on span "Exemption from Presumption" at bounding box center [140, 306] width 147 height 14
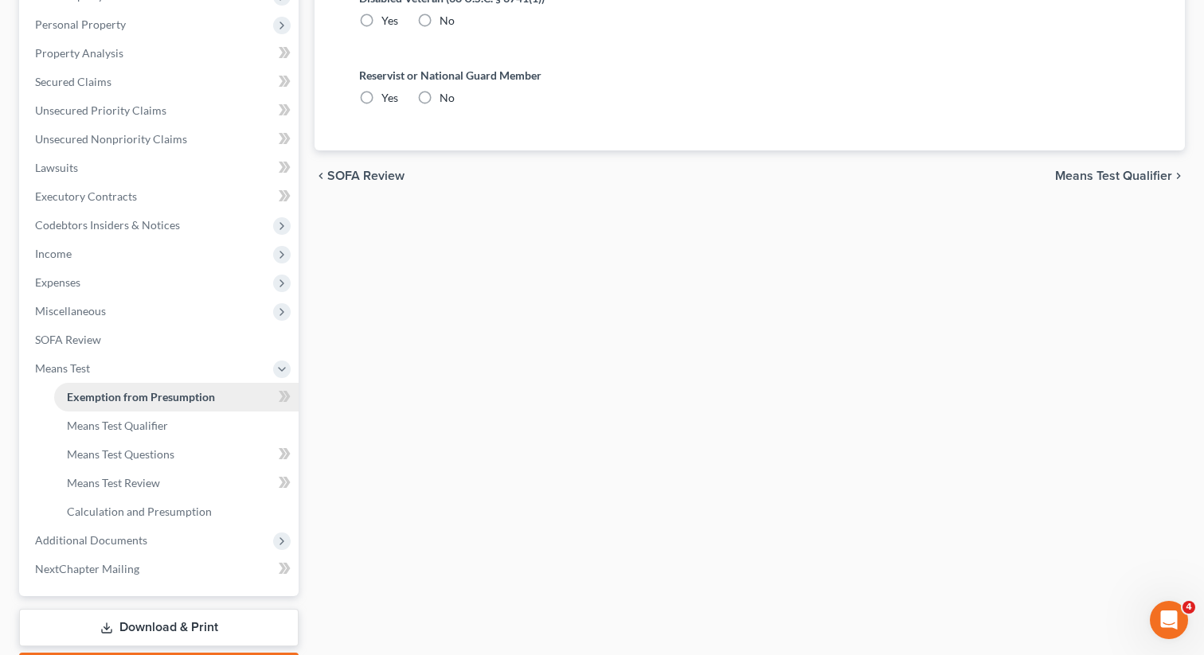
radio input "true"
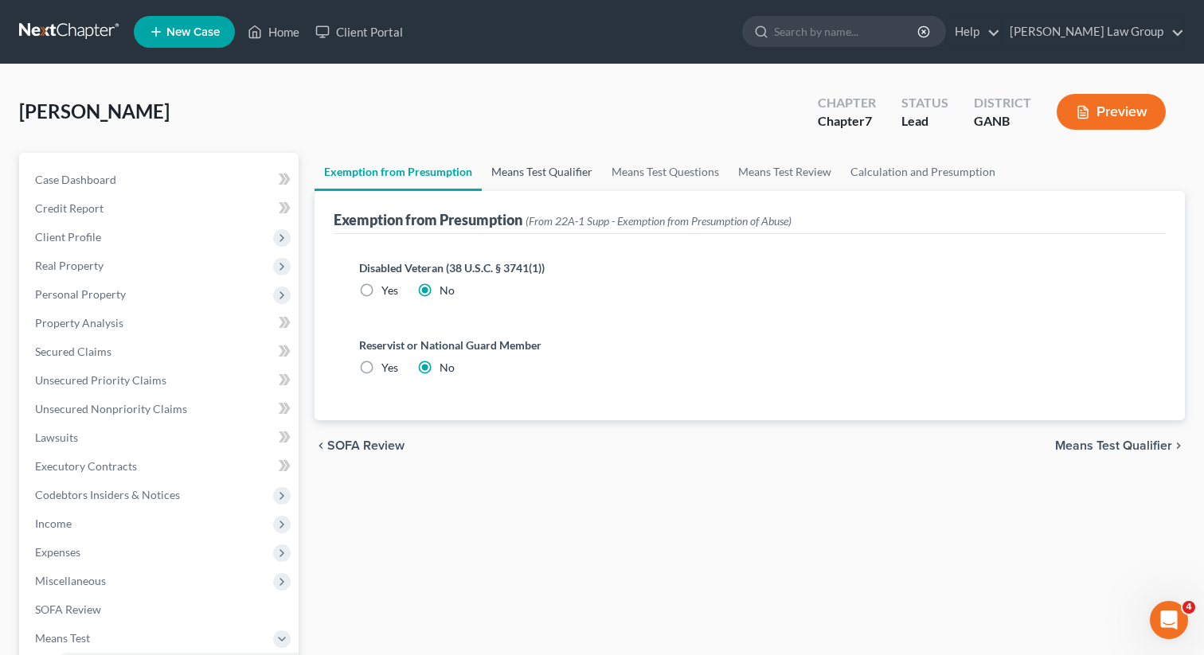
click at [532, 165] on link "Means Test Qualifier" at bounding box center [542, 172] width 120 height 38
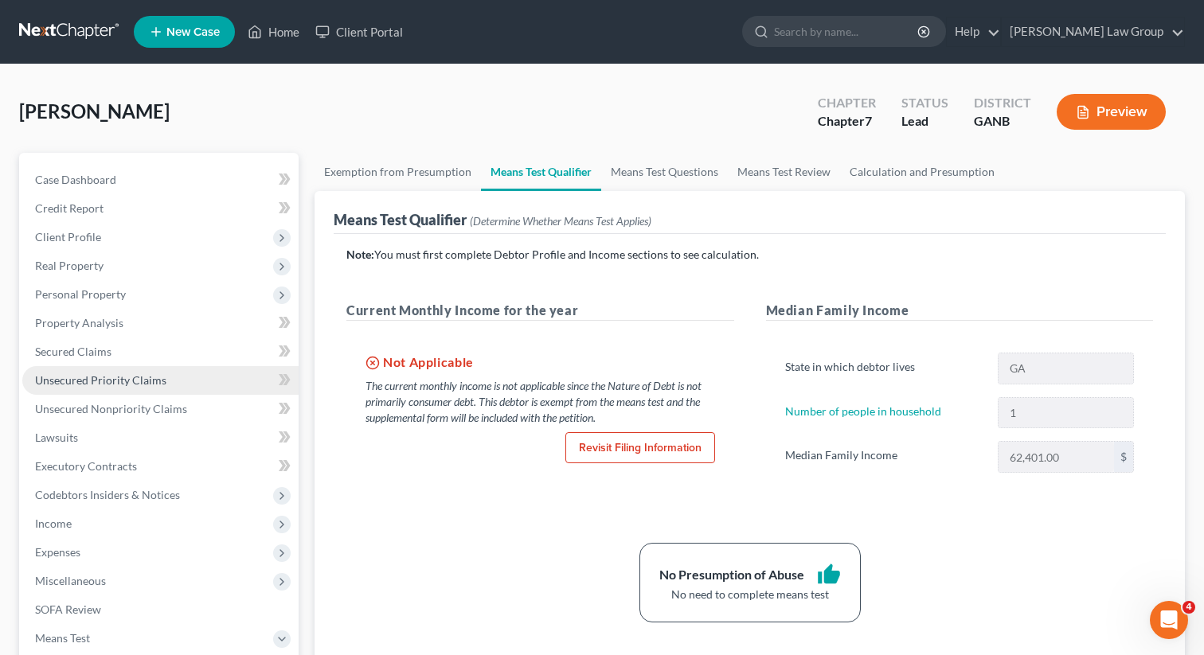
click at [88, 384] on span "Unsecured Priority Claims" at bounding box center [100, 380] width 131 height 14
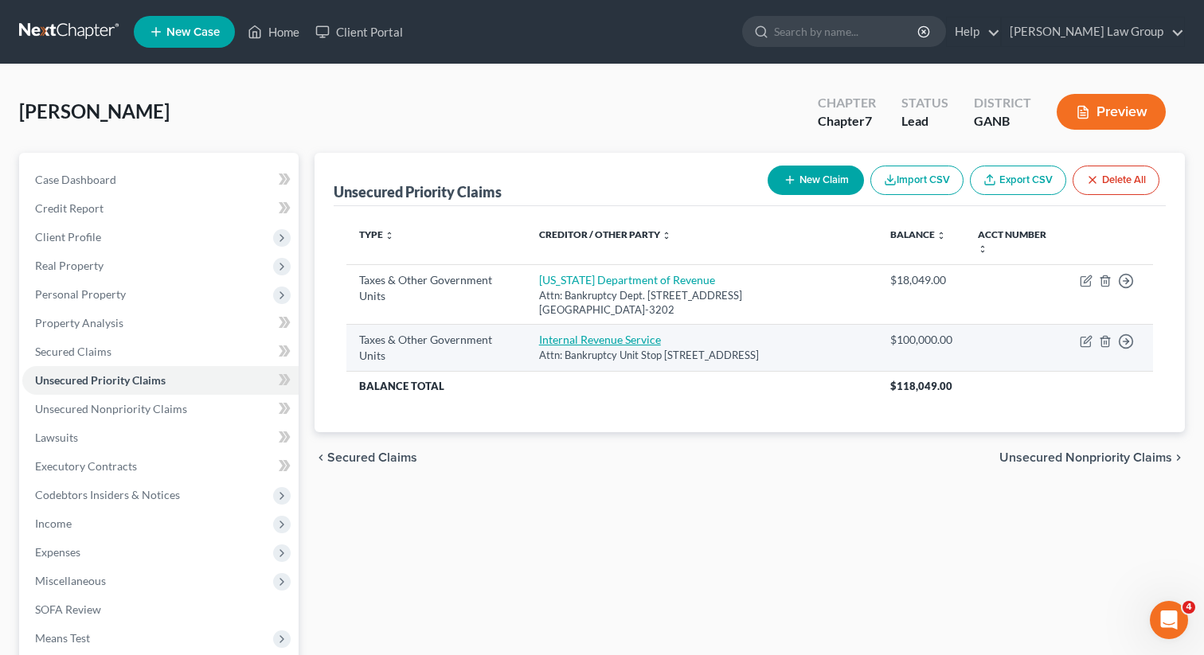
click at [608, 338] on link "Internal Revenue Service" at bounding box center [600, 340] width 122 height 14
select select "0"
select select "10"
select select "0"
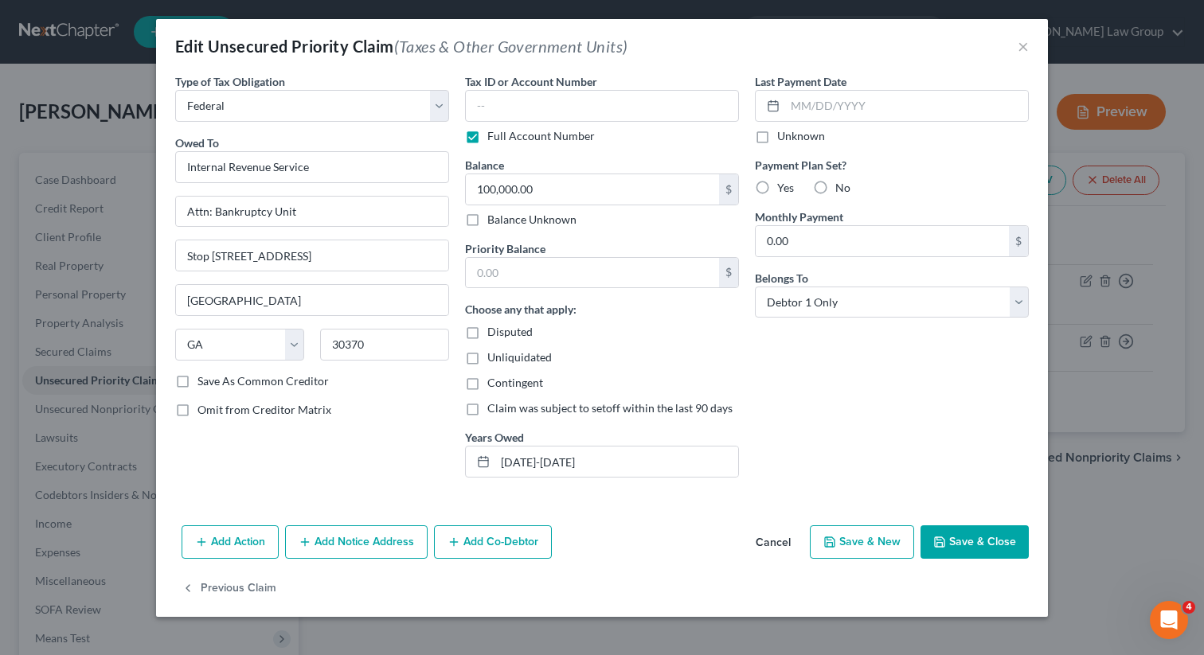
click at [949, 544] on button "Save & Close" at bounding box center [974, 541] width 108 height 33
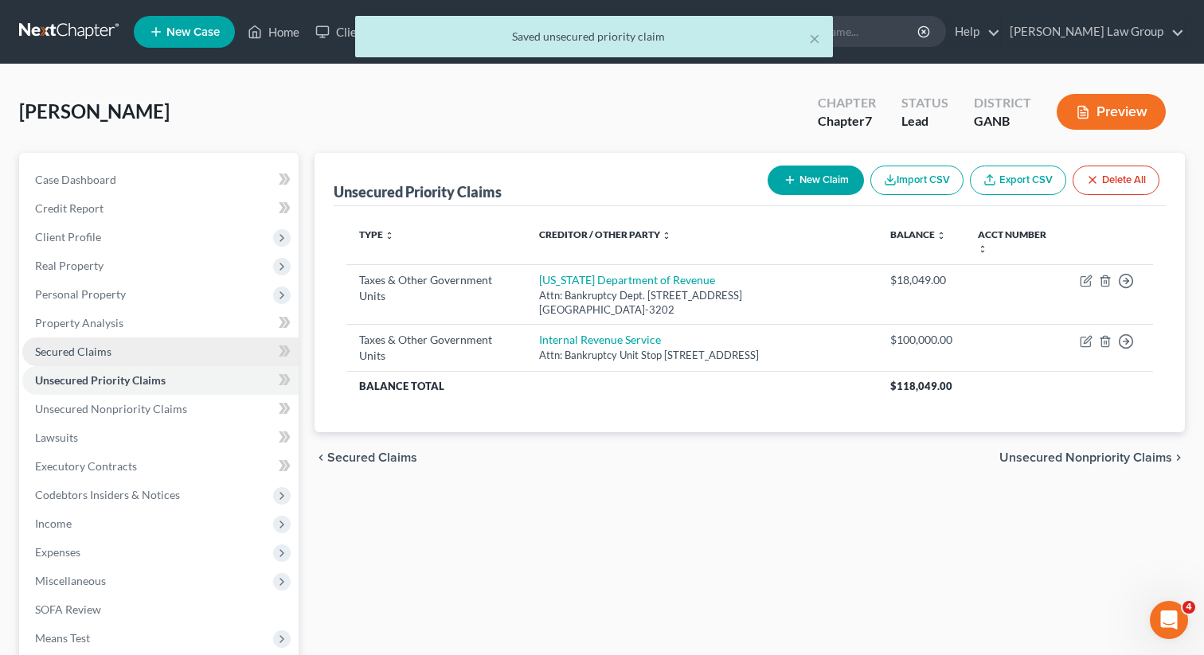
click at [139, 346] on link "Secured Claims" at bounding box center [160, 352] width 276 height 29
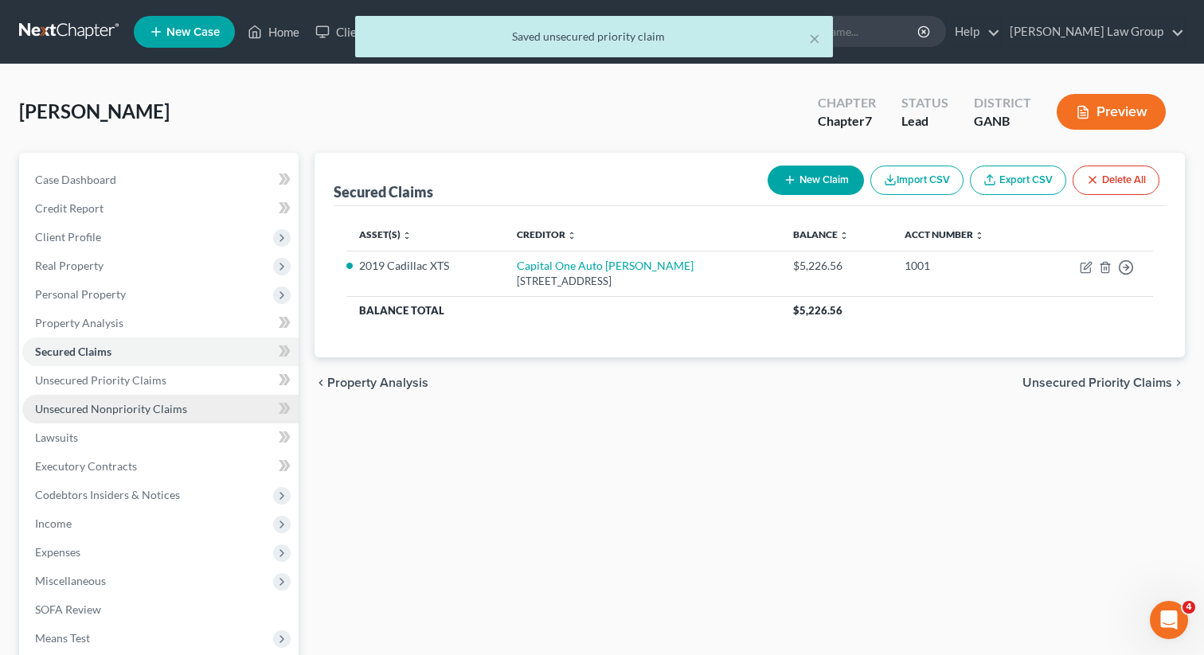
click at [126, 402] on span "Unsecured Nonpriority Claims" at bounding box center [111, 409] width 152 height 14
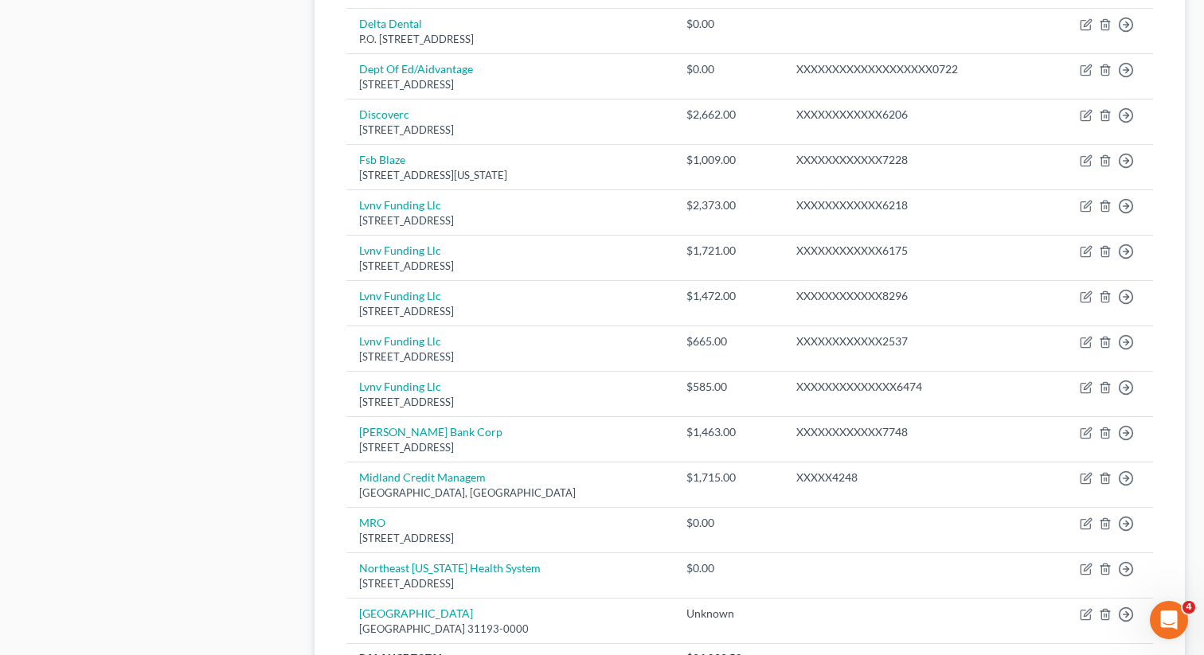
scroll to position [1182, 0]
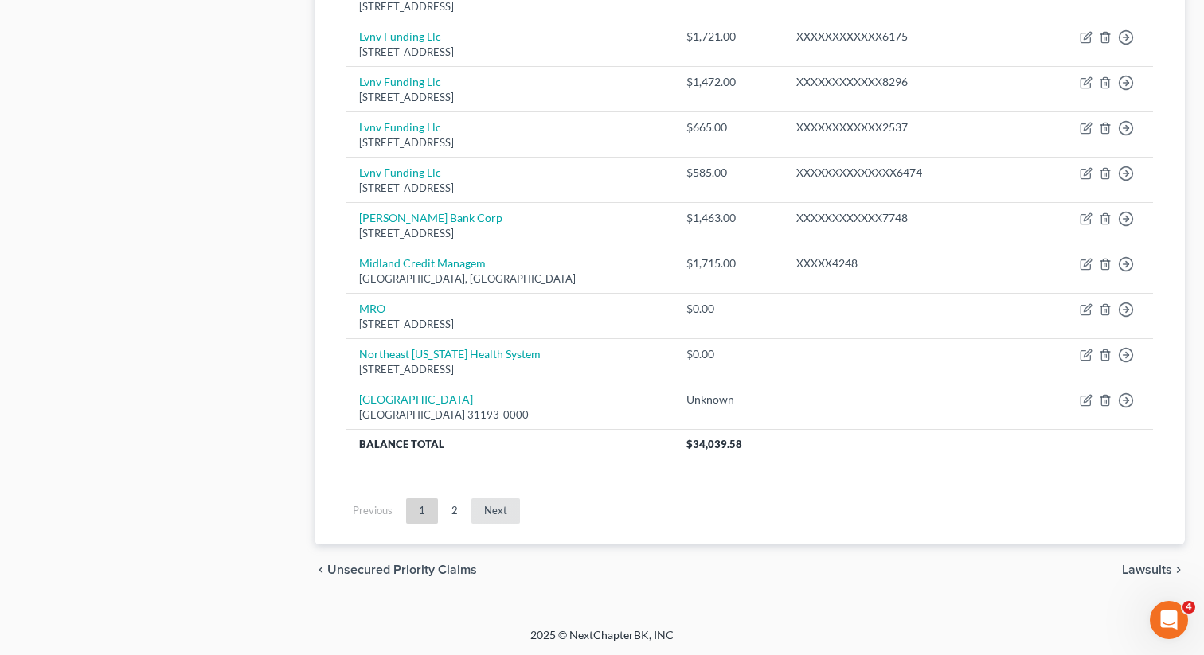
click at [488, 508] on link "Next" at bounding box center [495, 510] width 49 height 25
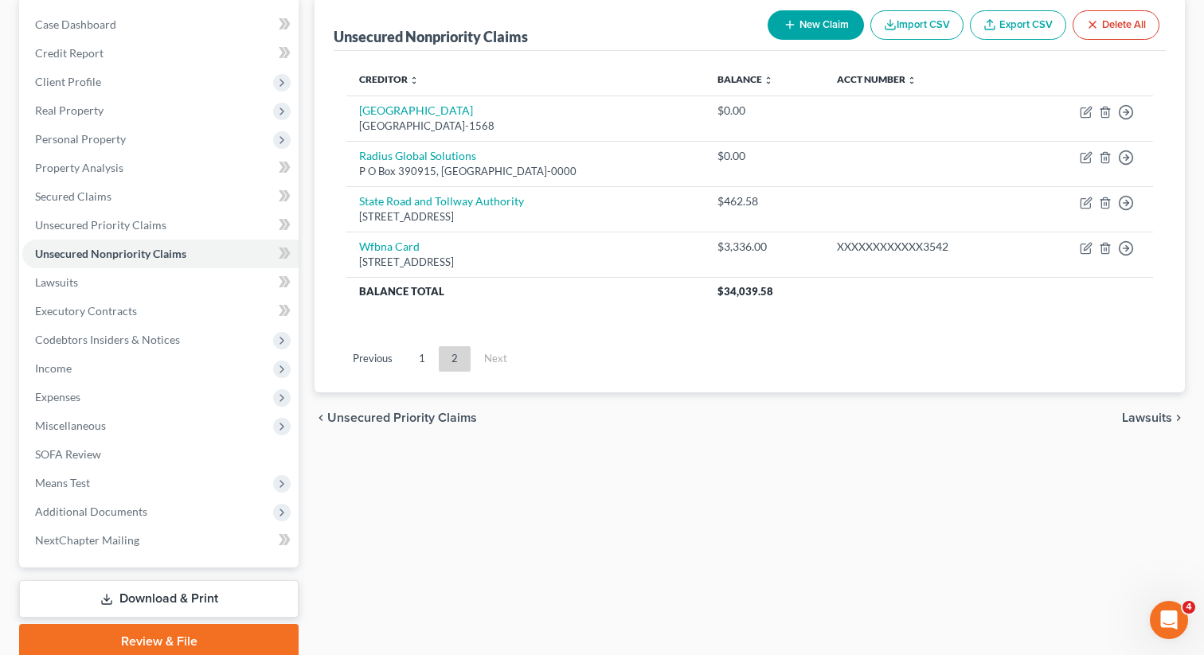
scroll to position [218, 0]
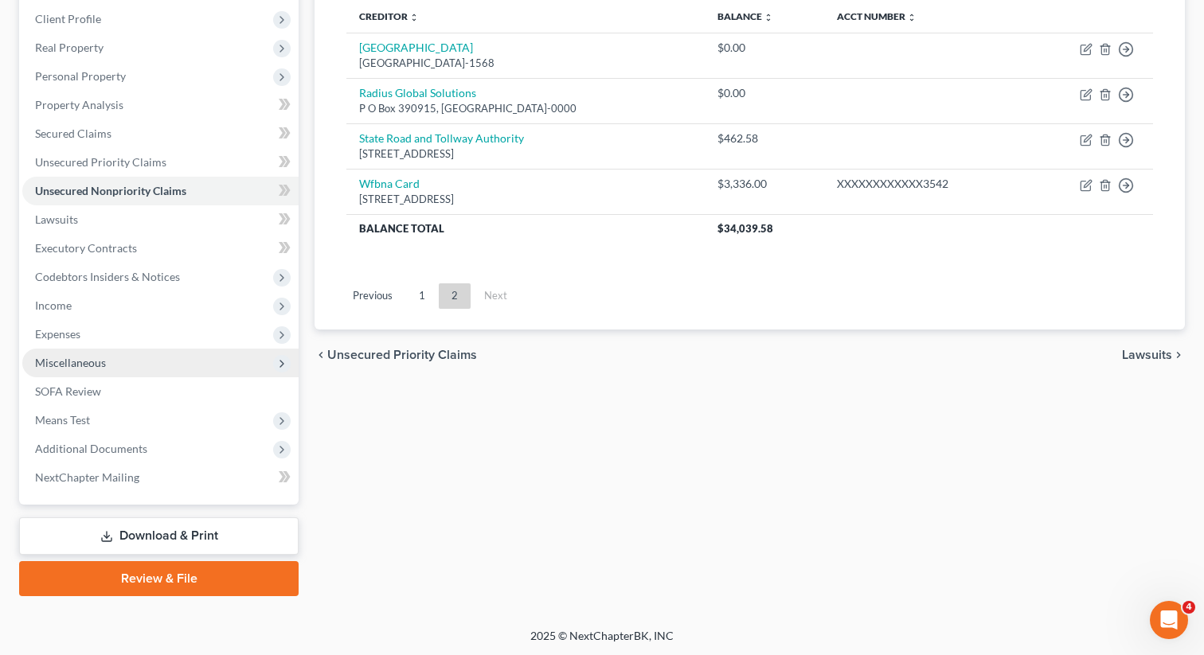
click at [93, 363] on span "Miscellaneous" at bounding box center [70, 363] width 71 height 14
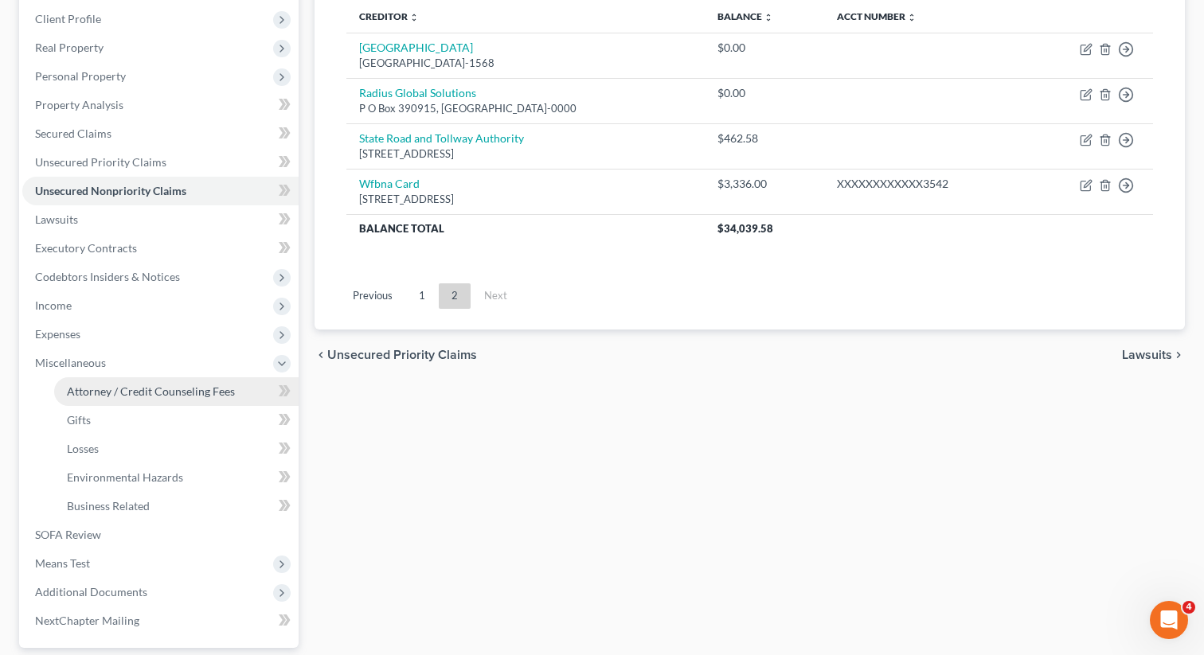
click at [101, 389] on span "Attorney / Credit Counseling Fees" at bounding box center [151, 391] width 168 height 14
select select "0"
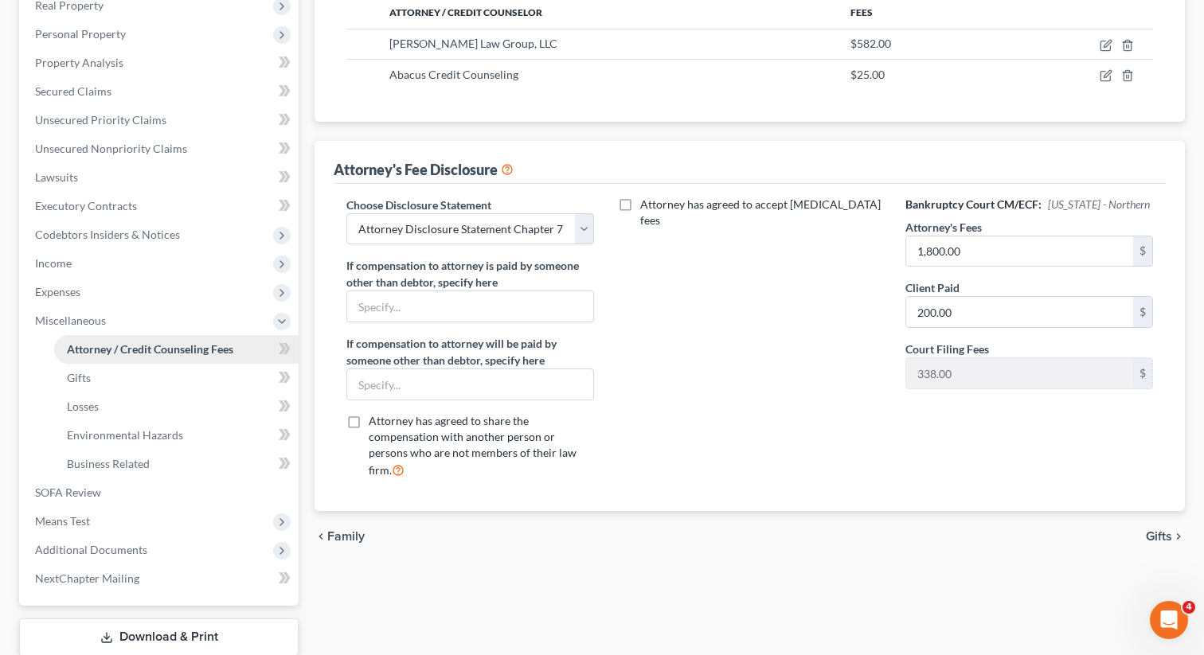
scroll to position [262, 0]
click at [112, 522] on span "Means Test" at bounding box center [160, 519] width 276 height 29
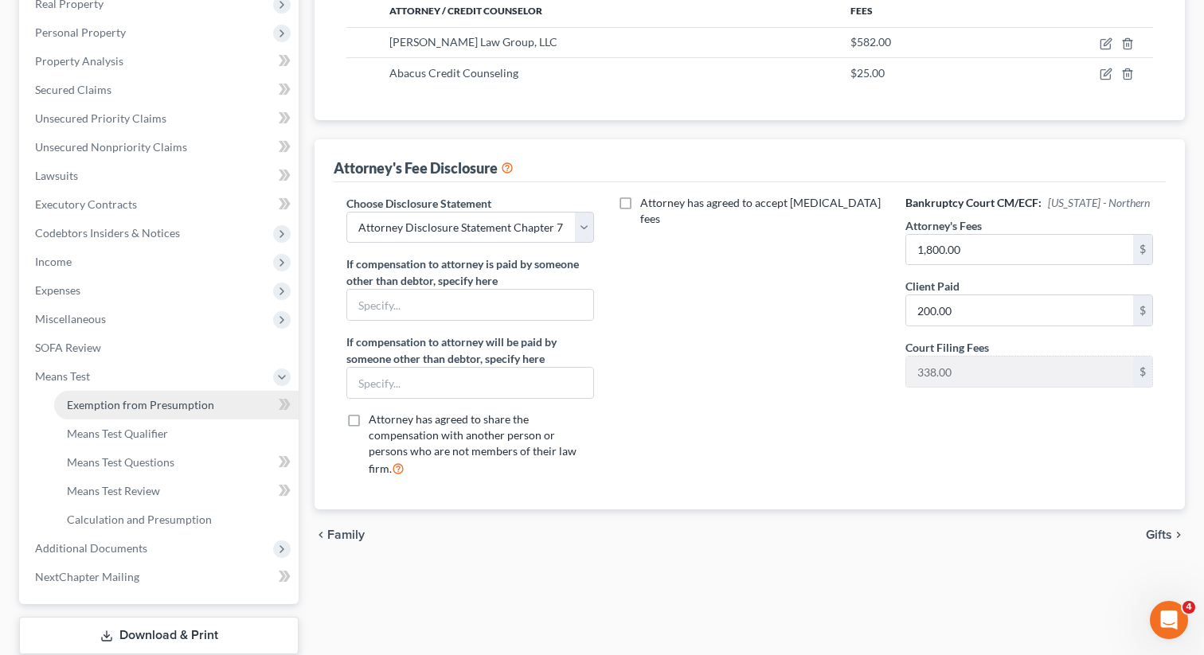
click at [149, 405] on span "Exemption from Presumption" at bounding box center [140, 405] width 147 height 14
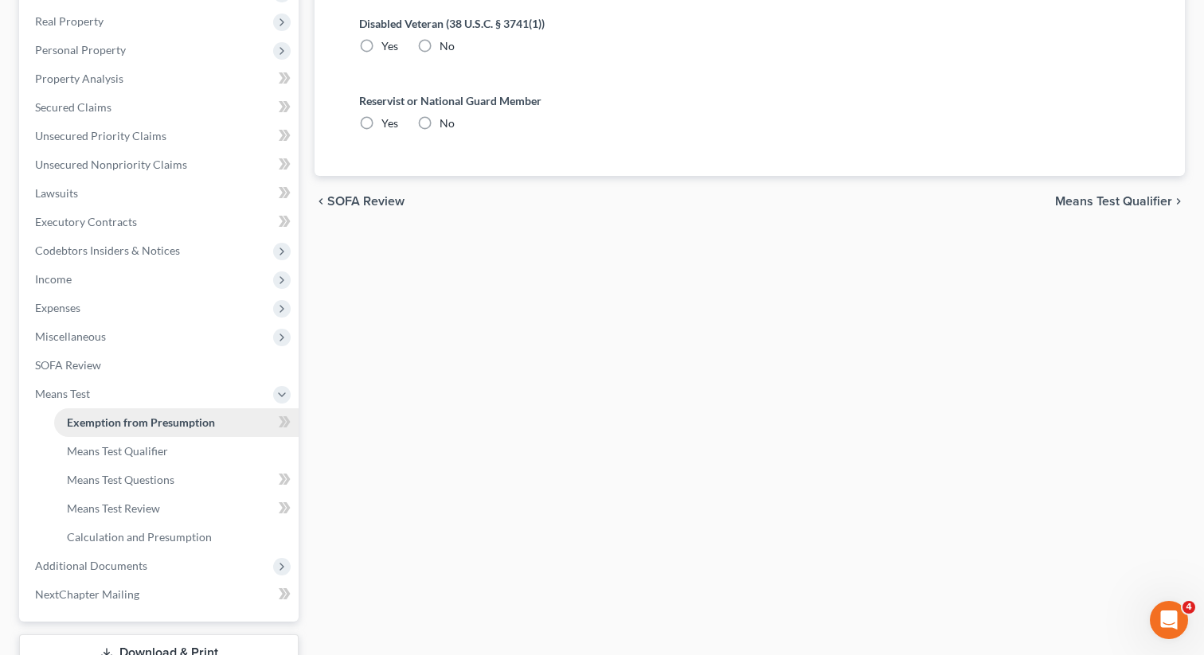
radio input "true"
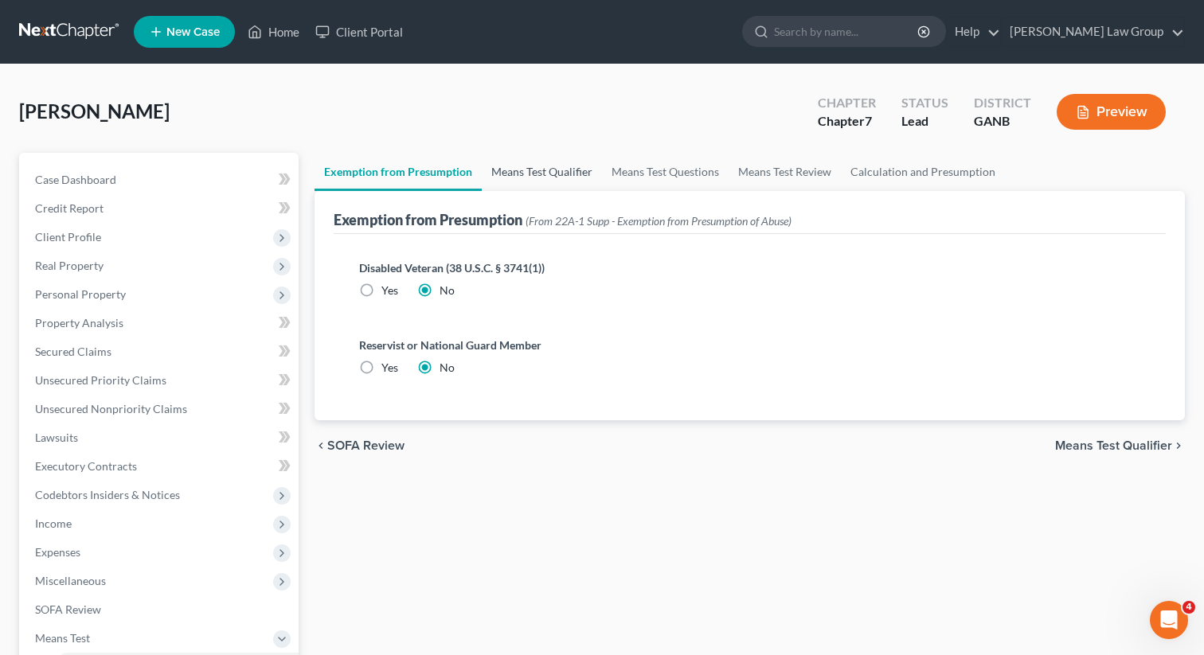
click at [534, 185] on link "Means Test Qualifier" at bounding box center [542, 172] width 120 height 38
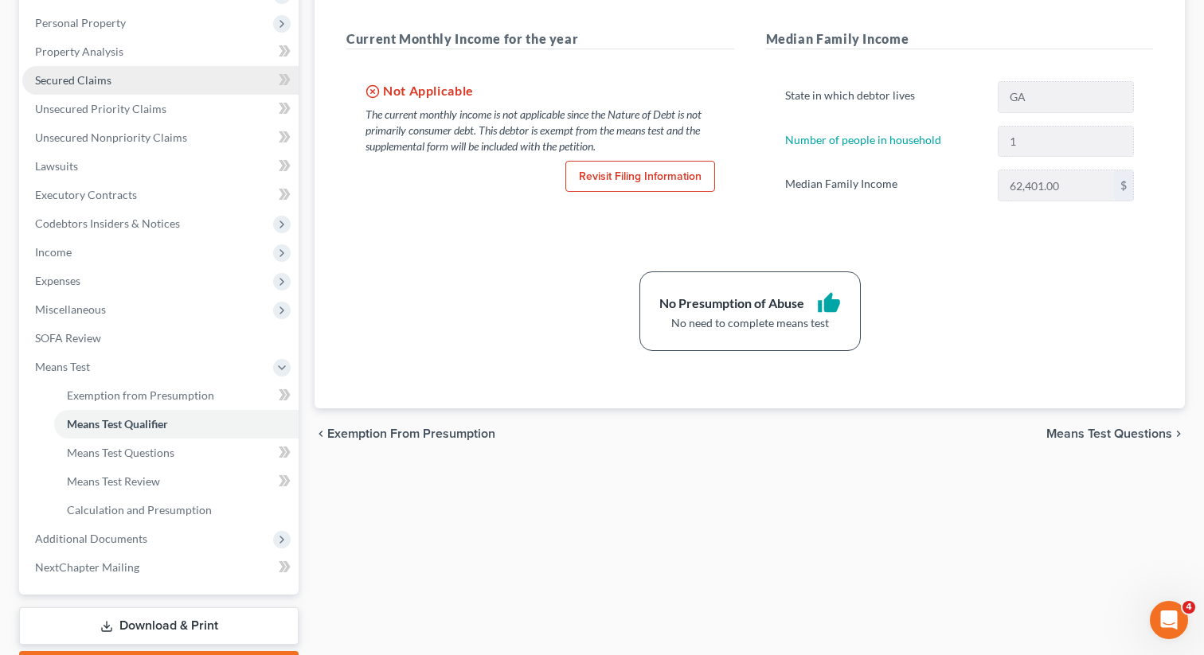
scroll to position [361, 0]
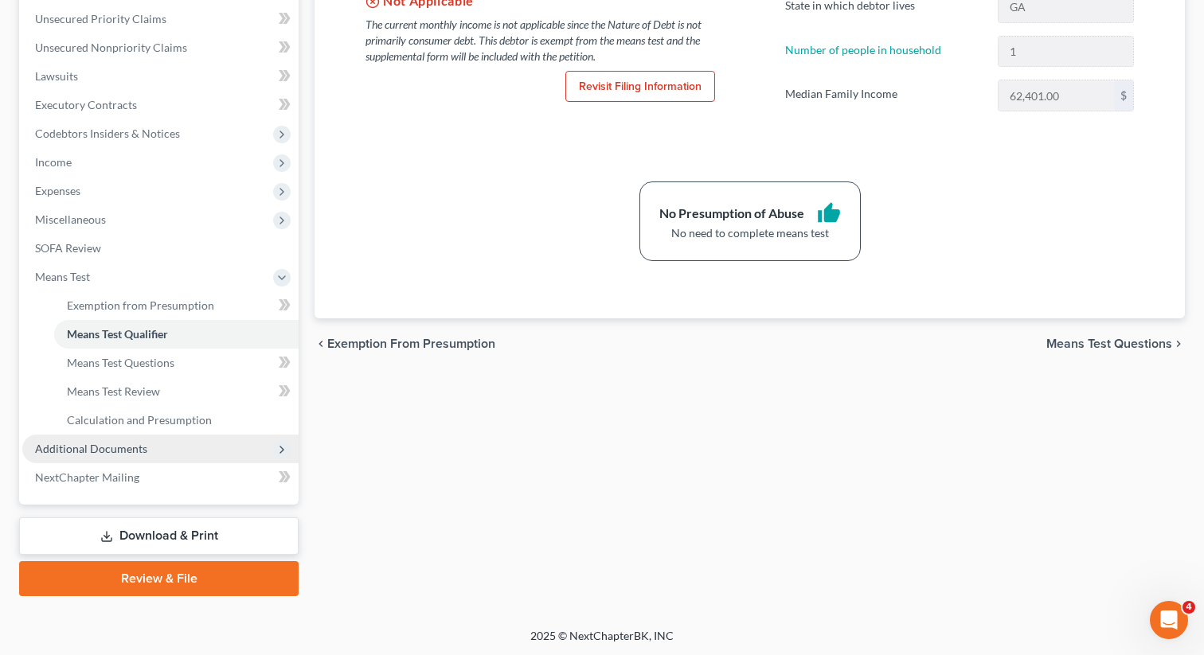
click at [106, 448] on span "Additional Documents" at bounding box center [91, 449] width 112 height 14
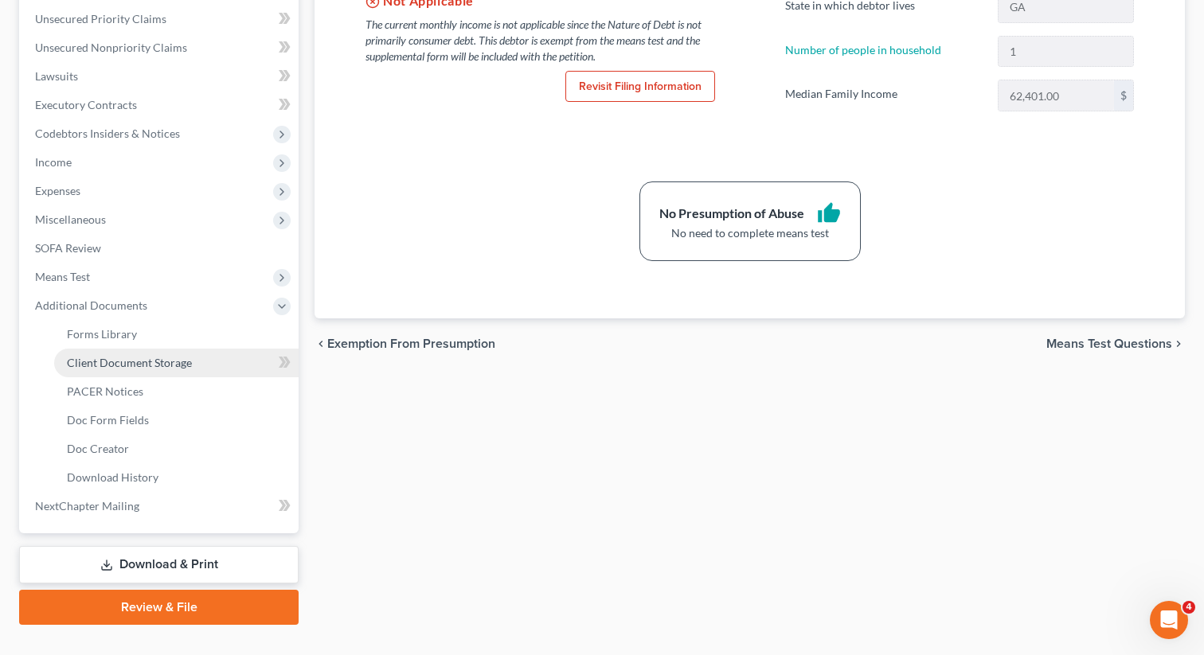
click at [135, 362] on span "Client Document Storage" at bounding box center [129, 363] width 125 height 14
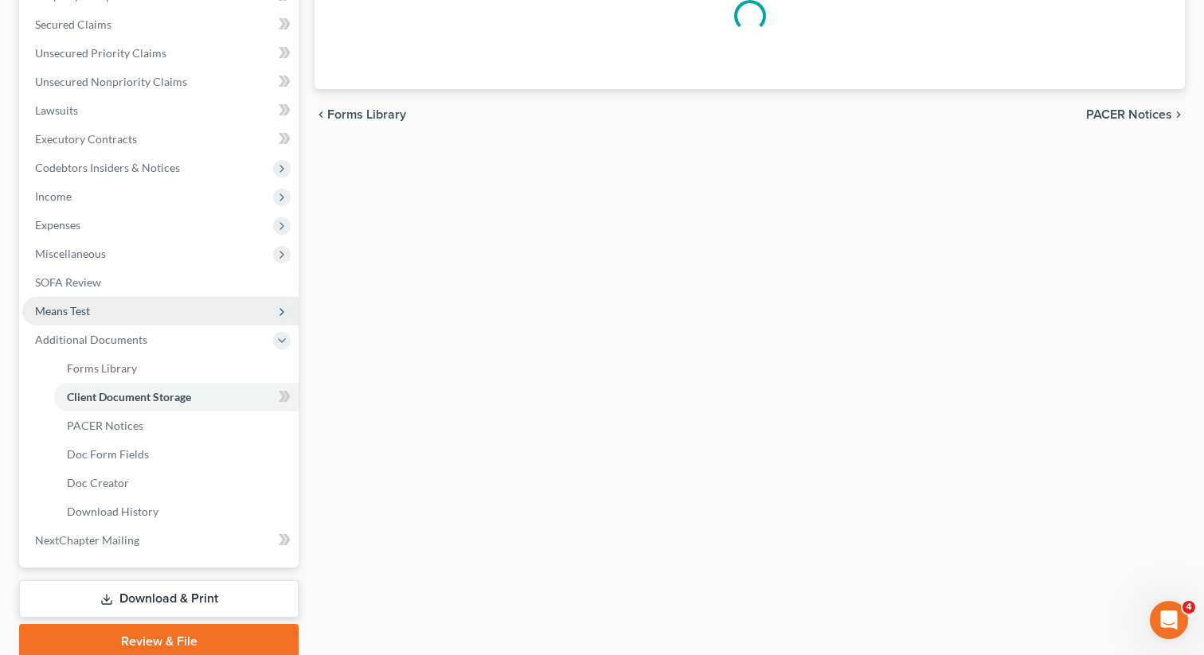
select select "5"
select select "35"
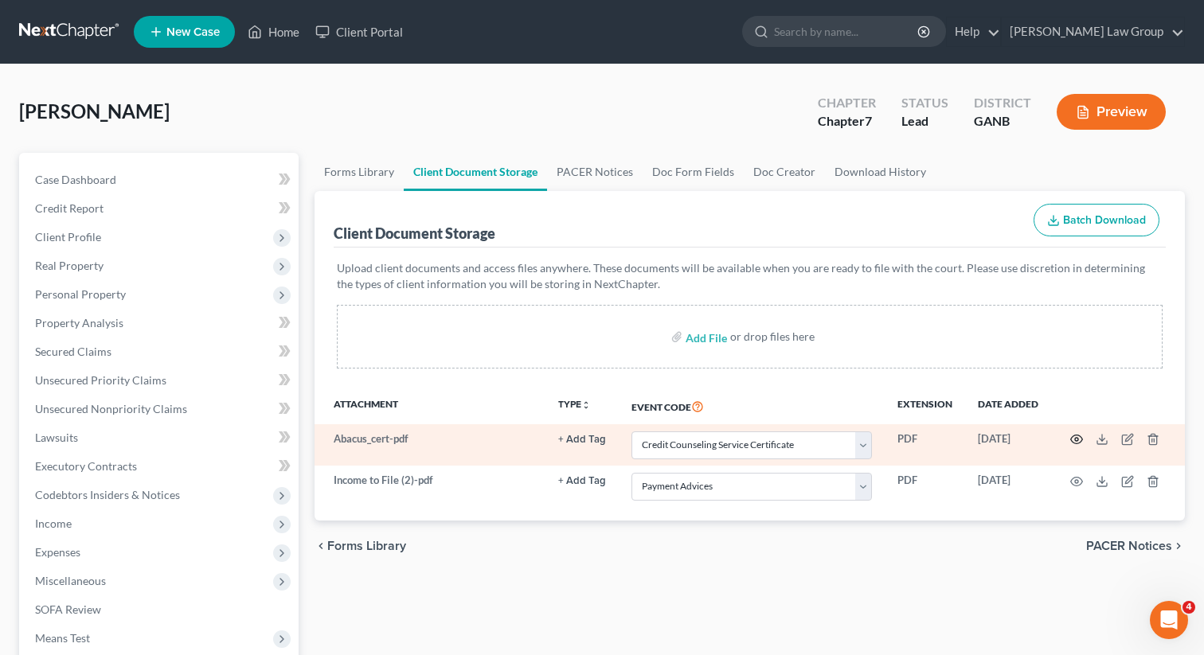
click at [1075, 442] on icon "button" at bounding box center [1076, 439] width 13 height 13
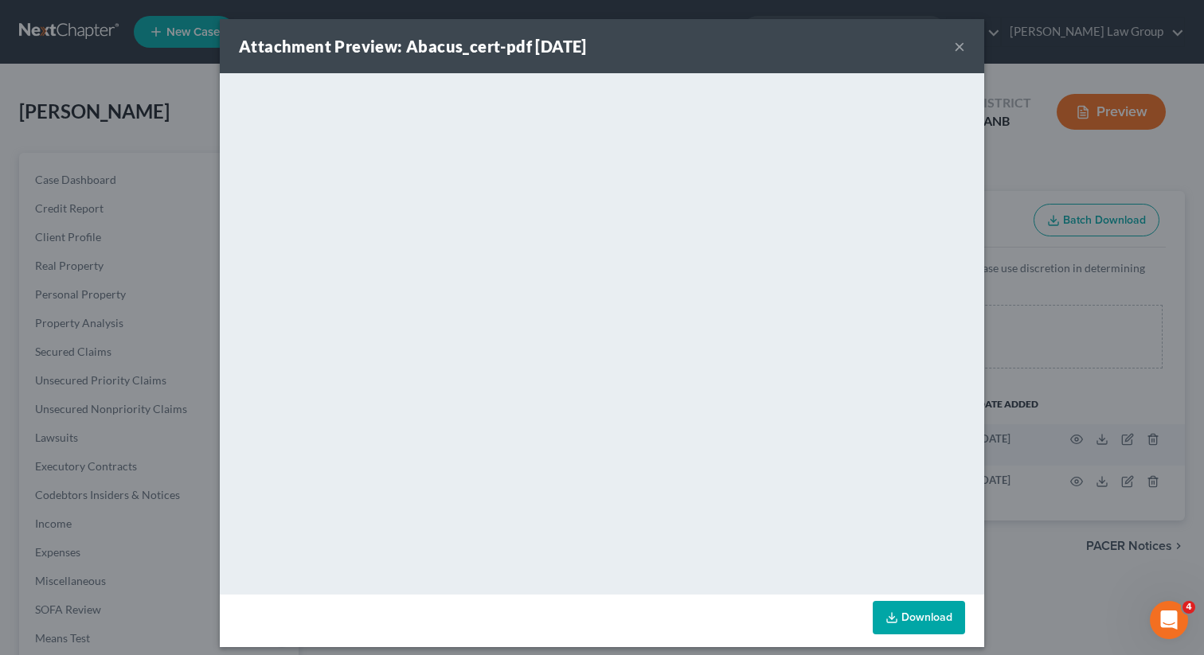
click at [957, 45] on button "×" at bounding box center [959, 46] width 11 height 19
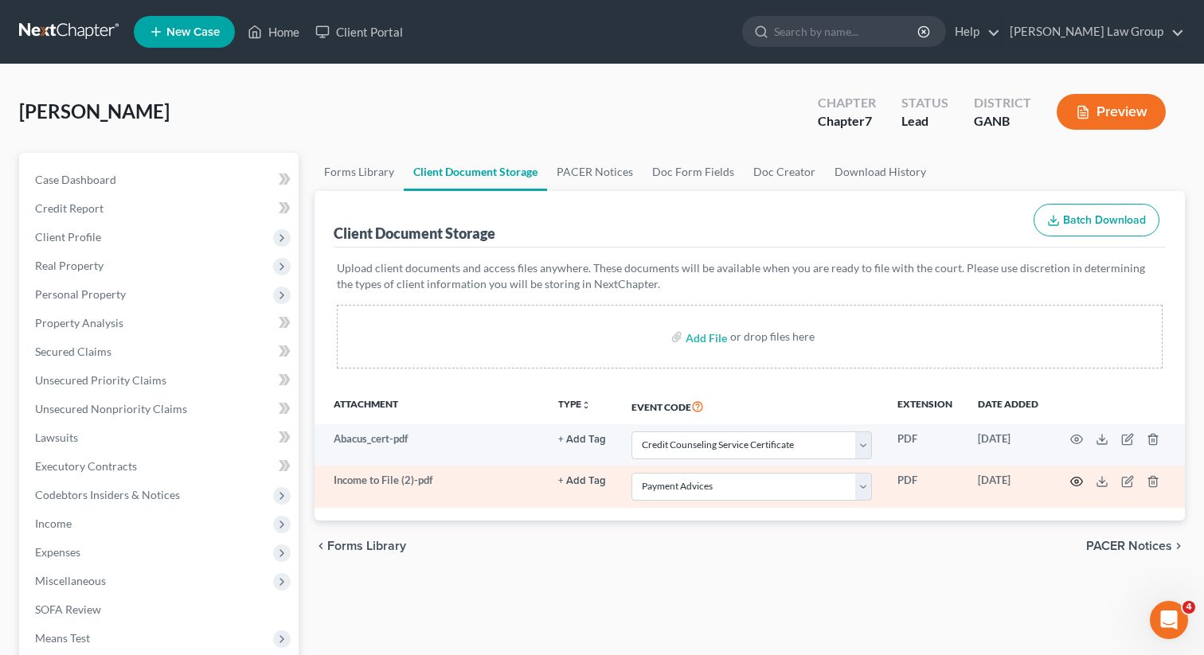
click at [1073, 479] on icon "button" at bounding box center [1076, 481] width 13 height 13
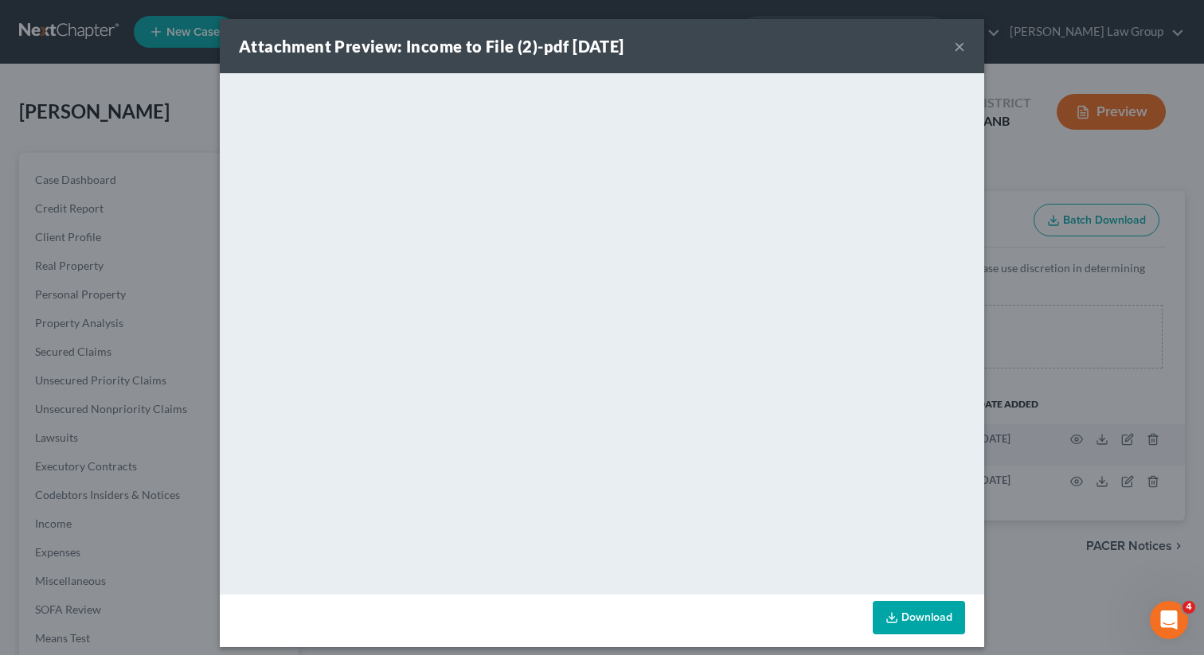
click at [959, 44] on button "×" at bounding box center [959, 46] width 11 height 19
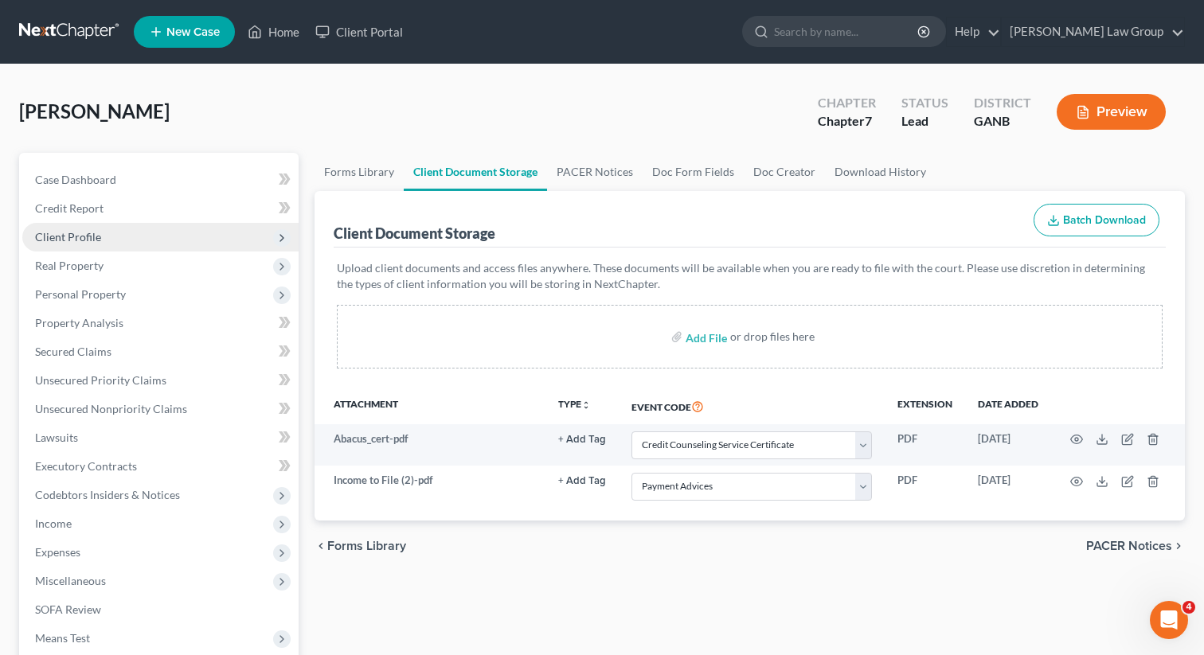
click at [101, 234] on span "Client Profile" at bounding box center [160, 237] width 276 height 29
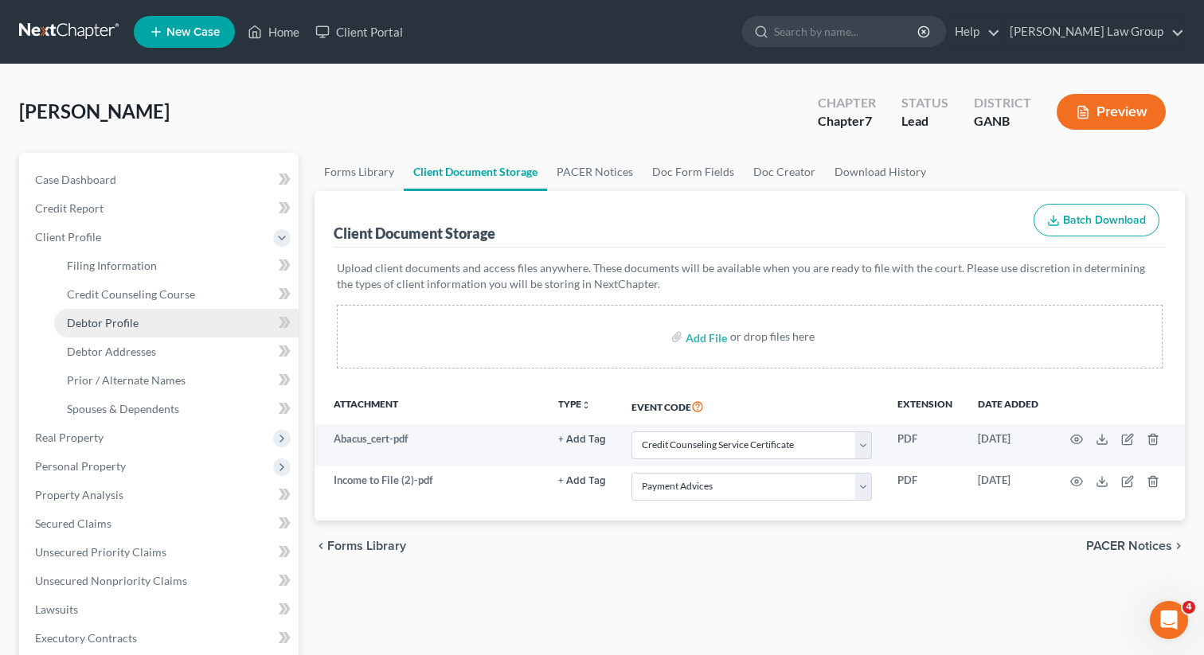
click at [101, 316] on span "Debtor Profile" at bounding box center [103, 323] width 72 height 14
select select "0"
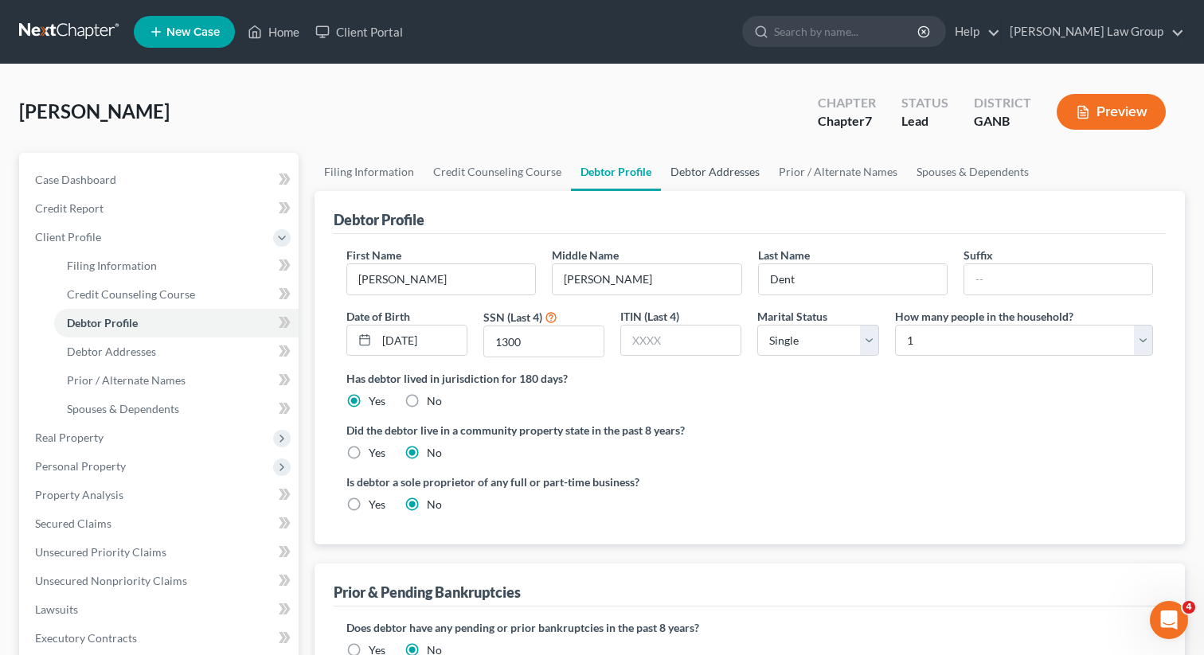
click at [716, 166] on link "Debtor Addresses" at bounding box center [715, 172] width 108 height 38
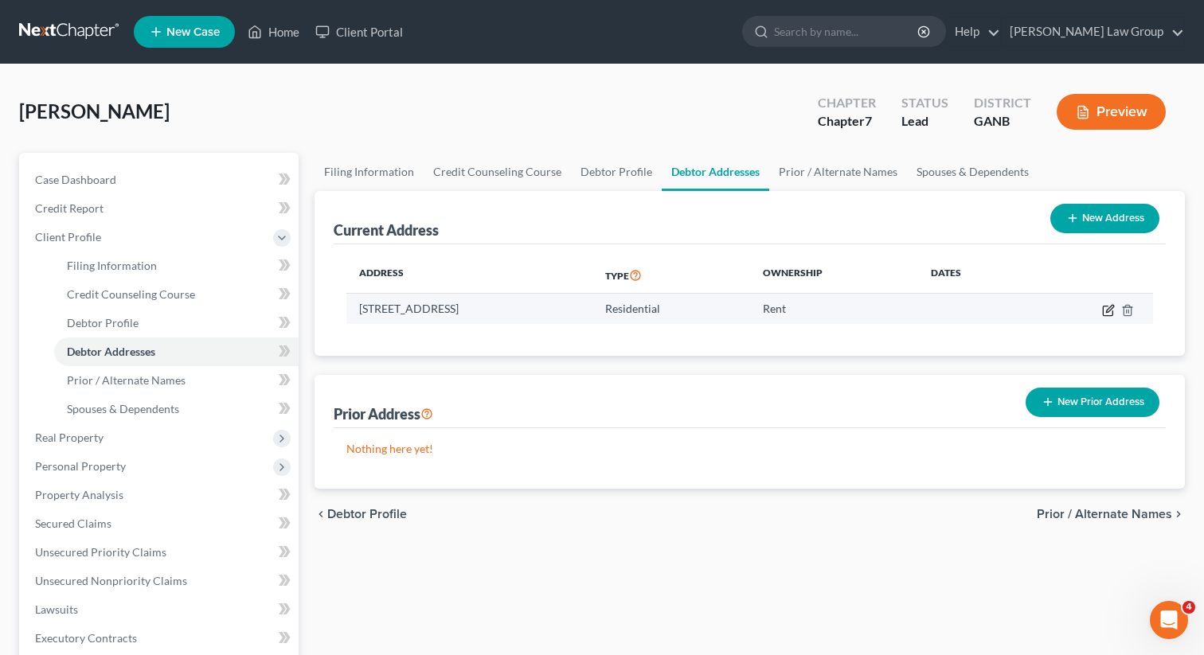
click at [1107, 310] on icon "button" at bounding box center [1108, 310] width 13 height 13
select select "10"
select select "66"
select select "0"
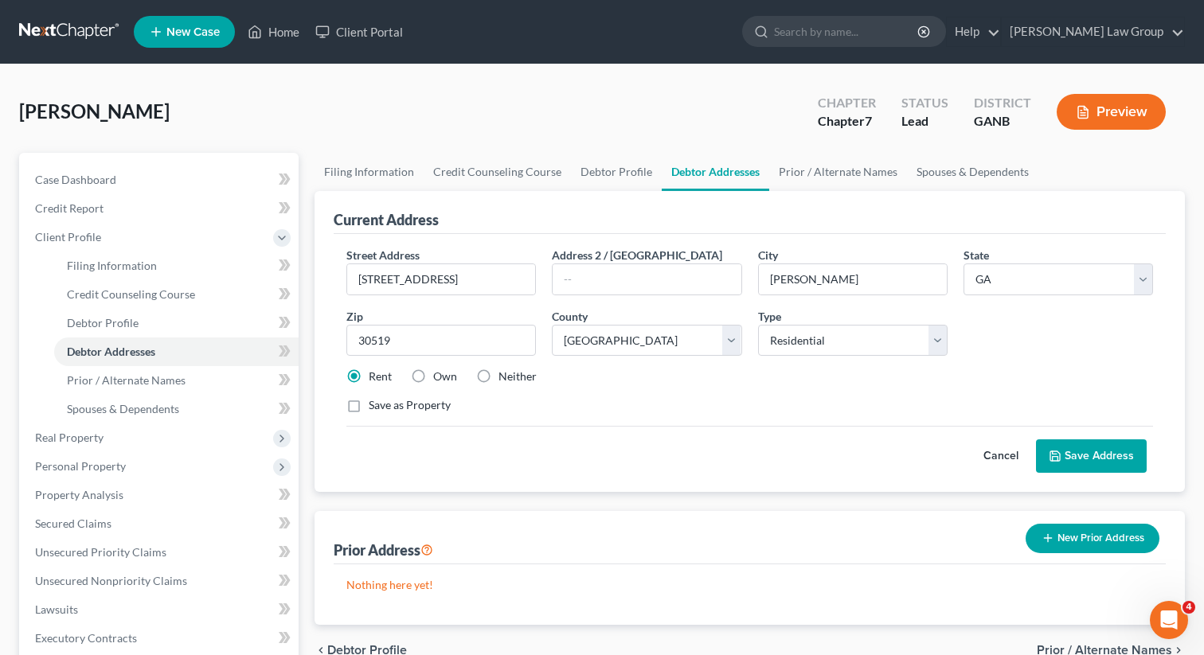
click at [1081, 457] on button "Save Address" at bounding box center [1091, 455] width 111 height 33
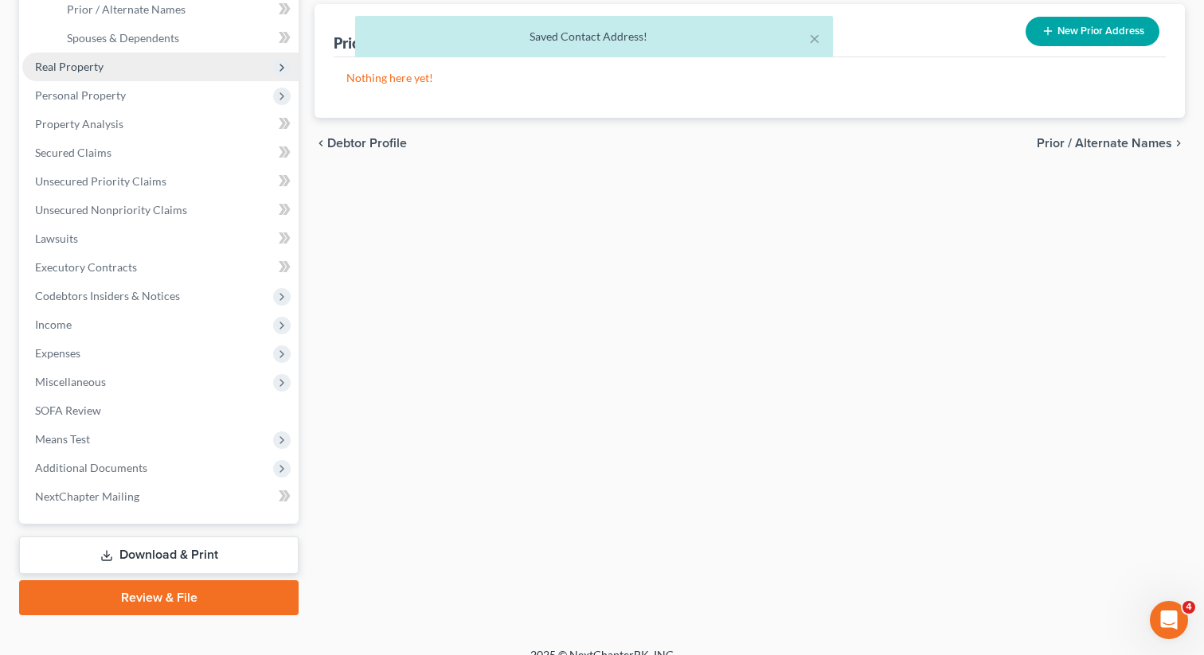
scroll to position [390, 0]
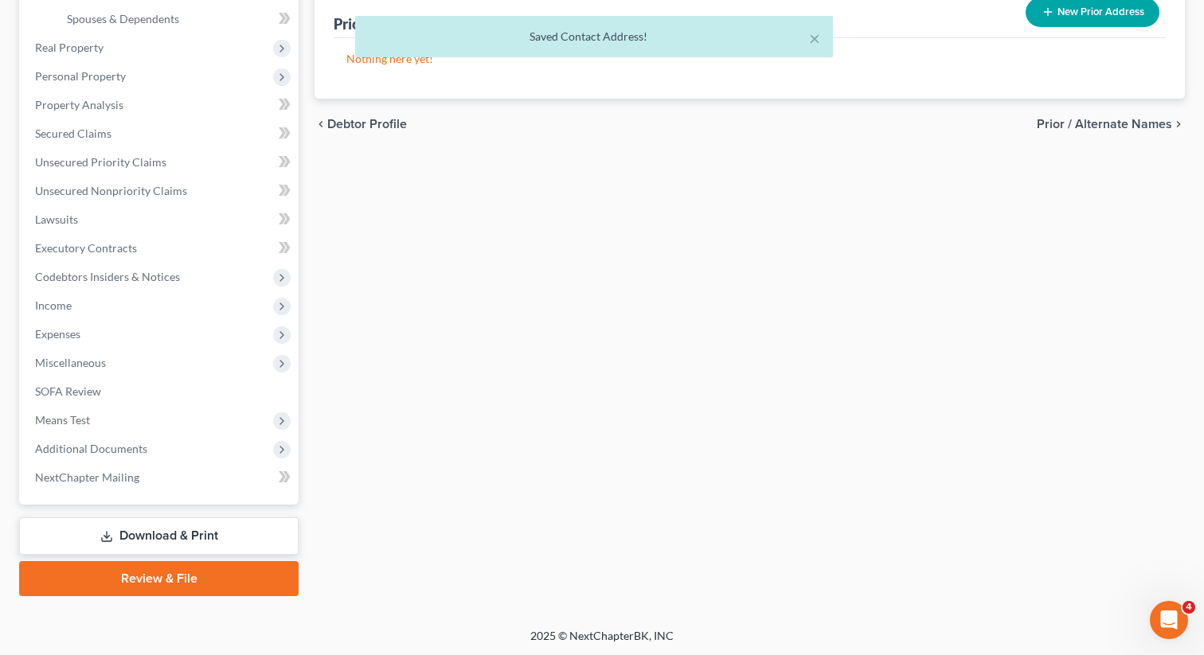
click at [150, 583] on link "Review & File" at bounding box center [158, 578] width 279 height 35
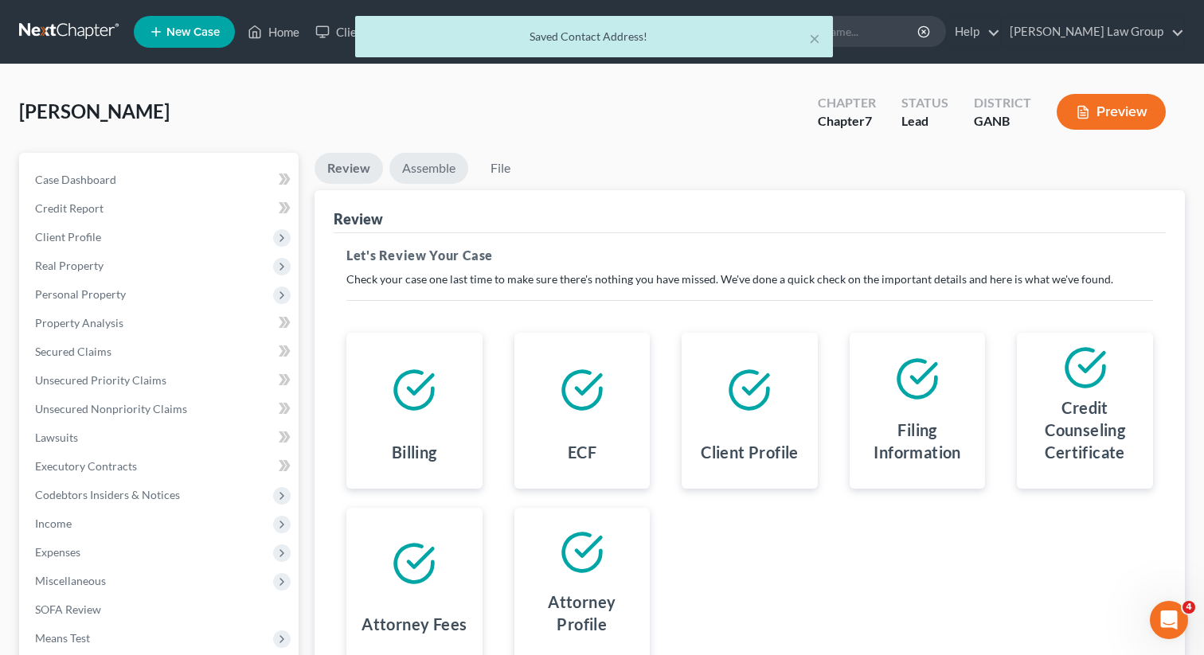
click at [434, 170] on link "Assemble" at bounding box center [428, 168] width 79 height 31
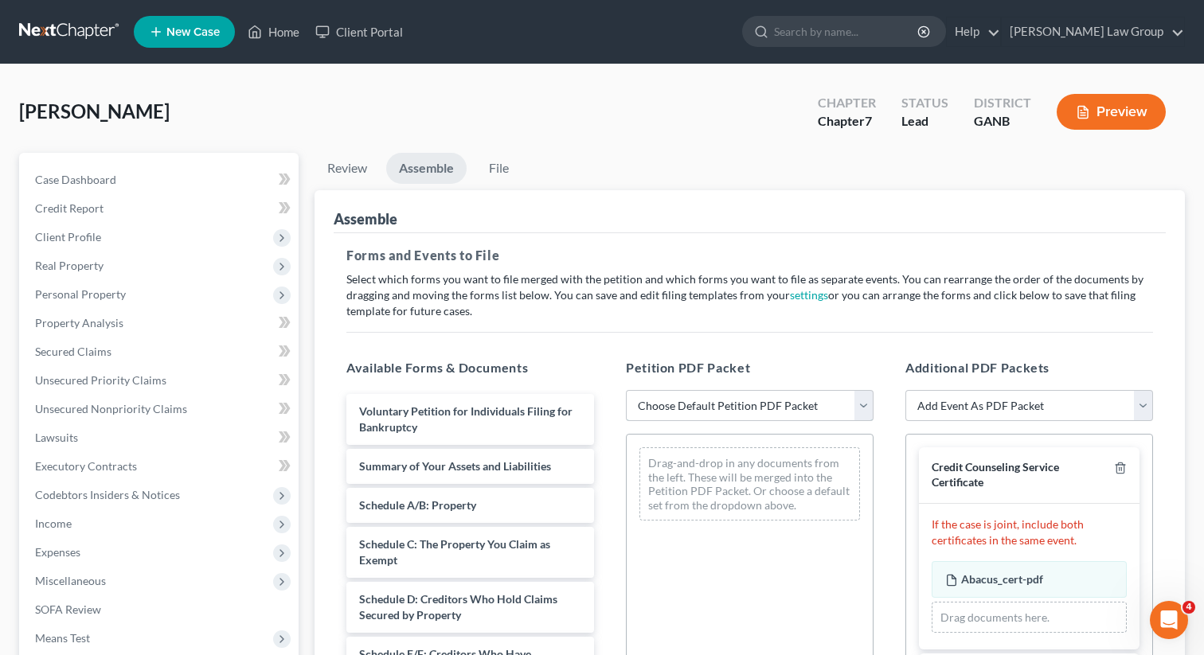
click at [727, 400] on select "Choose Default Petition PDF Packet Complete Bankruptcy Petition (all forms and …" at bounding box center [750, 406] width 248 height 32
select select "0"
click at [626, 390] on select "Choose Default Petition PDF Packet Complete Bankruptcy Petition (all forms and …" at bounding box center [750, 406] width 248 height 32
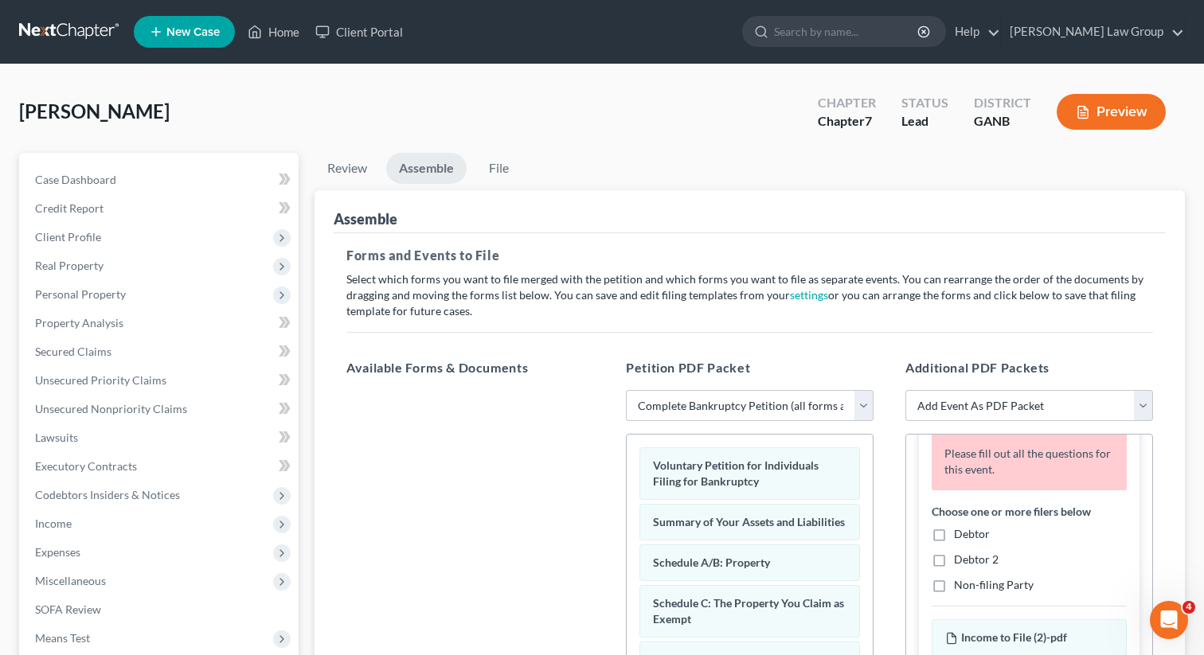
click at [954, 528] on label "Debtor" at bounding box center [972, 534] width 36 height 16
click at [960, 528] on input "Debtor" at bounding box center [965, 531] width 10 height 10
checkbox input "true"
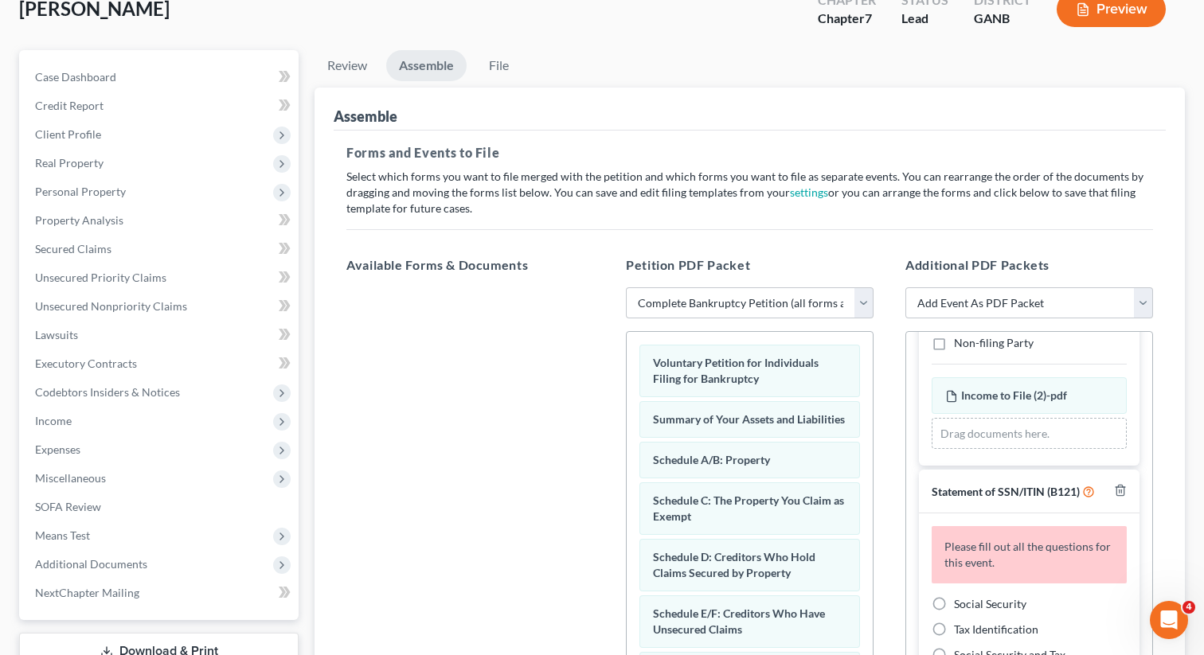
scroll to position [176, 0]
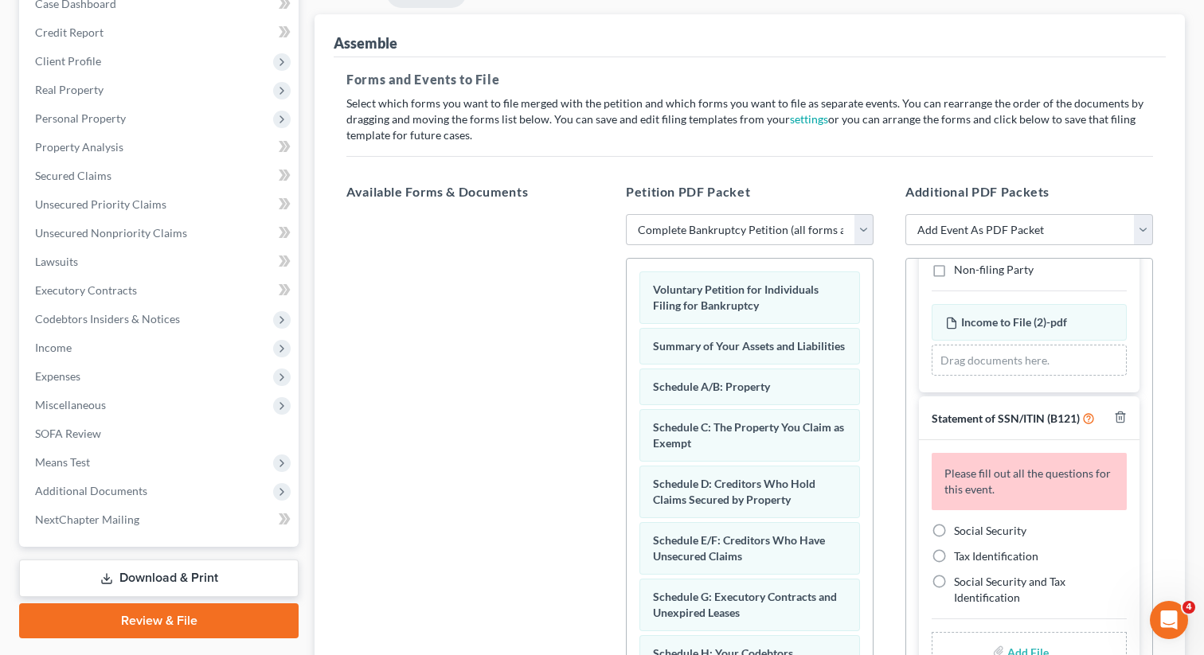
click at [954, 532] on label "Social Security" at bounding box center [990, 531] width 72 height 16
click at [960, 532] on input "Social Security" at bounding box center [965, 528] width 10 height 10
radio input "true"
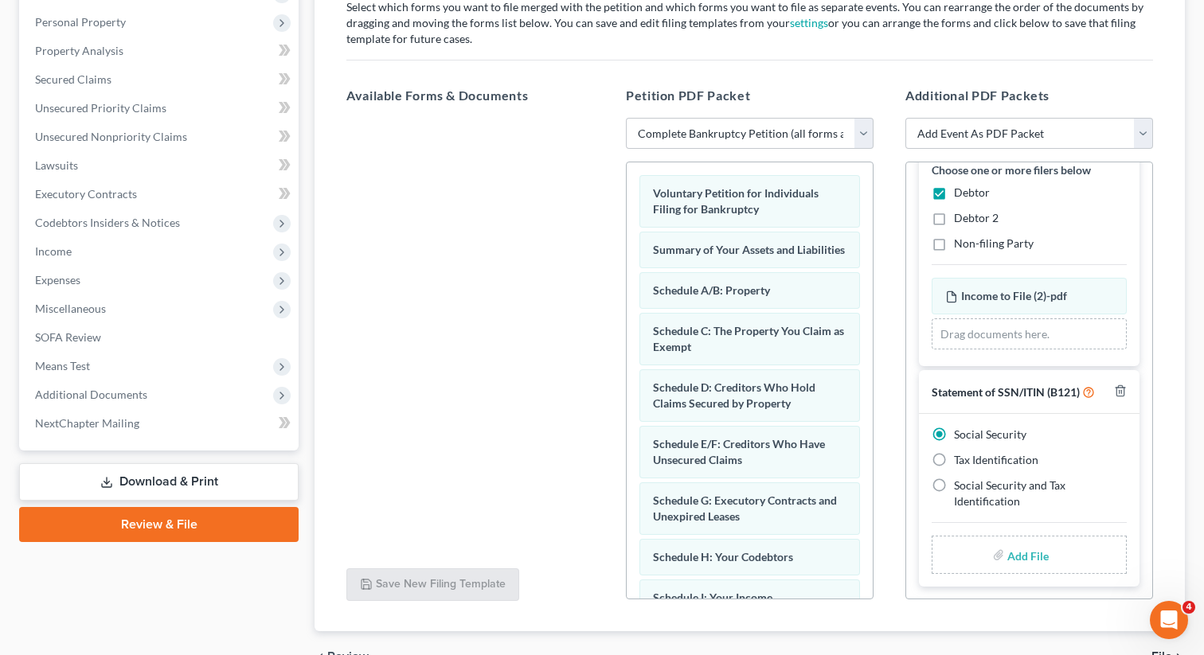
scroll to position [359, 0]
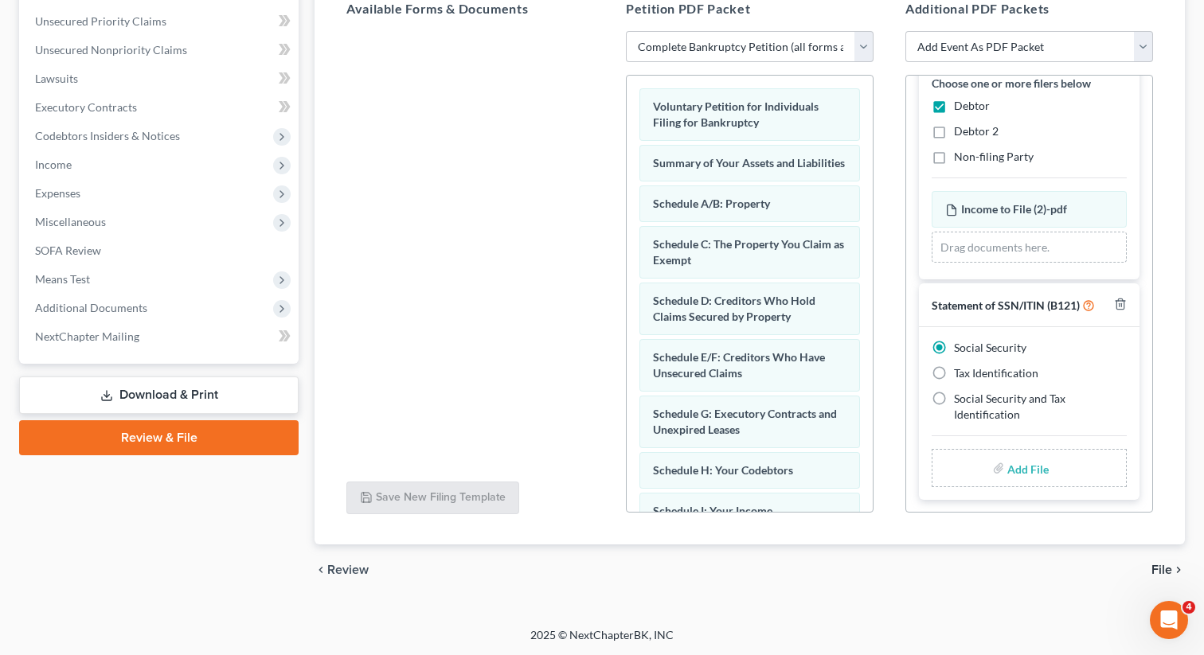
click at [1018, 464] on input "file" at bounding box center [1026, 468] width 38 height 29
type input "C:\fakepath\SSN to file in case DENT.pdf"
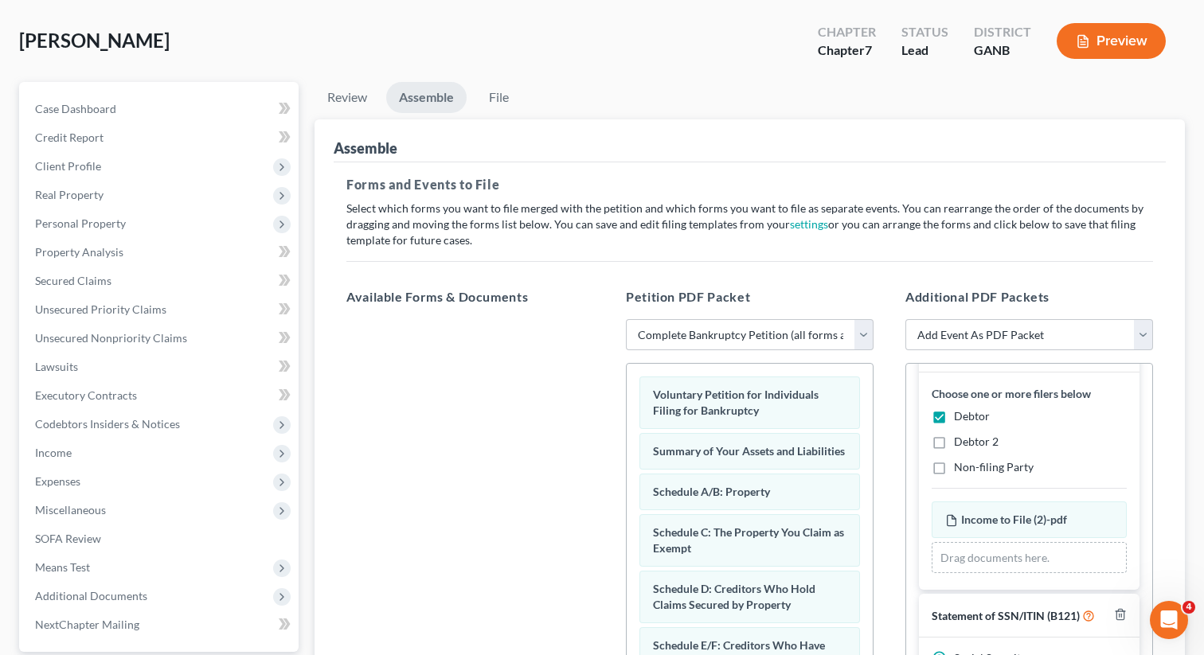
scroll to position [0, 0]
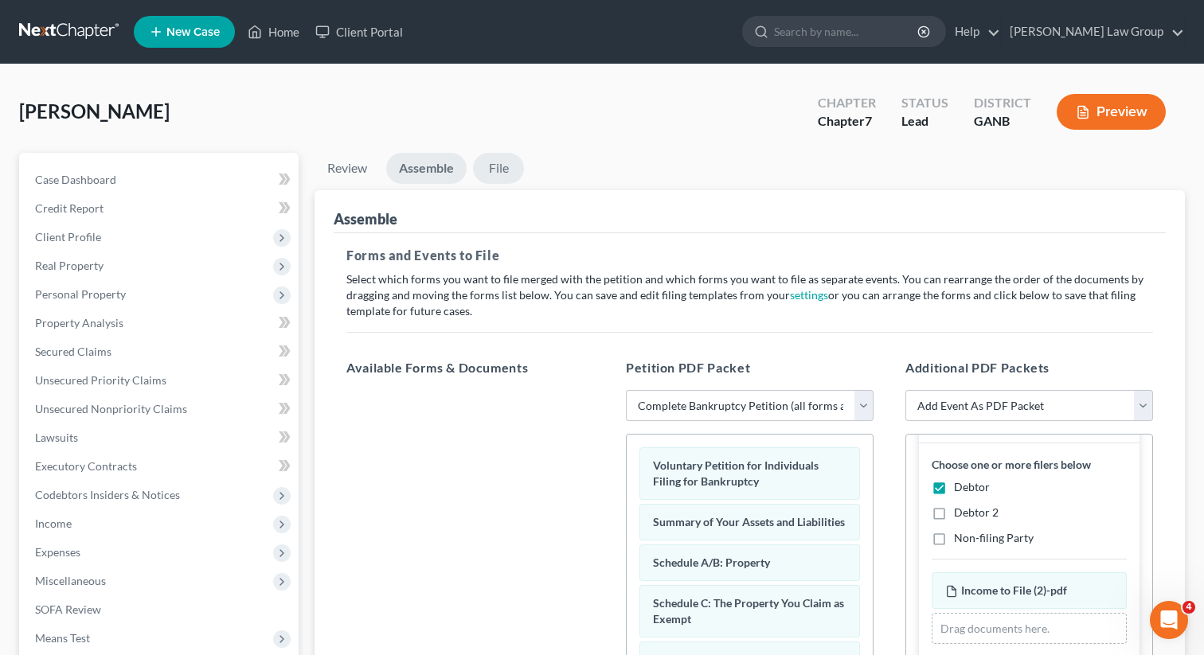
click at [499, 170] on link "File" at bounding box center [498, 168] width 51 height 31
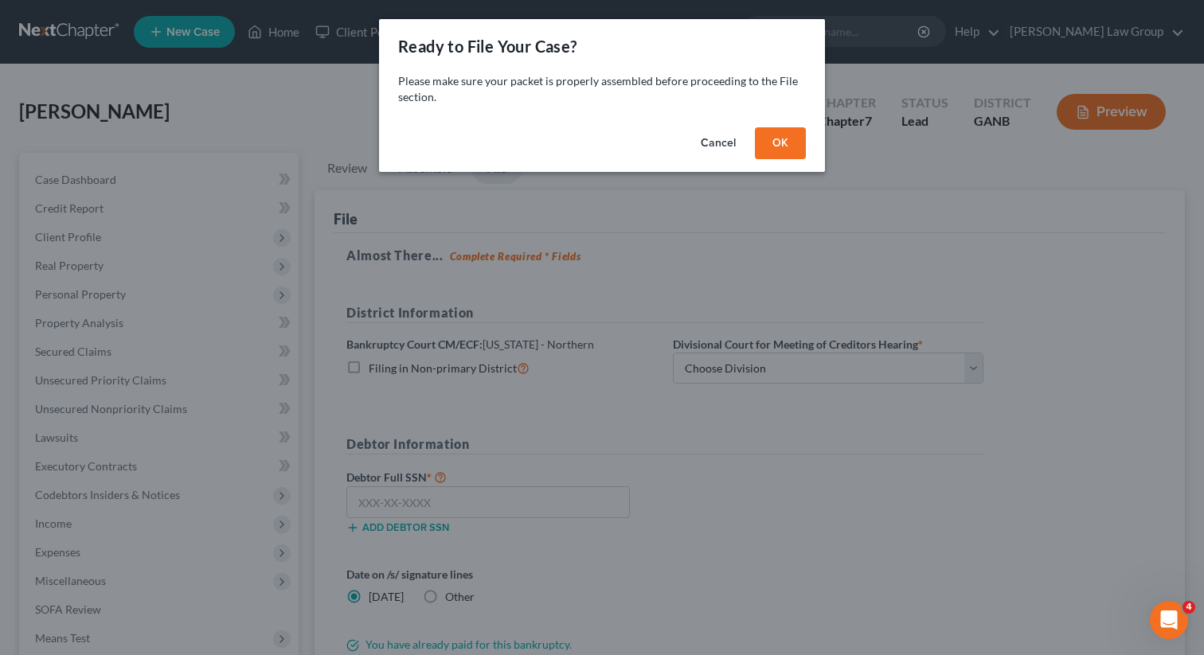
click at [786, 143] on button "OK" at bounding box center [780, 143] width 51 height 32
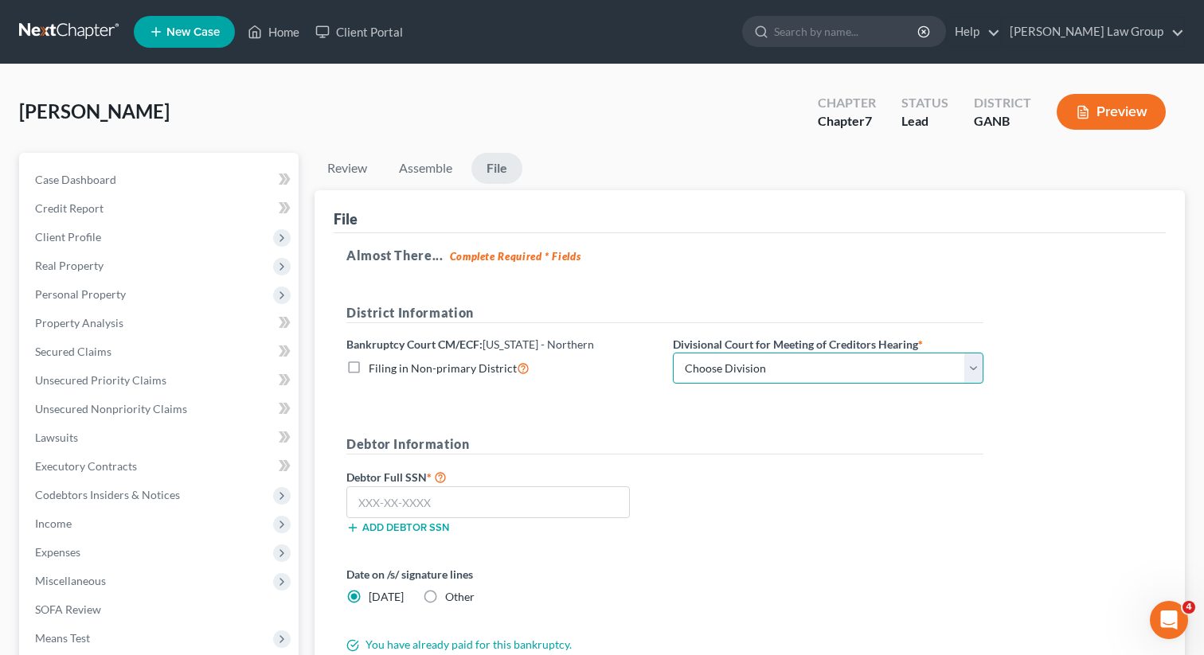
click at [713, 367] on select "Choose Division [GEOGRAPHIC_DATA] [GEOGRAPHIC_DATA] [GEOGRAPHIC_DATA] [GEOGRAPH…" at bounding box center [828, 369] width 310 height 32
select select "0"
click at [673, 353] on select "Choose Division [GEOGRAPHIC_DATA] [GEOGRAPHIC_DATA] [GEOGRAPHIC_DATA] [GEOGRAPH…" at bounding box center [828, 369] width 310 height 32
click at [385, 503] on input "text" at bounding box center [487, 502] width 283 height 32
paste input "323-62-1300"
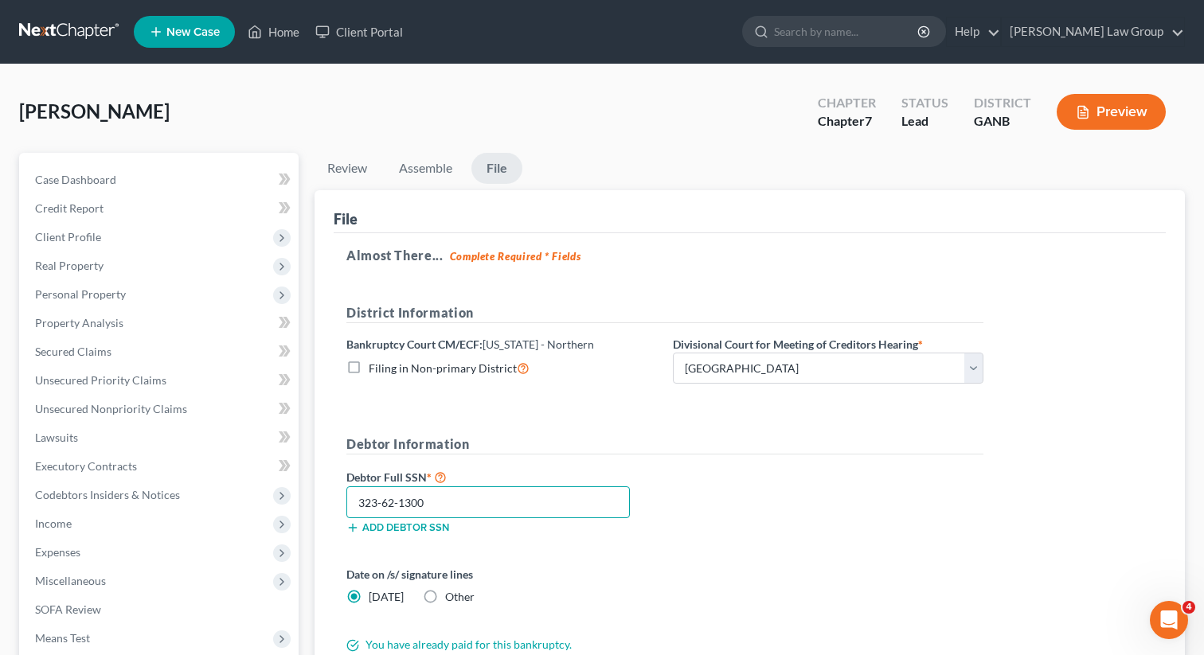
type input "323-62-1300"
click at [805, 490] on div "Debtor Full SSN * 323-62-1300 Add debtor SSN" at bounding box center [664, 507] width 653 height 80
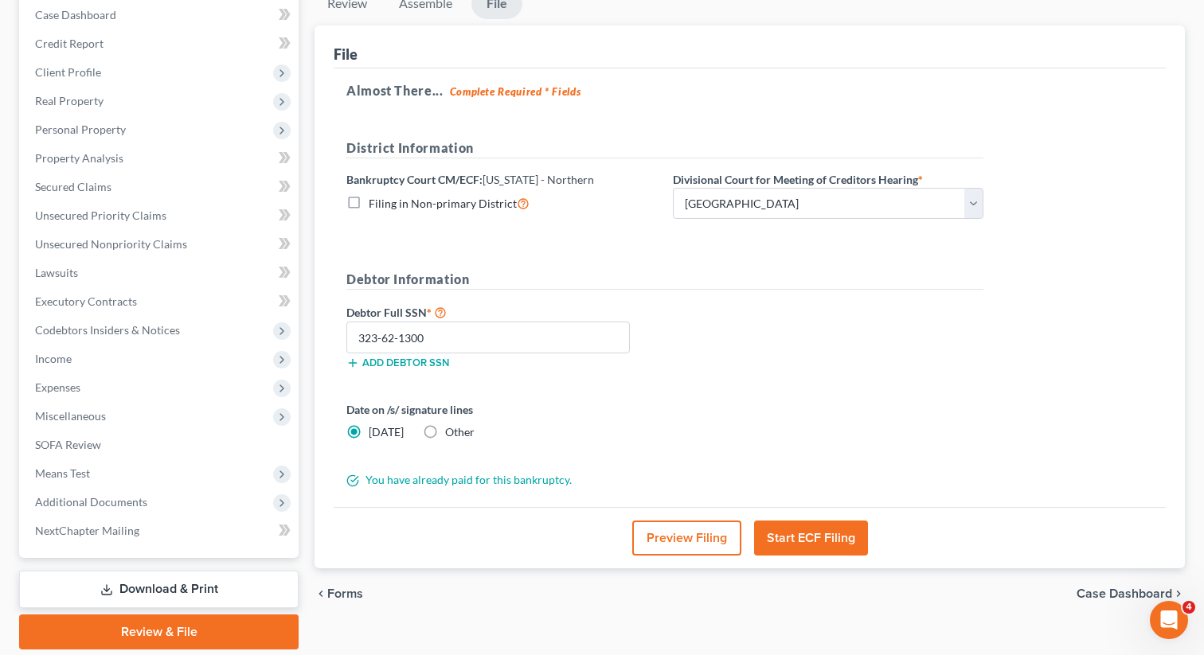
scroll to position [166, 0]
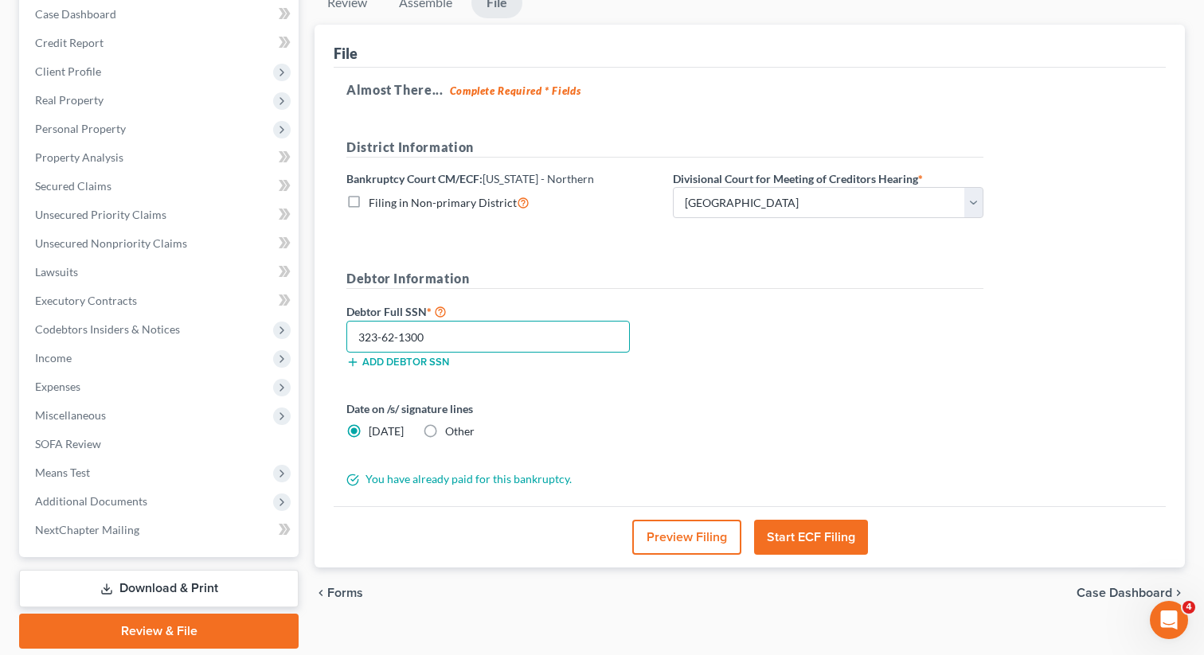
drag, startPoint x: 459, startPoint y: 341, endPoint x: 342, endPoint y: 328, distance: 117.0
click at [342, 328] on div "323-62-1300" at bounding box center [487, 337] width 299 height 32
click at [860, 373] on div "Debtor Full SSN * 323-62-1300 Add debtor SSN" at bounding box center [664, 342] width 653 height 80
click at [793, 357] on div "Debtor Full SSN * 323-62-1300 Add debtor SSN" at bounding box center [664, 342] width 653 height 80
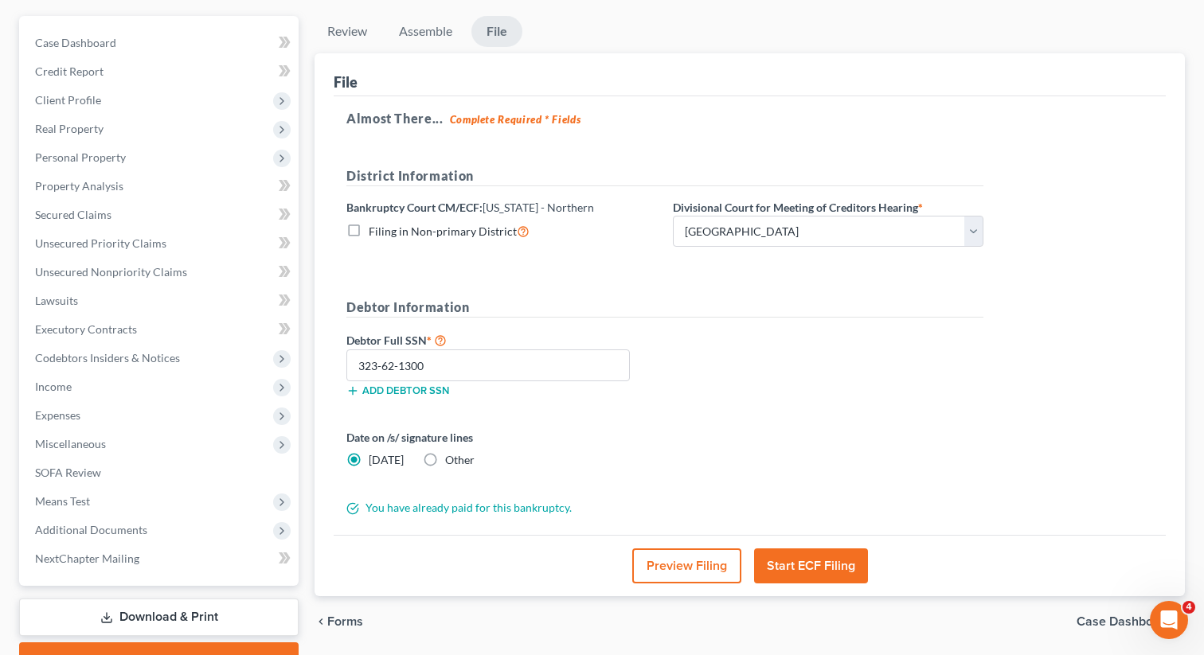
scroll to position [218, 0]
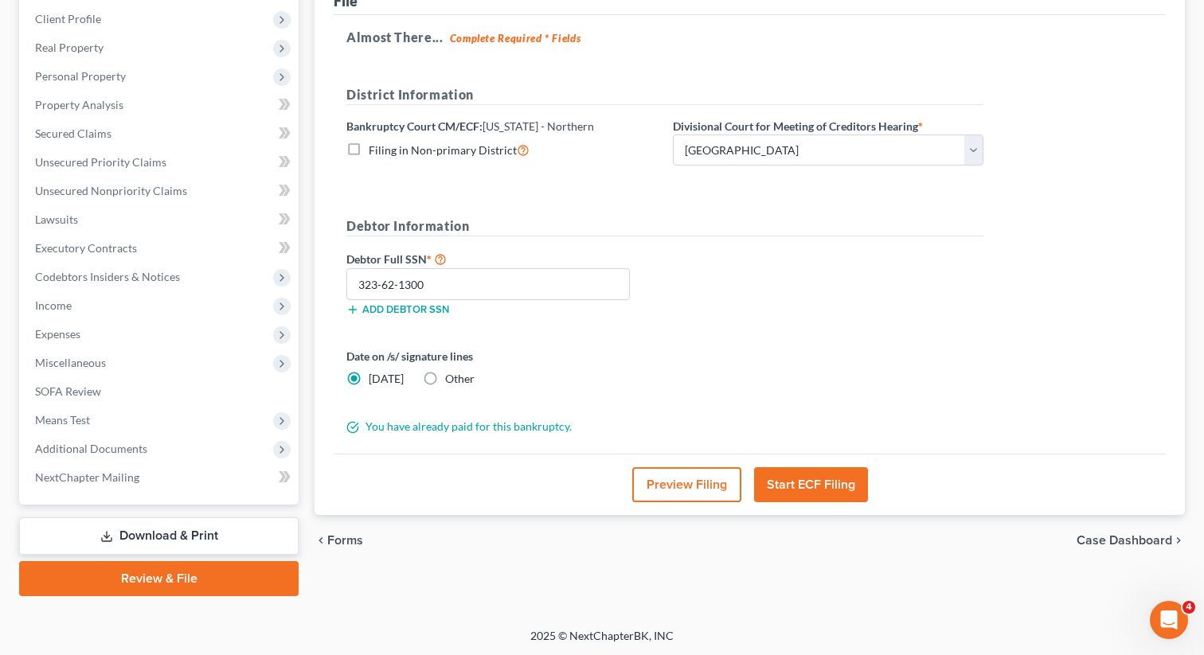
click at [798, 488] on button "Start ECF Filing" at bounding box center [811, 484] width 114 height 35
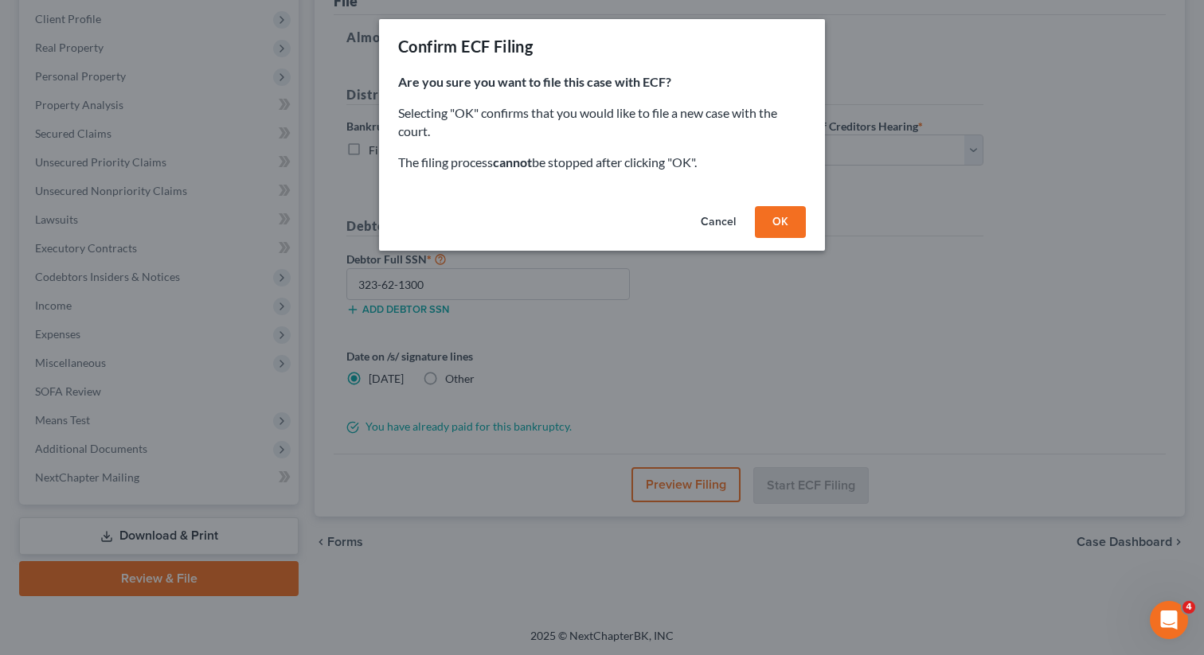
click at [778, 222] on button "OK" at bounding box center [780, 222] width 51 height 32
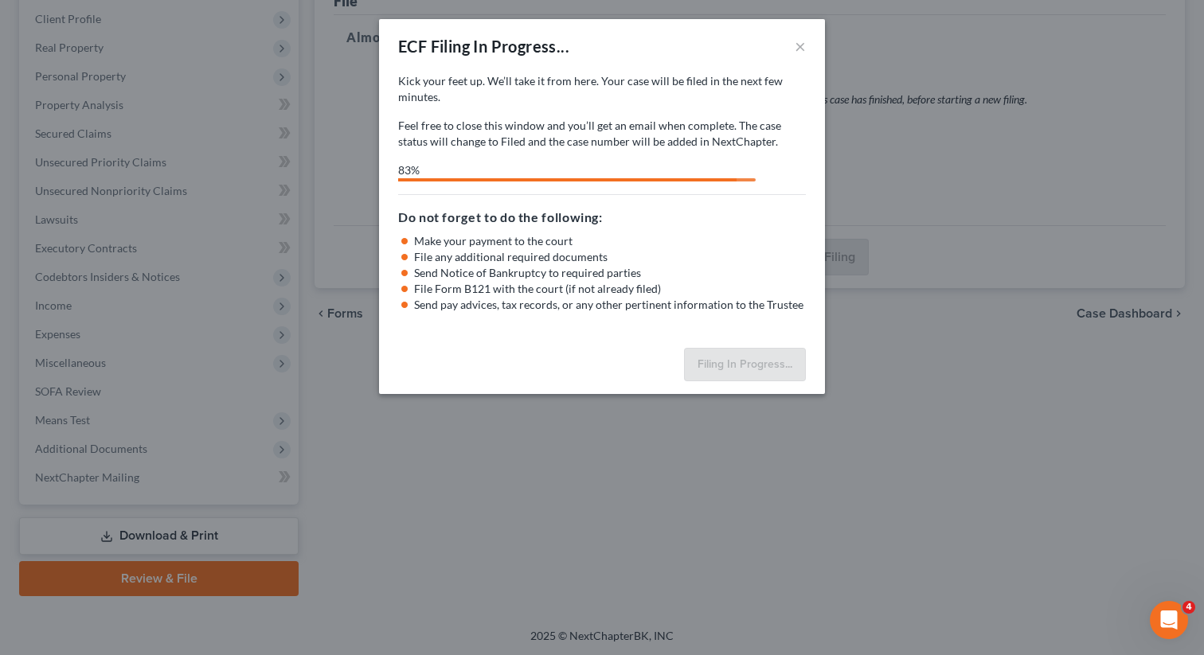
select select "0"
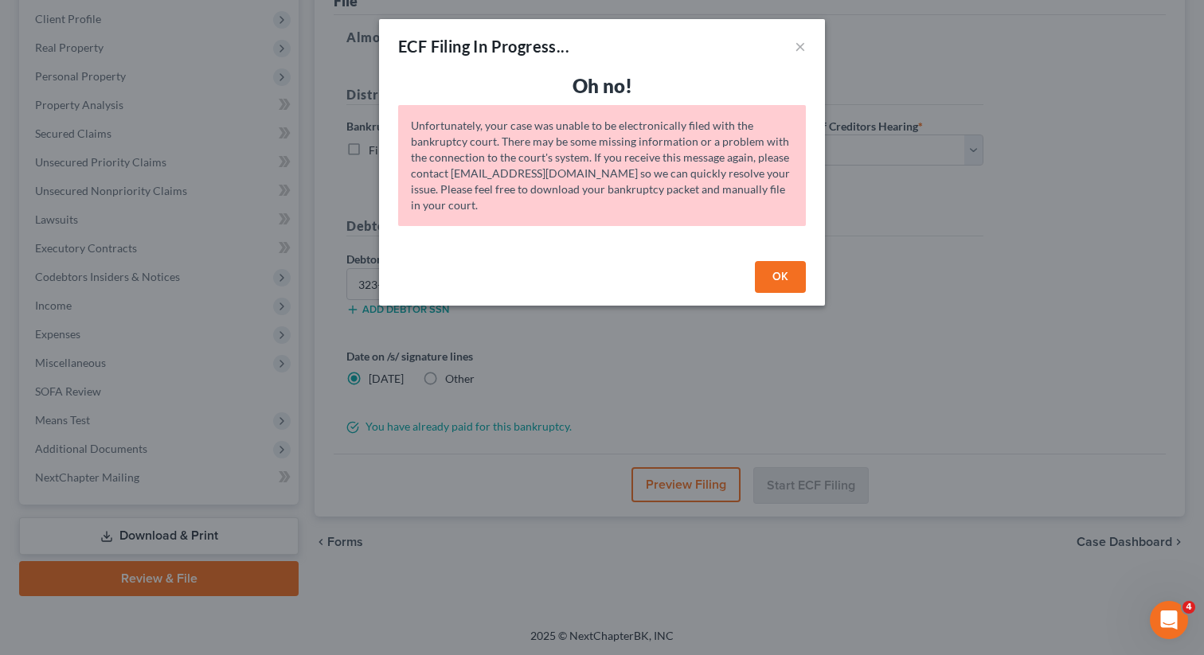
click at [790, 266] on button "OK" at bounding box center [780, 277] width 51 height 32
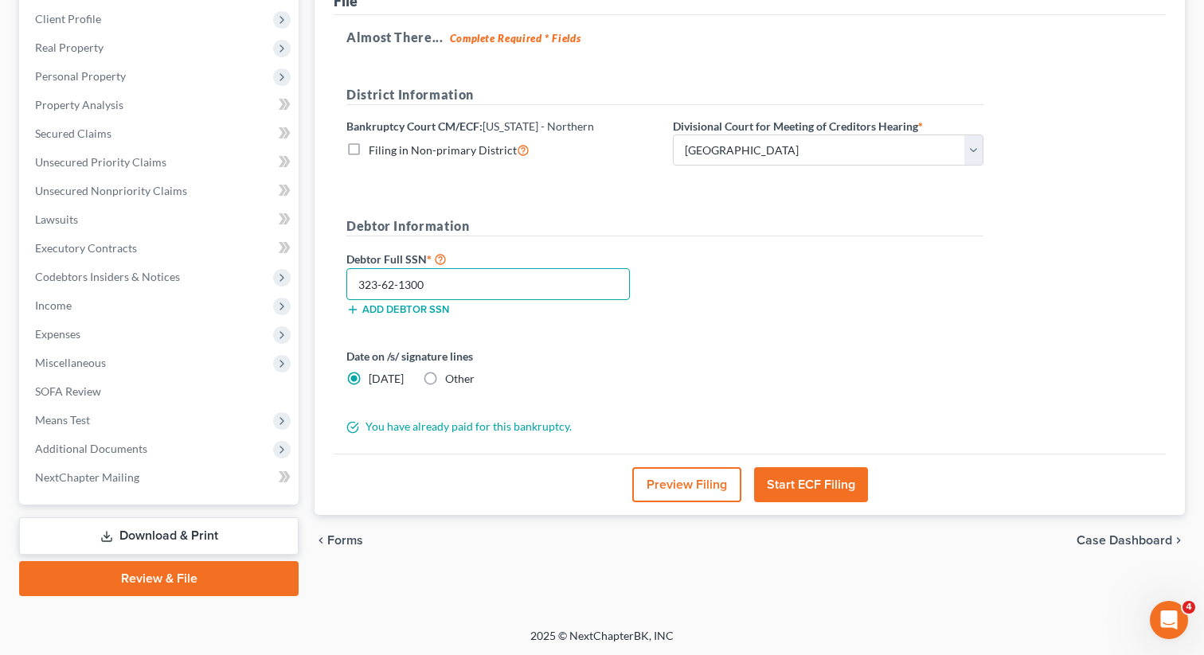
click at [451, 286] on input "323-62-1300" at bounding box center [487, 284] width 283 height 32
drag, startPoint x: 466, startPoint y: 284, endPoint x: 325, endPoint y: 275, distance: 142.0
click at [325, 275] on div "File Almost There... Complete Required * Fields District Information Bankruptcy…" at bounding box center [749, 244] width 870 height 544
click at [800, 214] on form "District Information Bankruptcy Court CM/ECF: [US_STATE] - Northern Filing in N…" at bounding box center [664, 260] width 637 height 350
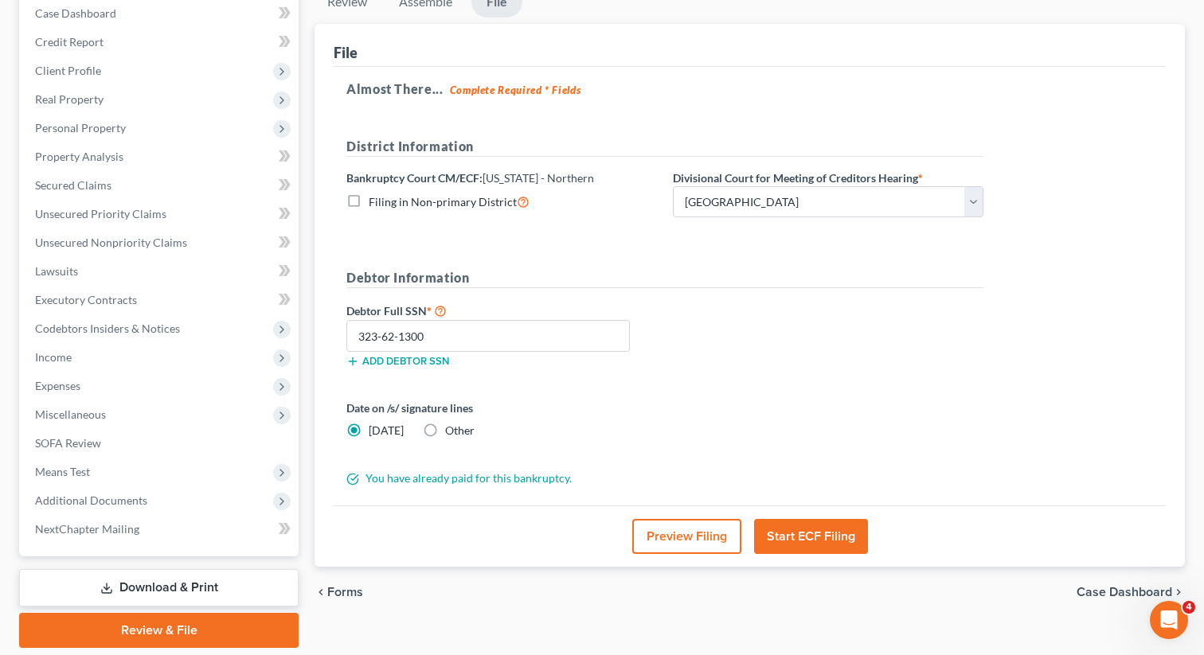
scroll to position [171, 0]
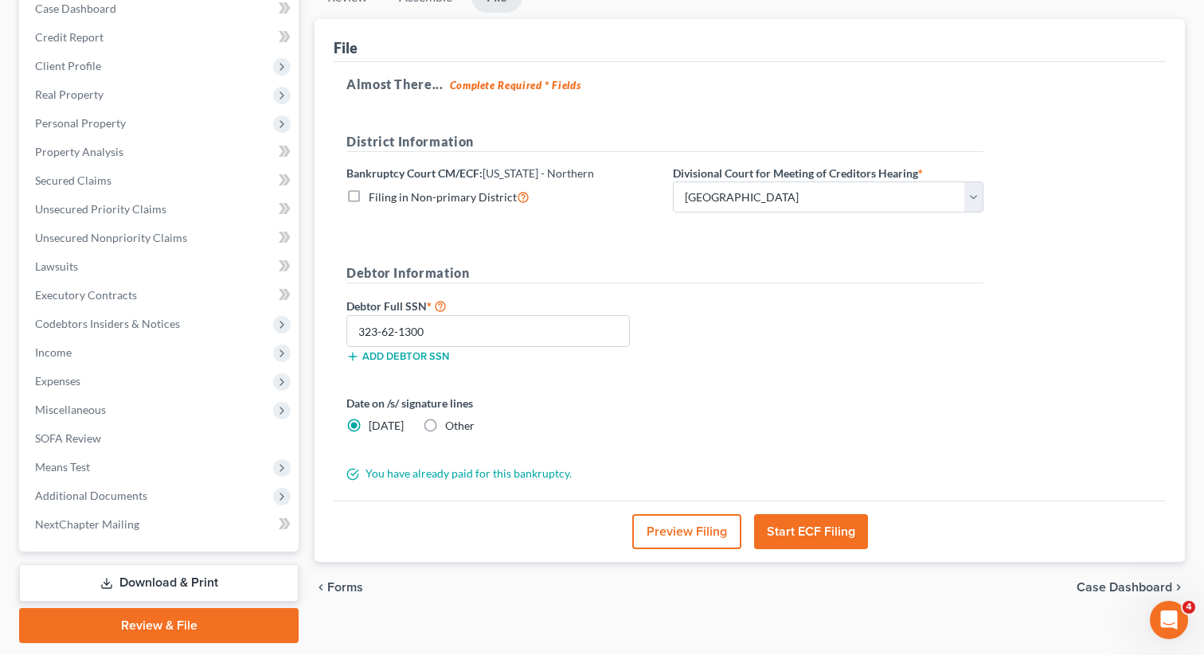
click at [796, 412] on div "Date on /s/ signature lines [DATE] Other" at bounding box center [664, 421] width 653 height 52
click at [697, 315] on div "Debtor Full SSN * 323-62-1300 Add debtor SSN" at bounding box center [664, 336] width 653 height 80
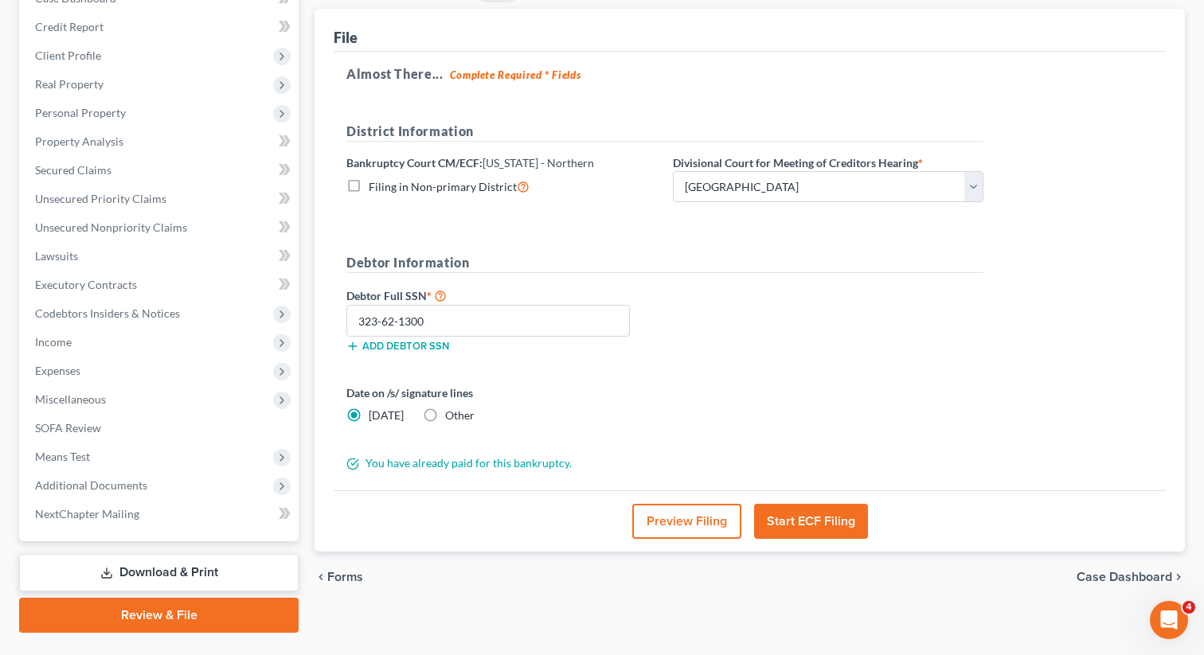
scroll to position [184, 0]
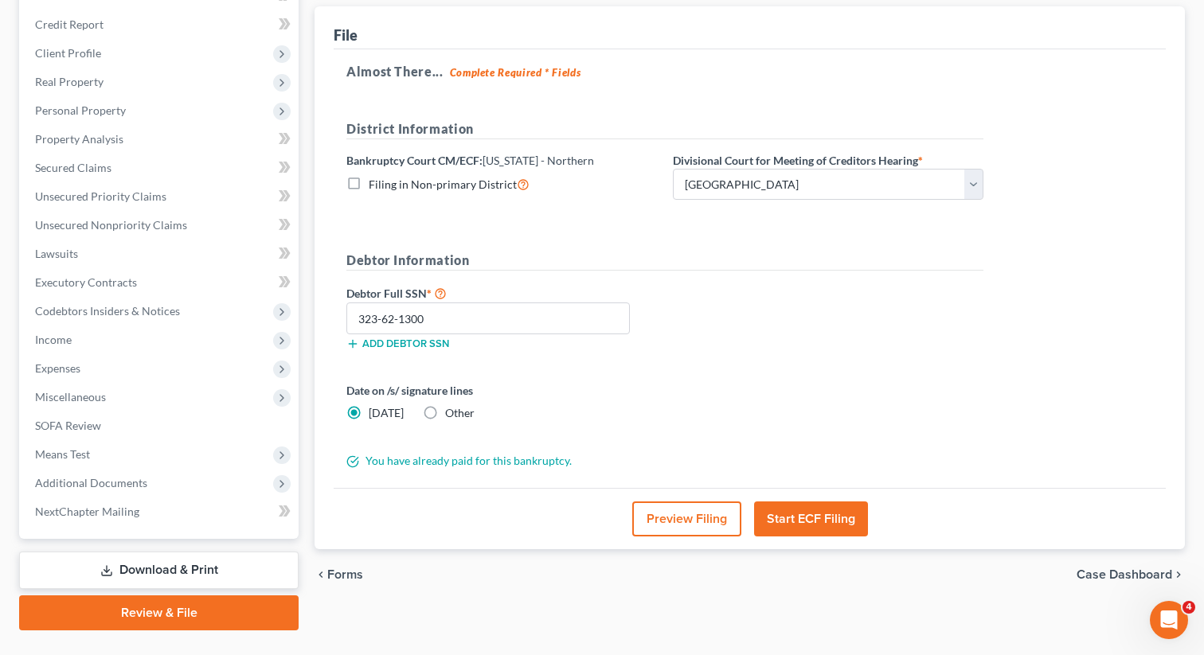
click at [796, 516] on button "Start ECF Filing" at bounding box center [811, 518] width 114 height 35
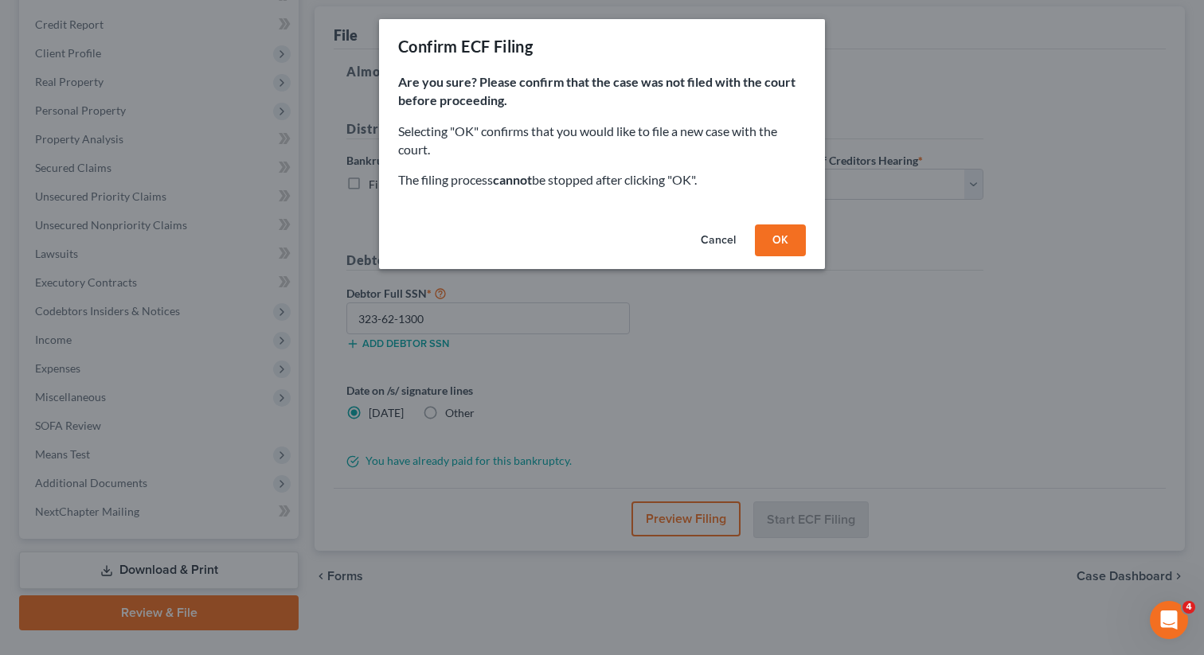
click at [779, 234] on button "OK" at bounding box center [780, 240] width 51 height 32
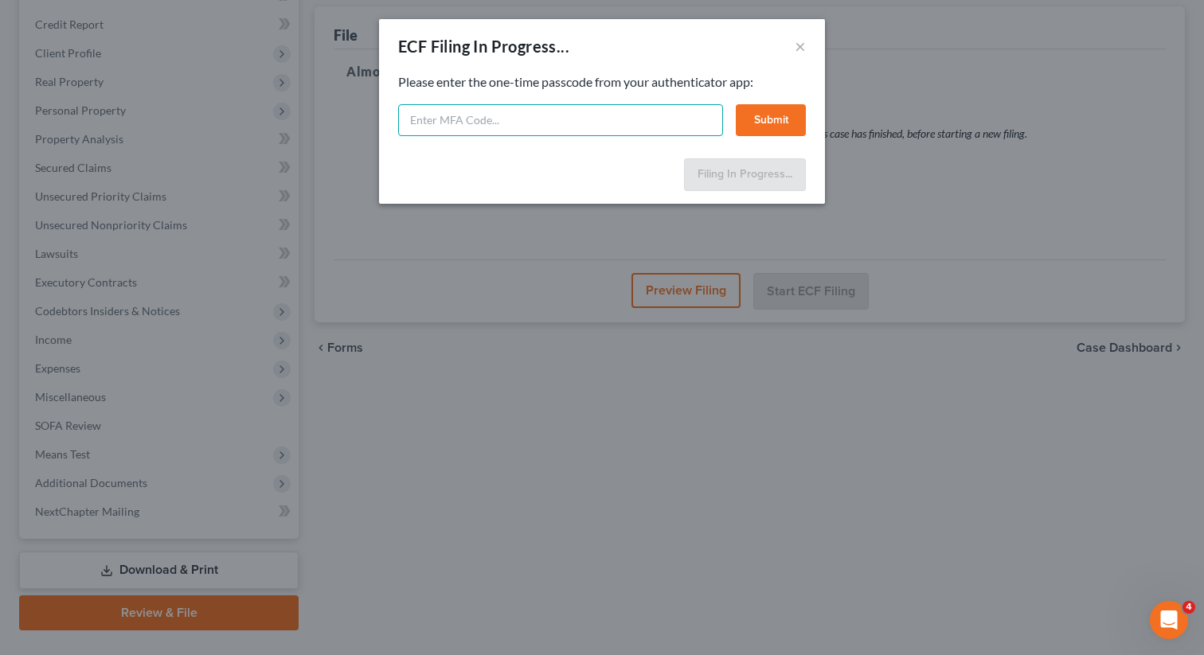
click at [576, 127] on input "text" at bounding box center [560, 120] width 325 height 32
type input "542207"
click at [758, 119] on button "Submit" at bounding box center [771, 120] width 70 height 32
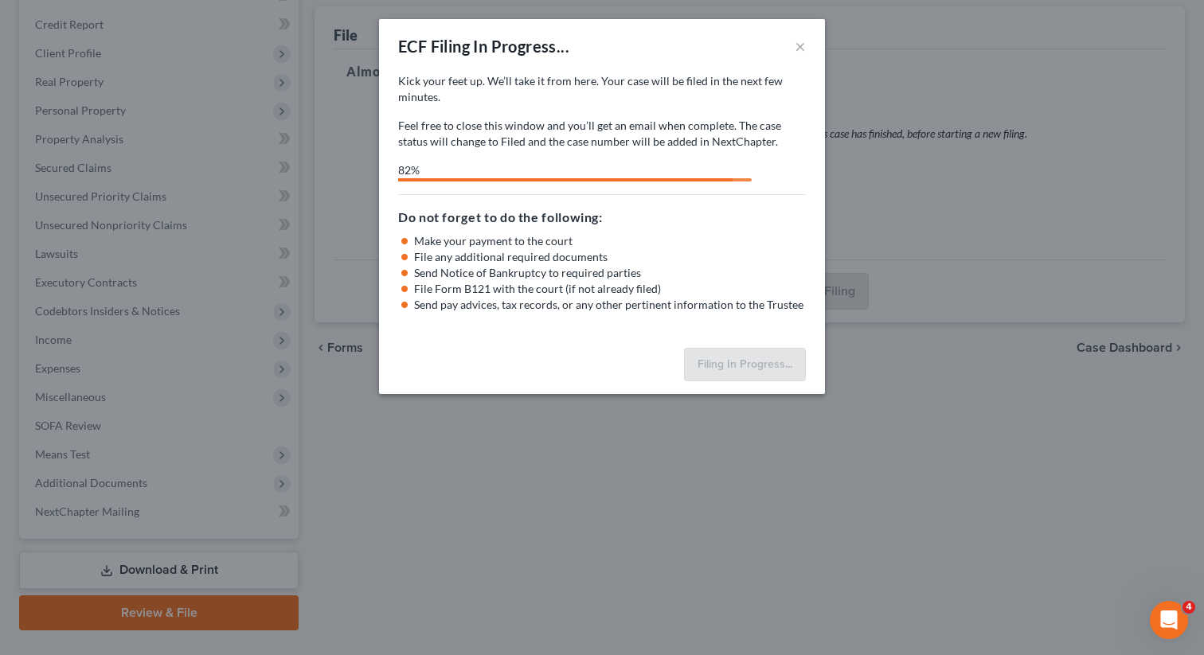
select select "0"
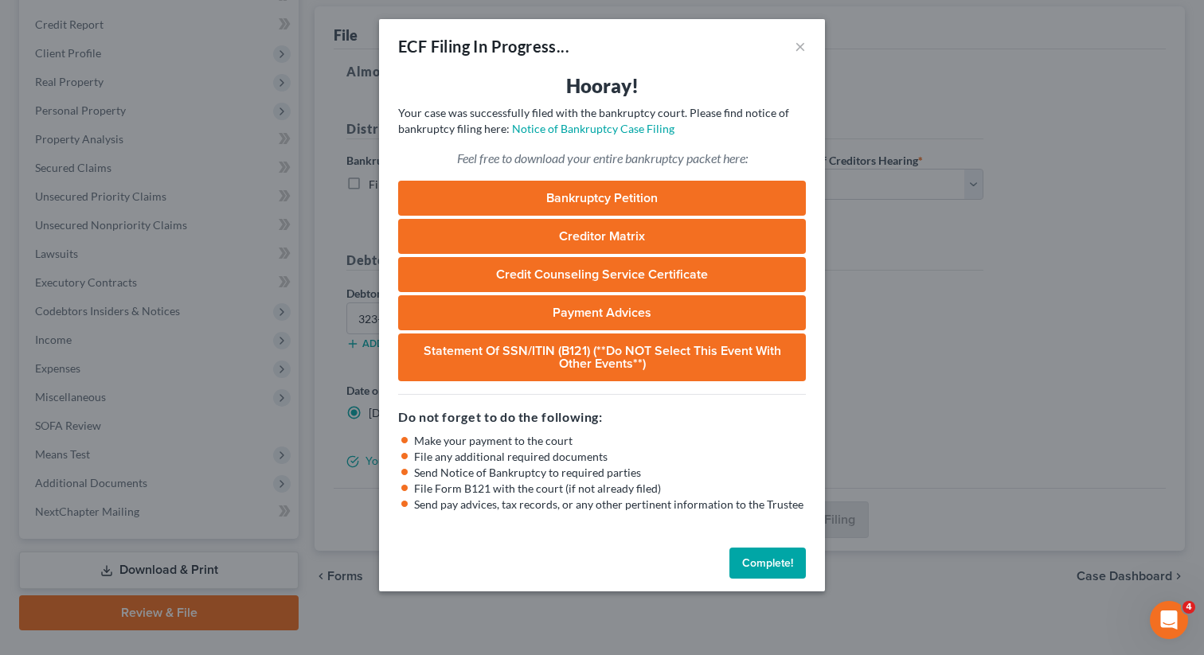
click at [764, 564] on button "Complete!" at bounding box center [767, 564] width 76 height 32
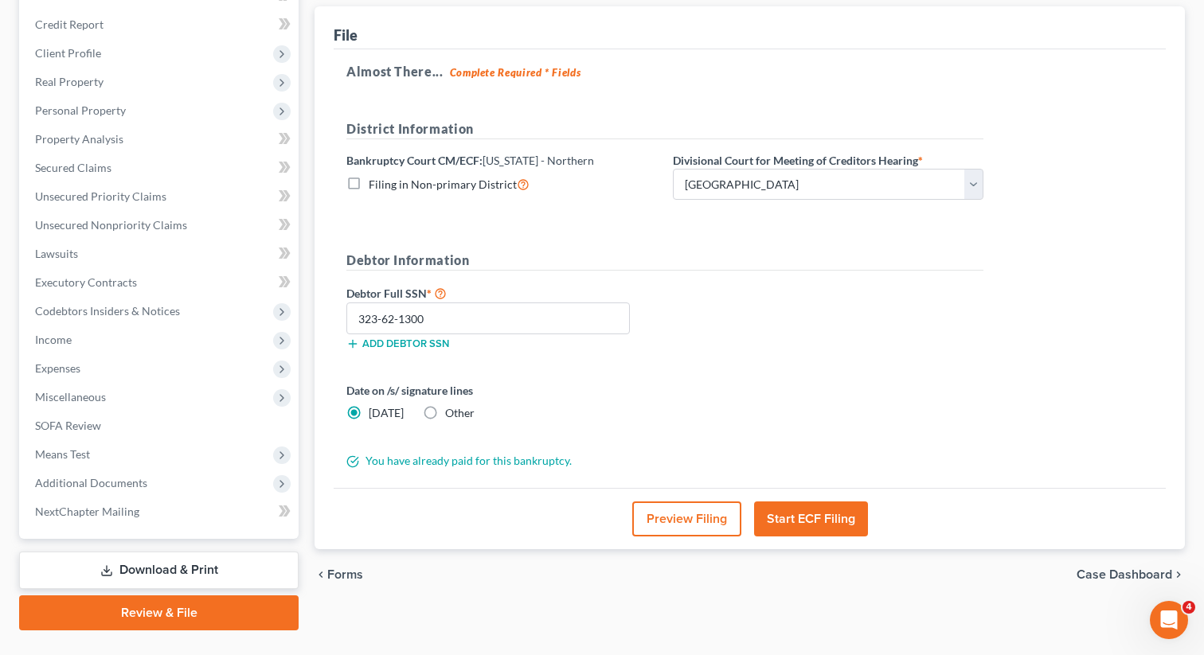
scroll to position [0, 0]
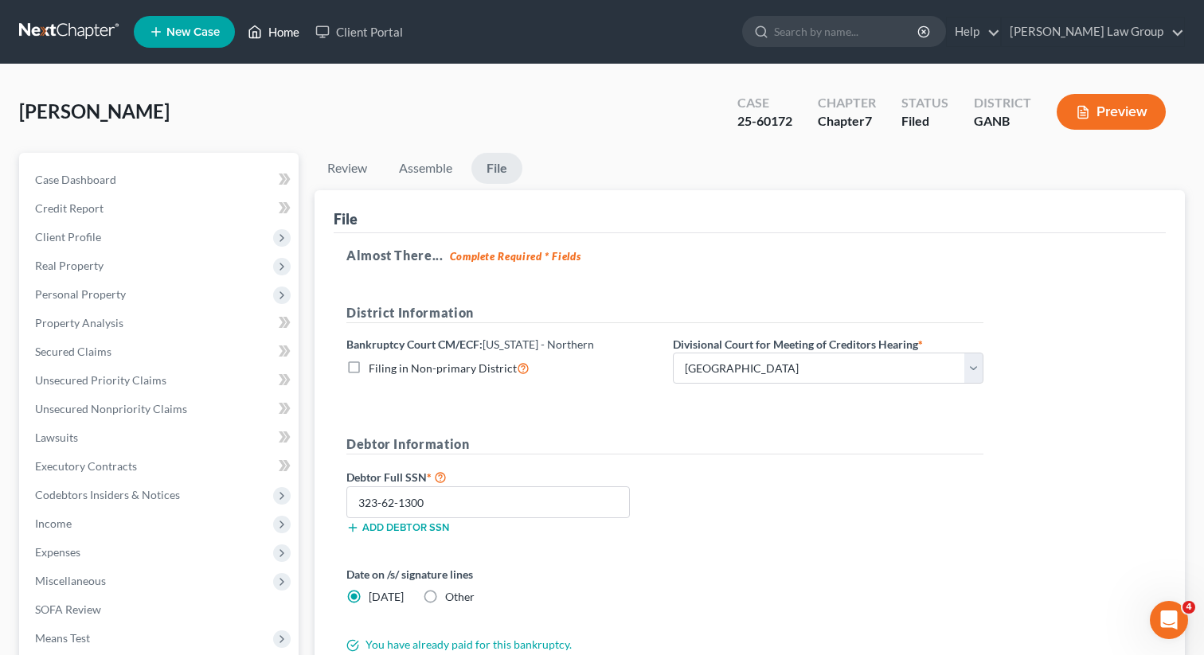
click at [279, 33] on link "Home" at bounding box center [274, 32] width 68 height 29
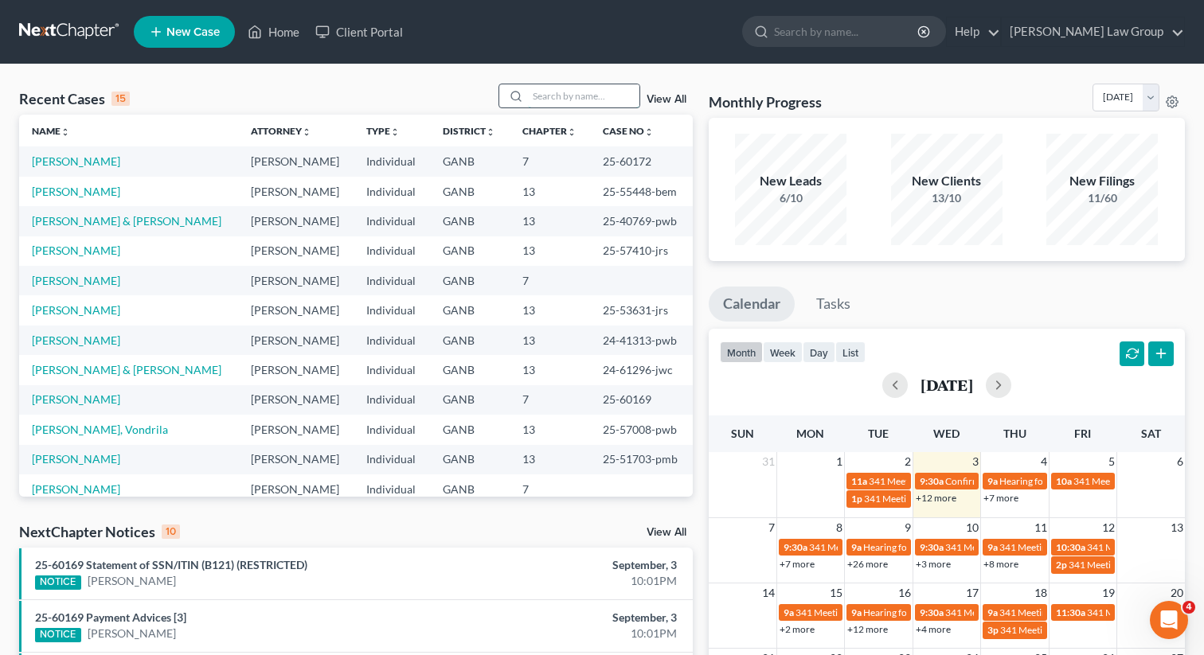
click at [556, 86] on input "search" at bounding box center [583, 95] width 111 height 23
type input "walcot"
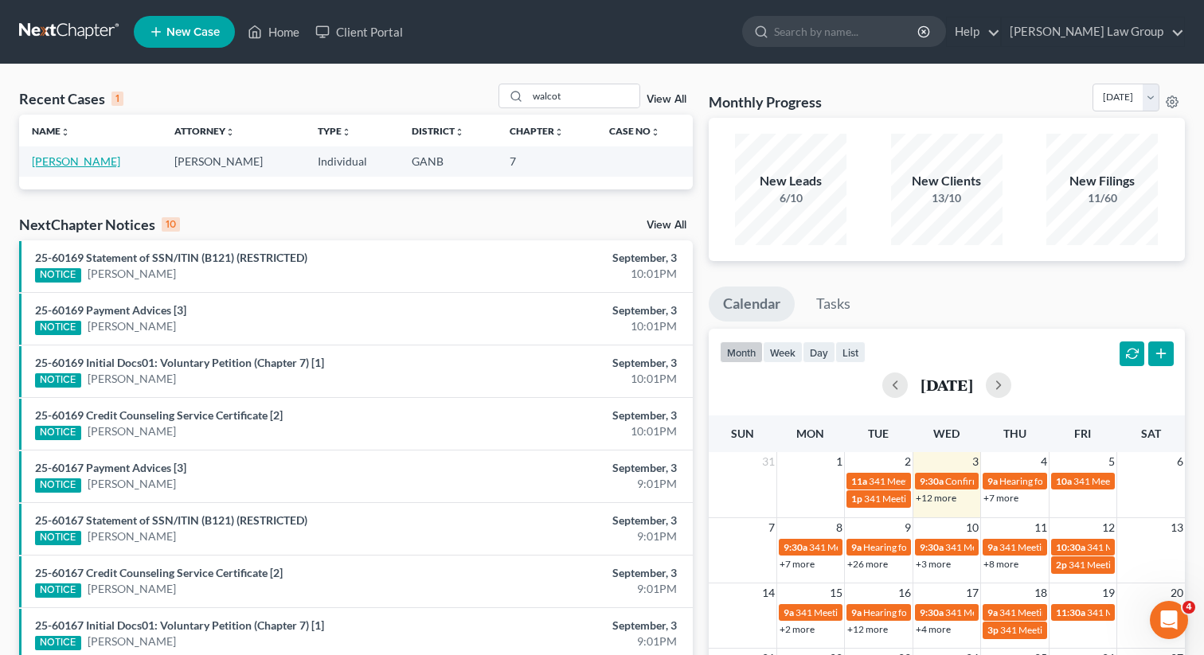
click at [64, 161] on link "[PERSON_NAME]" at bounding box center [76, 161] width 88 height 14
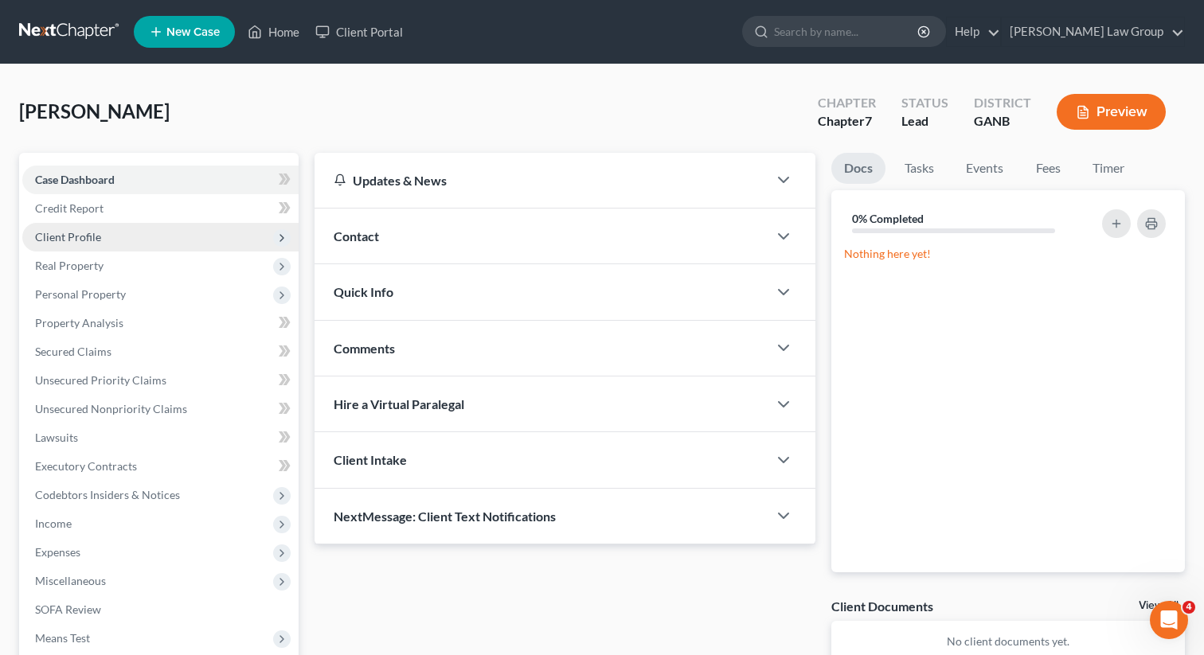
click at [71, 236] on span "Client Profile" at bounding box center [68, 237] width 66 height 14
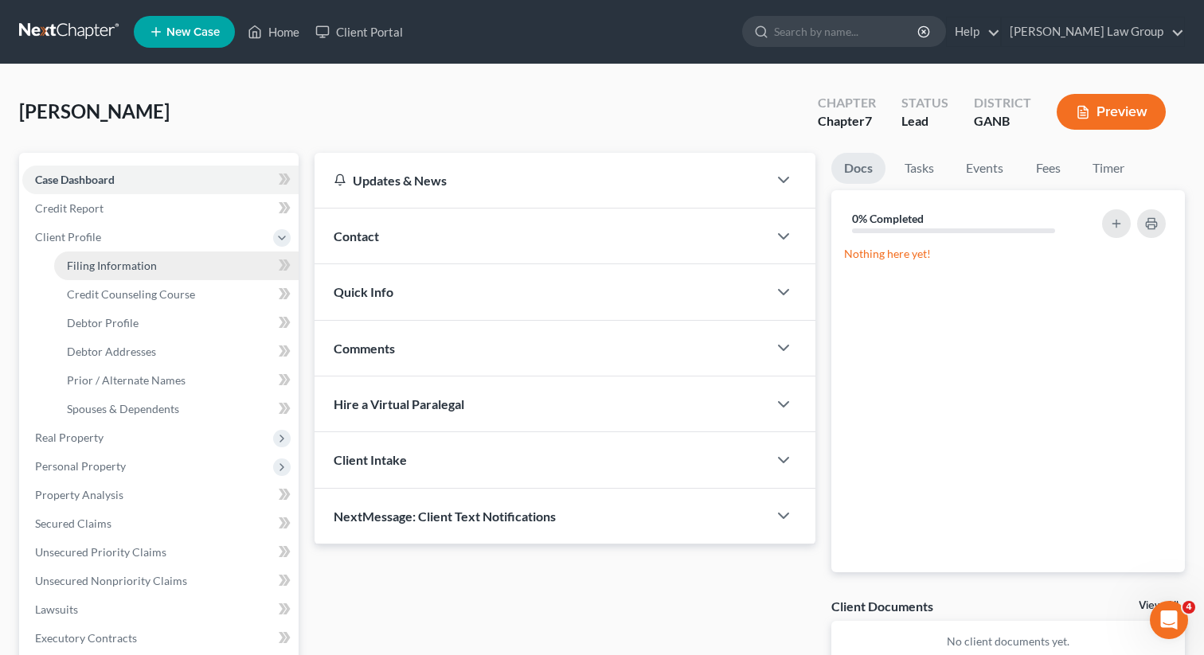
click at [114, 259] on span "Filing Information" at bounding box center [112, 266] width 90 height 14
select select "1"
select select "0"
select select "19"
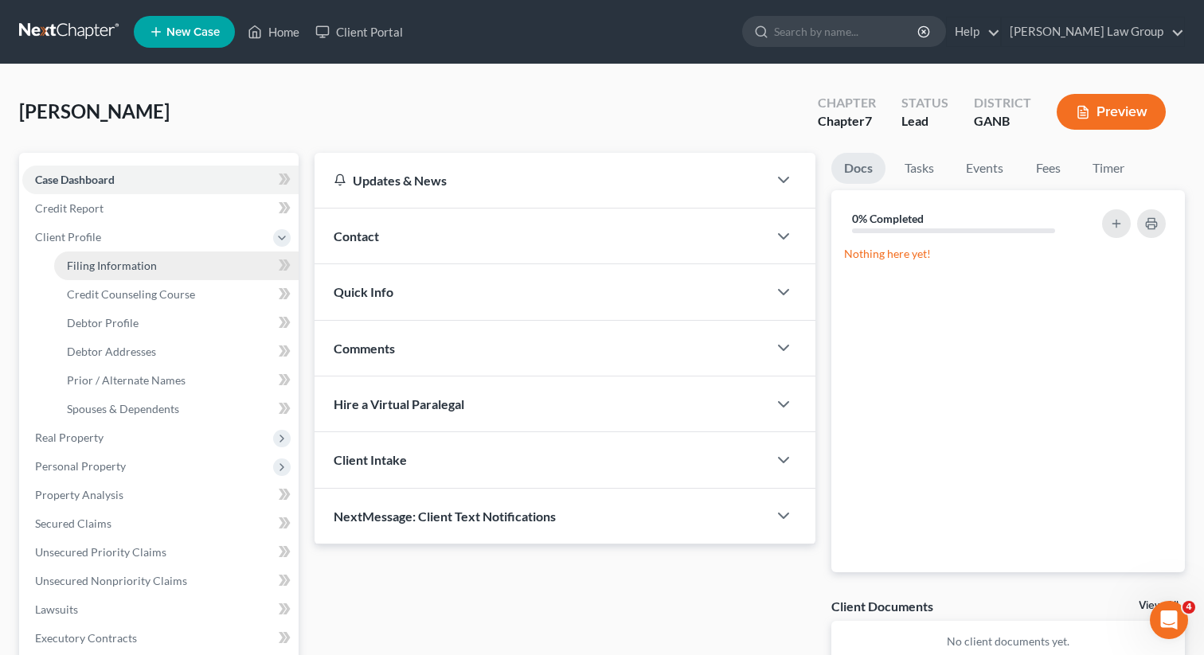
select select "0"
select select "10"
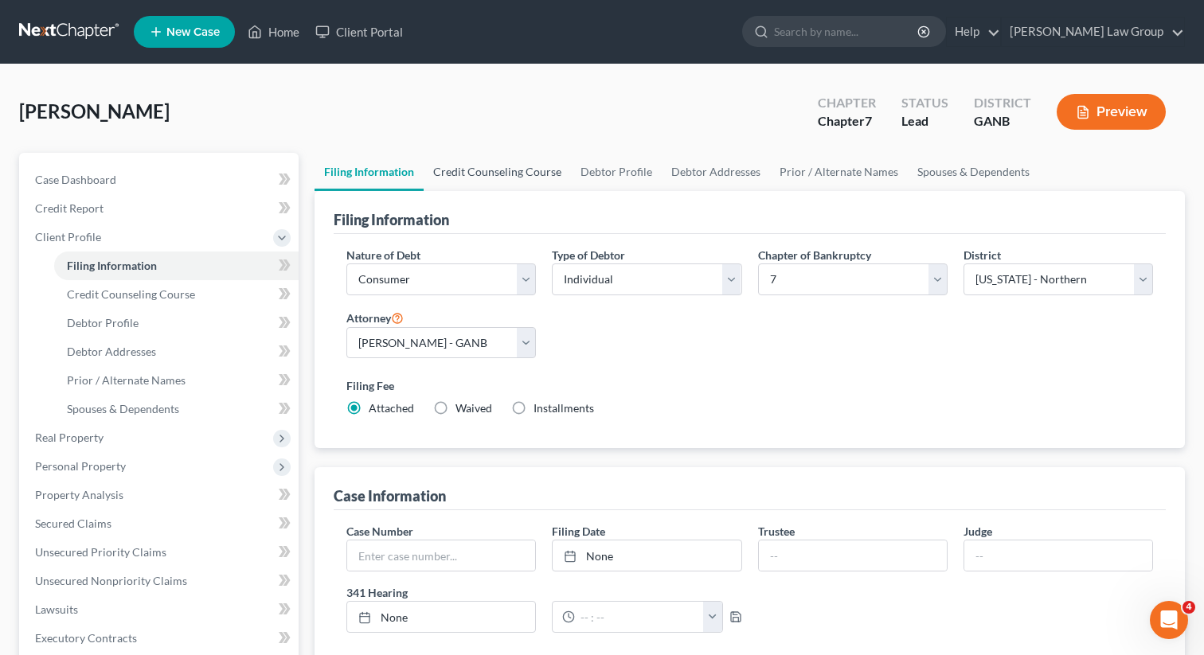
click at [490, 170] on link "Credit Counseling Course" at bounding box center [496, 172] width 147 height 38
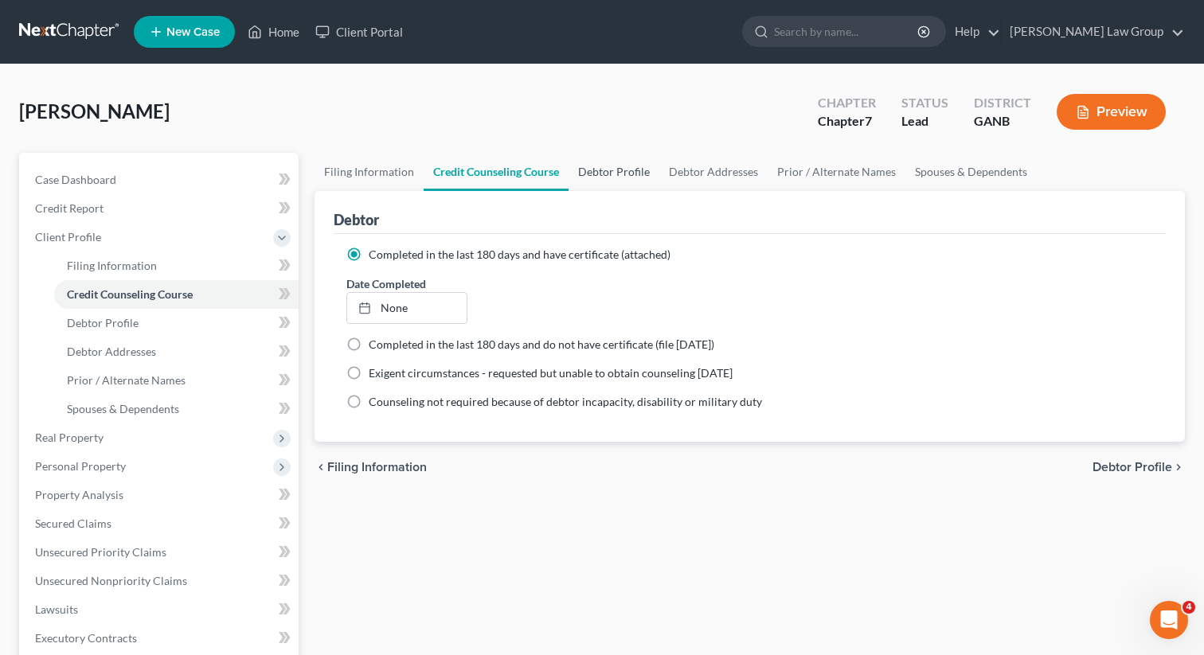
click at [581, 168] on link "Debtor Profile" at bounding box center [613, 172] width 91 height 38
select select "1"
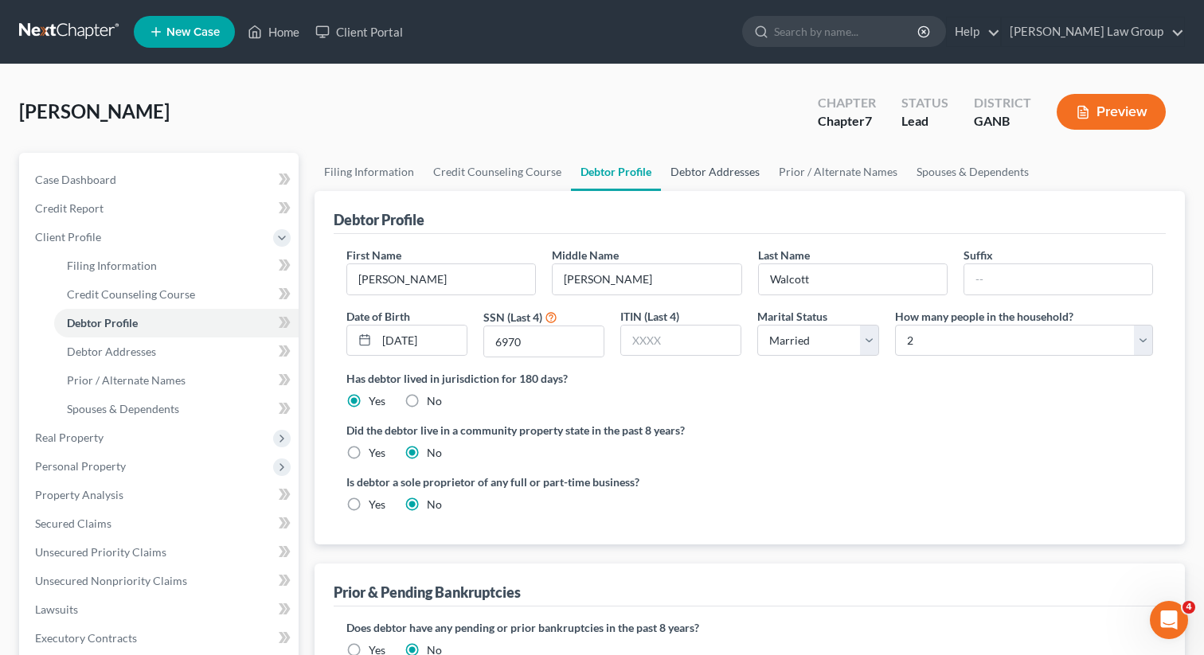
click at [707, 166] on link "Debtor Addresses" at bounding box center [715, 172] width 108 height 38
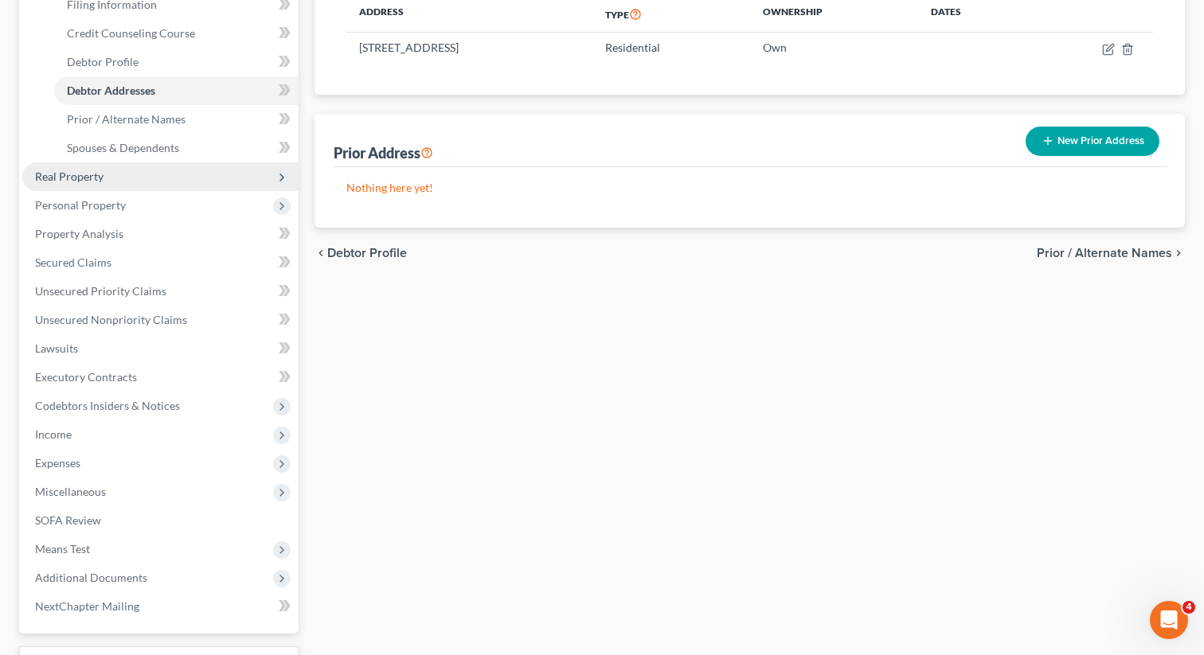
scroll to position [390, 0]
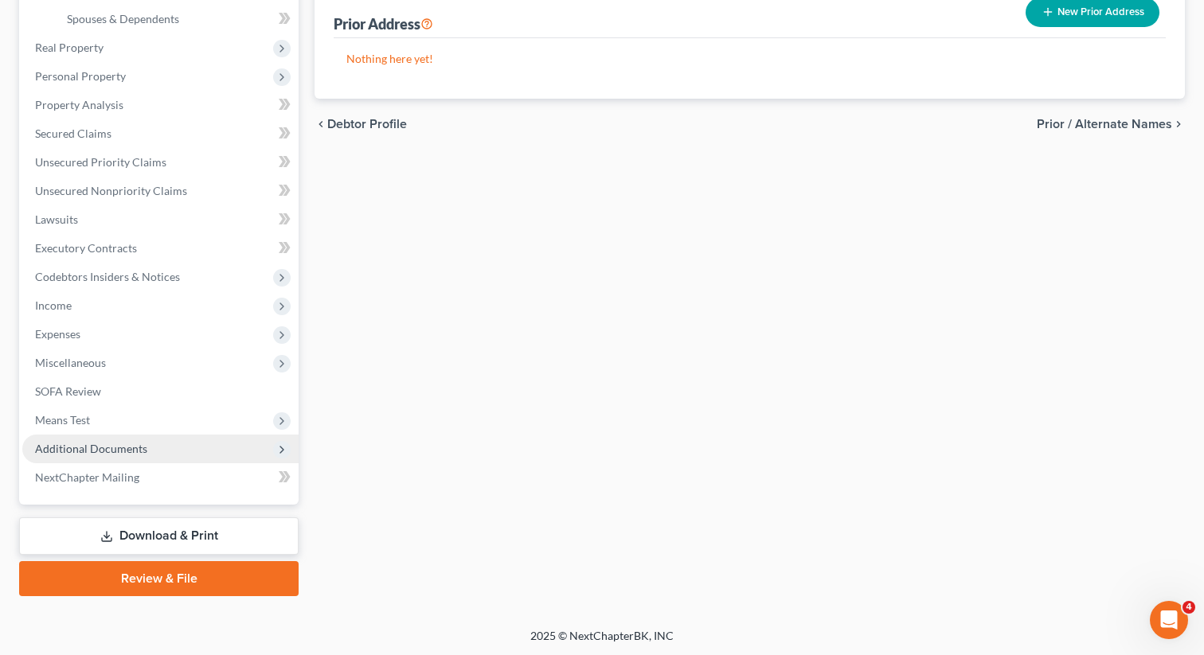
click at [70, 446] on span "Additional Documents" at bounding box center [91, 449] width 112 height 14
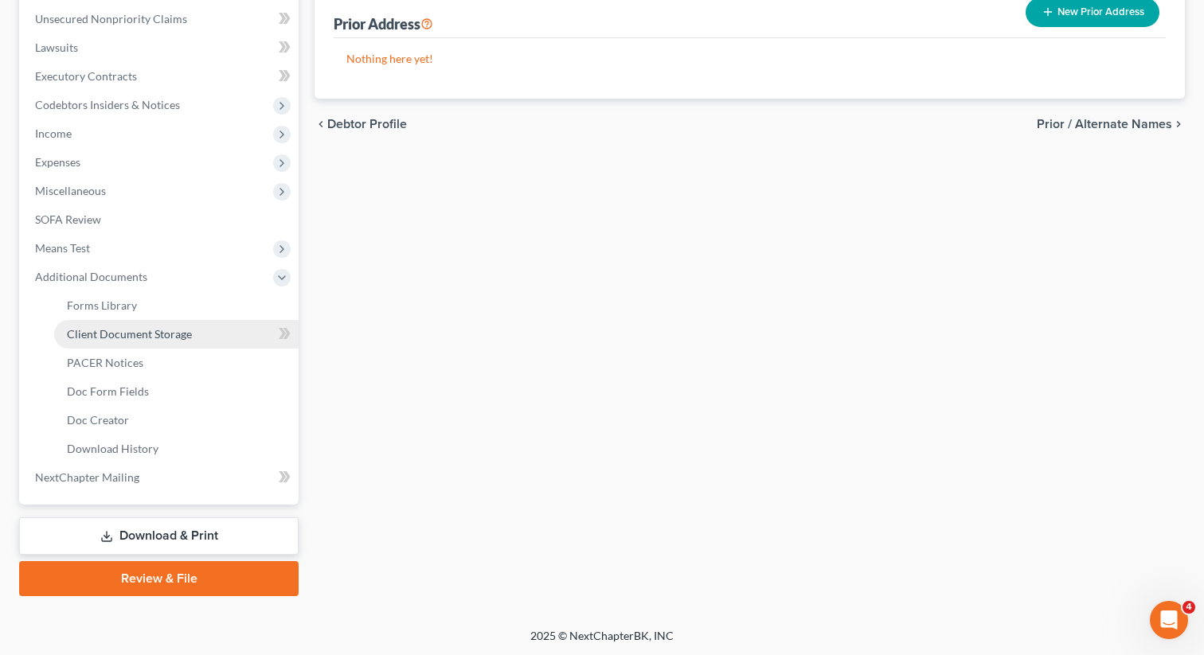
click at [114, 333] on span "Client Document Storage" at bounding box center [129, 334] width 125 height 14
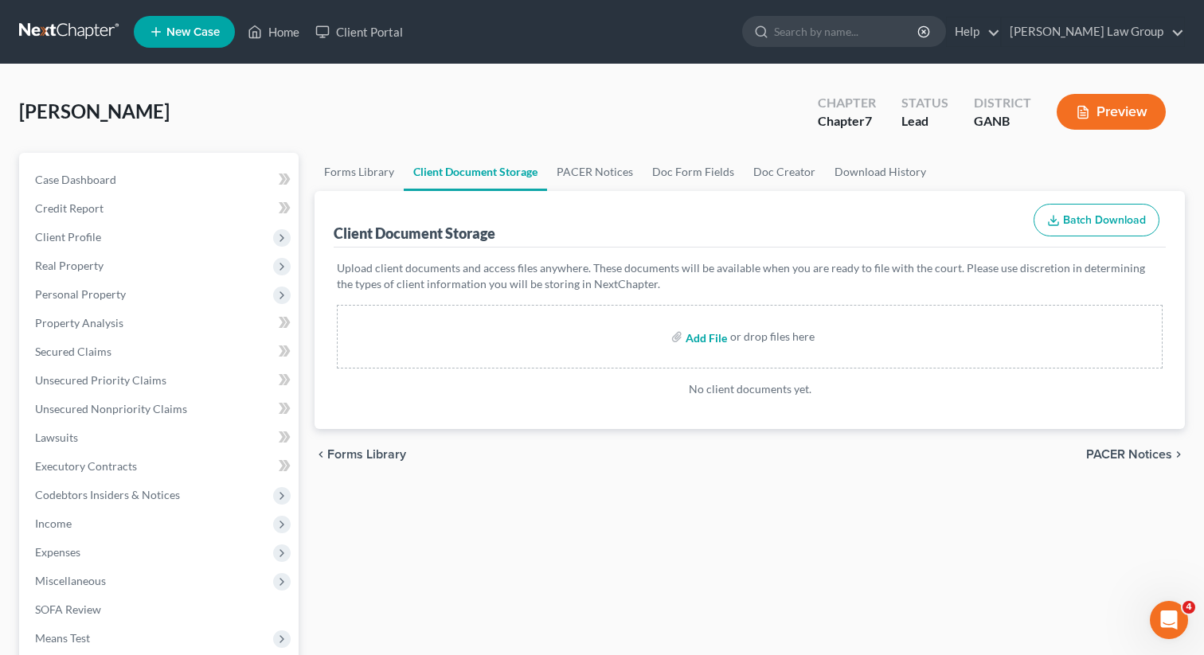
click at [705, 338] on input "file" at bounding box center [704, 336] width 38 height 29
type input "C:\fakepath\Abacus_cert.pdf"
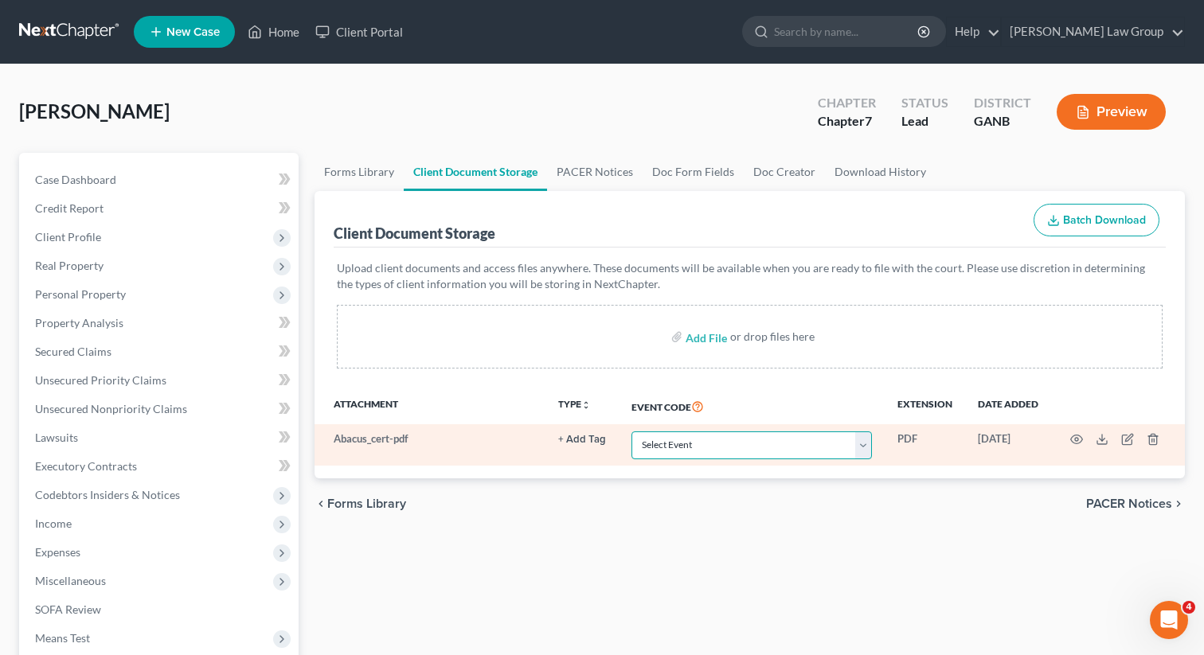
click at [685, 448] on select "Select Event 01 - Chapter 13 Plan - Initial Plan 02-Application to Pay Filing F…" at bounding box center [751, 445] width 240 height 28
select select "5"
click at [633, 431] on select "Select Event 01 - Chapter 13 Plan - Initial Plan 02-Application to Pay Filing F…" at bounding box center [751, 445] width 240 height 28
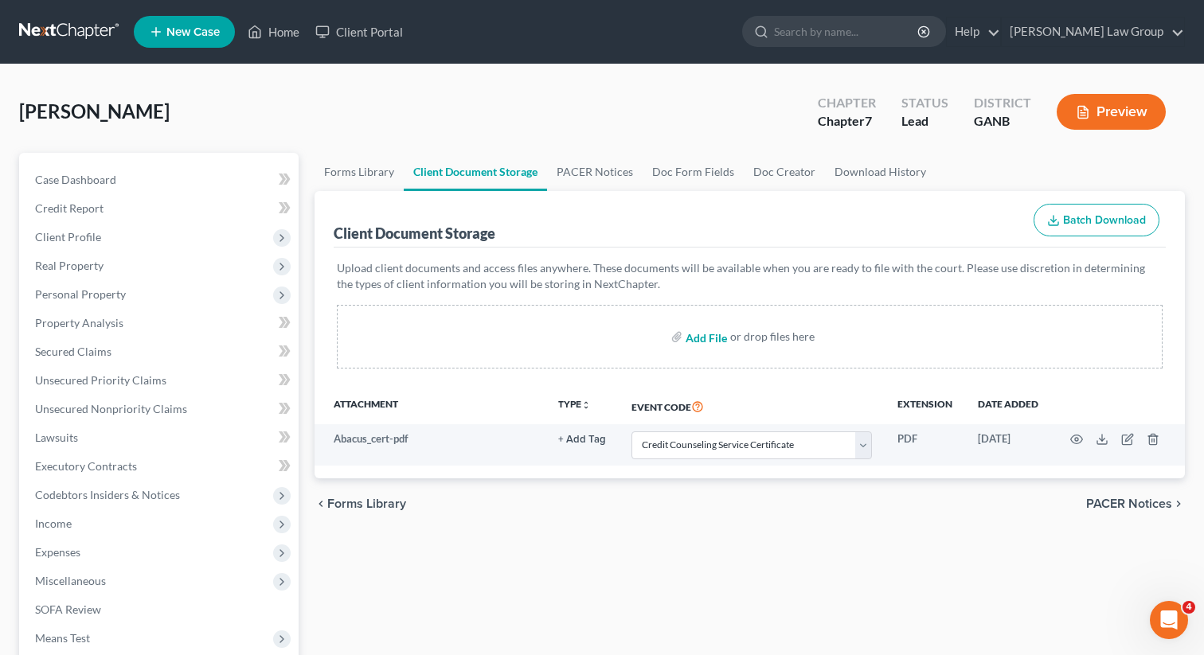
click at [707, 338] on input "file" at bounding box center [704, 336] width 38 height 29
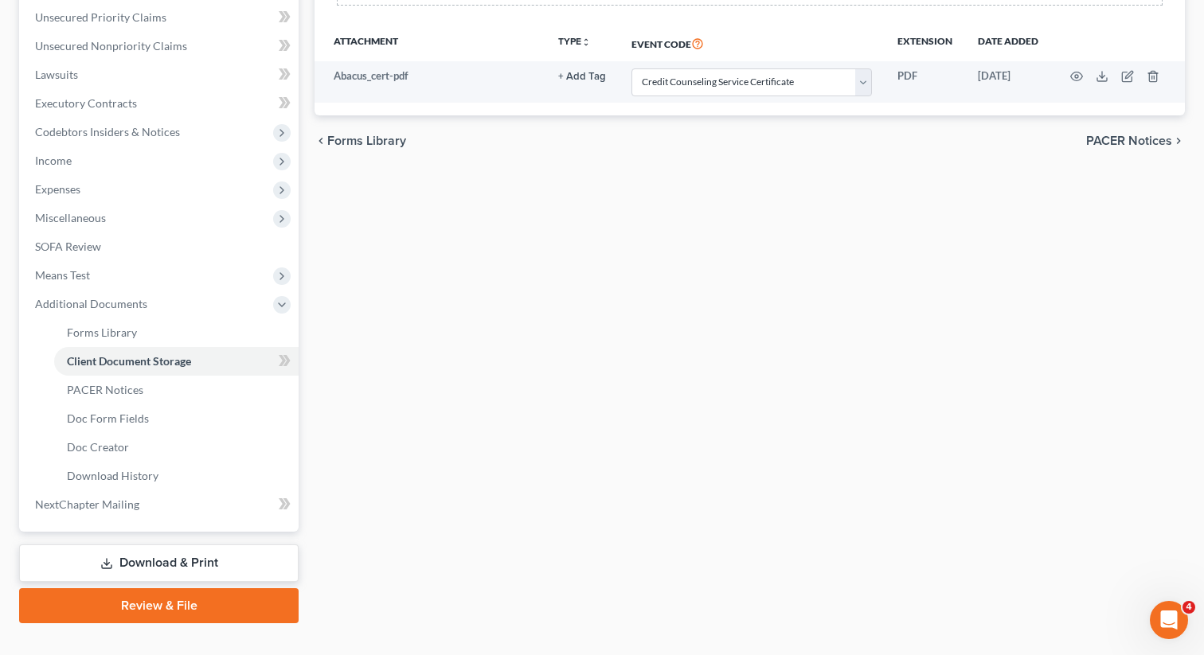
scroll to position [390, 0]
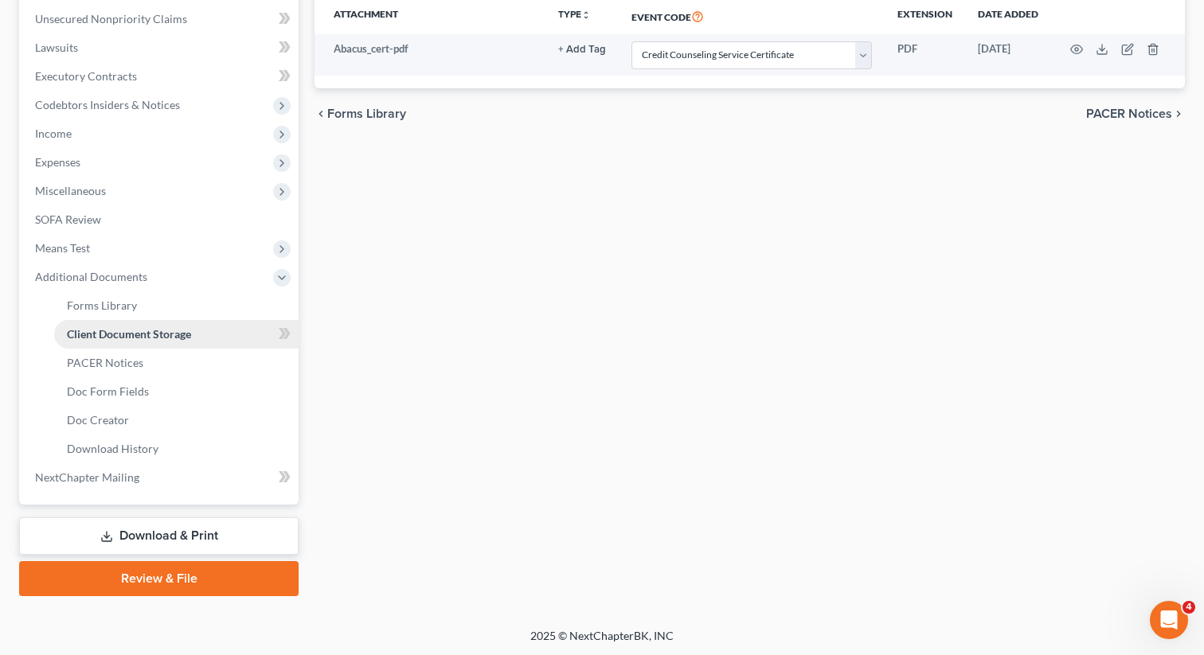
click at [164, 336] on span "Client Document Storage" at bounding box center [129, 334] width 124 height 14
click at [143, 306] on link "Forms Library" at bounding box center [176, 305] width 244 height 29
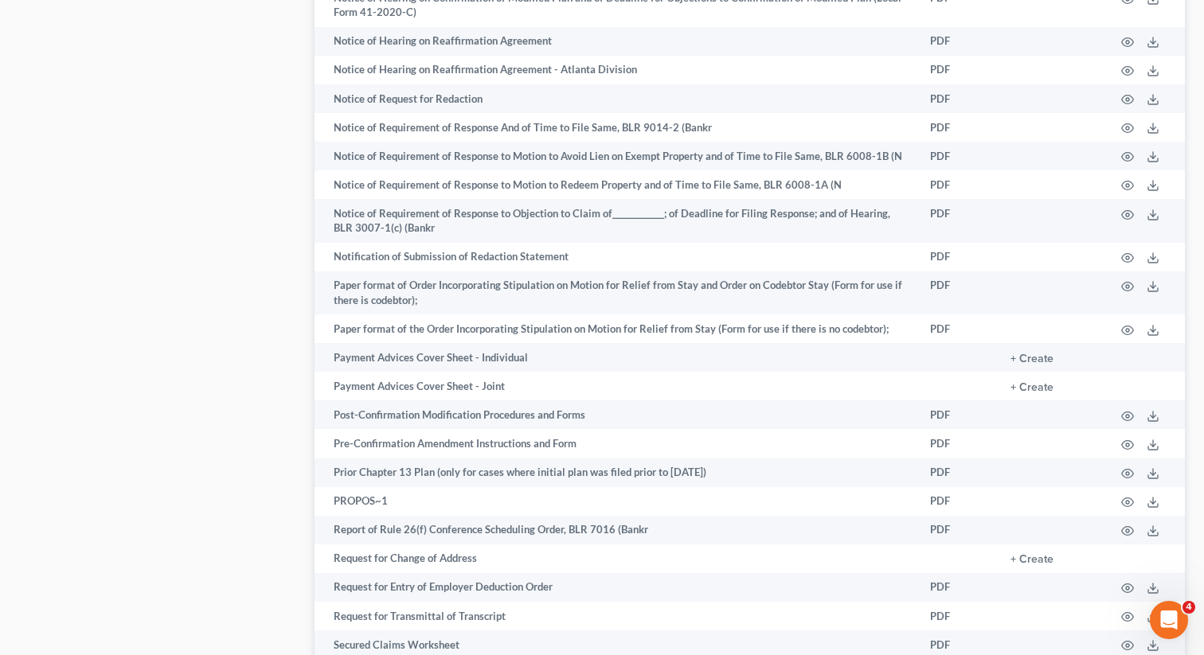
scroll to position [1226, 0]
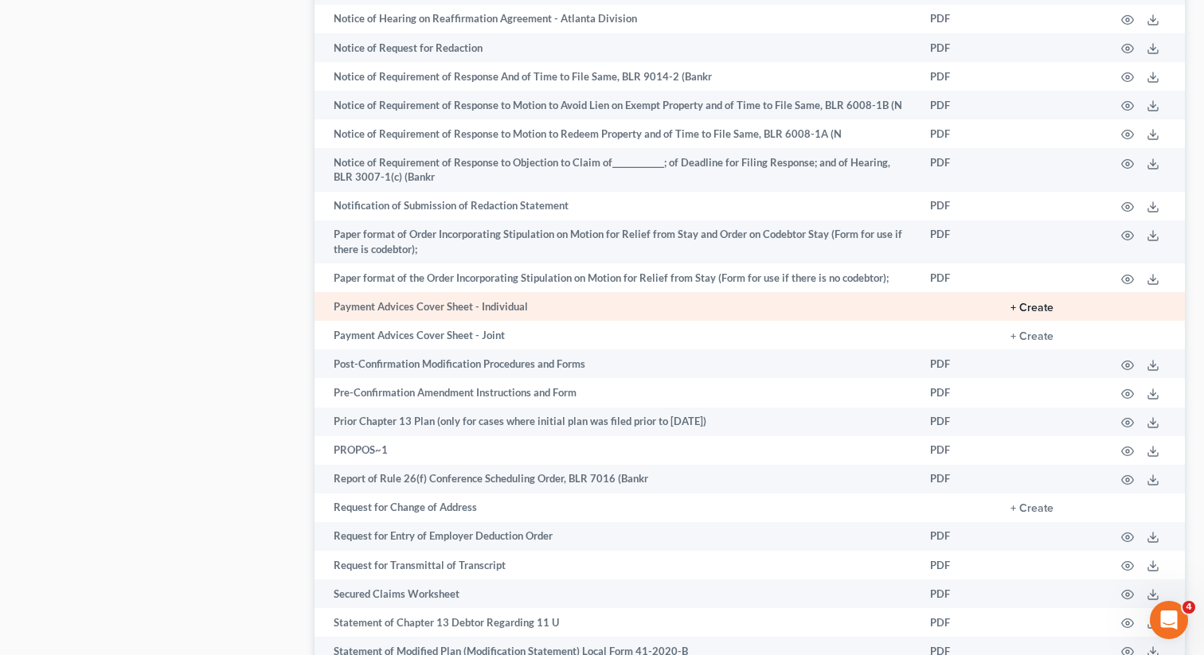
click at [1037, 302] on button "+ Create" at bounding box center [1031, 307] width 43 height 11
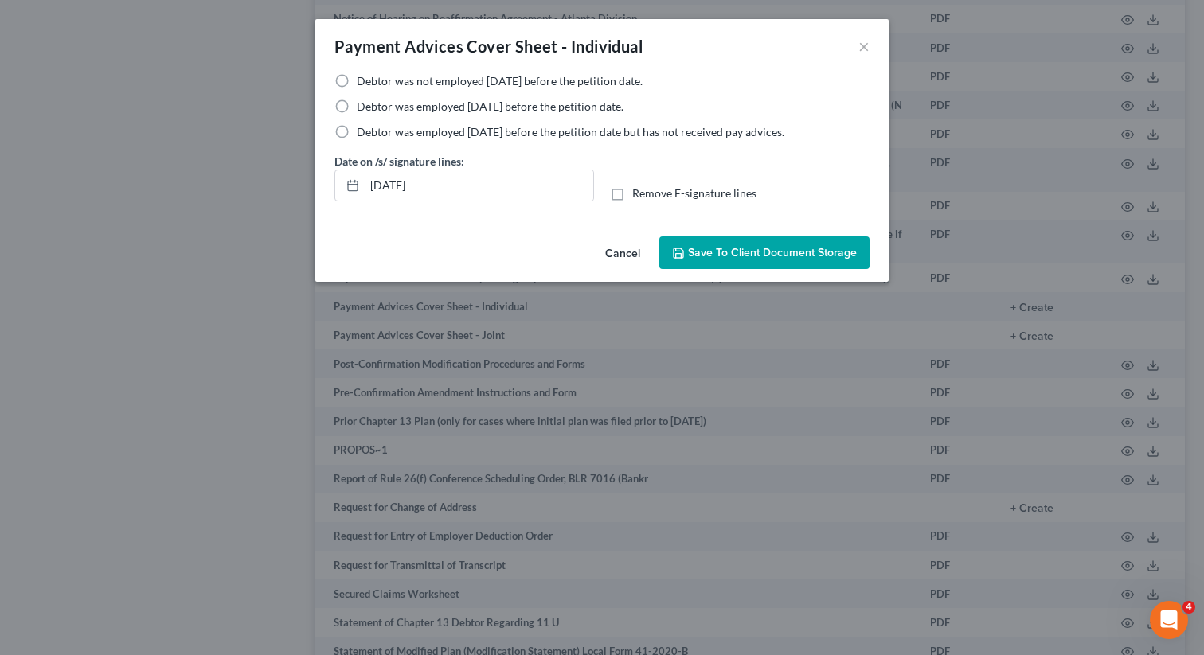
click at [357, 83] on label "Debtor was not employed [DATE] before the petition date." at bounding box center [500, 81] width 286 height 16
click at [363, 83] on input "Debtor was not employed [DATE] before the petition date." at bounding box center [368, 78] width 10 height 10
radio input "true"
click at [726, 251] on span "Save to Client Document Storage" at bounding box center [772, 253] width 169 height 14
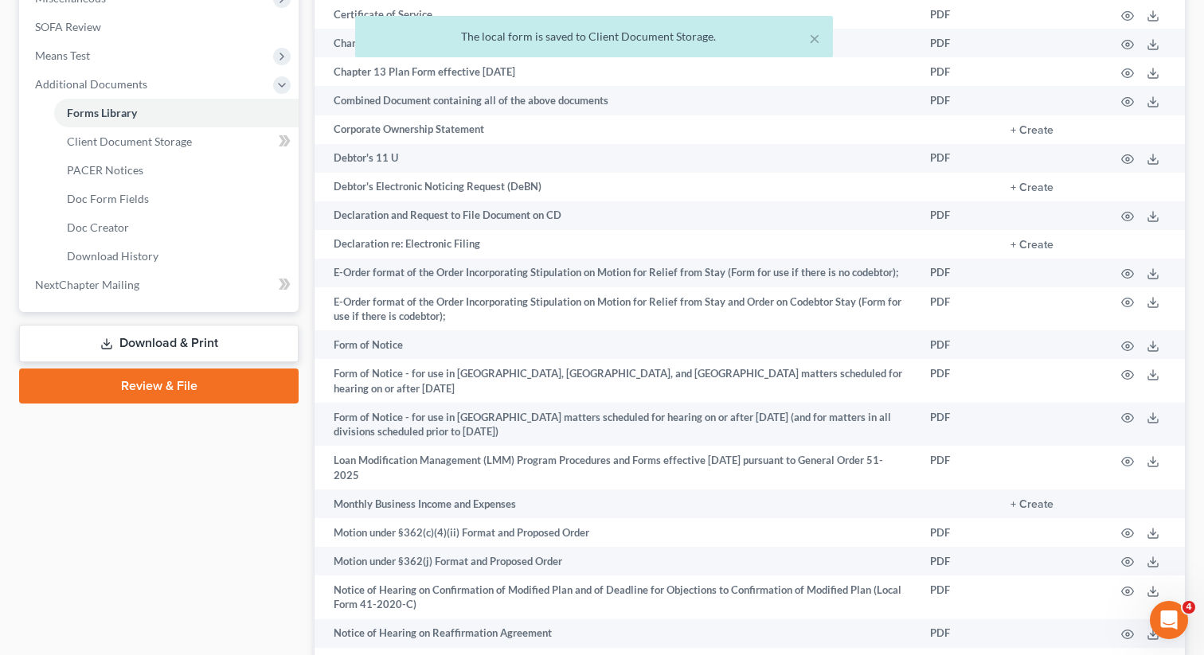
scroll to position [486, 0]
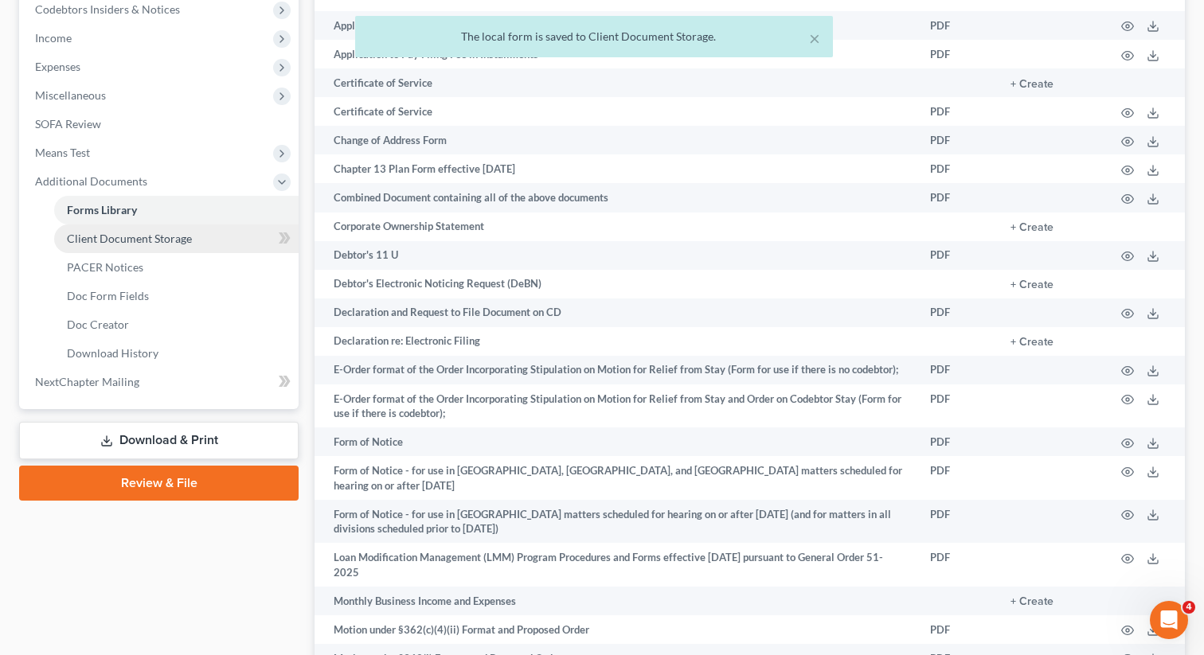
click at [164, 244] on span "Client Document Storage" at bounding box center [129, 239] width 125 height 14
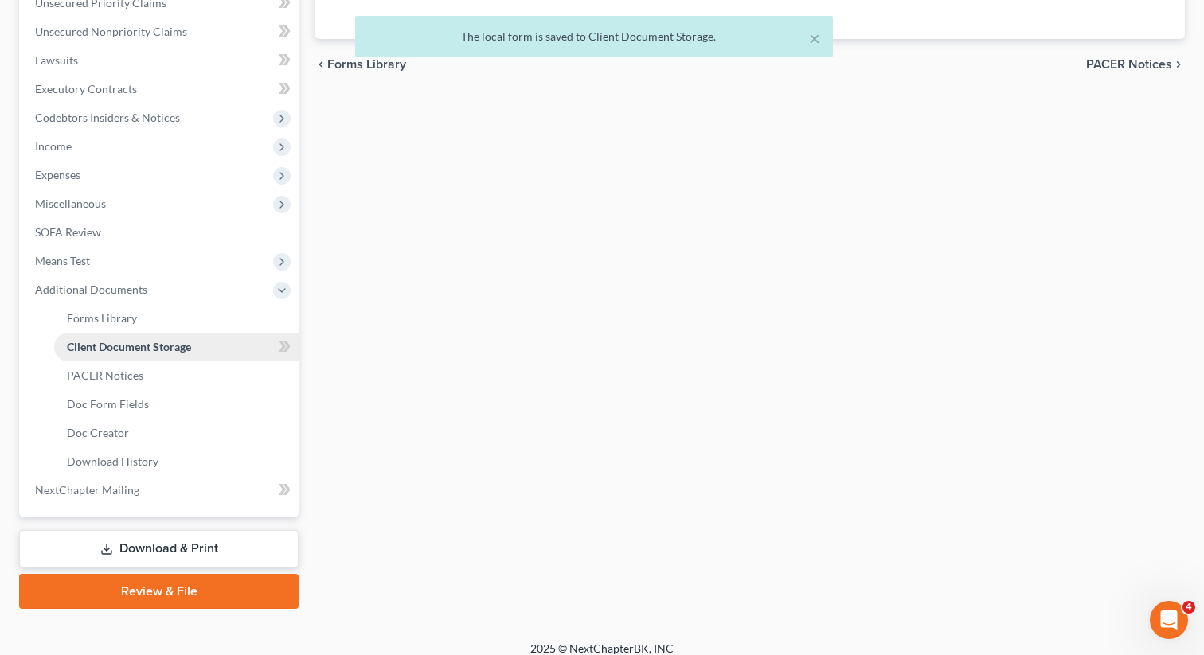
select select "5"
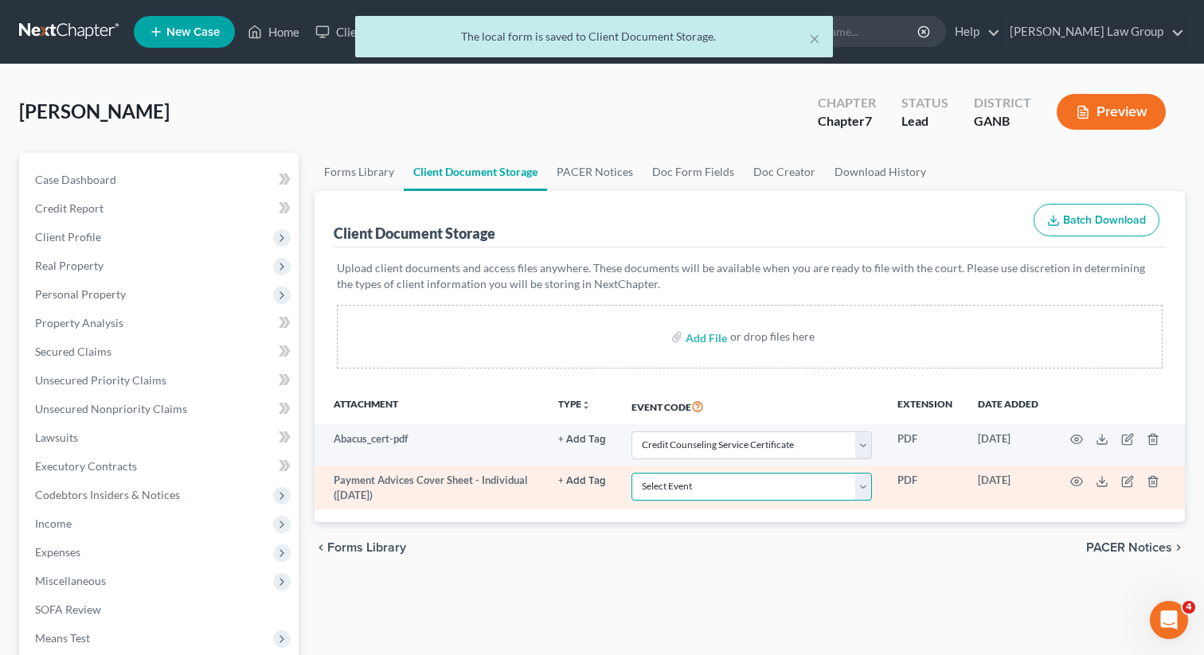
click at [695, 497] on select "Select Event 01 - Chapter 13 Plan - Initial Plan 02-Application to Pay Filing F…" at bounding box center [751, 487] width 240 height 28
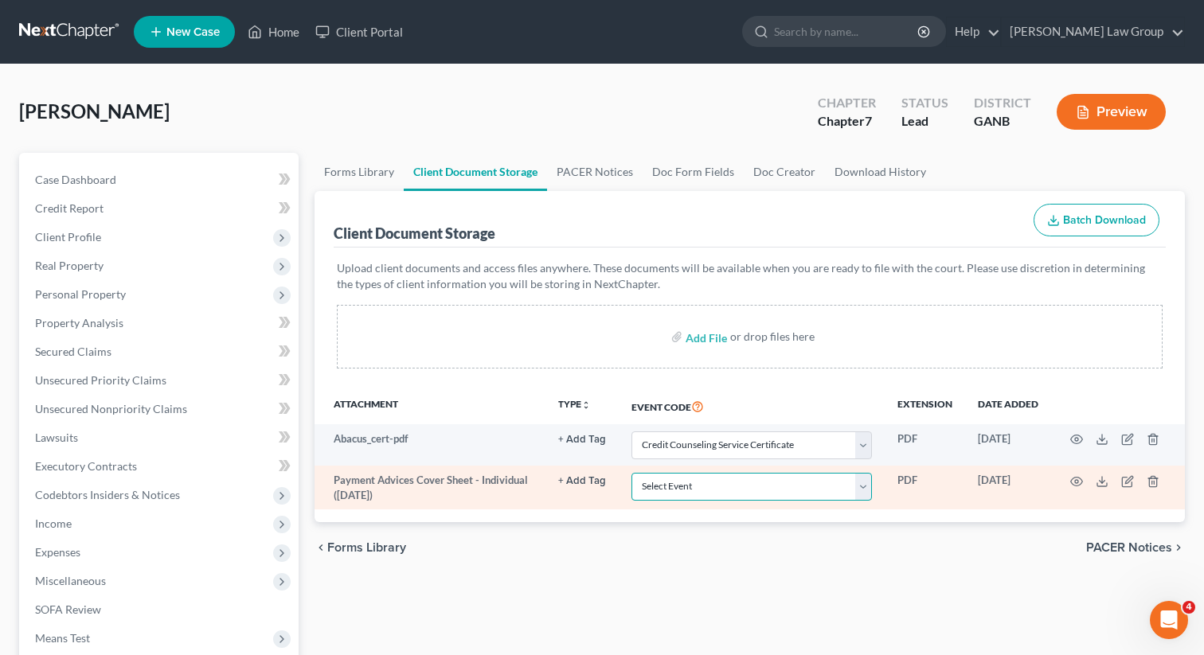
select select "35"
click at [633, 473] on select "Select Event 01 - Chapter 13 Plan - Initial Plan 02-Application to Pay Filing F…" at bounding box center [751, 487] width 240 height 28
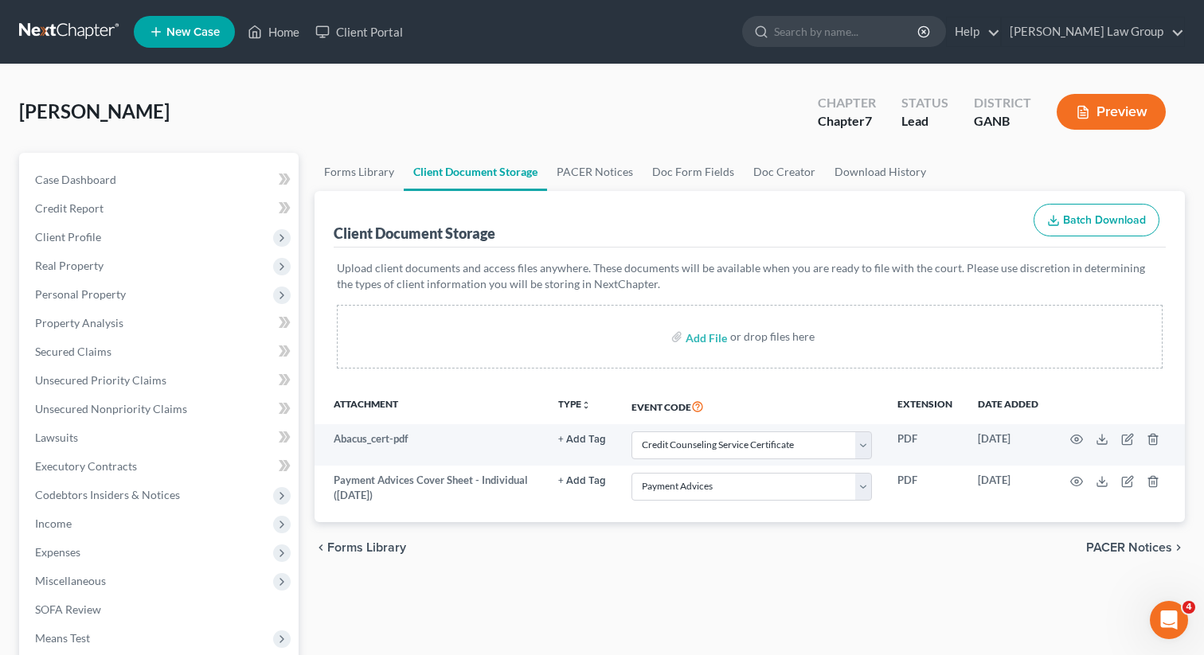
click at [601, 581] on div "Forms Library Client Document Storage PACER Notices Doc Form Fields Doc Creator…" at bounding box center [749, 569] width 886 height 833
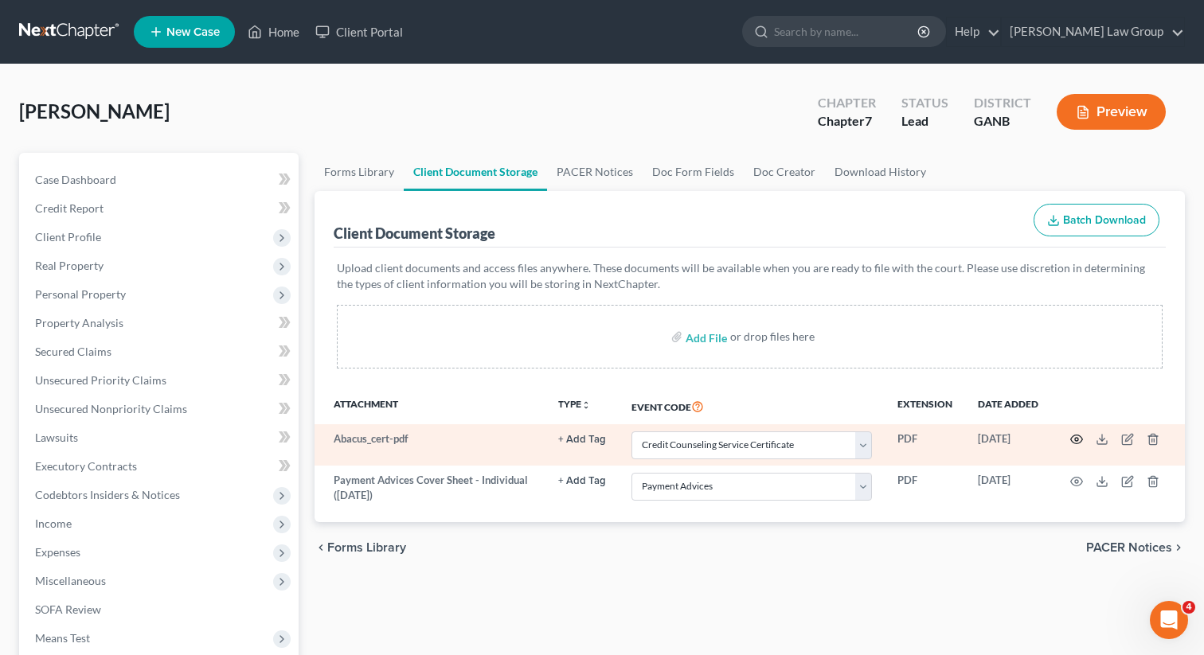
click at [1077, 438] on circle "button" at bounding box center [1076, 439] width 3 height 3
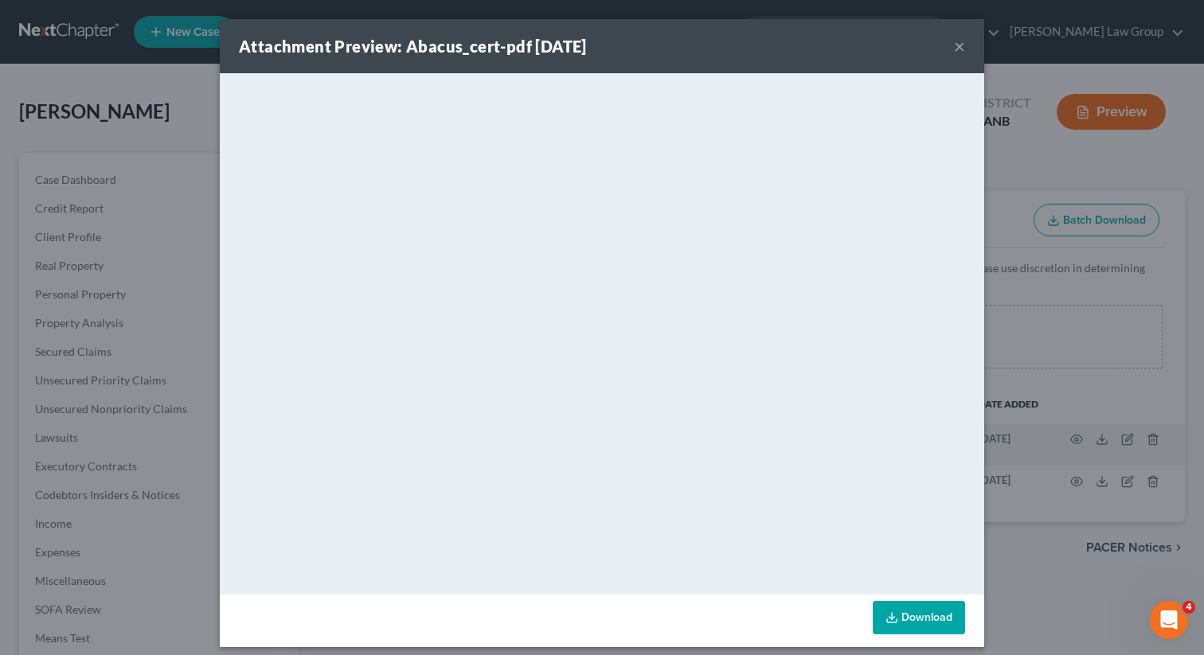
click at [958, 47] on button "×" at bounding box center [959, 46] width 11 height 19
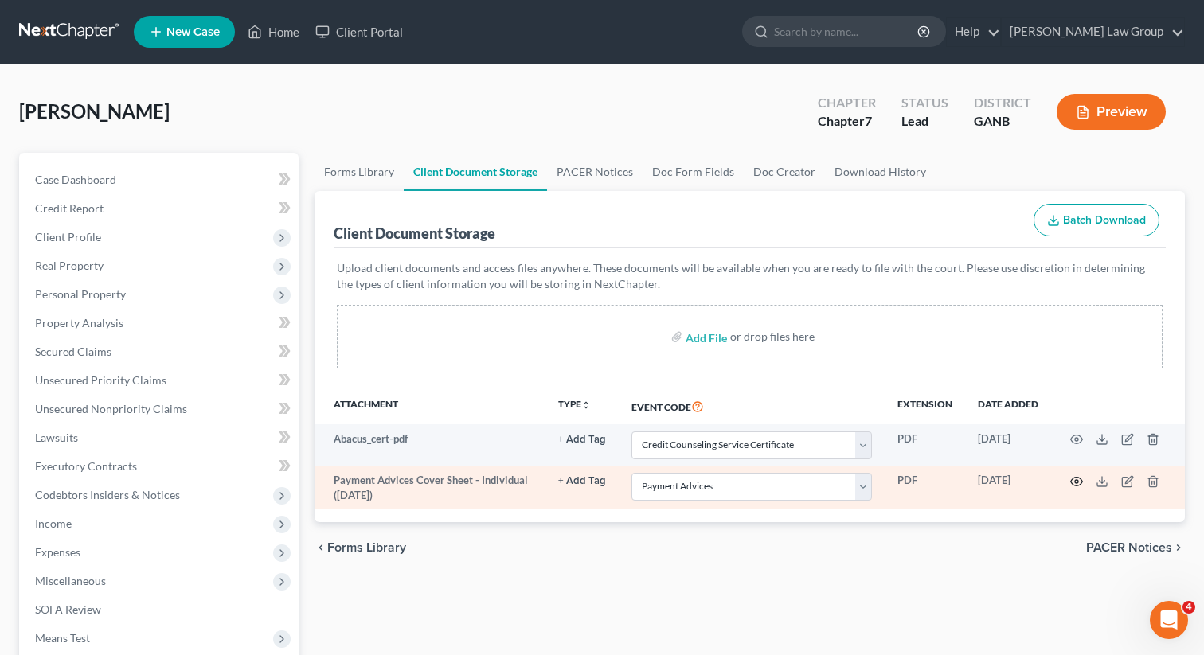
click at [1073, 478] on icon "button" at bounding box center [1076, 481] width 13 height 13
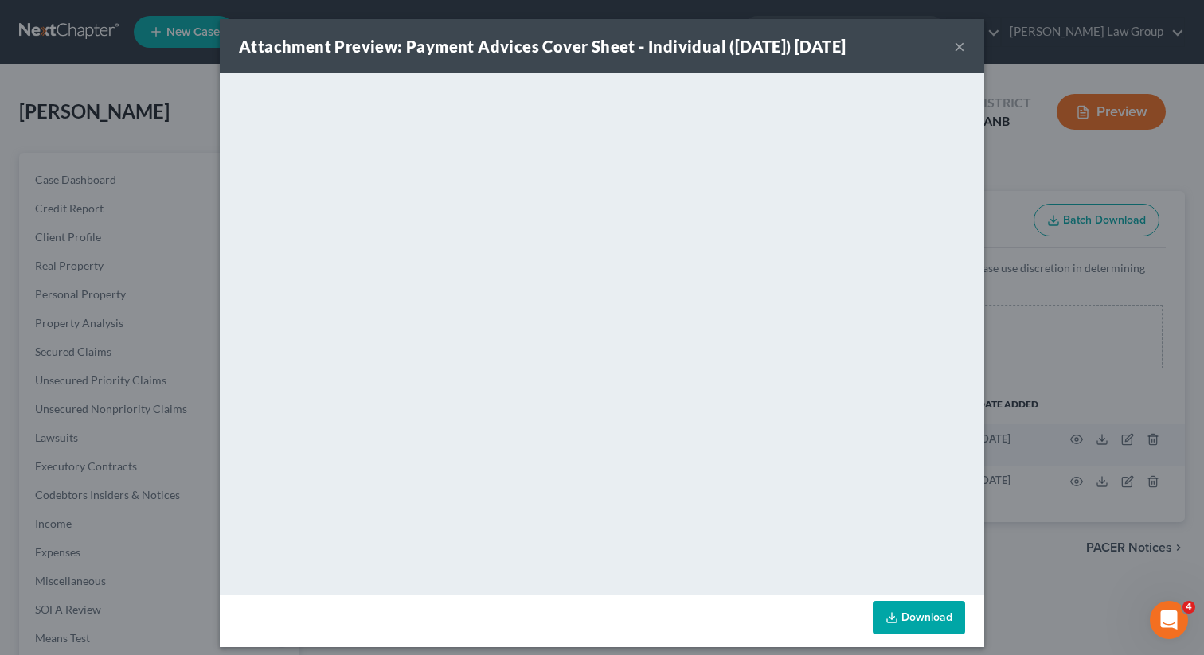
click at [903, 614] on link "Download" at bounding box center [918, 617] width 92 height 33
click at [960, 47] on button "×" at bounding box center [959, 46] width 11 height 19
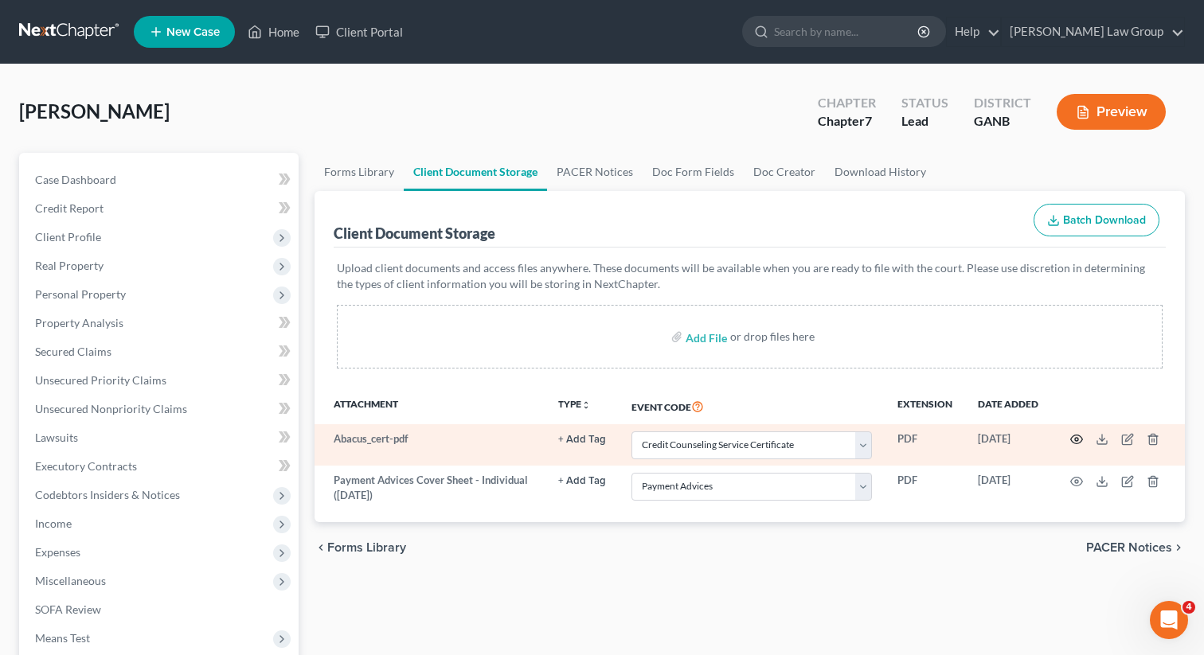
click at [1075, 433] on icon "button" at bounding box center [1076, 439] width 13 height 13
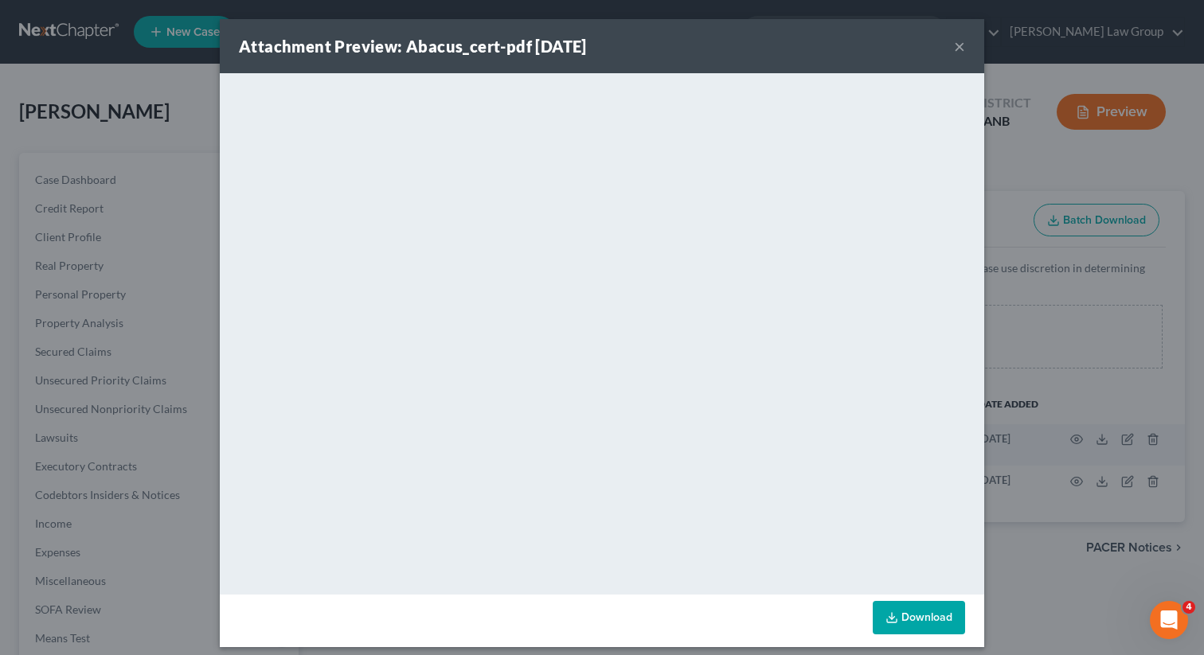
click at [958, 45] on button "×" at bounding box center [959, 46] width 11 height 19
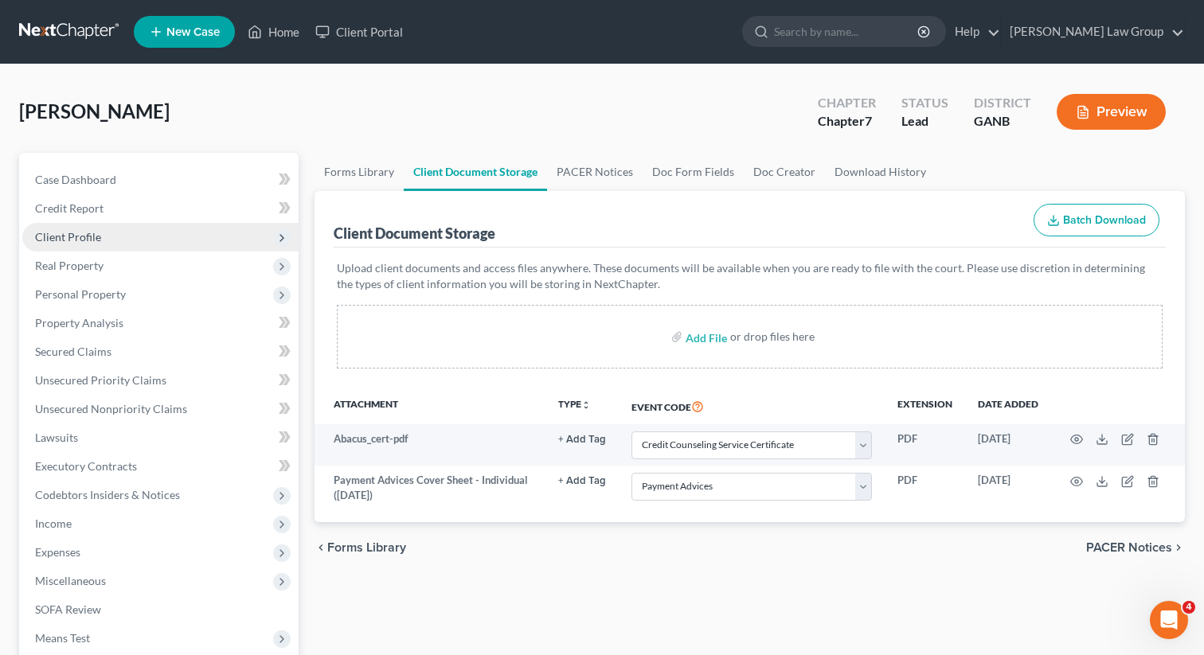
click at [87, 237] on span "Client Profile" at bounding box center [68, 237] width 66 height 14
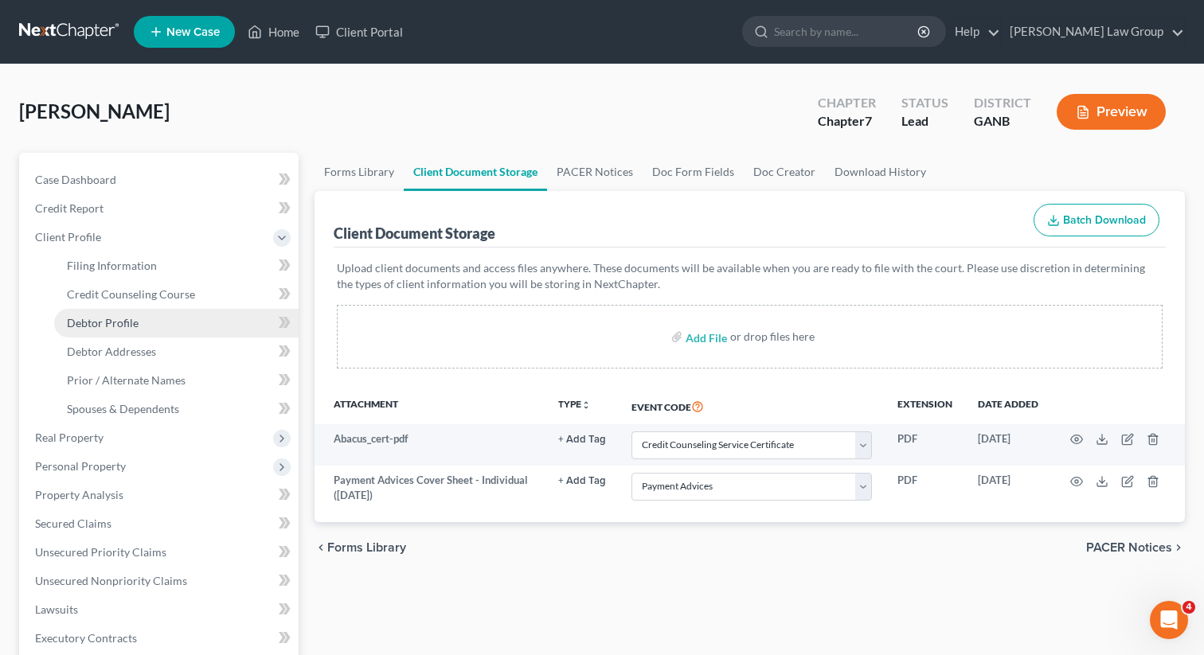
click at [102, 331] on link "Debtor Profile" at bounding box center [176, 323] width 244 height 29
select select "1"
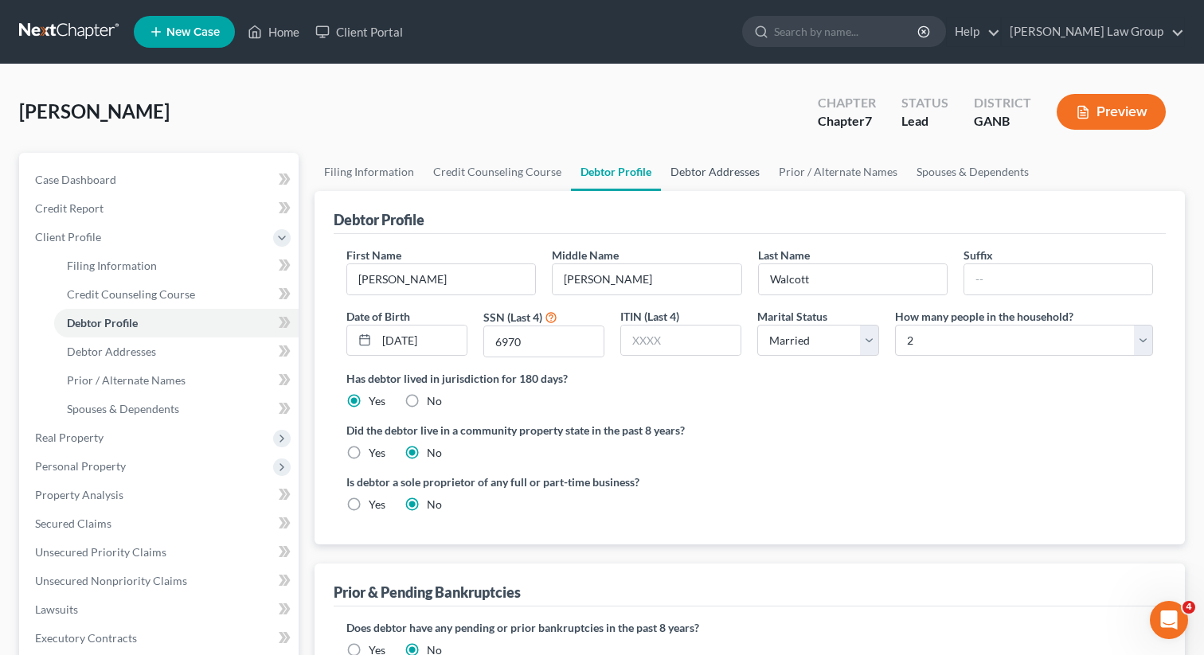
click at [690, 171] on link "Debtor Addresses" at bounding box center [715, 172] width 108 height 38
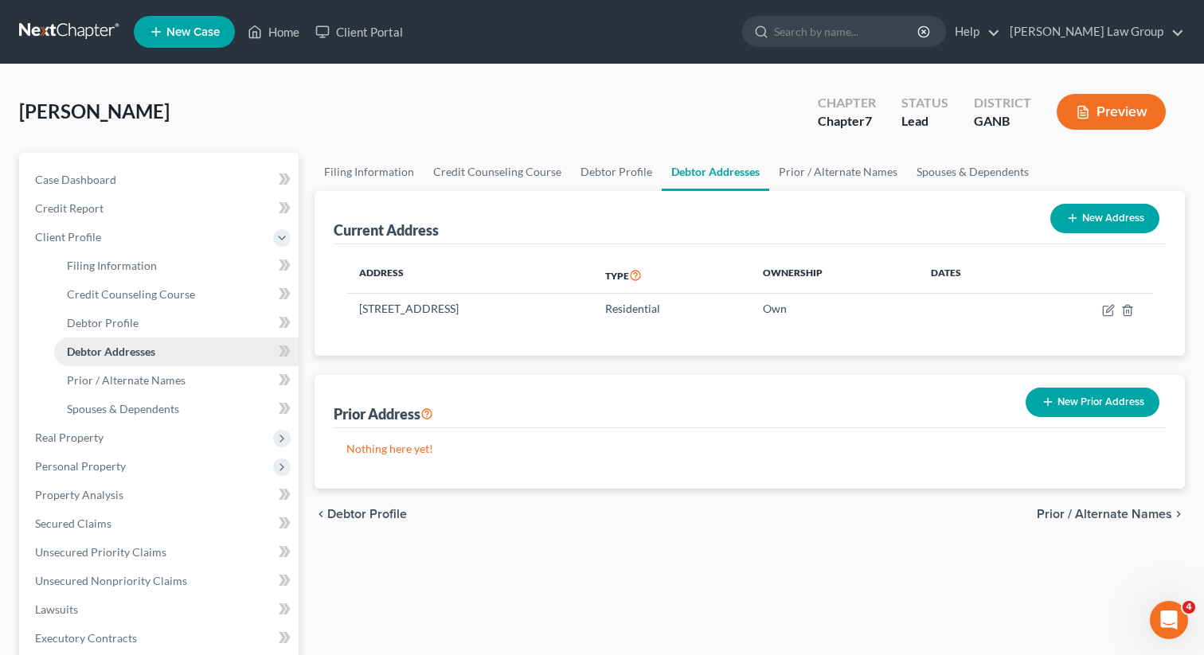
scroll to position [8, 0]
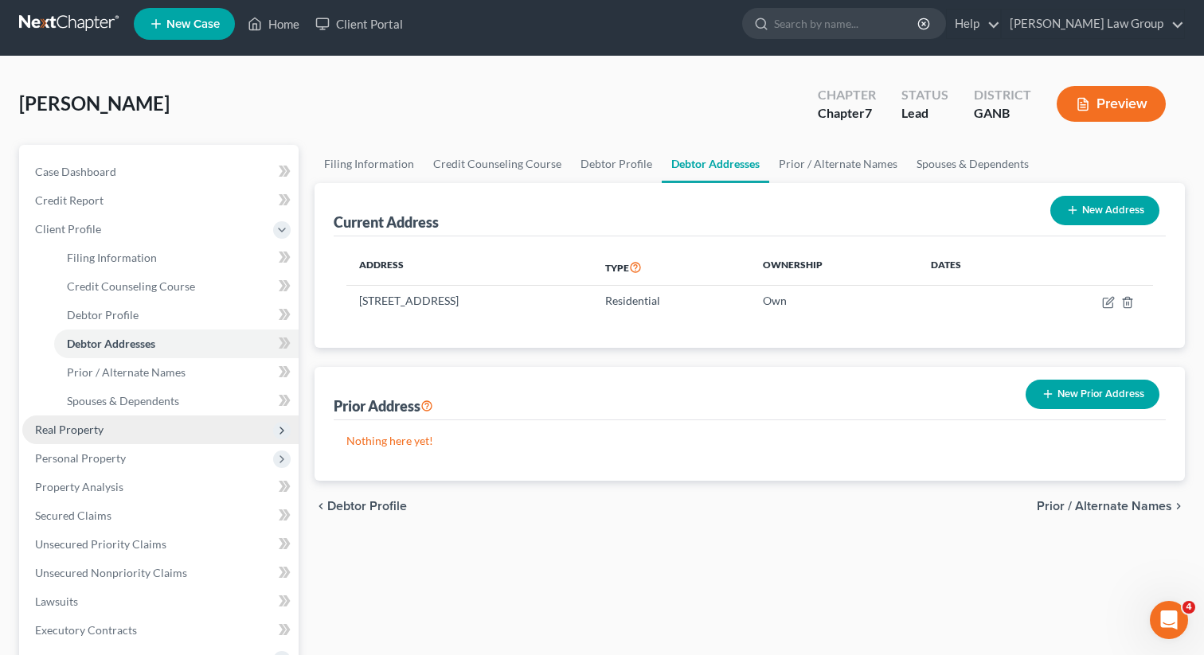
click at [75, 433] on span "Real Property" at bounding box center [69, 430] width 68 height 14
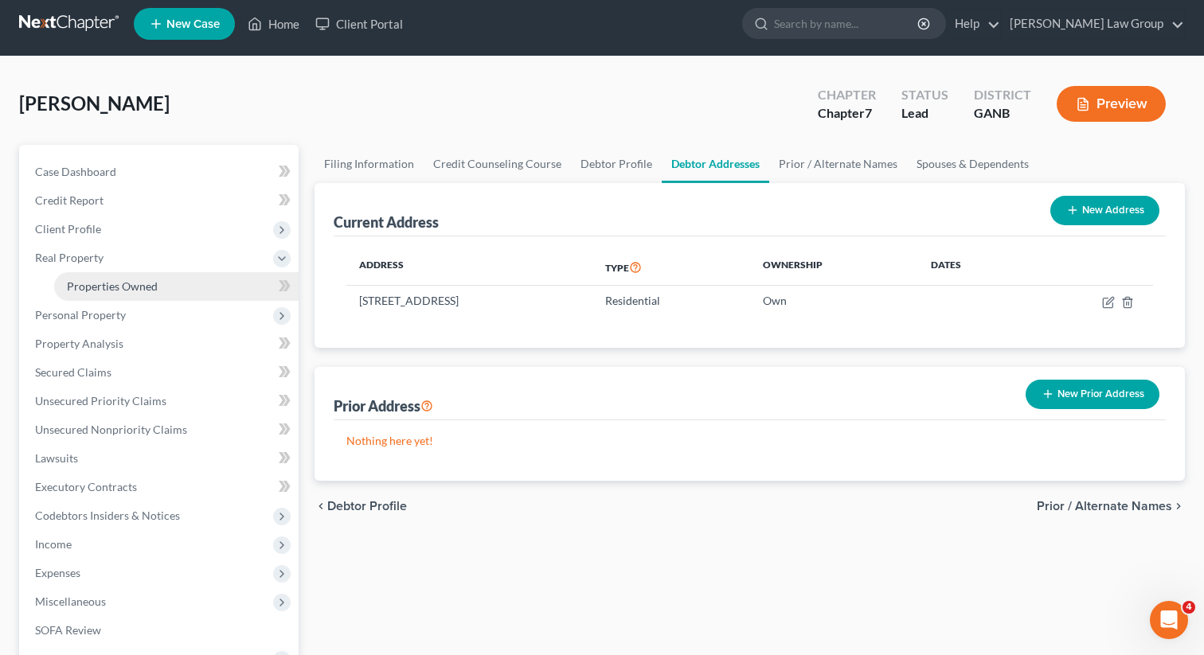
click at [119, 284] on span "Properties Owned" at bounding box center [112, 286] width 91 height 14
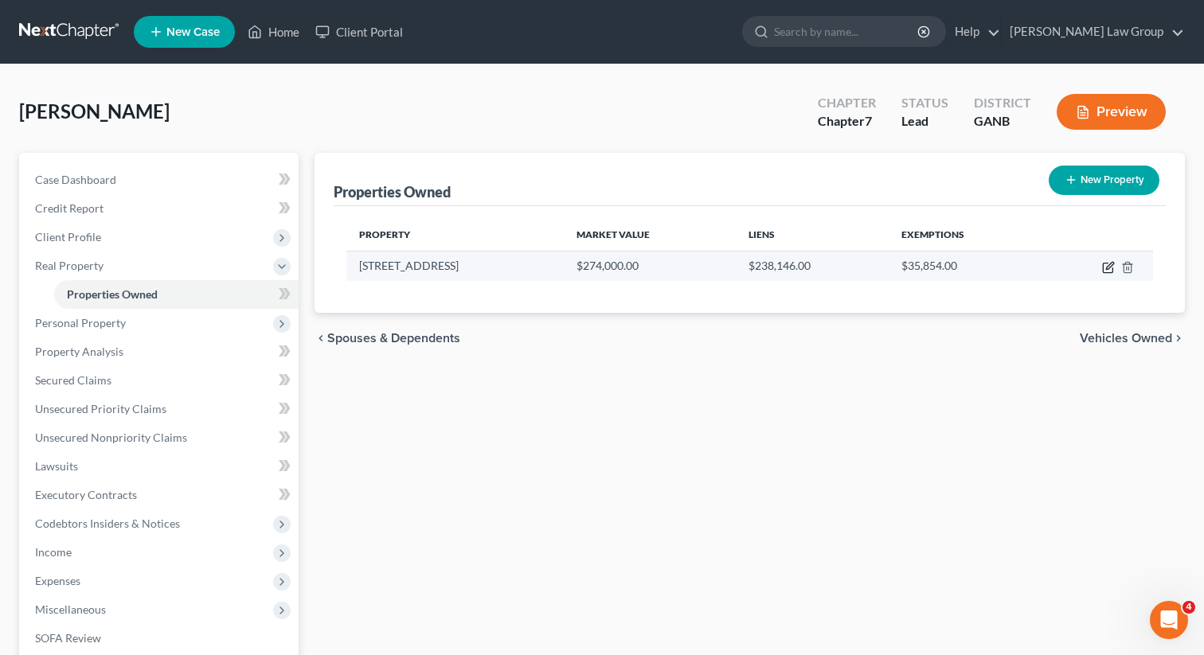
click at [1106, 269] on icon "button" at bounding box center [1108, 267] width 13 height 13
select select "10"
select select "32"
select select "0"
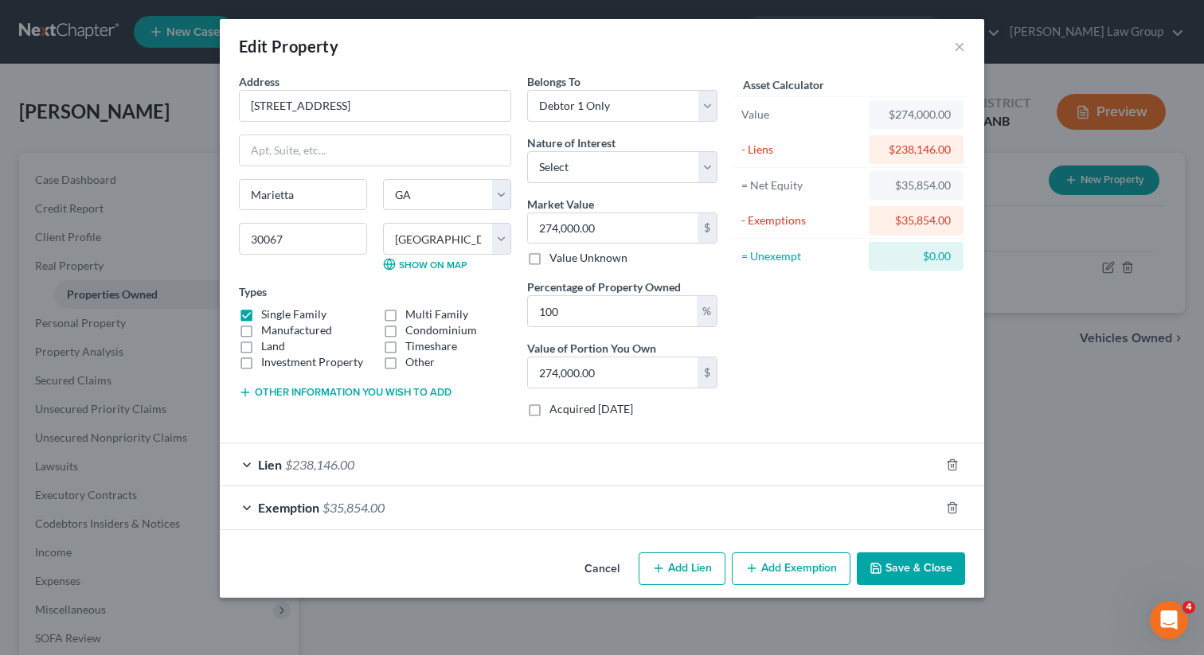
click at [308, 516] on div "Exemption $35,854.00" at bounding box center [580, 507] width 720 height 42
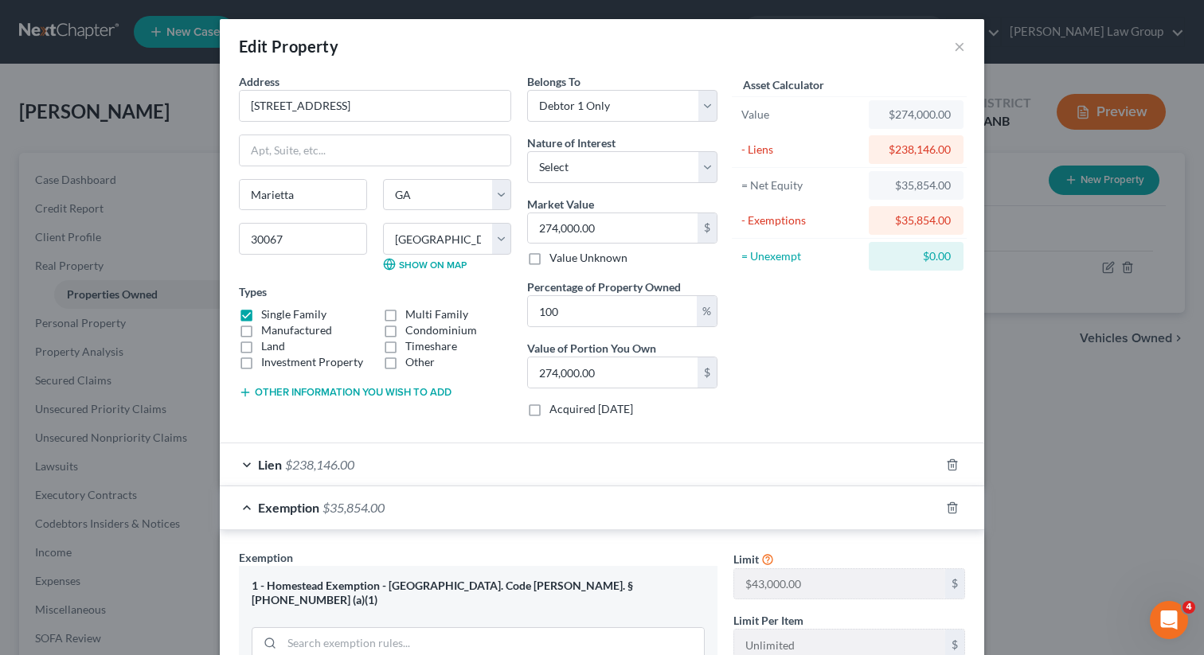
scroll to position [373, 0]
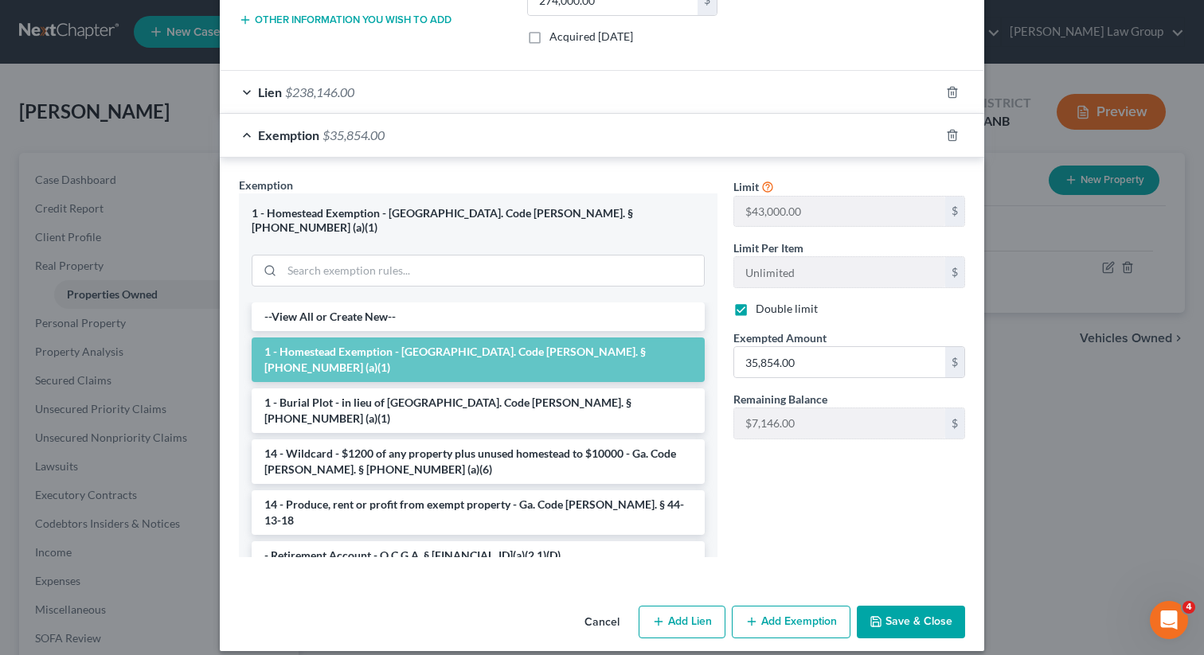
click at [905, 620] on button "Save & Close" at bounding box center [911, 622] width 108 height 33
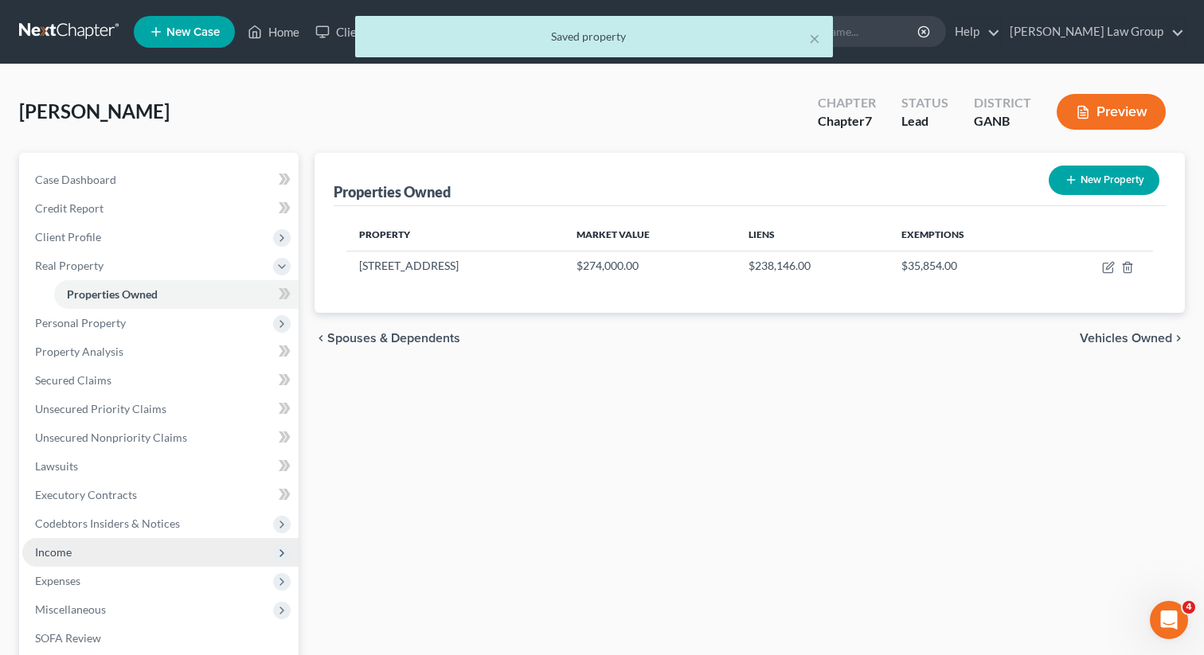
click at [76, 556] on span "Income" at bounding box center [160, 552] width 276 height 29
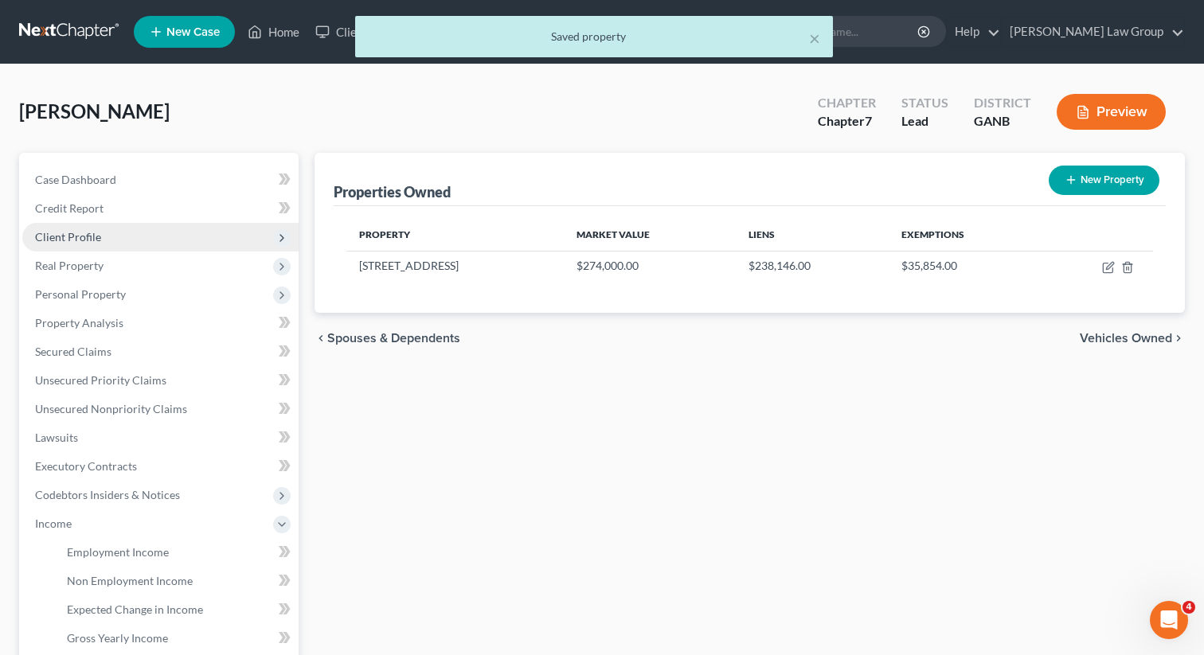
click at [97, 238] on span "Client Profile" at bounding box center [68, 237] width 66 height 14
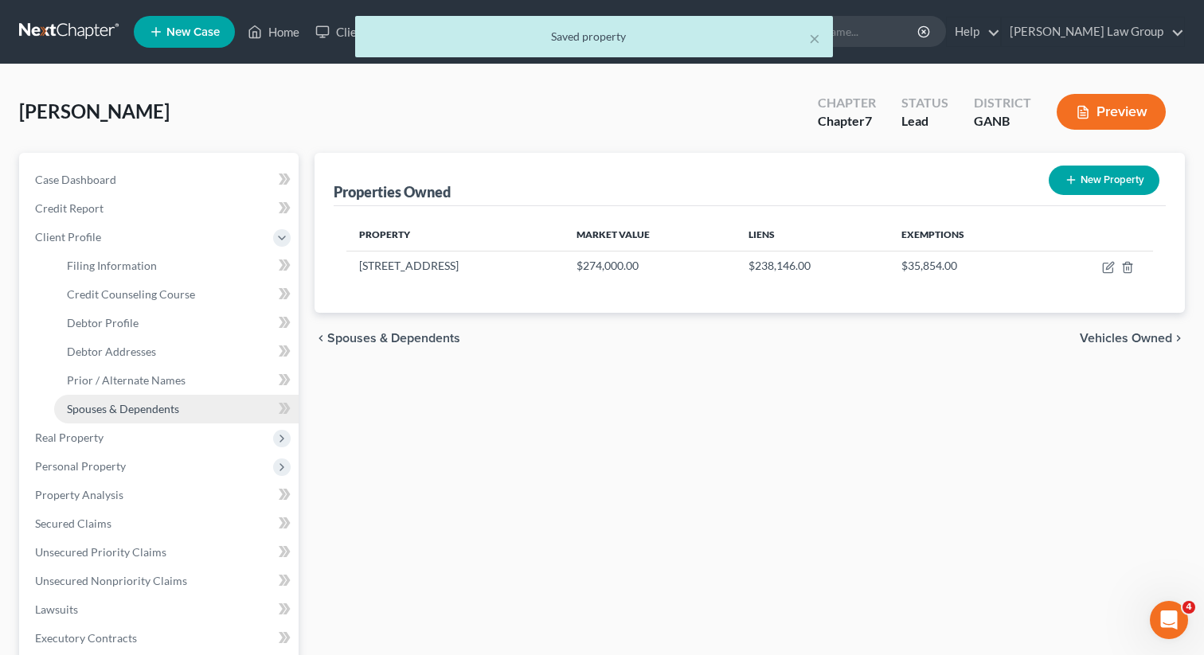
click at [123, 407] on span "Spouses & Dependents" at bounding box center [123, 409] width 112 height 14
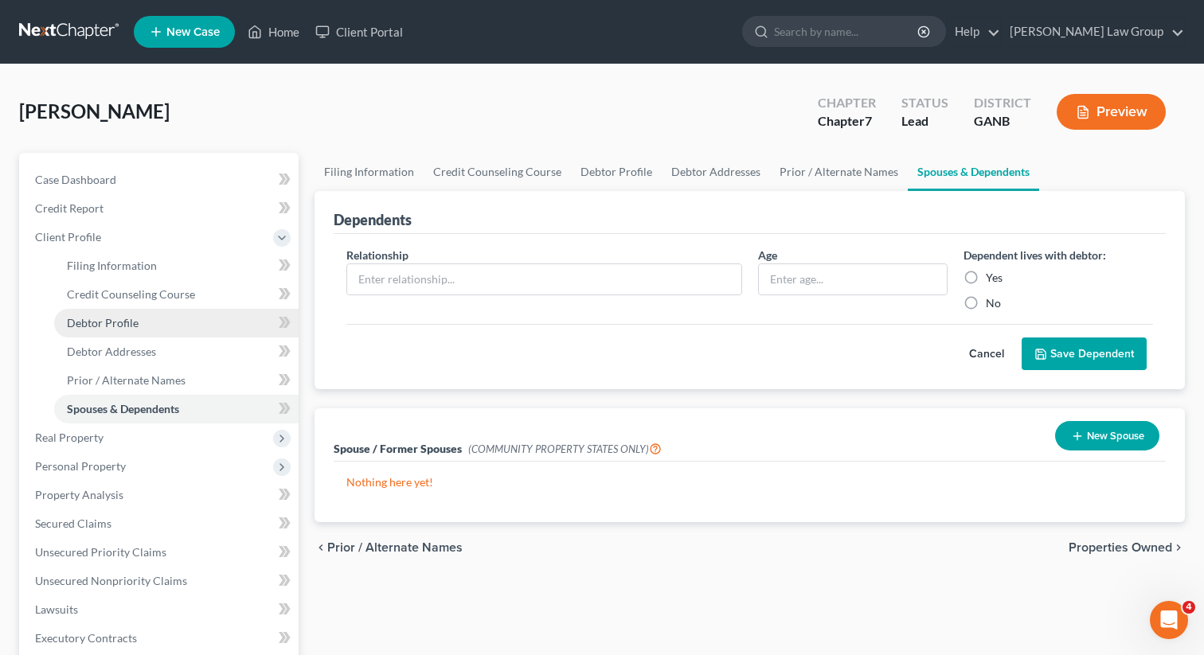
click at [140, 327] on link "Debtor Profile" at bounding box center [176, 323] width 244 height 29
select select "1"
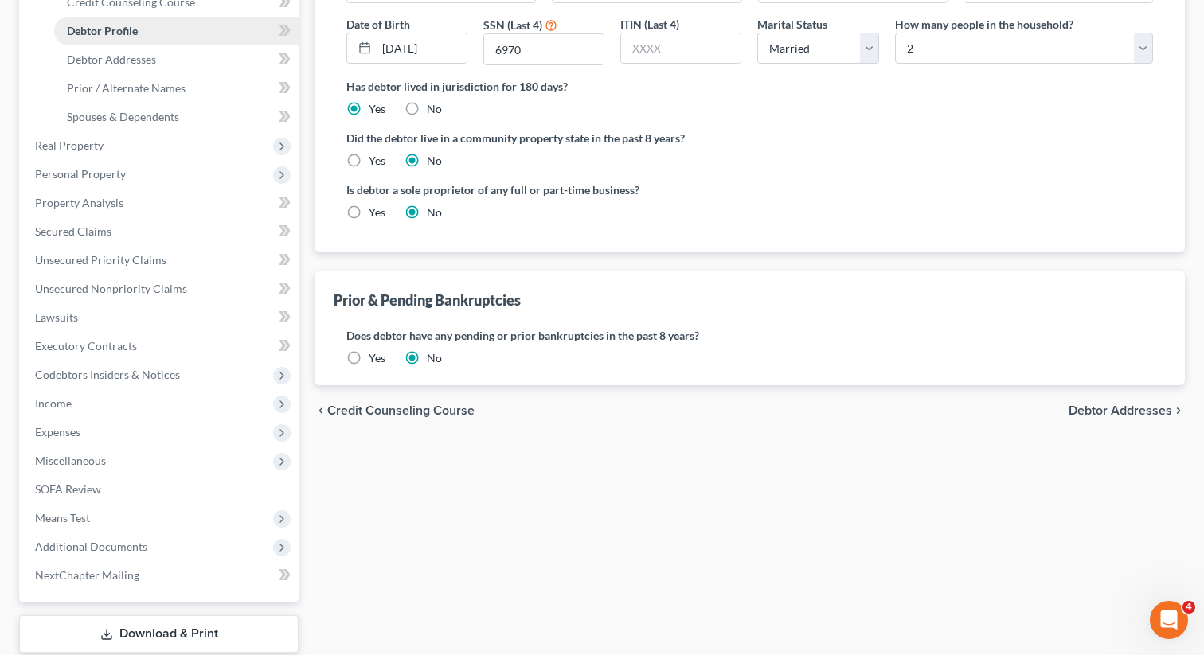
scroll to position [390, 0]
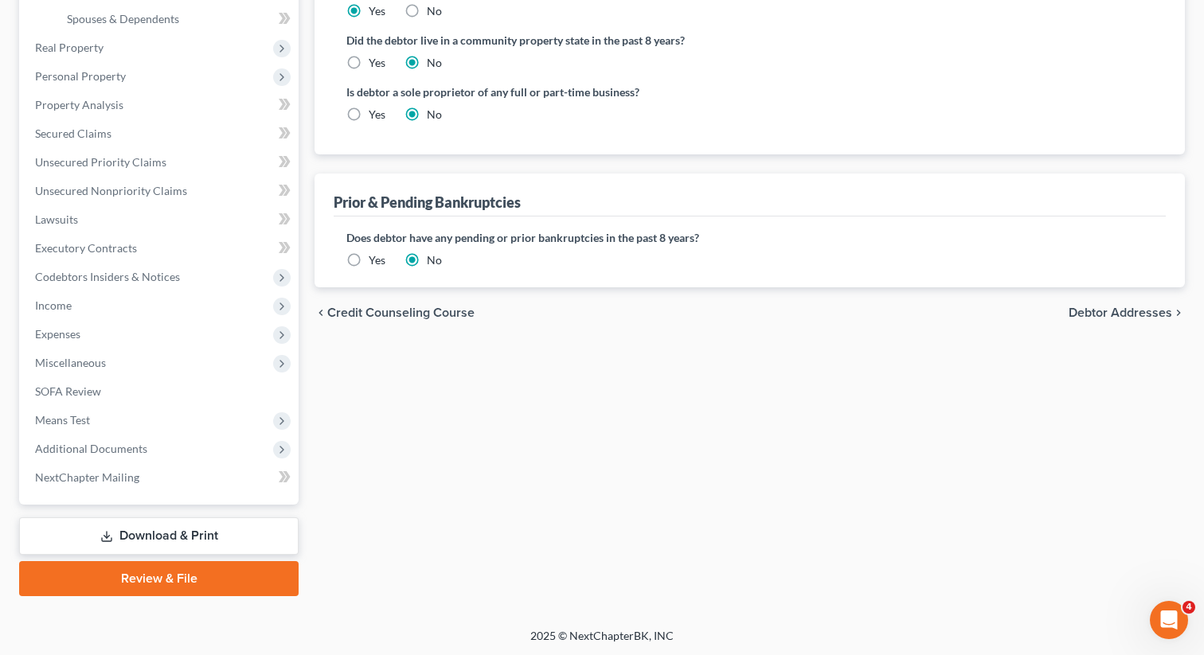
click at [158, 578] on link "Review & File" at bounding box center [158, 578] width 279 height 35
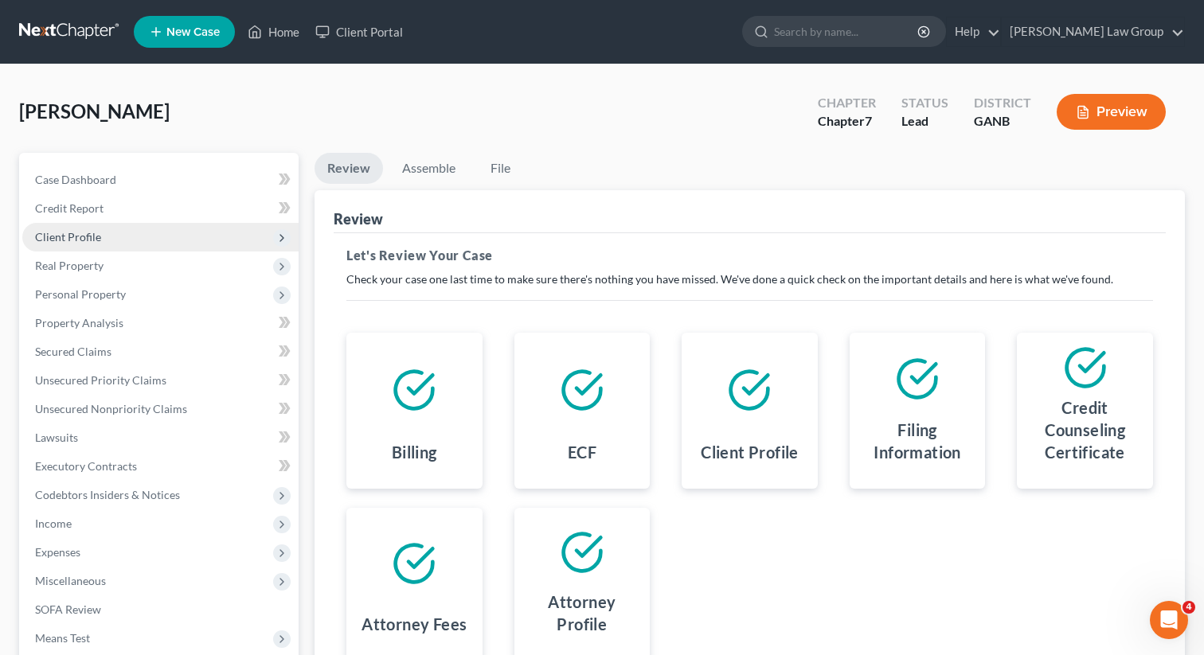
click at [130, 241] on span "Client Profile" at bounding box center [160, 237] width 276 height 29
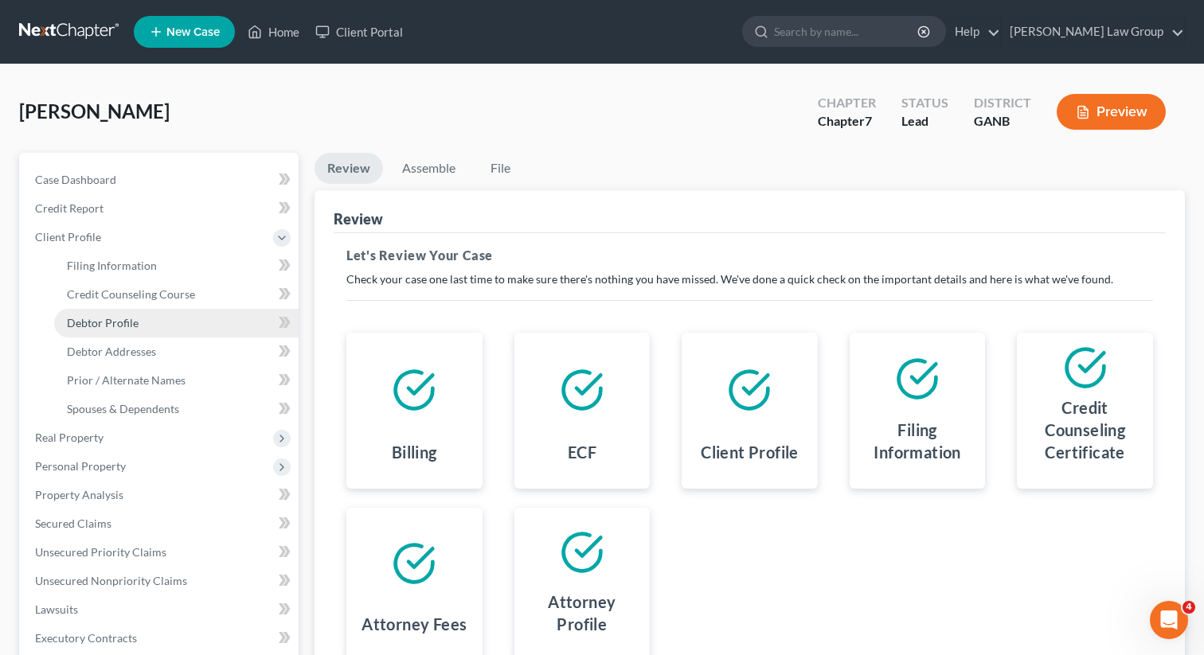
click at [121, 316] on span "Debtor Profile" at bounding box center [103, 323] width 72 height 14
select select "1"
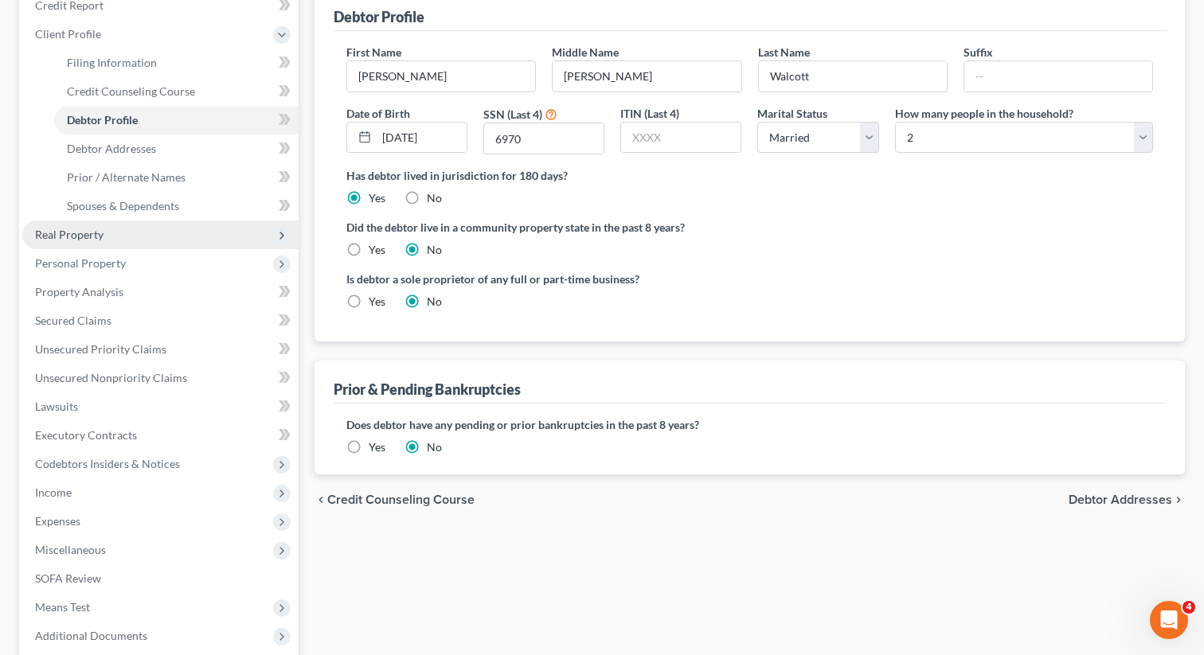
scroll to position [390, 0]
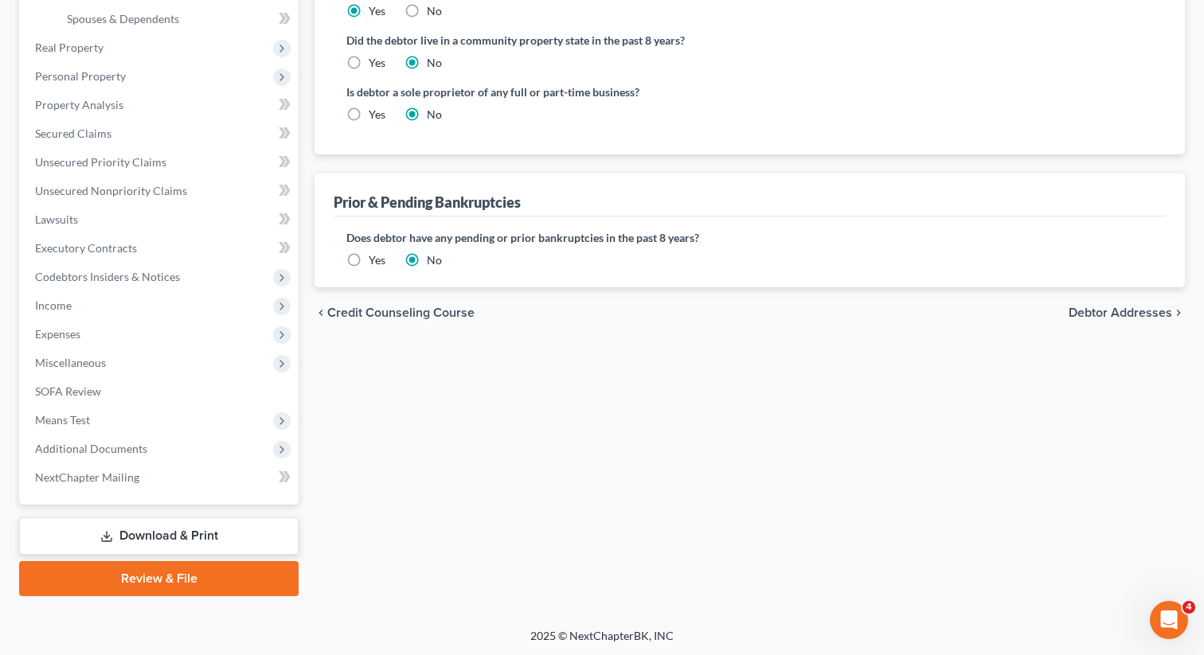
click at [113, 580] on link "Review & File" at bounding box center [158, 578] width 279 height 35
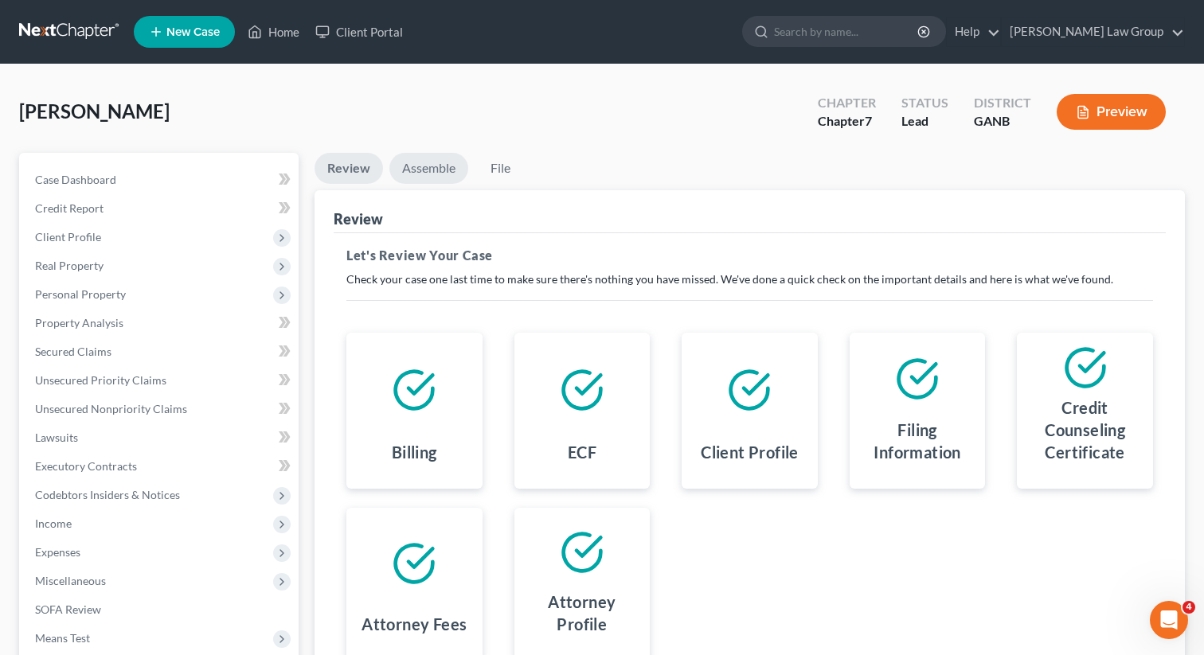
click at [424, 162] on link "Assemble" at bounding box center [428, 168] width 79 height 31
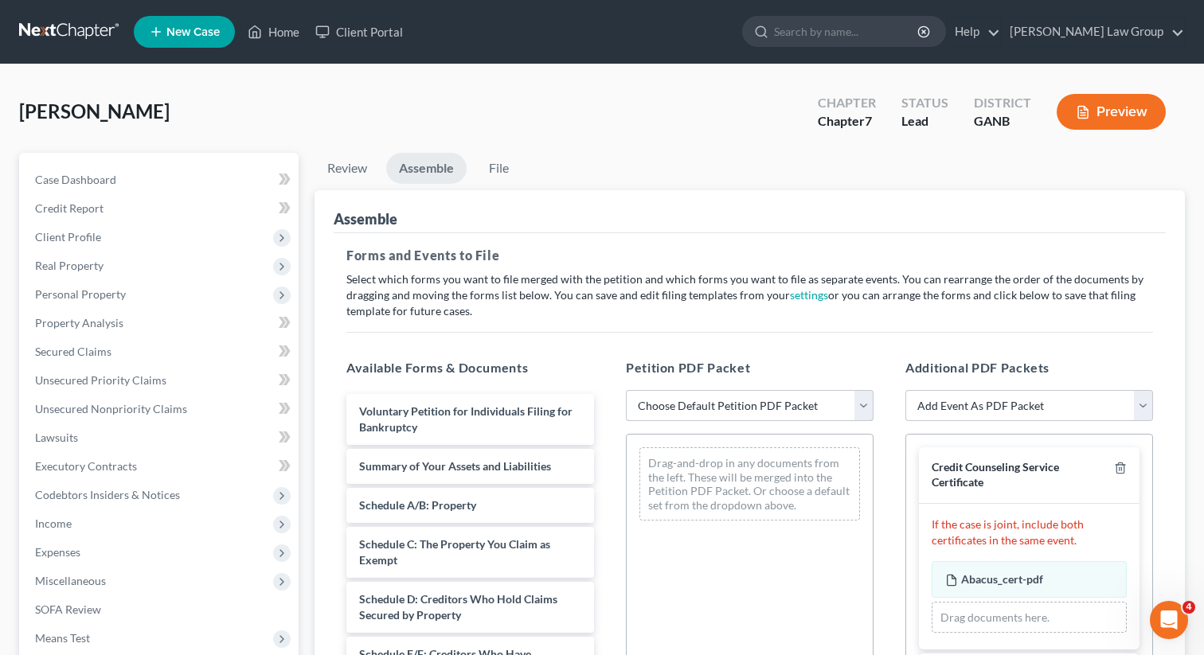
click at [752, 395] on select "Choose Default Petition PDF Packet Complete Bankruptcy Petition (all forms and …" at bounding box center [750, 406] width 248 height 32
select select "0"
click at [626, 390] on select "Choose Default Petition PDF Packet Complete Bankruptcy Petition (all forms and …" at bounding box center [750, 406] width 248 height 32
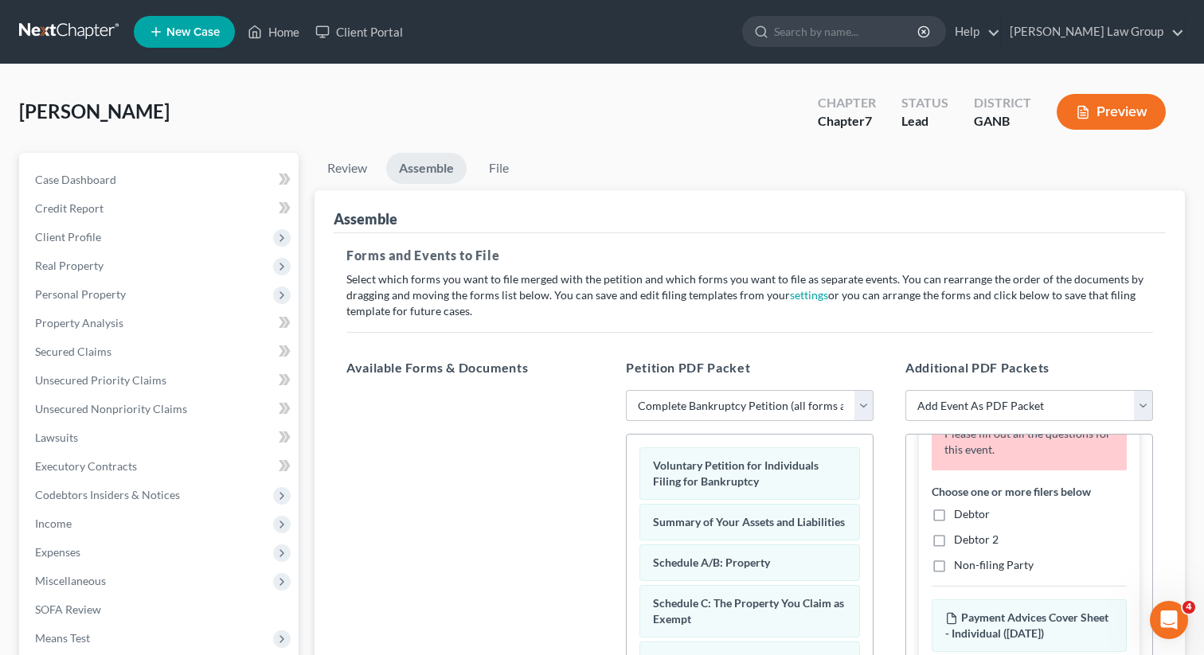
click at [954, 509] on label "Debtor" at bounding box center [972, 514] width 36 height 16
click at [960, 509] on input "Debtor" at bounding box center [965, 511] width 10 height 10
checkbox input "true"
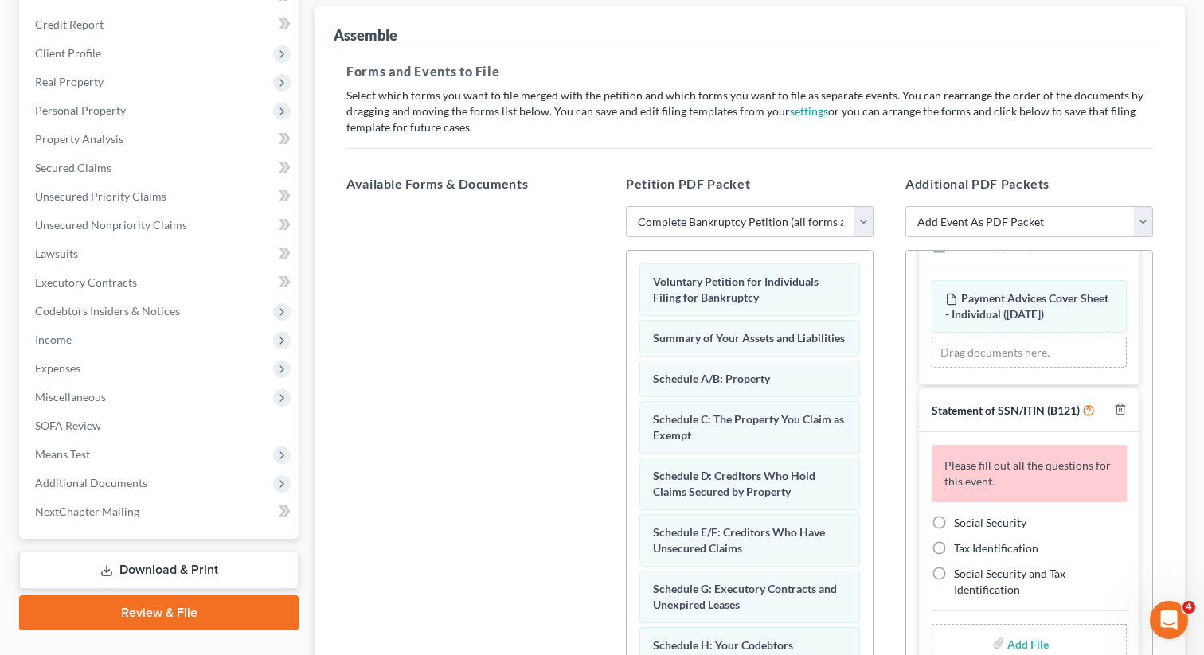
scroll to position [224, 0]
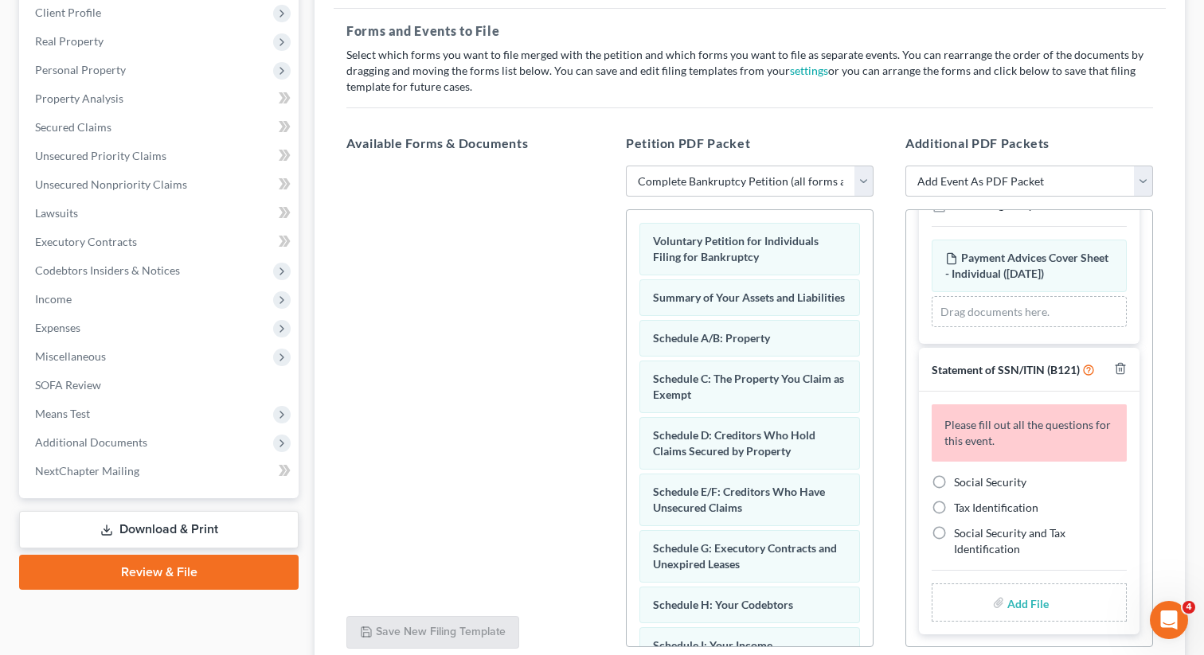
click at [954, 485] on label "Social Security" at bounding box center [990, 482] width 72 height 16
click at [960, 485] on input "Social Security" at bounding box center [965, 479] width 10 height 10
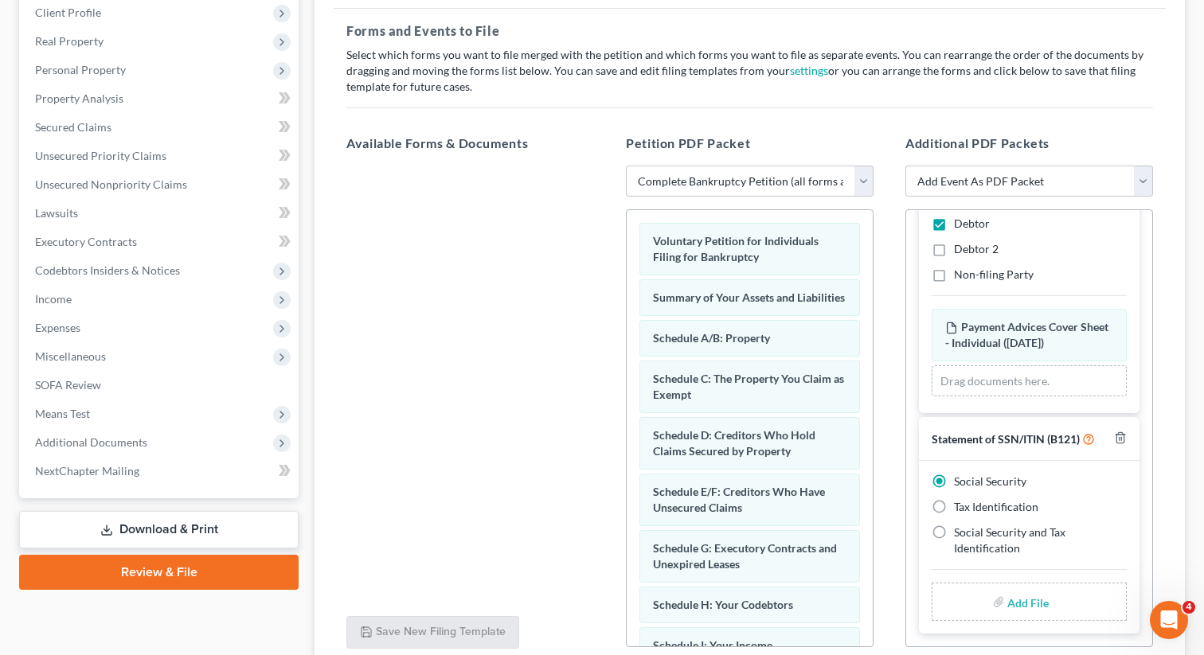
scroll to position [290, 0]
click at [1028, 600] on input "file" at bounding box center [1026, 602] width 38 height 29
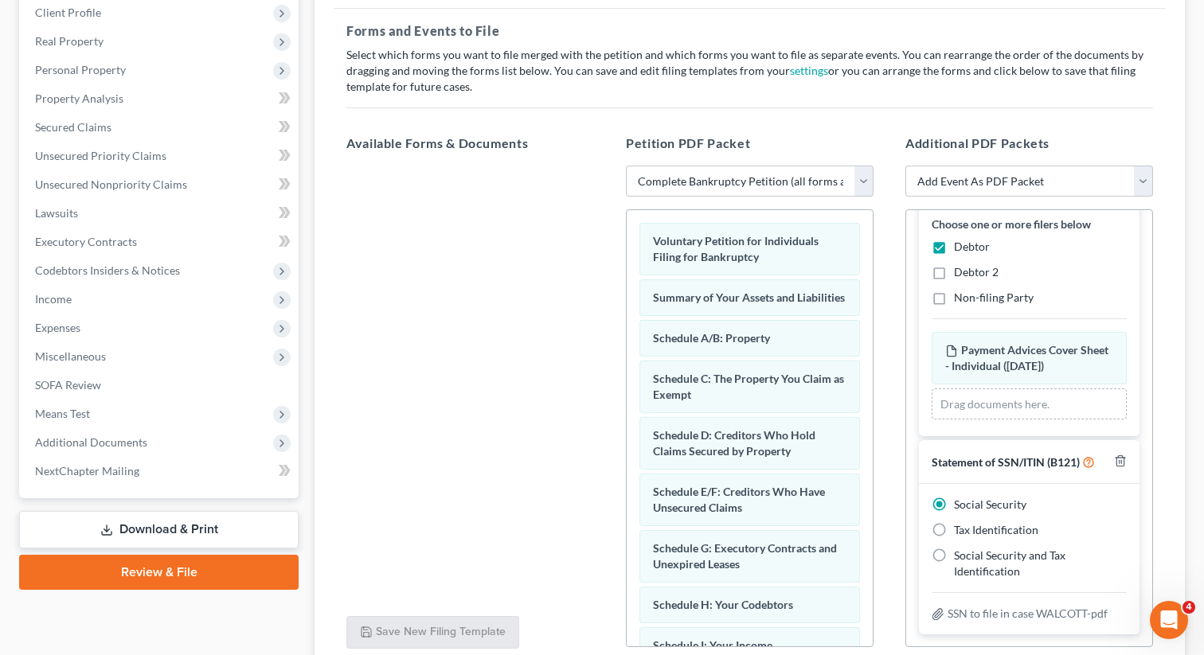
scroll to position [0, 0]
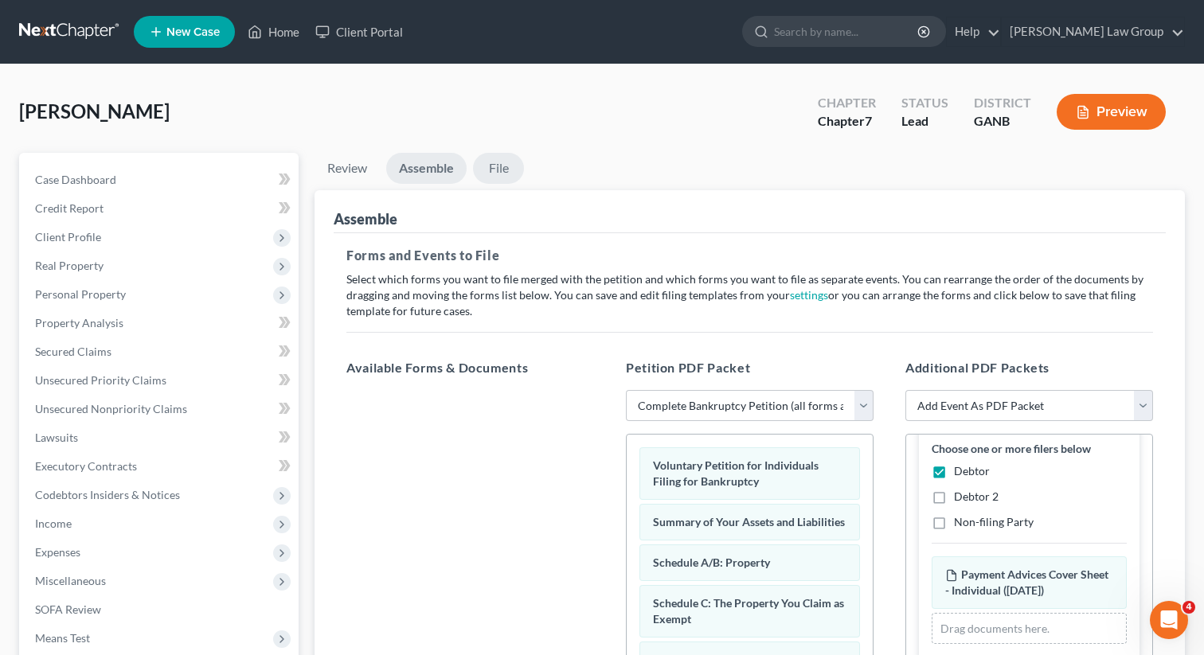
click at [498, 173] on link "File" at bounding box center [498, 168] width 51 height 31
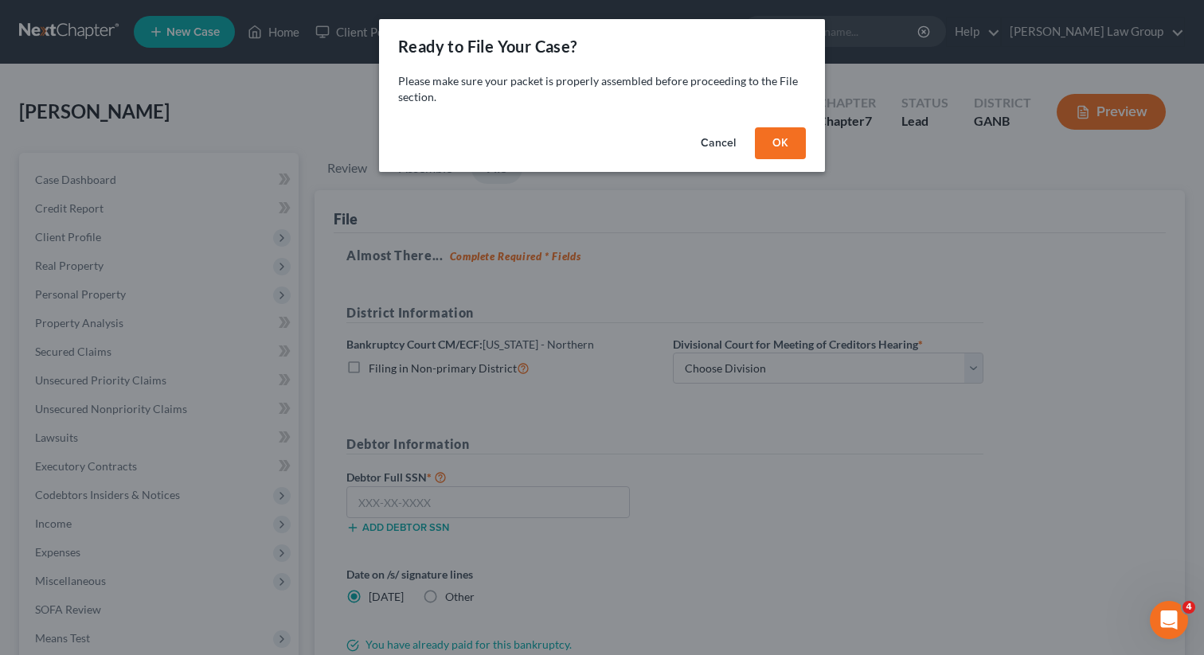
click at [793, 140] on button "OK" at bounding box center [780, 143] width 51 height 32
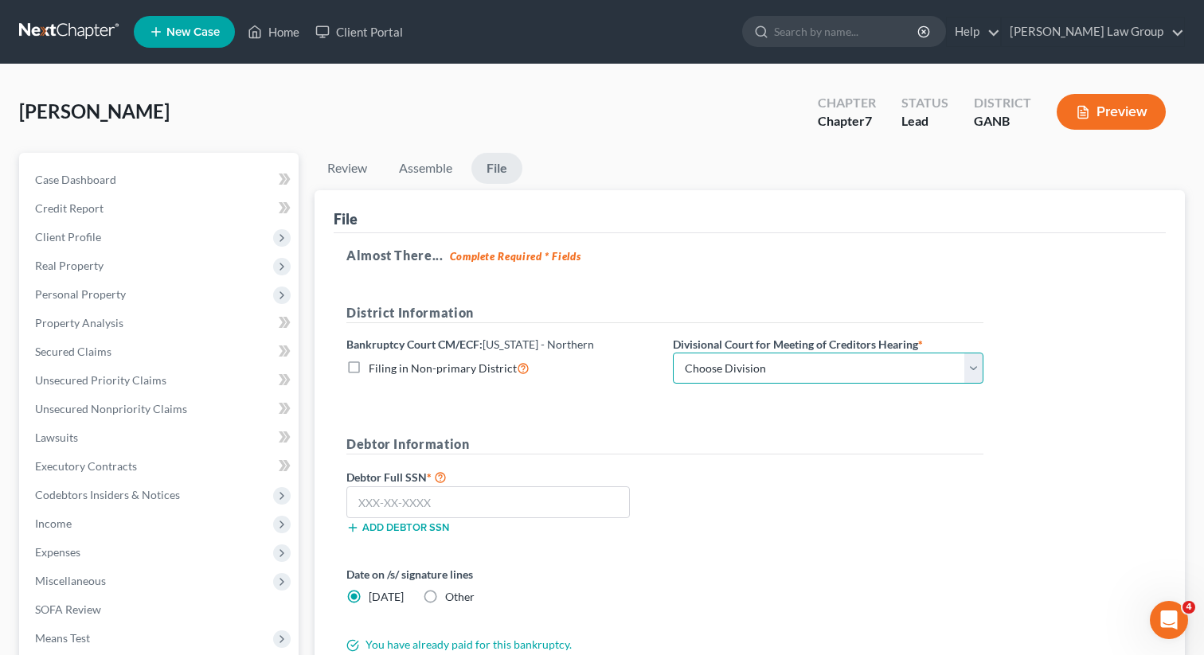
click at [735, 377] on select "Choose Division [GEOGRAPHIC_DATA] [GEOGRAPHIC_DATA] [GEOGRAPHIC_DATA] [GEOGRAPH…" at bounding box center [828, 369] width 310 height 32
click at [673, 353] on select "Choose Division [GEOGRAPHIC_DATA] [GEOGRAPHIC_DATA] [GEOGRAPHIC_DATA] [GEOGRAPH…" at bounding box center [828, 369] width 310 height 32
click at [720, 431] on form "District Information Bankruptcy Court CM/ECF: [US_STATE] - Northern Filing in N…" at bounding box center [664, 478] width 637 height 350
click at [429, 494] on input "text" at bounding box center [487, 502] width 283 height 32
paste input "238-63-6970"
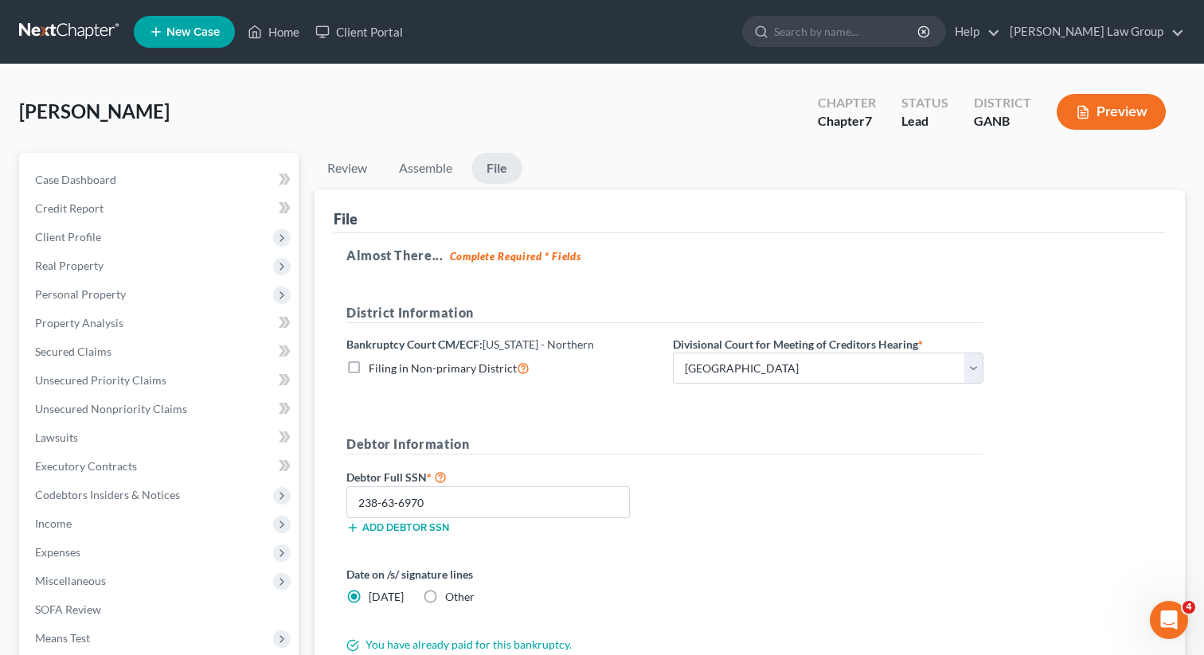
click at [767, 478] on div "Debtor Full SSN * 238-63-6970 Add debtor SSN" at bounding box center [664, 507] width 653 height 80
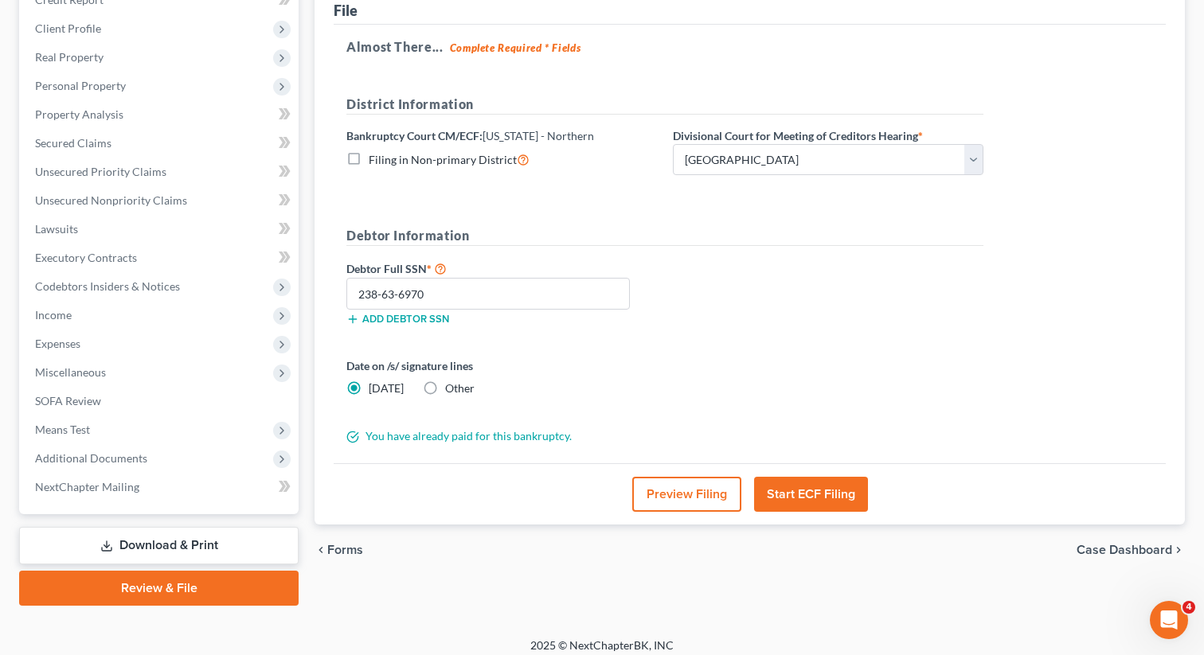
scroll to position [218, 0]
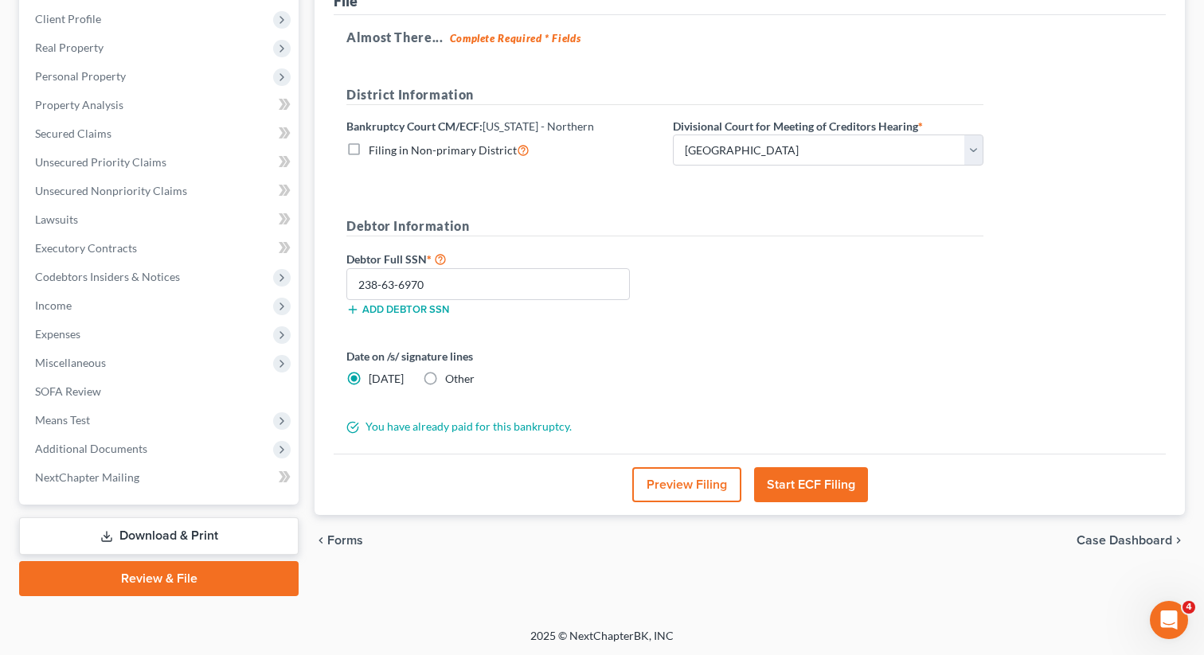
click at [802, 482] on button "Start ECF Filing" at bounding box center [811, 484] width 114 height 35
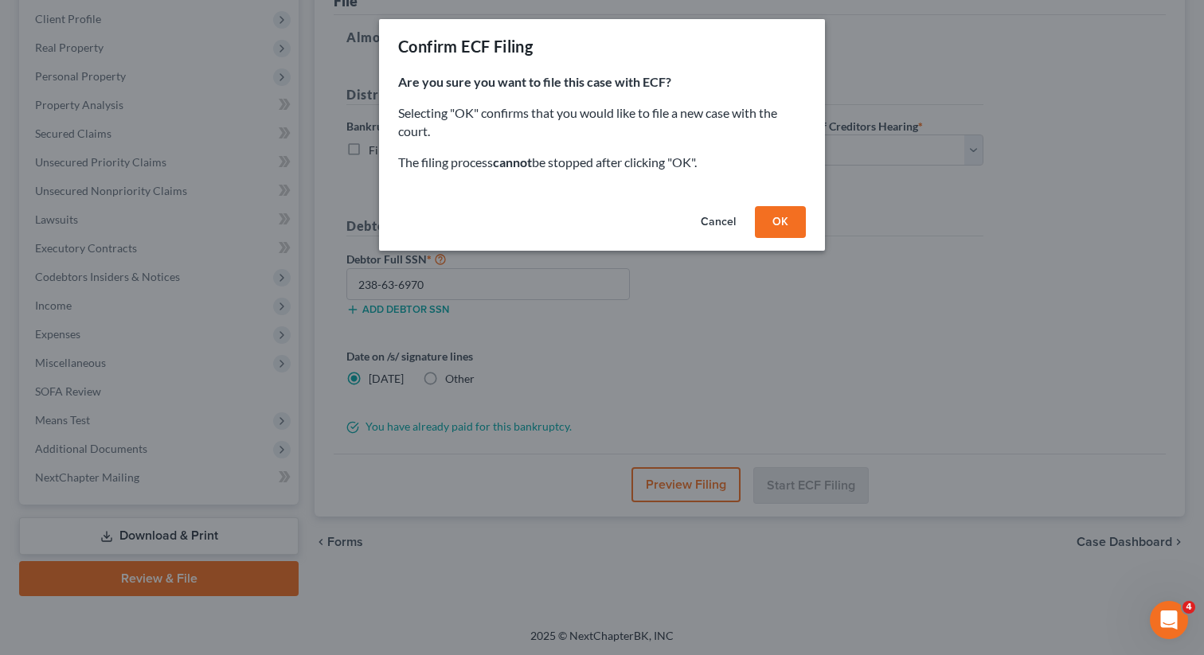
click at [774, 218] on button "OK" at bounding box center [780, 222] width 51 height 32
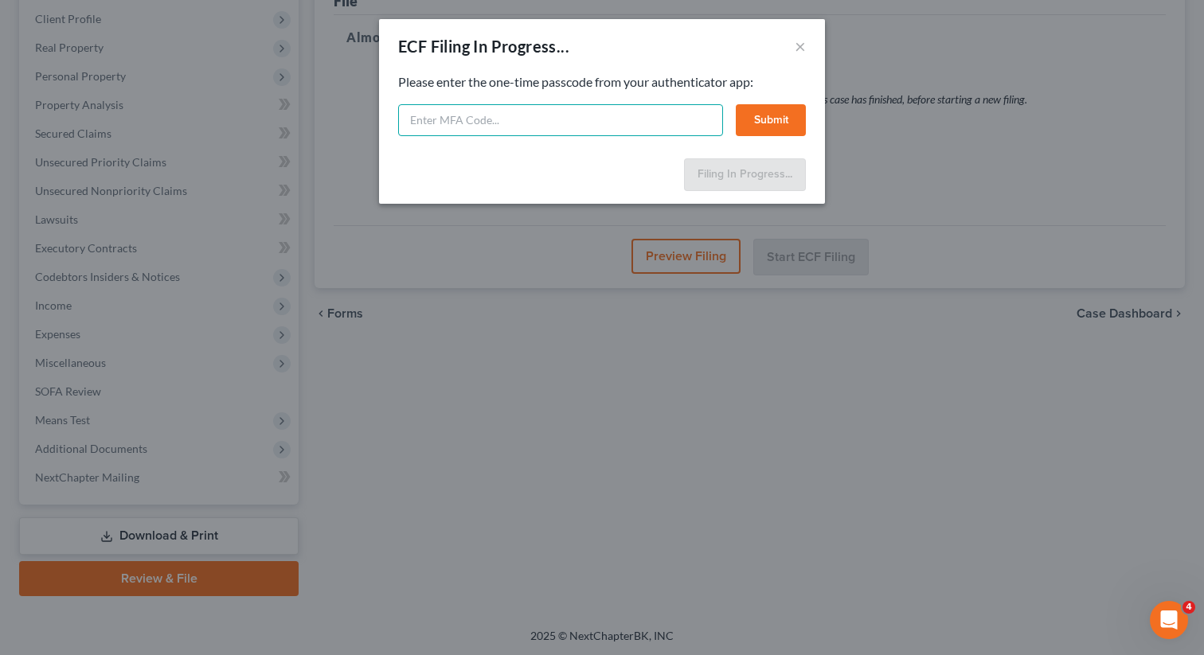
click at [516, 120] on input "text" at bounding box center [560, 120] width 325 height 32
click at [766, 118] on button "Submit" at bounding box center [771, 120] width 70 height 32
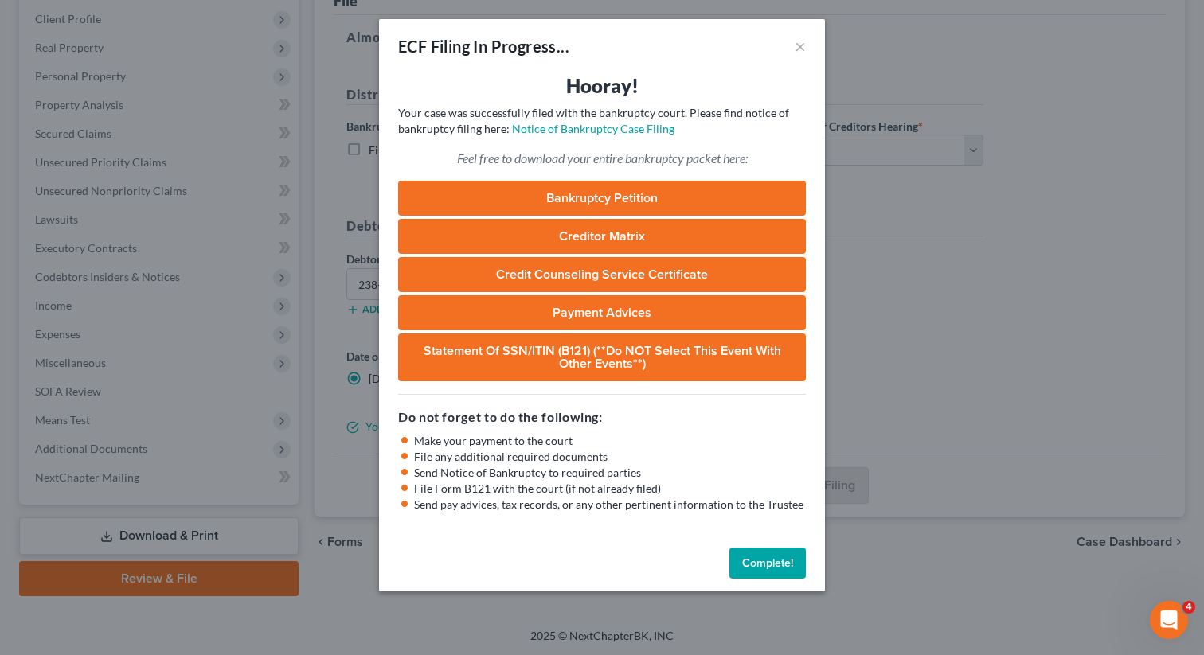
click at [774, 559] on button "Complete!" at bounding box center [767, 564] width 76 height 32
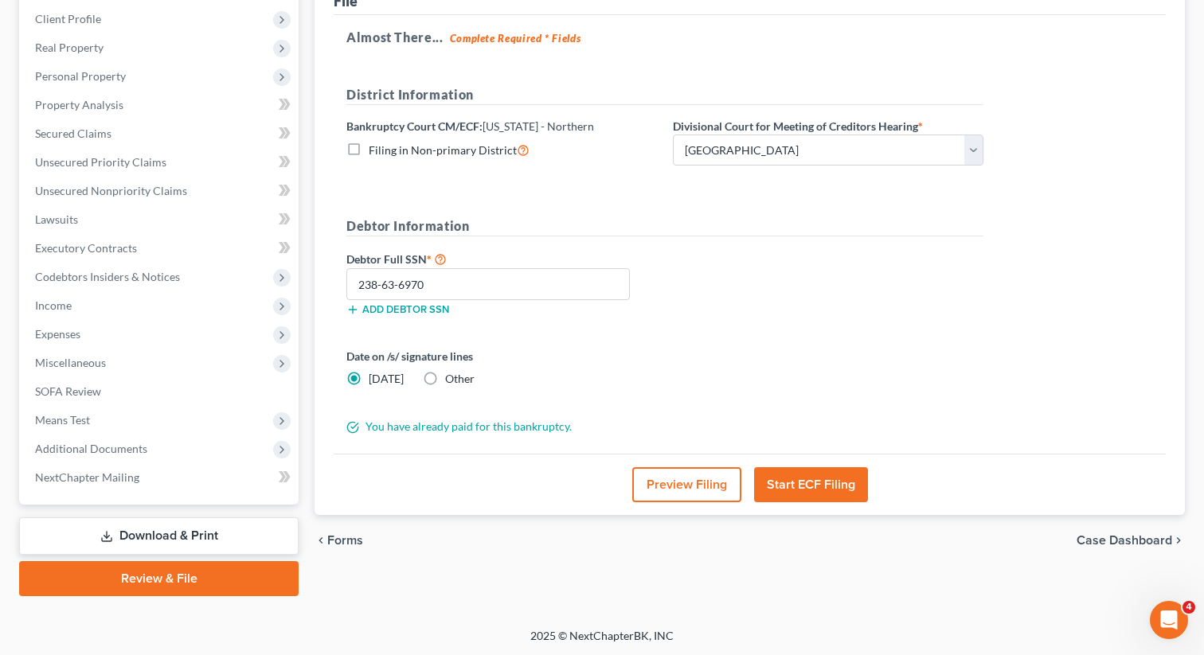
scroll to position [0, 0]
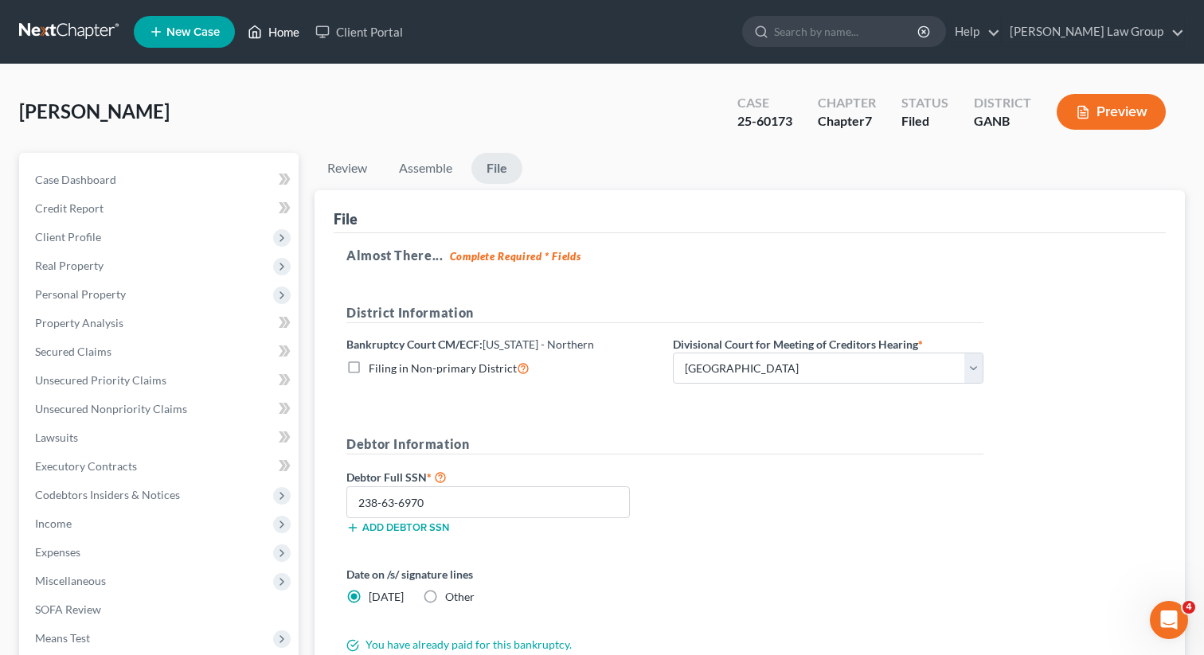
click at [284, 28] on link "Home" at bounding box center [274, 32] width 68 height 29
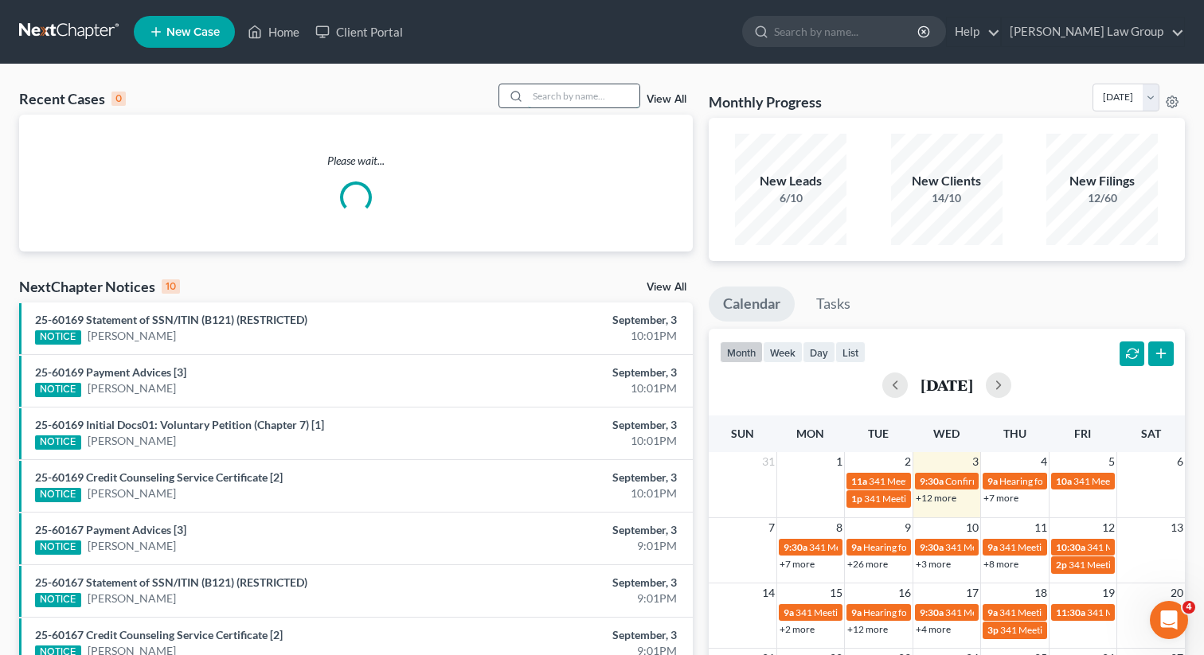
click at [539, 96] on input "search" at bounding box center [583, 95] width 111 height 23
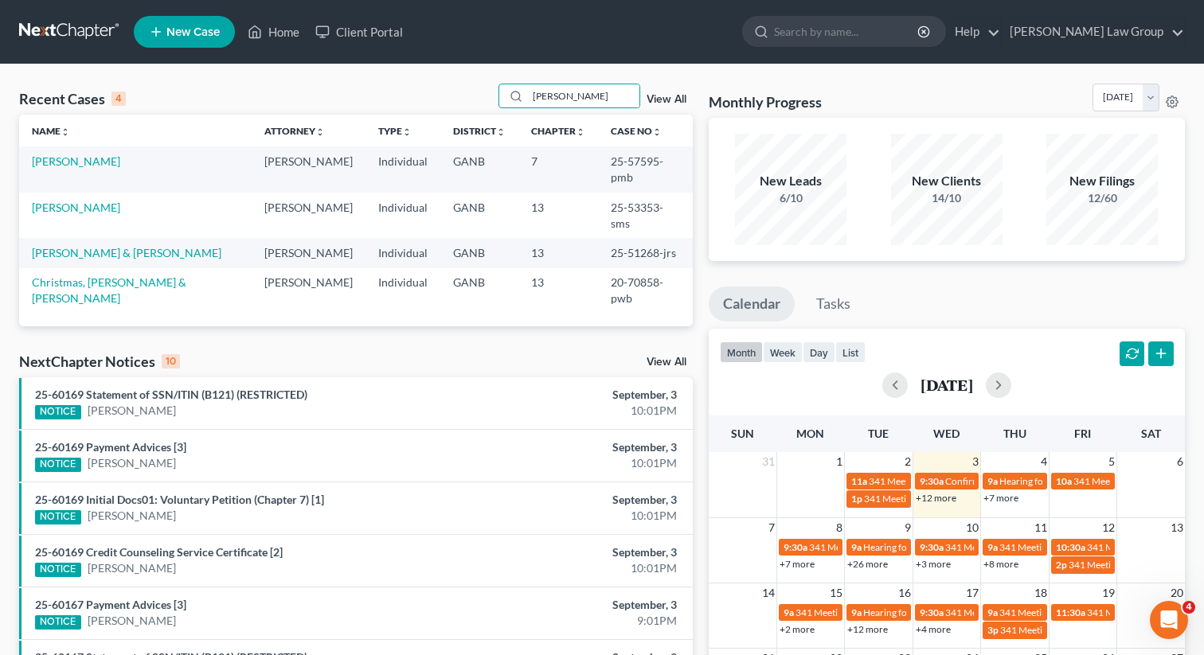
click at [96, 169] on td "[PERSON_NAME]" at bounding box center [135, 168] width 232 height 45
click at [76, 166] on link "[PERSON_NAME]" at bounding box center [76, 161] width 88 height 14
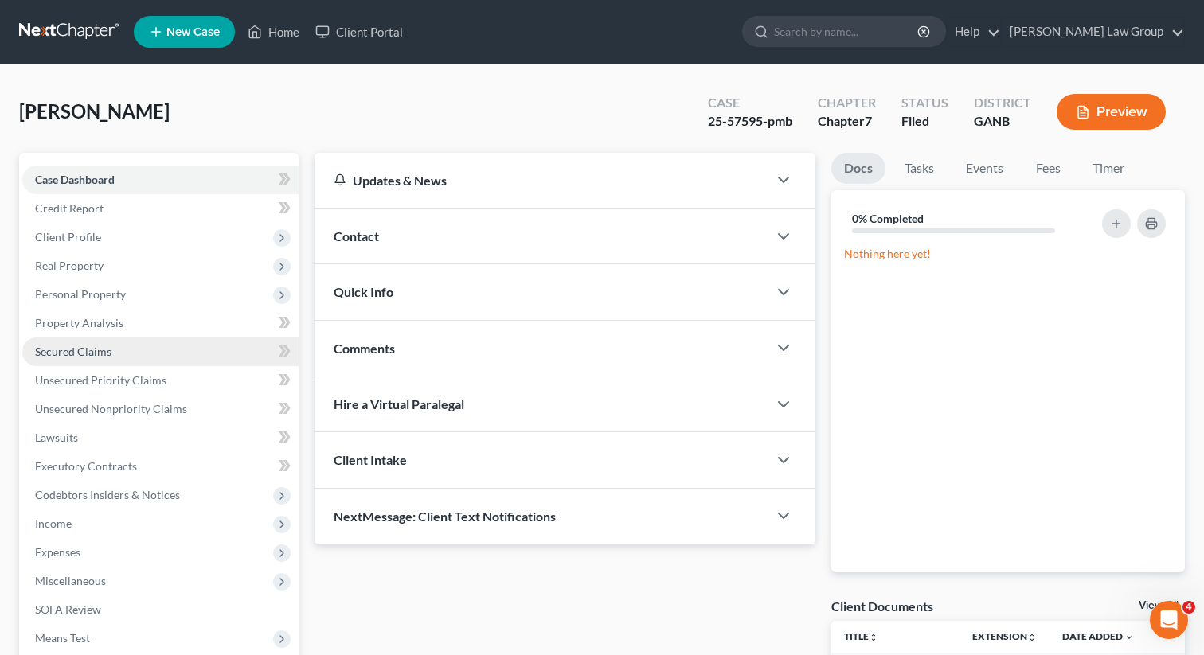
click at [68, 356] on span "Secured Claims" at bounding box center [73, 352] width 76 height 14
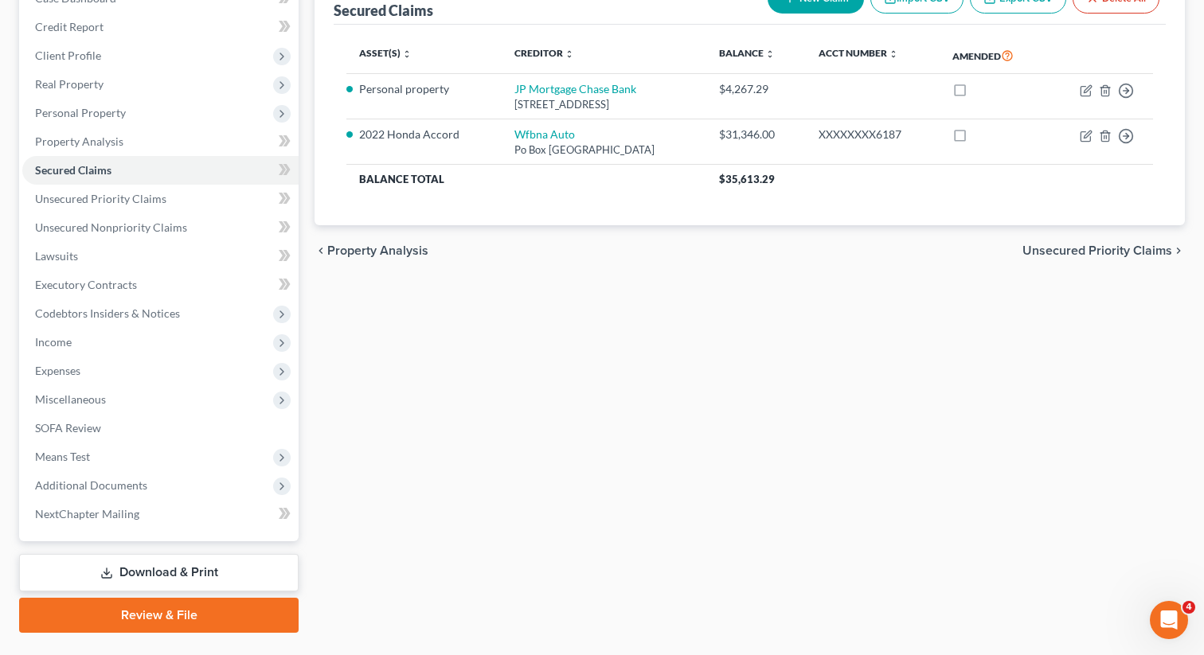
scroll to position [218, 0]
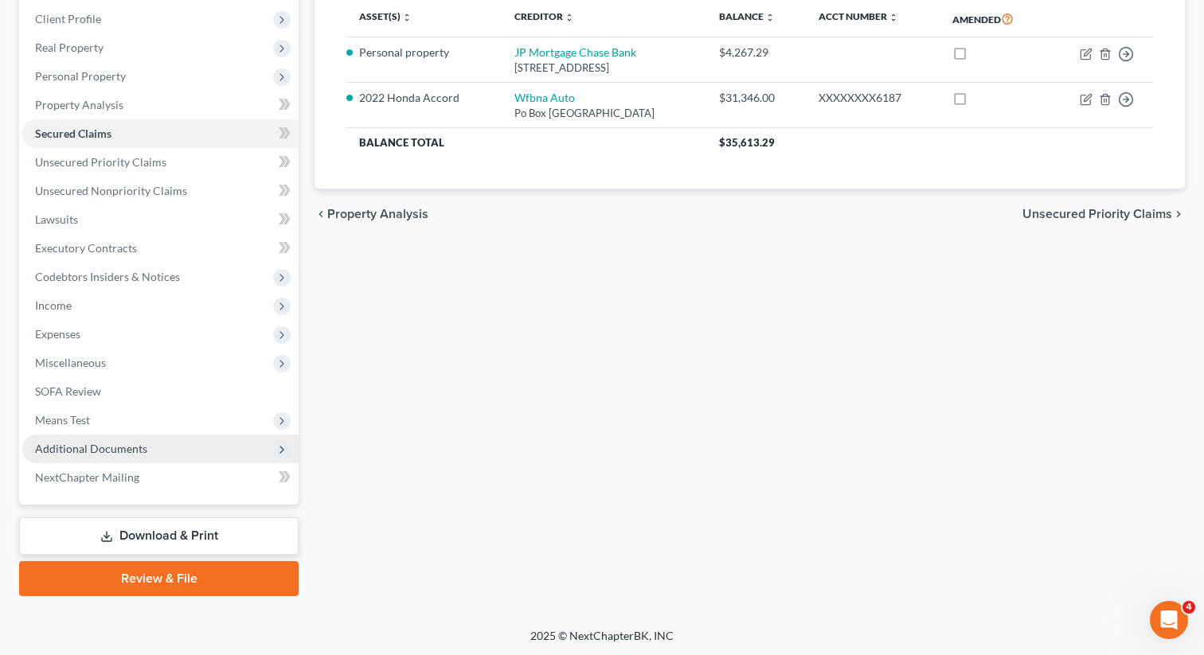
click at [100, 447] on span "Additional Documents" at bounding box center [91, 449] width 112 height 14
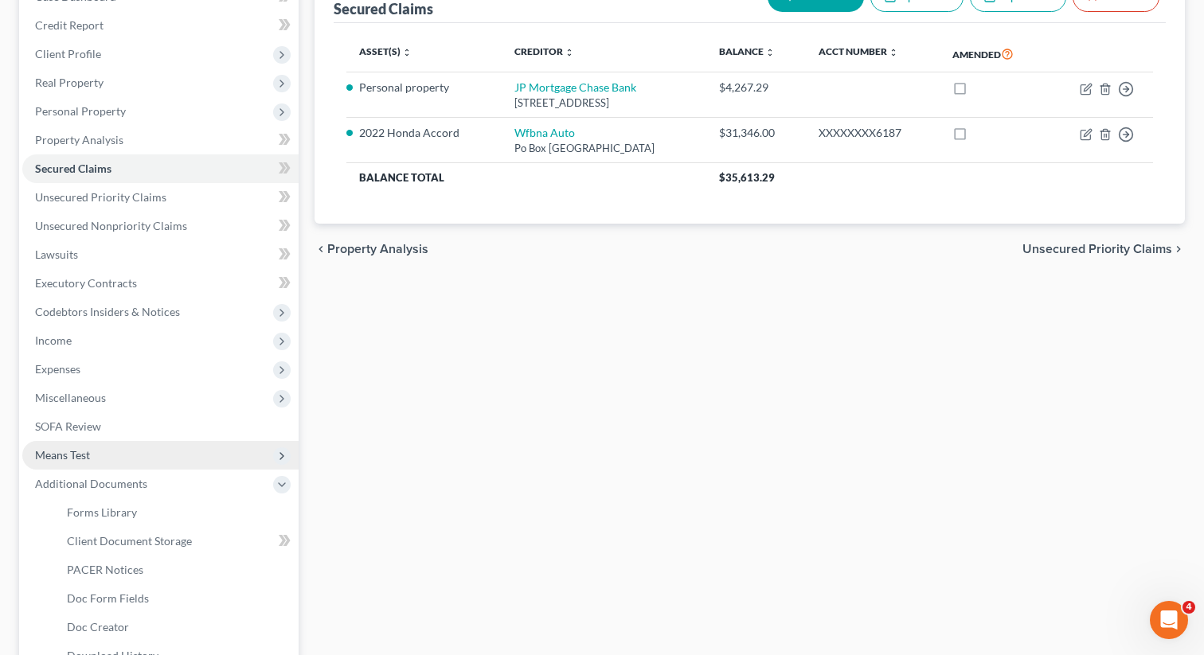
scroll to position [390, 0]
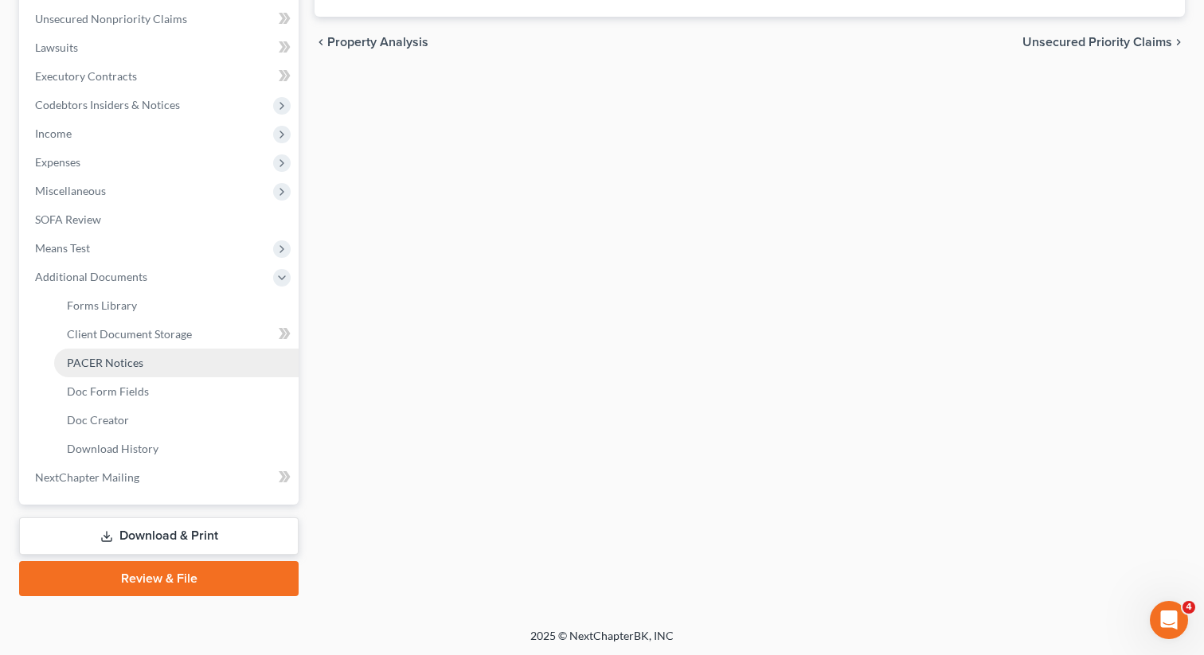
click at [123, 365] on span "PACER Notices" at bounding box center [105, 363] width 76 height 14
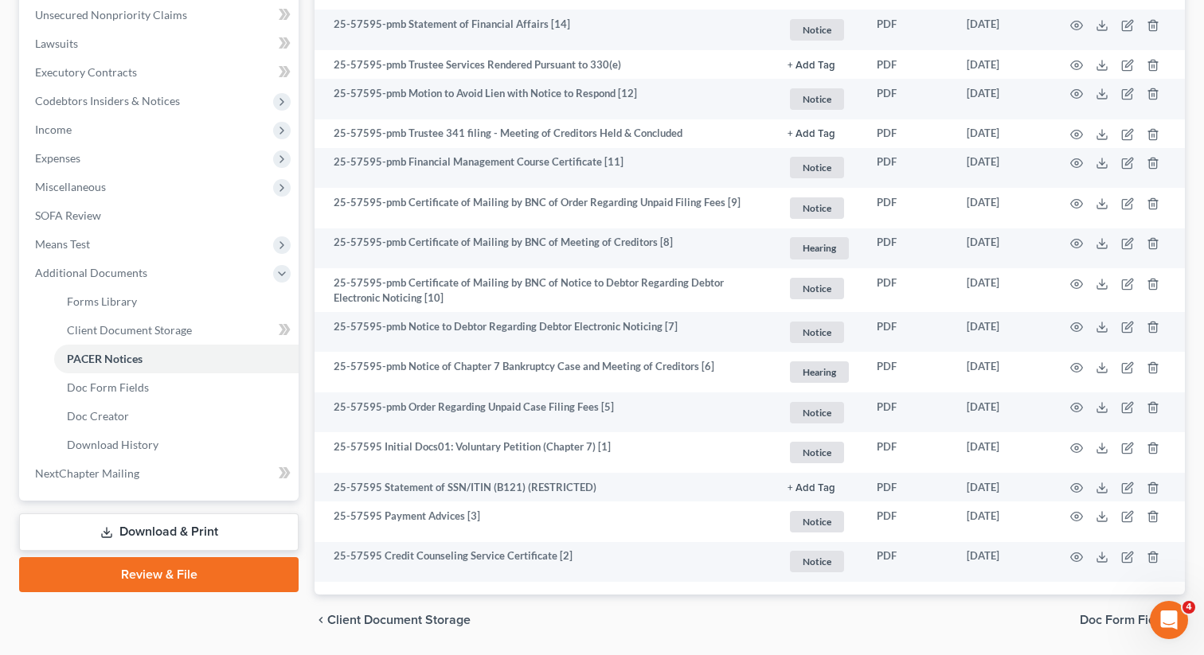
scroll to position [444, 0]
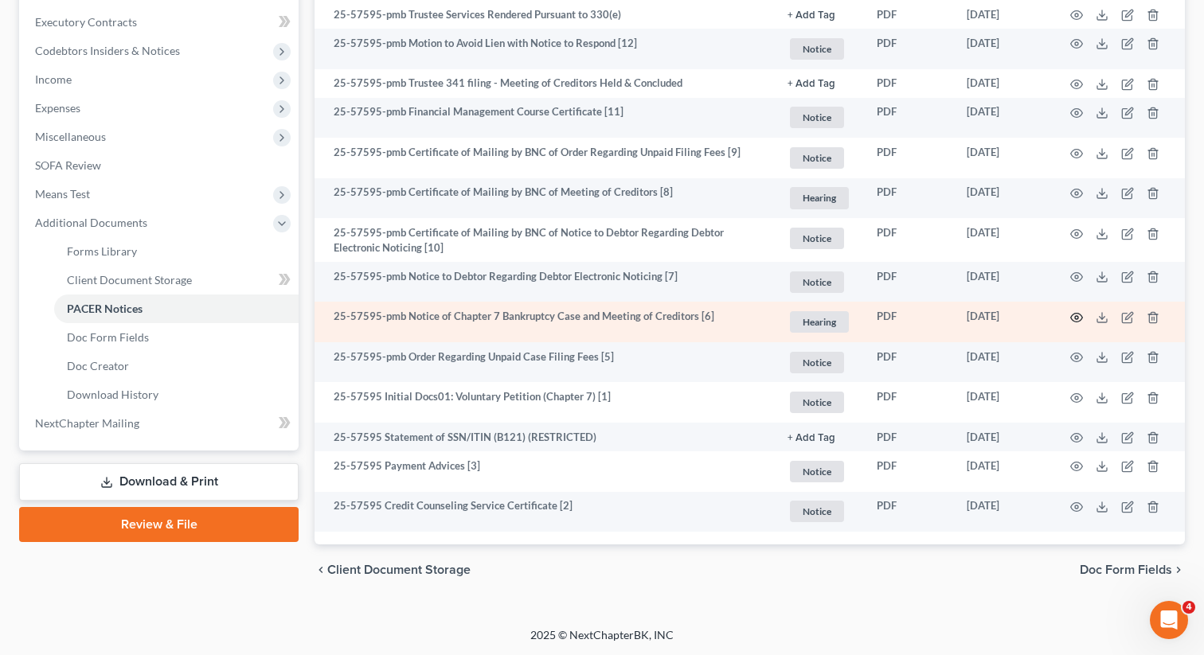
click at [1072, 315] on icon "button" at bounding box center [1076, 317] width 13 height 13
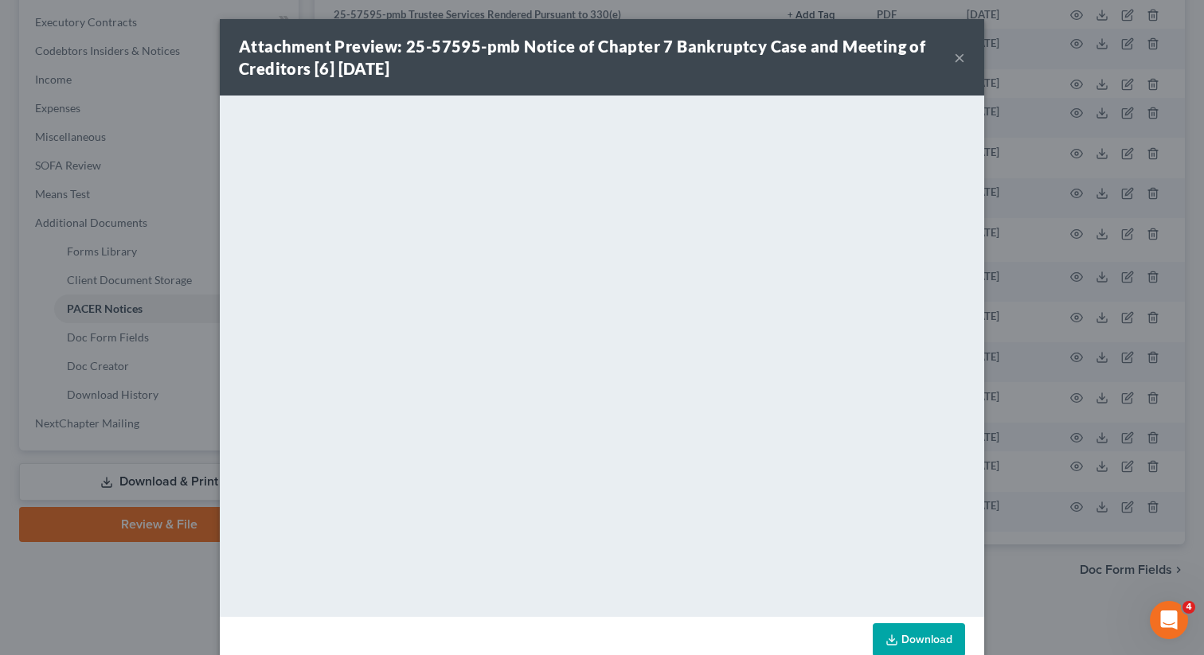
click at [958, 57] on button "×" at bounding box center [959, 57] width 11 height 19
